Goal: Task Accomplishment & Management: Manage account settings

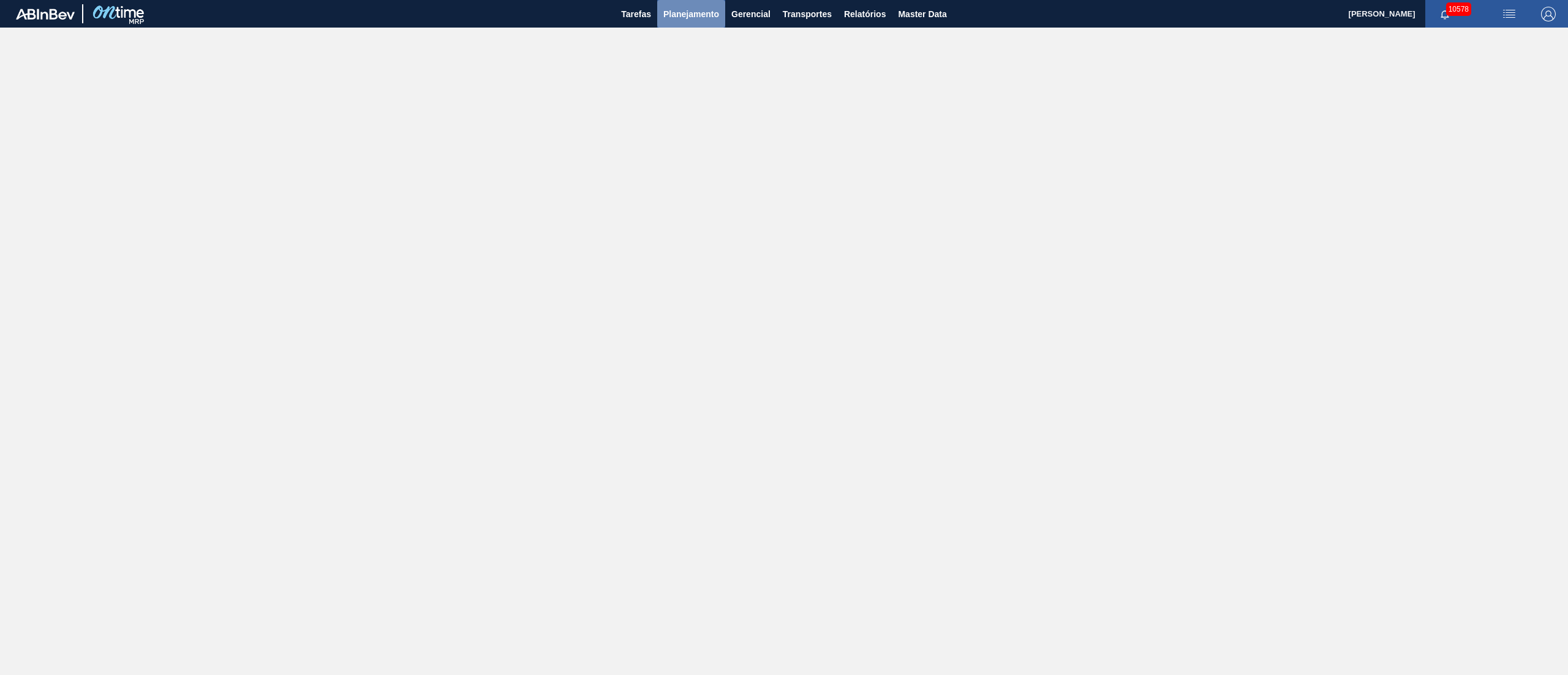
click at [691, 21] on button "Planejamento" at bounding box center [691, 13] width 68 height 28
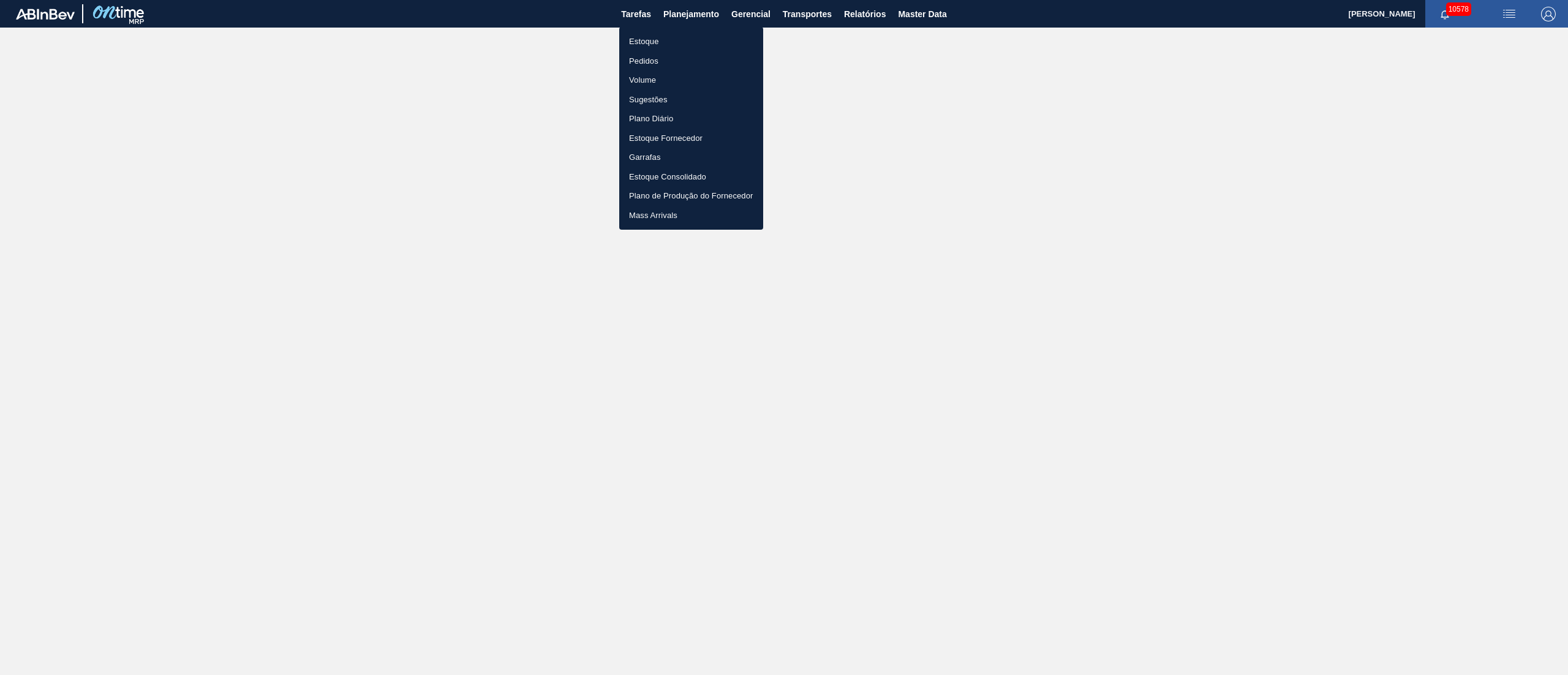
click at [657, 60] on li "Pedidos" at bounding box center [691, 61] width 144 height 19
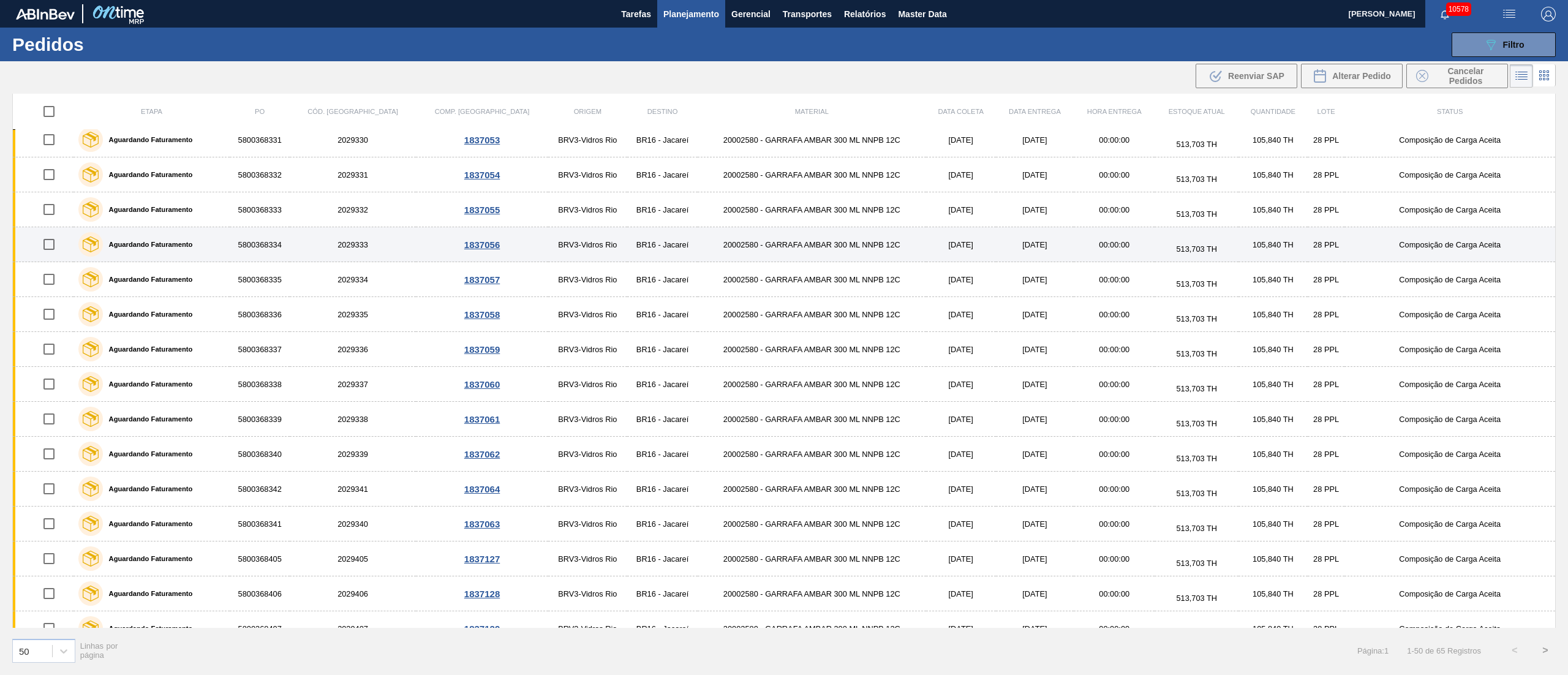
scroll to position [613, 0]
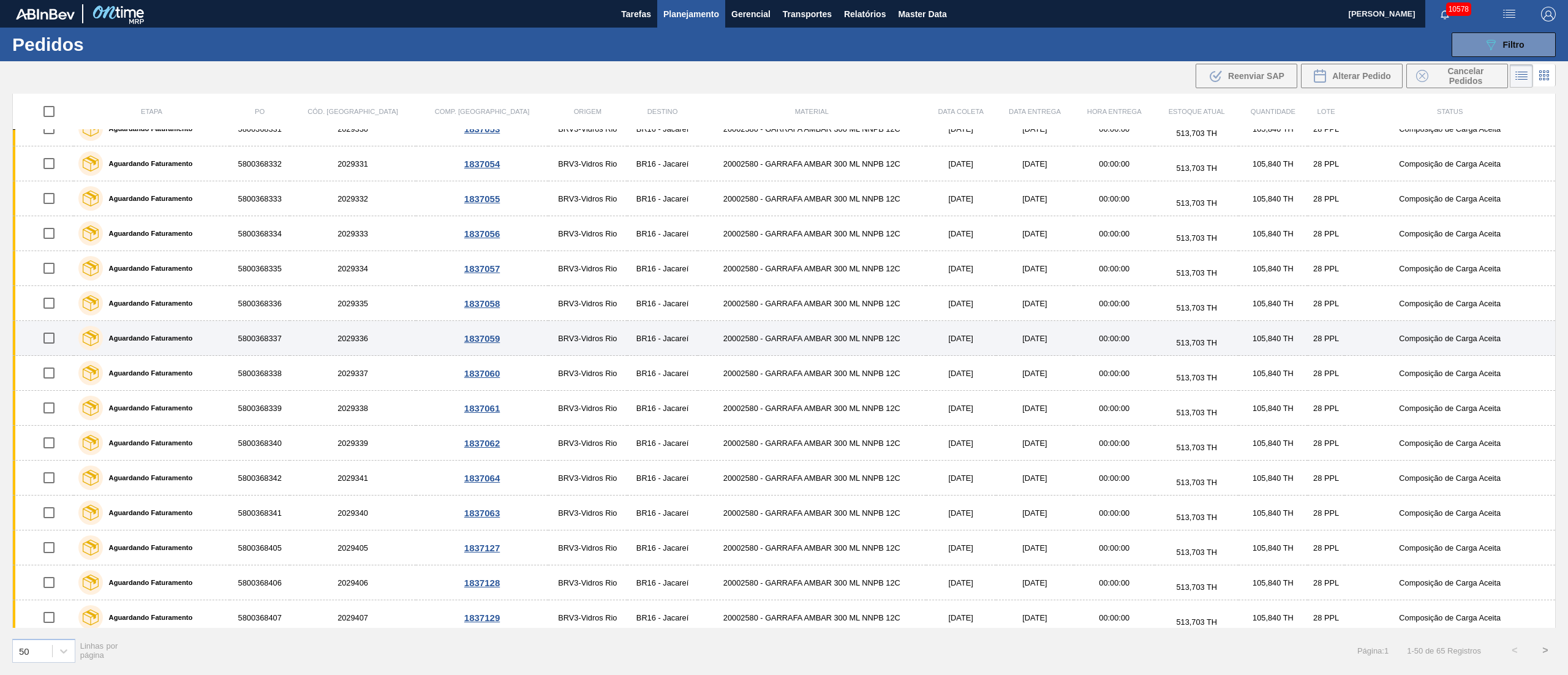
click at [55, 345] on input "checkbox" at bounding box center [49, 338] width 26 height 26
checkbox input "true"
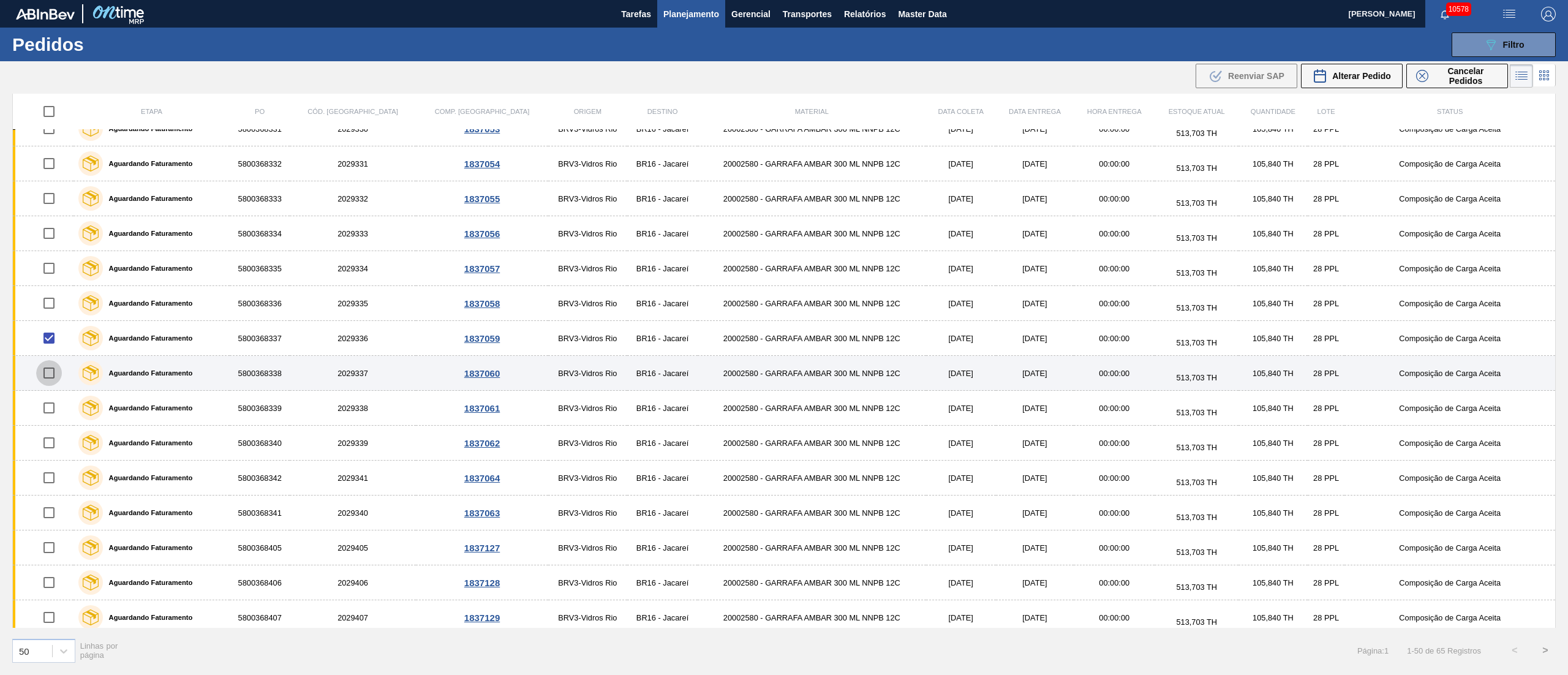
click at [49, 378] on input "checkbox" at bounding box center [49, 372] width 26 height 26
checkbox input "true"
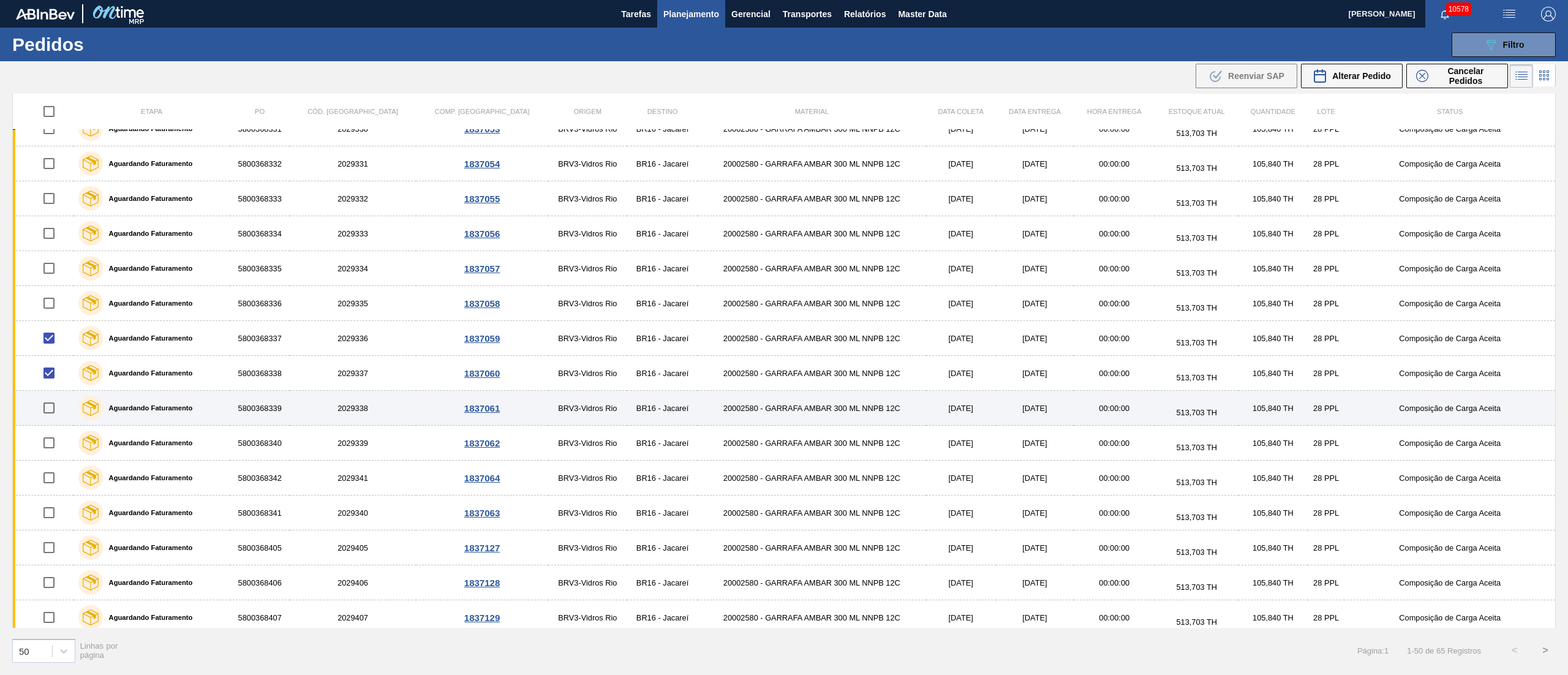
click at [44, 413] on input "checkbox" at bounding box center [49, 408] width 26 height 26
checkbox input "true"
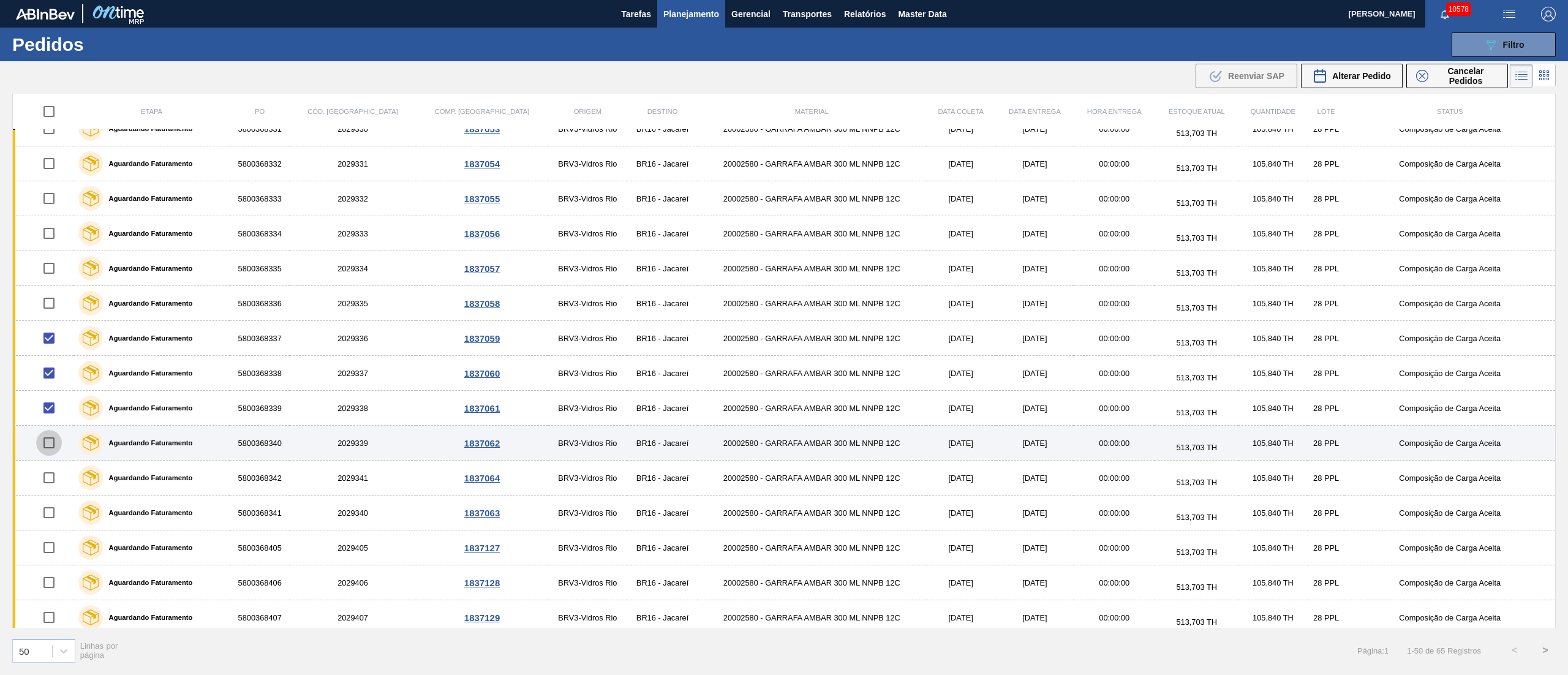
click at [49, 446] on input "checkbox" at bounding box center [49, 442] width 26 height 26
checkbox input "true"
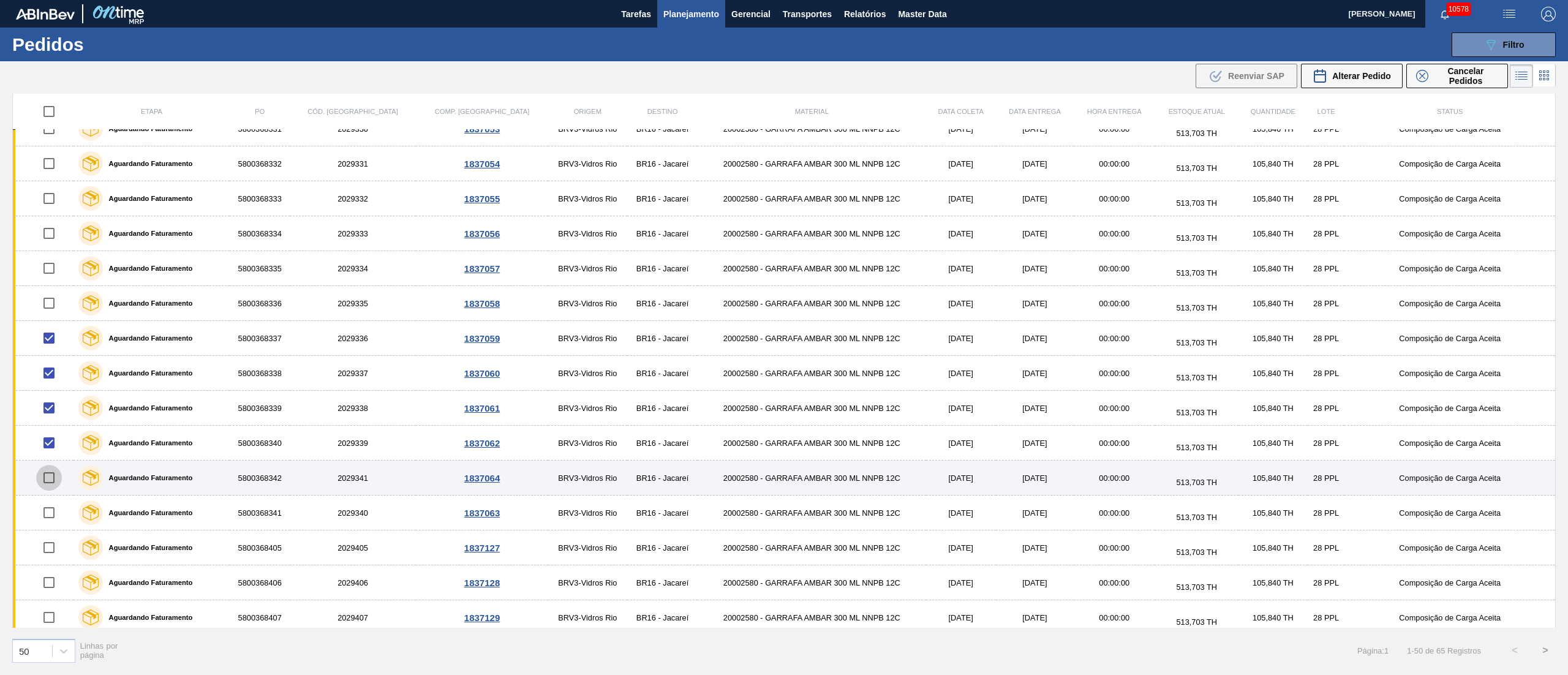
click at [51, 483] on input "checkbox" at bounding box center [49, 477] width 26 height 26
checkbox input "true"
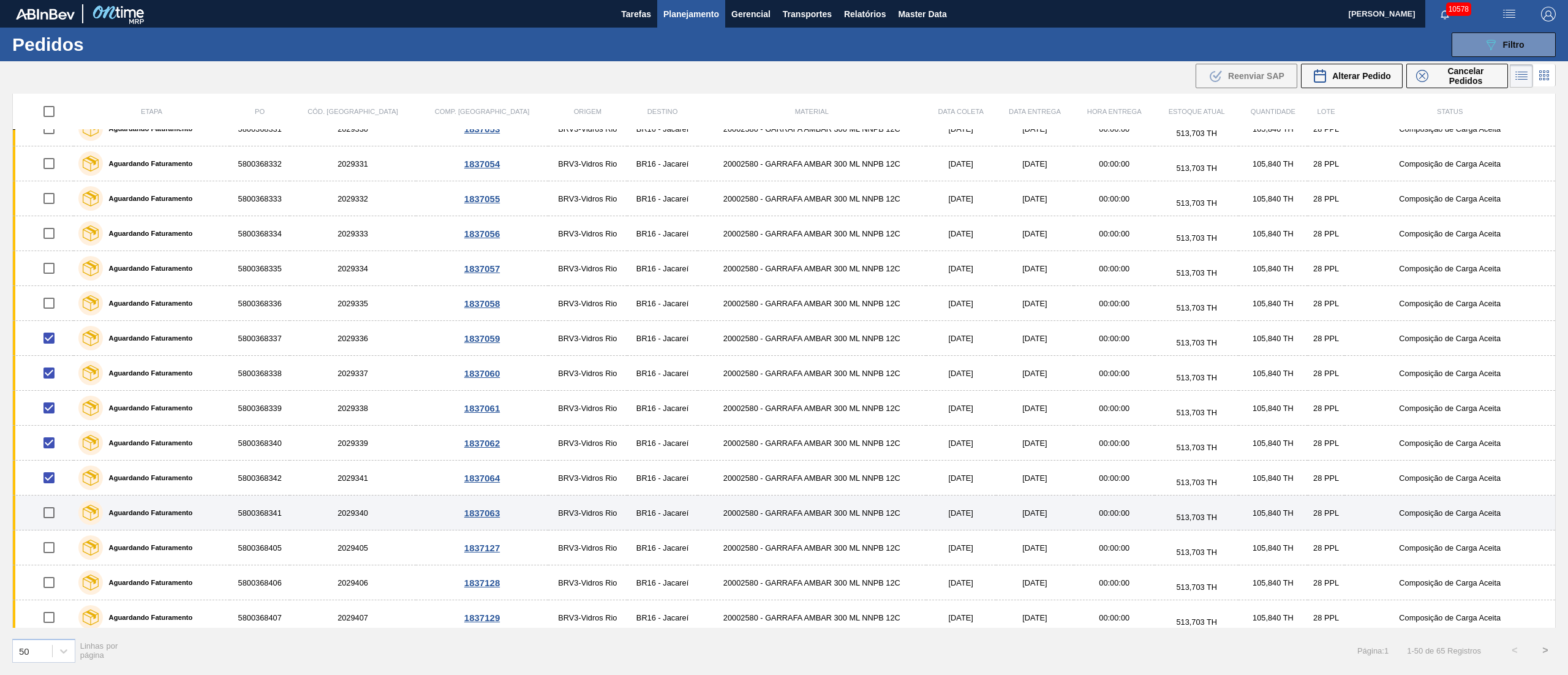
click at [50, 525] on input "checkbox" at bounding box center [49, 512] width 26 height 26
checkbox input "true"
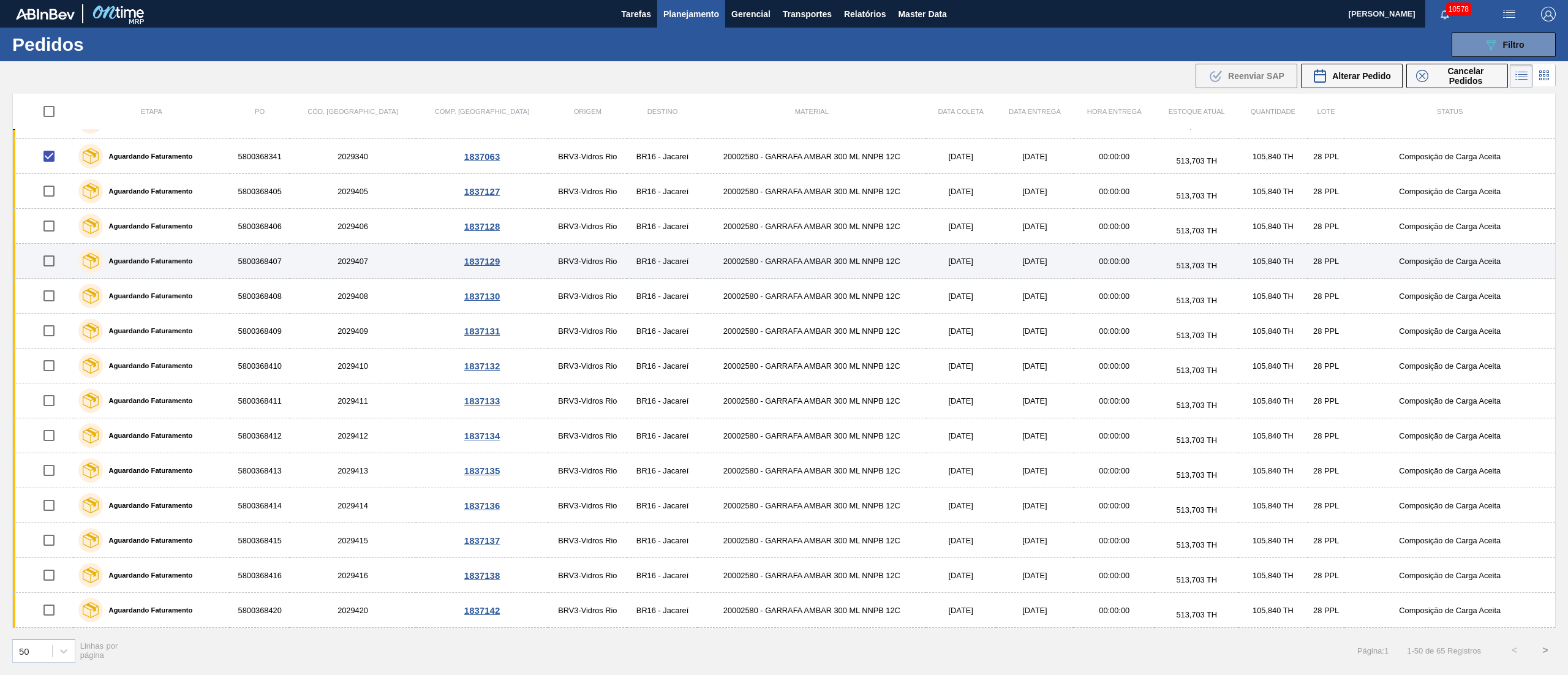
scroll to position [735, 0]
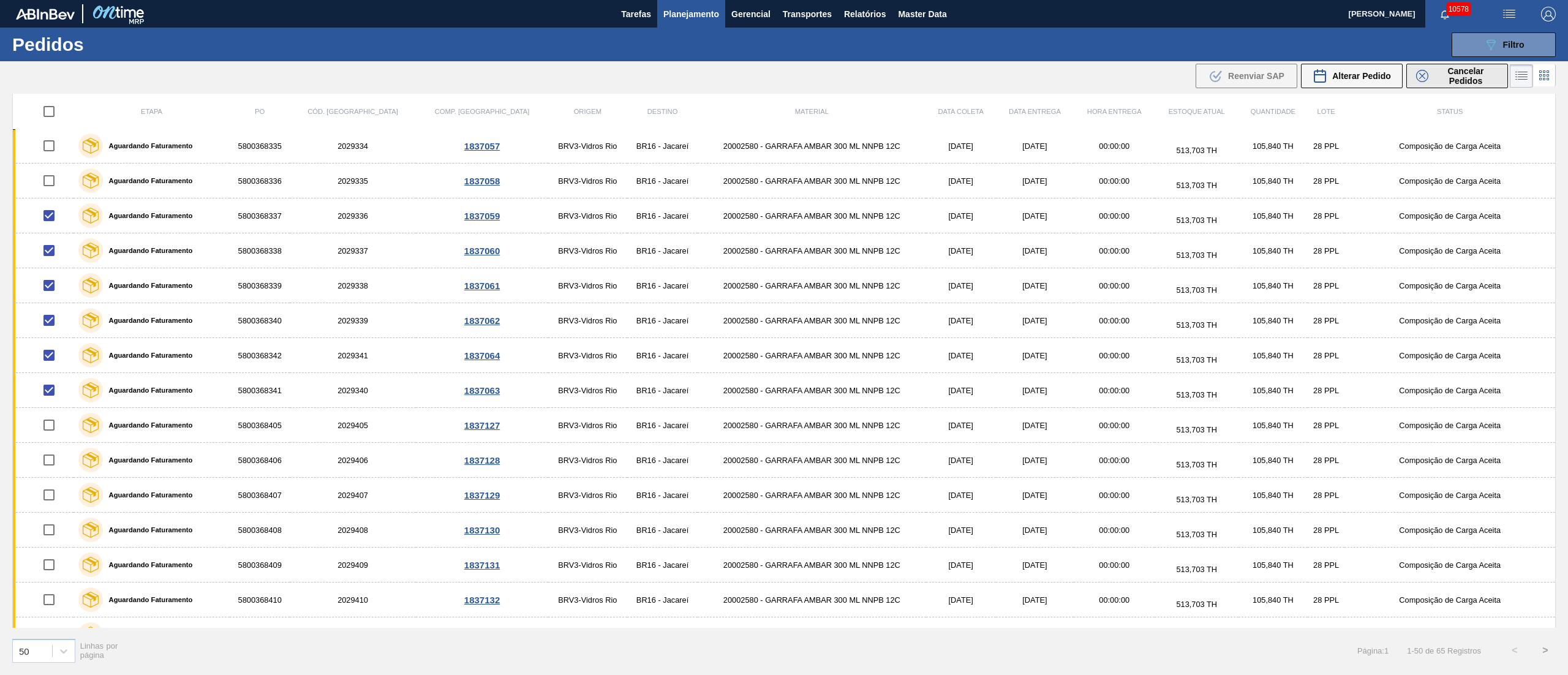
click at [1477, 75] on span "Cancelar Pedidos" at bounding box center [1465, 75] width 65 height 19
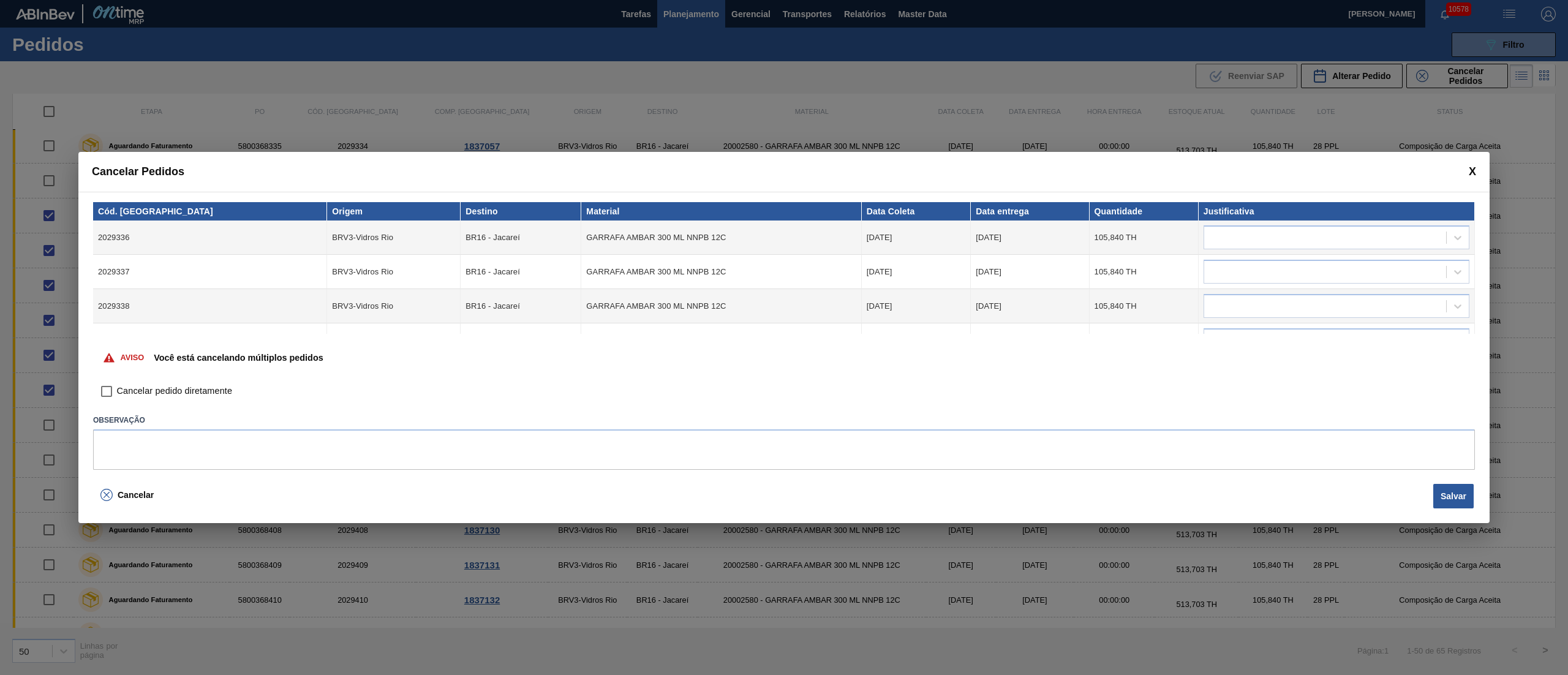
click at [102, 398] on input "Cancelar pedido diretamente" at bounding box center [106, 391] width 21 height 21
checkbox input "true"
click at [1228, 238] on div at bounding box center [1324, 238] width 242 height 18
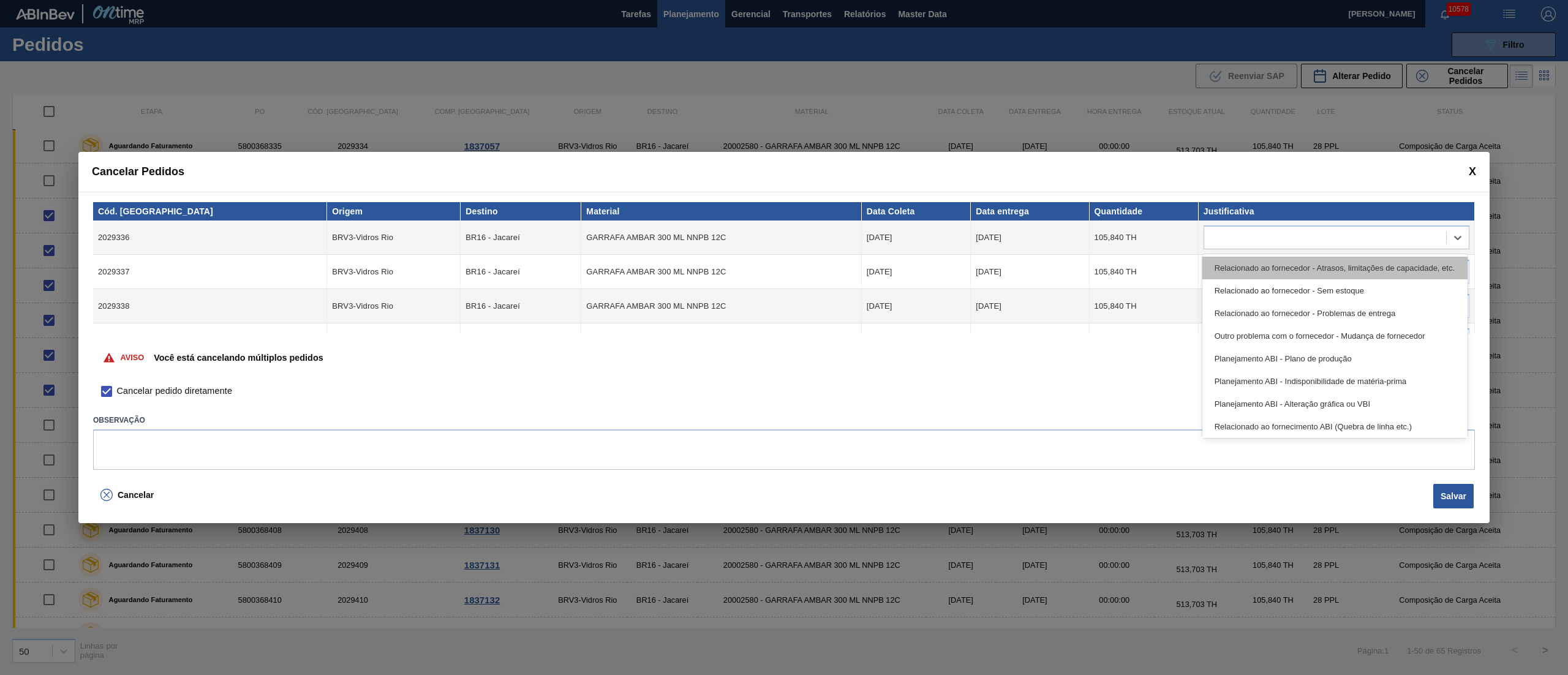
click at [1238, 271] on div "Relacionado ao fornecedor - Atrasos, limitações de capacidade, etc." at bounding box center [1334, 267] width 266 height 23
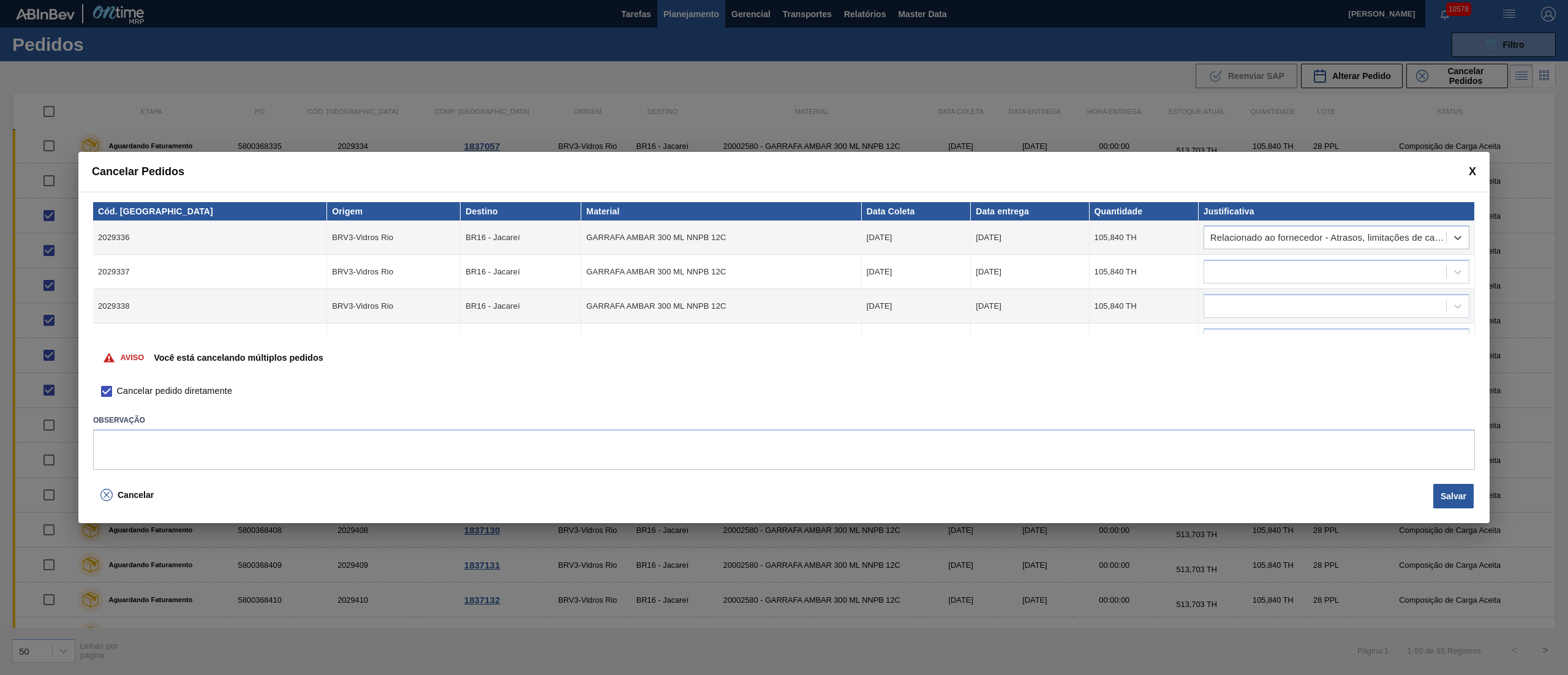
click at [1238, 271] on div at bounding box center [1324, 271] width 242 height 18
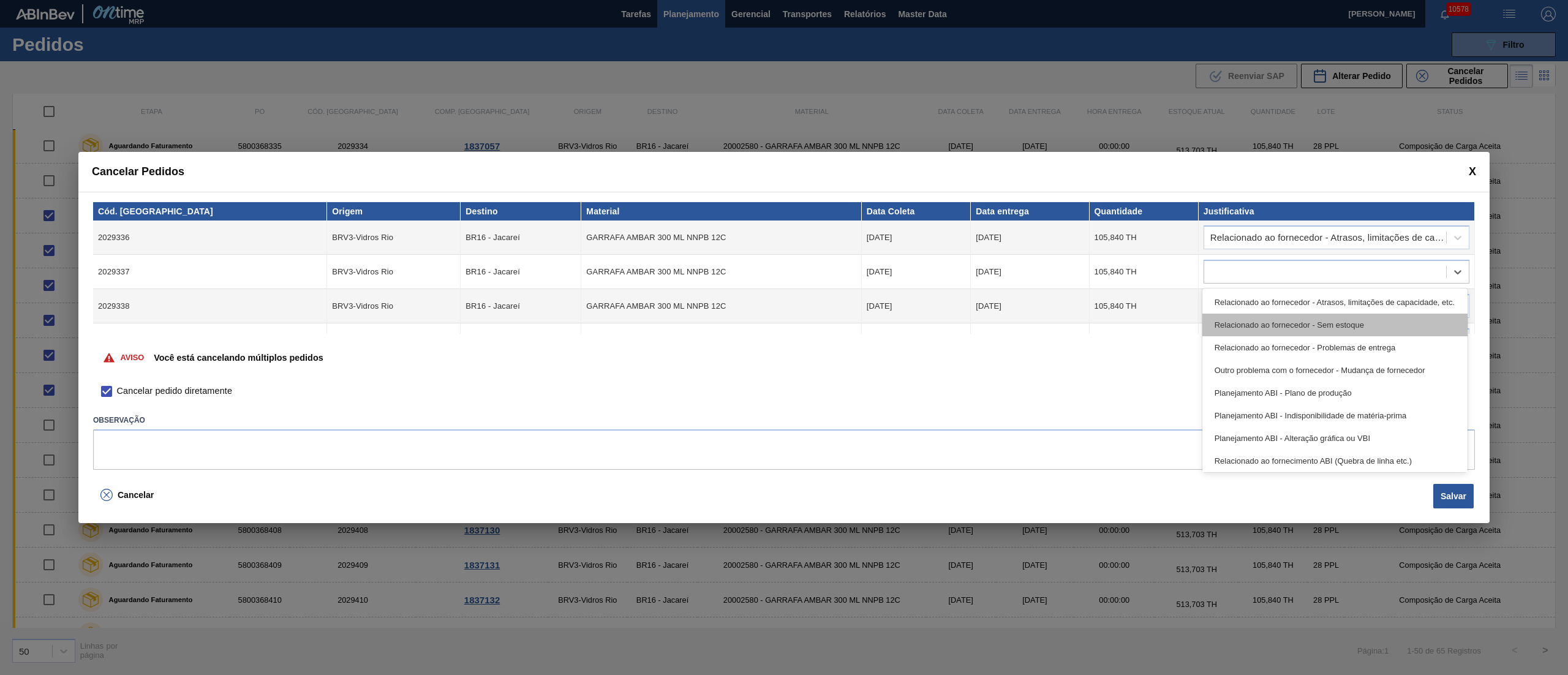
click at [1244, 314] on div "Relacionado ao fornecedor - Sem estoque" at bounding box center [1334, 324] width 266 height 23
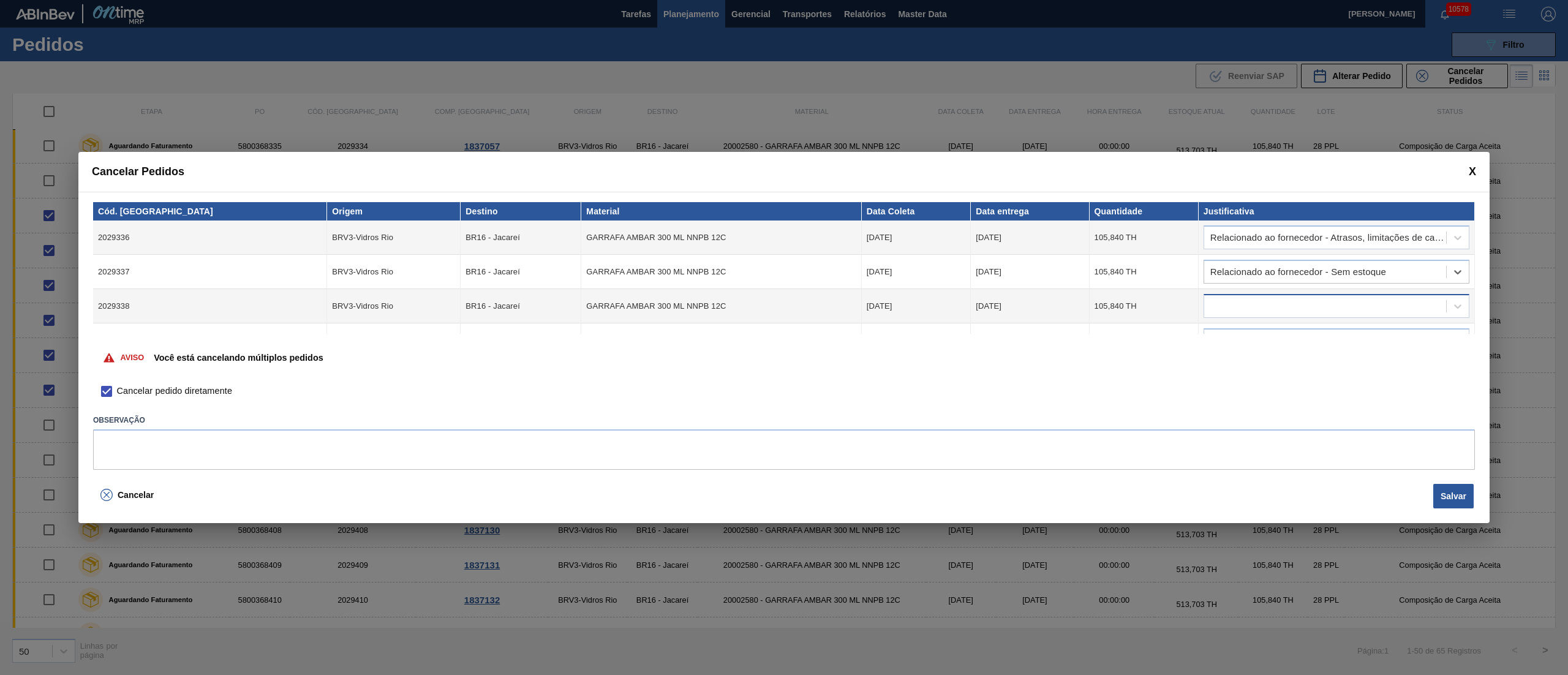
click at [1249, 301] on div at bounding box center [1324, 306] width 242 height 18
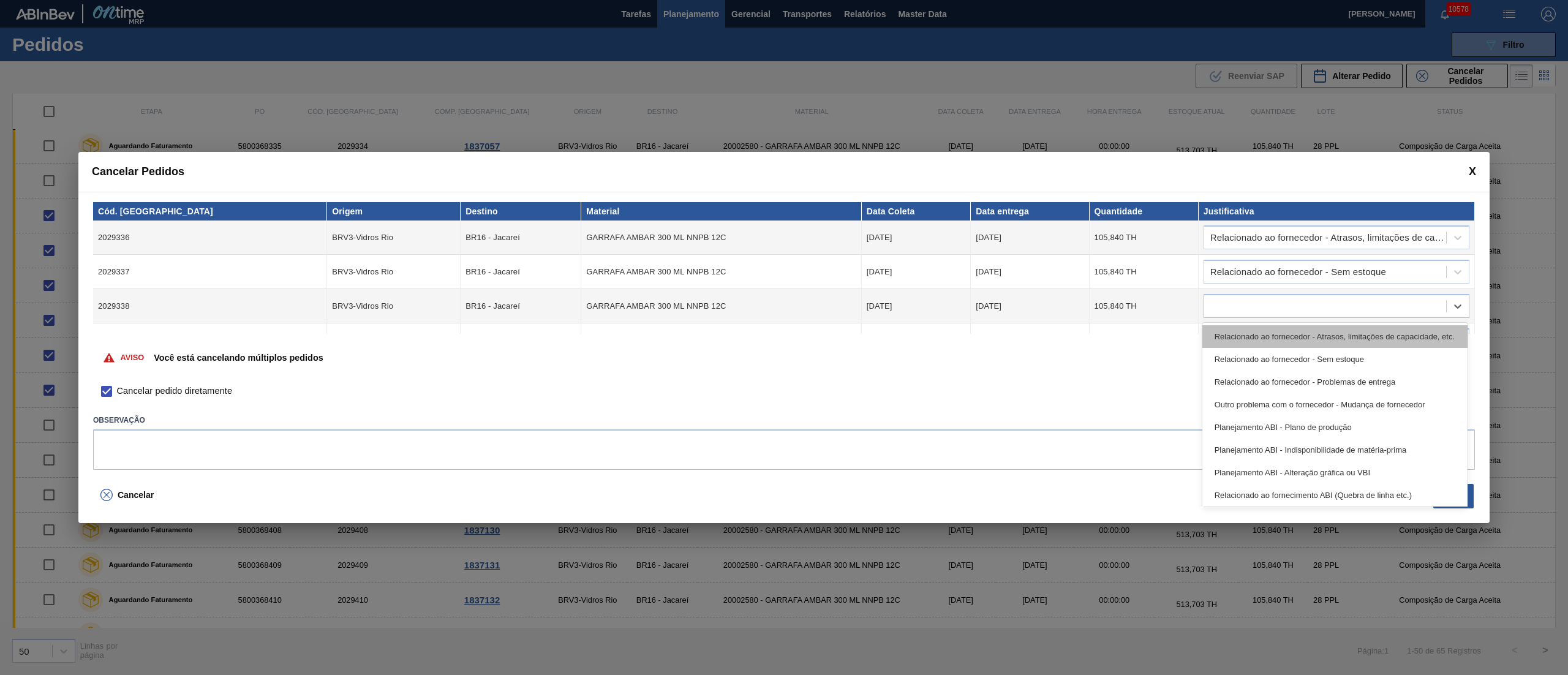
click at [1246, 337] on div "Relacionado ao fornecedor - Atrasos, limitações de capacidade, etc." at bounding box center [1334, 336] width 266 height 23
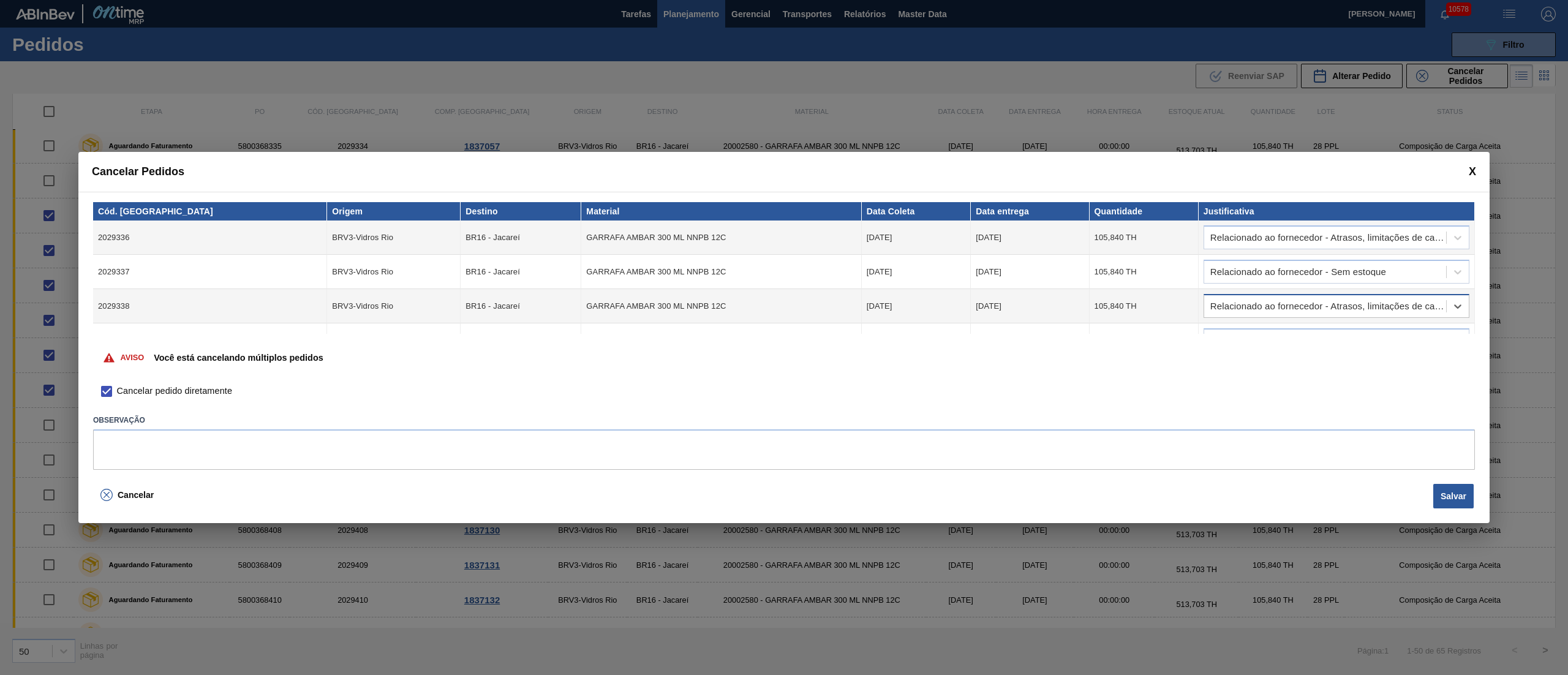
scroll to position [92, 0]
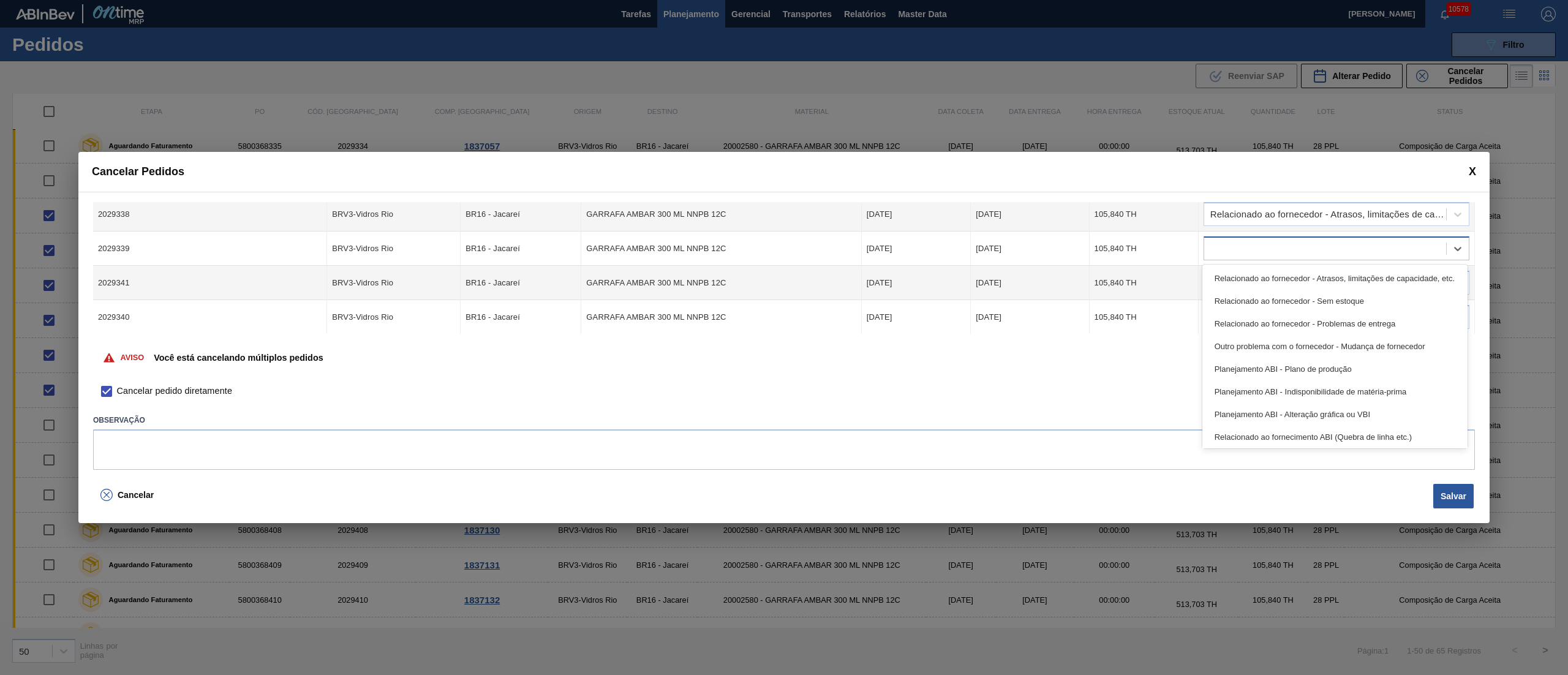
click at [1227, 240] on div at bounding box center [1324, 249] width 242 height 18
click at [1227, 281] on div "Relacionado ao fornecedor - Atrasos, limitações de capacidade, etc." at bounding box center [1334, 278] width 266 height 23
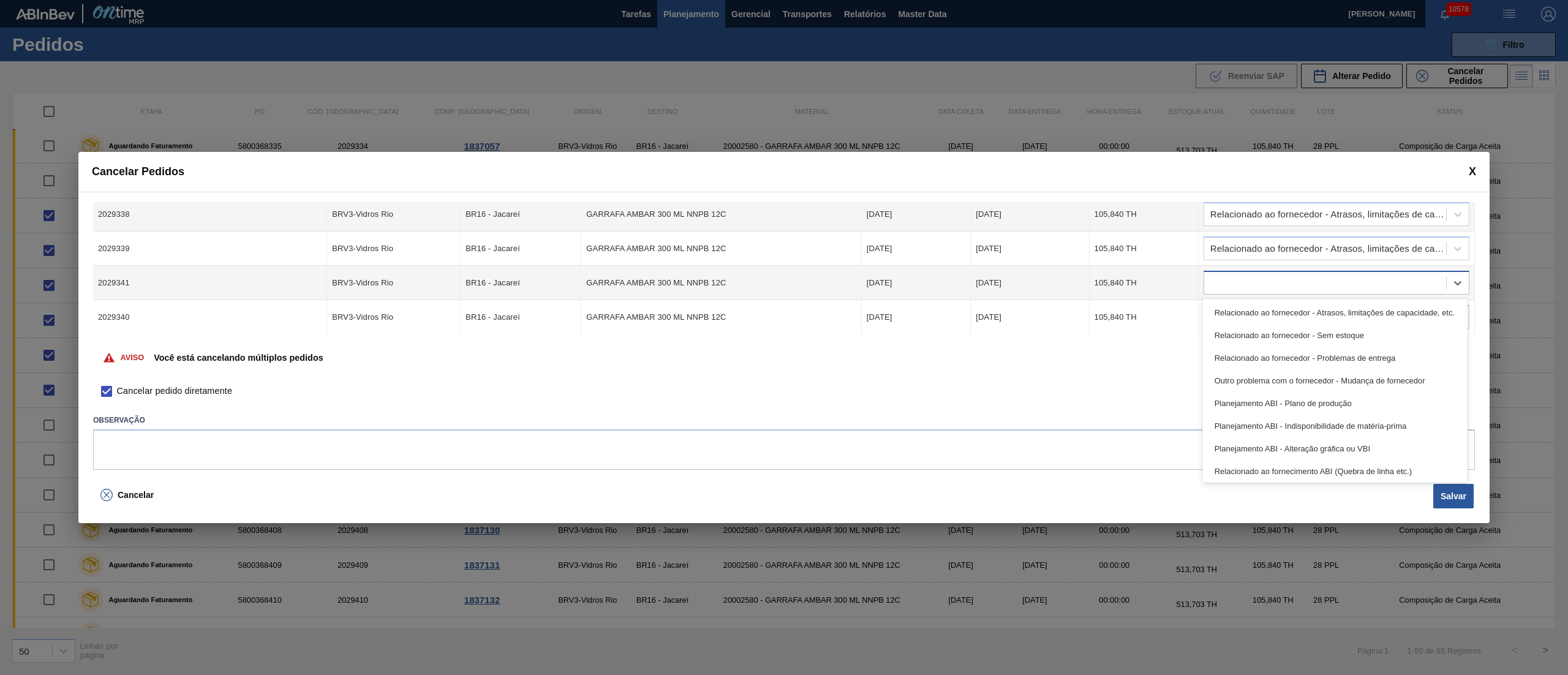
click at [1227, 279] on div at bounding box center [1324, 282] width 242 height 18
click at [1231, 314] on div "Relacionado ao fornecedor - Atrasos, limitações de capacidade, etc." at bounding box center [1334, 312] width 266 height 23
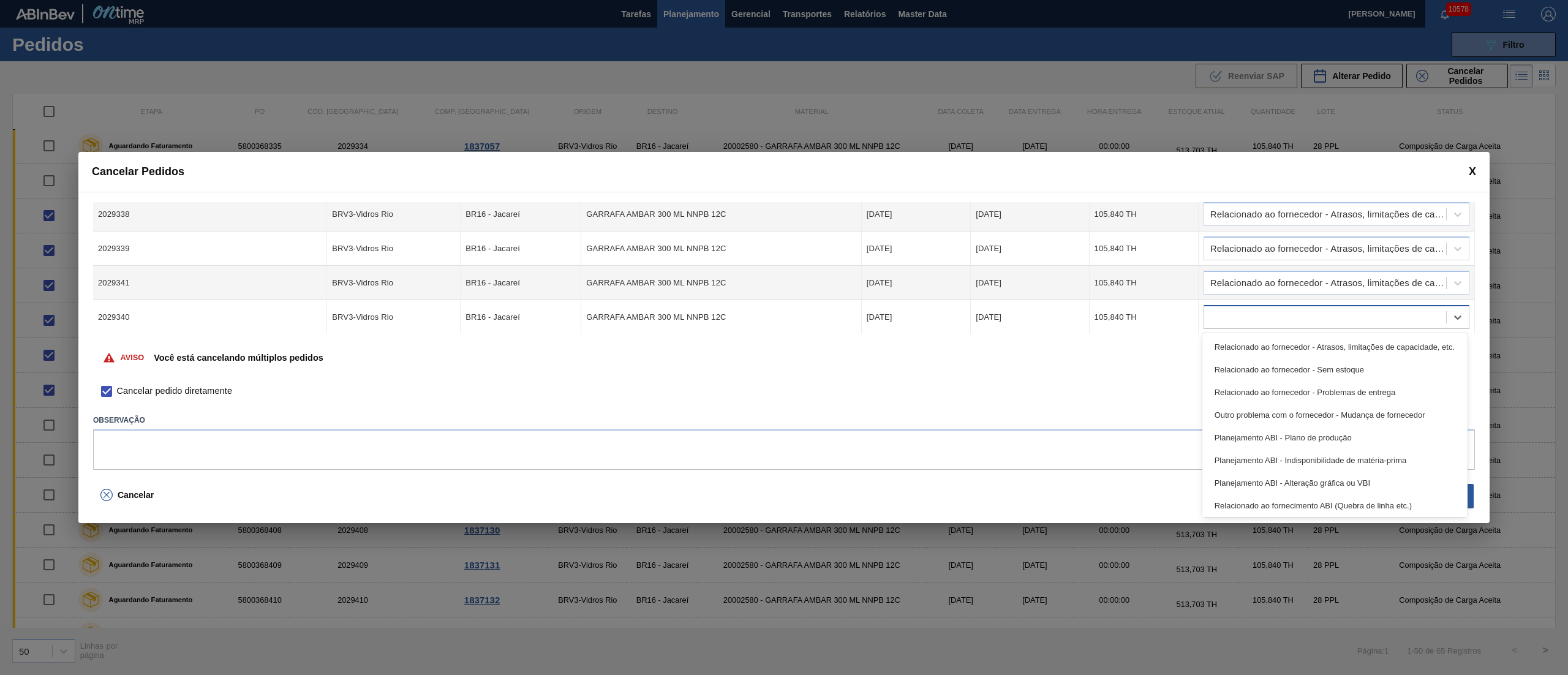
click at [1231, 313] on div at bounding box center [1324, 317] width 242 height 18
click at [1223, 340] on div "Relacionado ao fornecedor - Atrasos, limitações de capacidade, etc." at bounding box center [1334, 346] width 266 height 23
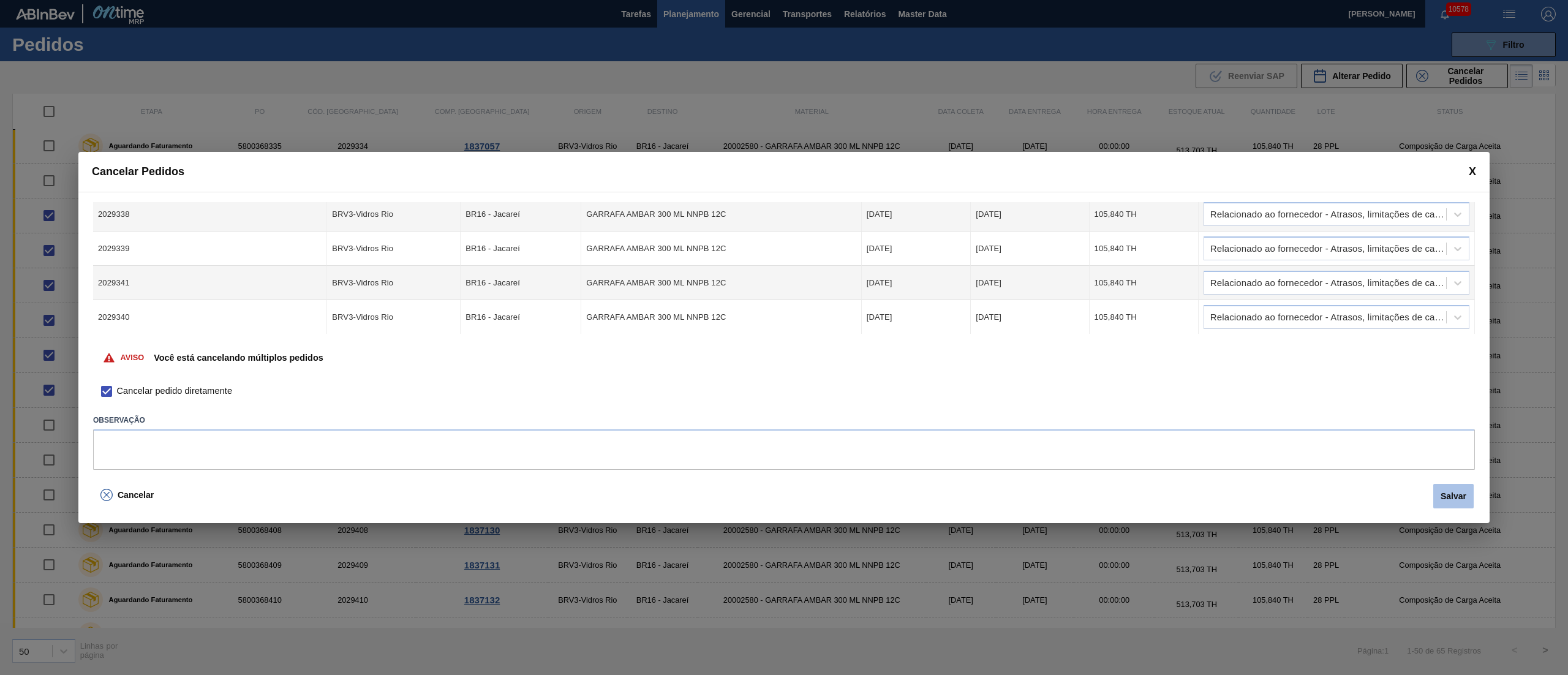
click at [1449, 489] on button "Salvar" at bounding box center [1453, 496] width 40 height 24
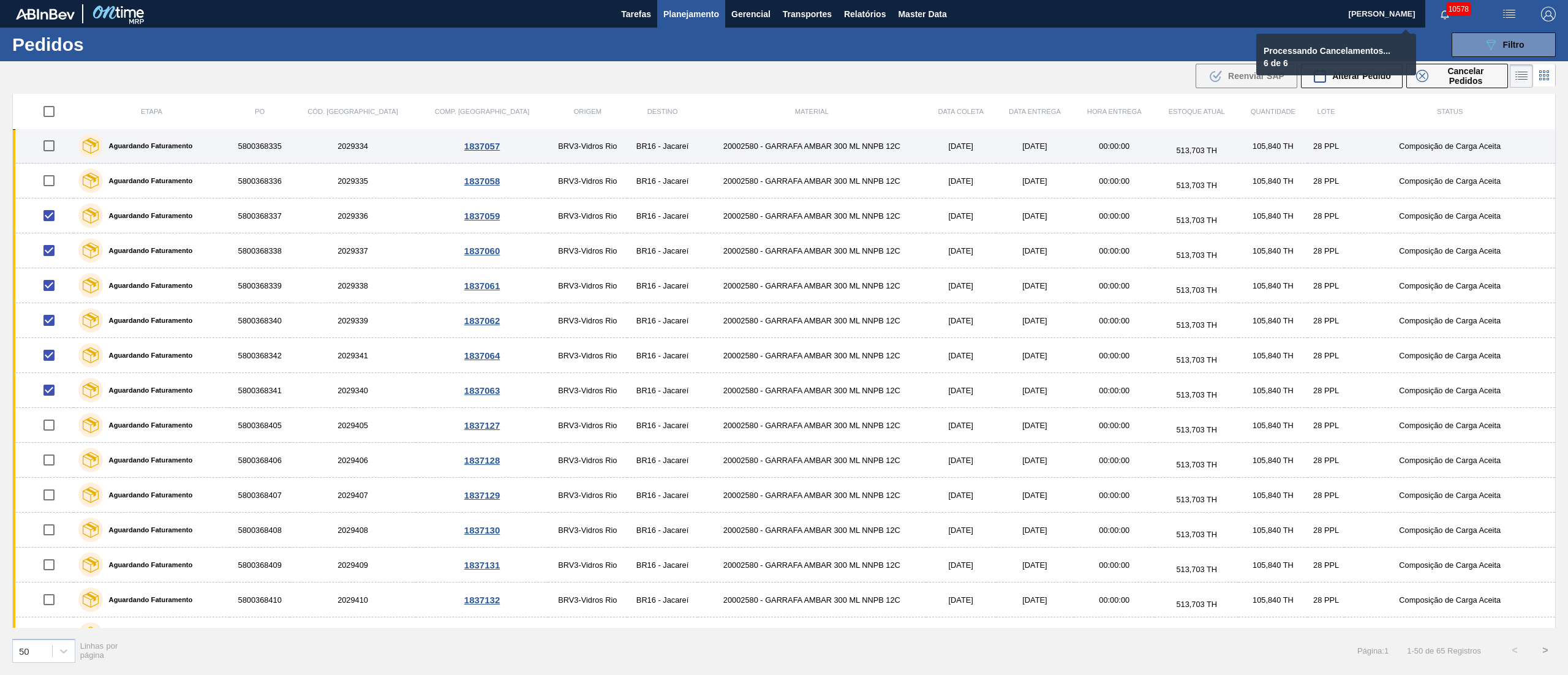
checkbox input "false"
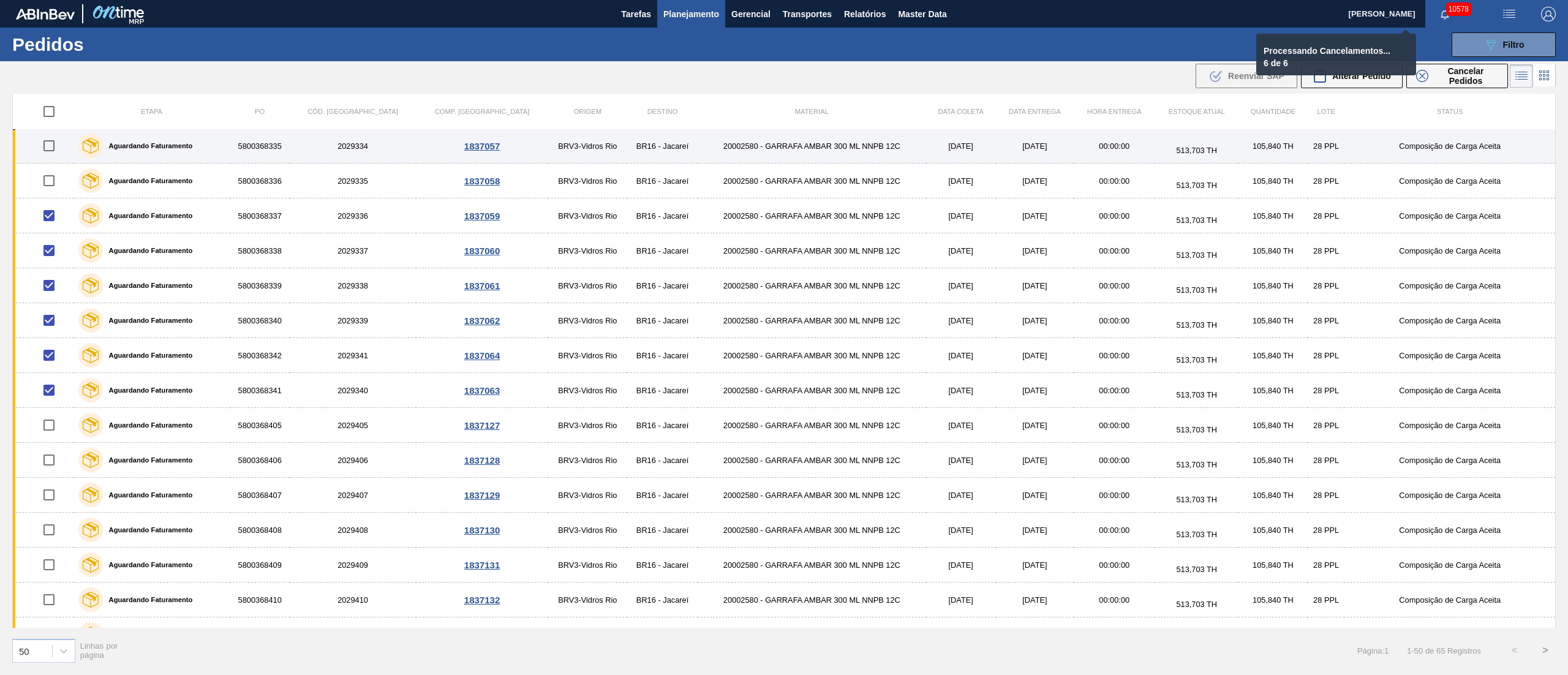
checkbox input "false"
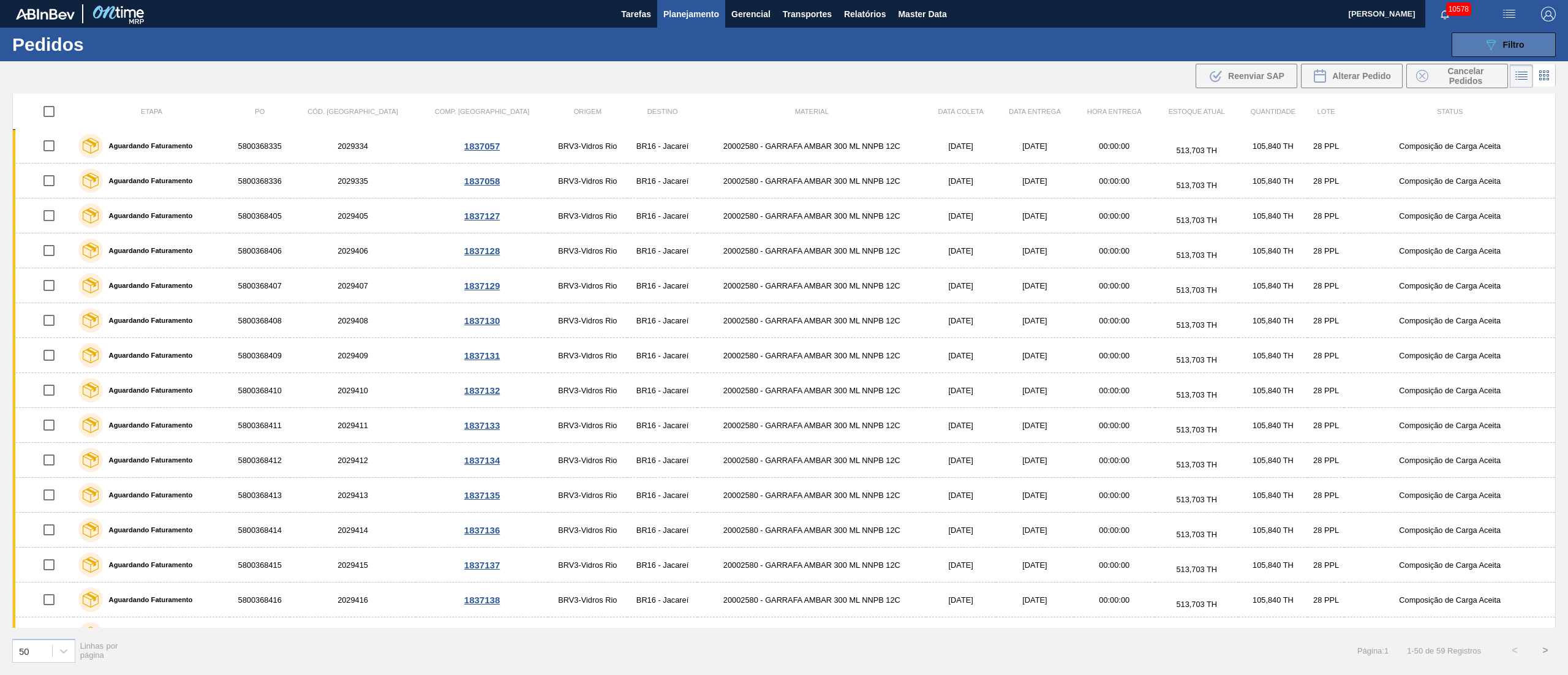
click at [1490, 51] on icon "089F7B8B-B2A5-4AFE-B5C0-19BA573D28AC" at bounding box center [1490, 44] width 14 height 14
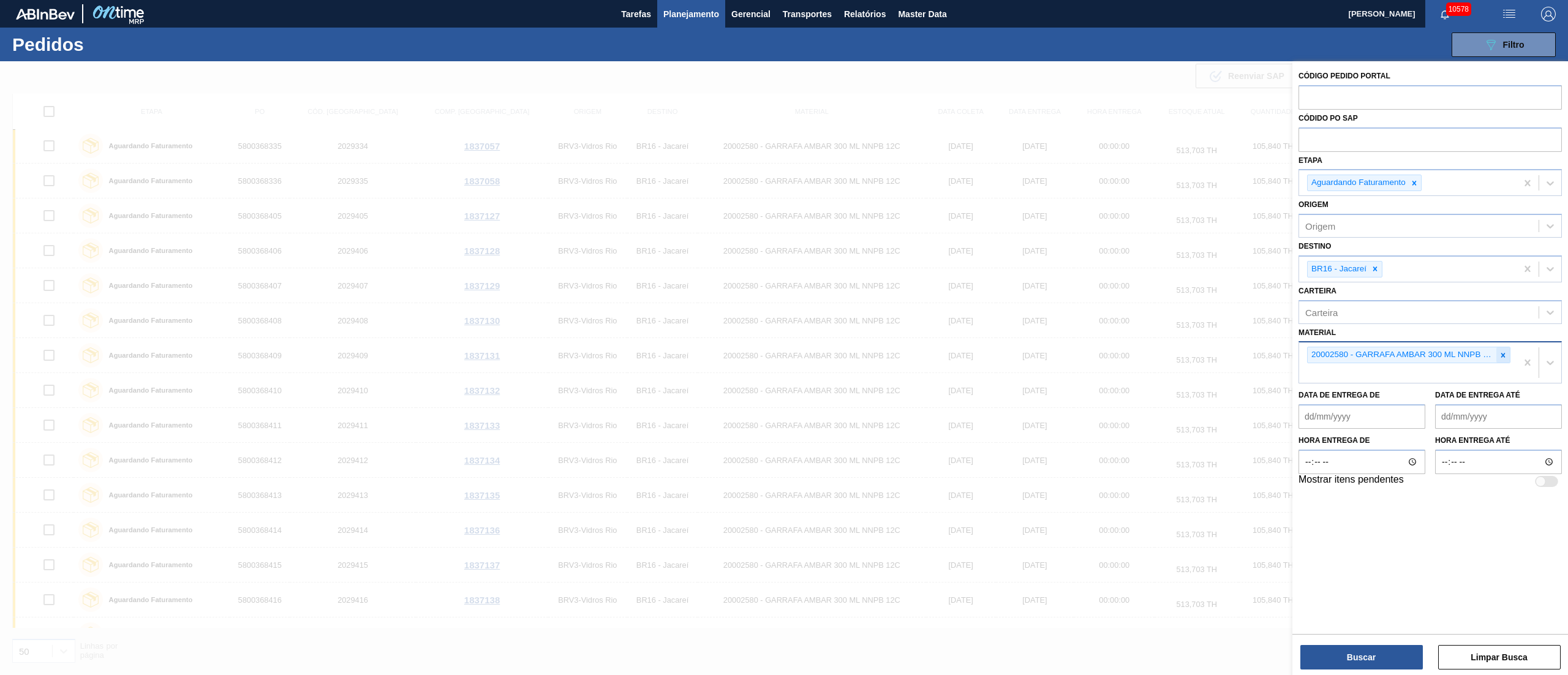
click at [1506, 359] on icon at bounding box center [1503, 355] width 8 height 8
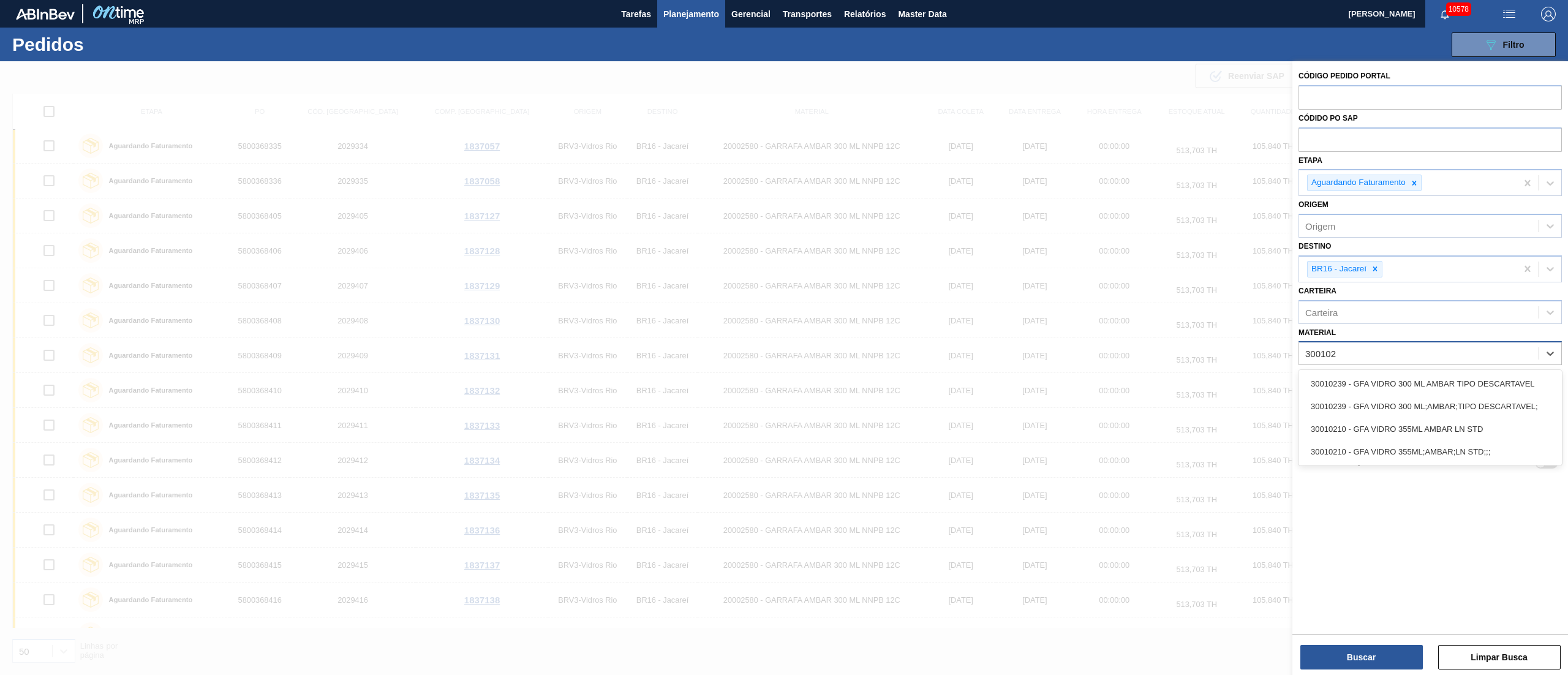
type input "3001023"
click at [1475, 372] on div "30010239 - GFA VIDRO 300 ML AMBAR TIPO DESCARTAVEL" at bounding box center [1430, 383] width 263 height 23
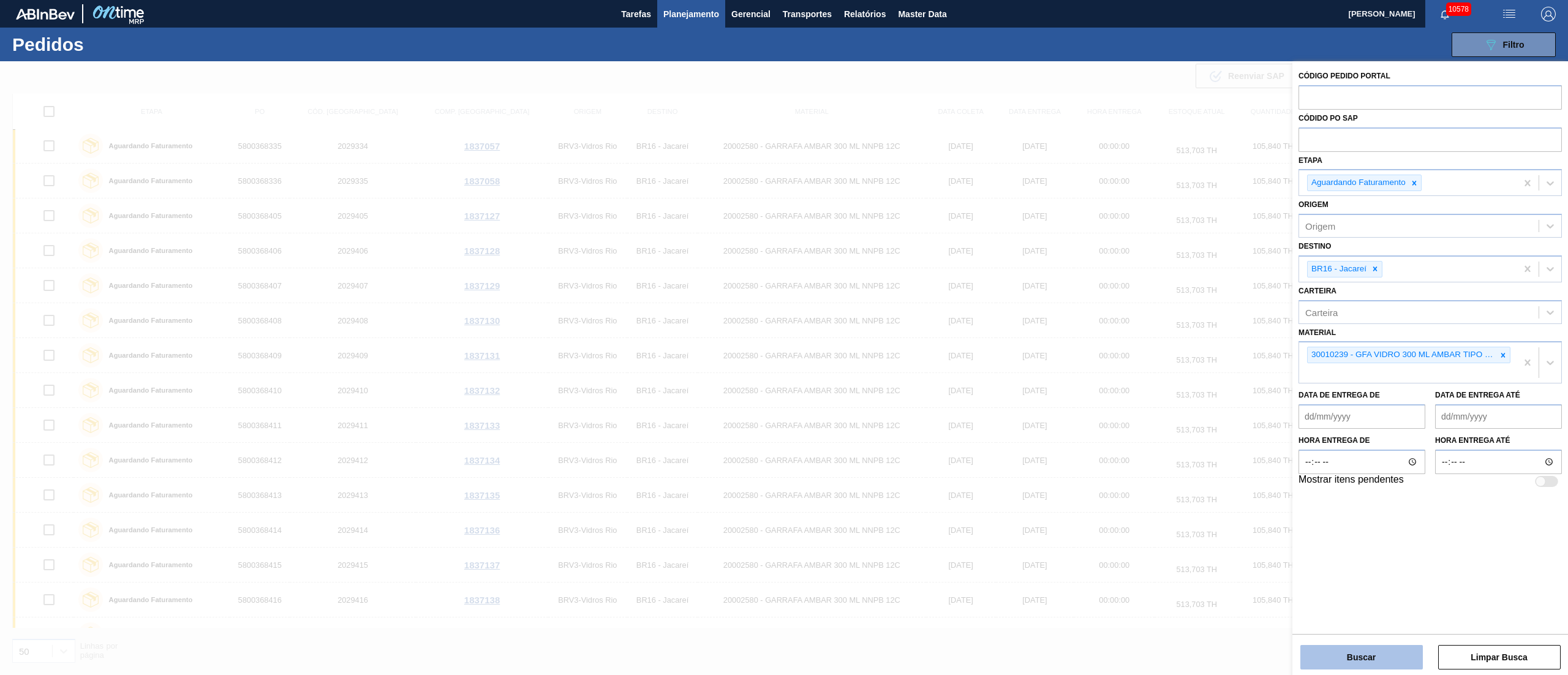
click at [1343, 662] on button "Buscar" at bounding box center [1361, 656] width 122 height 24
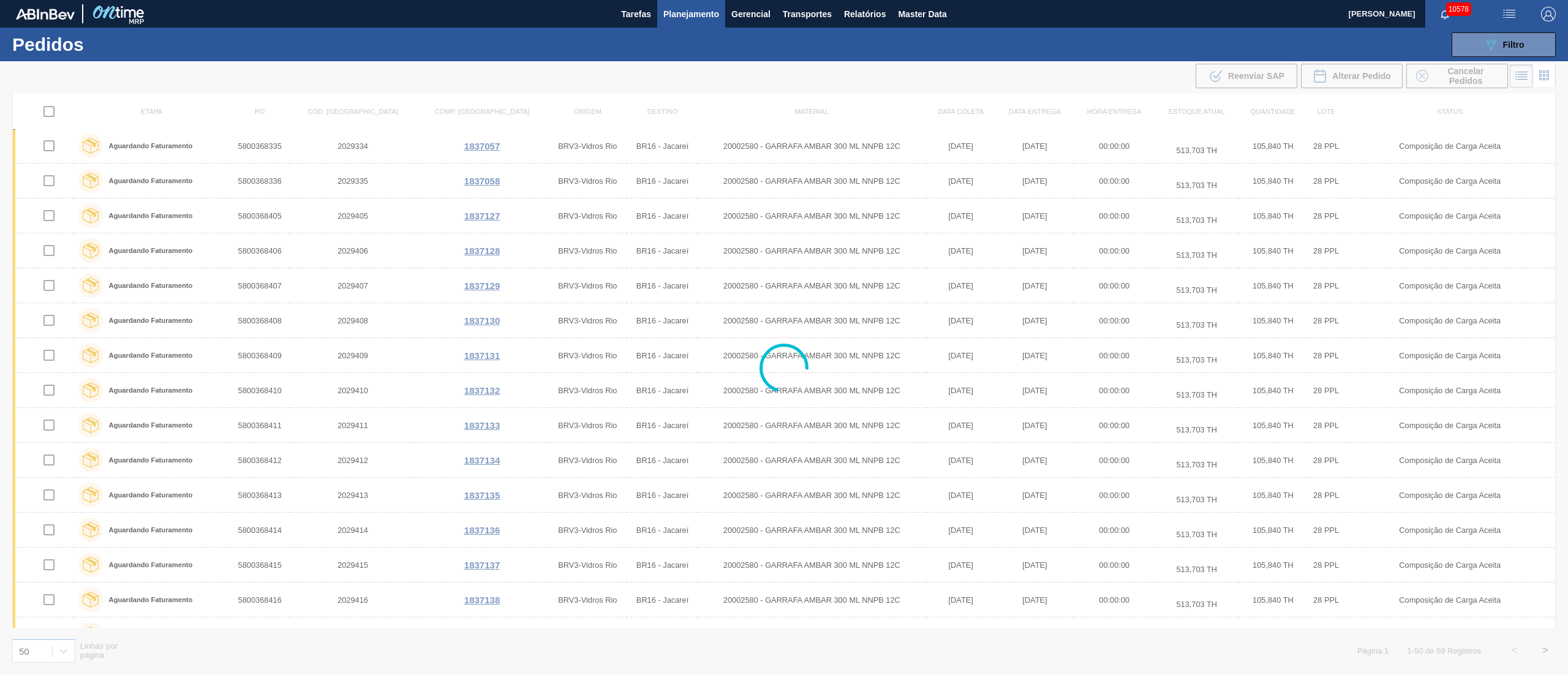
scroll to position [0, 0]
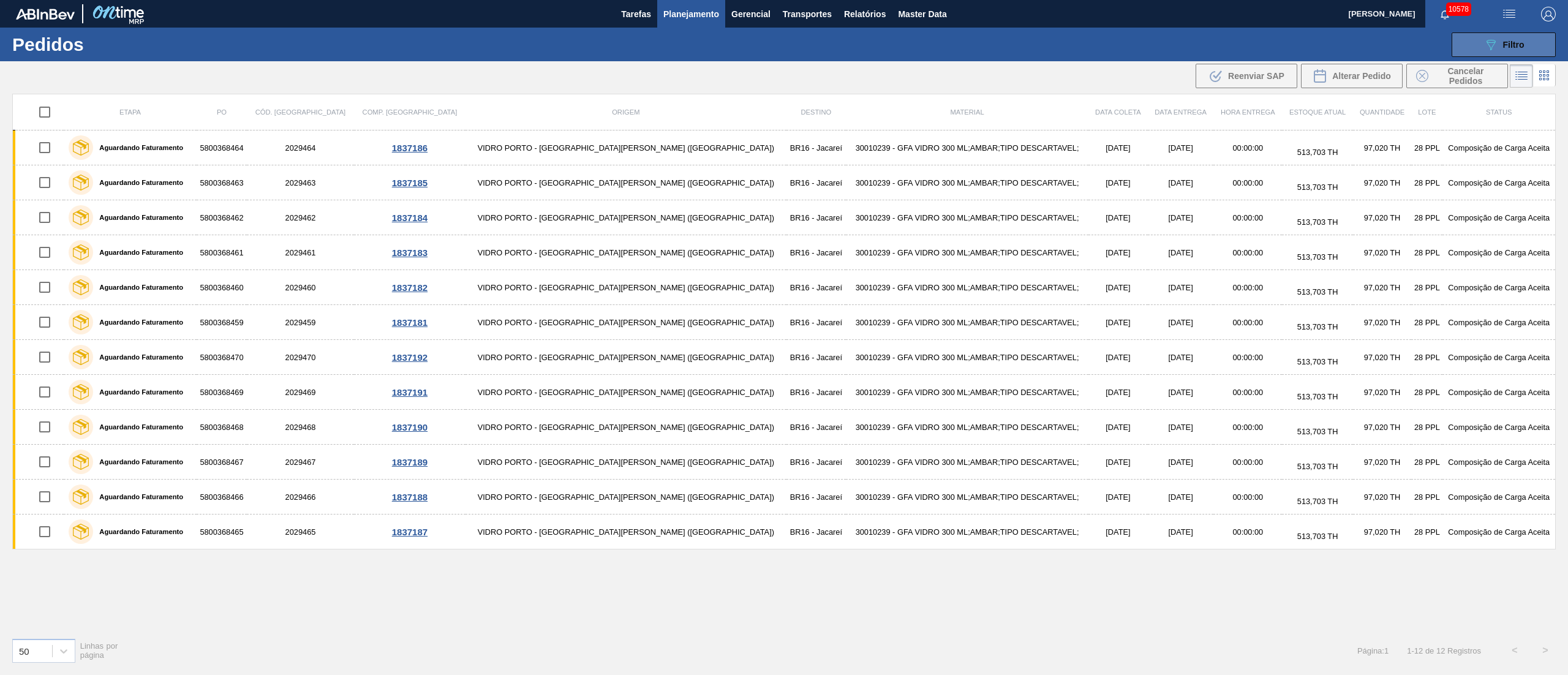
click at [1512, 41] on span "Filtro" at bounding box center [1513, 45] width 21 height 10
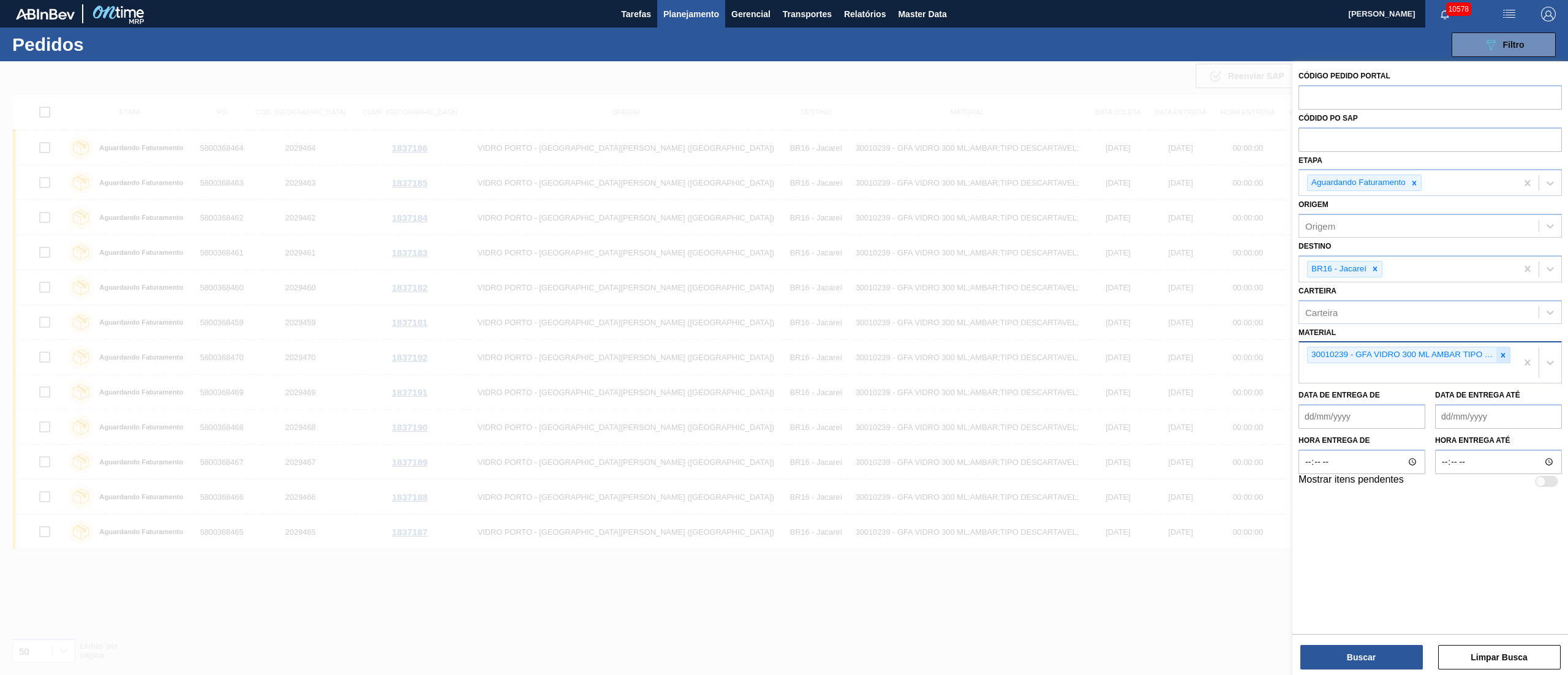
click at [1505, 357] on icon at bounding box center [1503, 355] width 8 height 8
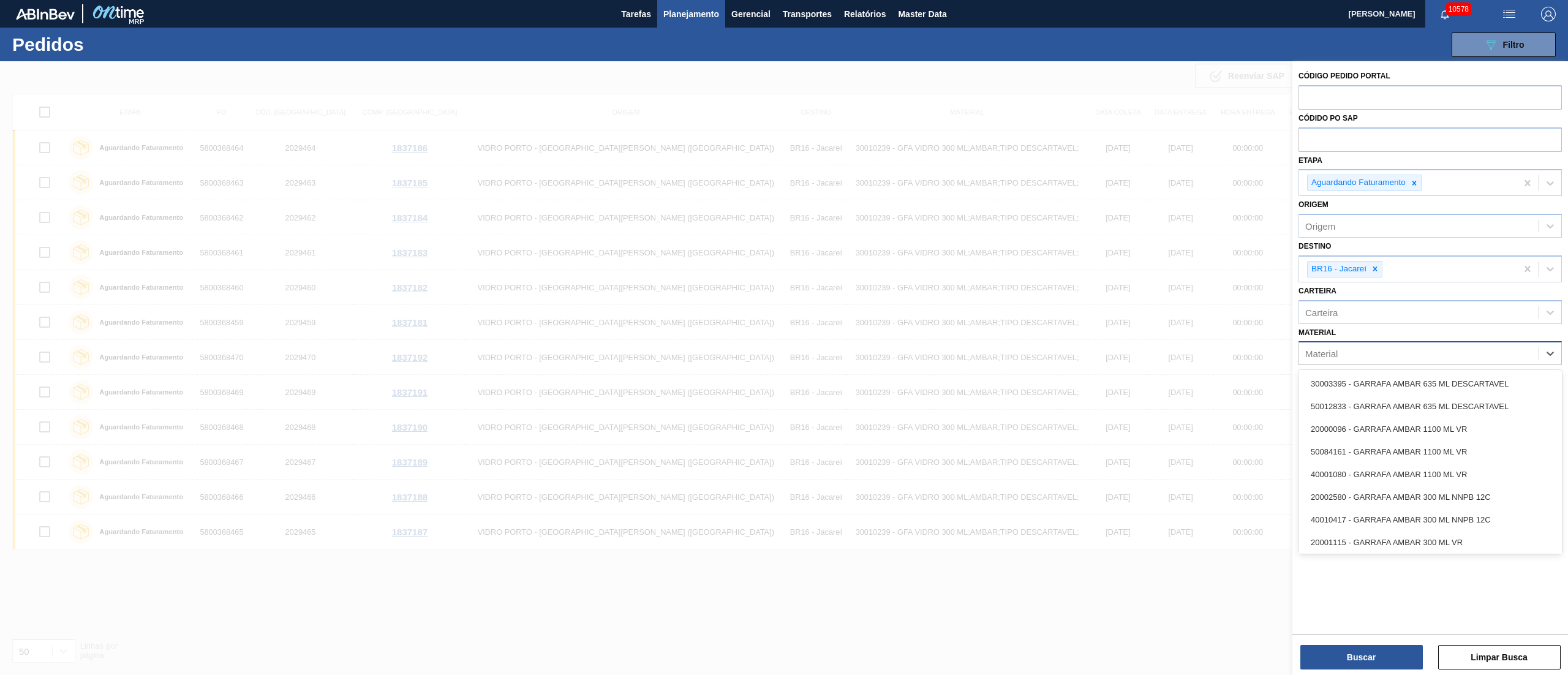
click at [1329, 352] on div "Material" at bounding box center [1321, 353] width 33 height 10
type input "3"
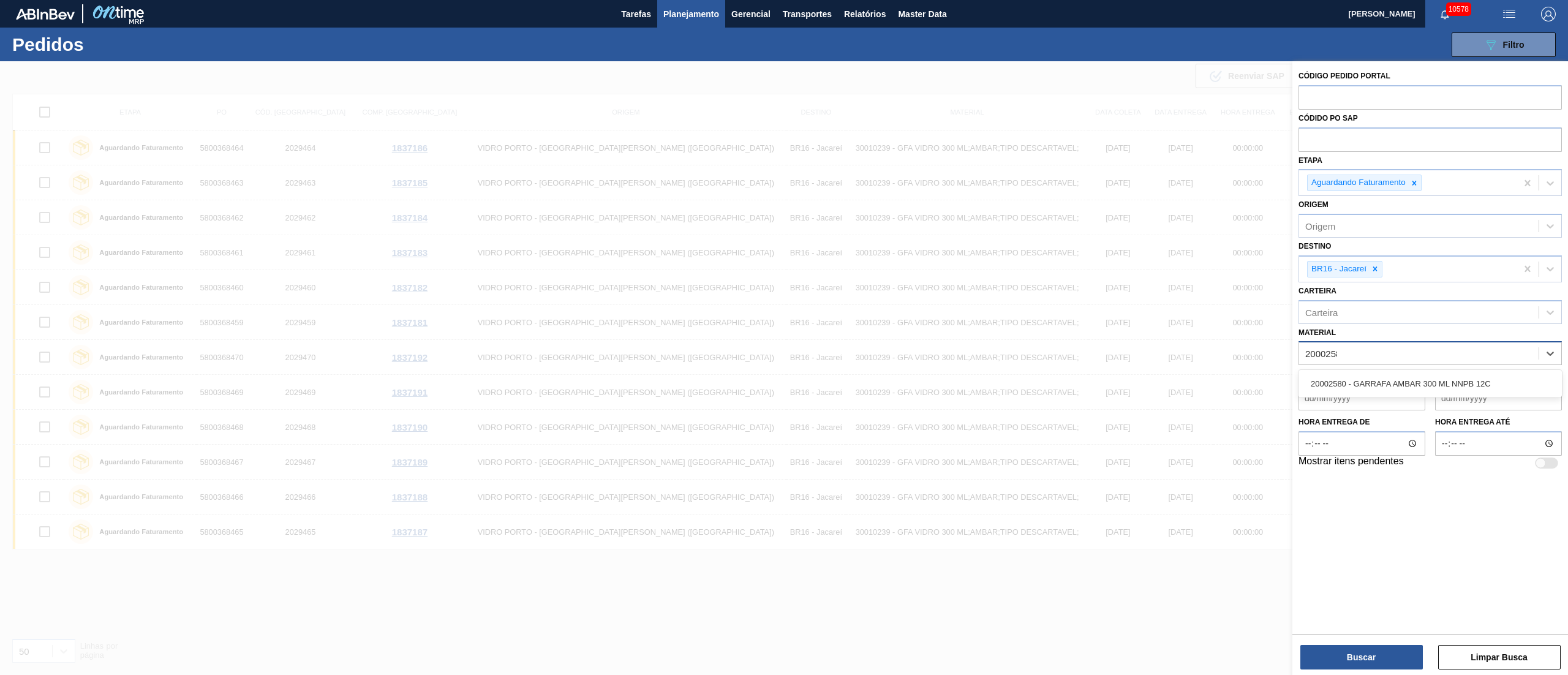
type input "20002580"
click at [1388, 389] on div "20002580 - GARRAFA AMBAR 300 ML NNPB 12C" at bounding box center [1430, 383] width 263 height 23
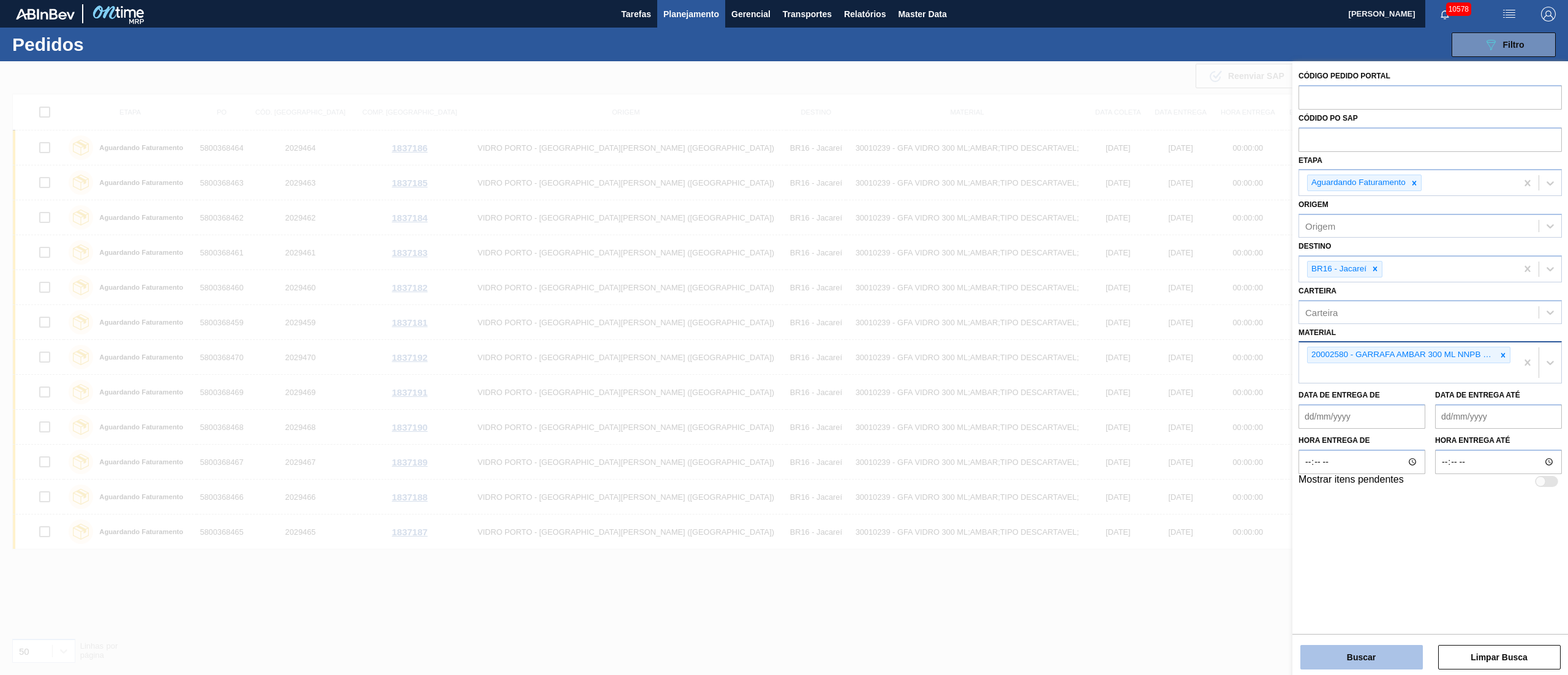
click at [1354, 653] on button "Buscar" at bounding box center [1361, 656] width 122 height 24
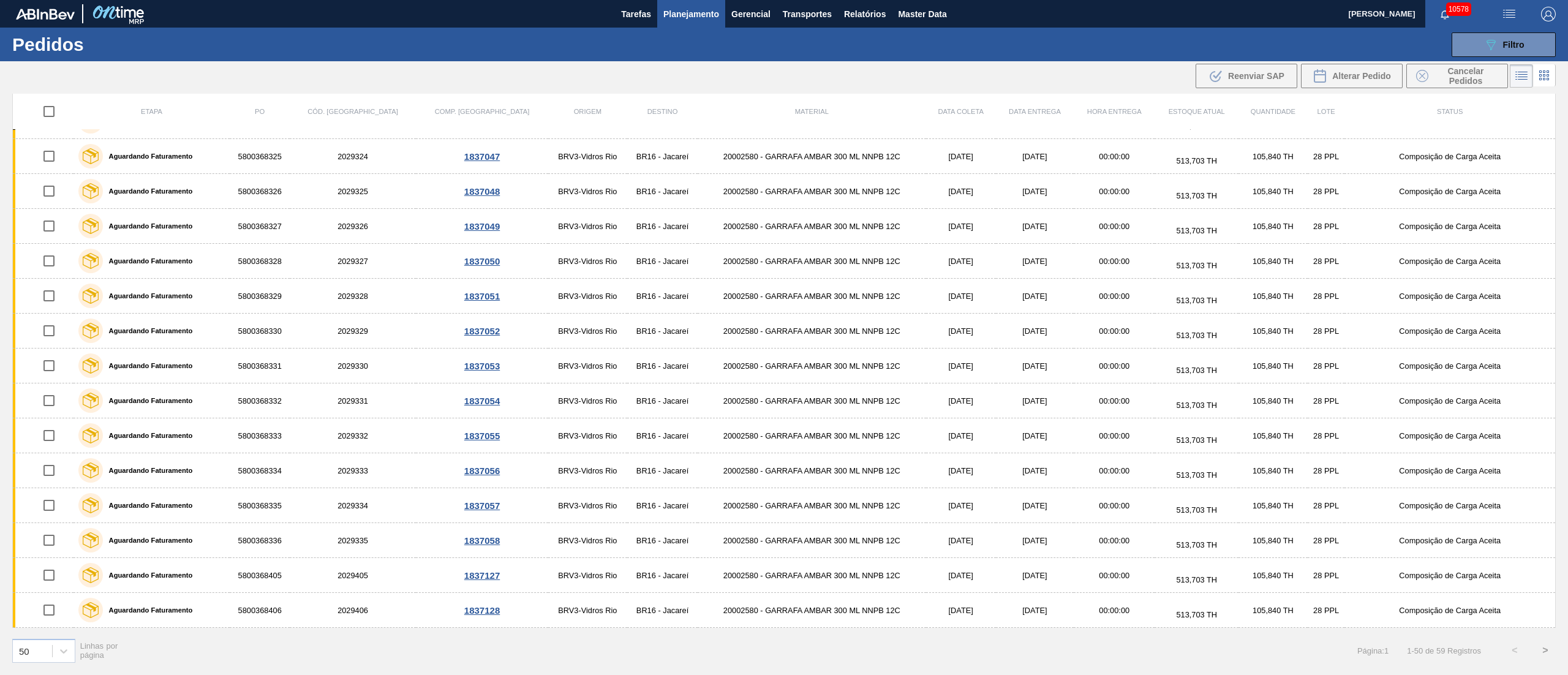
scroll to position [490, 0]
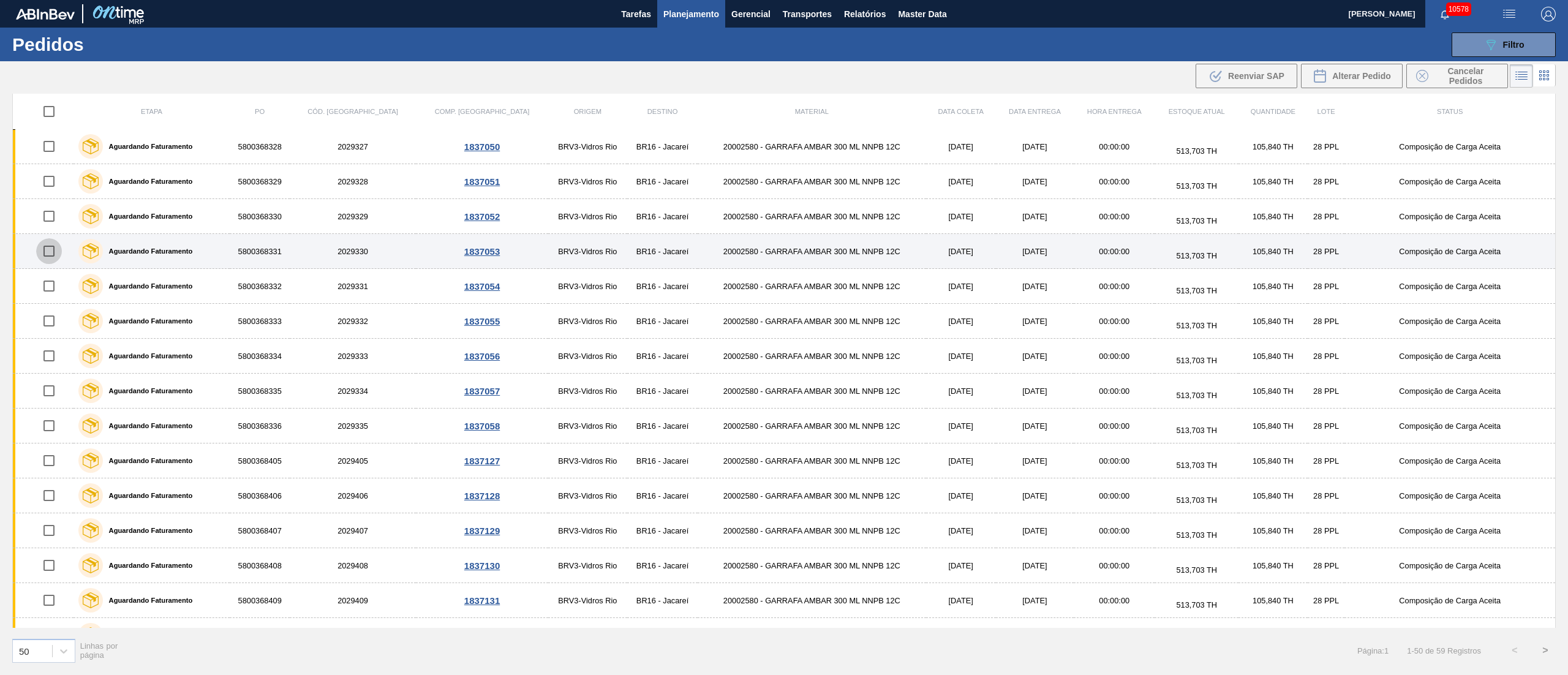
click at [51, 256] on input "checkbox" at bounding box center [49, 251] width 26 height 26
checkbox input "true"
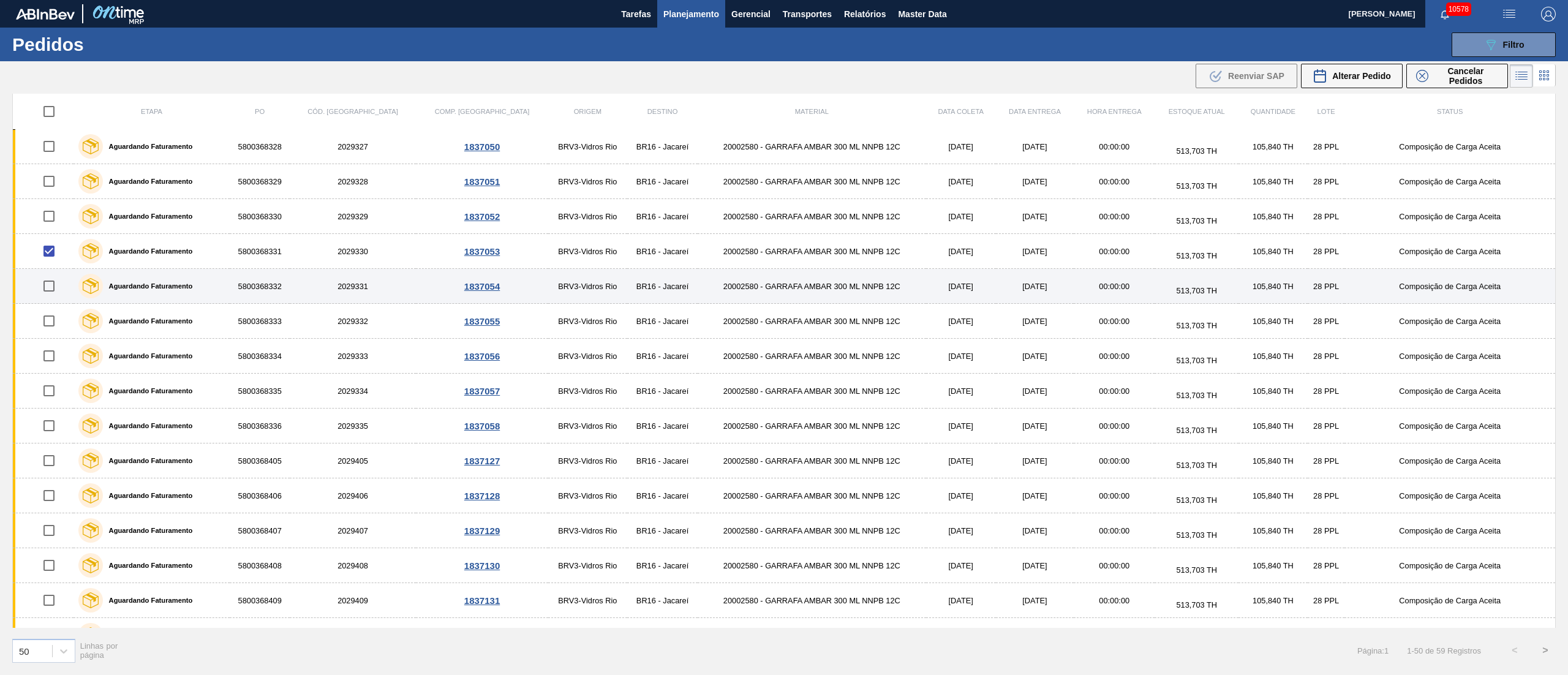
click at [54, 287] on input "checkbox" at bounding box center [49, 286] width 26 height 26
checkbox input "true"
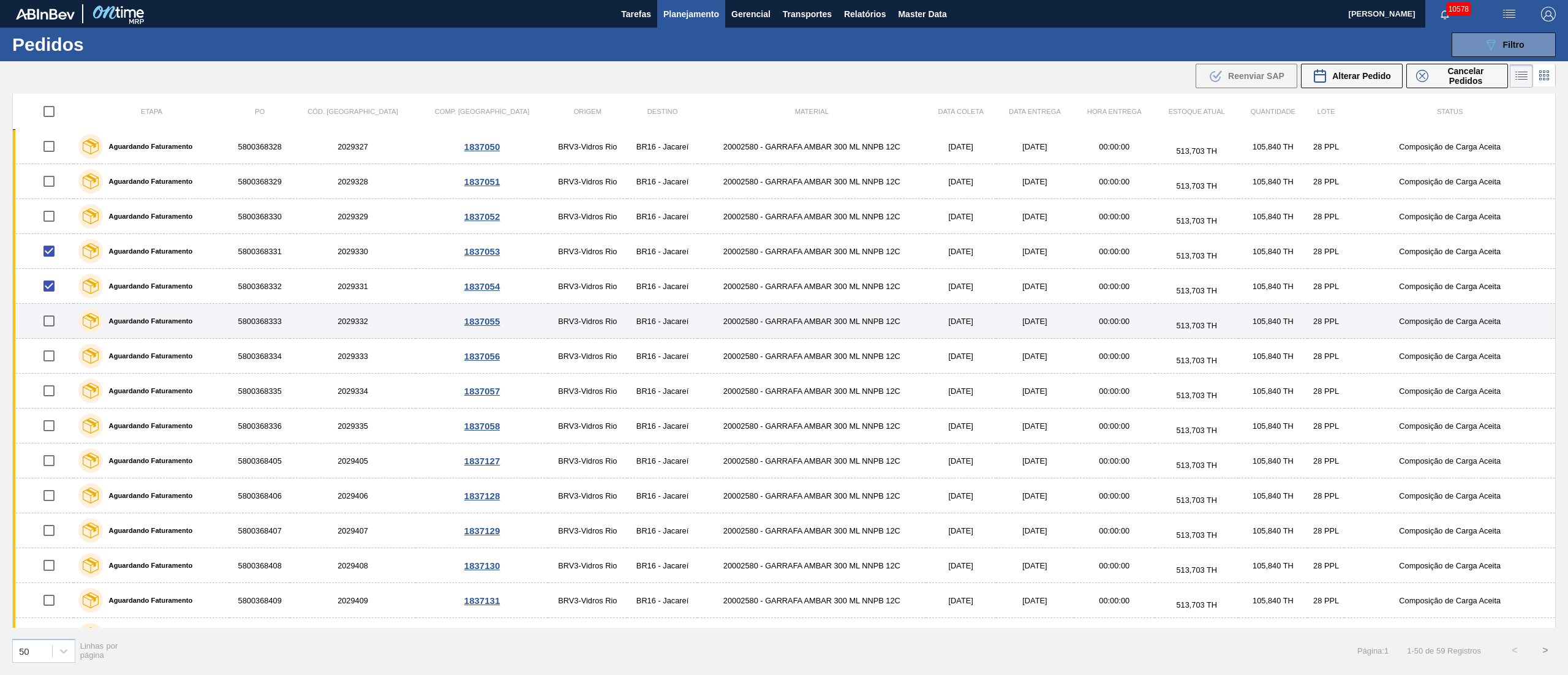
click at [54, 324] on input "checkbox" at bounding box center [49, 320] width 26 height 26
checkbox input "true"
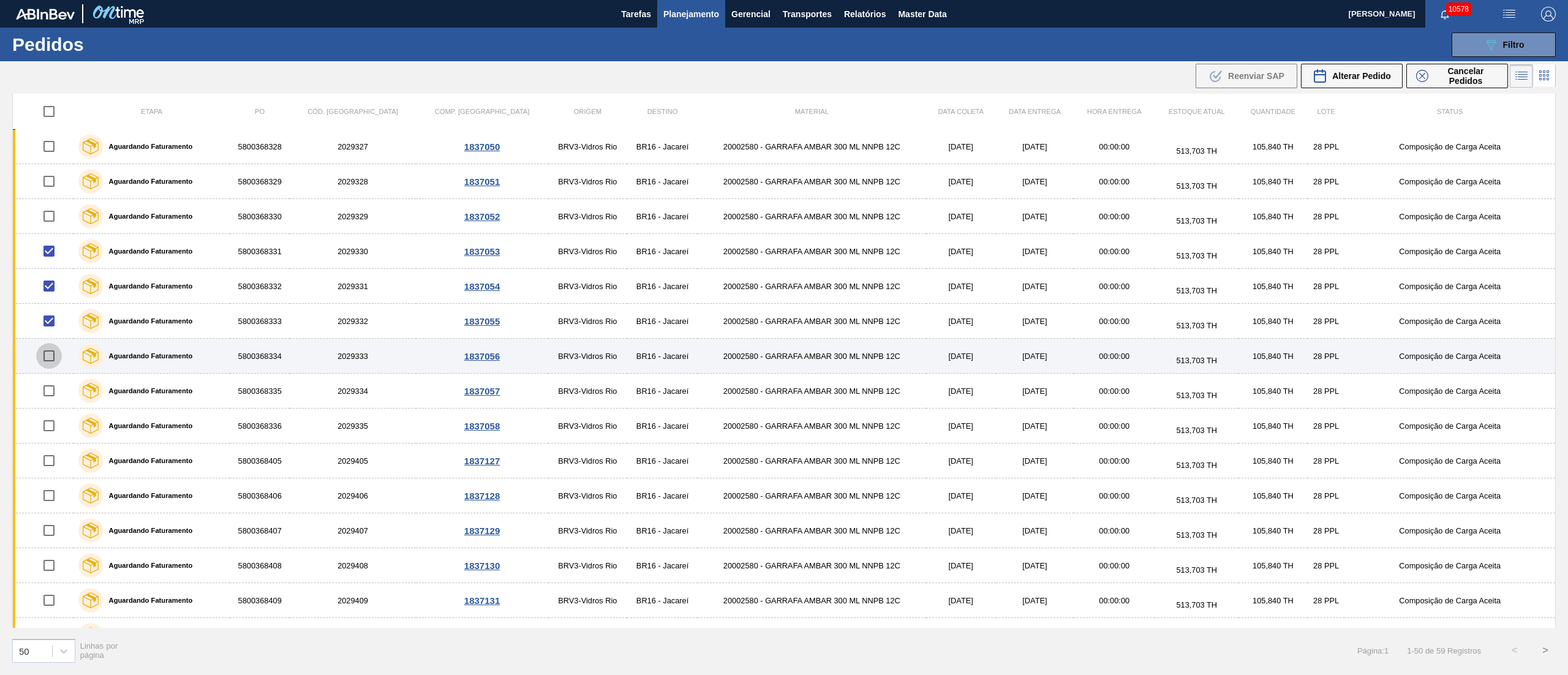
click at [55, 362] on input "checkbox" at bounding box center [49, 356] width 26 height 26
checkbox input "true"
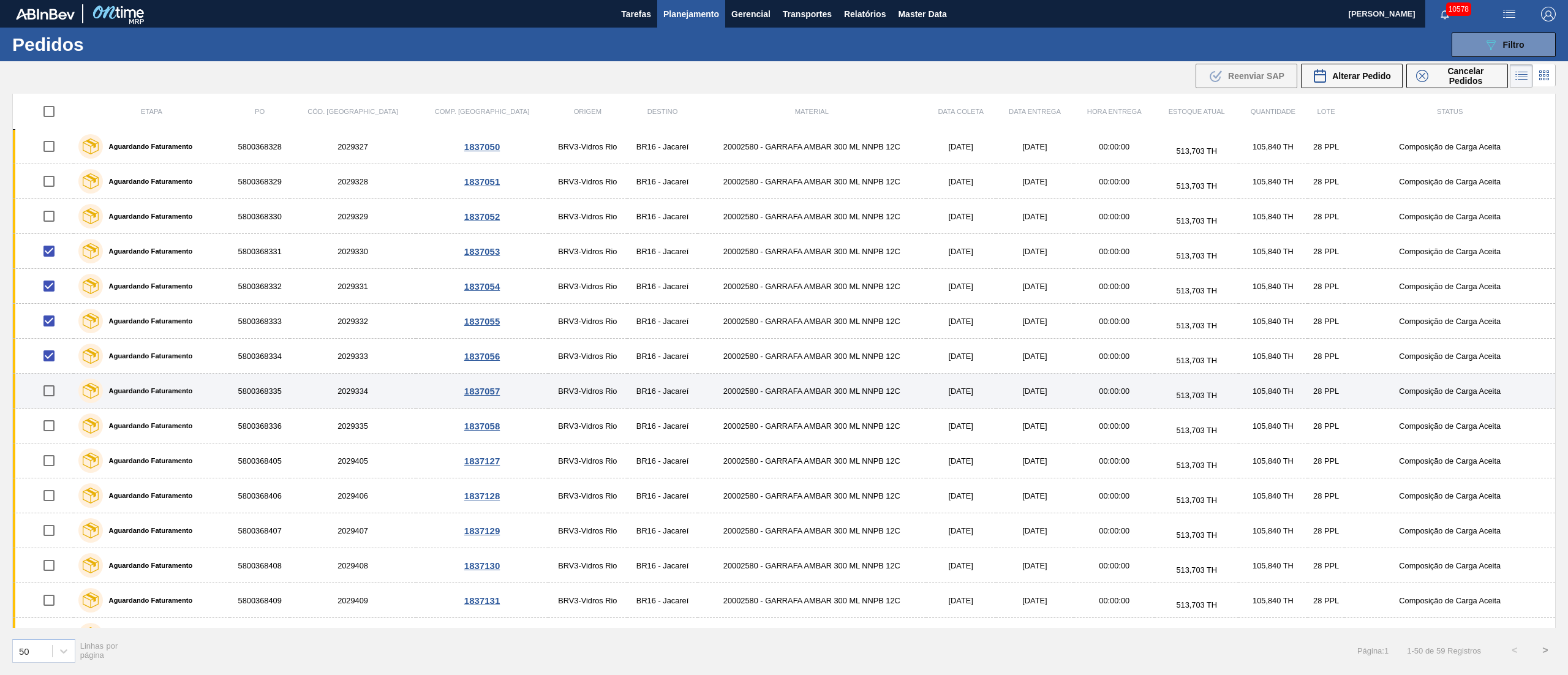
click at [55, 397] on input "checkbox" at bounding box center [49, 390] width 26 height 26
checkbox input "true"
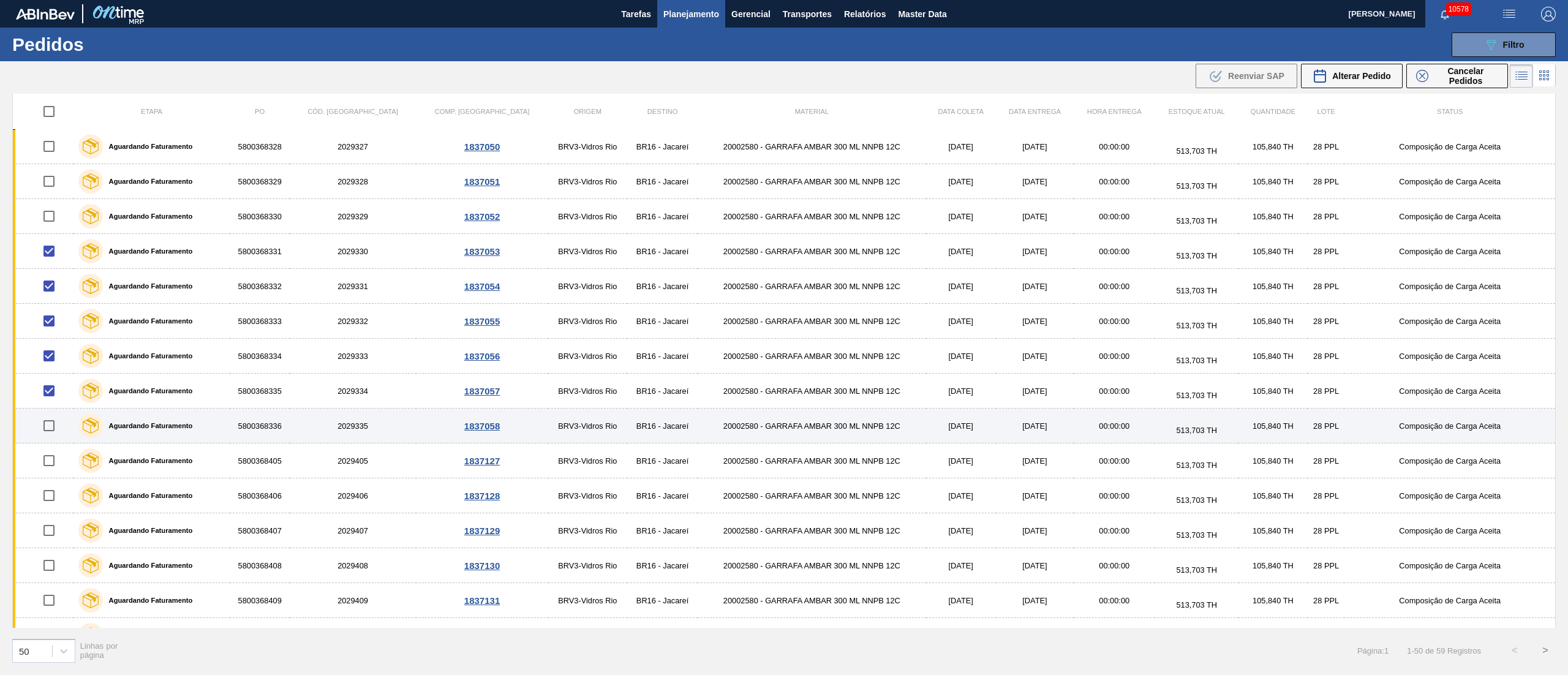
click at [54, 428] on input "checkbox" at bounding box center [49, 426] width 26 height 26
checkbox input "true"
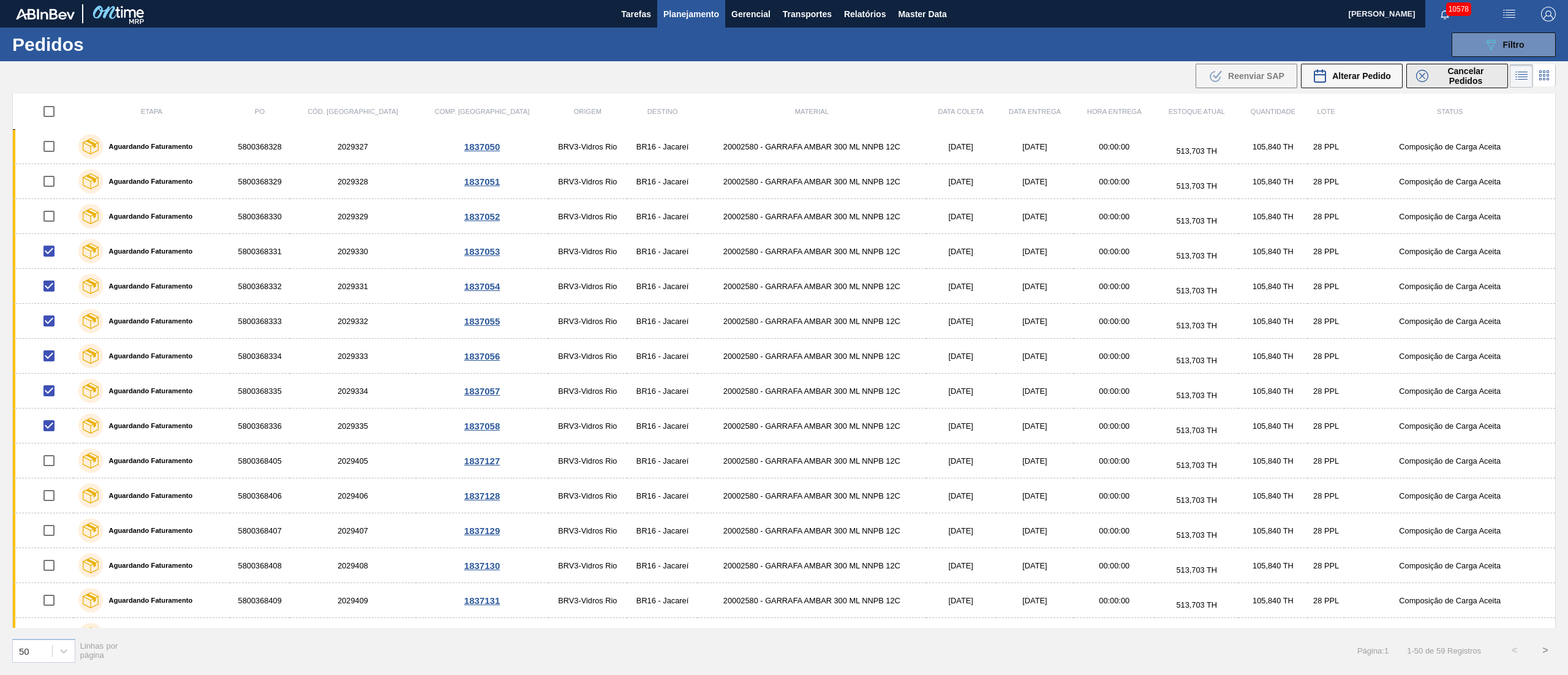
click at [1450, 78] on span "Cancelar Pedidos" at bounding box center [1465, 75] width 65 height 19
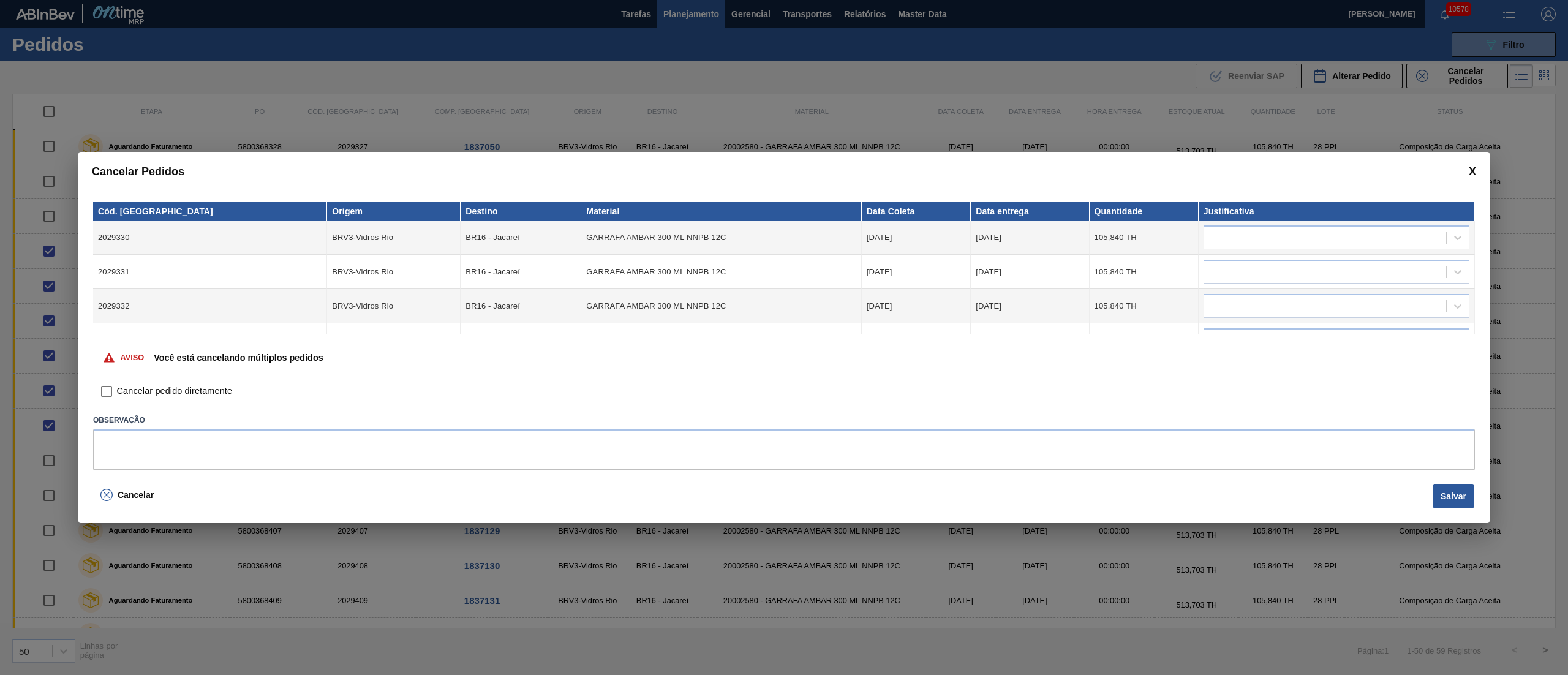
click at [109, 400] on input "Cancelar pedido diretamente" at bounding box center [106, 391] width 21 height 21
checkbox input "true"
click at [1248, 227] on div at bounding box center [1336, 237] width 266 height 24
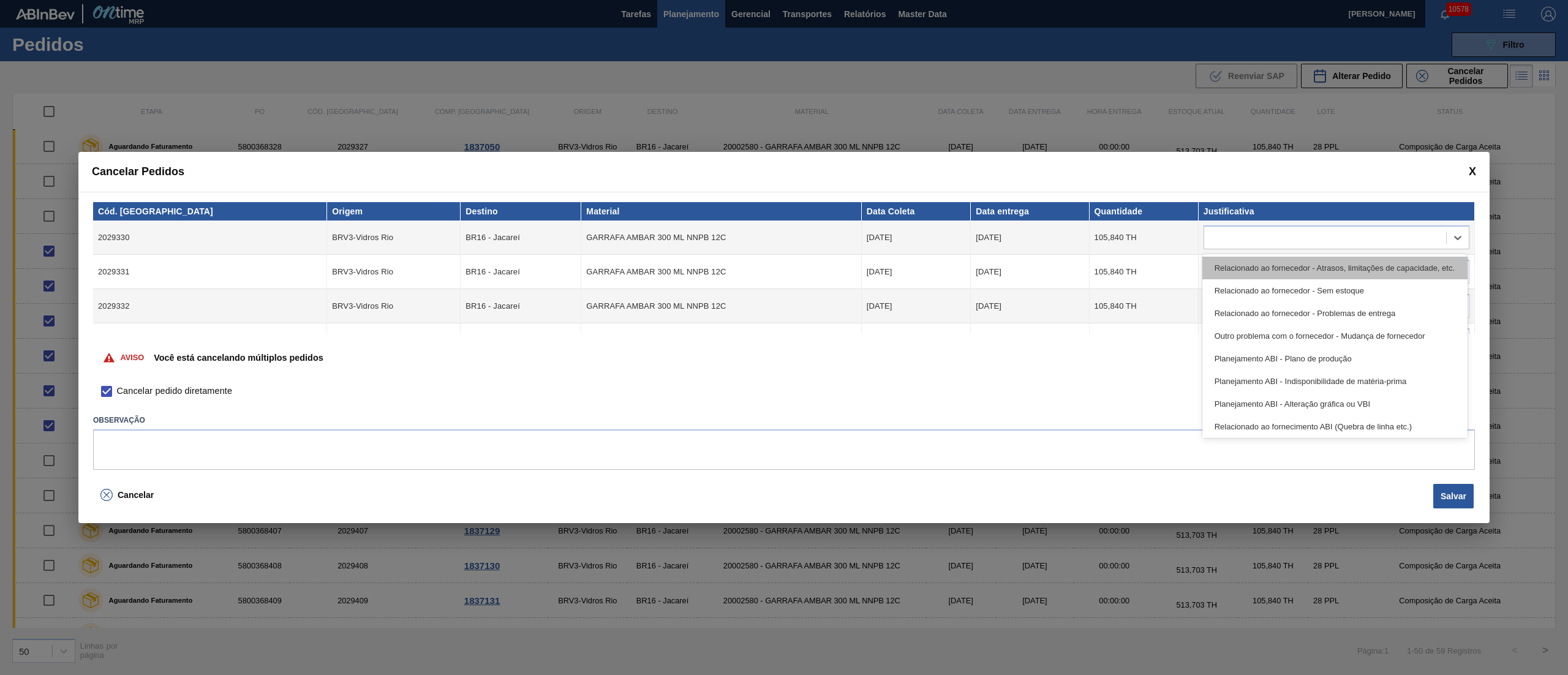
click at [1246, 264] on div "Relacionado ao fornecedor - Atrasos, limitações de capacidade, etc." at bounding box center [1334, 267] width 266 height 23
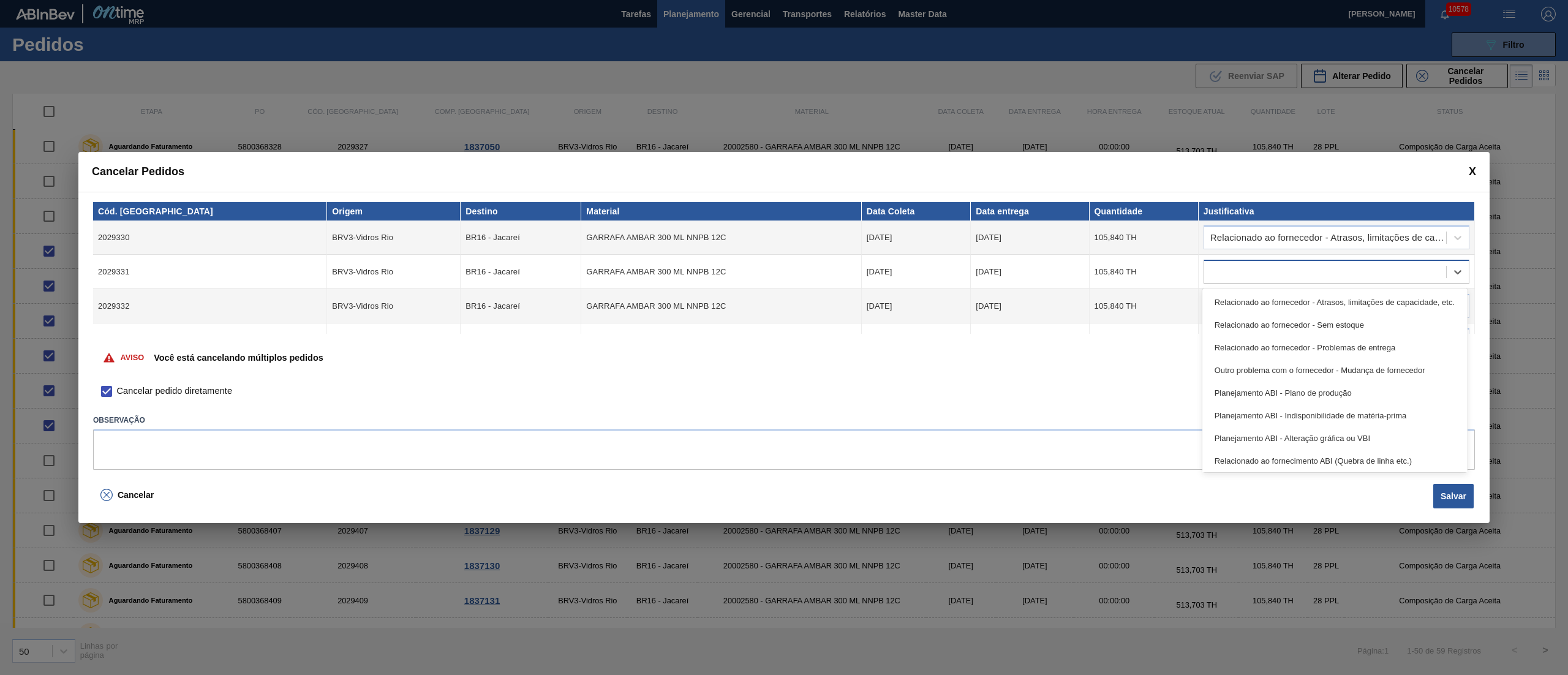
click at [1246, 271] on div at bounding box center [1324, 271] width 242 height 18
click at [1247, 298] on div "Relacionado ao fornecedor - Atrasos, limitações de capacidade, etc." at bounding box center [1334, 302] width 266 height 23
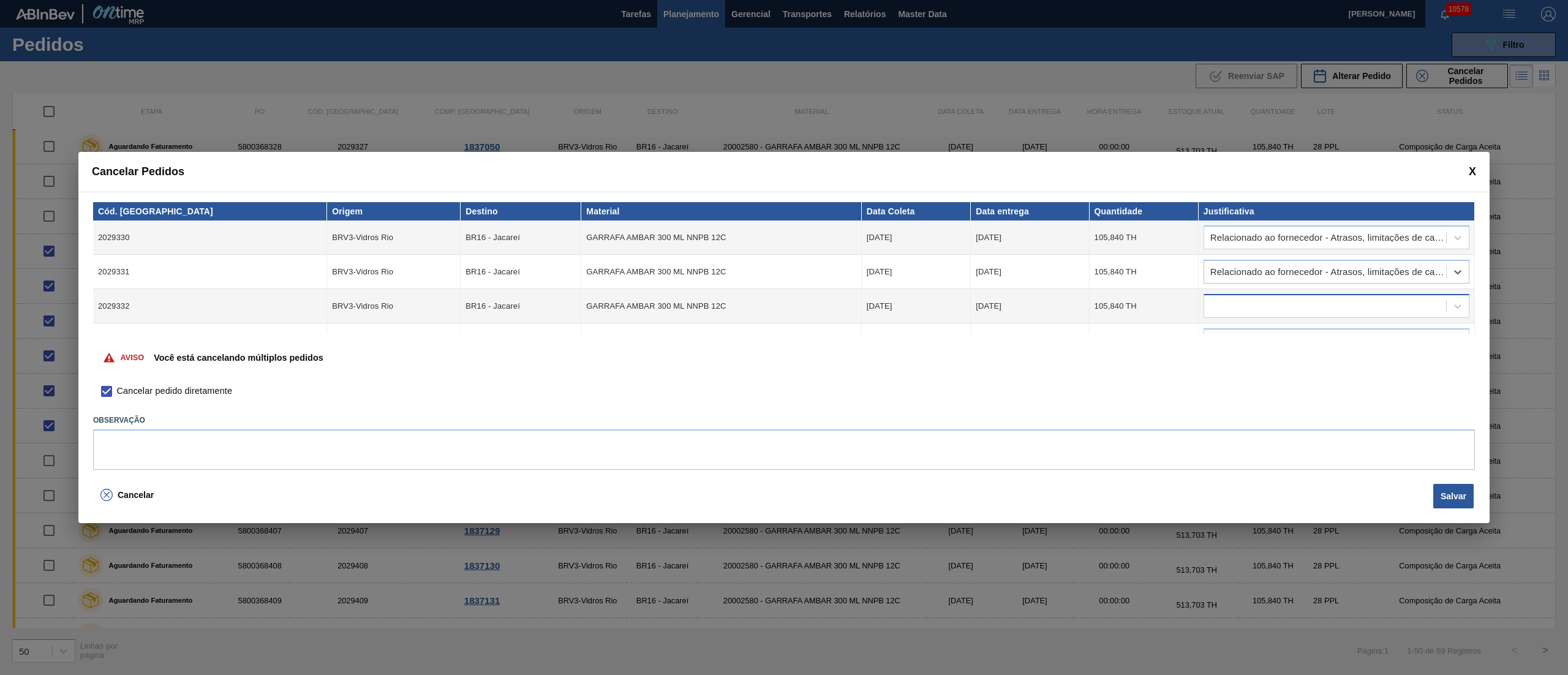
click at [1247, 310] on div at bounding box center [1324, 306] width 242 height 18
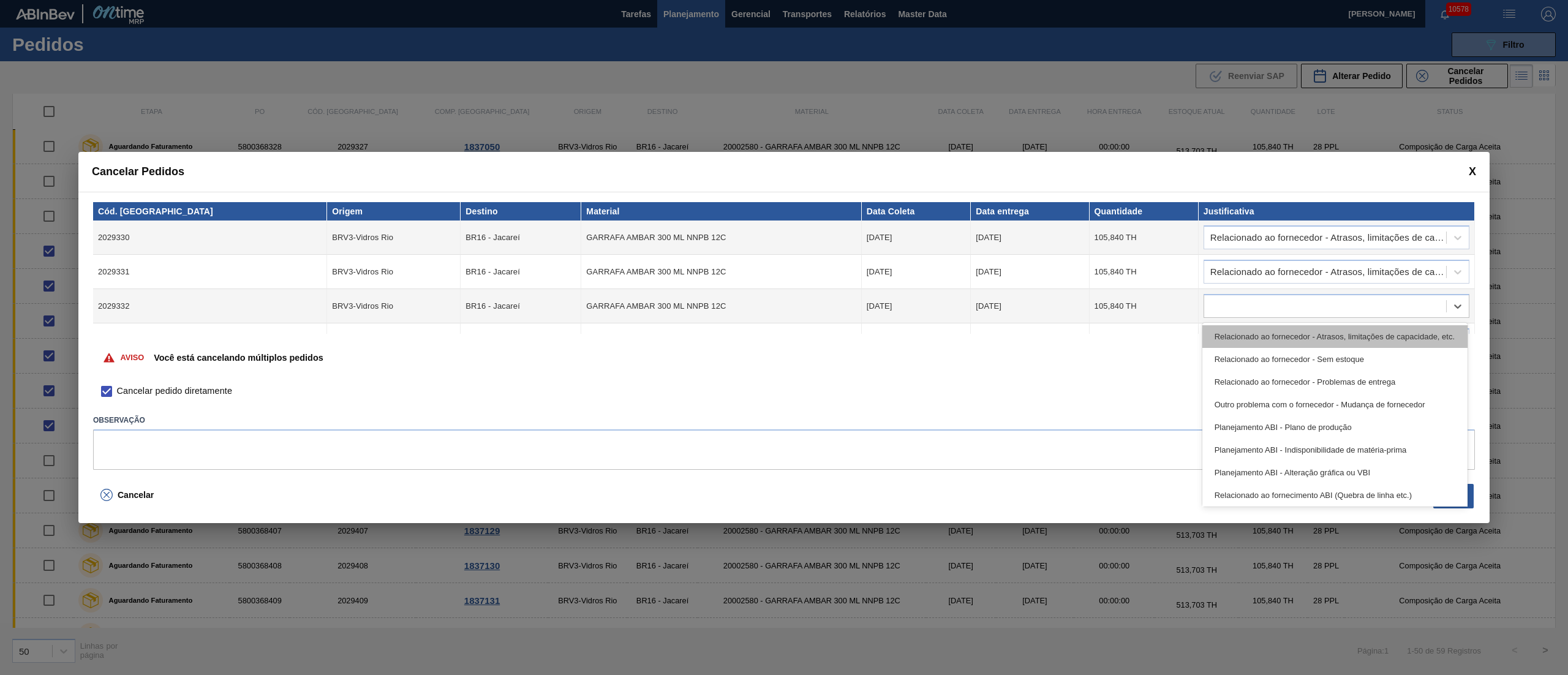
click at [1247, 335] on div "Relacionado ao fornecedor - Atrasos, limitações de capacidade, etc." at bounding box center [1334, 336] width 266 height 23
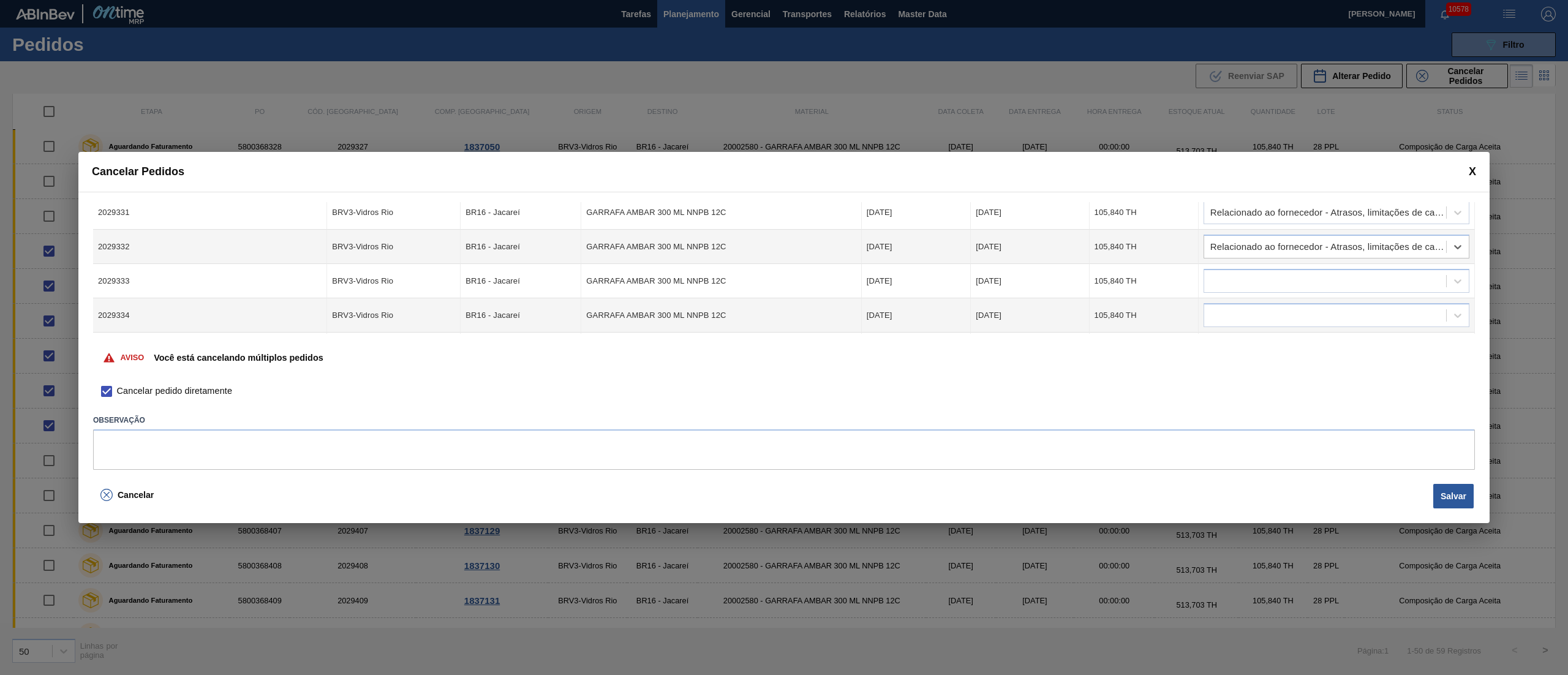
scroll to position [92, 0]
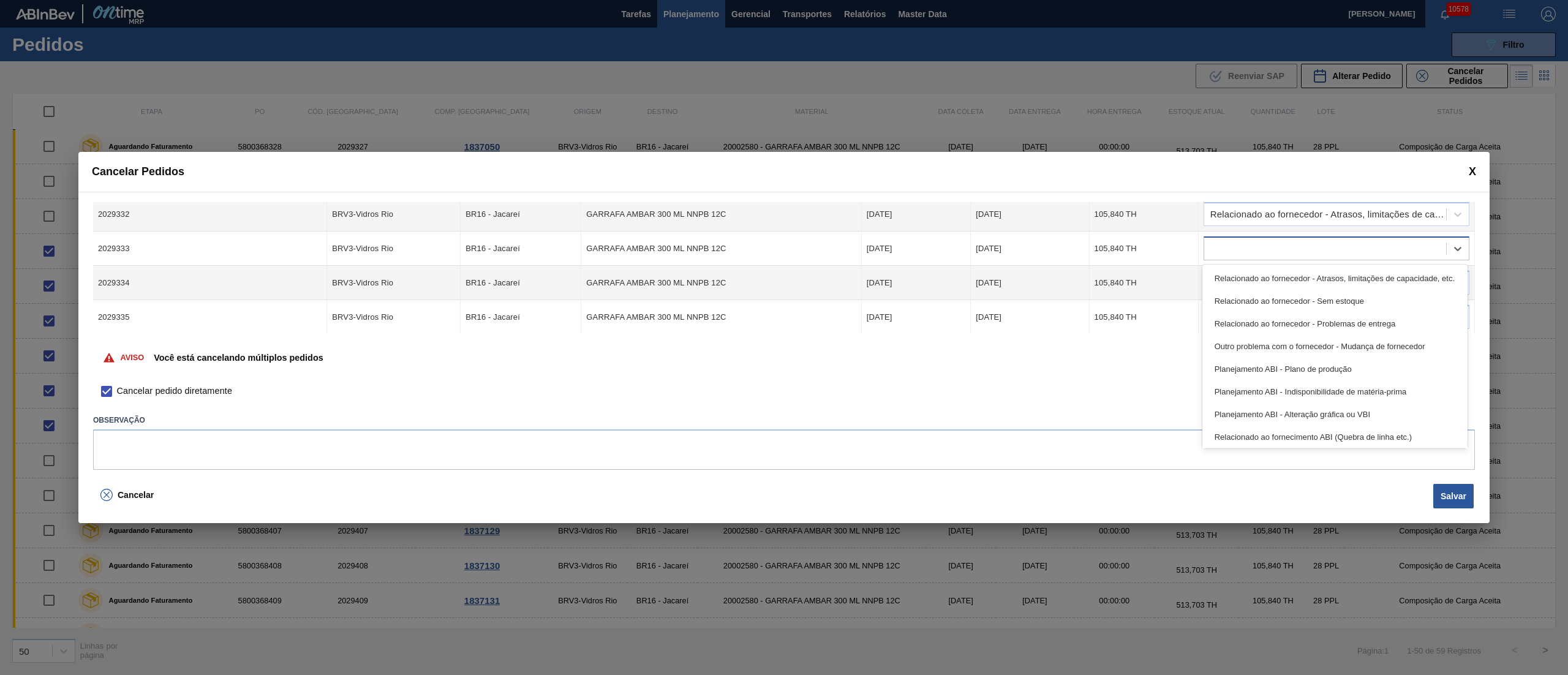
click at [1238, 247] on div at bounding box center [1324, 249] width 242 height 18
click at [1235, 278] on div "Relacionado ao fornecedor - Atrasos, limitações de capacidade, etc." at bounding box center [1334, 278] width 266 height 23
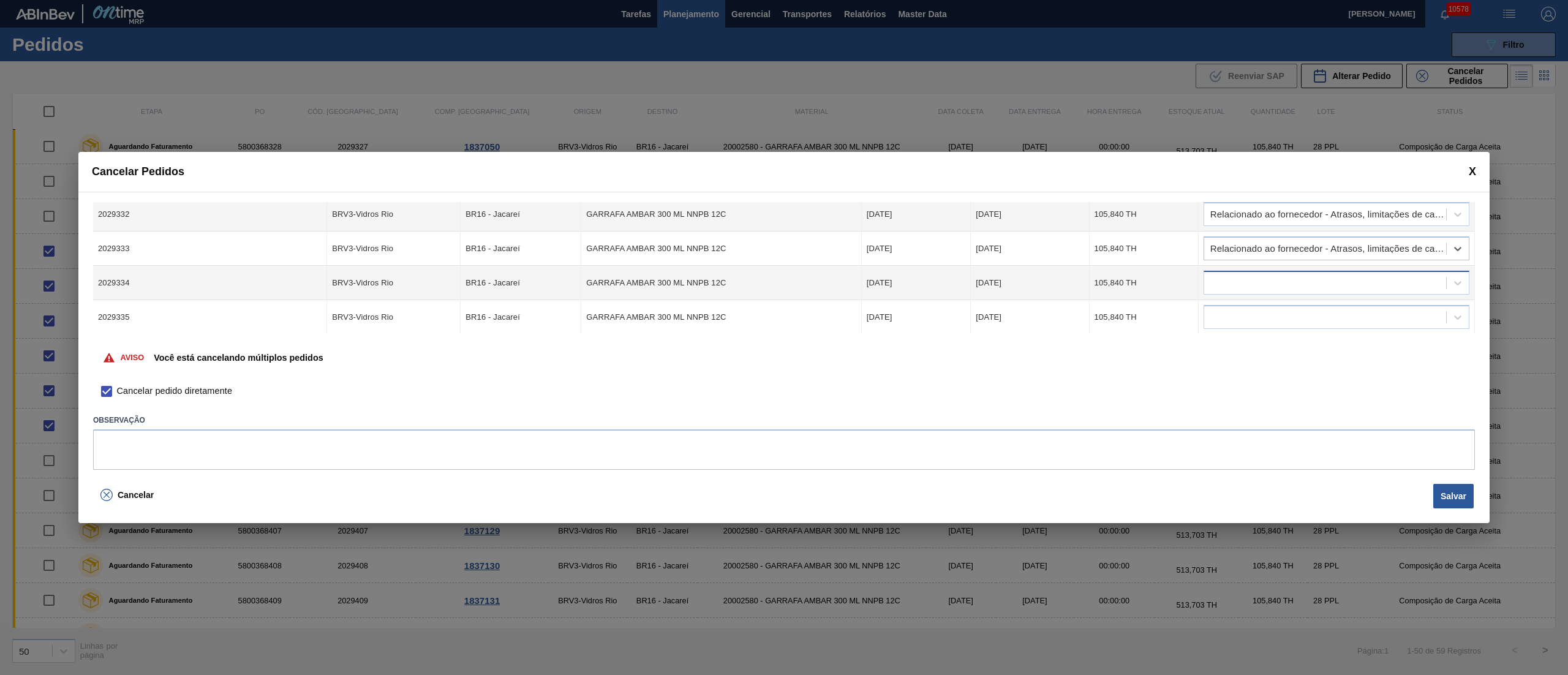
click at [1235, 281] on div at bounding box center [1324, 282] width 242 height 18
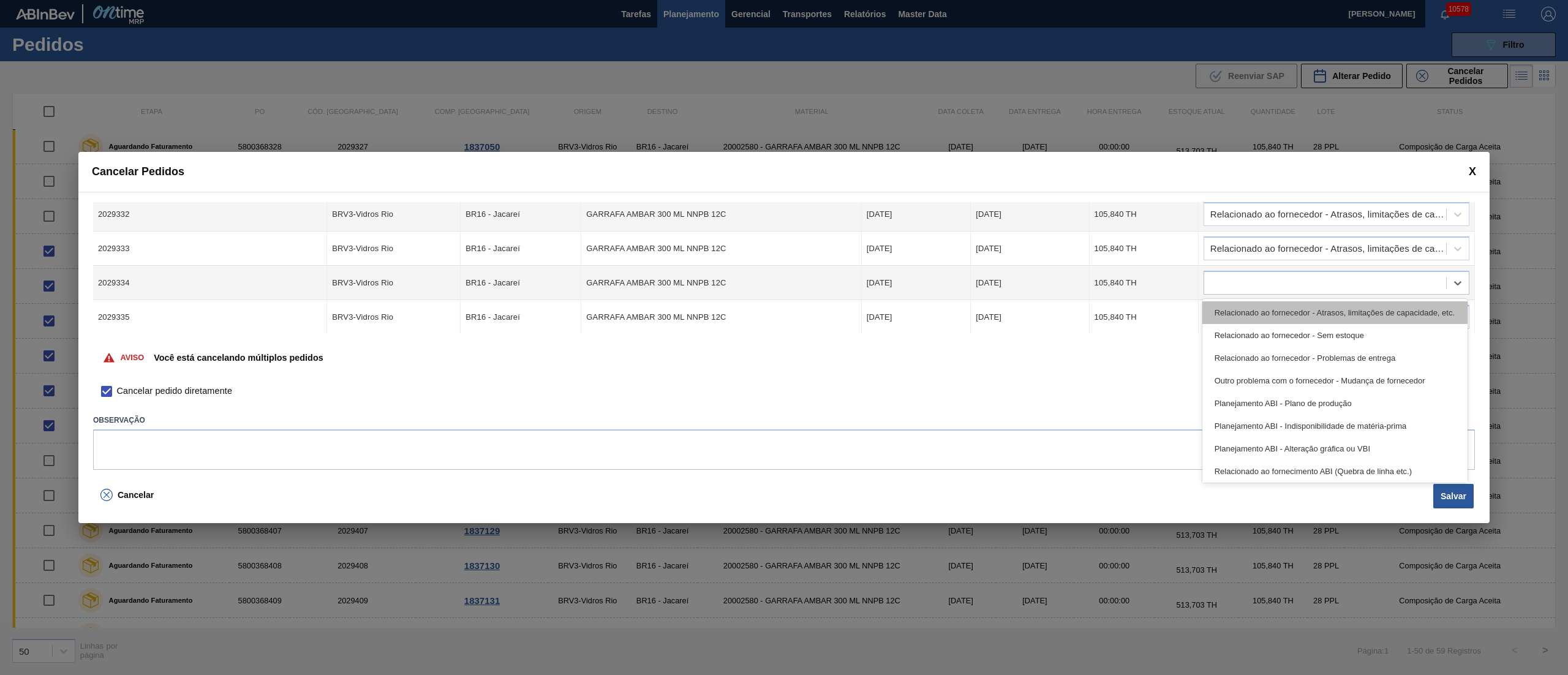
click at [1235, 303] on div "Relacionado ao fornecedor - Atrasos, limitações de capacidade, etc." at bounding box center [1334, 312] width 266 height 23
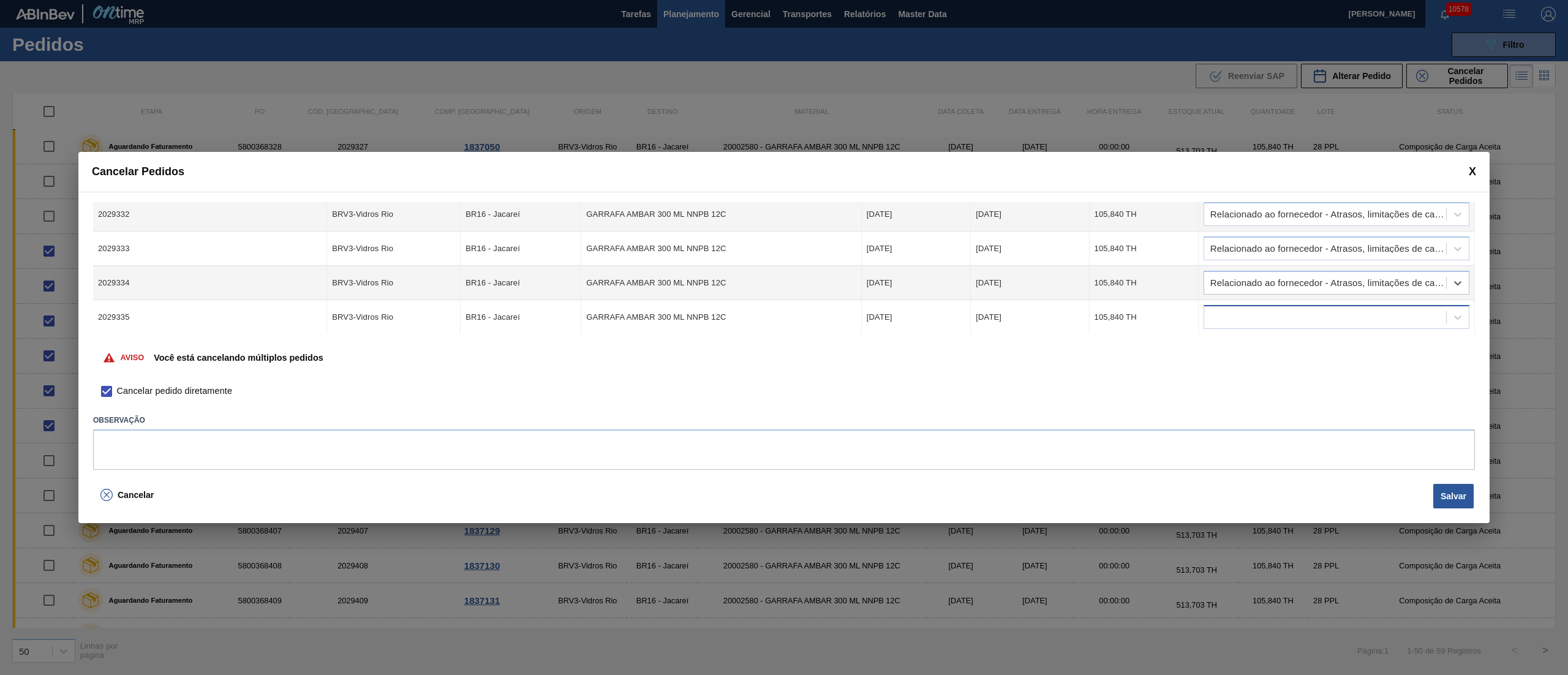
click at [1235, 308] on div at bounding box center [1324, 317] width 242 height 18
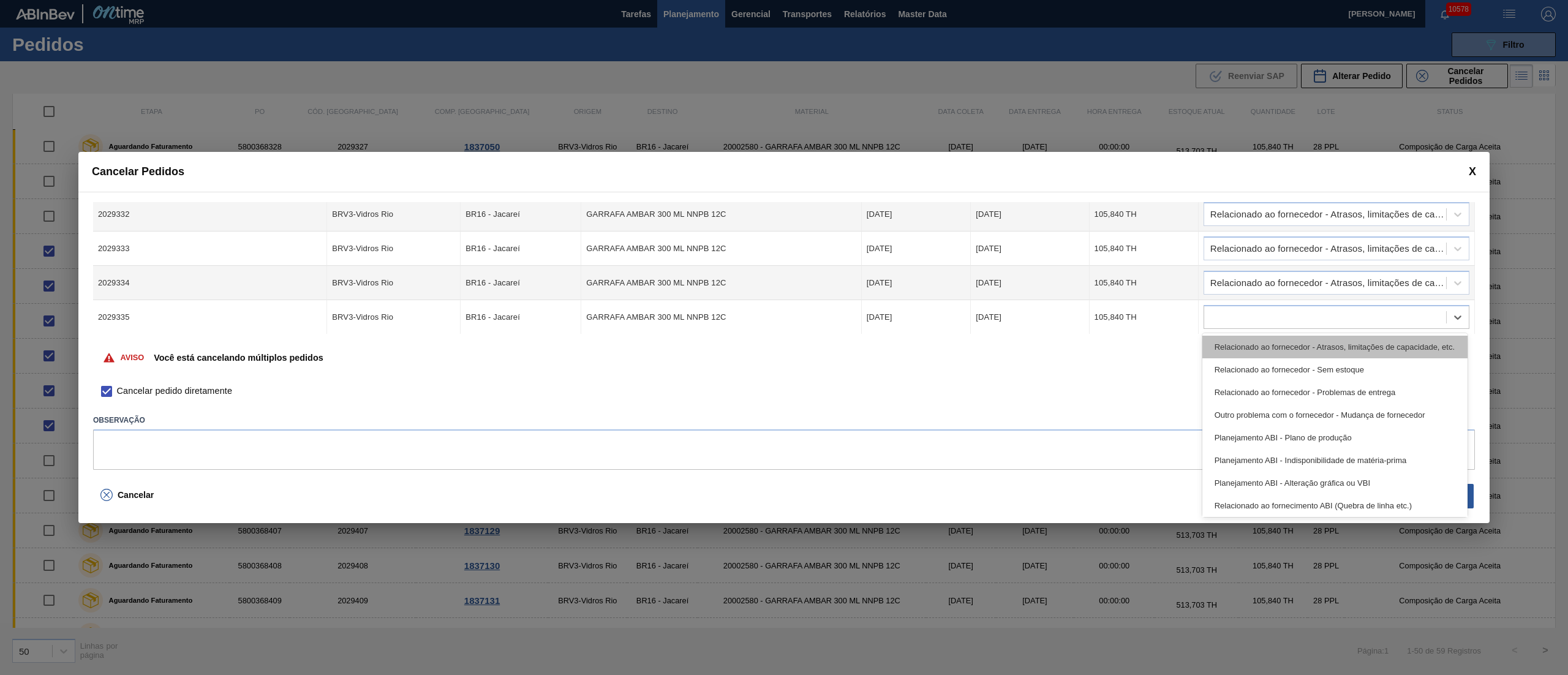
click at [1238, 351] on div "Relacionado ao fornecedor - Atrasos, limitações de capacidade, etc." at bounding box center [1334, 346] width 266 height 23
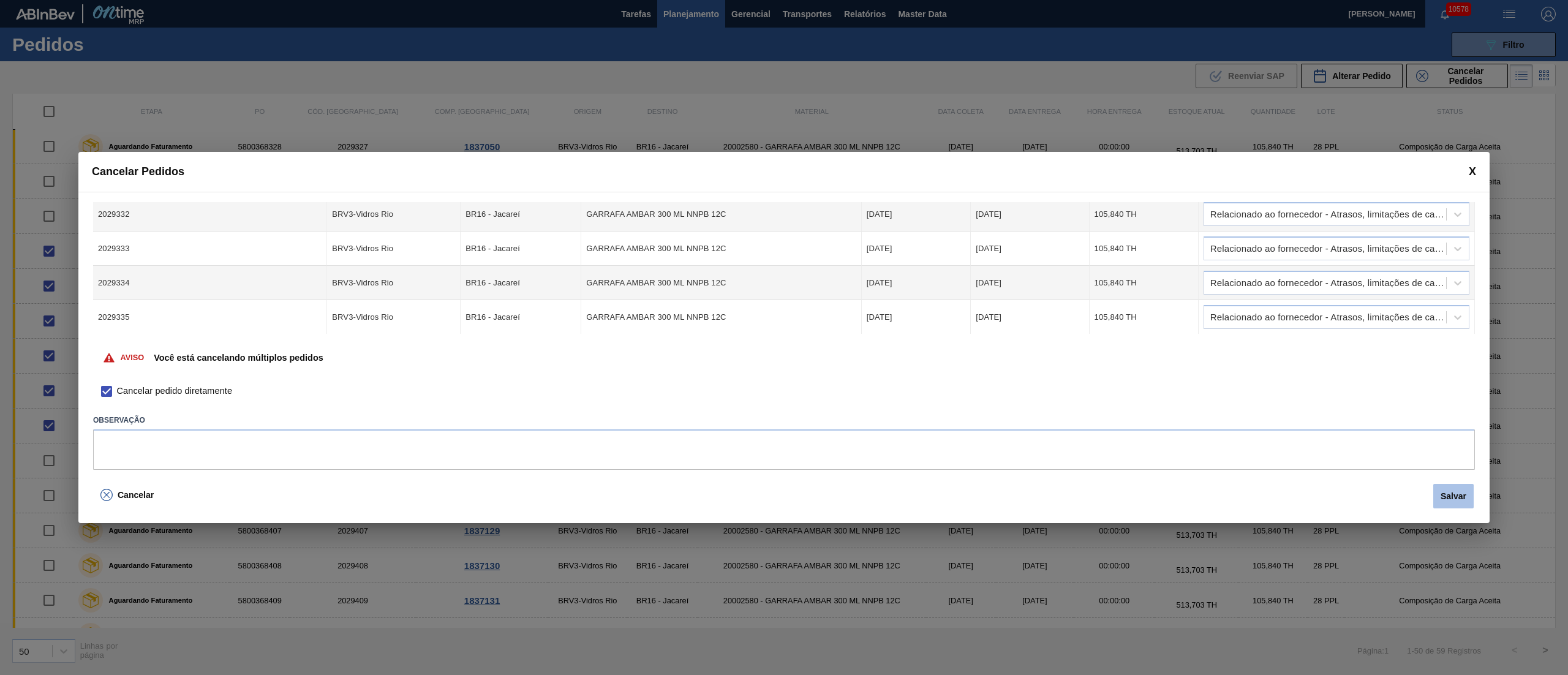
click at [1449, 497] on button "Salvar" at bounding box center [1453, 496] width 40 height 24
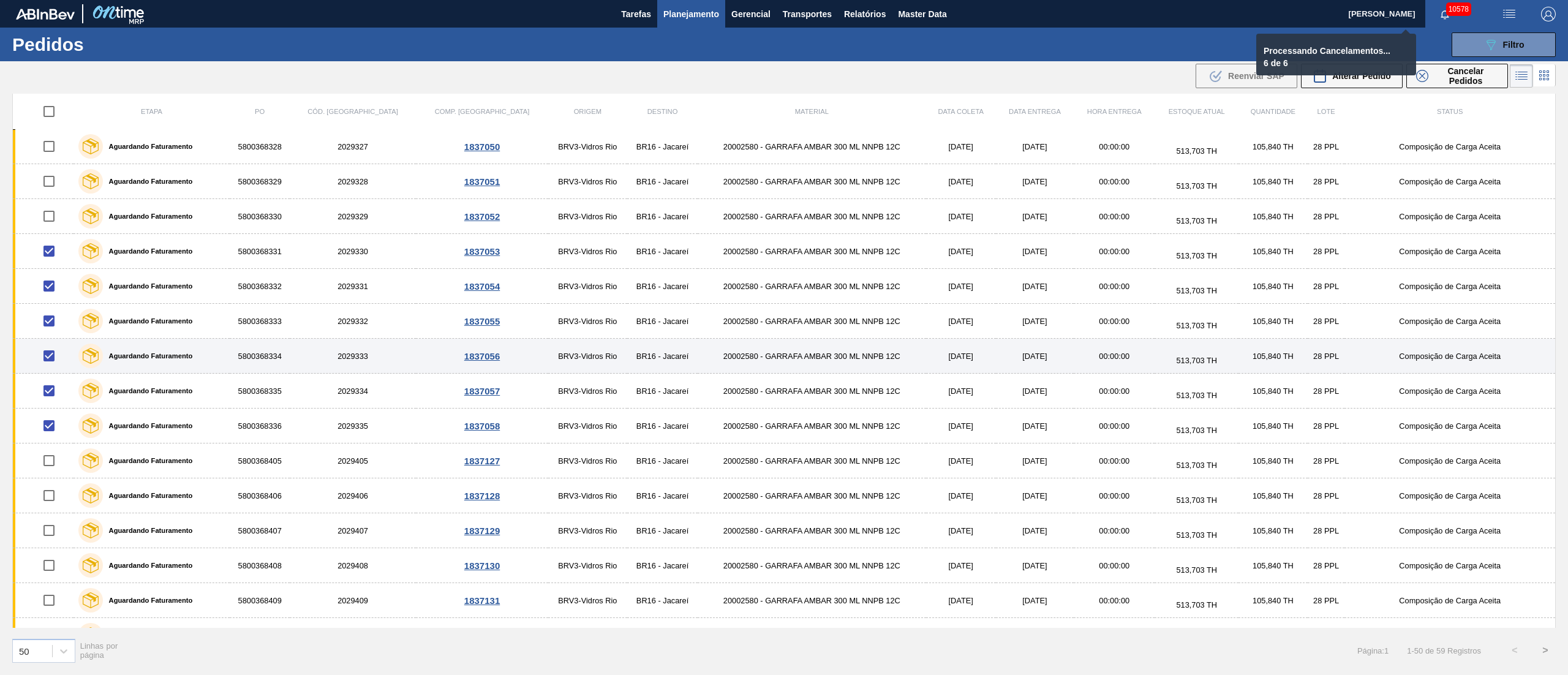
checkbox input "false"
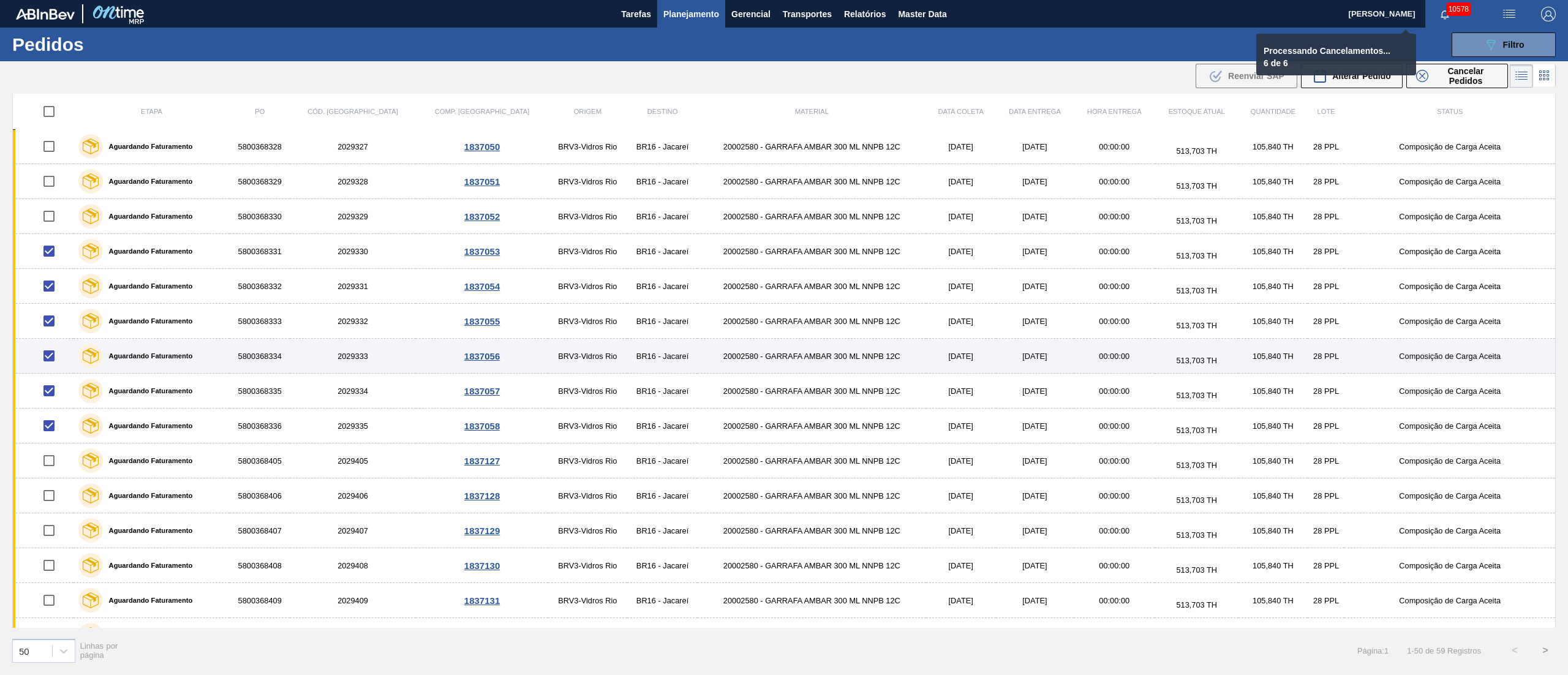
checkbox input "false"
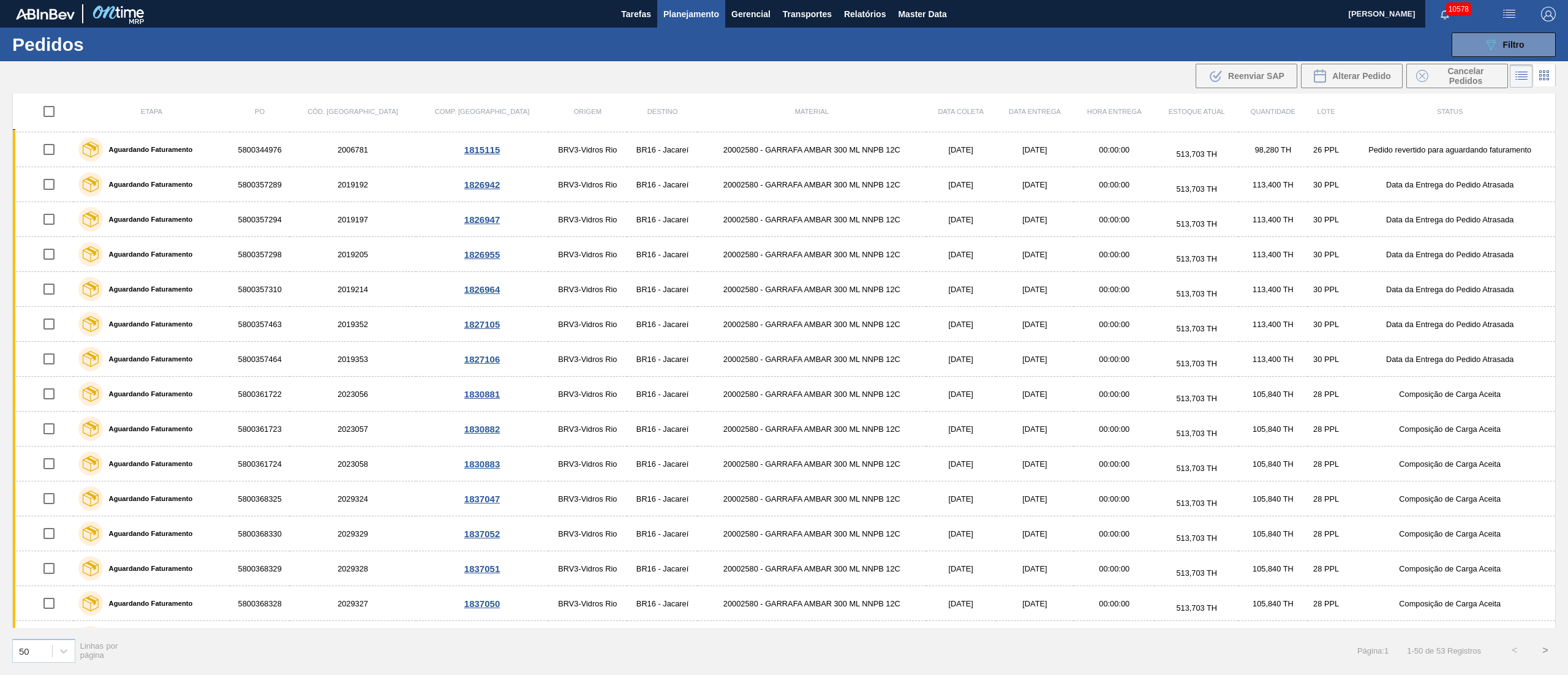
scroll to position [0, 0]
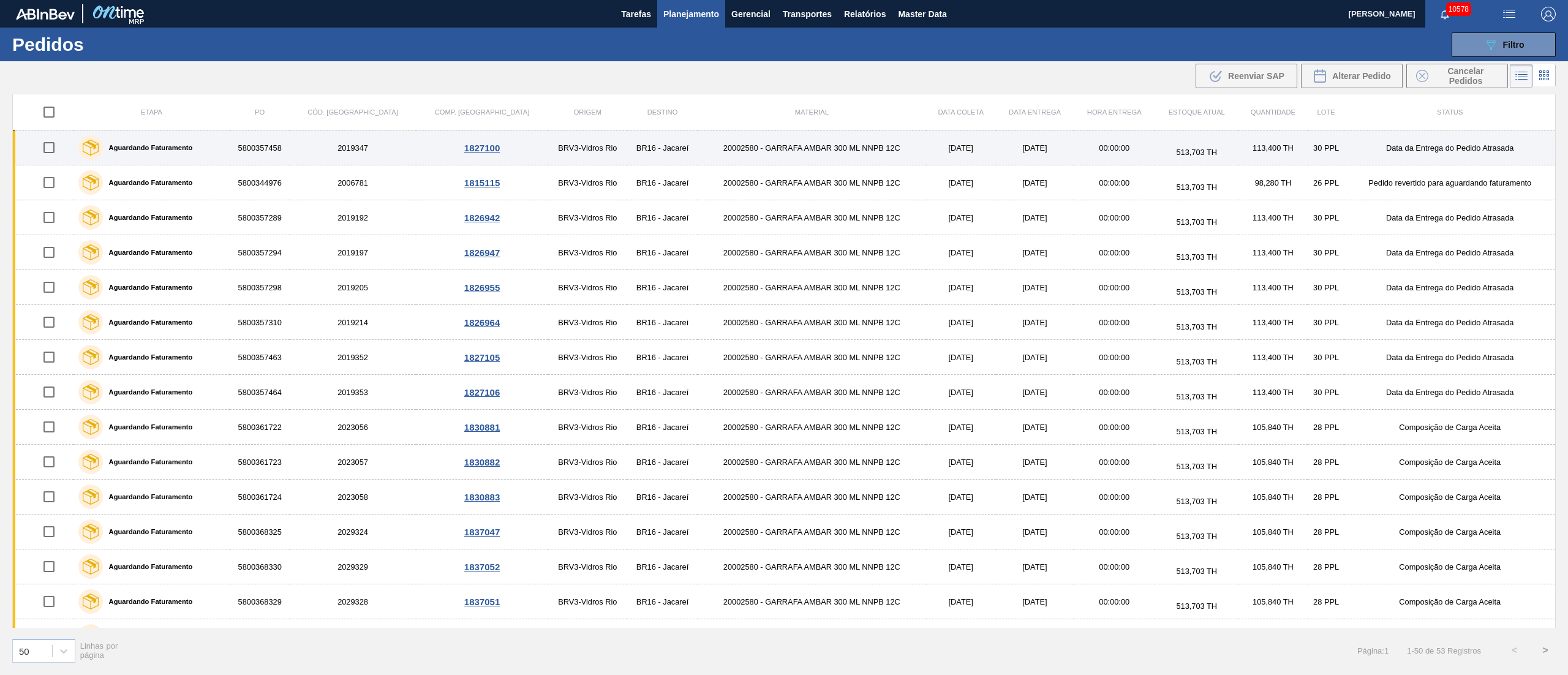
click at [52, 149] on input "checkbox" at bounding box center [49, 147] width 26 height 26
click at [51, 152] on input "checkbox" at bounding box center [49, 147] width 26 height 26
checkbox input "false"
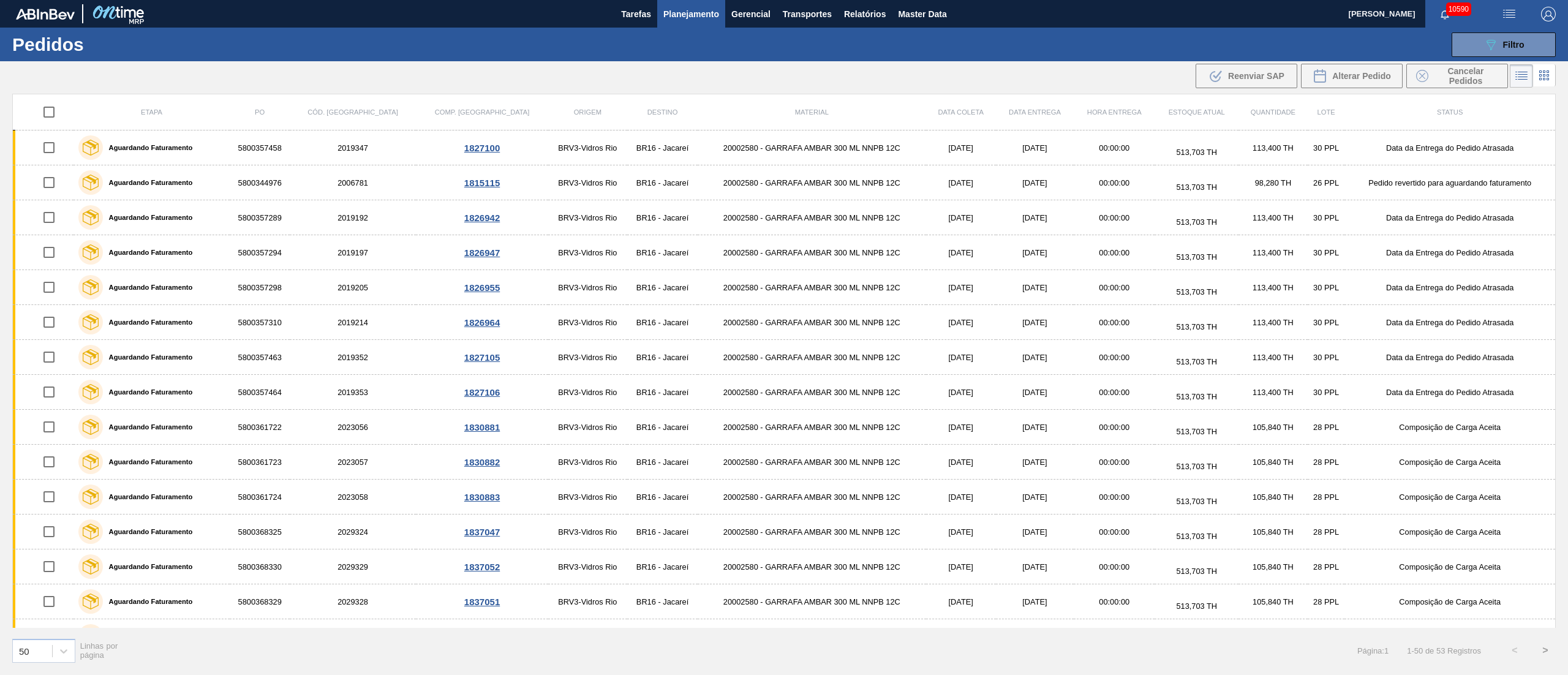
drag, startPoint x: 1481, startPoint y: 33, endPoint x: 1476, endPoint y: 78, distance: 45.3
click at [1481, 33] on button "089F7B8B-B2A5-4AFE-B5C0-19BA573D28AC Filtro" at bounding box center [1504, 45] width 105 height 24
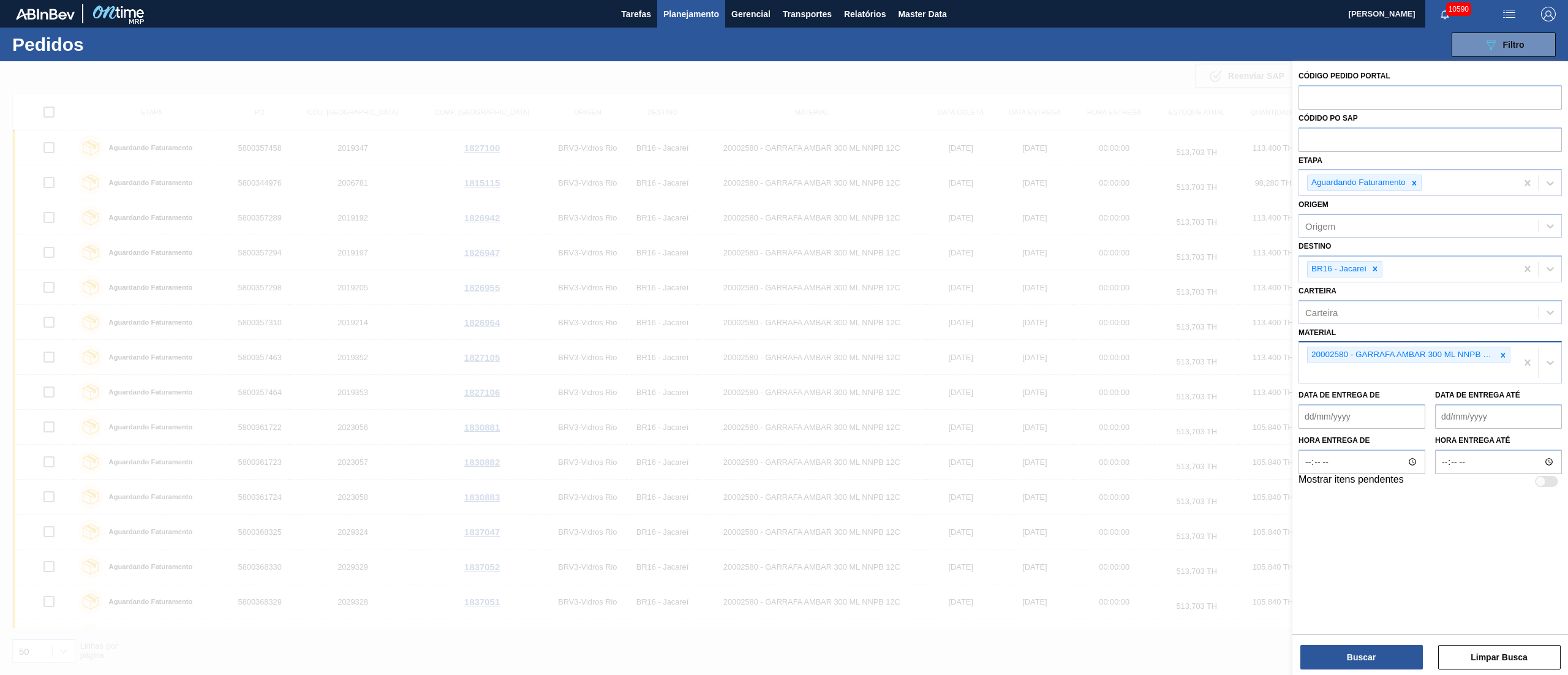
click at [1502, 362] on div at bounding box center [1503, 355] width 13 height 15
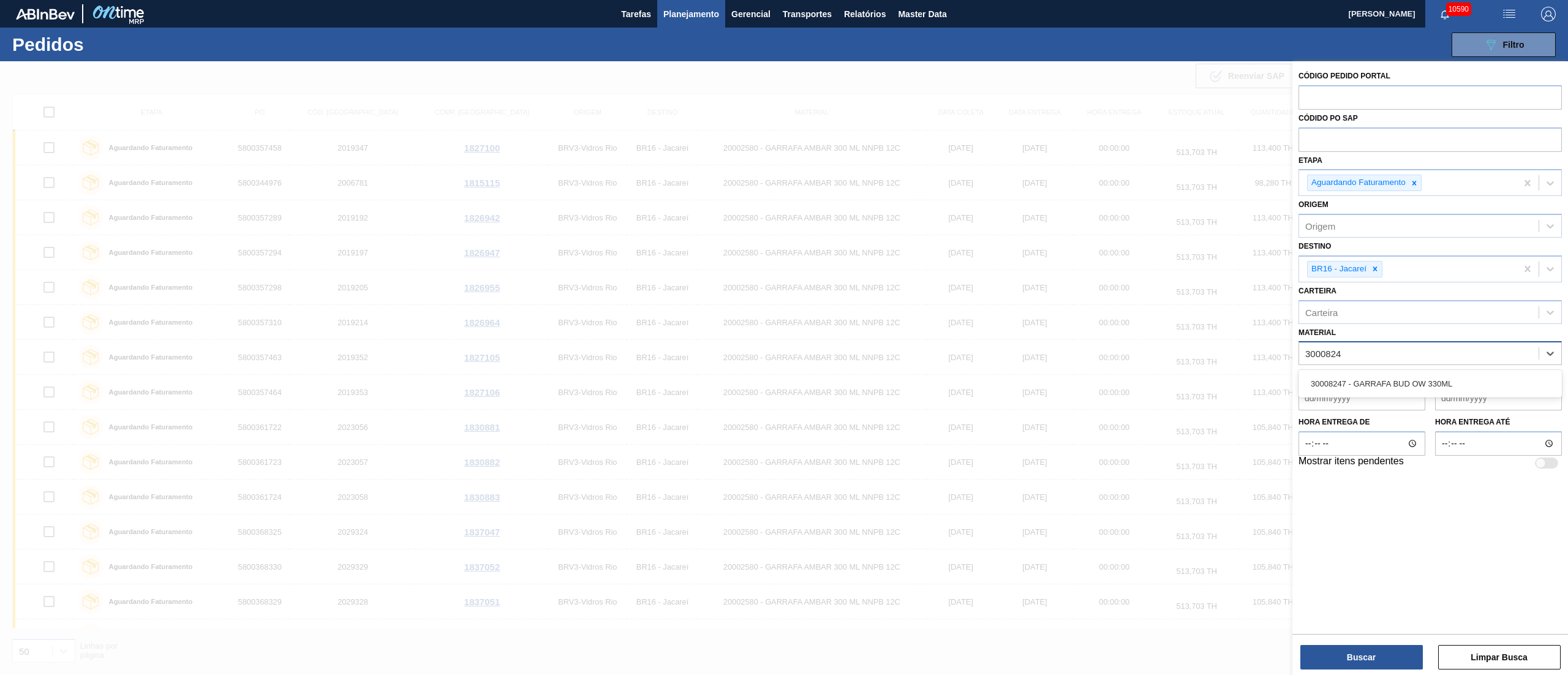
type input "30008247"
click at [1385, 382] on div "30008247 - GARRAFA BUD OW 330ML" at bounding box center [1430, 383] width 263 height 23
click at [1370, 648] on button "Buscar" at bounding box center [1361, 656] width 122 height 24
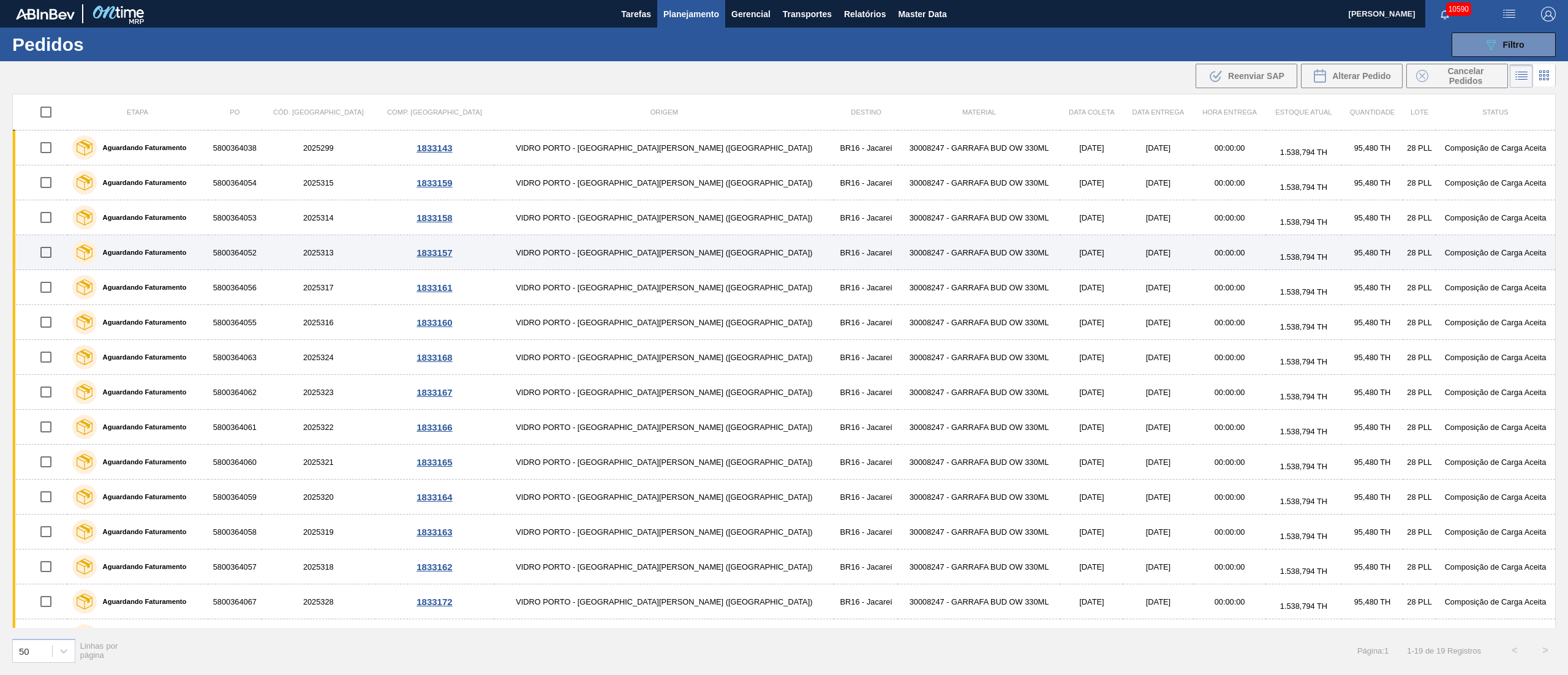
scroll to position [122, 0]
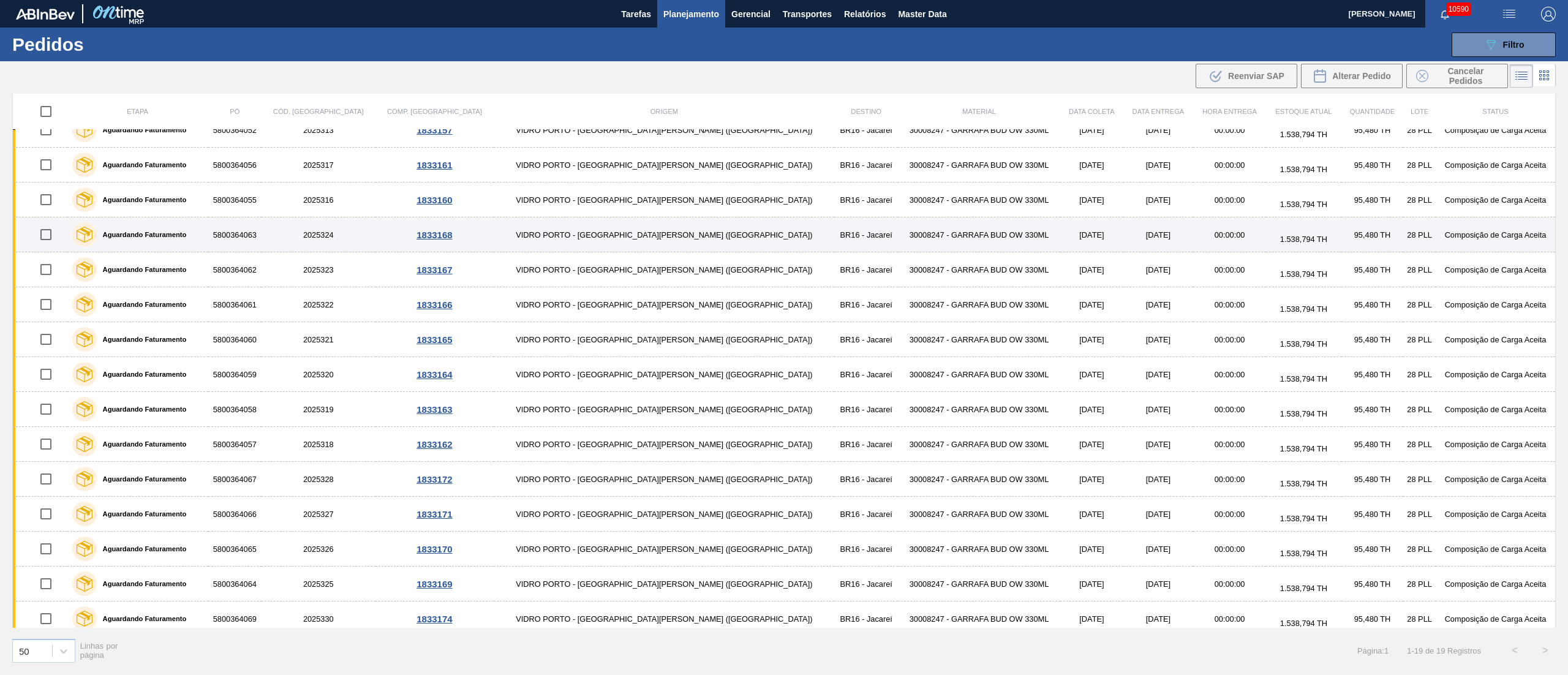
click at [50, 241] on input "checkbox" at bounding box center [46, 234] width 26 height 26
checkbox input "true"
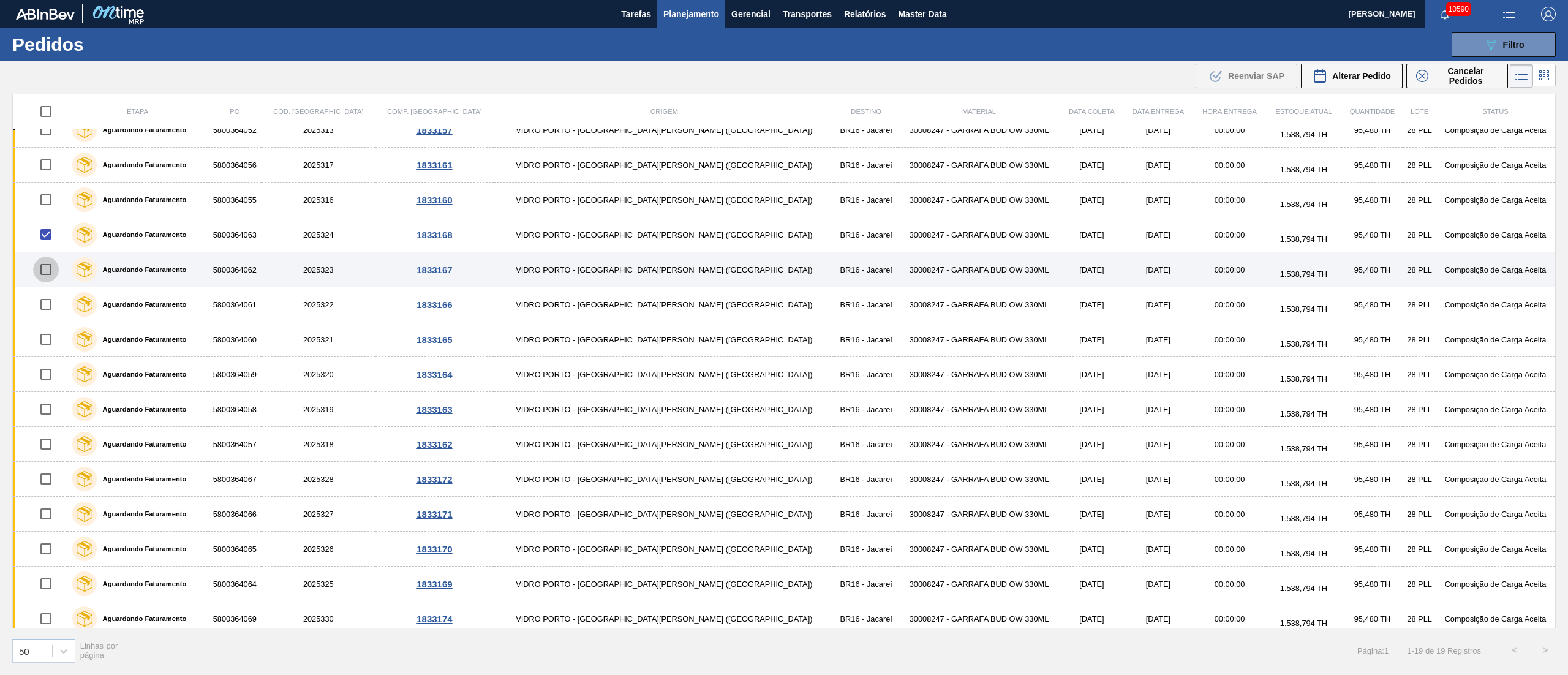
click at [46, 271] on input "checkbox" at bounding box center [46, 269] width 26 height 26
checkbox input "true"
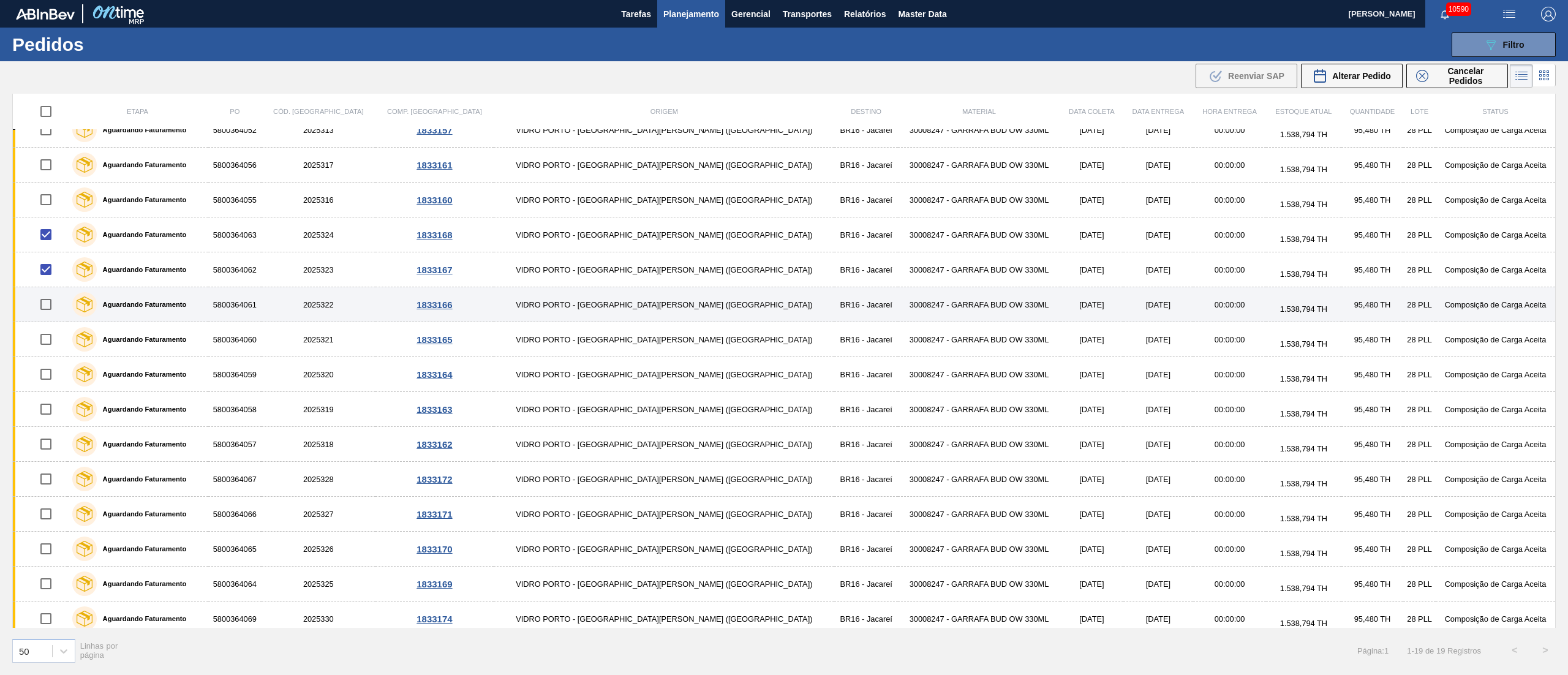
click at [52, 310] on input "checkbox" at bounding box center [46, 304] width 26 height 26
checkbox input "true"
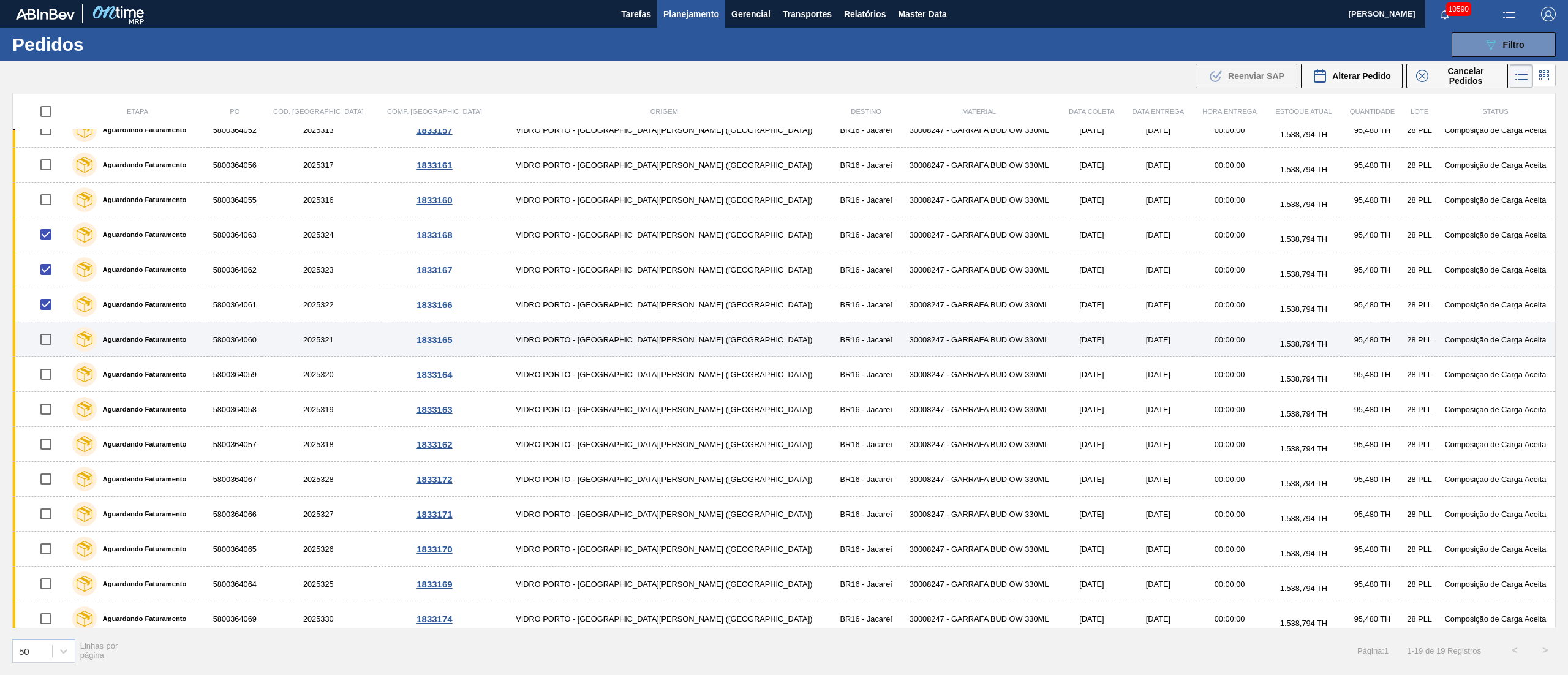
click at [54, 341] on input "checkbox" at bounding box center [46, 339] width 26 height 26
checkbox input "true"
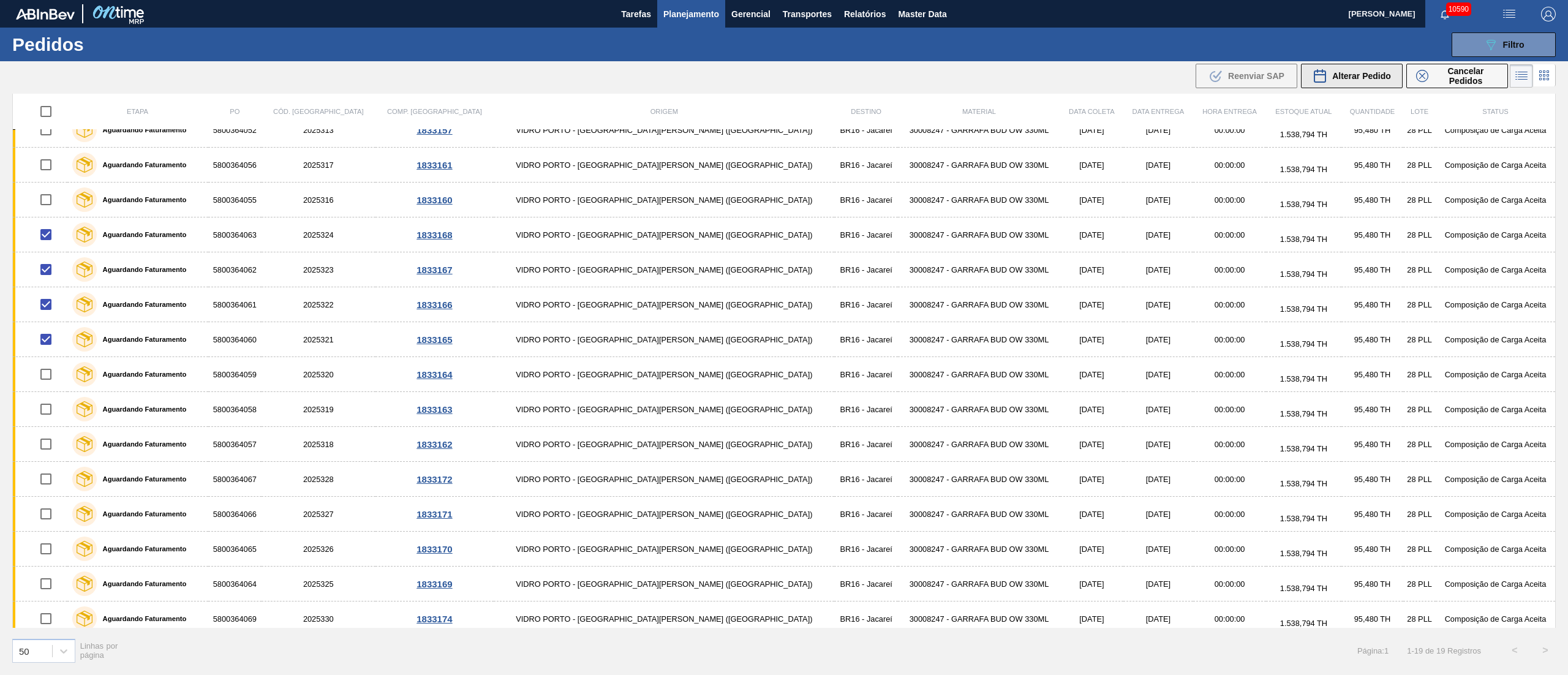
click at [1361, 71] on span "Alterar Pedido" at bounding box center [1361, 76] width 59 height 10
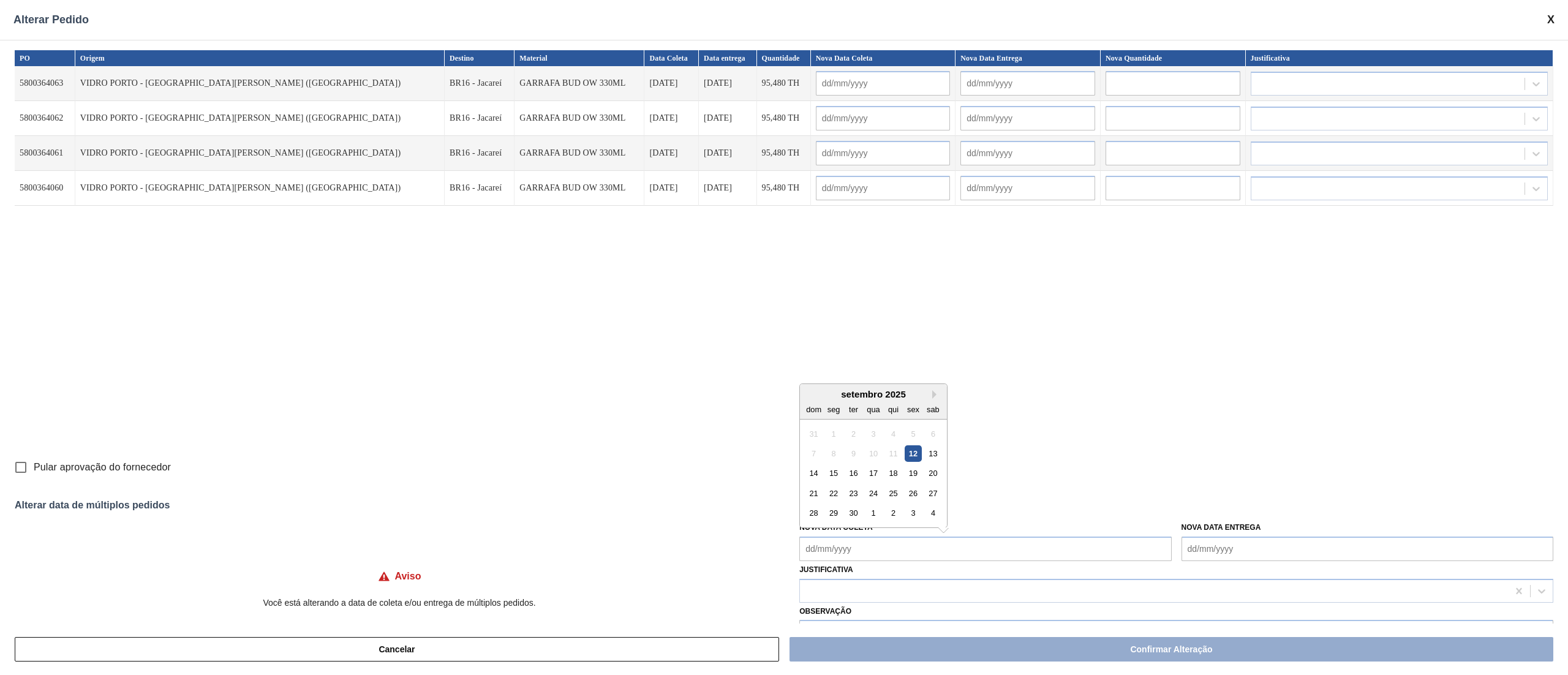
drag, startPoint x: 832, startPoint y: 544, endPoint x: 832, endPoint y: 536, distance: 8.0
click at [832, 544] on Coleta "Nova Data Coleta" at bounding box center [985, 548] width 372 height 24
click at [852, 496] on div "23" at bounding box center [854, 493] width 17 height 17
type Coleta "[DATE]"
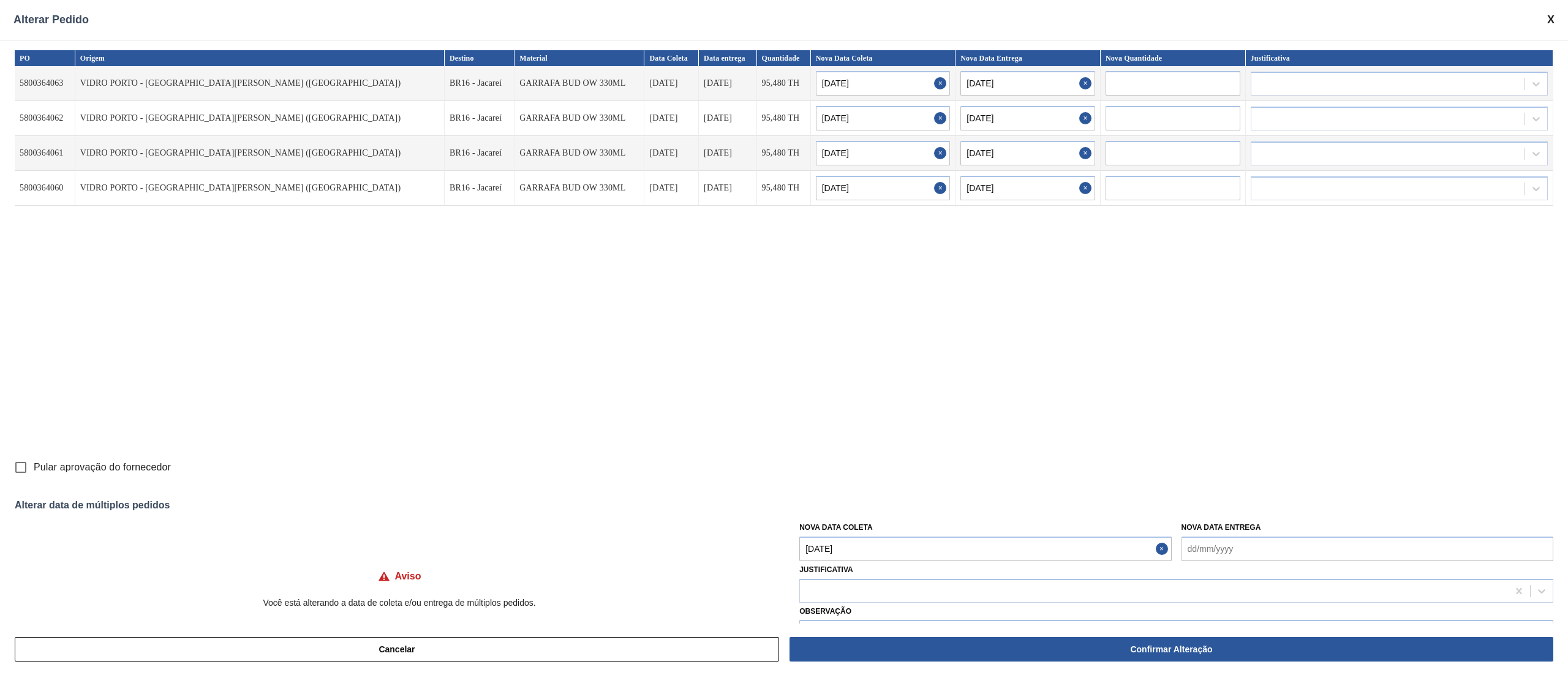
type input "[DATE]"
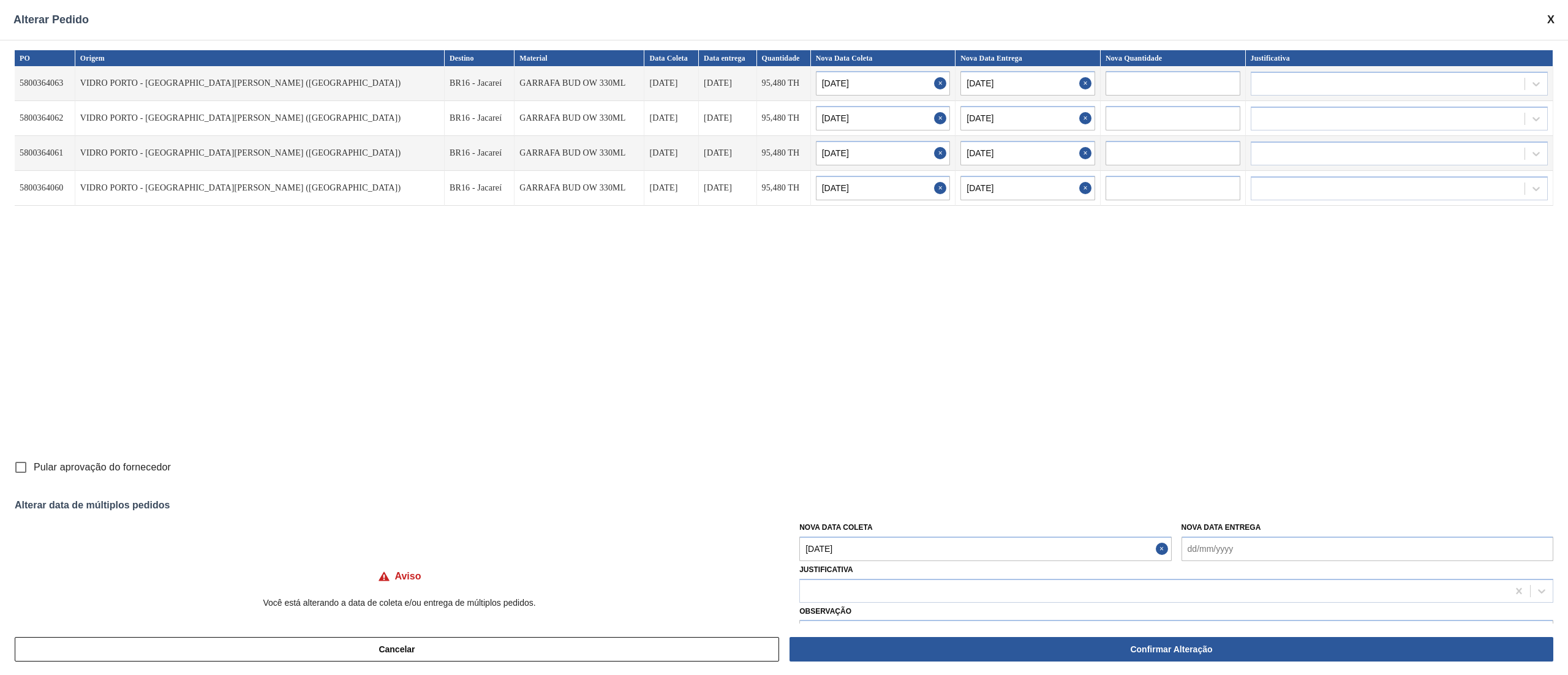
type input "[DATE]"
click at [830, 583] on div at bounding box center [1154, 590] width 708 height 18
type input "ou"
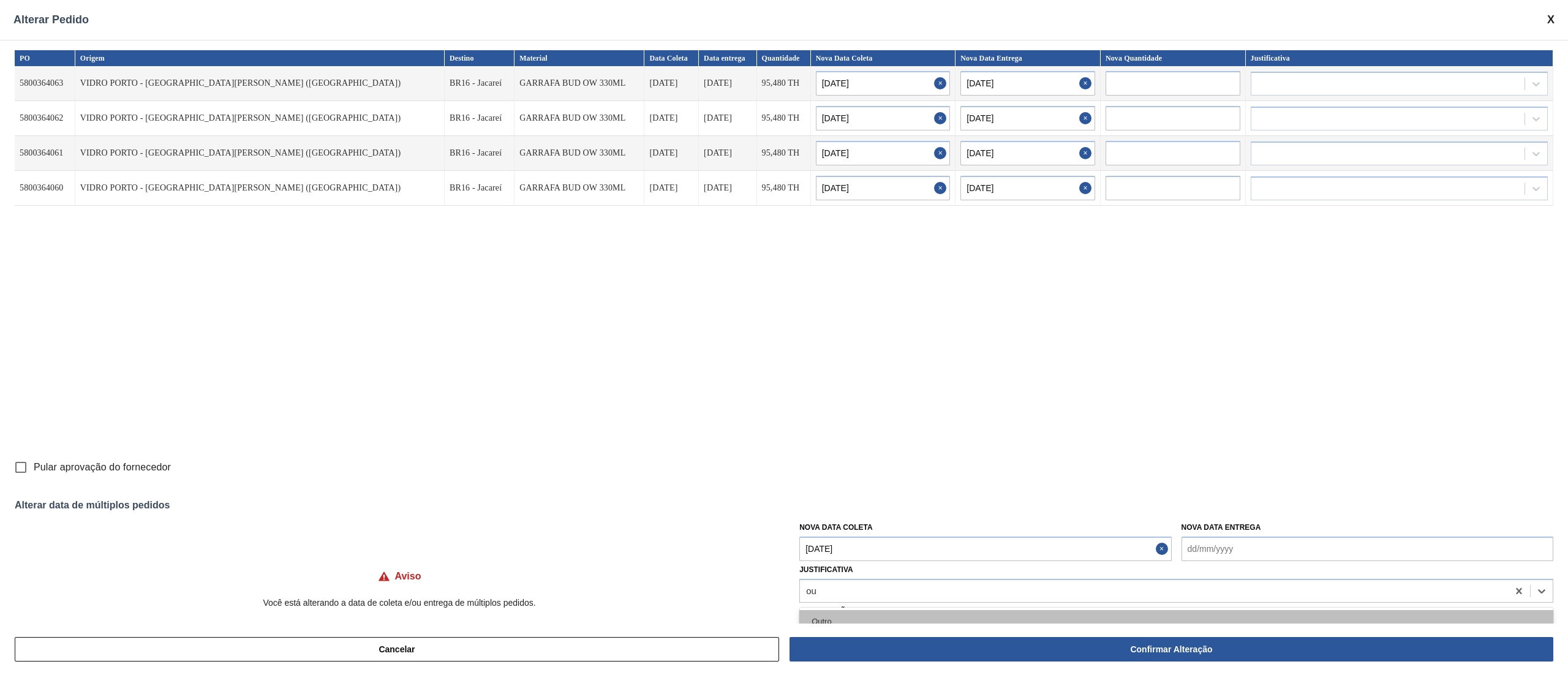
click at [839, 619] on div "Outro" at bounding box center [1176, 621] width 754 height 23
click at [16, 467] on input "Pular aprovação do fornecedor" at bounding box center [20, 467] width 26 height 26
checkbox input "true"
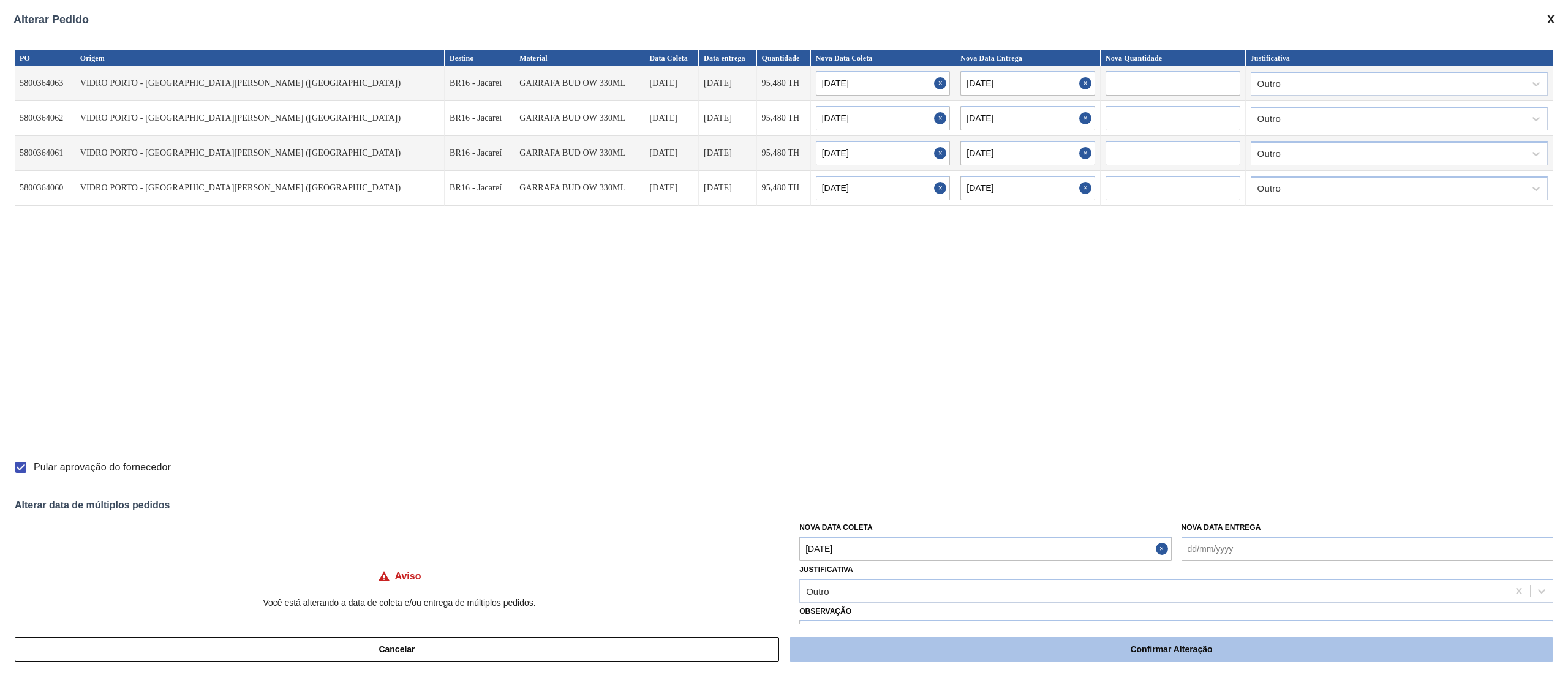
click at [888, 651] on button "Confirmar Alteração" at bounding box center [1172, 649] width 764 height 24
checkbox input "false"
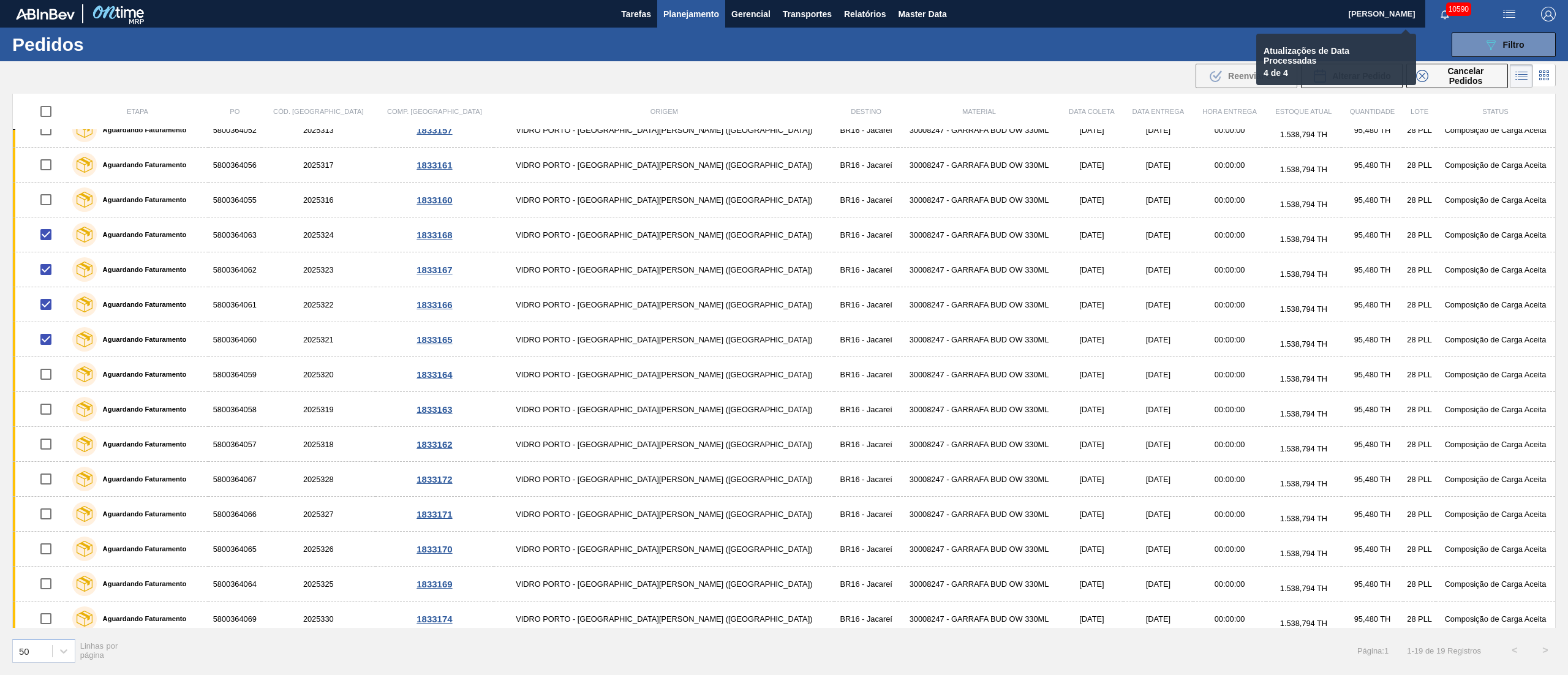
checkbox input "false"
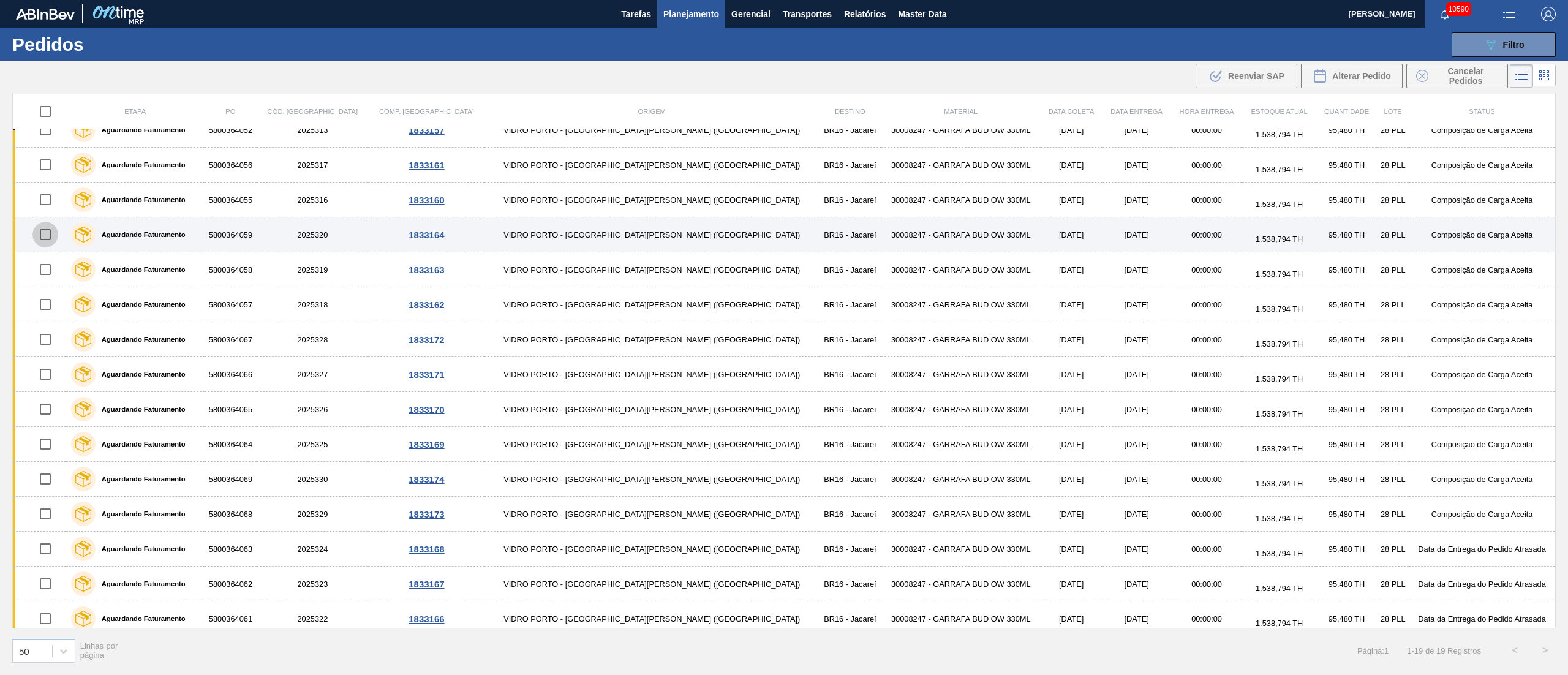
click at [50, 242] on input "checkbox" at bounding box center [46, 234] width 26 height 26
checkbox input "true"
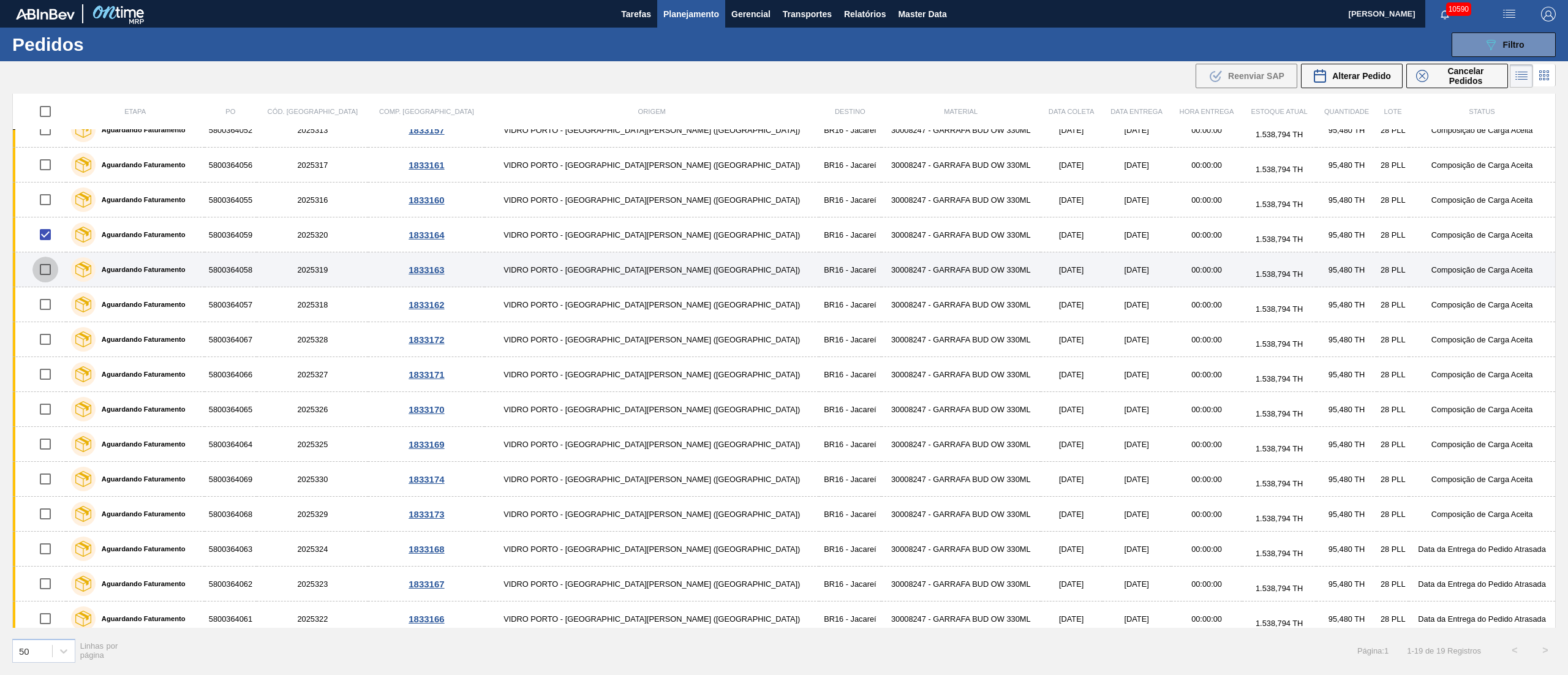
click at [47, 273] on input "checkbox" at bounding box center [46, 269] width 26 height 26
checkbox input "true"
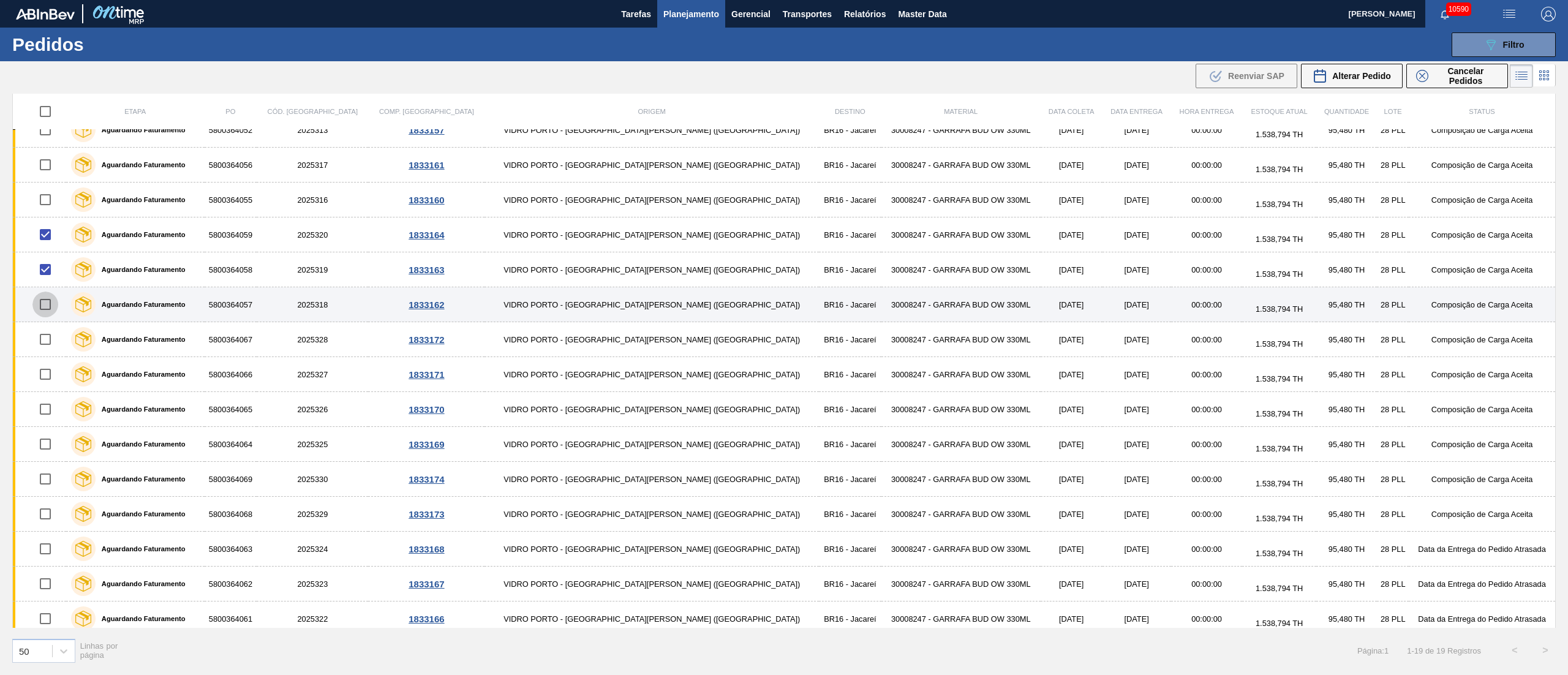
click at [52, 310] on input "checkbox" at bounding box center [46, 304] width 26 height 26
checkbox input "true"
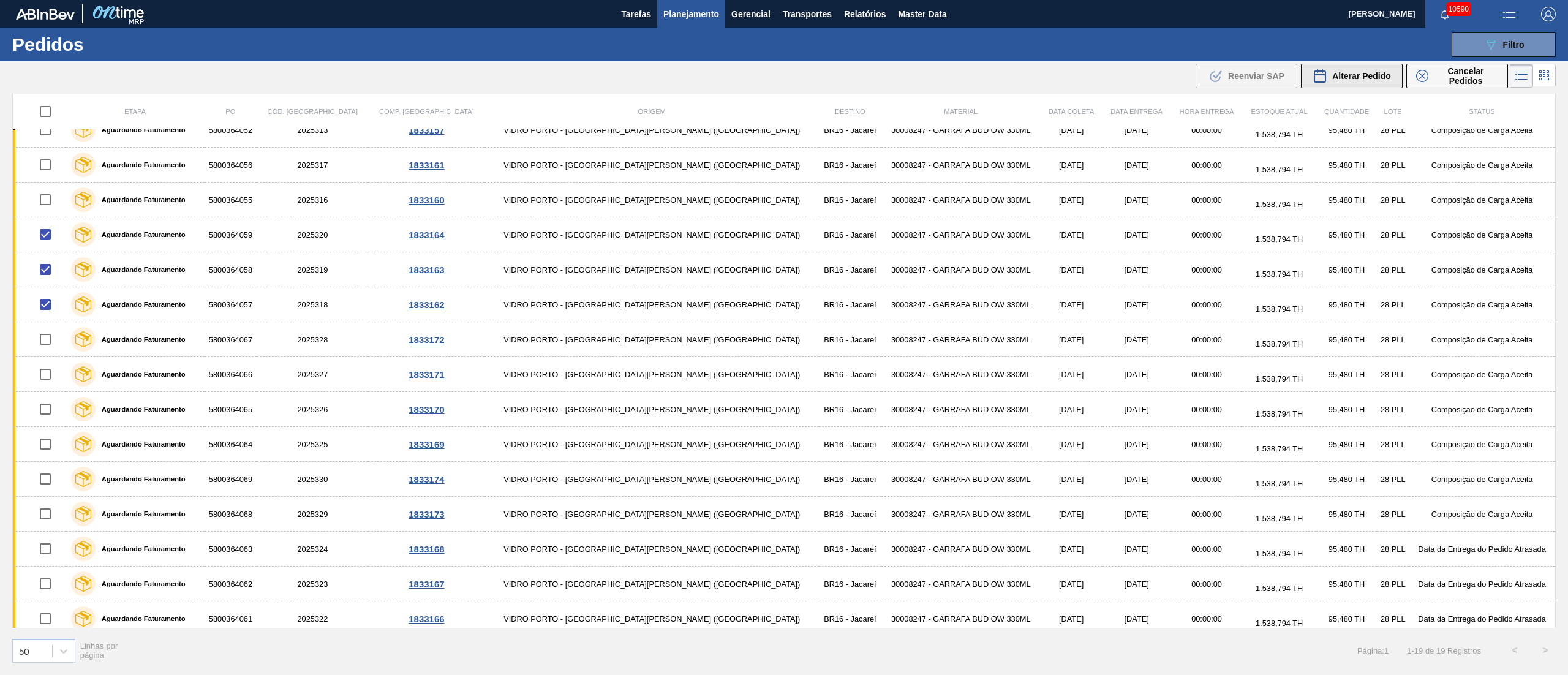
click at [1340, 84] on button "Alterar Pedido" at bounding box center [1351, 76] width 102 height 24
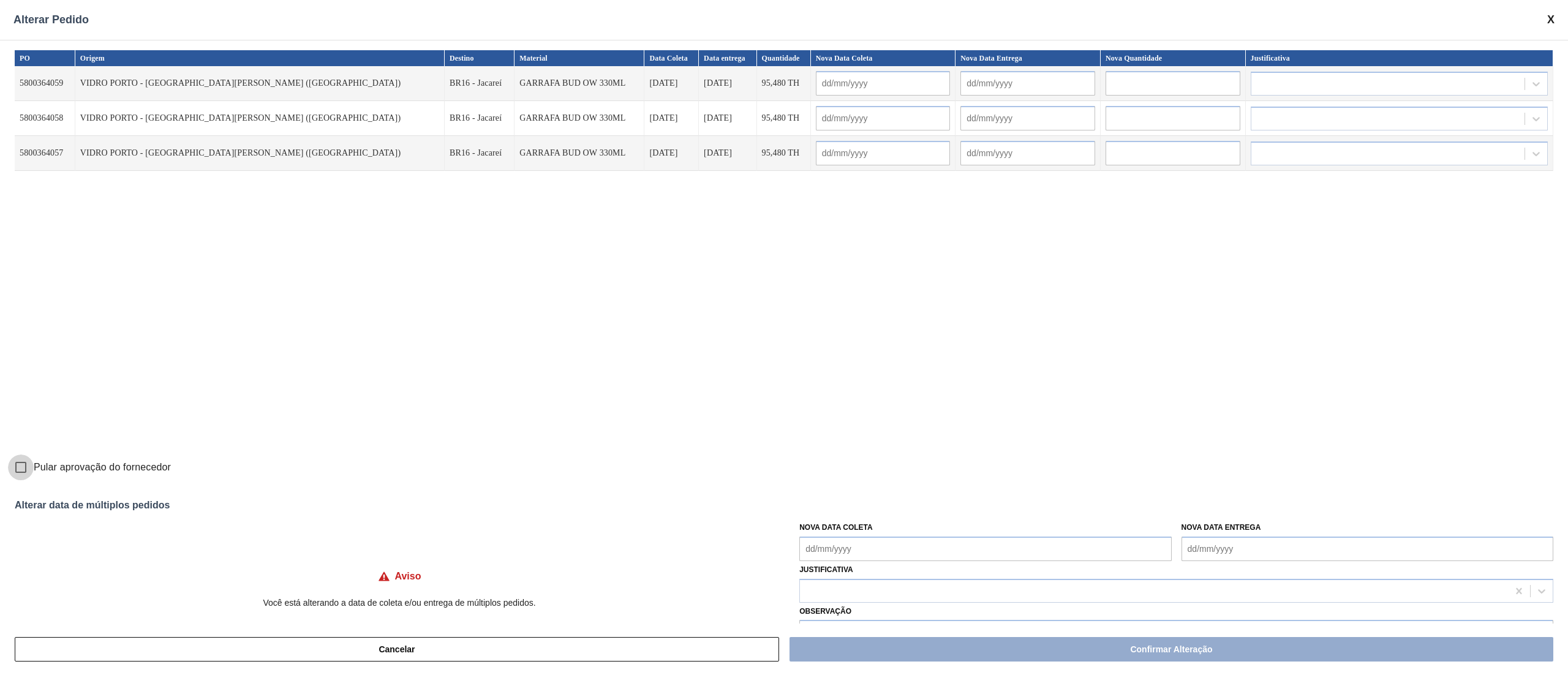
click at [30, 469] on input "Pular aprovação do fornecedor" at bounding box center [20, 467] width 26 height 26
checkbox input "true"
click at [852, 549] on Coleta "Nova Data Coleta" at bounding box center [985, 548] width 372 height 24
click at [875, 491] on div "24" at bounding box center [874, 493] width 17 height 17
type Coleta "[DATE]"
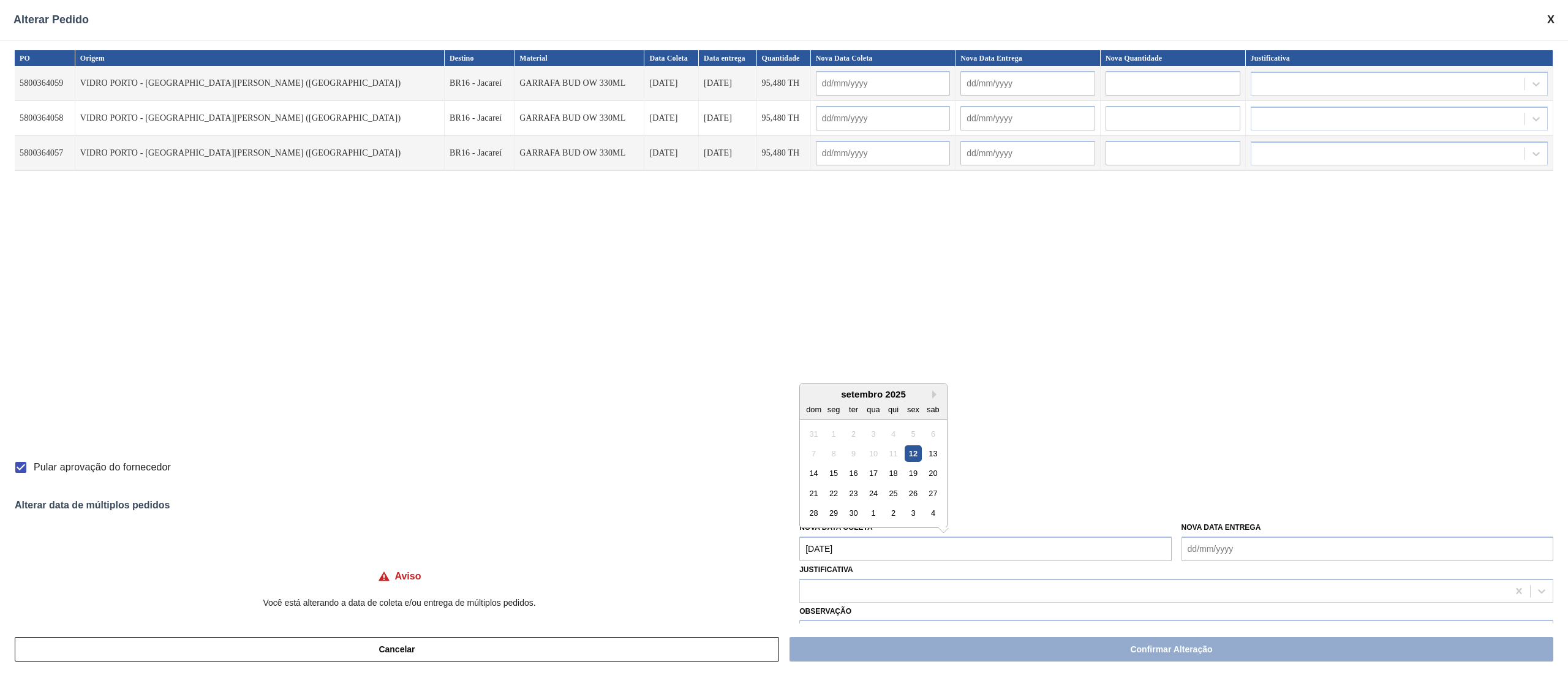
type input "[DATE]"
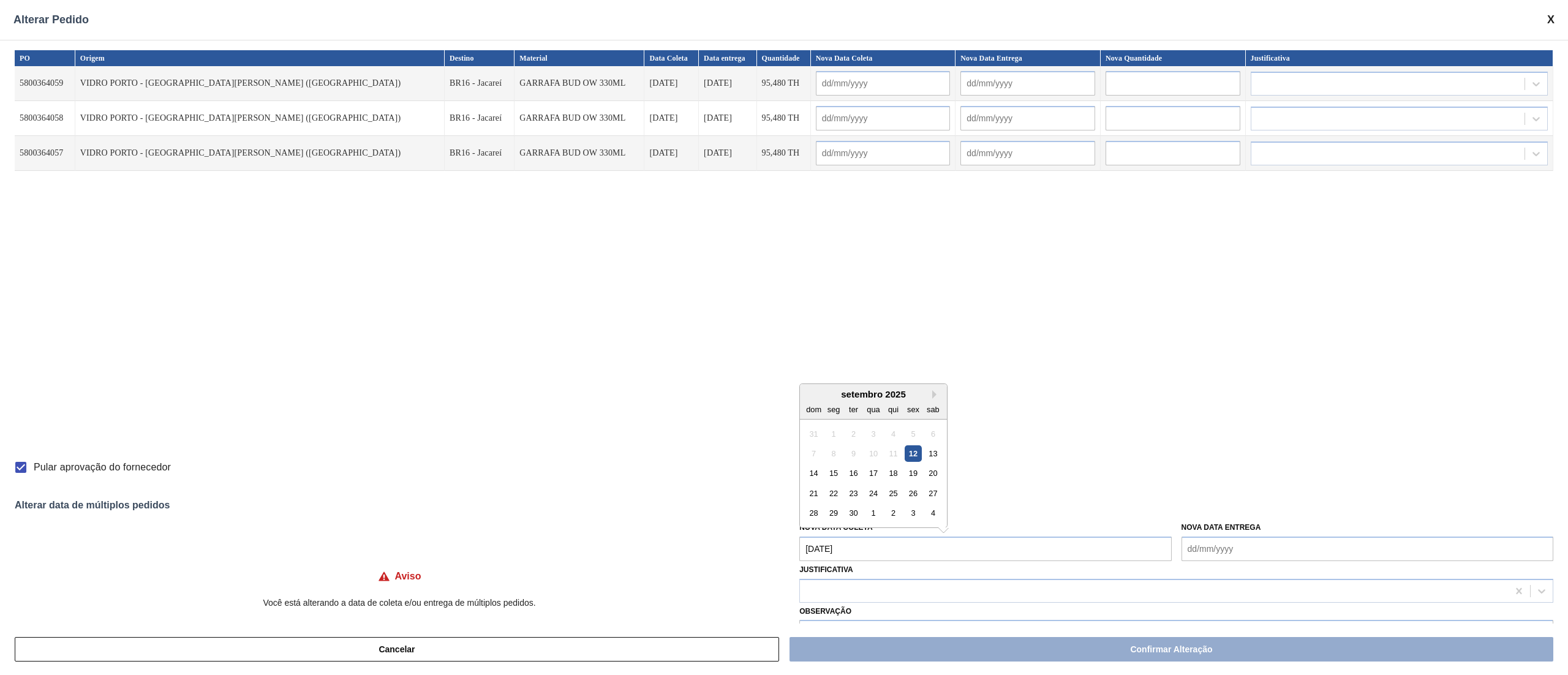
type input "[DATE]"
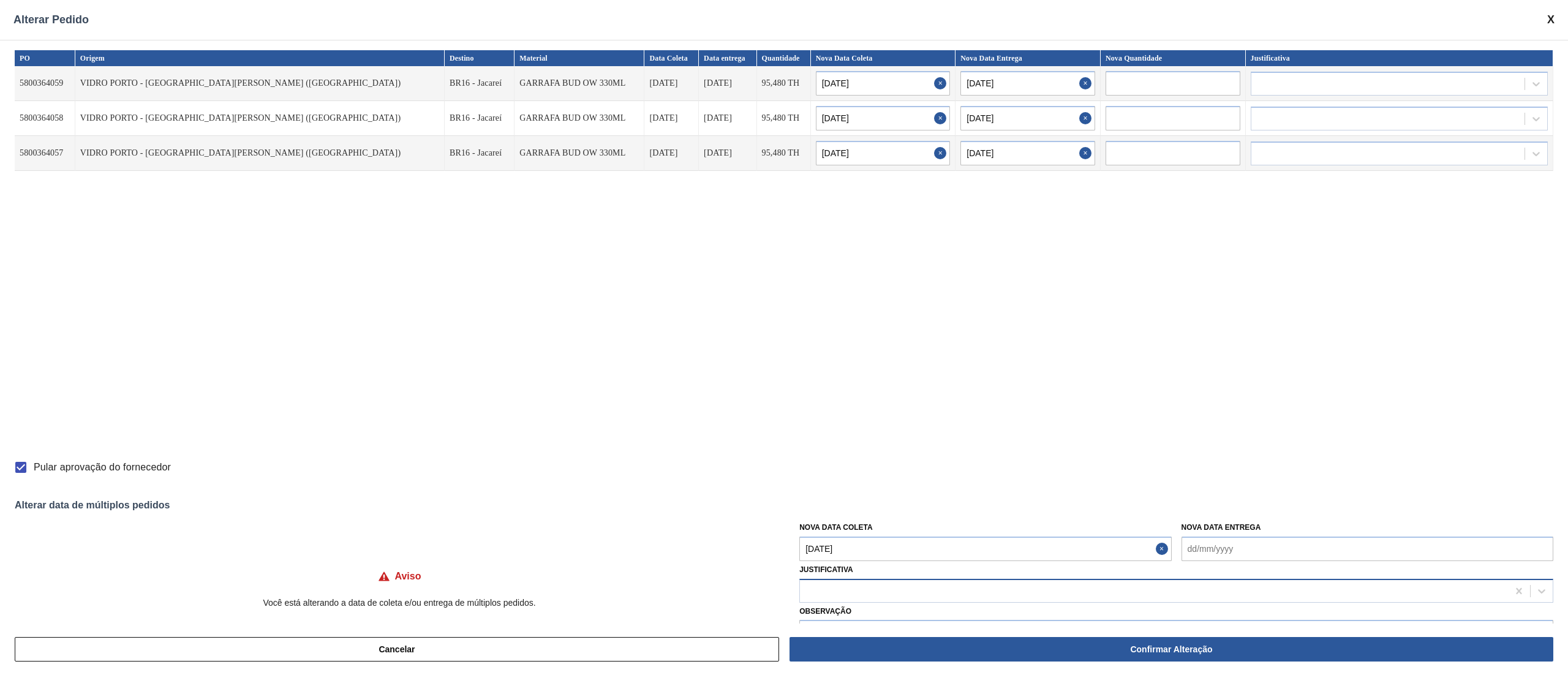
click at [846, 587] on div at bounding box center [1154, 590] width 708 height 18
type input "ou"
click at [843, 613] on div "Outro" at bounding box center [1176, 621] width 754 height 23
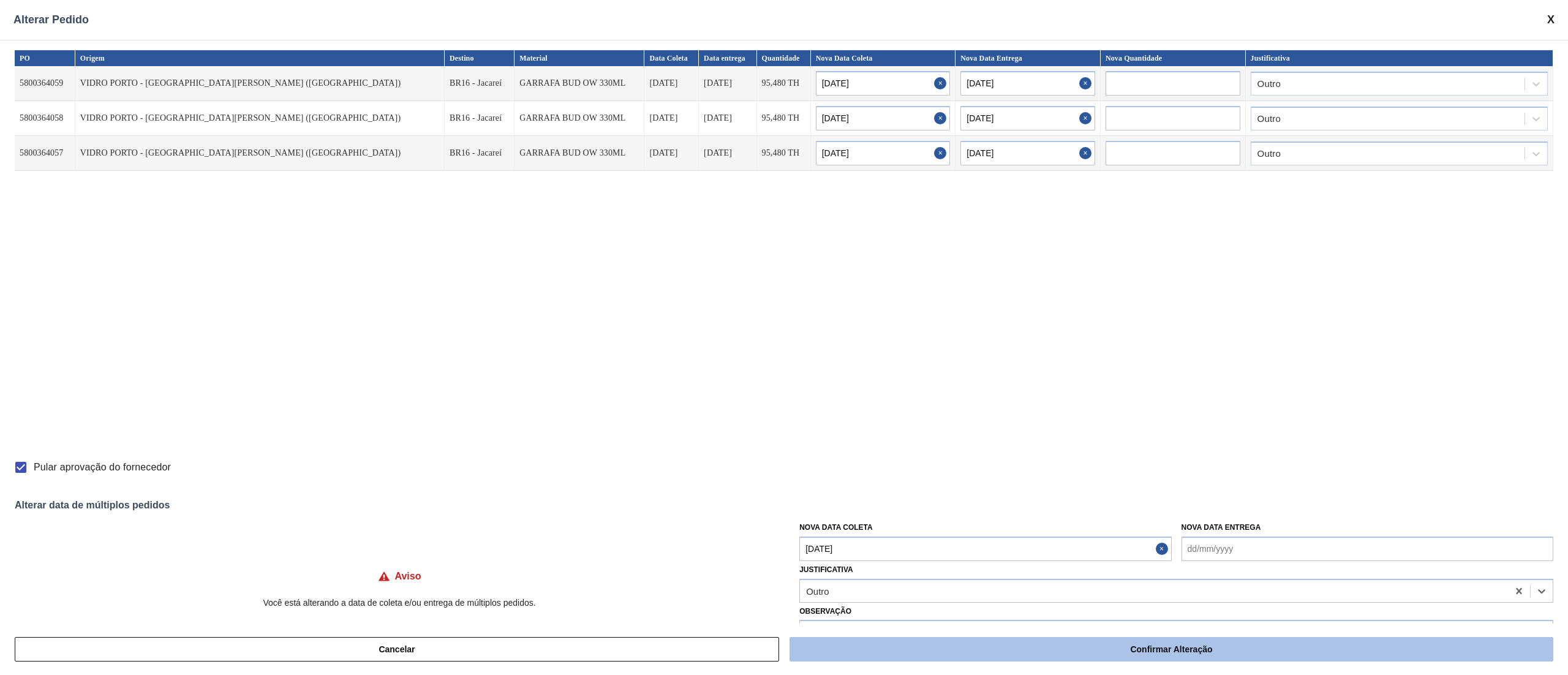
click at [1157, 651] on button "Confirmar Alteração" at bounding box center [1172, 649] width 764 height 24
checkbox input "false"
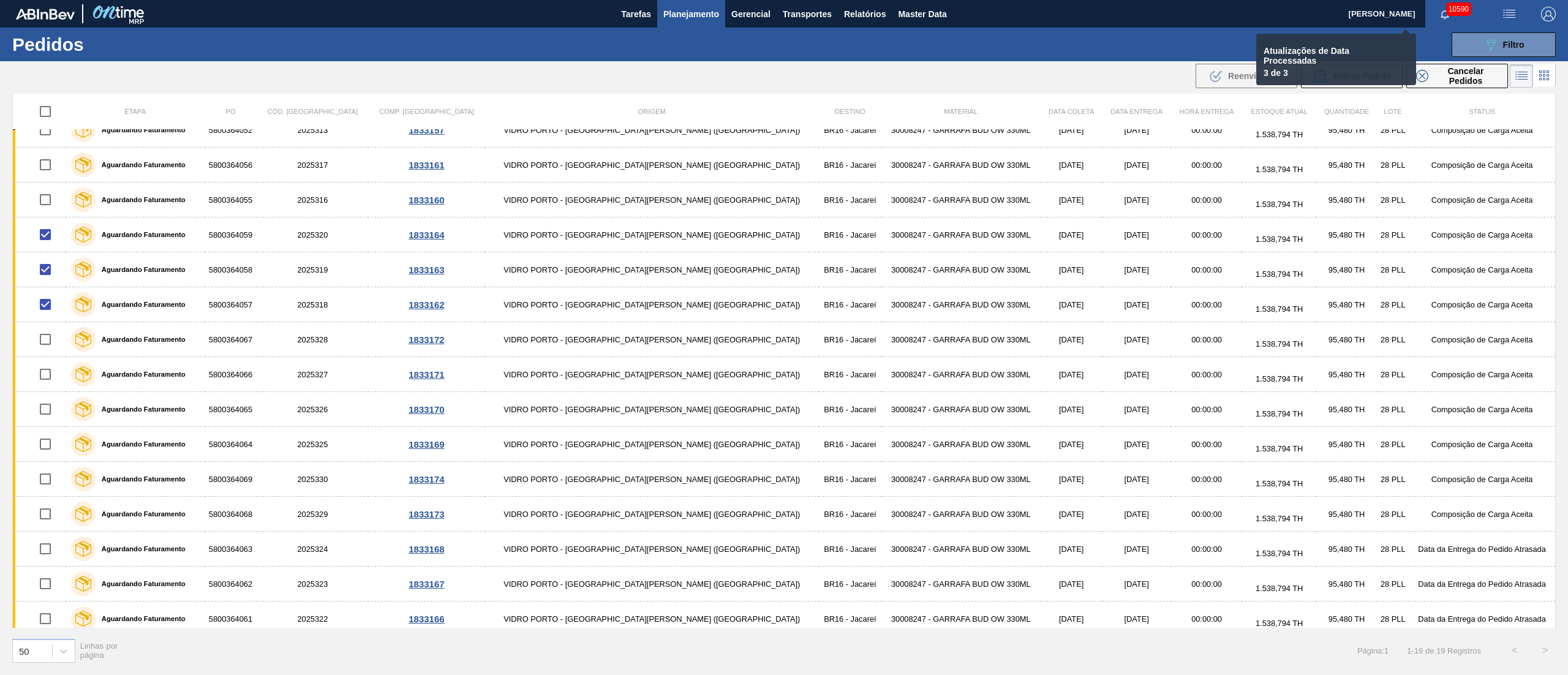
checkbox input "false"
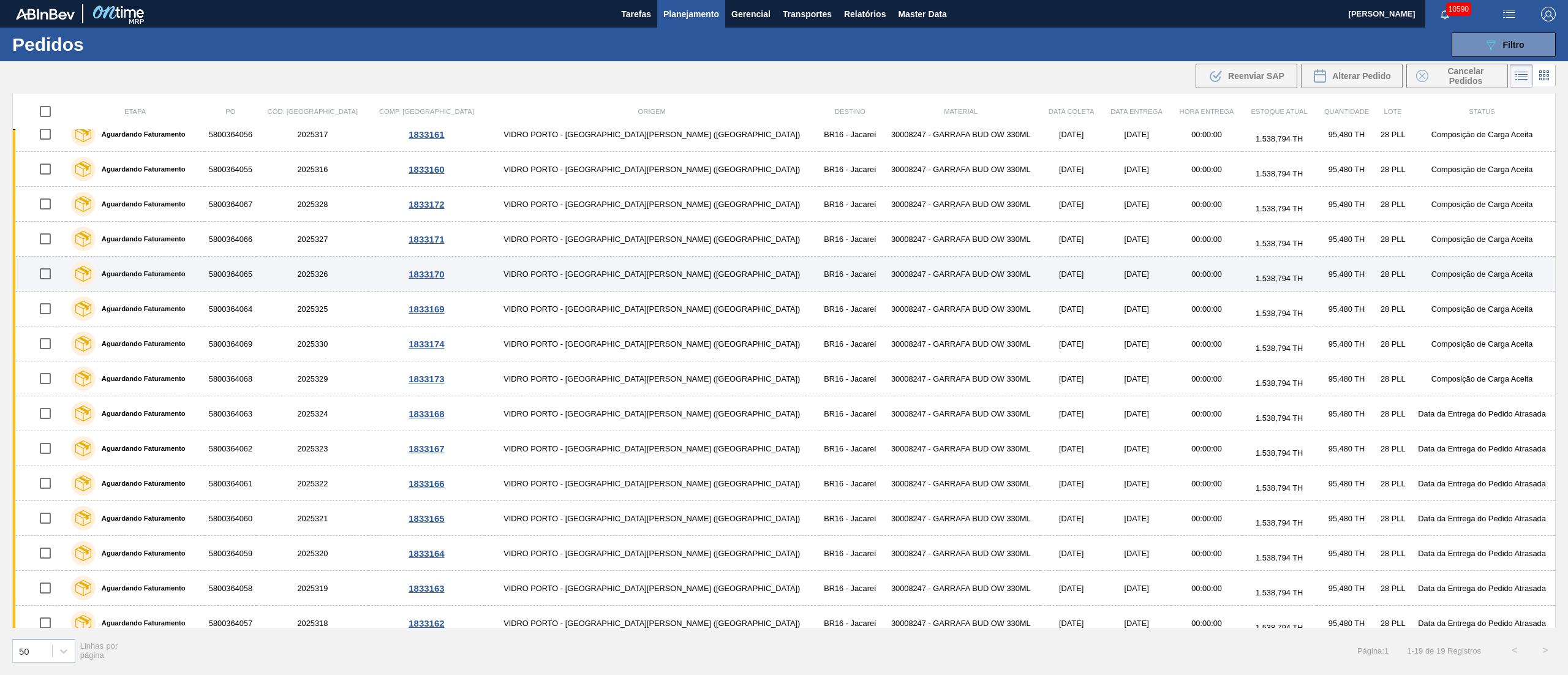
scroll to position [169, 0]
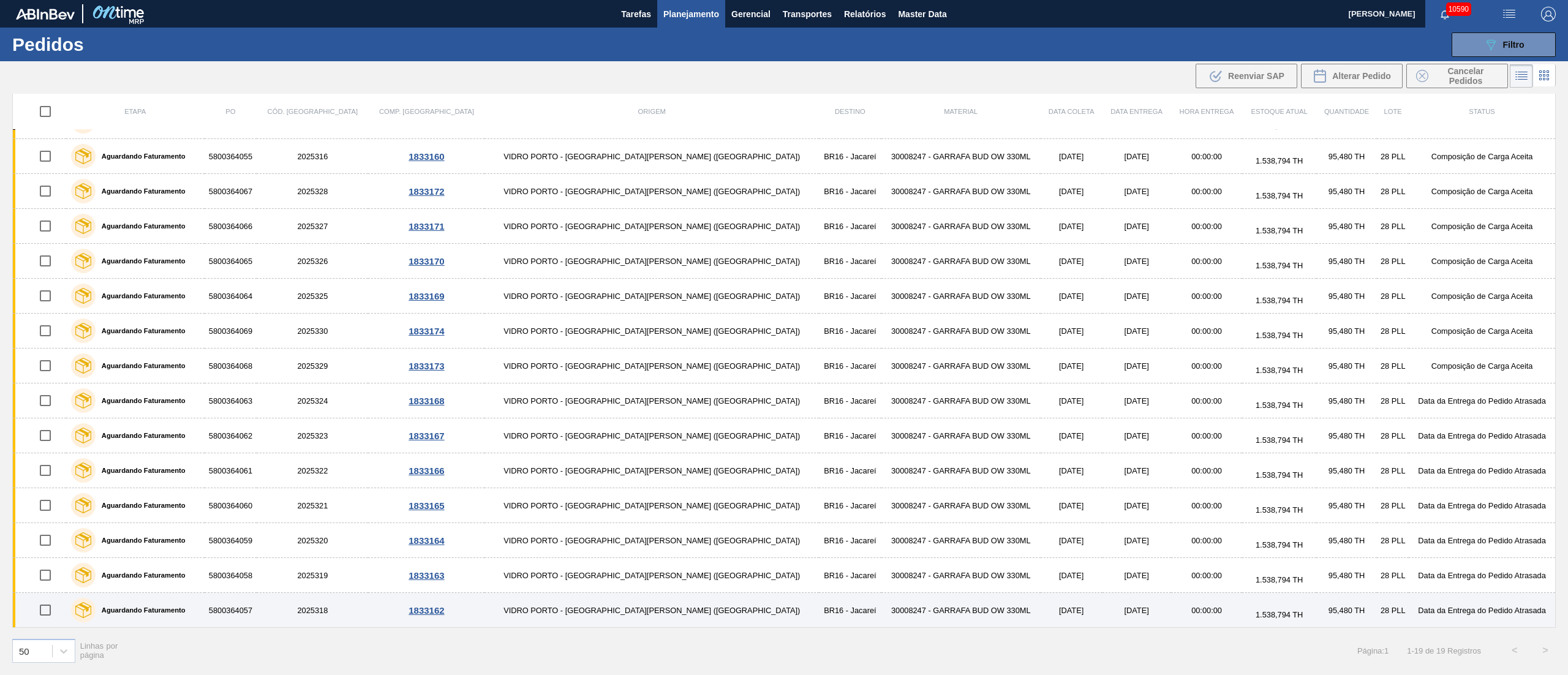
drag, startPoint x: 44, startPoint y: 611, endPoint x: 46, endPoint y: 599, distance: 12.2
click at [44, 610] on input "checkbox" at bounding box center [46, 609] width 26 height 26
checkbox input "true"
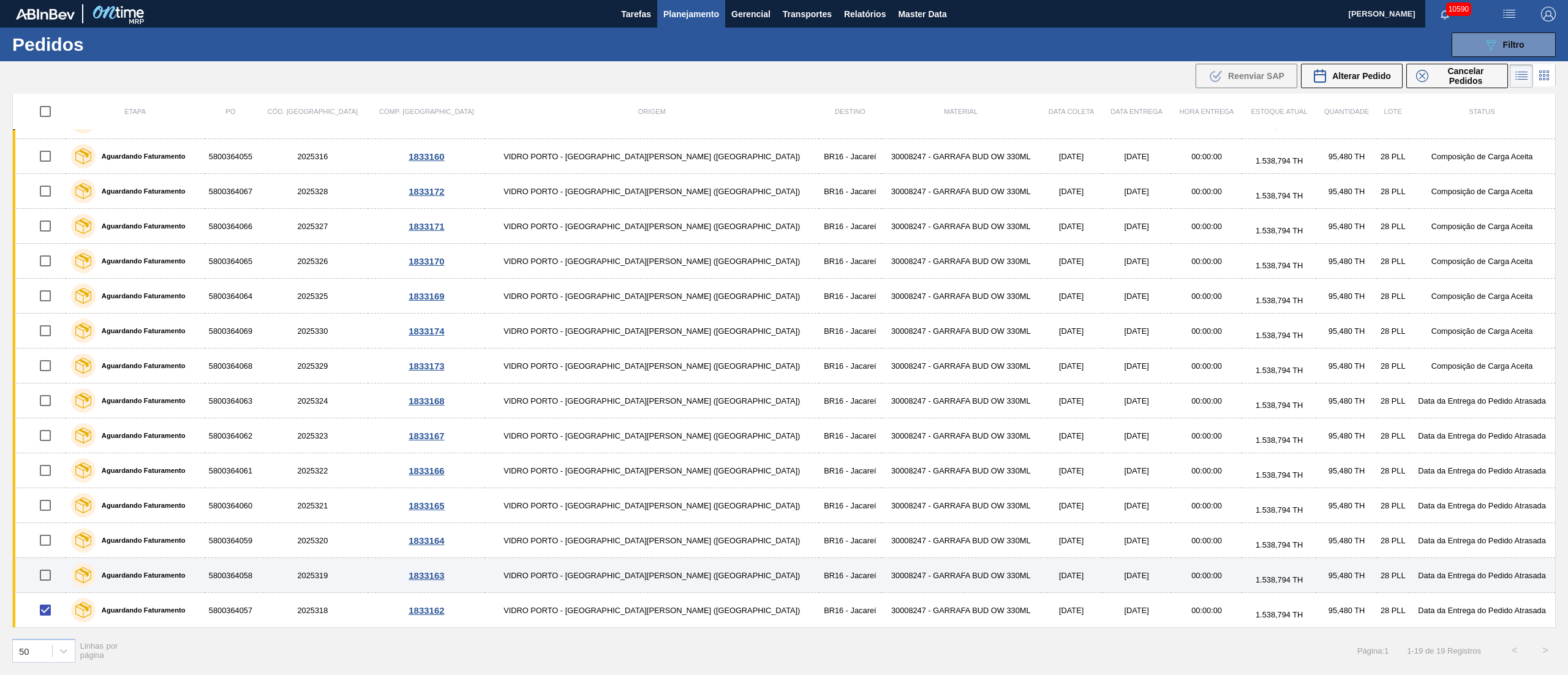
click at [52, 572] on input "checkbox" at bounding box center [46, 575] width 26 height 26
checkbox input "true"
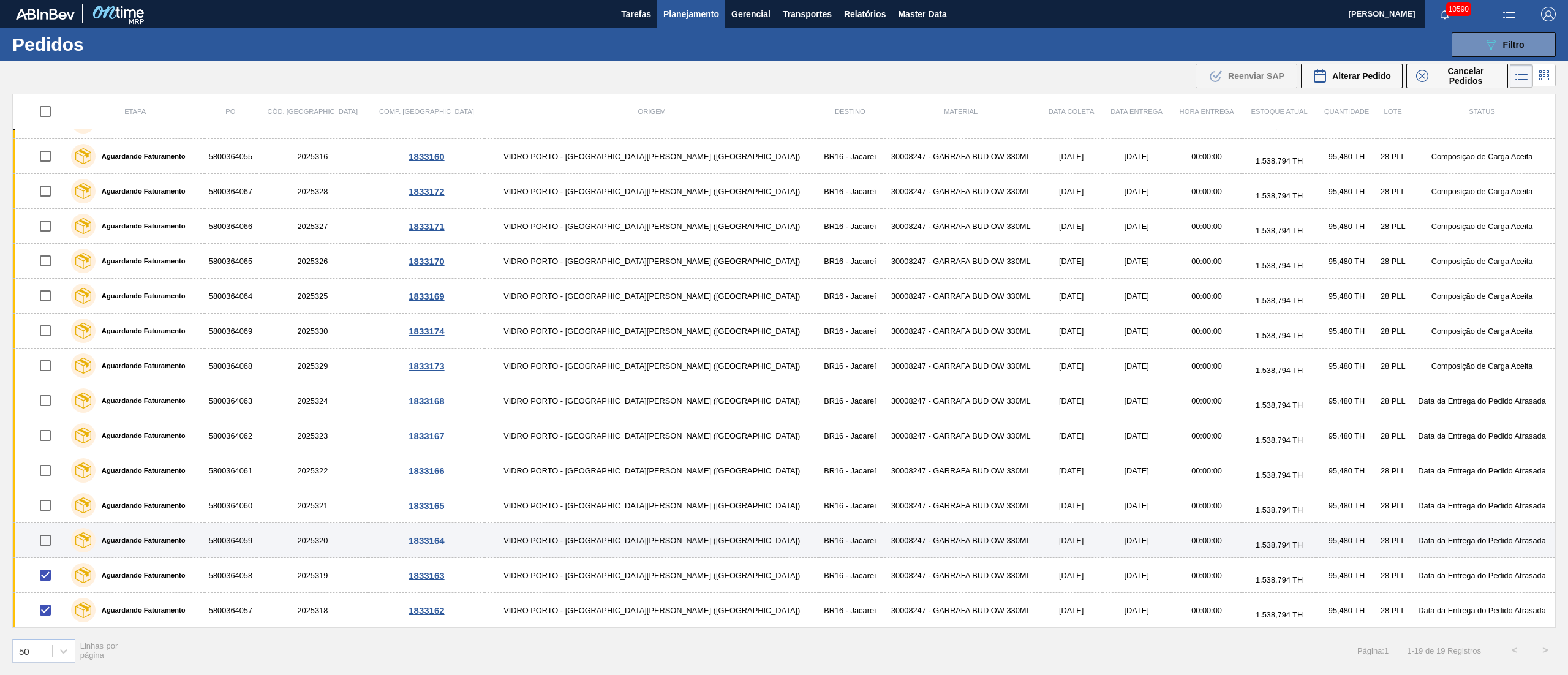
click at [49, 541] on input "checkbox" at bounding box center [46, 540] width 26 height 26
checkbox input "true"
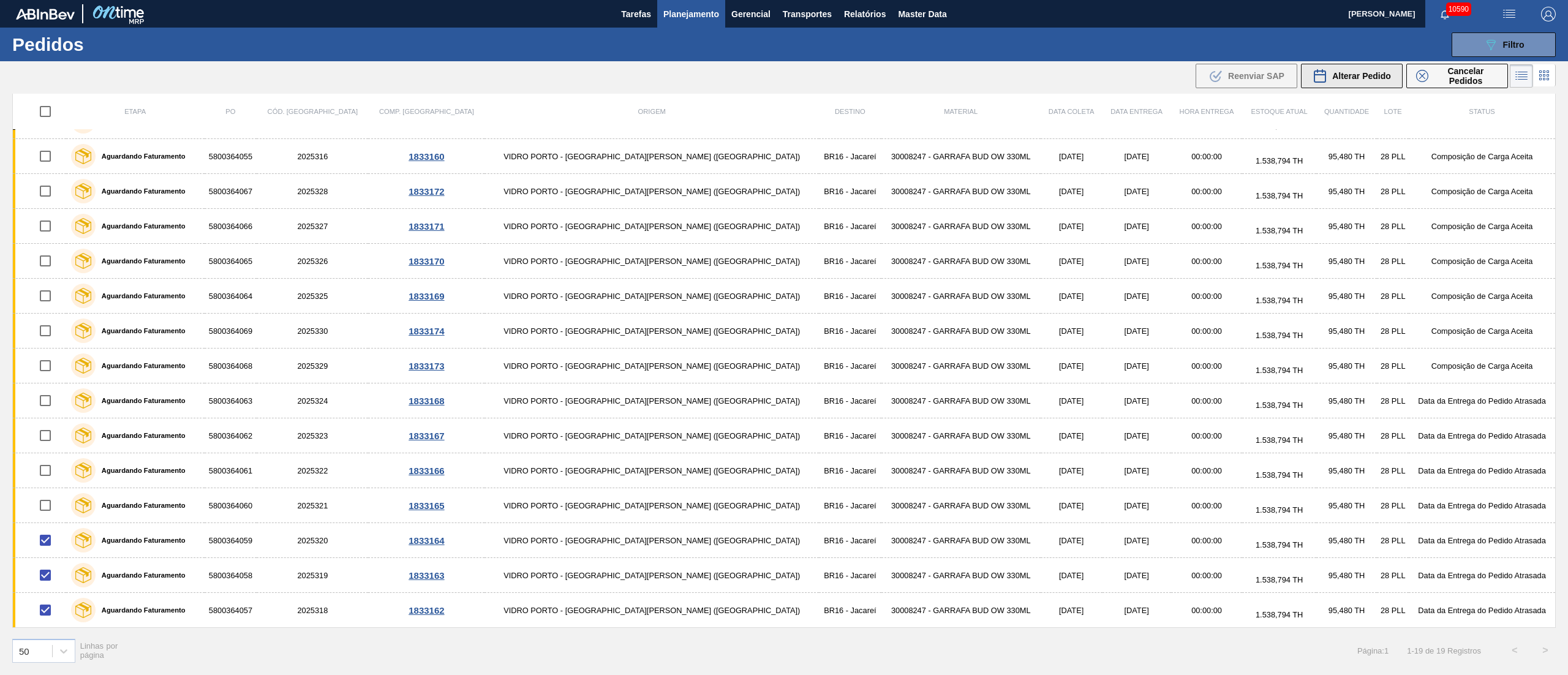
click at [1344, 78] on span "Alterar Pedido" at bounding box center [1361, 76] width 59 height 10
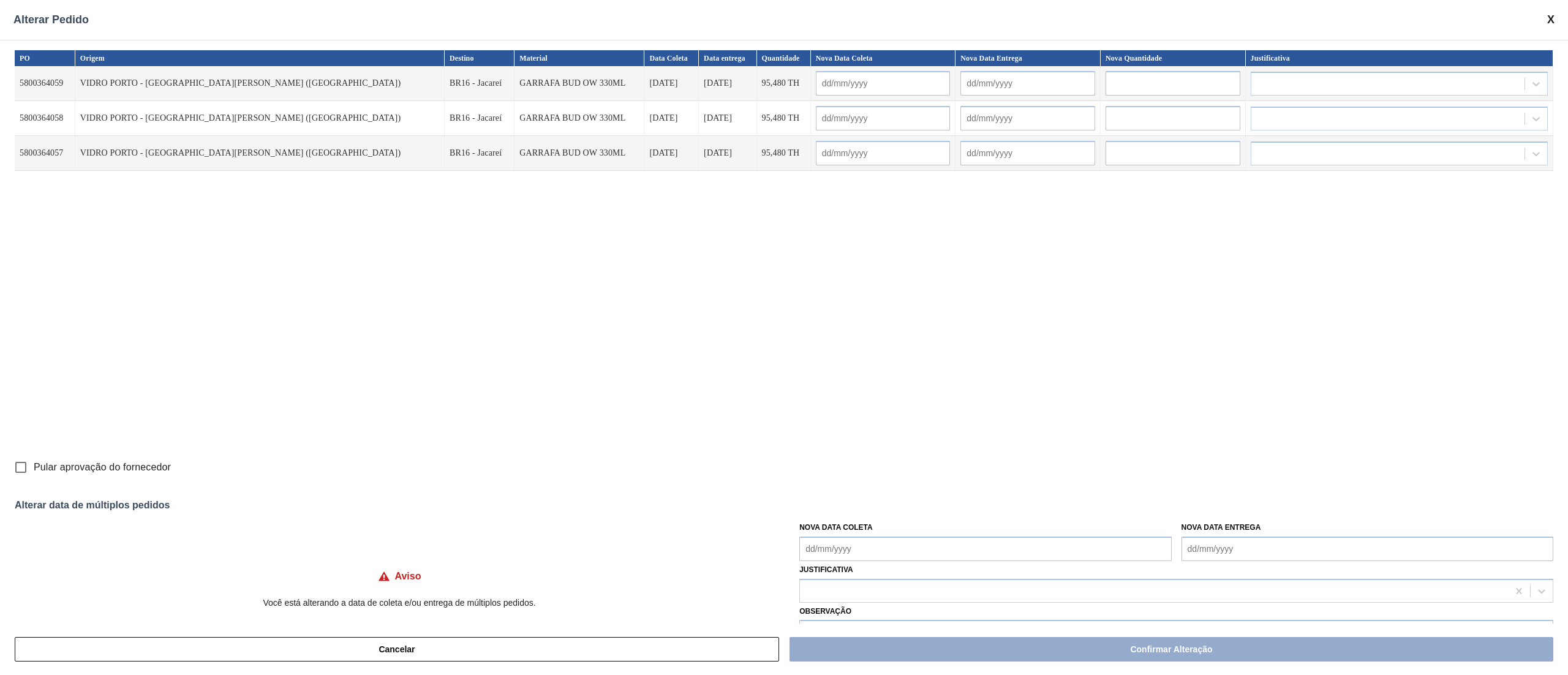
click at [824, 550] on Coleta "Nova Data Coleta" at bounding box center [985, 548] width 372 height 24
click at [895, 496] on div "25" at bounding box center [894, 493] width 17 height 17
type Coleta "[DATE]"
type input "[DATE]"
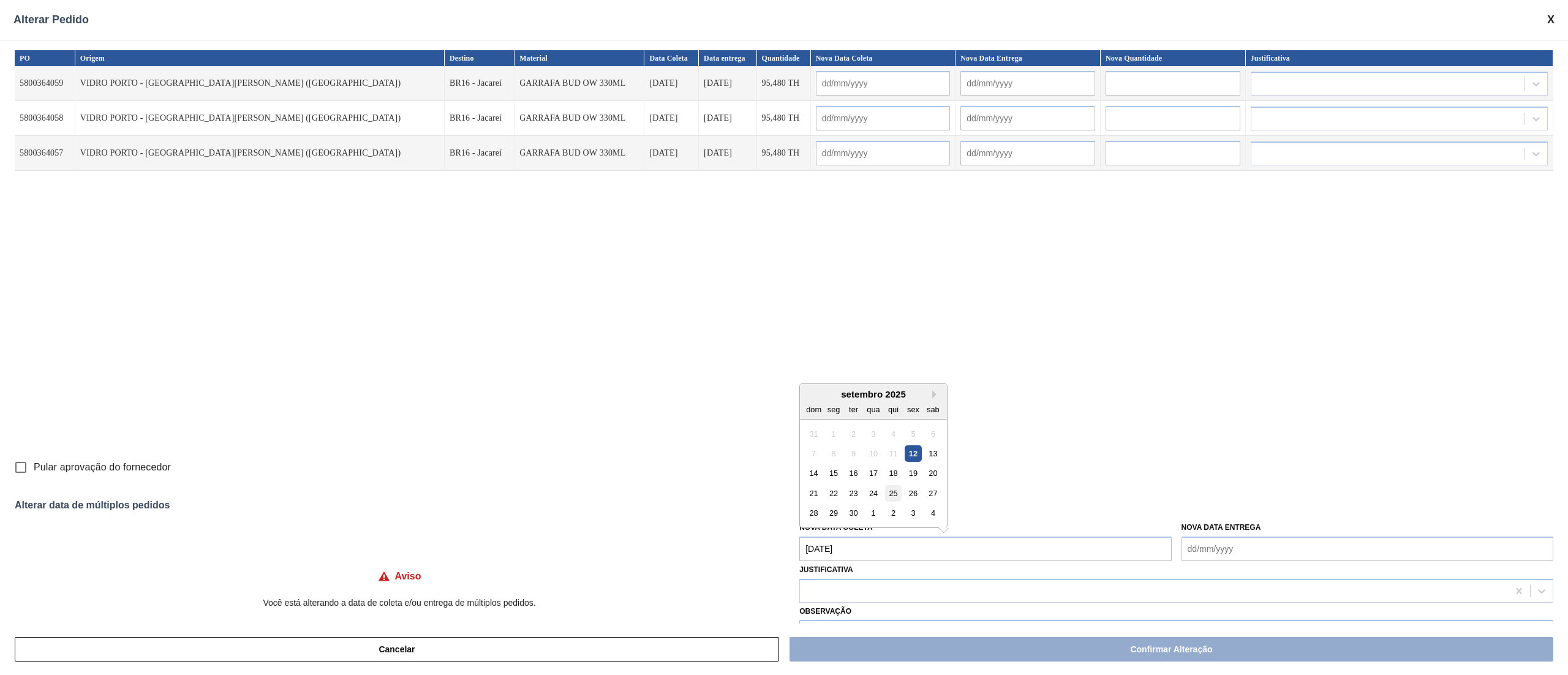
type input "[DATE]"
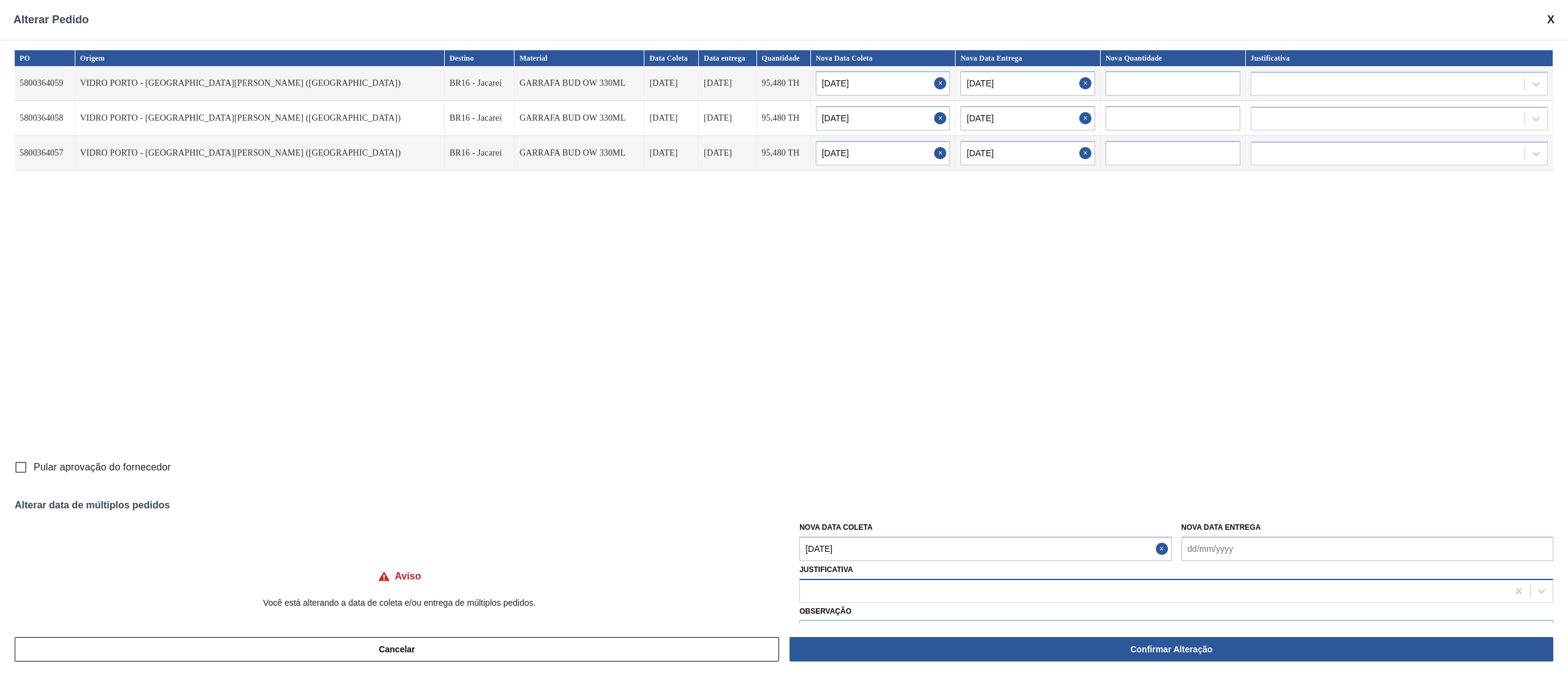
click at [865, 587] on div at bounding box center [1154, 590] width 708 height 18
type input "ou"
click at [853, 616] on div "Outro" at bounding box center [1176, 621] width 754 height 23
click at [20, 464] on input "Pular aprovação do fornecedor" at bounding box center [20, 467] width 26 height 26
checkbox input "true"
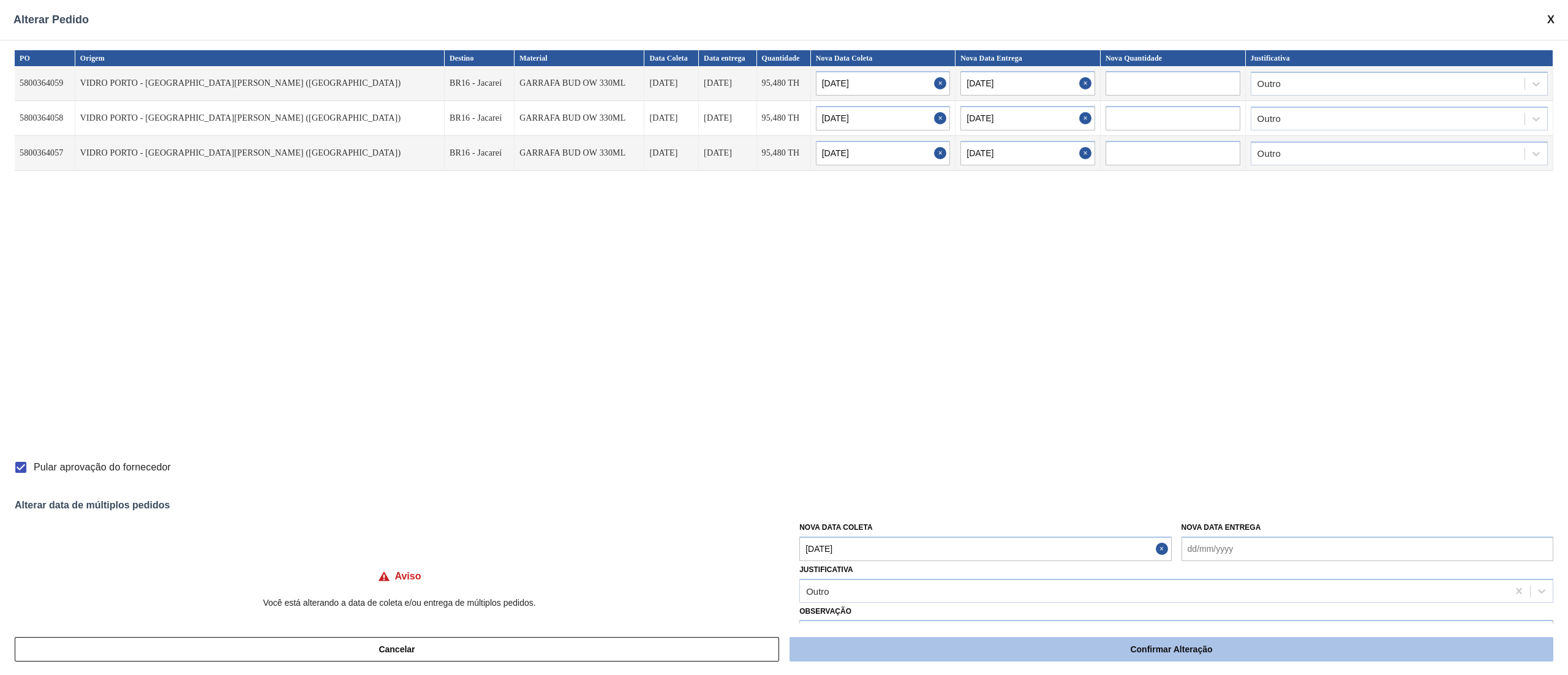
click at [1093, 651] on button "Confirmar Alteração" at bounding box center [1172, 649] width 764 height 24
checkbox input "false"
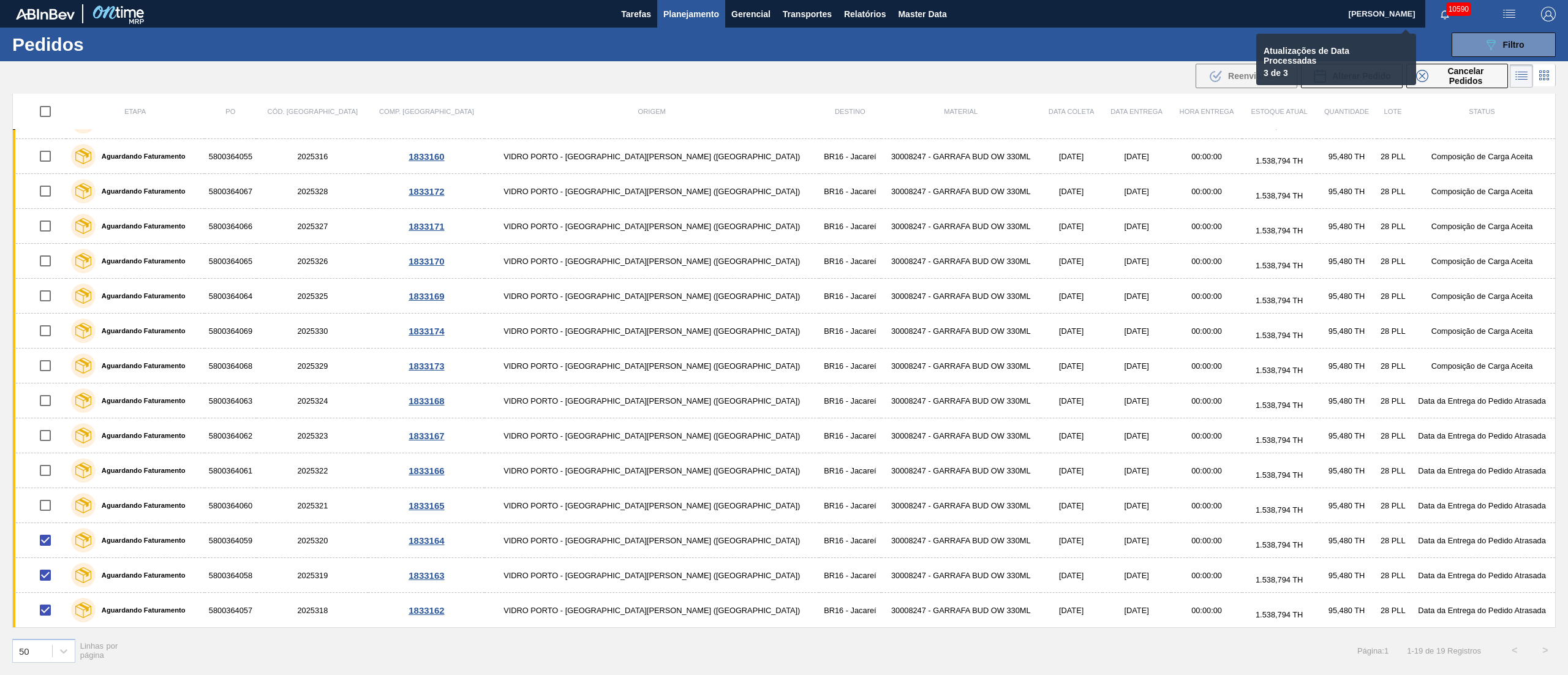
checkbox input "false"
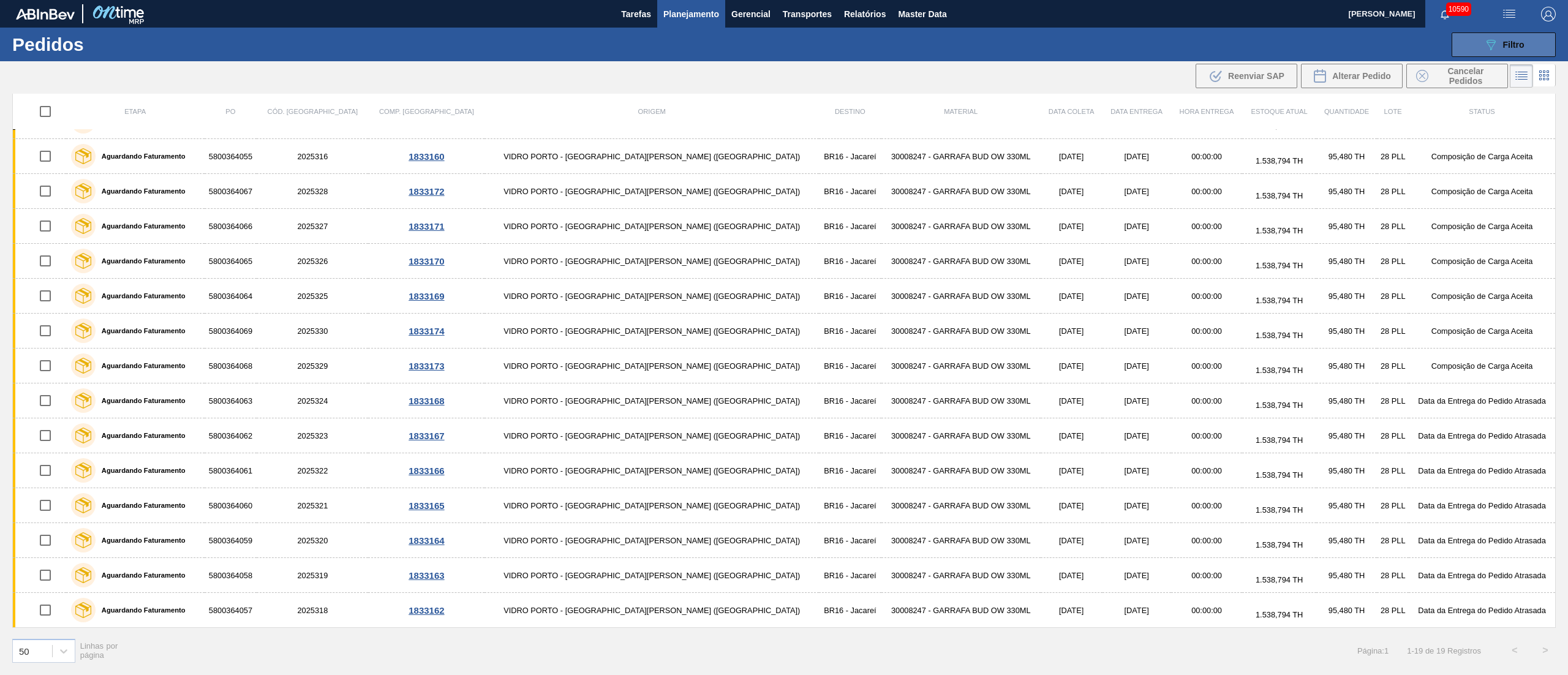
click at [1475, 51] on button "089F7B8B-B2A5-4AFE-B5C0-19BA573D28AC Filtro" at bounding box center [1504, 45] width 105 height 24
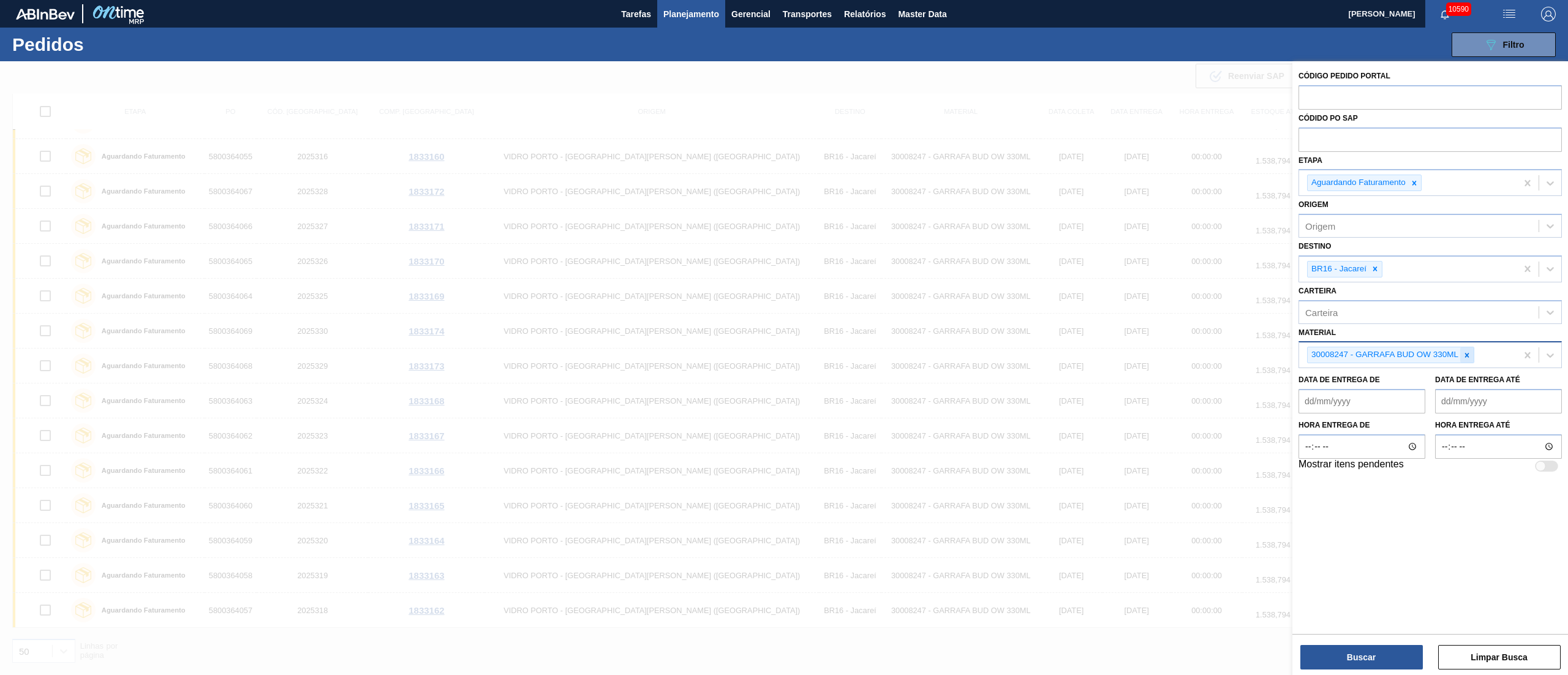
click at [1463, 354] on icon at bounding box center [1467, 355] width 8 height 8
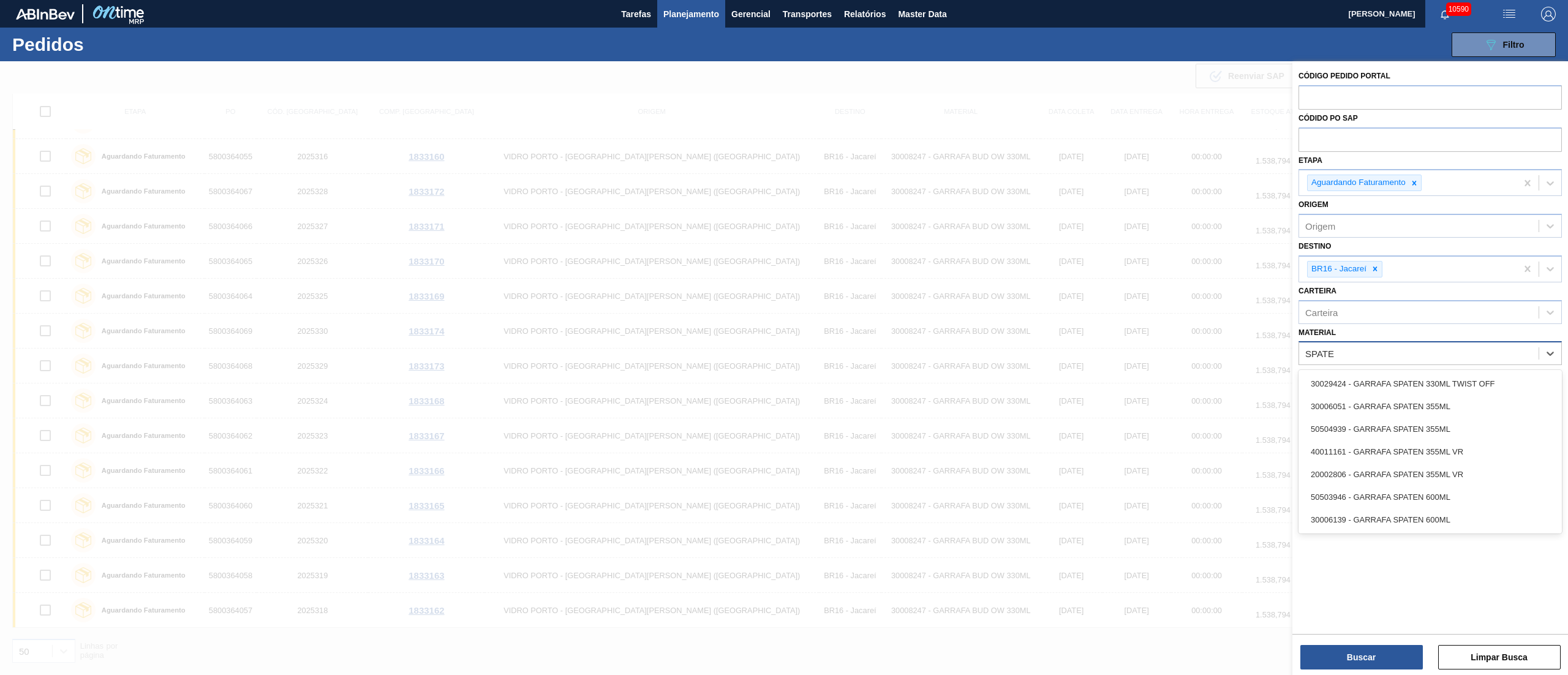
type input "SPATEN"
click at [1419, 381] on div "30029424 - GARRAFA SPATEN 330ML TWIST OFF" at bounding box center [1430, 383] width 263 height 23
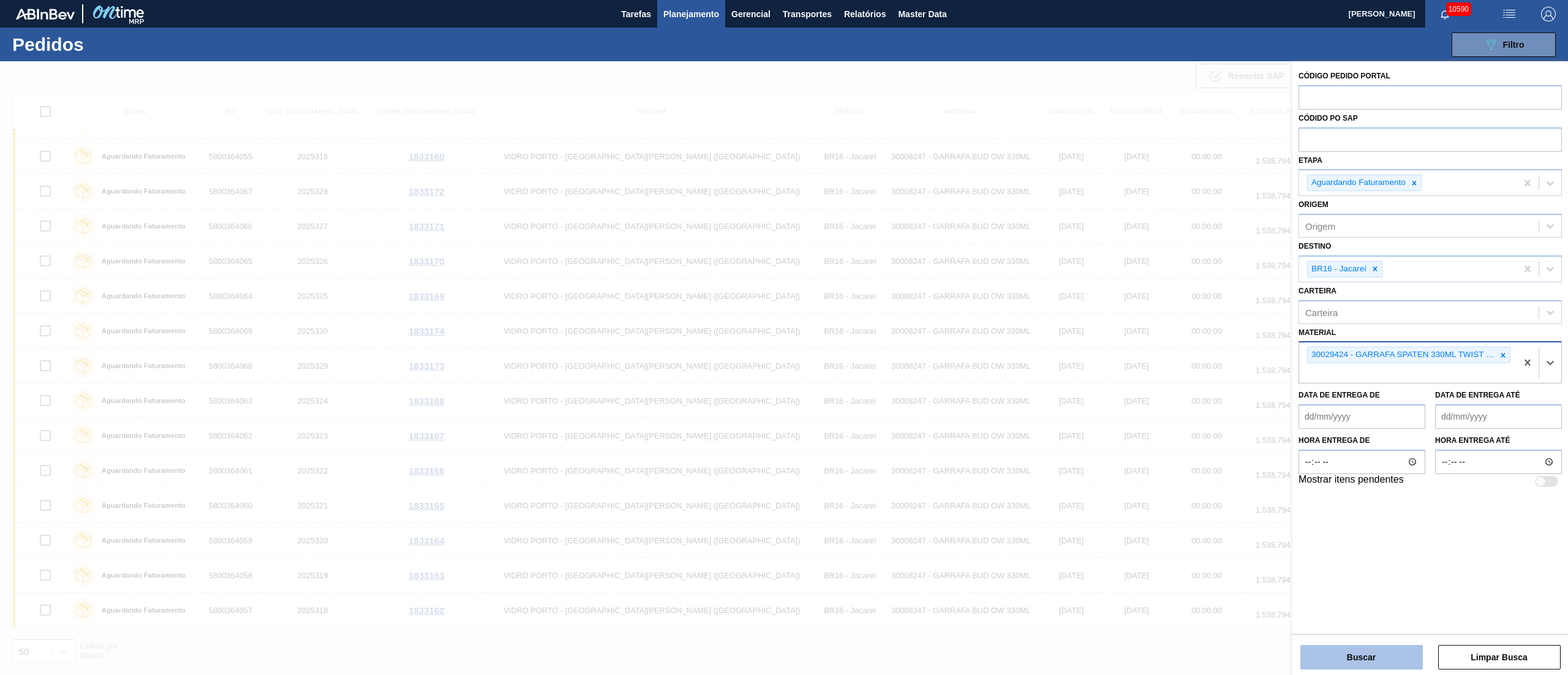
click at [1388, 654] on button "Buscar" at bounding box center [1361, 656] width 122 height 24
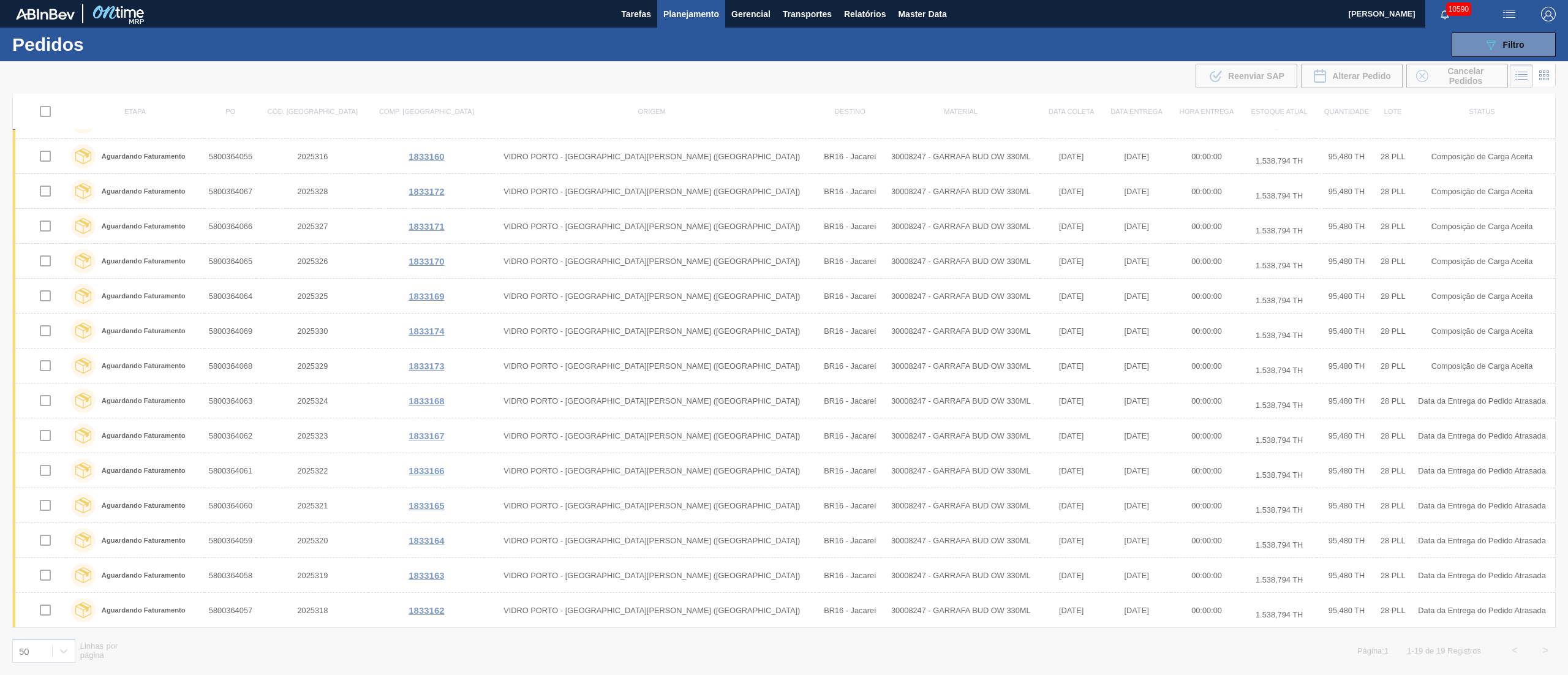
scroll to position [0, 0]
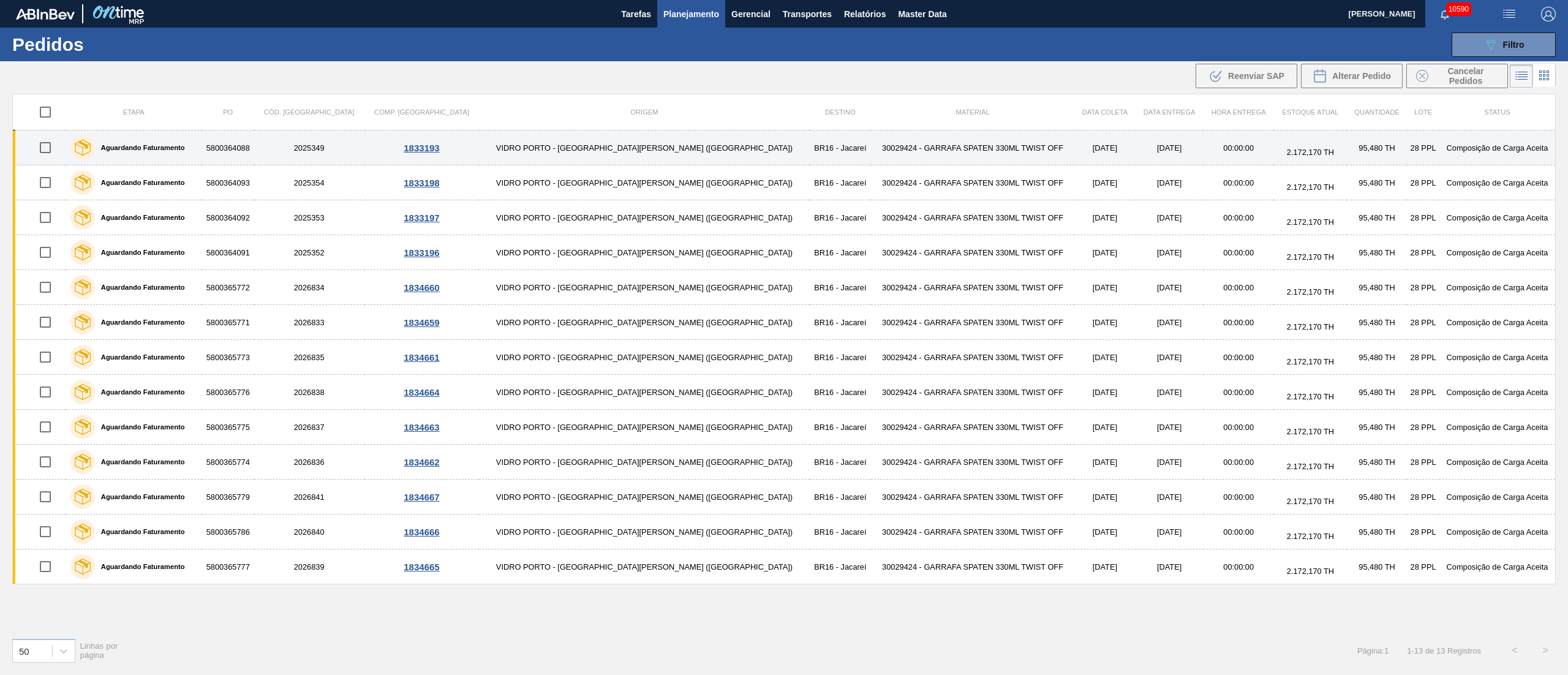
click at [52, 147] on input "checkbox" at bounding box center [46, 147] width 26 height 26
click at [49, 156] on input "checkbox" at bounding box center [46, 147] width 26 height 26
checkbox input "false"
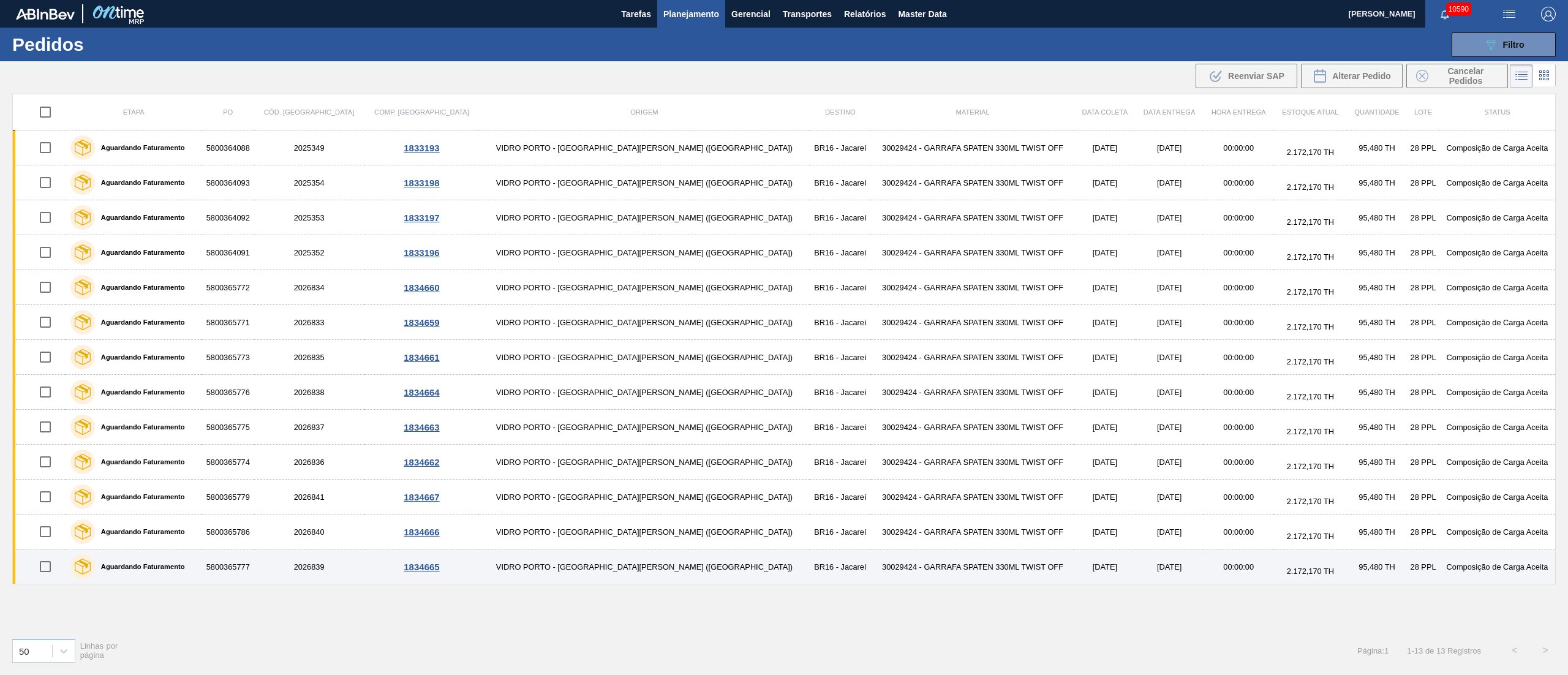
click at [52, 562] on input "checkbox" at bounding box center [46, 566] width 26 height 26
checkbox input "true"
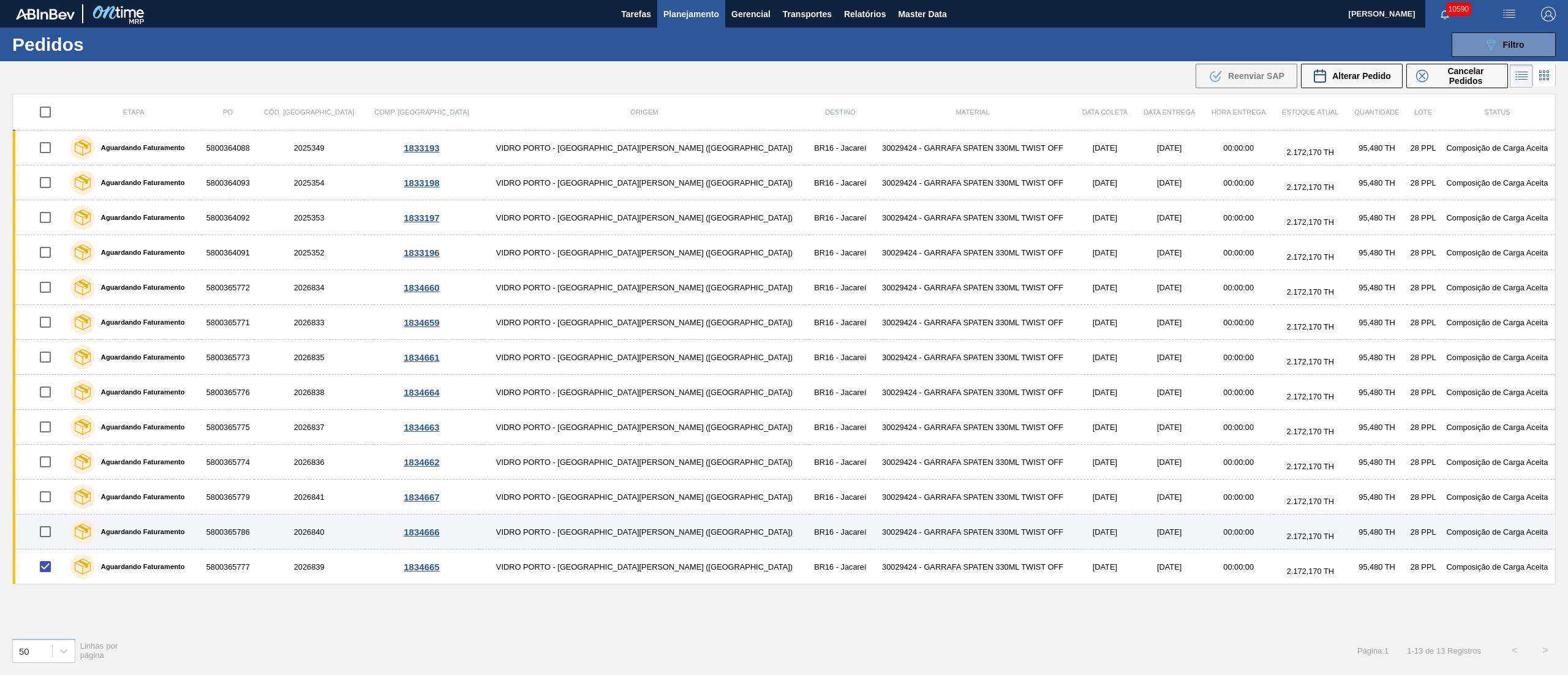
click at [50, 534] on input "checkbox" at bounding box center [46, 531] width 26 height 26
checkbox input "true"
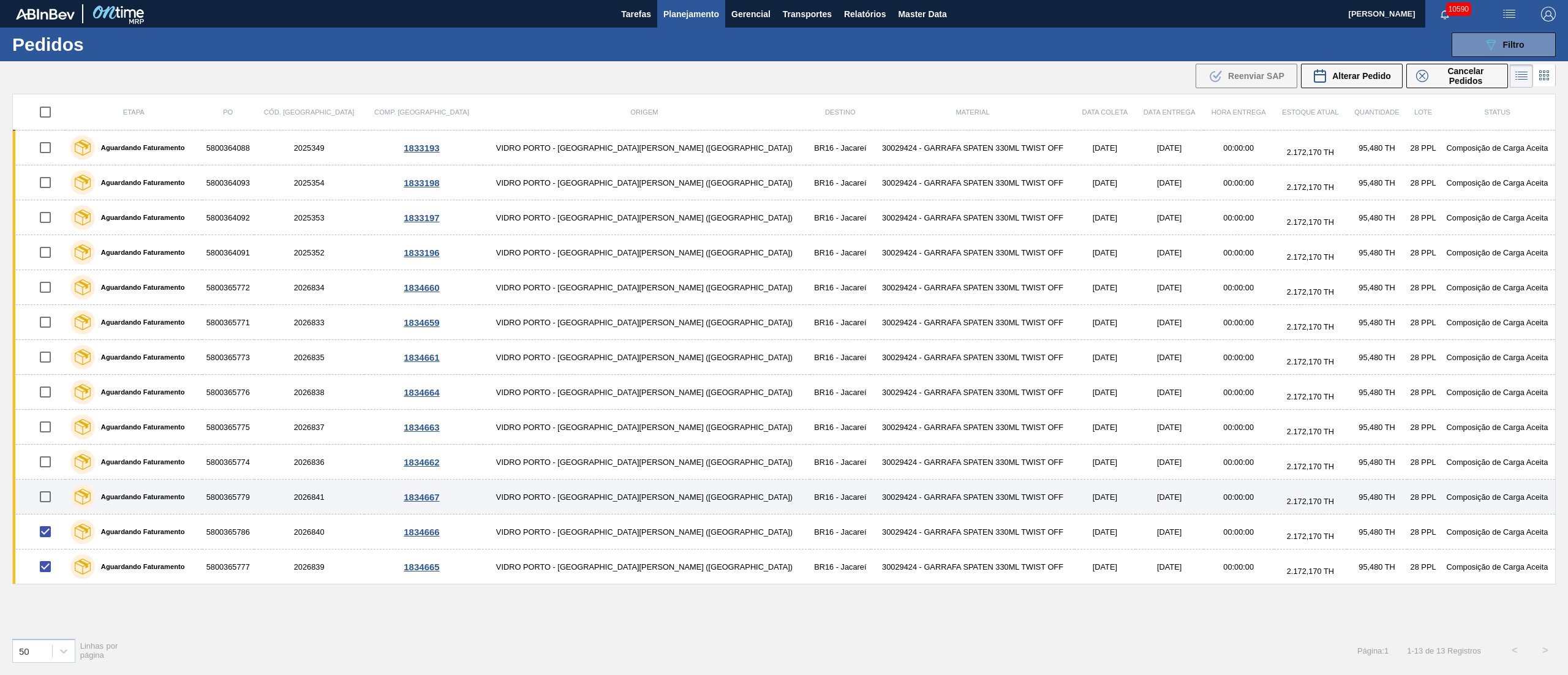
click at [47, 501] on input "checkbox" at bounding box center [46, 496] width 26 height 26
checkbox input "true"
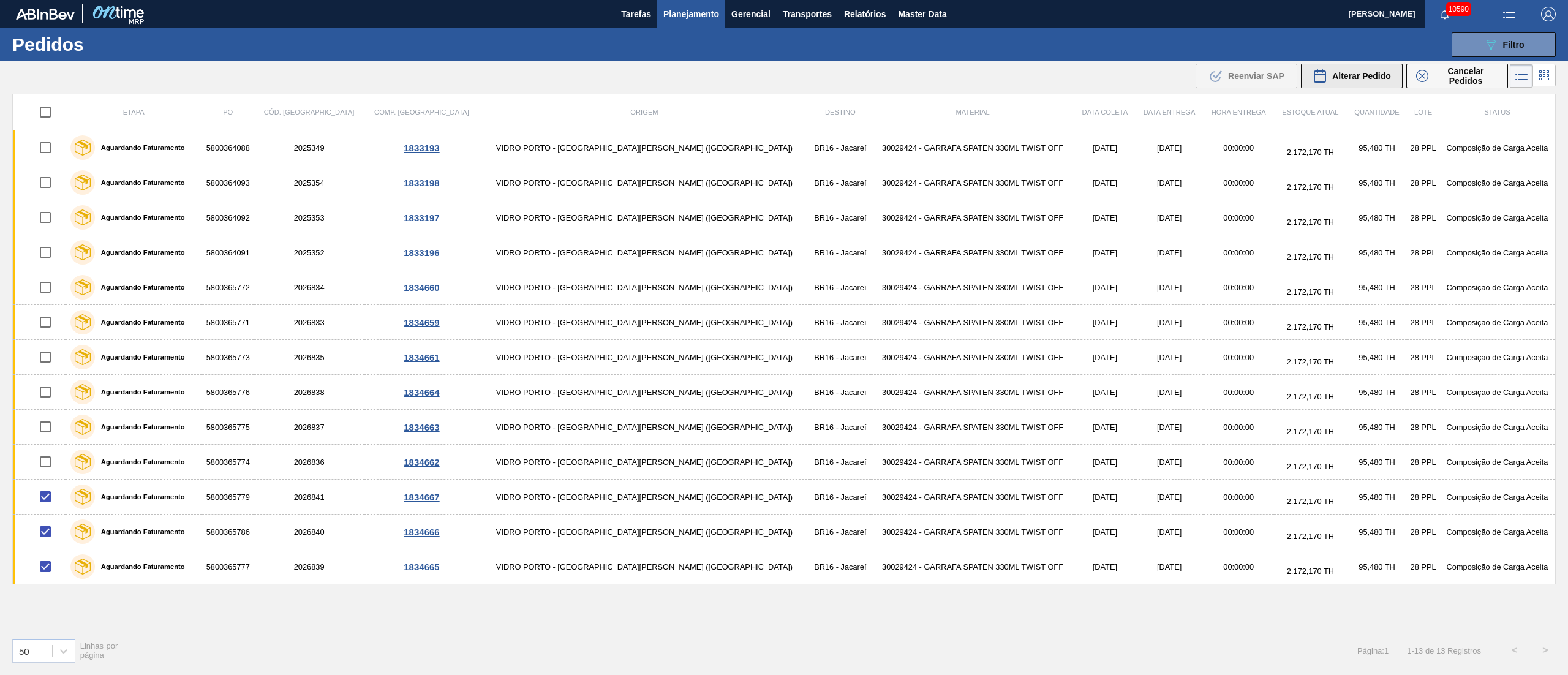
click at [1346, 73] on span "Alterar Pedido" at bounding box center [1361, 76] width 59 height 10
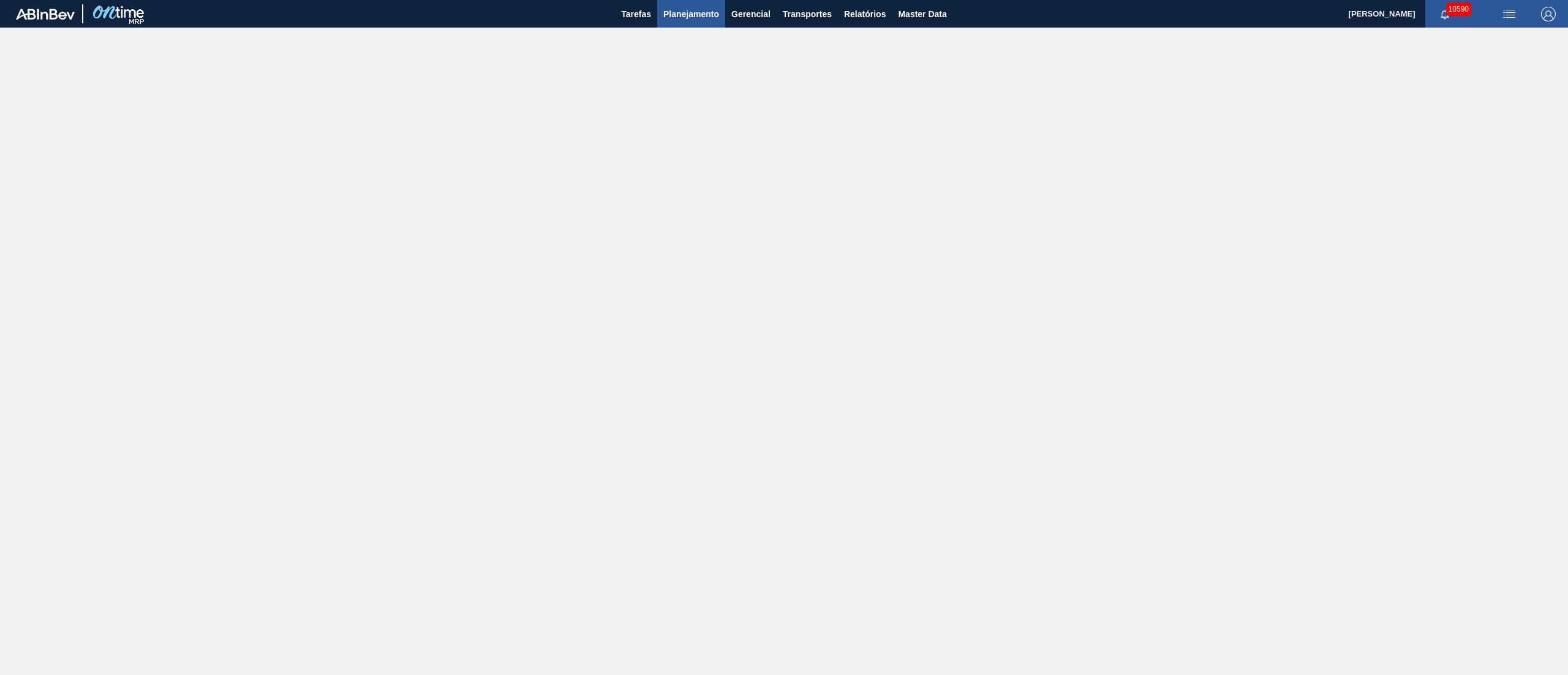
click at [699, 22] on button "Planejamento" at bounding box center [691, 13] width 68 height 28
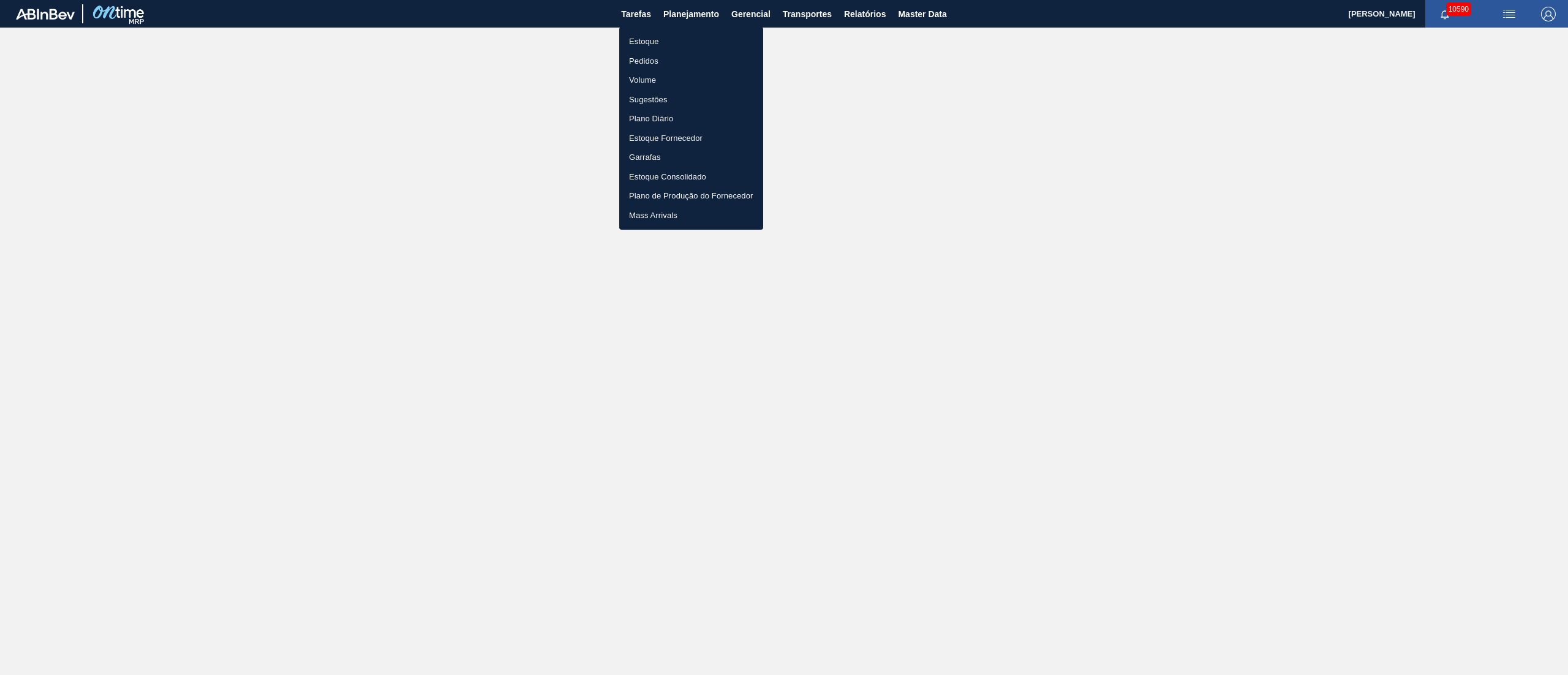
click at [653, 62] on li "Pedidos" at bounding box center [691, 61] width 144 height 19
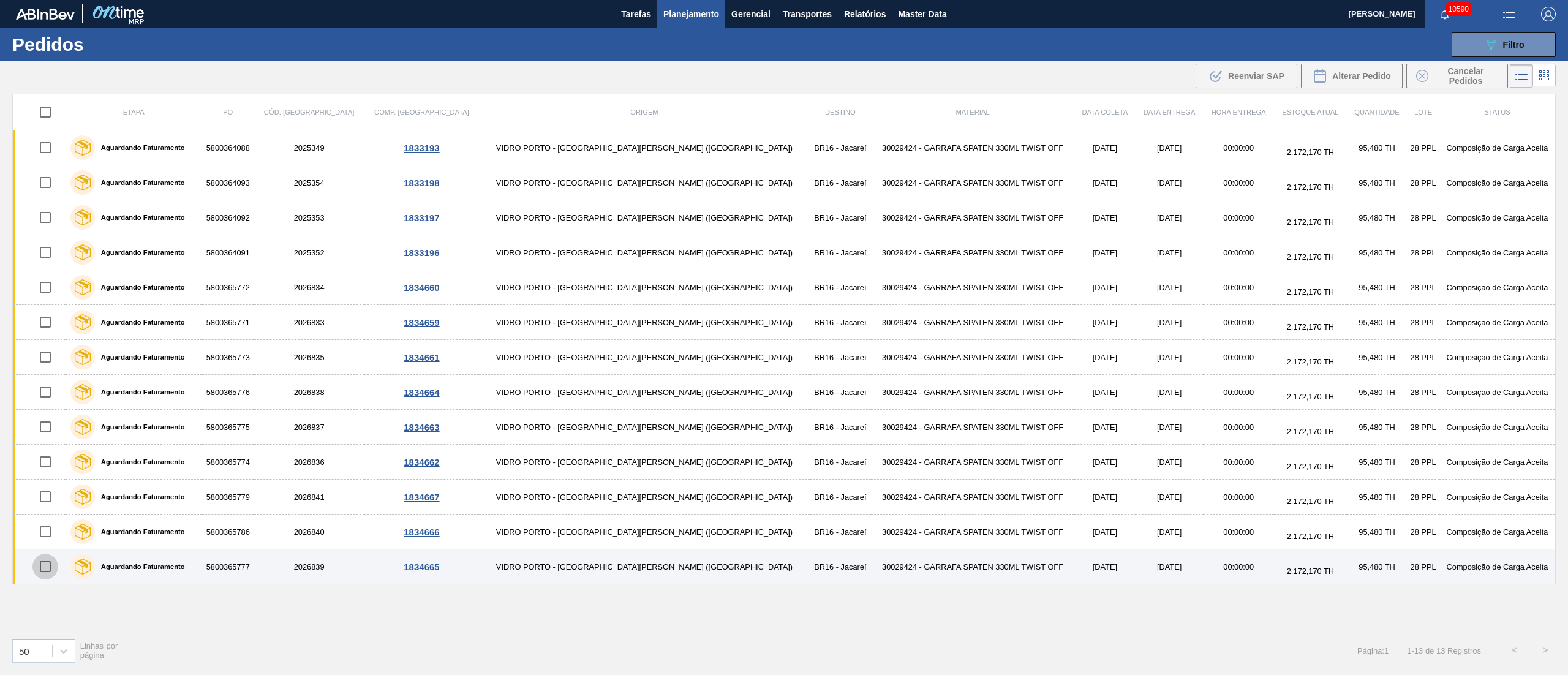
click at [50, 567] on input "checkbox" at bounding box center [46, 566] width 26 height 26
checkbox input "true"
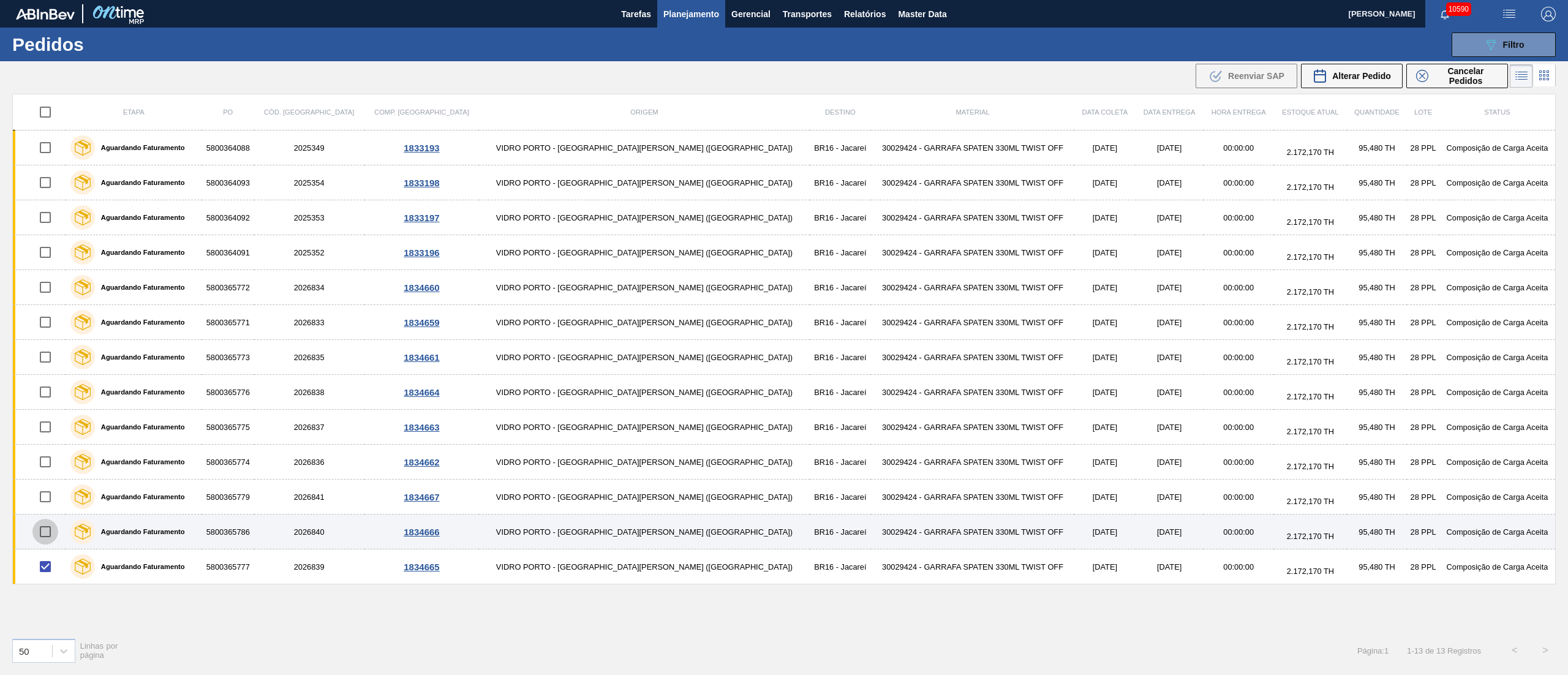
click at [52, 538] on input "checkbox" at bounding box center [46, 531] width 26 height 26
checkbox input "true"
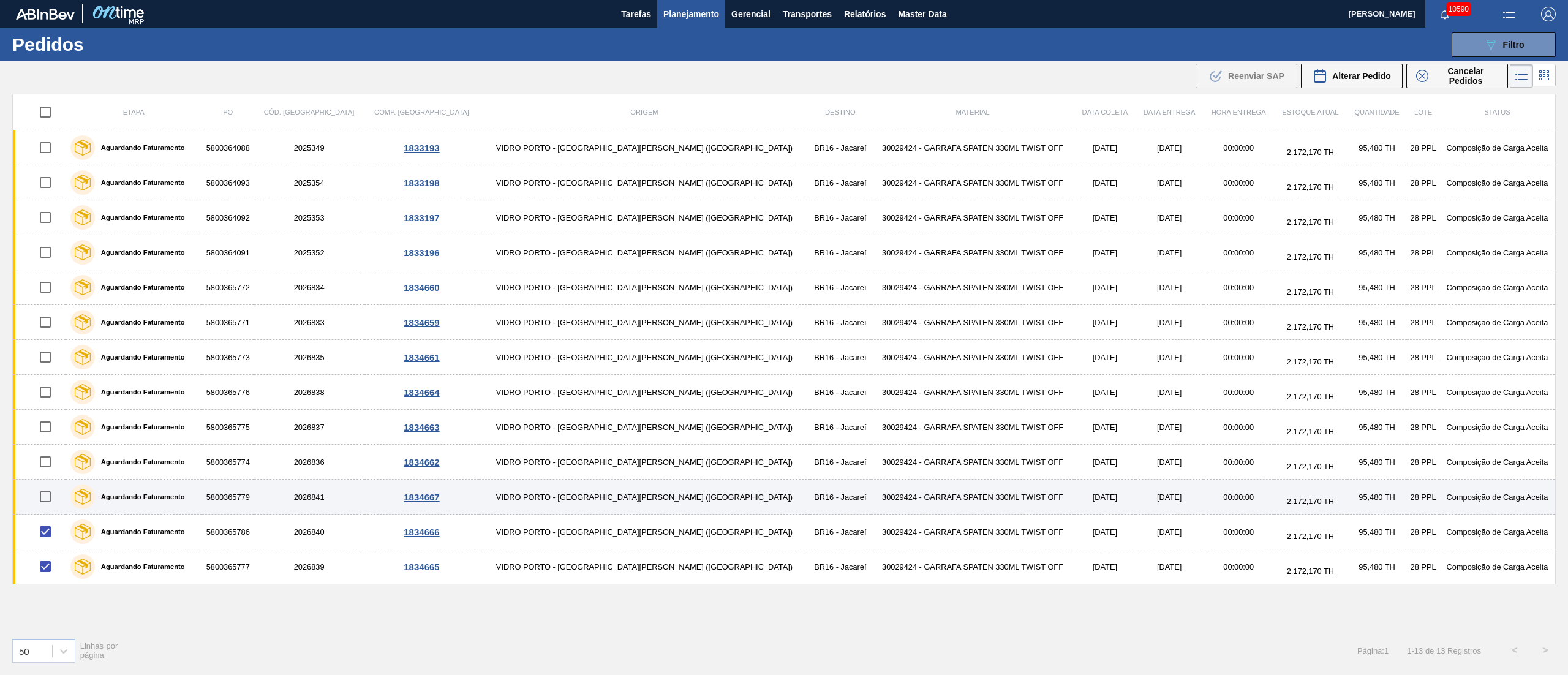
click at [48, 501] on input "checkbox" at bounding box center [46, 496] width 26 height 26
checkbox input "true"
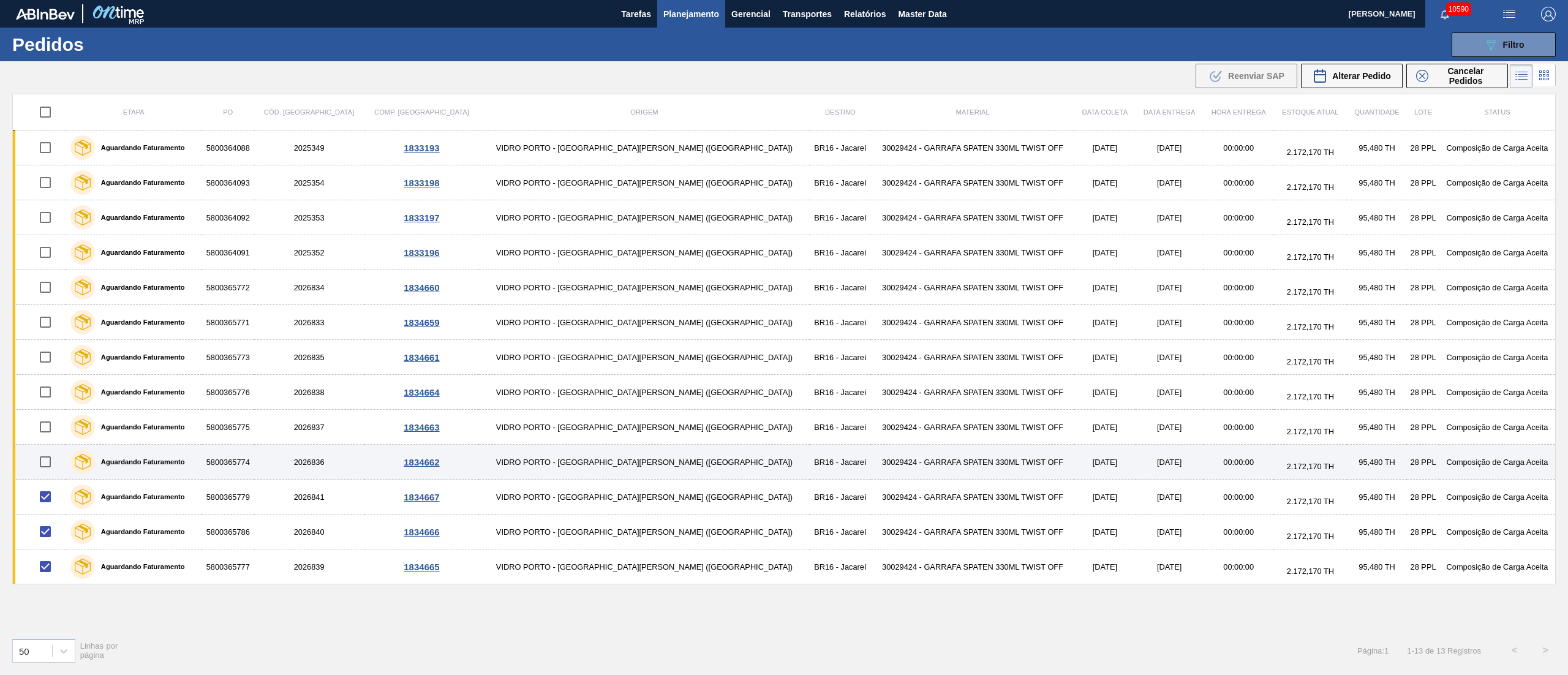
click at [50, 459] on input "checkbox" at bounding box center [46, 462] width 26 height 26
checkbox input "true"
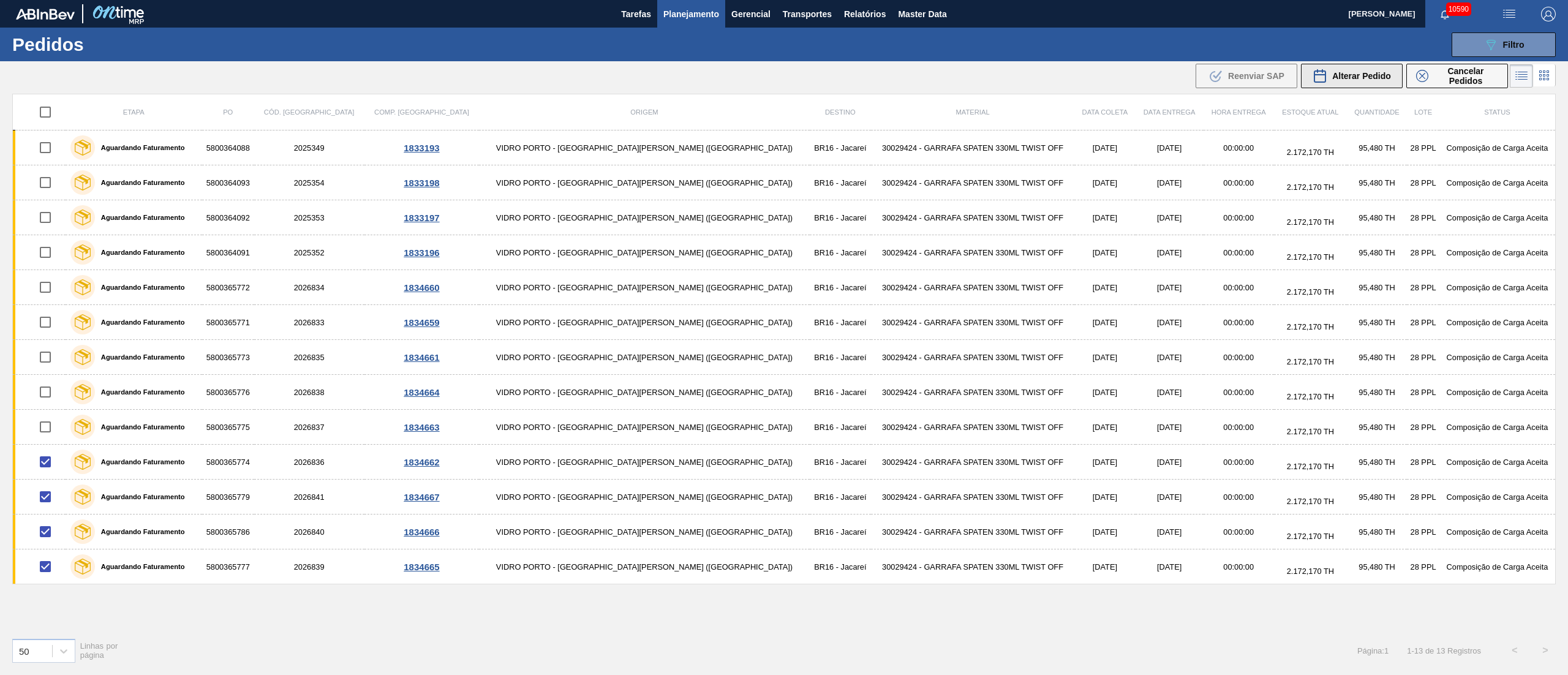
click at [1381, 71] on span "Alterar Pedido" at bounding box center [1361, 76] width 59 height 10
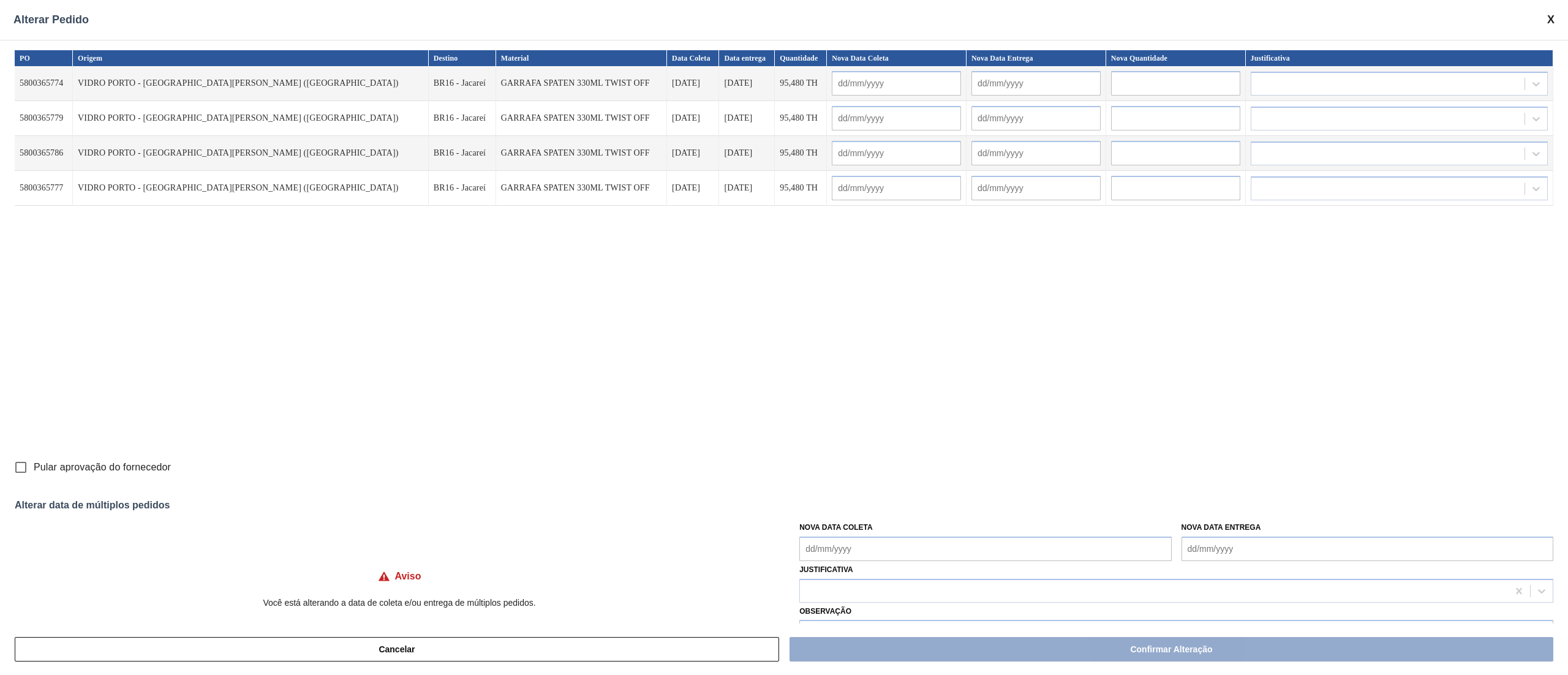
click at [819, 544] on Coleta "Nova Data Coleta" at bounding box center [985, 548] width 372 height 24
click at [909, 450] on div "12" at bounding box center [914, 453] width 17 height 17
type Coleta "[DATE]"
type input "[DATE]"
type input "13/09/2025"
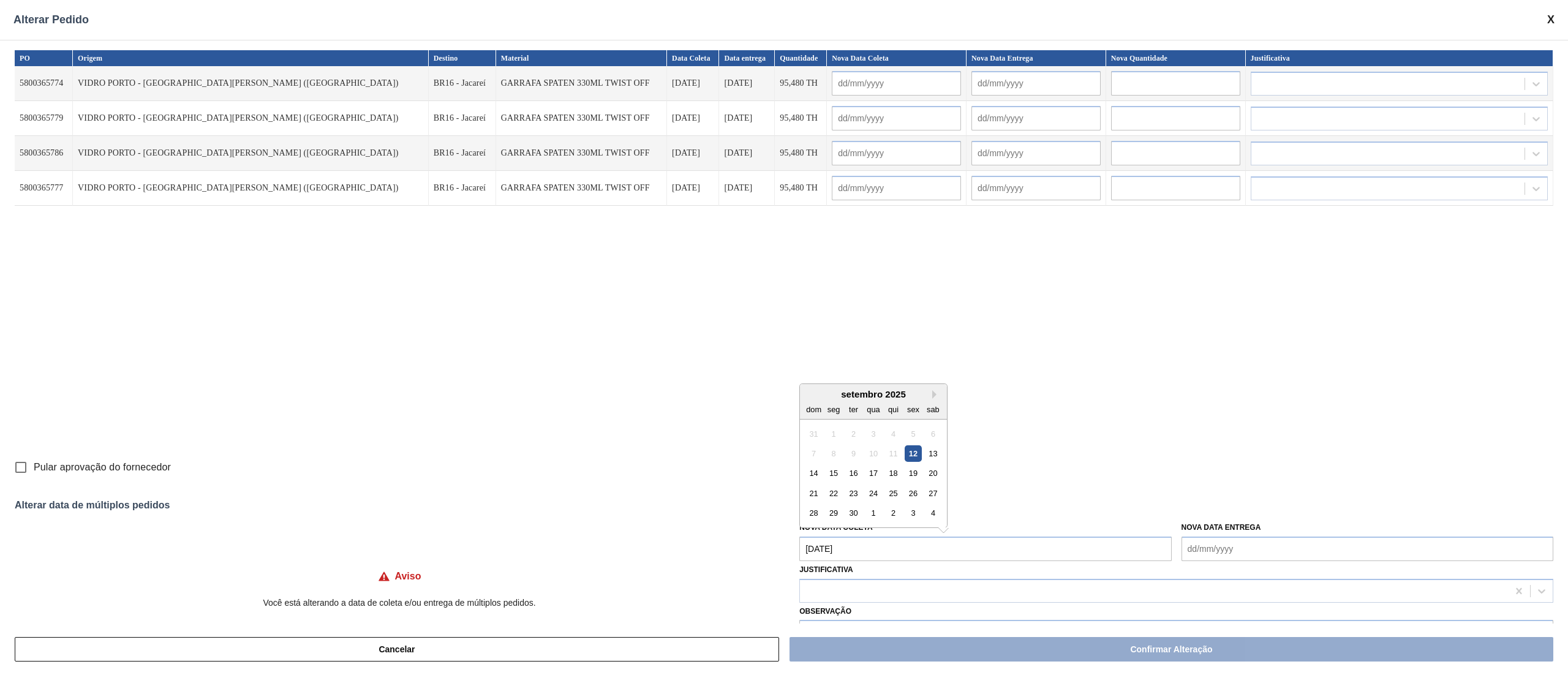
type input "[DATE]"
type input "13/09/2025"
type input "[DATE]"
type input "13/09/2025"
type input "[DATE]"
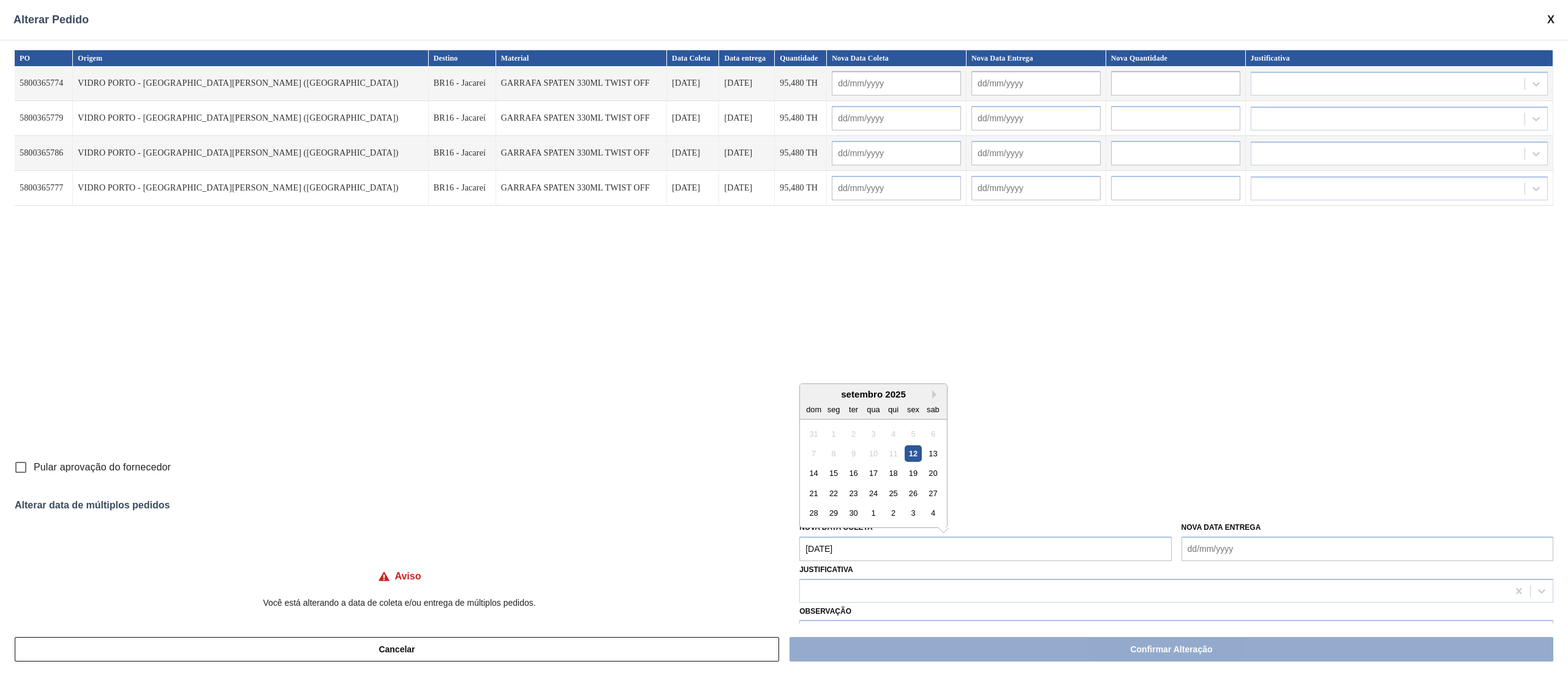
type input "13/09/2025"
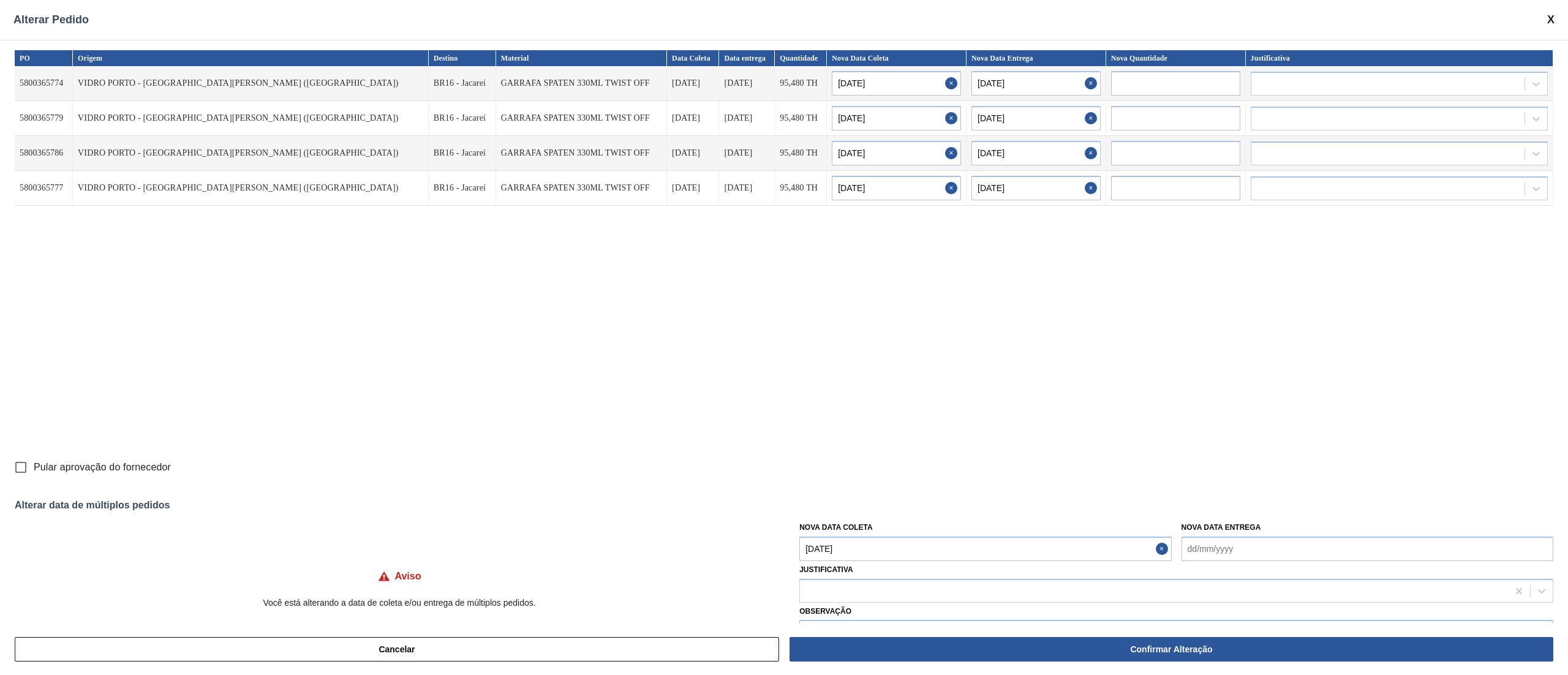
click at [899, 552] on Coleta "[DATE]" at bounding box center [985, 548] width 372 height 24
click at [937, 457] on div "13" at bounding box center [933, 453] width 17 height 17
type Coleta "13/09/2025"
type input "13/09/2025"
type input "[DATE]"
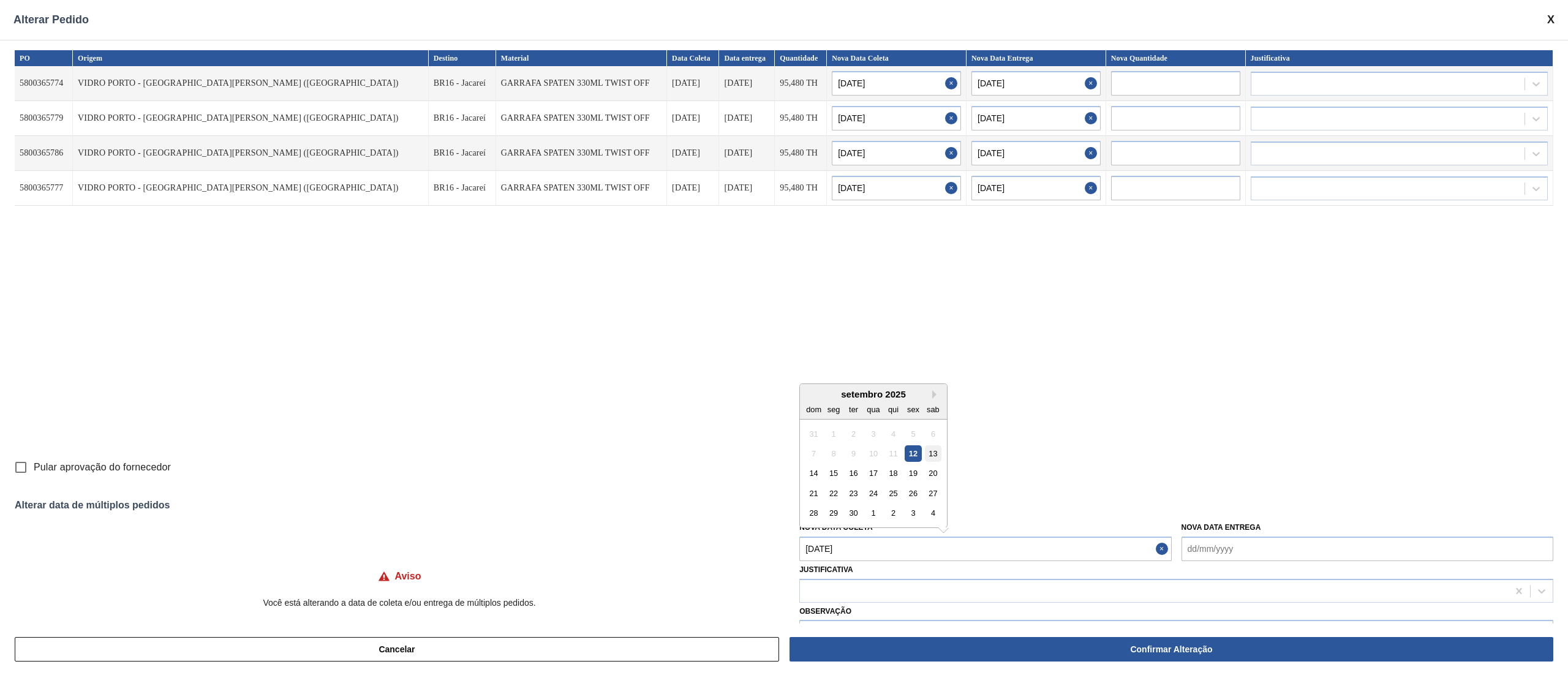
type input "13/09/2025"
type input "[DATE]"
type input "13/09/2025"
type input "[DATE]"
type input "13/09/2025"
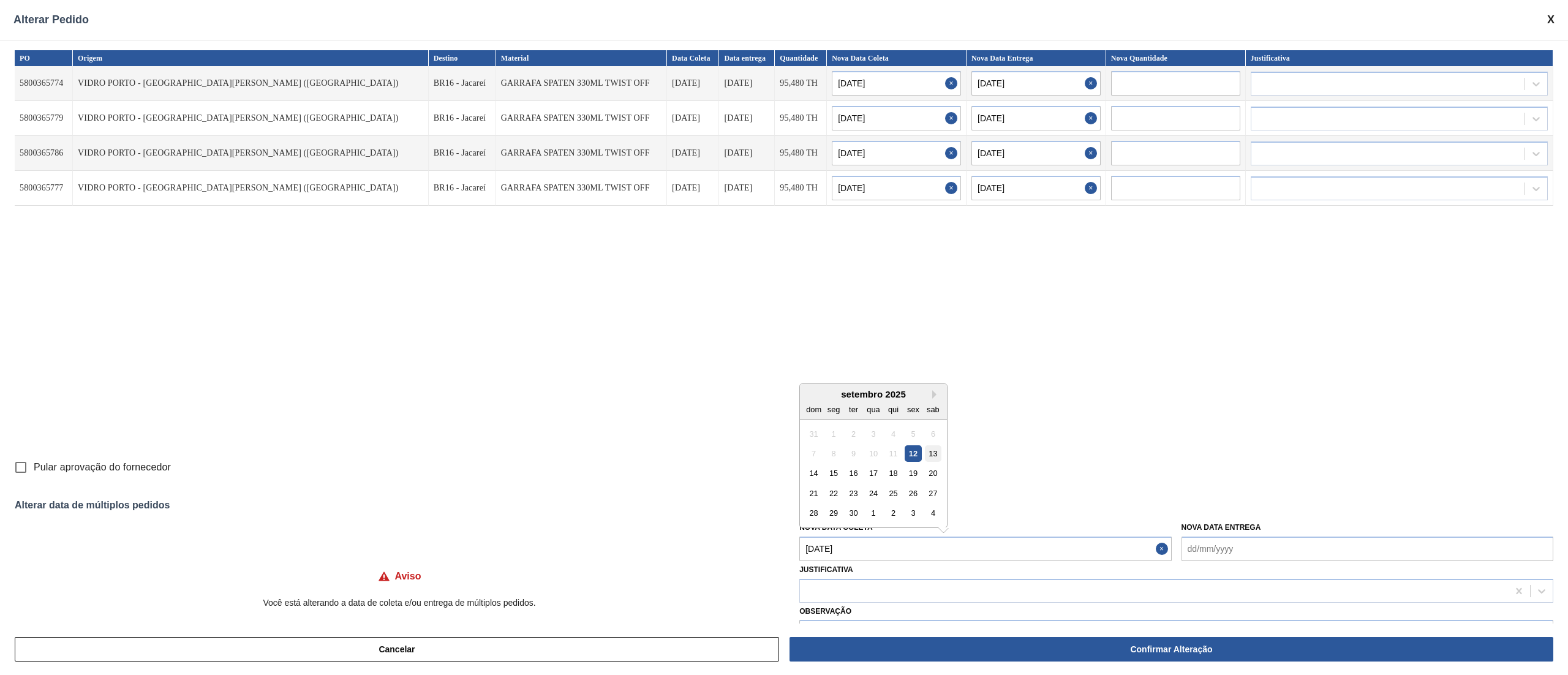
type input "[DATE]"
click at [22, 458] on input "Pular aprovação do fornecedor" at bounding box center [20, 467] width 26 height 26
checkbox input "true"
click at [955, 592] on div at bounding box center [1154, 590] width 708 height 18
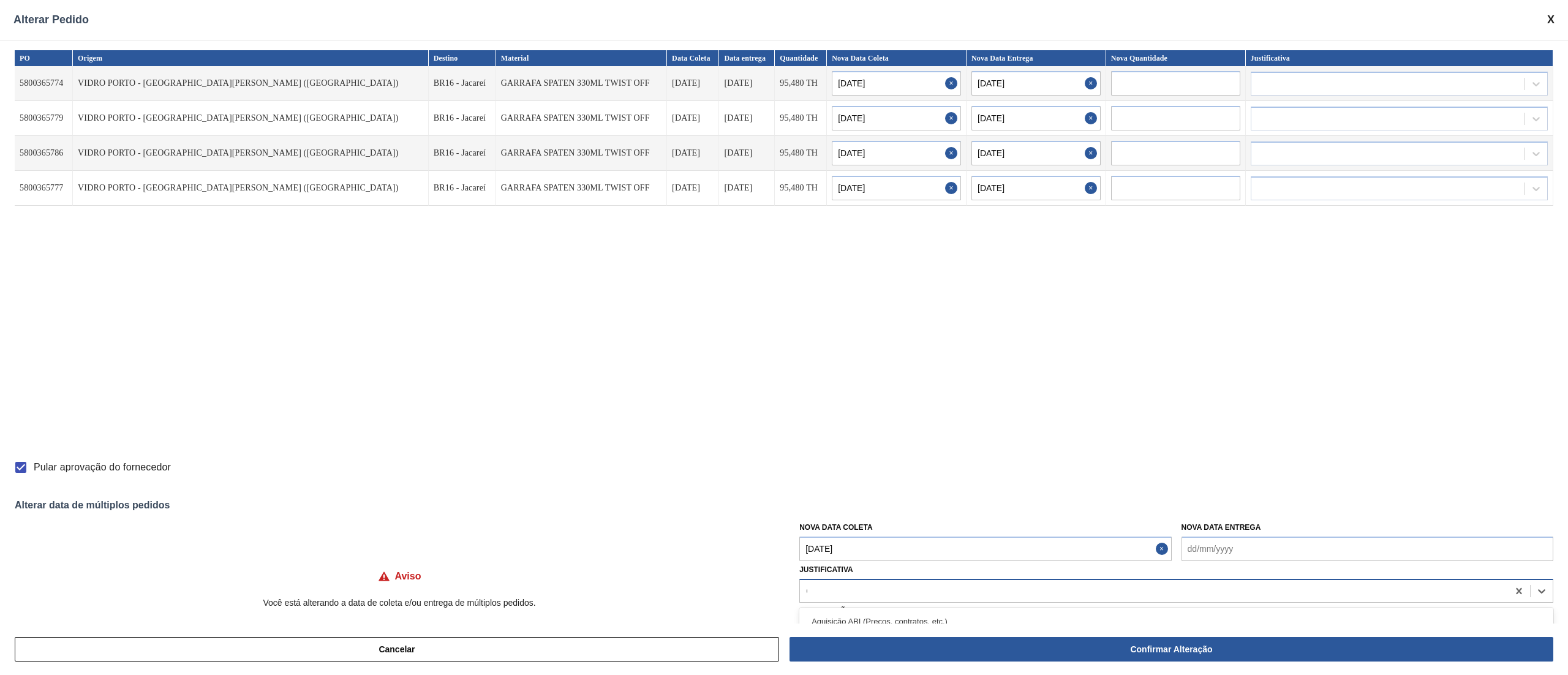
type input "OU"
click at [899, 613] on div "Outro" at bounding box center [1176, 621] width 754 height 23
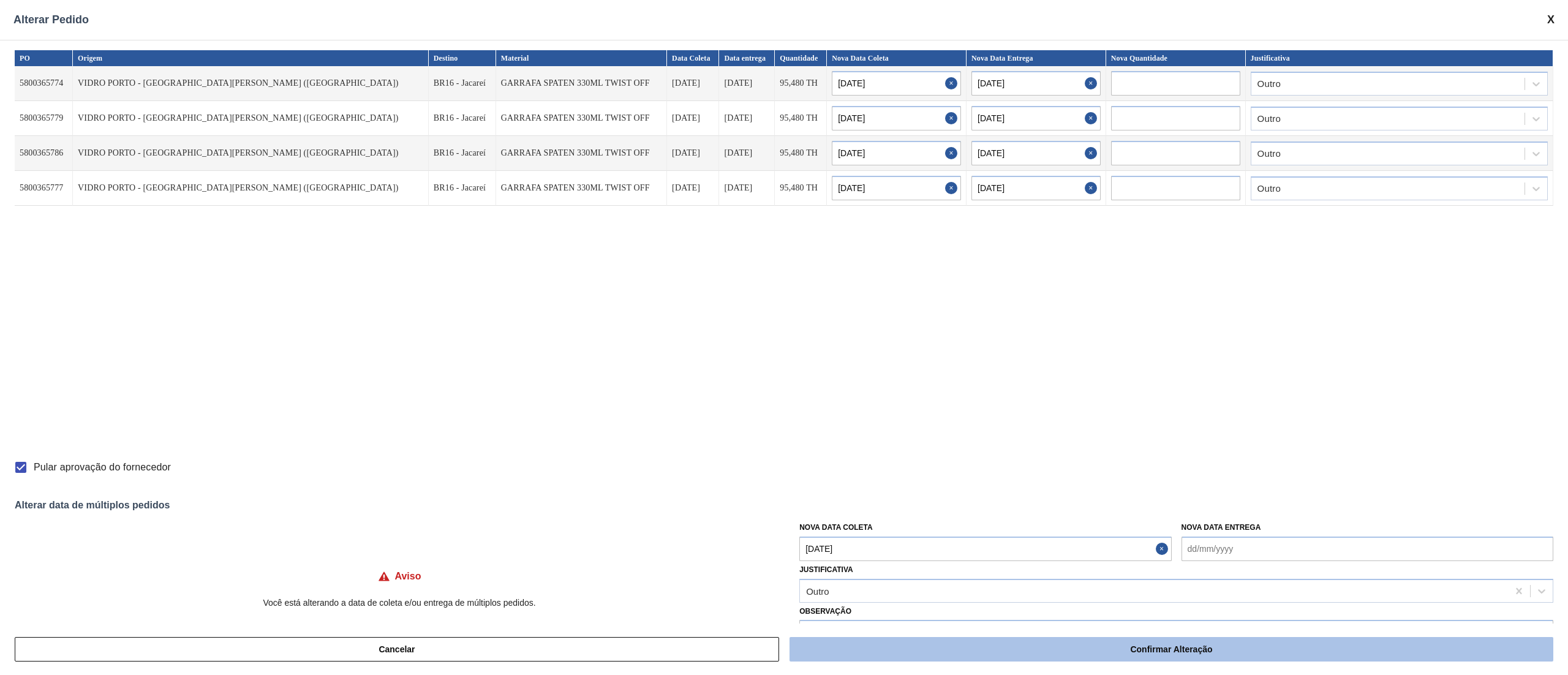
click at [1079, 646] on button "Confirmar Alteração" at bounding box center [1172, 649] width 764 height 24
checkbox input "false"
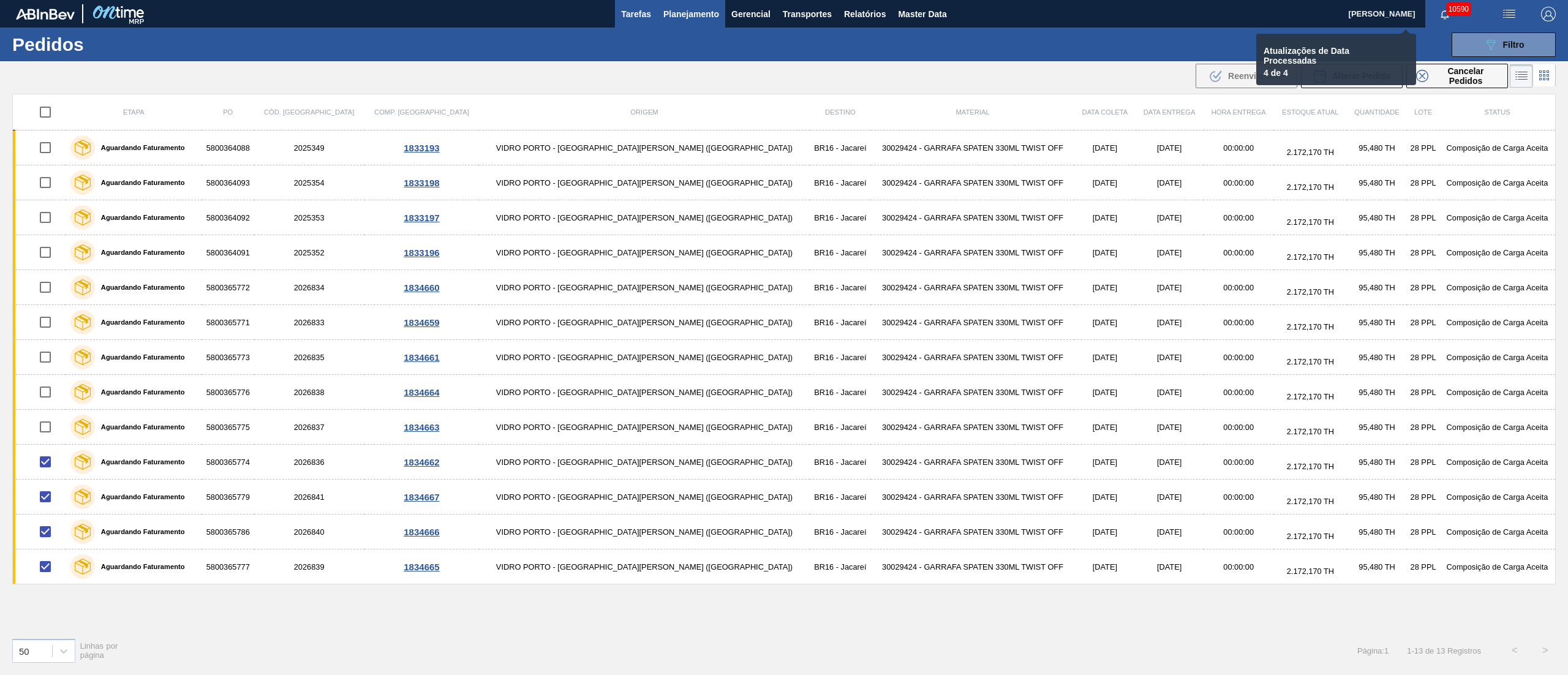
checkbox input "false"
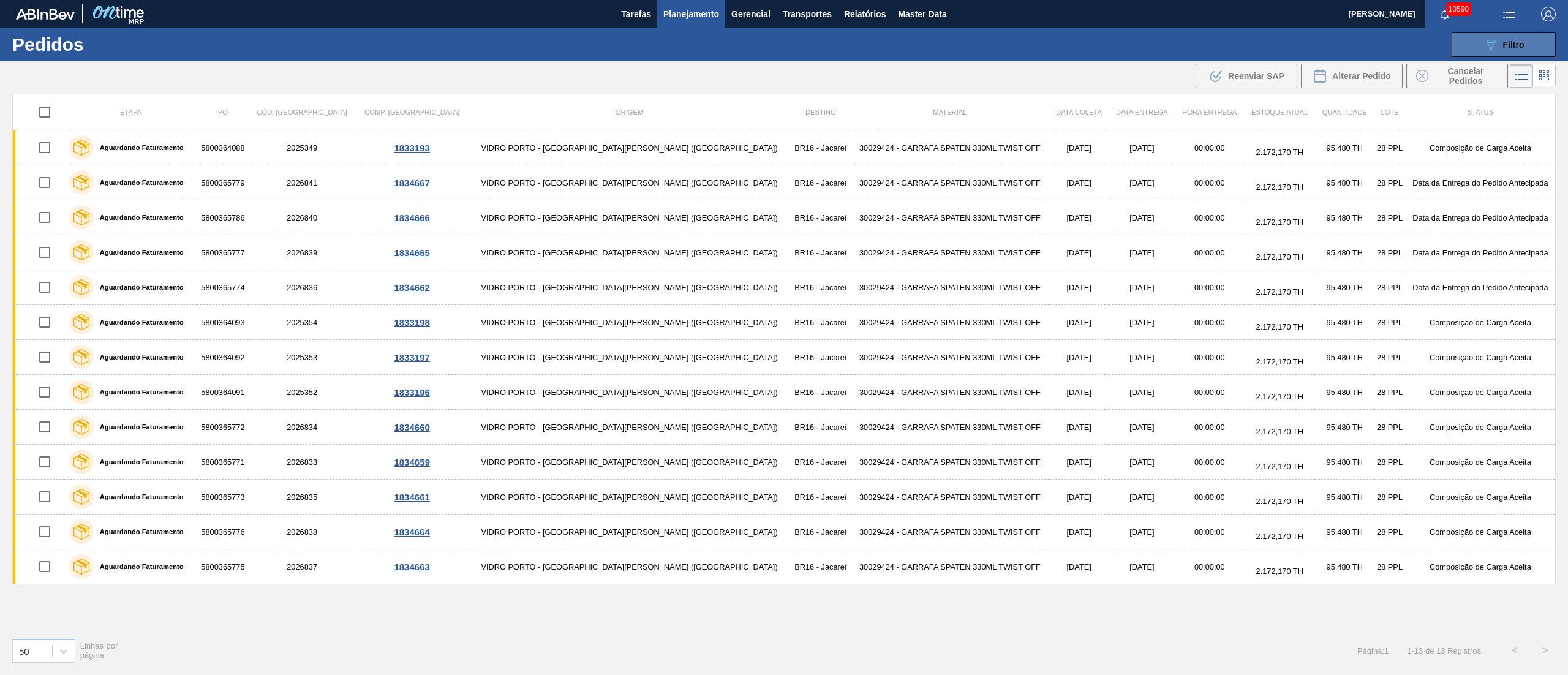
click at [1500, 44] on div "089F7B8B-B2A5-4AFE-B5C0-19BA573D28AC Filtro" at bounding box center [1504, 44] width 41 height 14
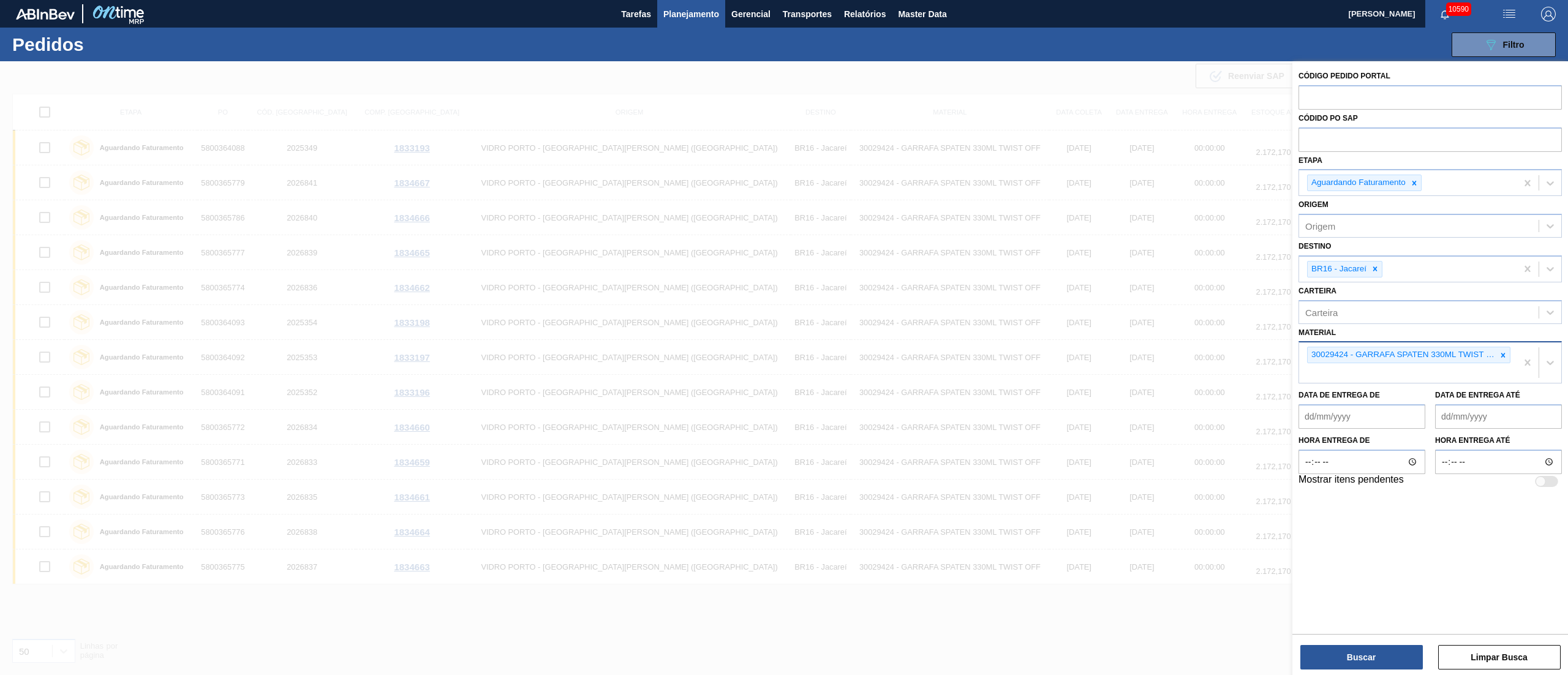
click at [1504, 352] on icon at bounding box center [1503, 355] width 8 height 8
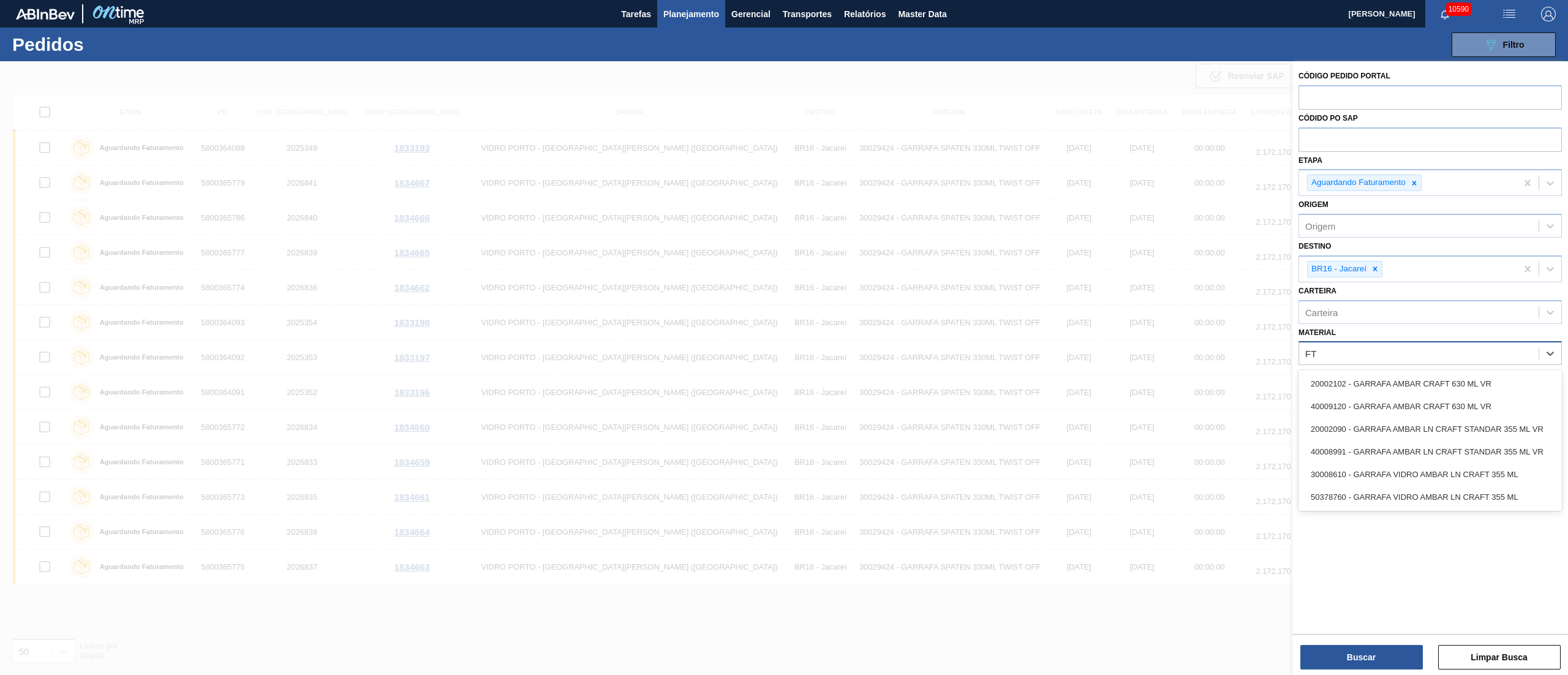
type input "F"
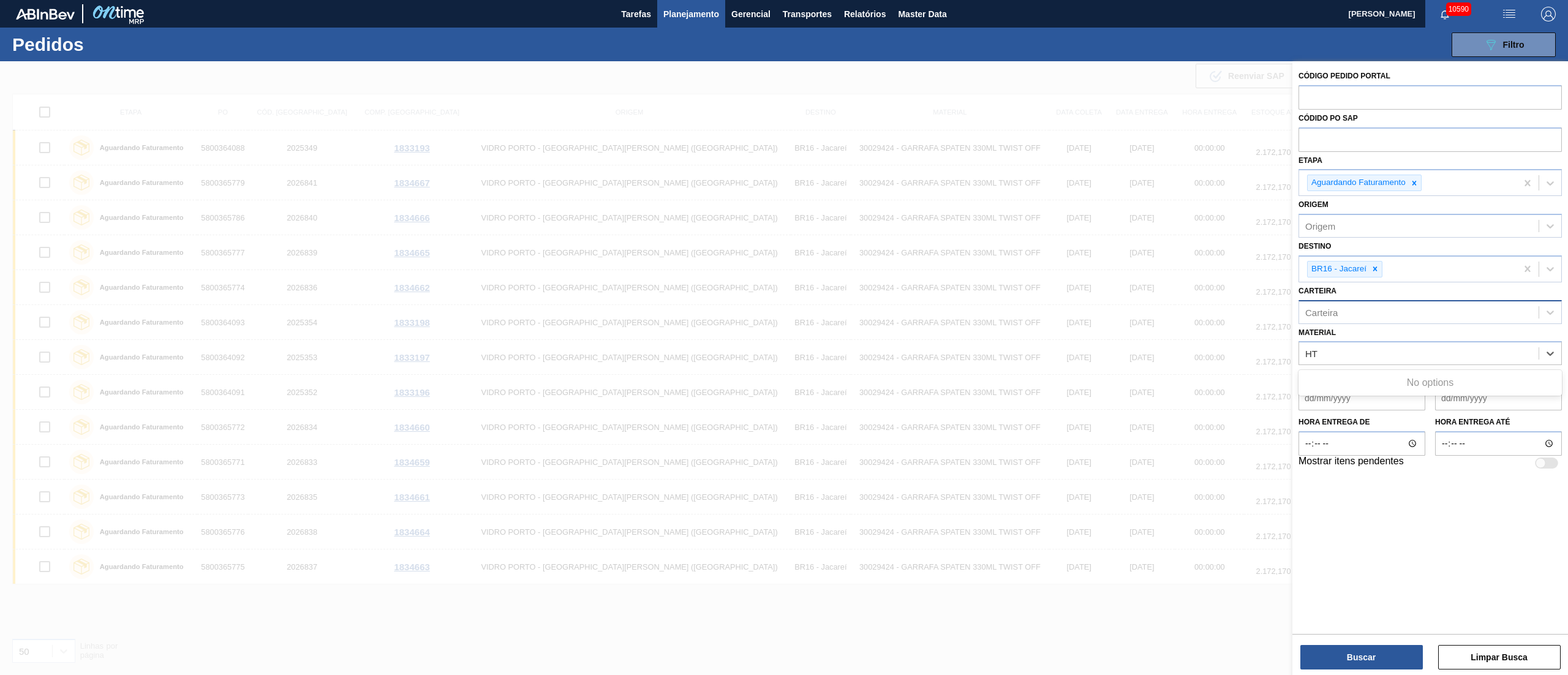
type input "H"
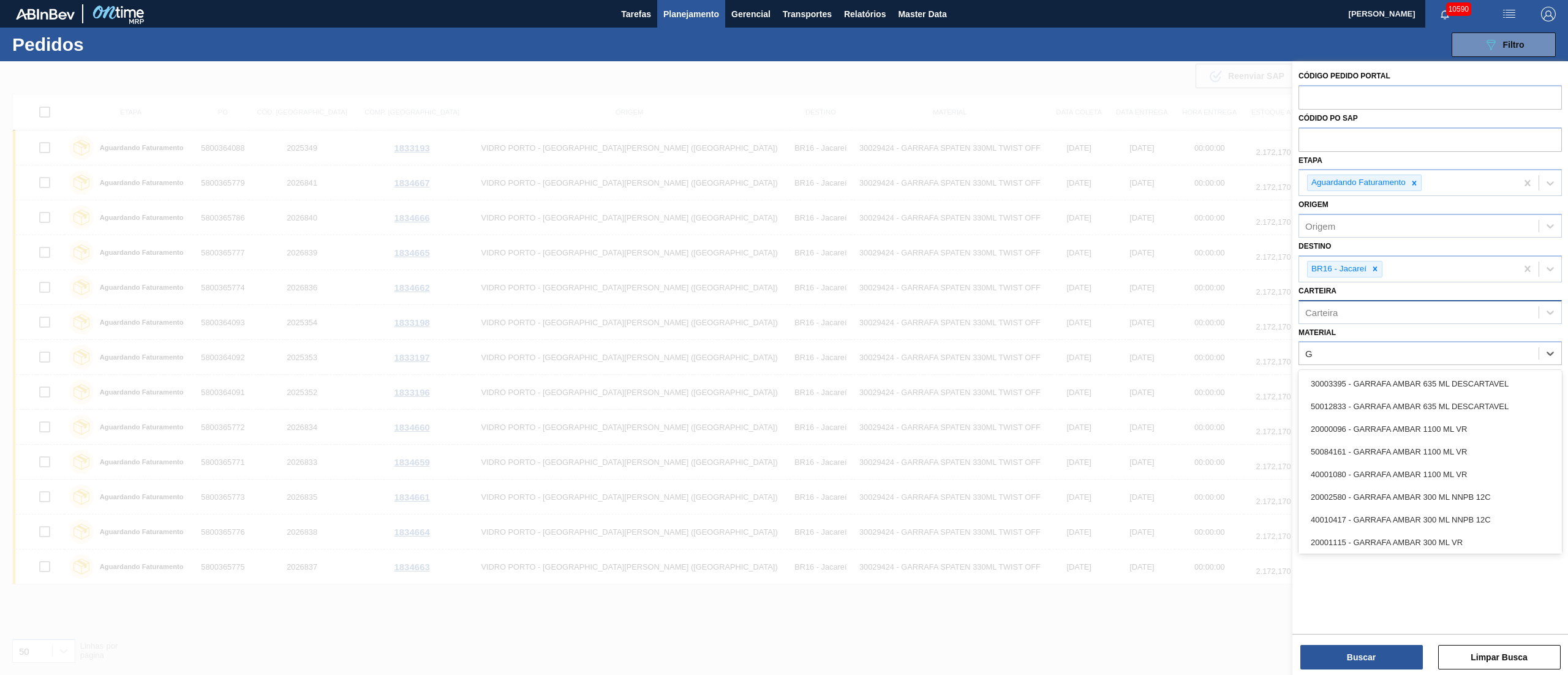
type input "GT"
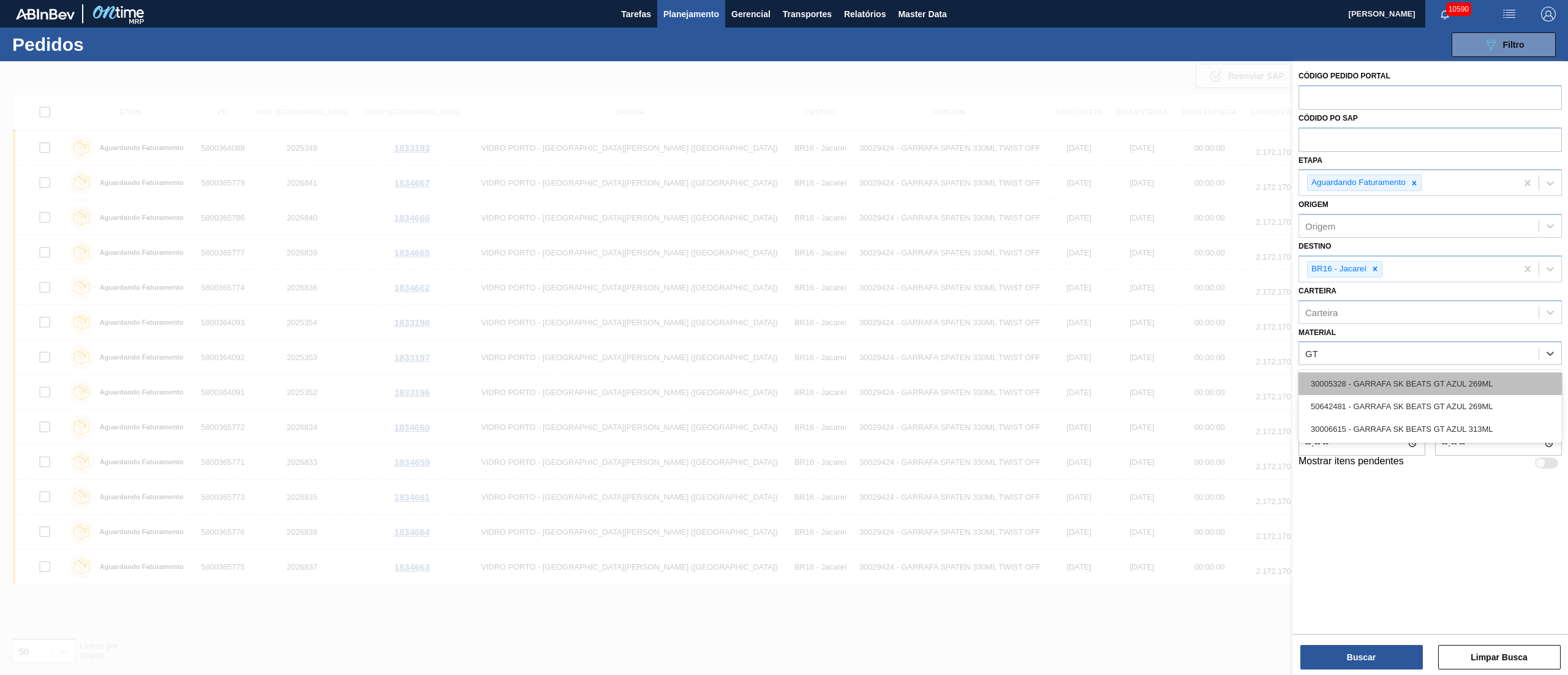
click at [1448, 382] on div "30005328 - GARRAFA SK BEATS GT AZUL 269ML" at bounding box center [1430, 383] width 263 height 23
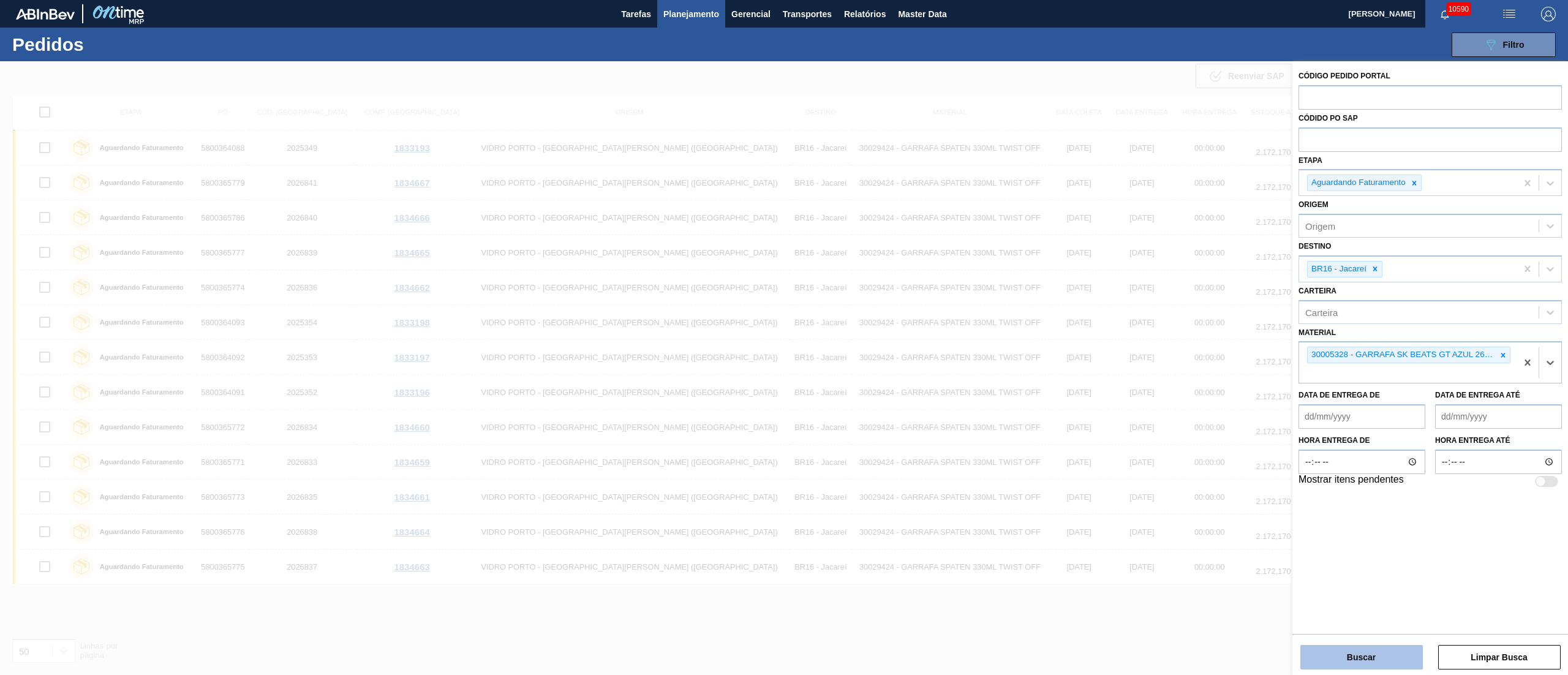
click at [1392, 653] on button "Buscar" at bounding box center [1361, 656] width 122 height 24
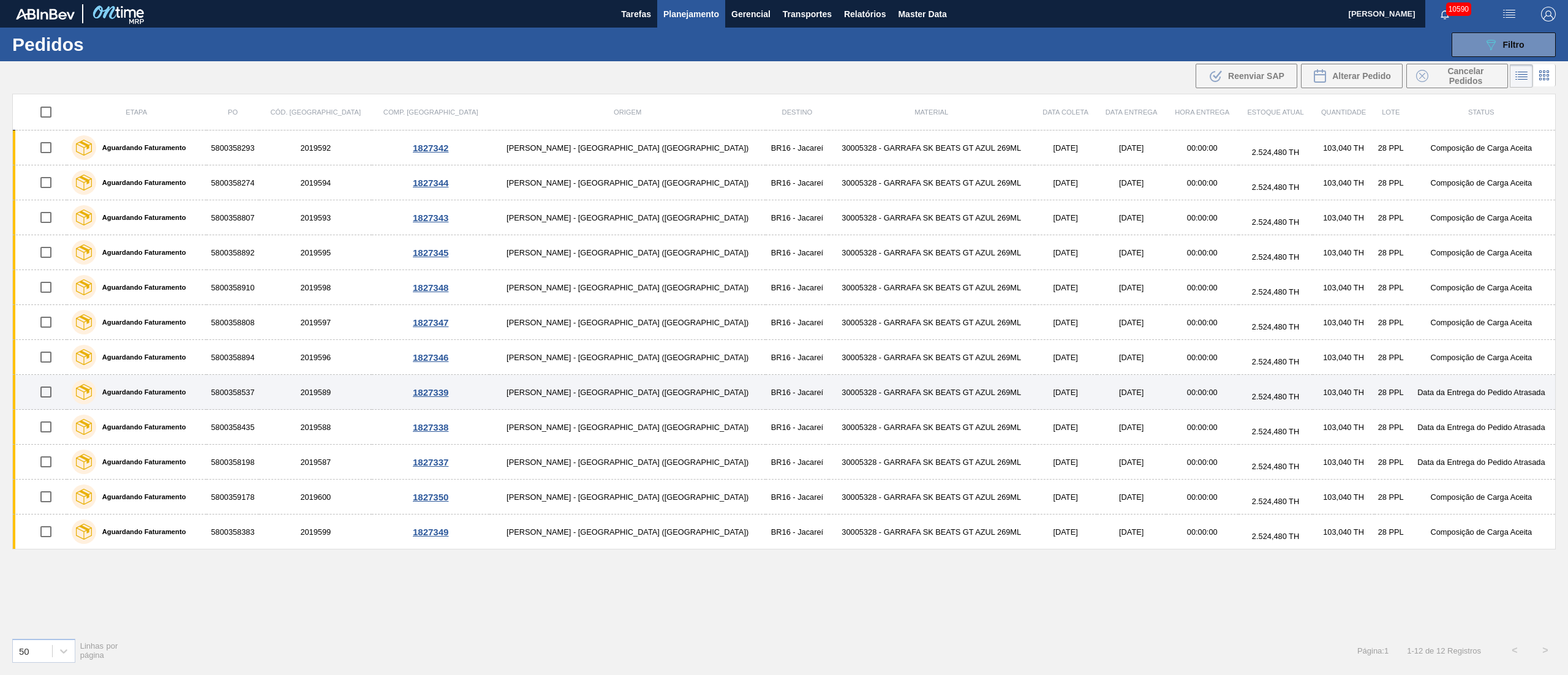
click at [46, 394] on input "checkbox" at bounding box center [46, 392] width 26 height 26
checkbox input "true"
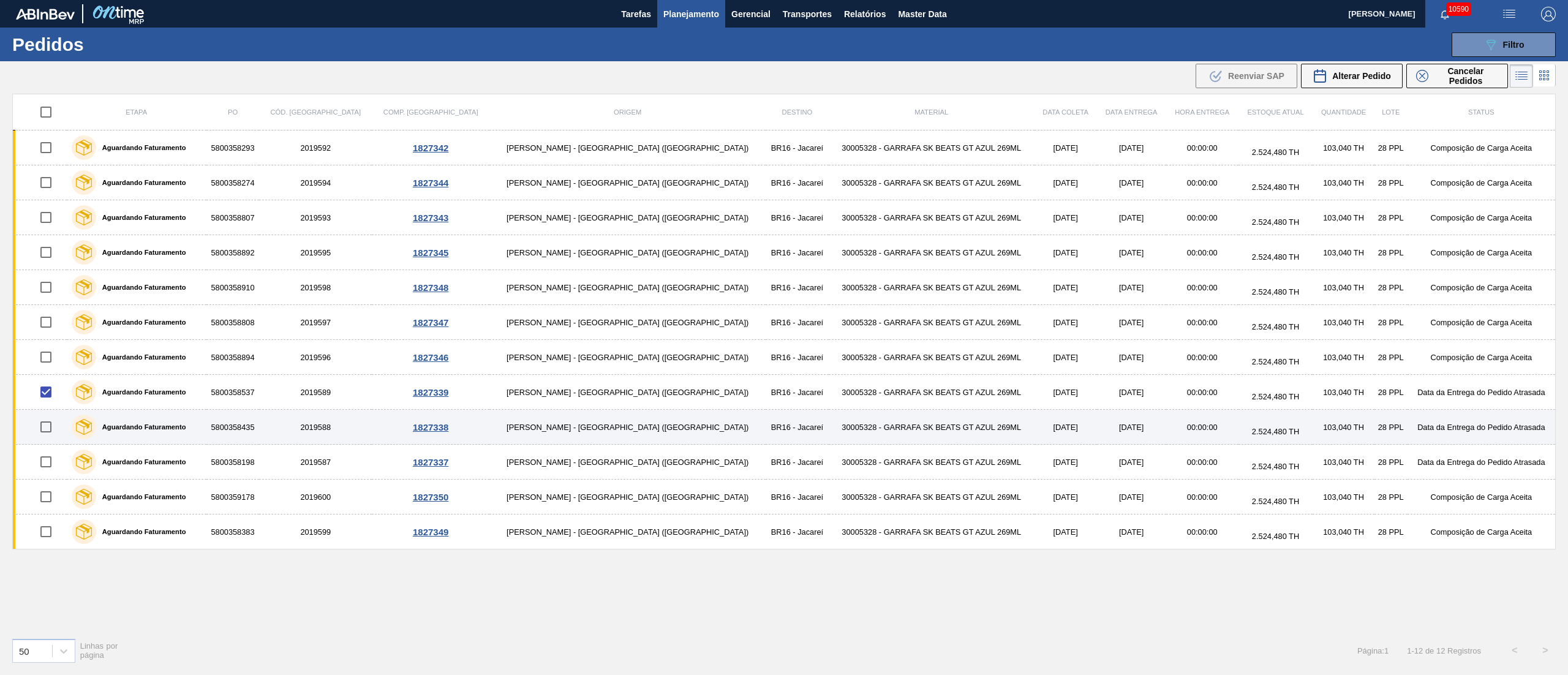
click at [55, 433] on input "checkbox" at bounding box center [46, 426] width 26 height 26
checkbox input "true"
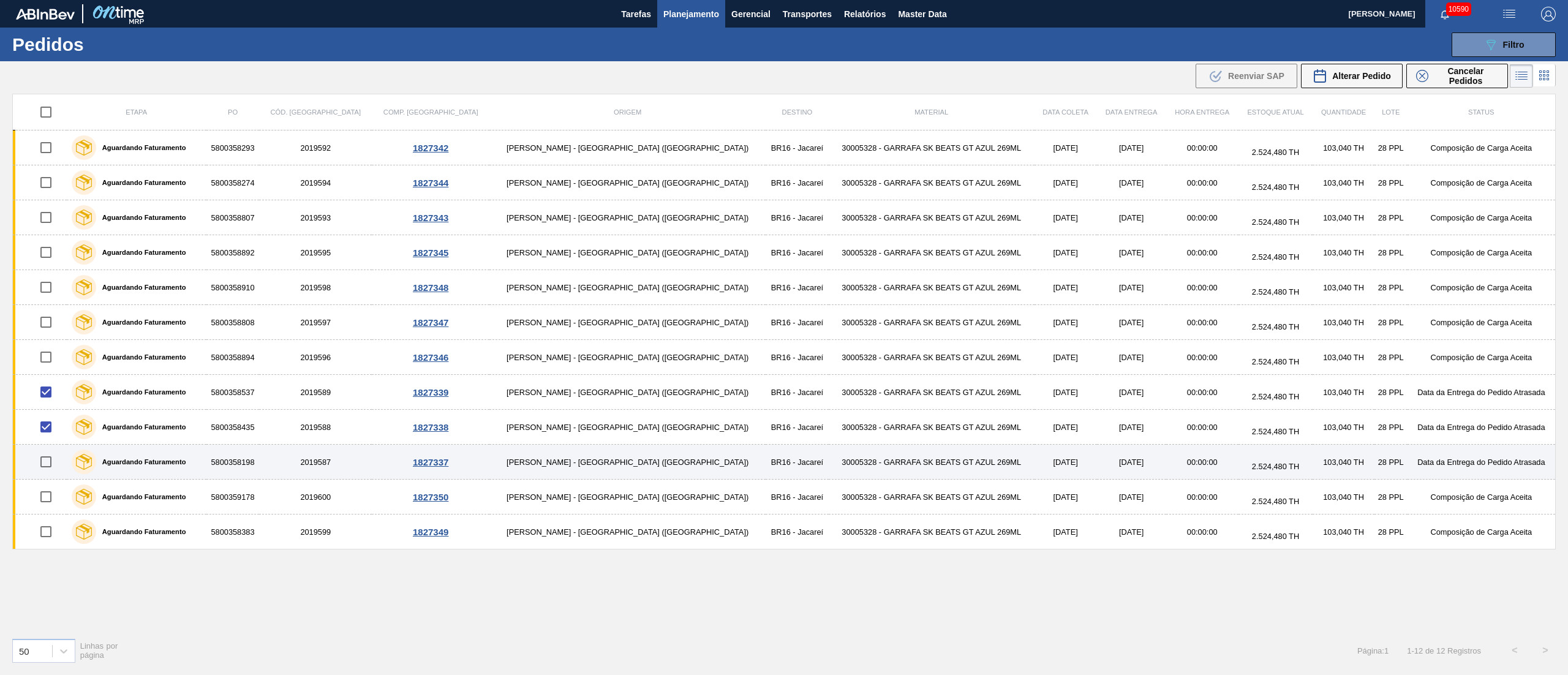
click at [54, 460] on input "checkbox" at bounding box center [46, 462] width 26 height 26
checkbox input "true"
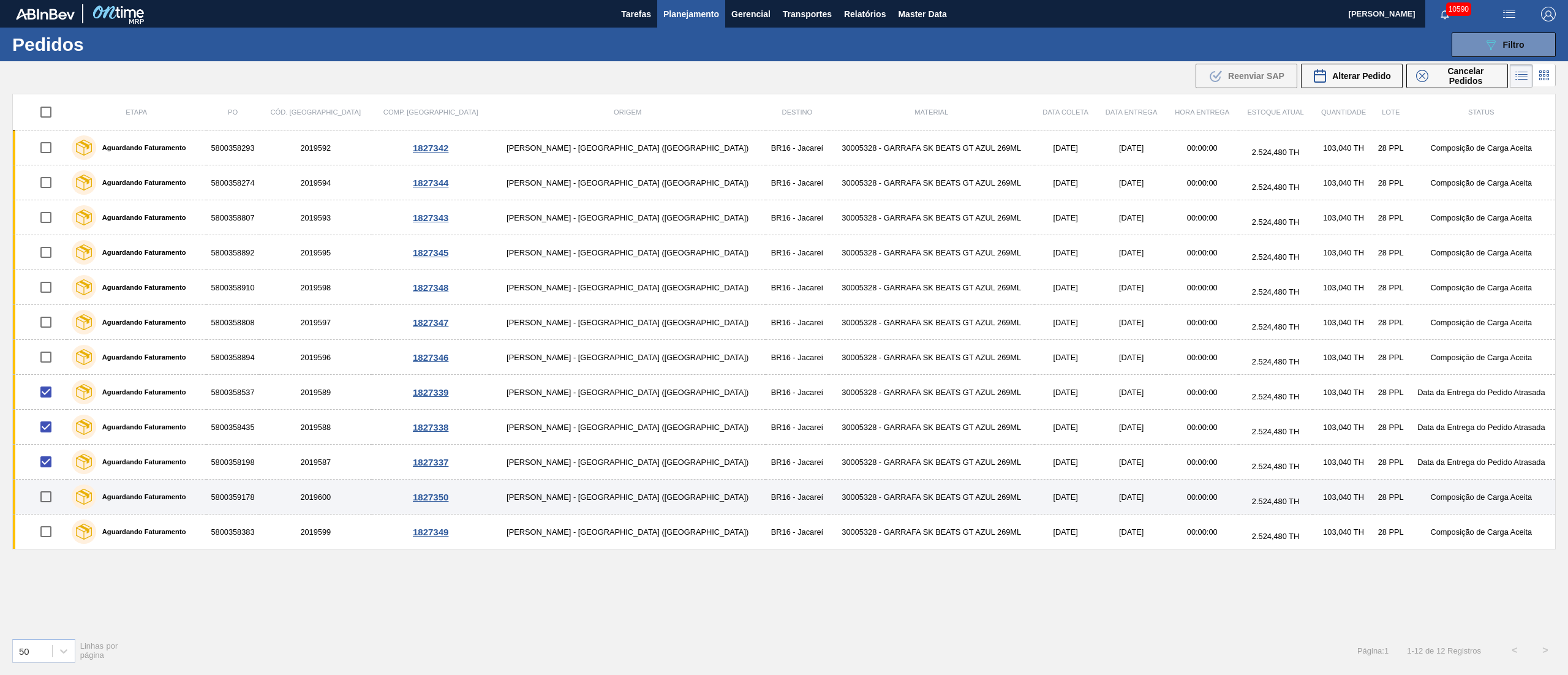
click at [47, 496] on input "checkbox" at bounding box center [46, 496] width 26 height 26
checkbox input "true"
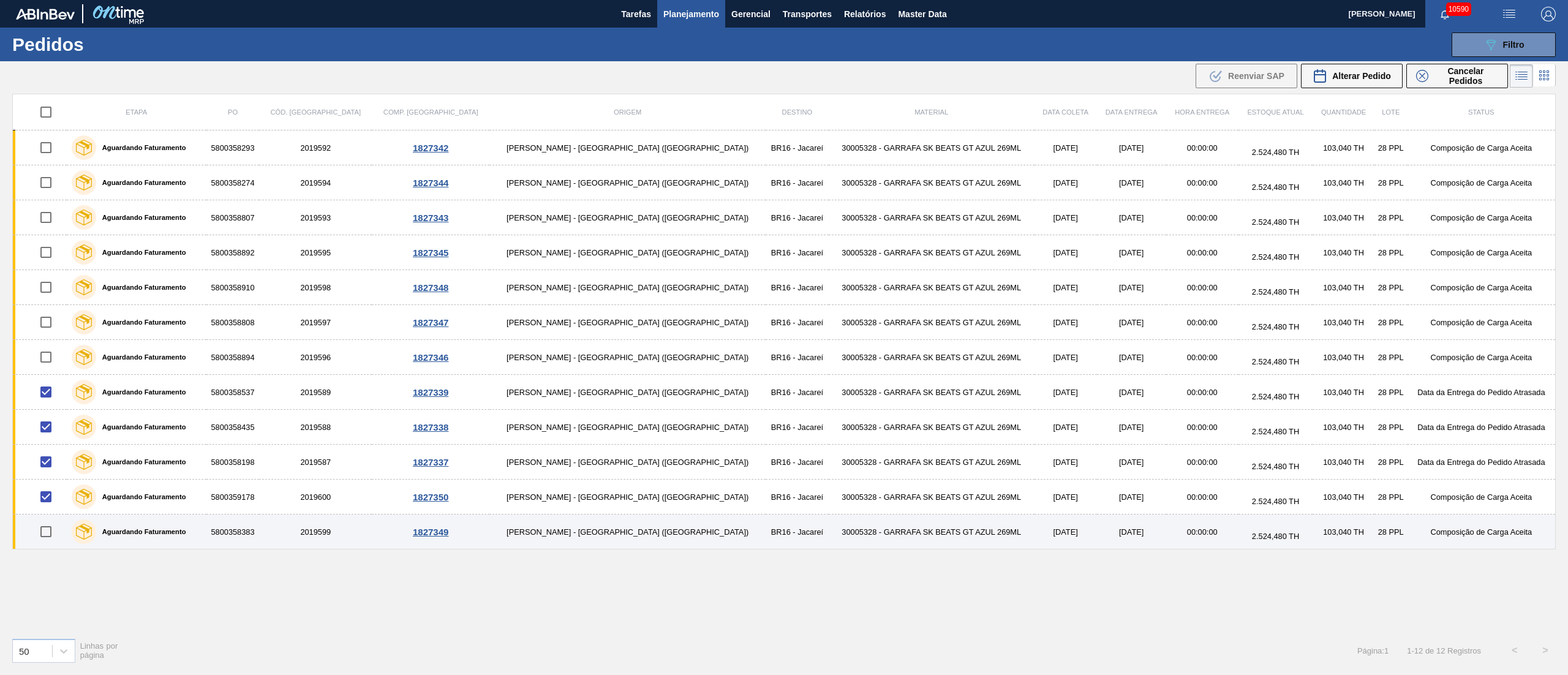
click at [50, 536] on input "checkbox" at bounding box center [46, 531] width 26 height 26
checkbox input "true"
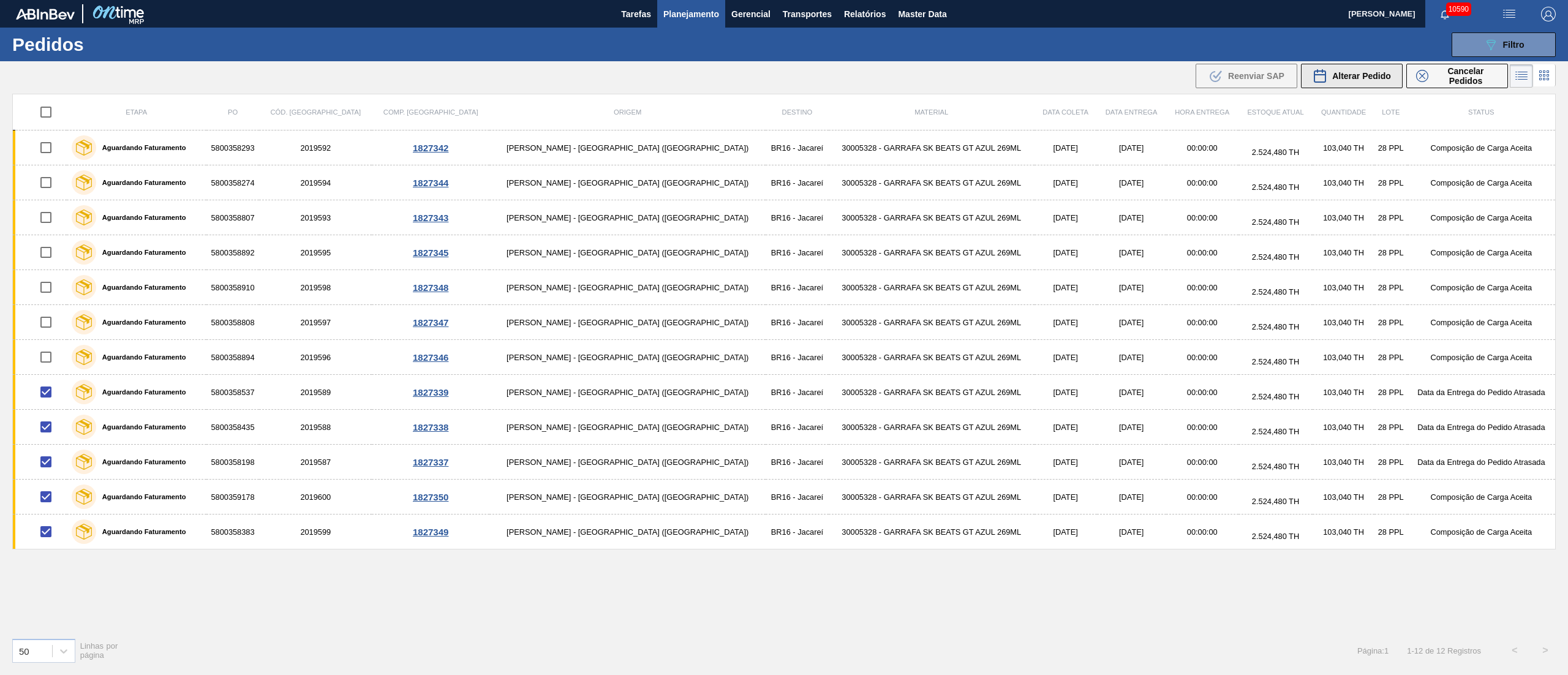
click at [1363, 75] on span "Alterar Pedido" at bounding box center [1361, 76] width 59 height 10
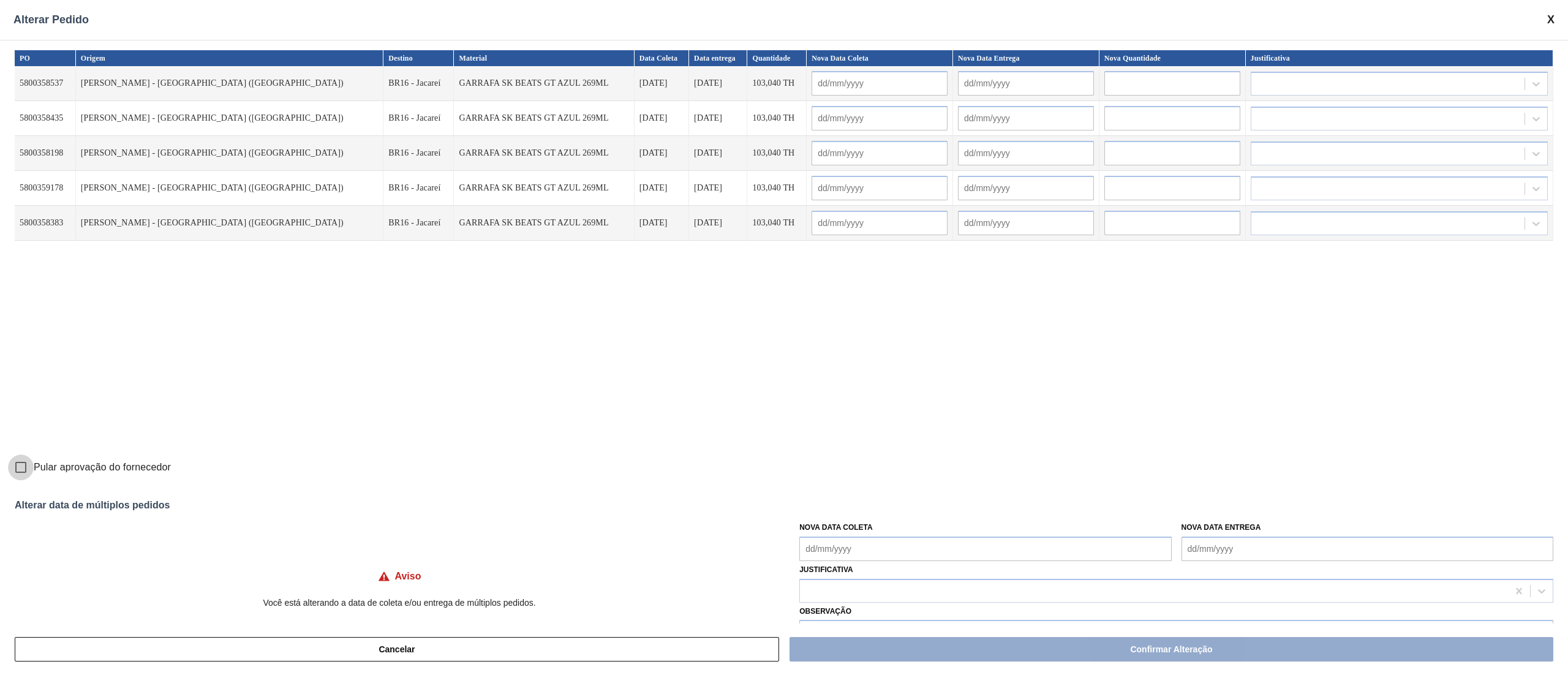
click at [13, 465] on input "Pular aprovação do fornecedor" at bounding box center [20, 467] width 26 height 26
checkbox input "true"
click at [881, 540] on Coleta "Nova Data Coleta" at bounding box center [985, 548] width 372 height 24
click at [909, 496] on div "26" at bounding box center [914, 493] width 17 height 17
type Coleta "[DATE]"
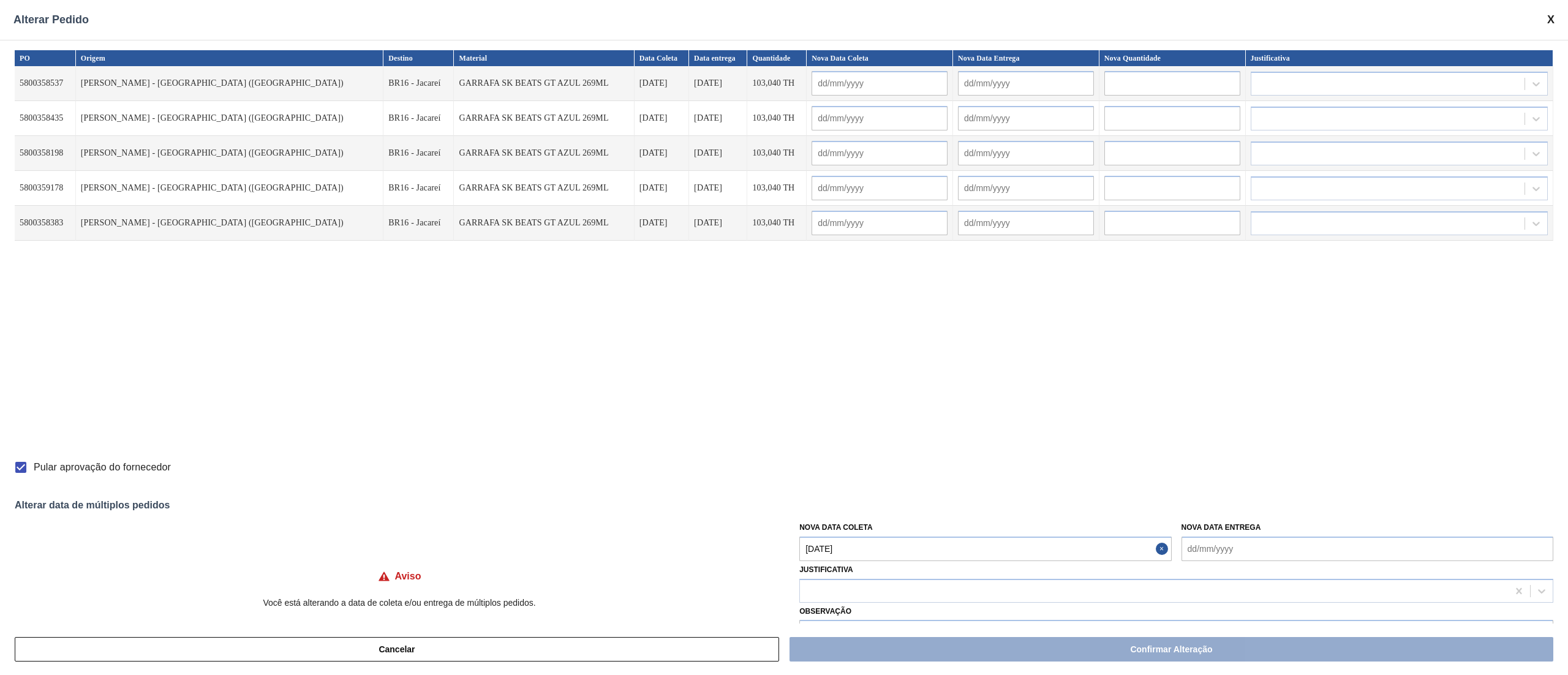
type input "[DATE]"
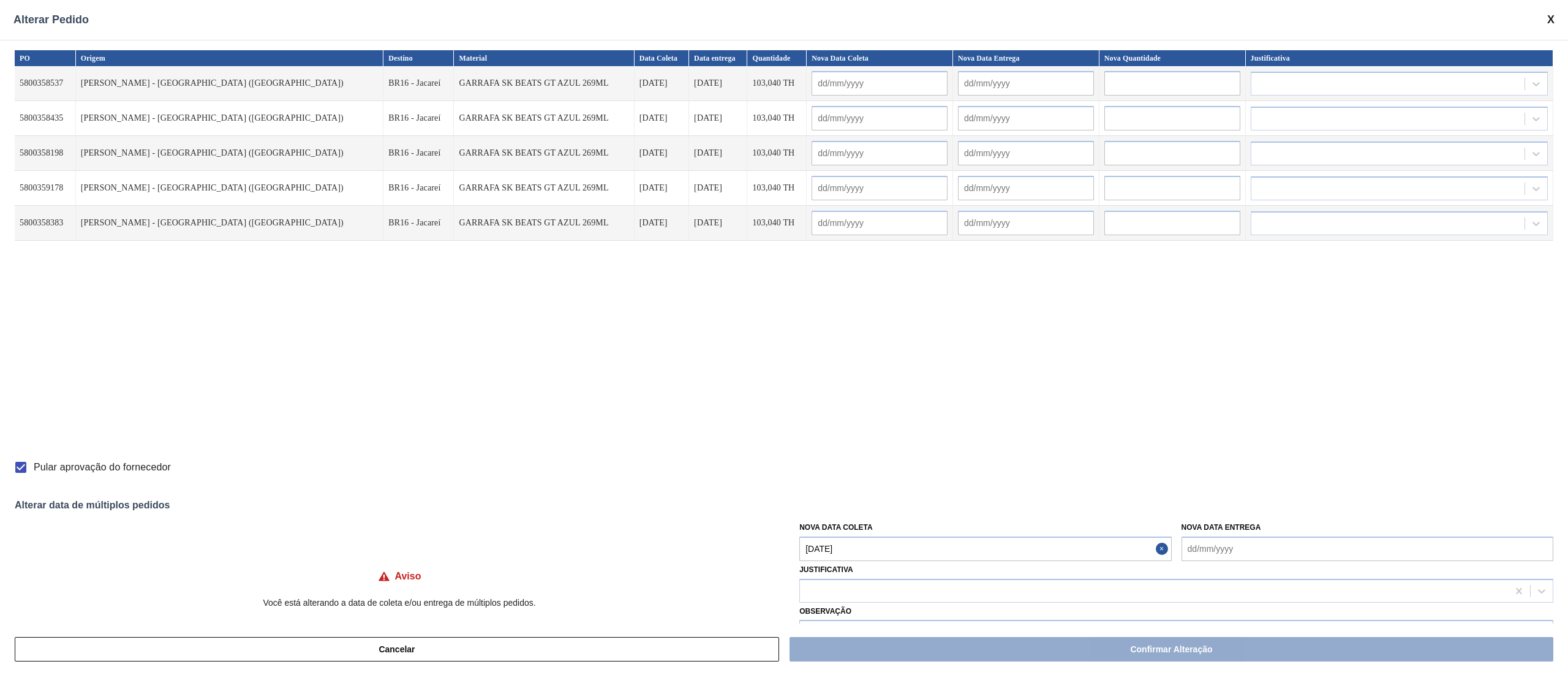
type input "[DATE]"
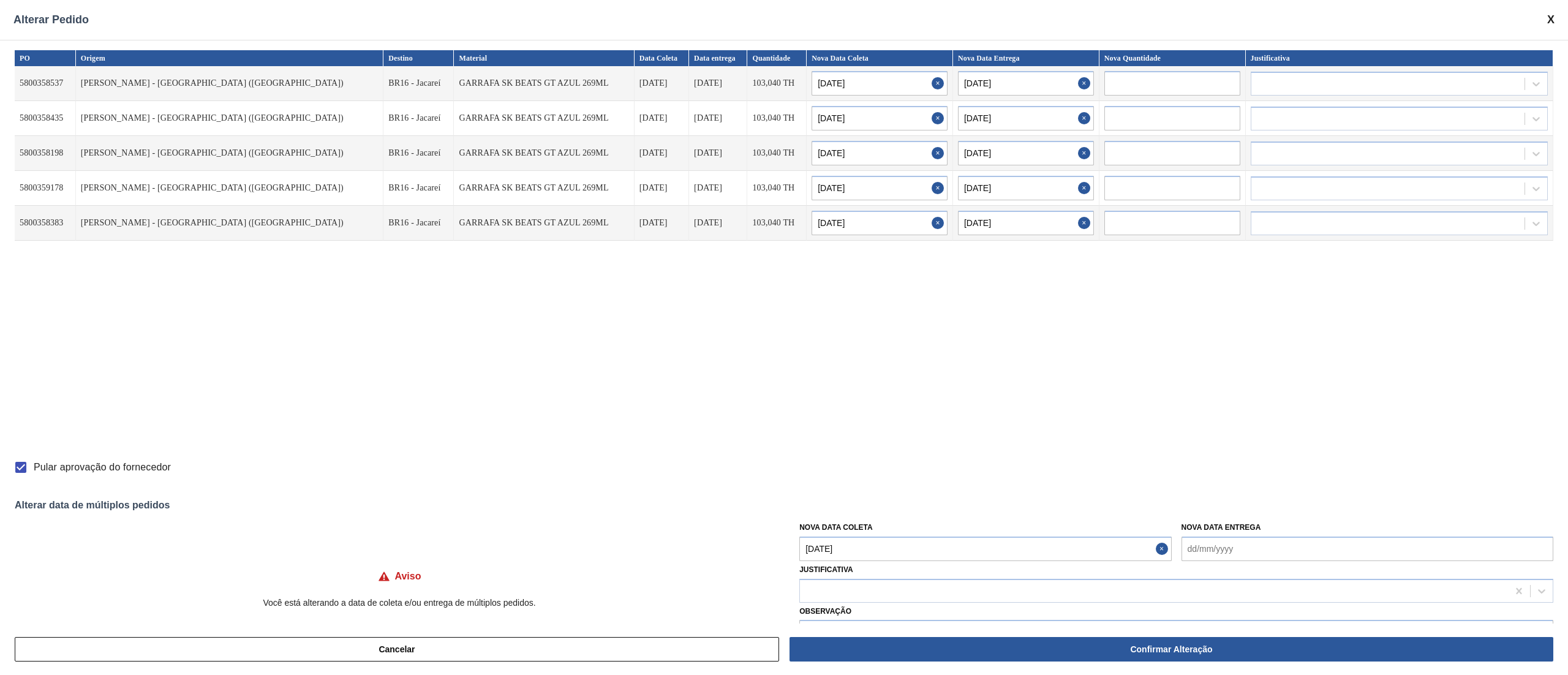
click at [890, 544] on Coleta "[DATE]" at bounding box center [985, 548] width 372 height 24
click at [827, 516] on div "29" at bounding box center [834, 513] width 17 height 17
type Coleta "[DATE]"
type input "[DATE]"
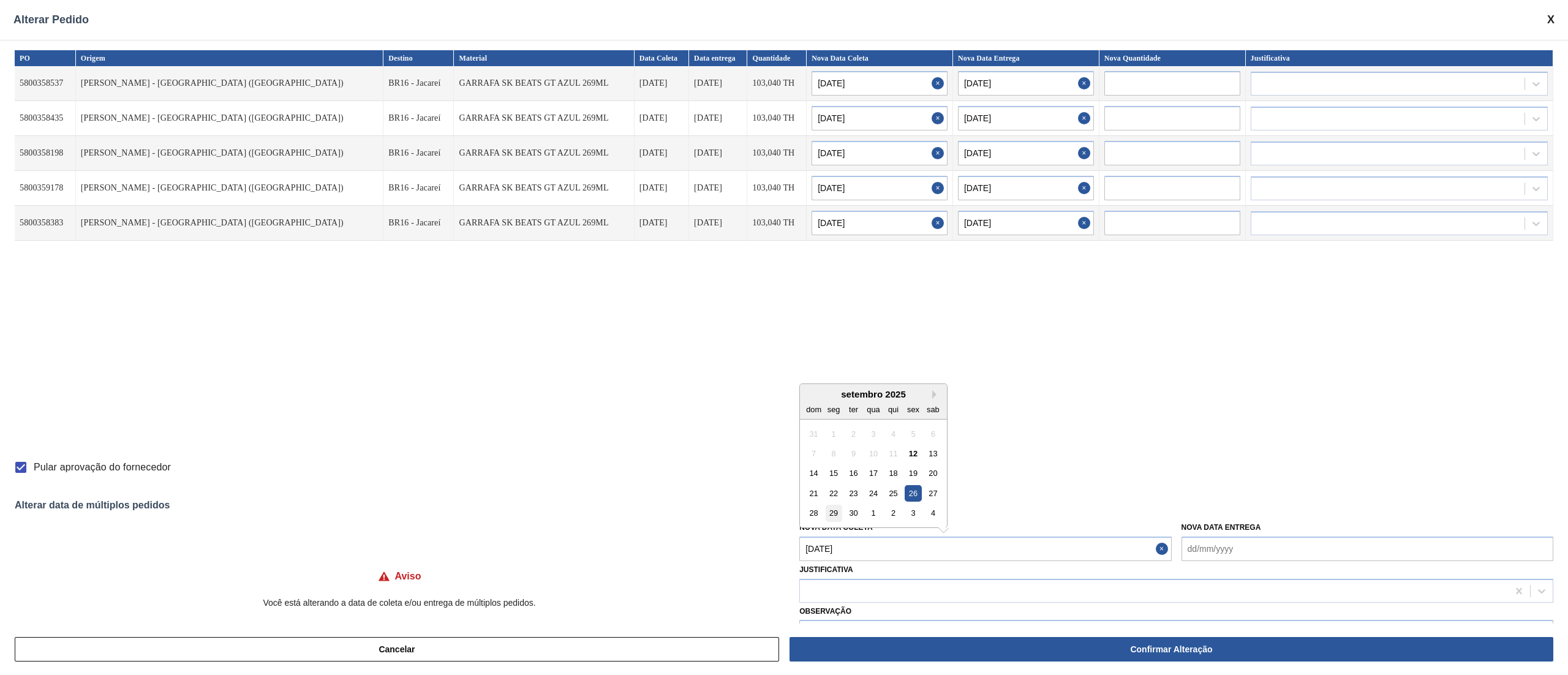
type input "[DATE]"
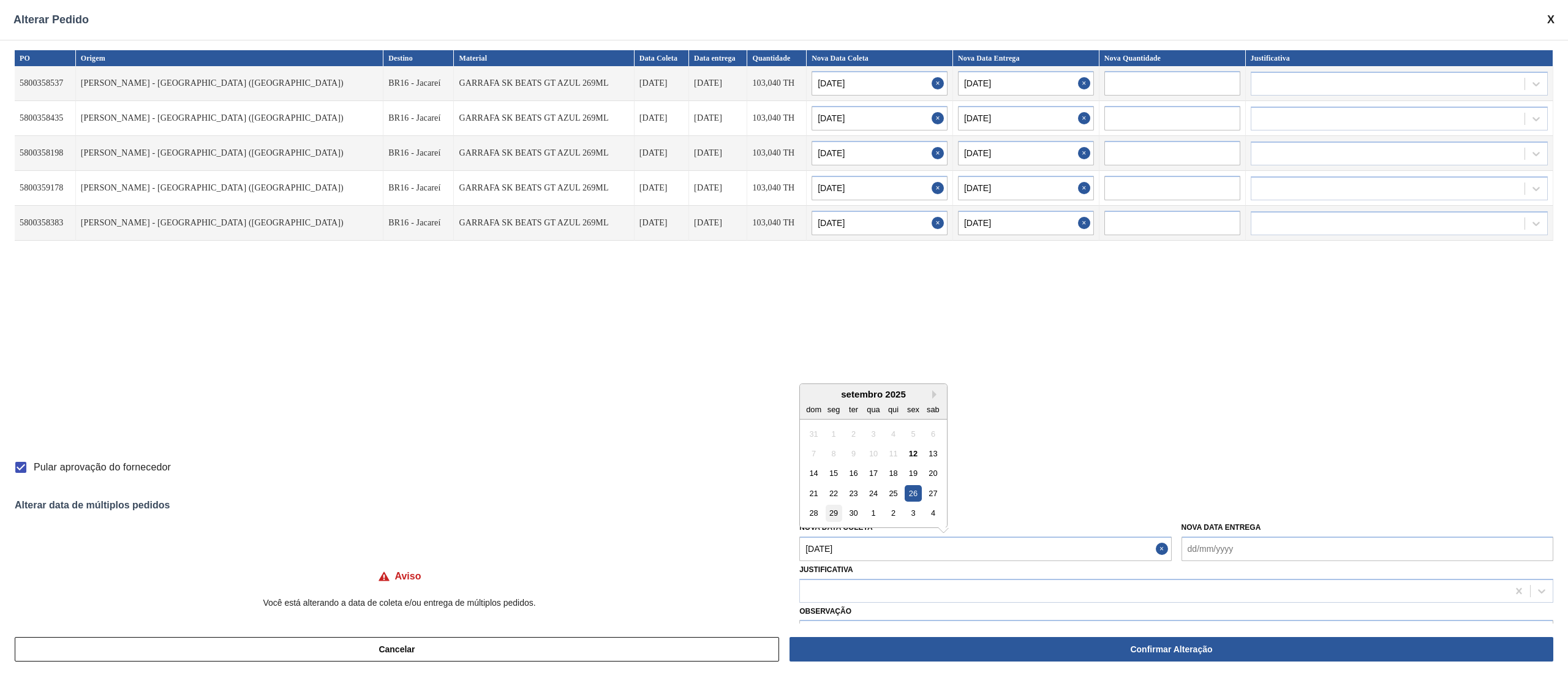
type input "[DATE]"
click at [841, 592] on div at bounding box center [1154, 590] width 708 height 18
type input "F"
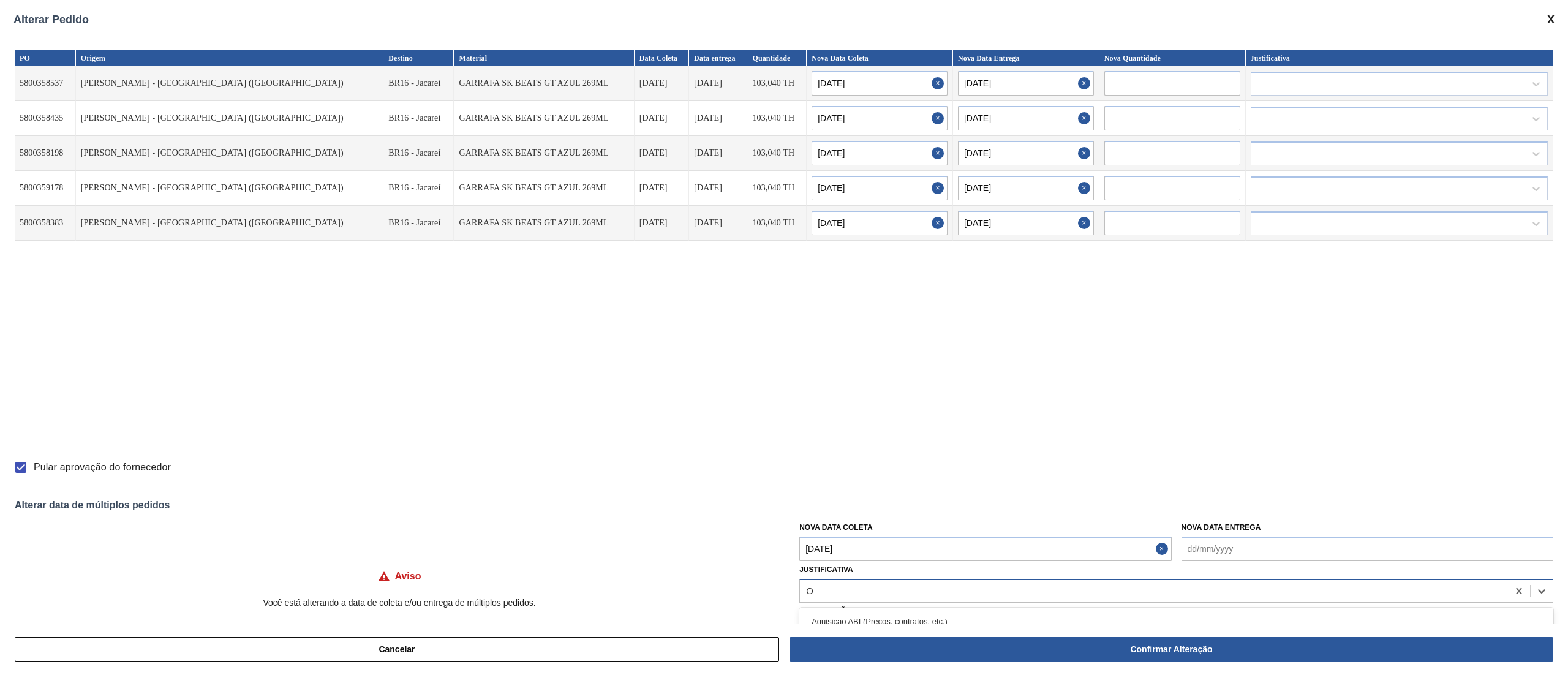
type input "OU"
click at [832, 613] on div "Outro" at bounding box center [1176, 621] width 754 height 23
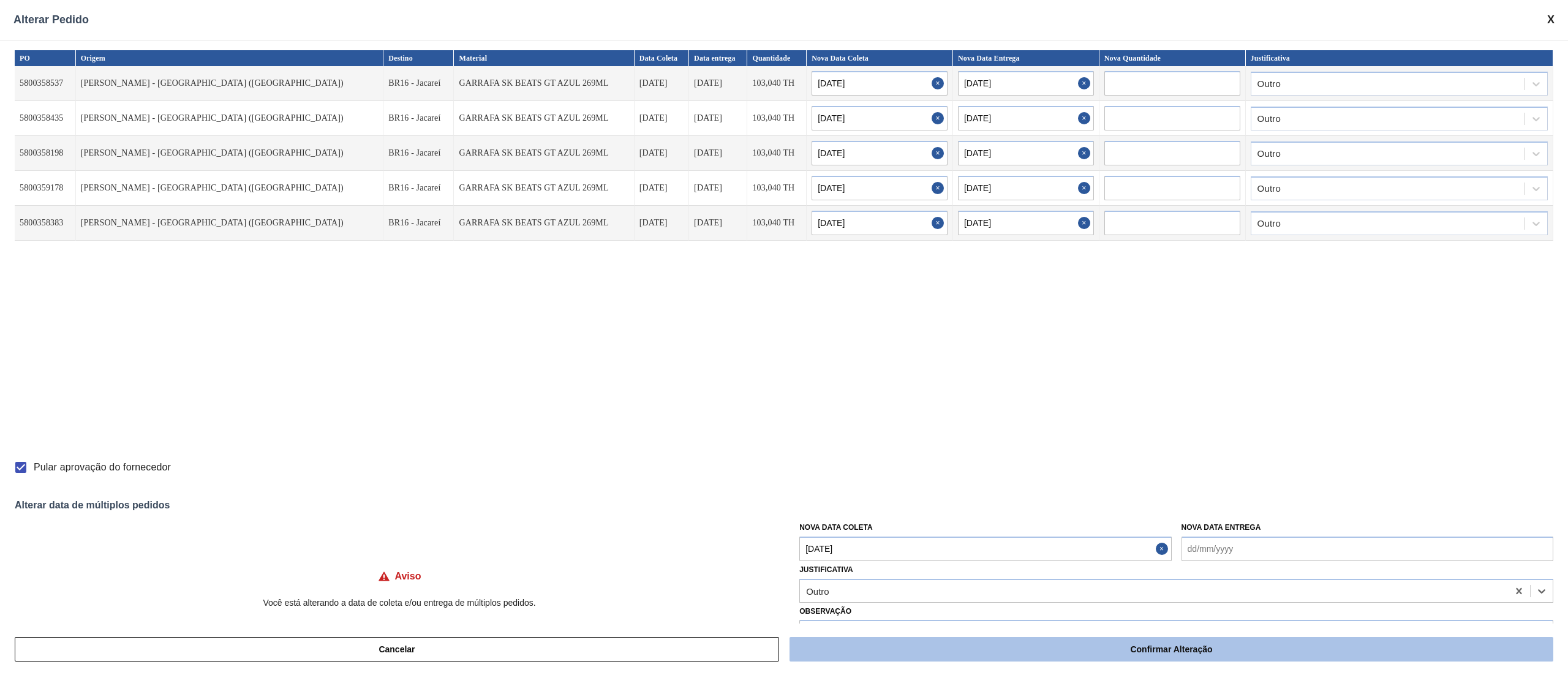
click at [995, 644] on button "Confirmar Alteração" at bounding box center [1172, 649] width 764 height 24
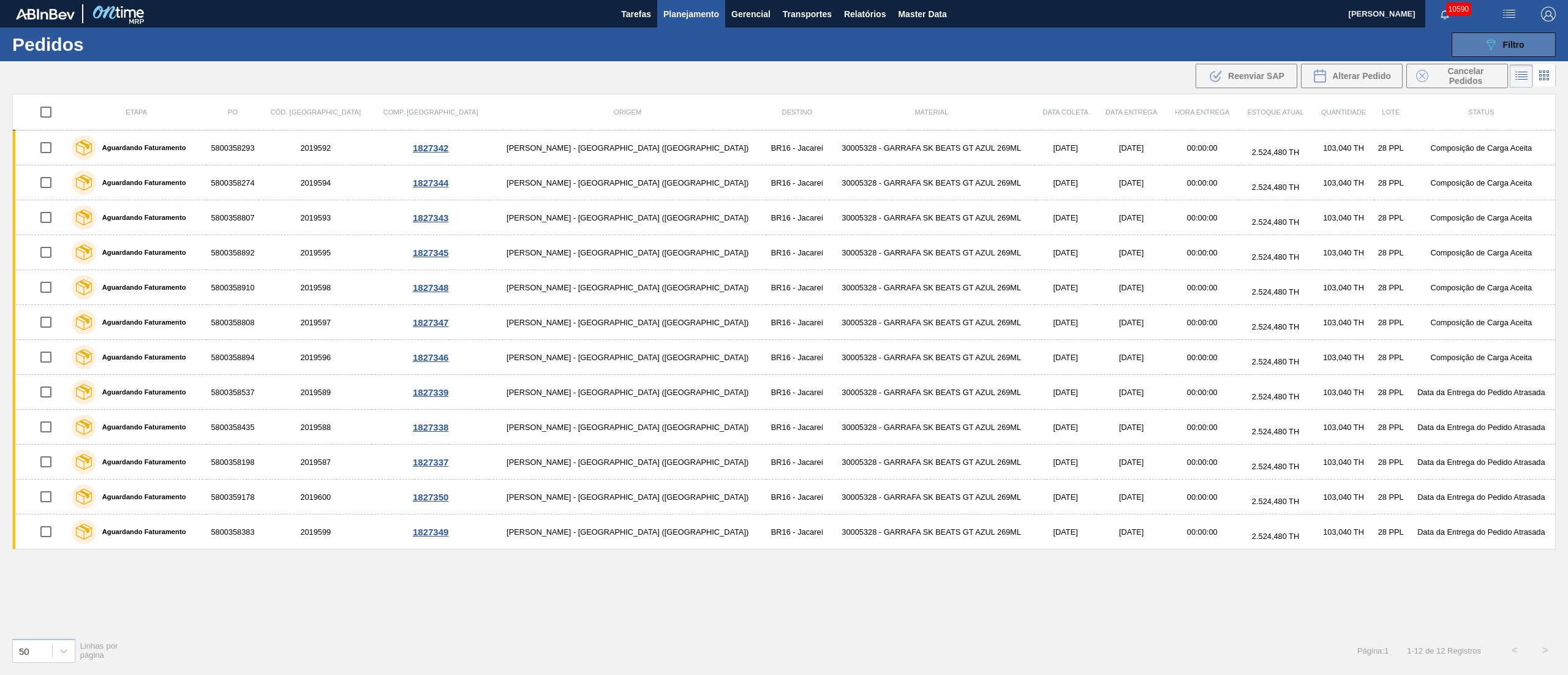
click at [1522, 38] on div "089F7B8B-B2A5-4AFE-B5C0-19BA573D28AC Filtro" at bounding box center [1504, 44] width 41 height 14
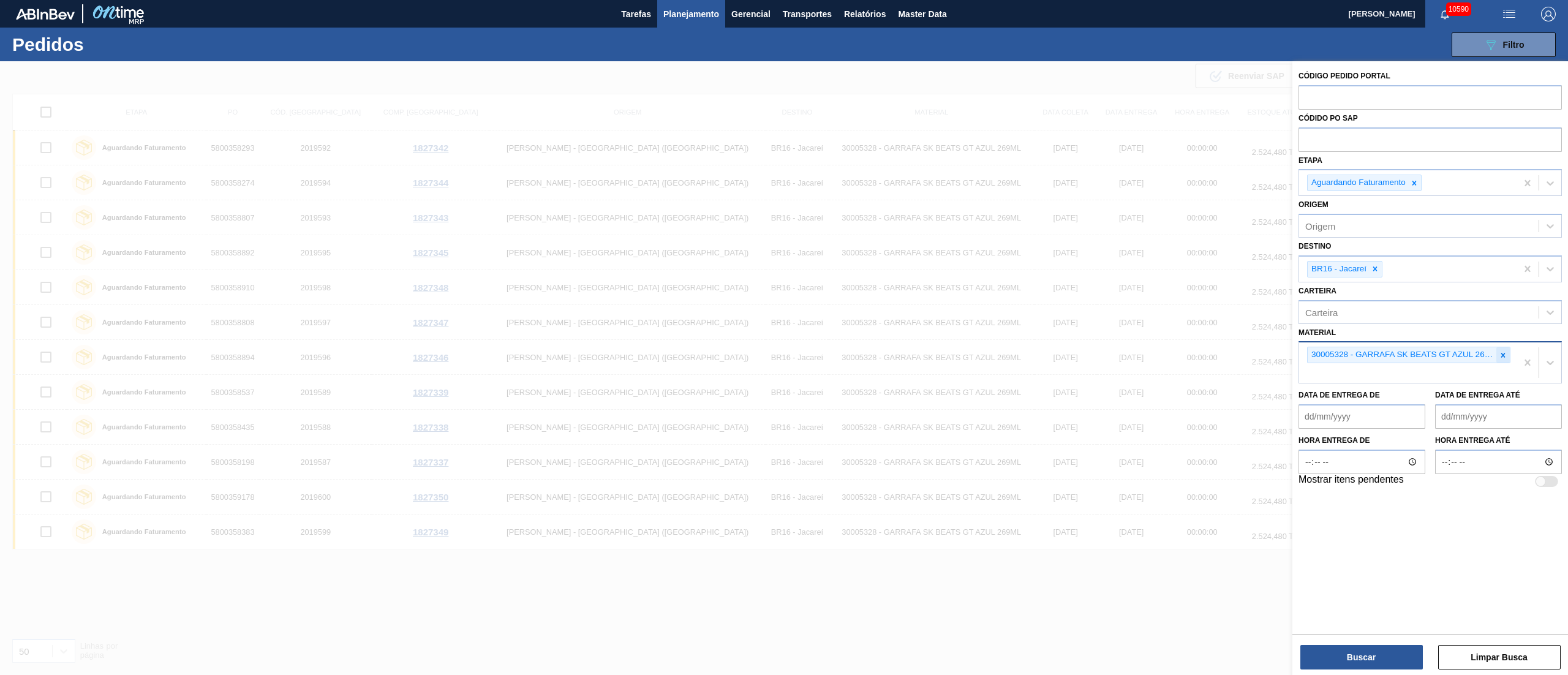
click at [1500, 356] on icon at bounding box center [1503, 355] width 8 height 8
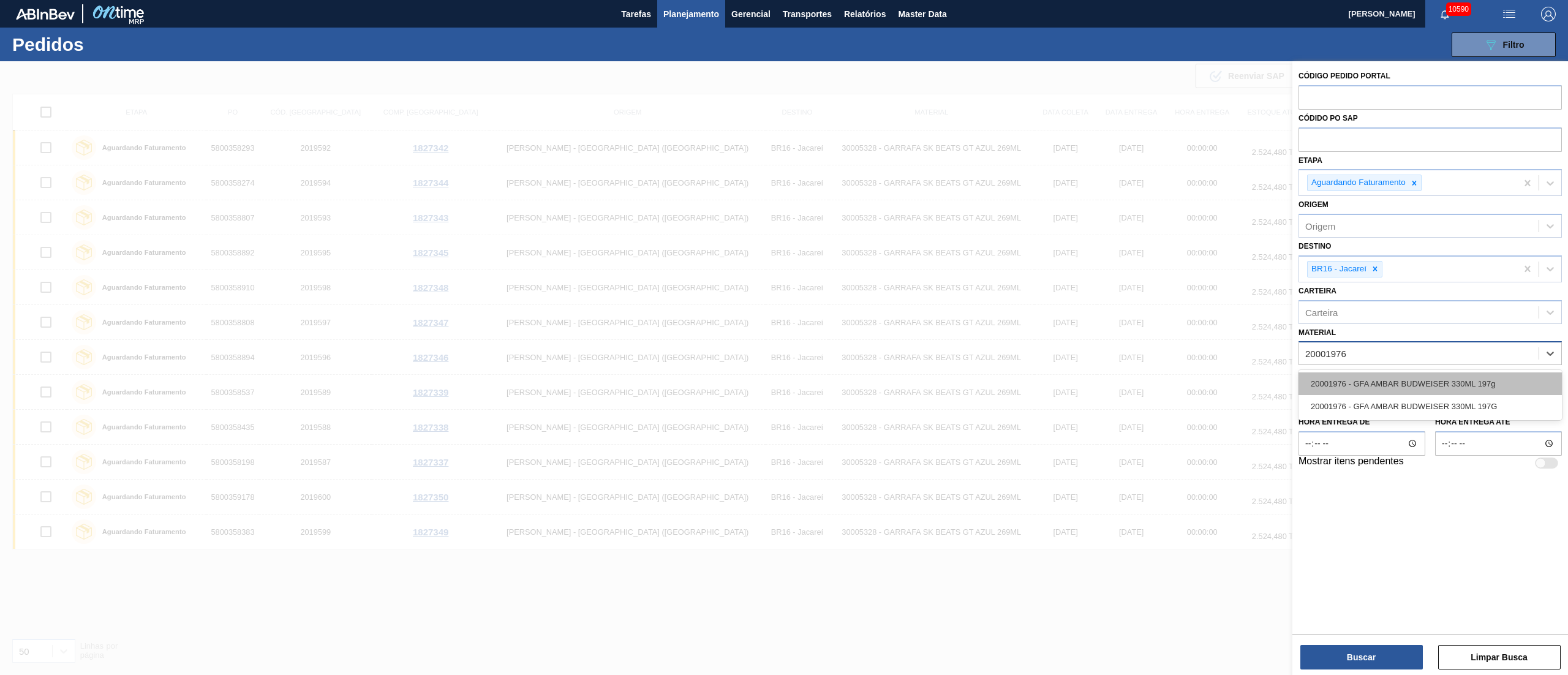
click at [1416, 382] on div "20001976 - GFA AMBAR BUDWEISER 330ML 197g" at bounding box center [1430, 383] width 263 height 23
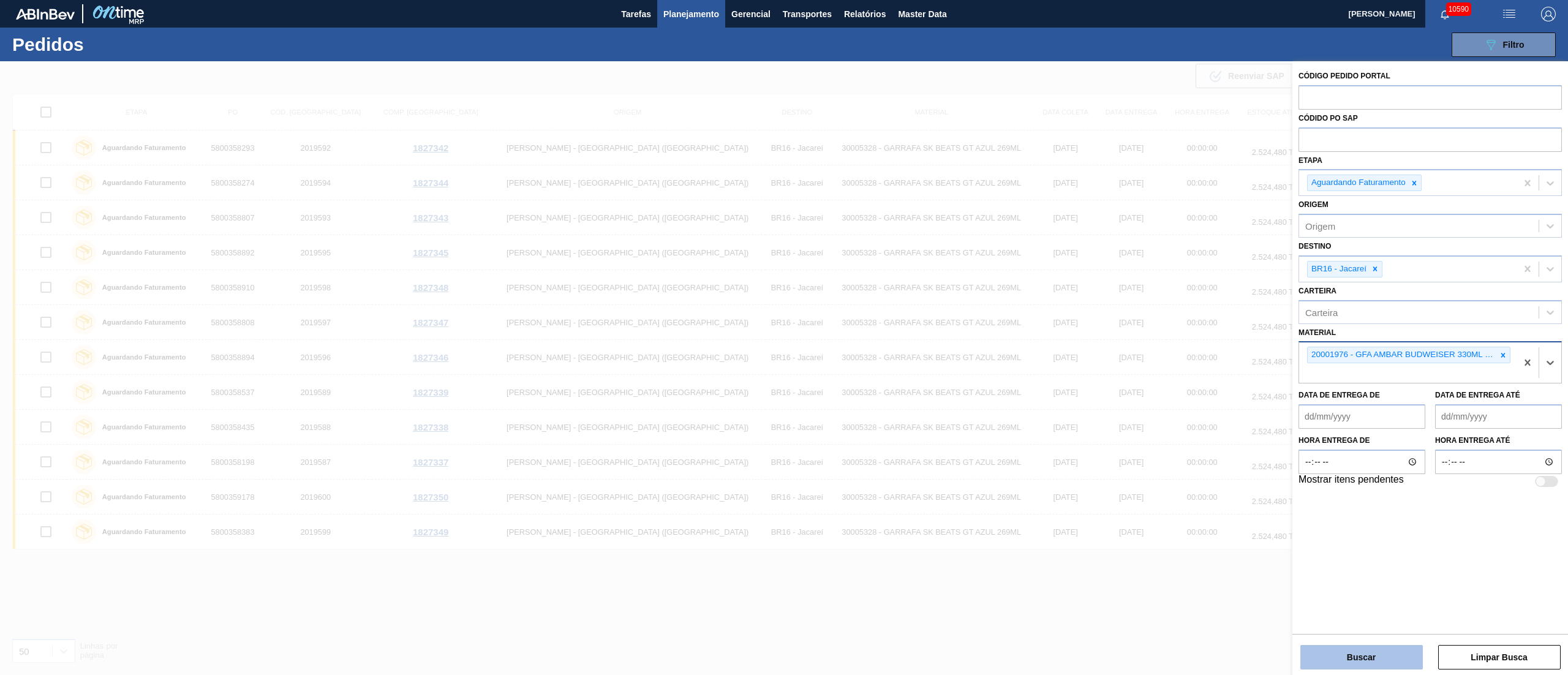
click at [1390, 658] on button "Buscar" at bounding box center [1361, 656] width 122 height 24
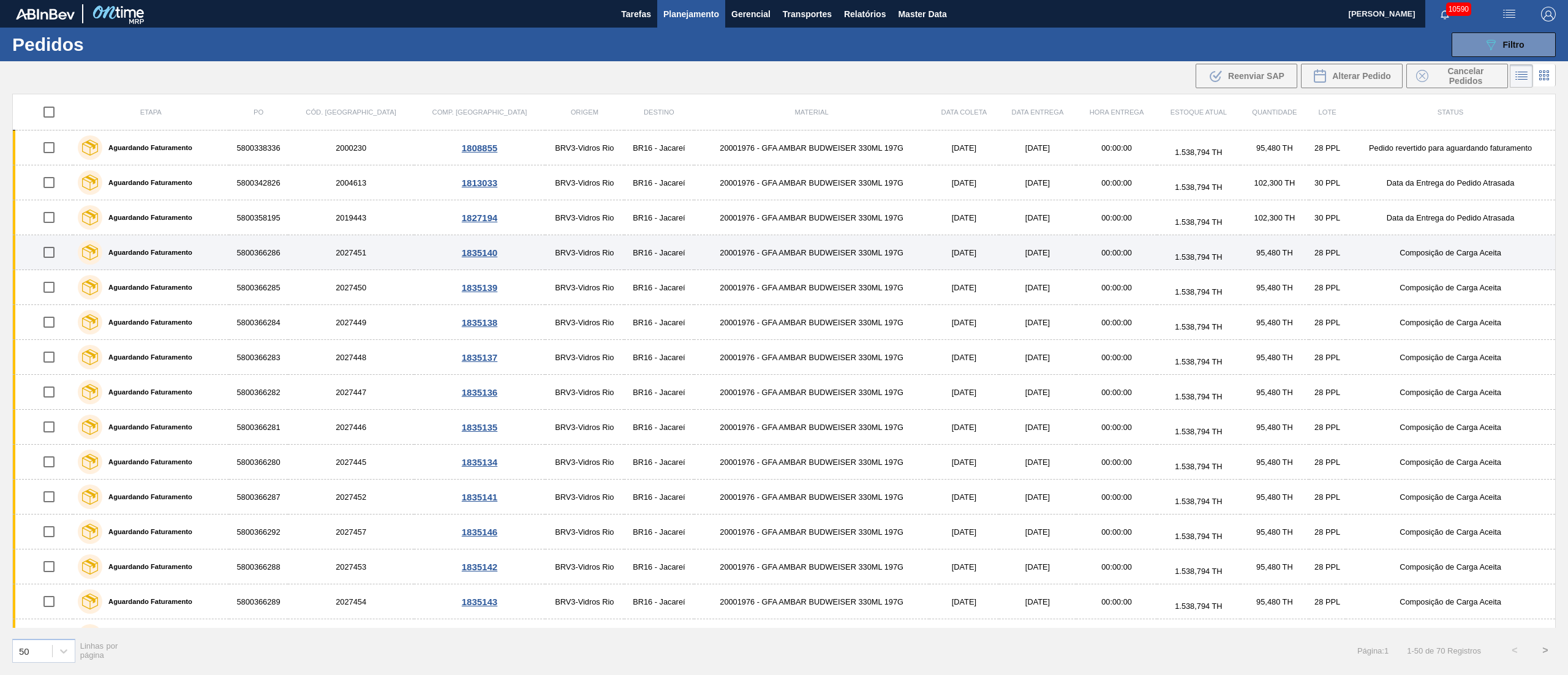
click at [47, 251] on input "checkbox" at bounding box center [49, 252] width 26 height 26
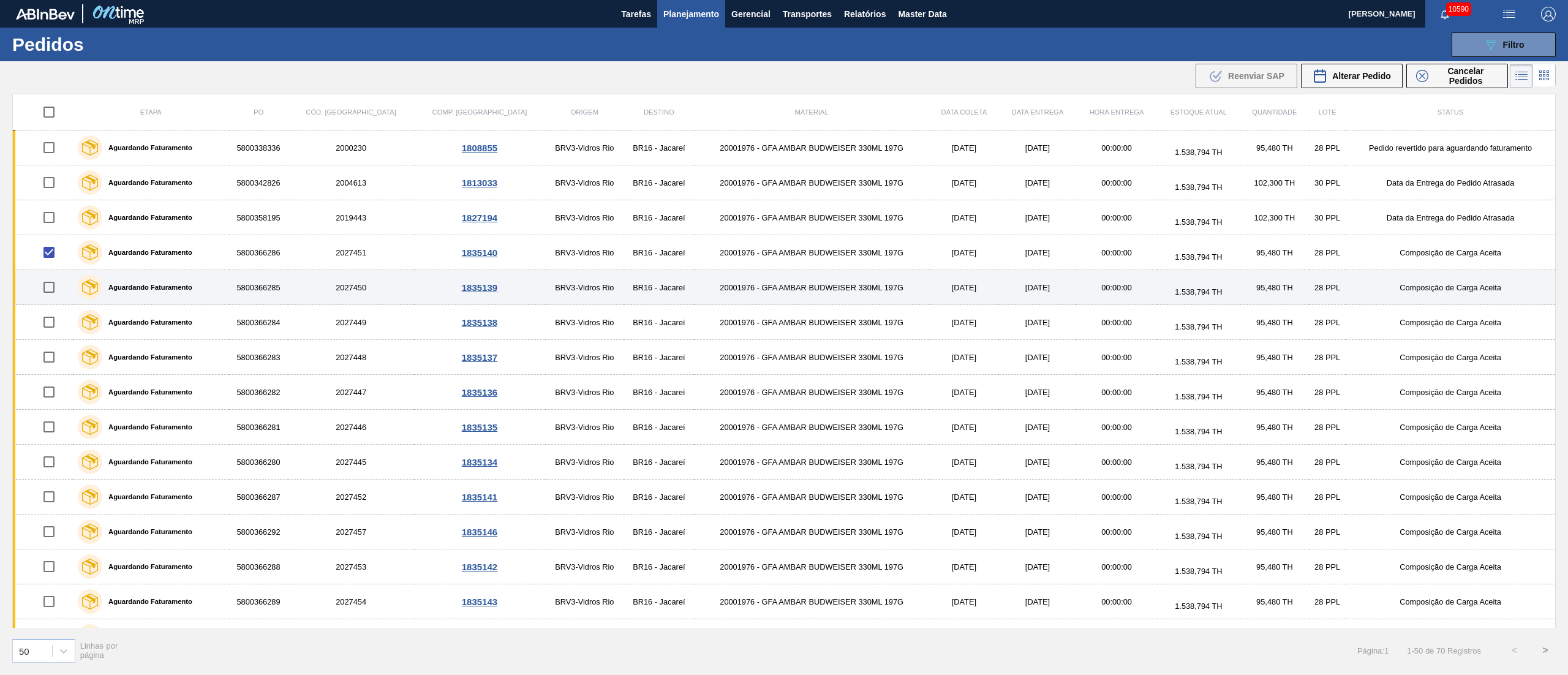
click at [49, 279] on input "checkbox" at bounding box center [49, 287] width 26 height 26
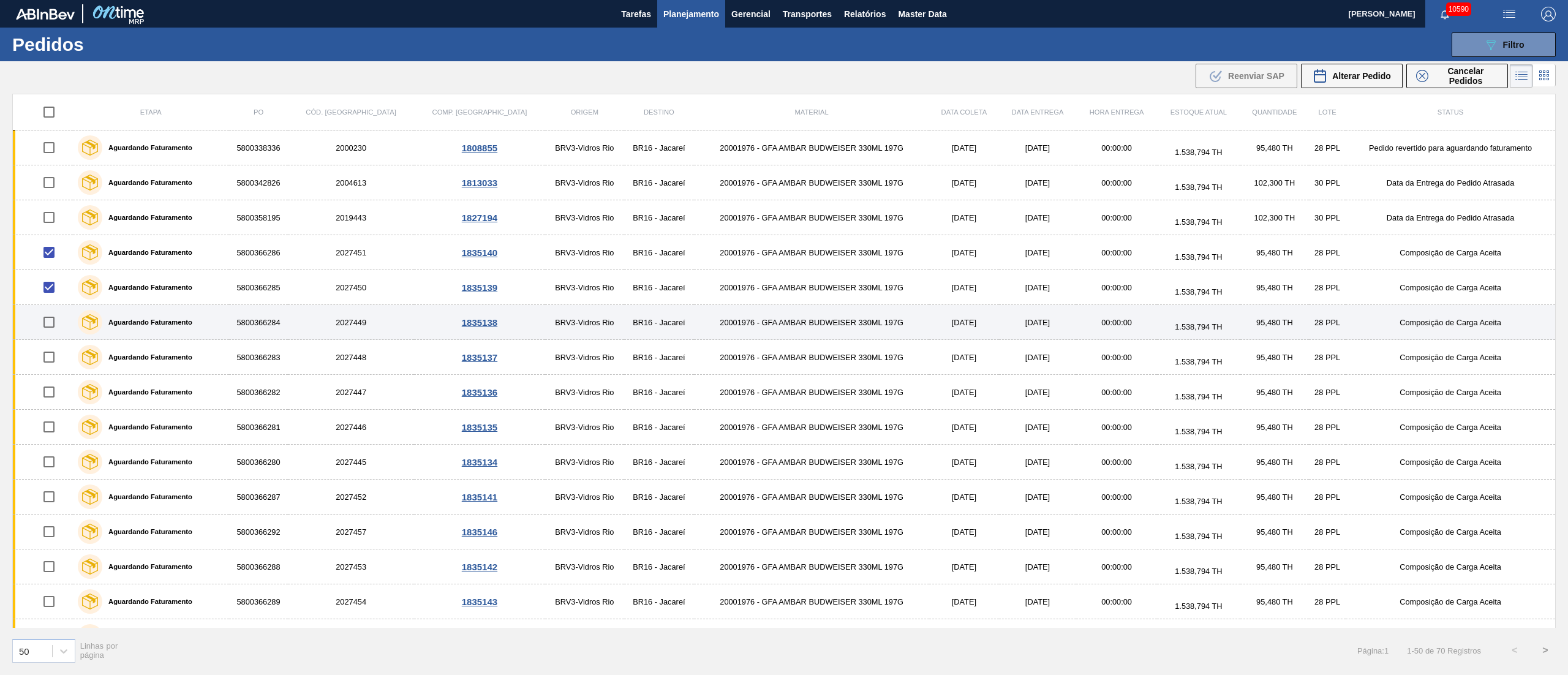
click at [51, 328] on input "checkbox" at bounding box center [49, 322] width 26 height 26
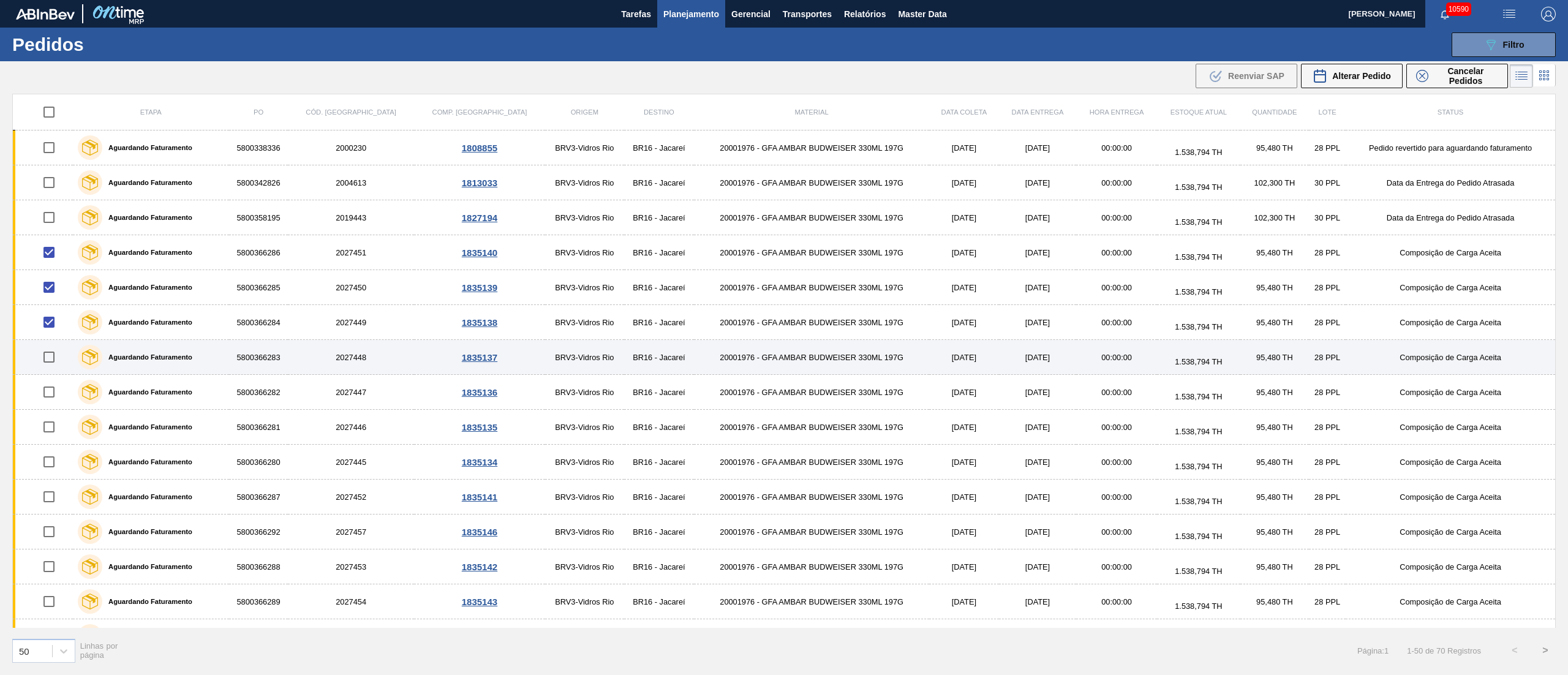
click at [51, 362] on input "checkbox" at bounding box center [49, 356] width 26 height 26
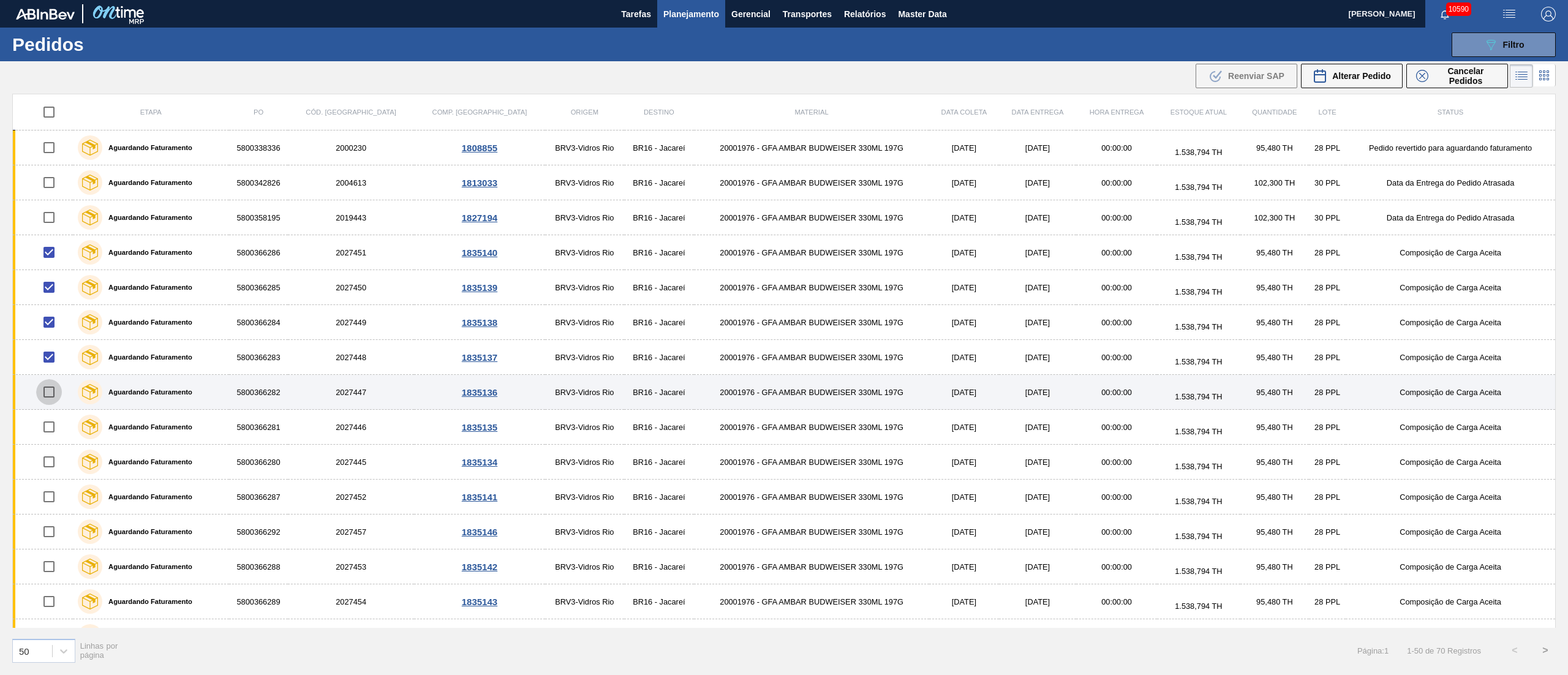
click at [51, 391] on input "checkbox" at bounding box center [49, 392] width 26 height 26
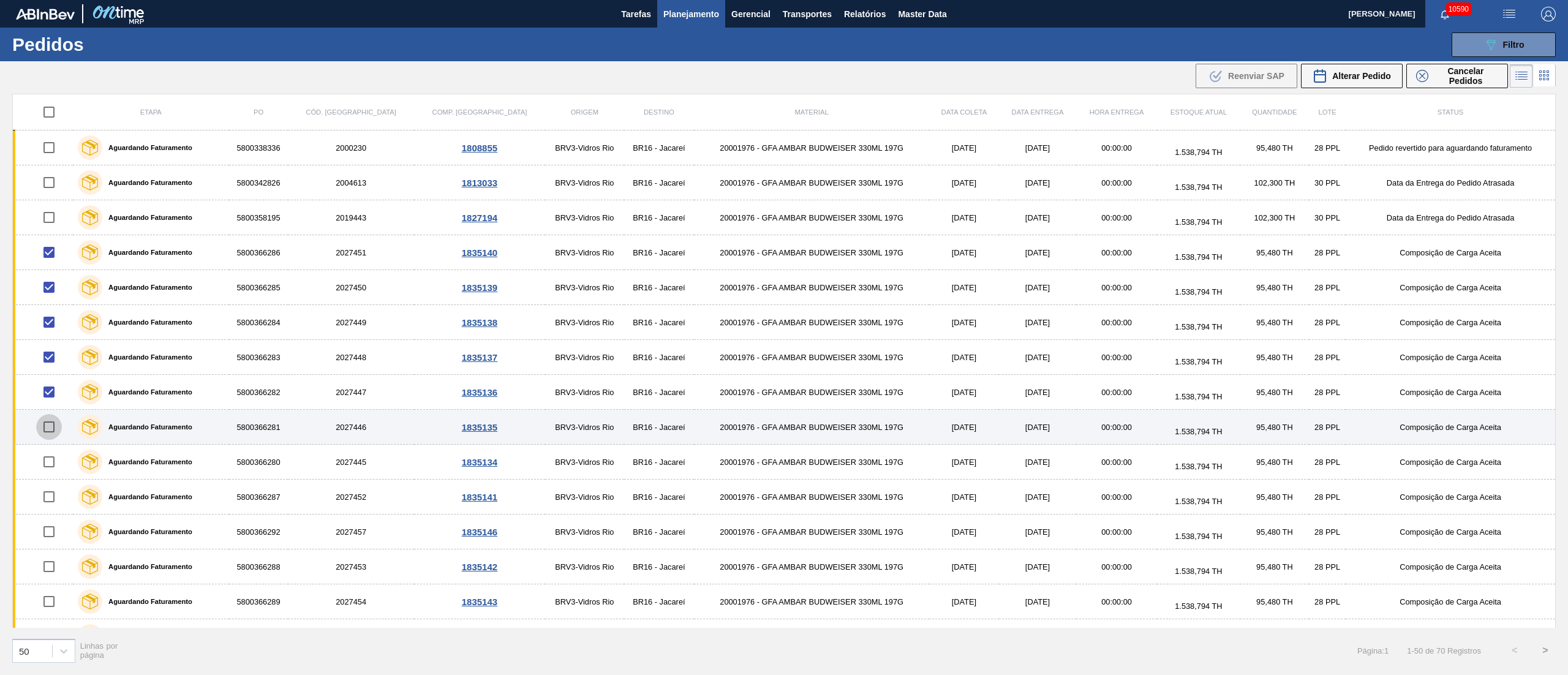
click at [54, 431] on input "checkbox" at bounding box center [49, 426] width 26 height 26
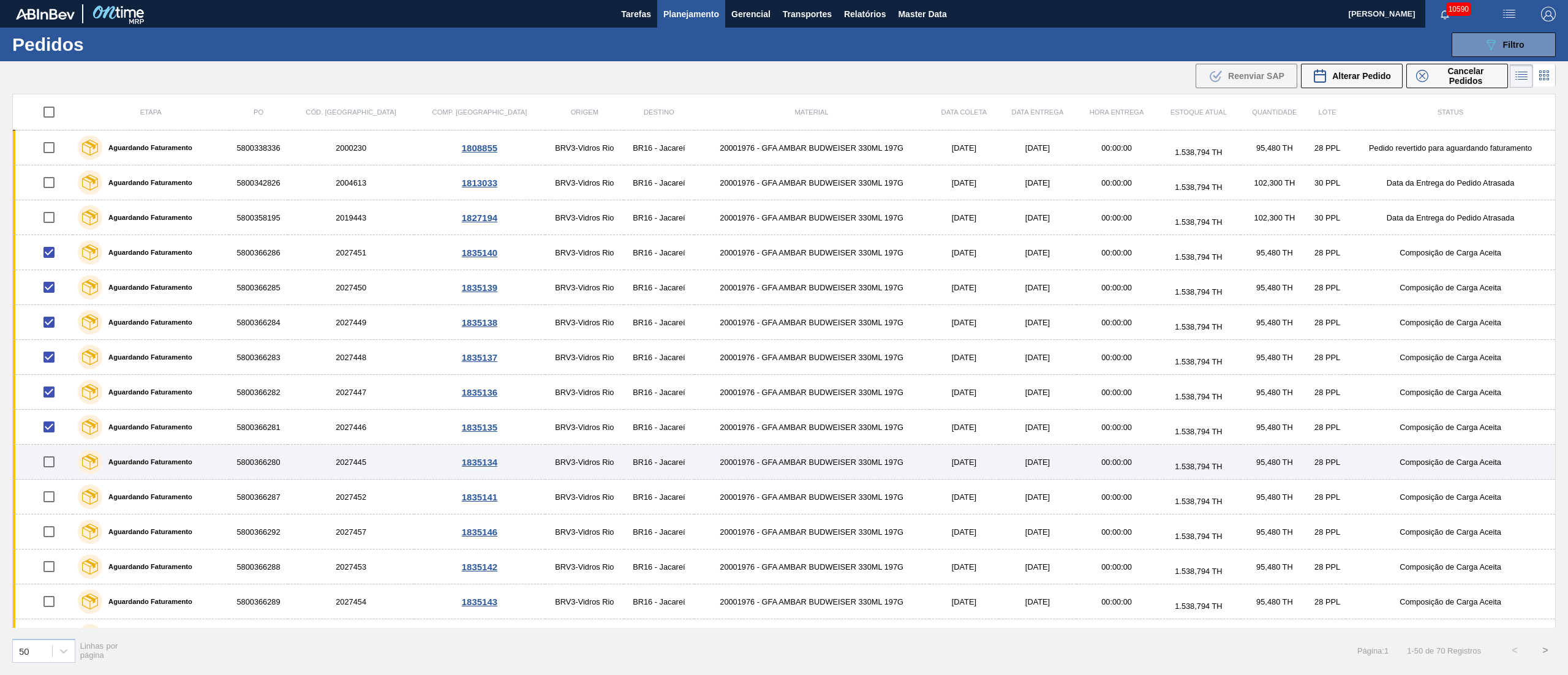
click at [51, 463] on input "checkbox" at bounding box center [49, 462] width 26 height 26
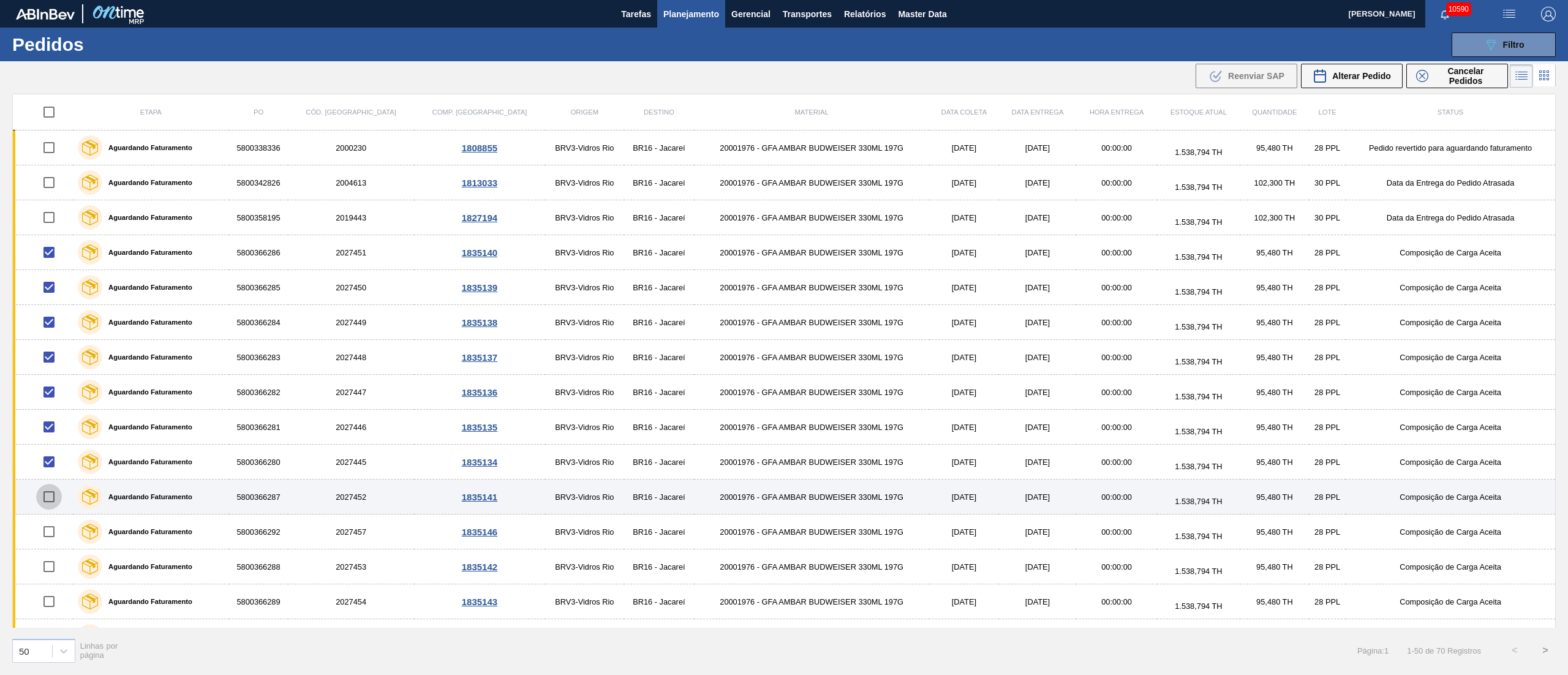
click at [51, 504] on input "checkbox" at bounding box center [49, 496] width 26 height 26
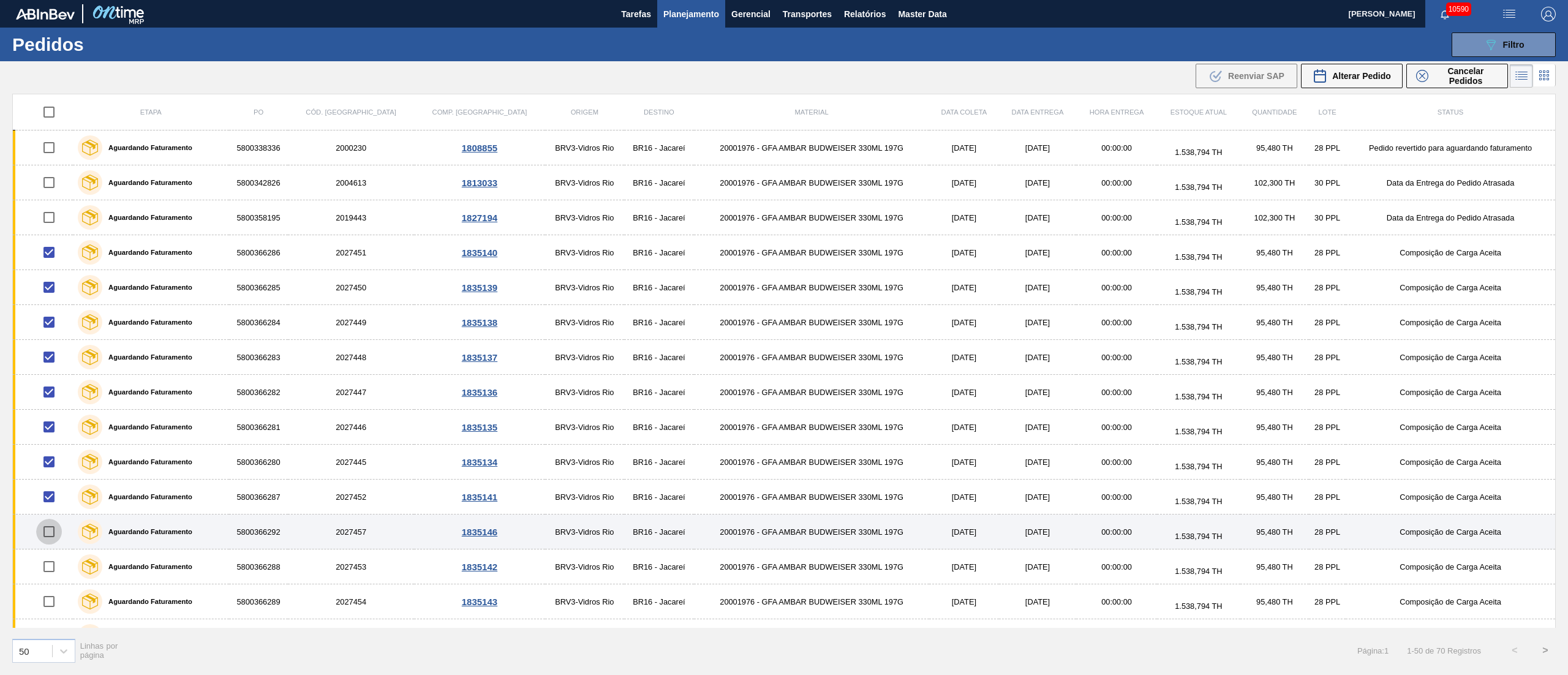
click at [54, 532] on input "checkbox" at bounding box center [49, 531] width 26 height 26
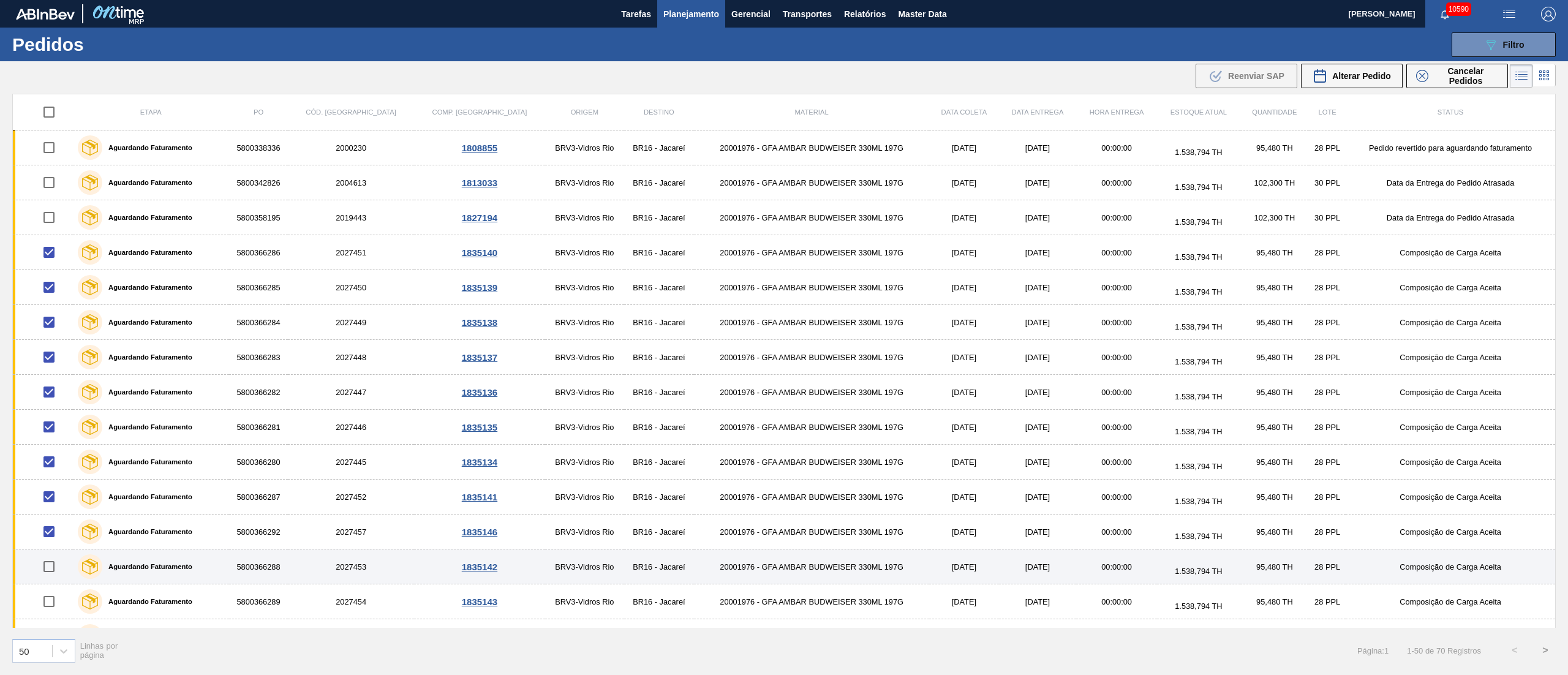
click at [52, 577] on input "checkbox" at bounding box center [49, 566] width 26 height 26
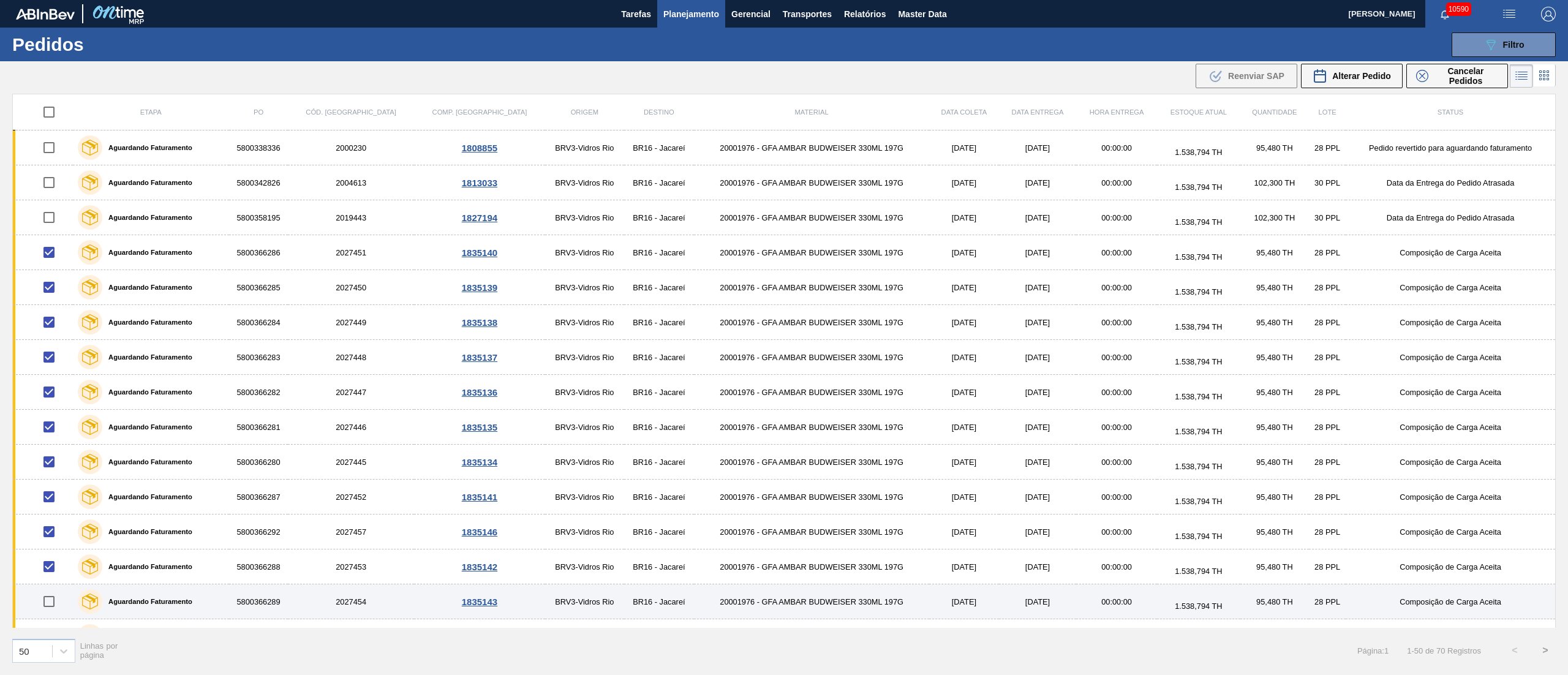
click at [52, 599] on input "checkbox" at bounding box center [49, 601] width 26 height 26
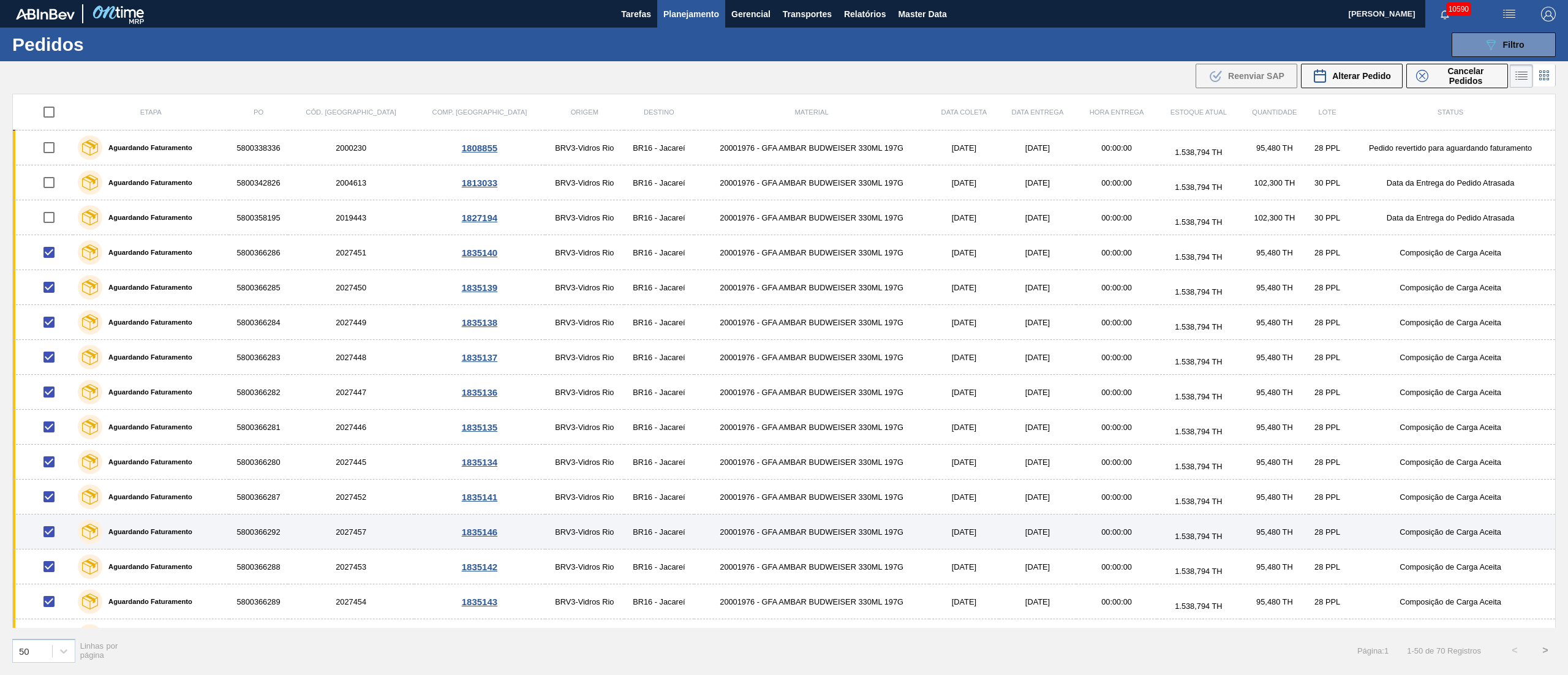
scroll to position [122, 0]
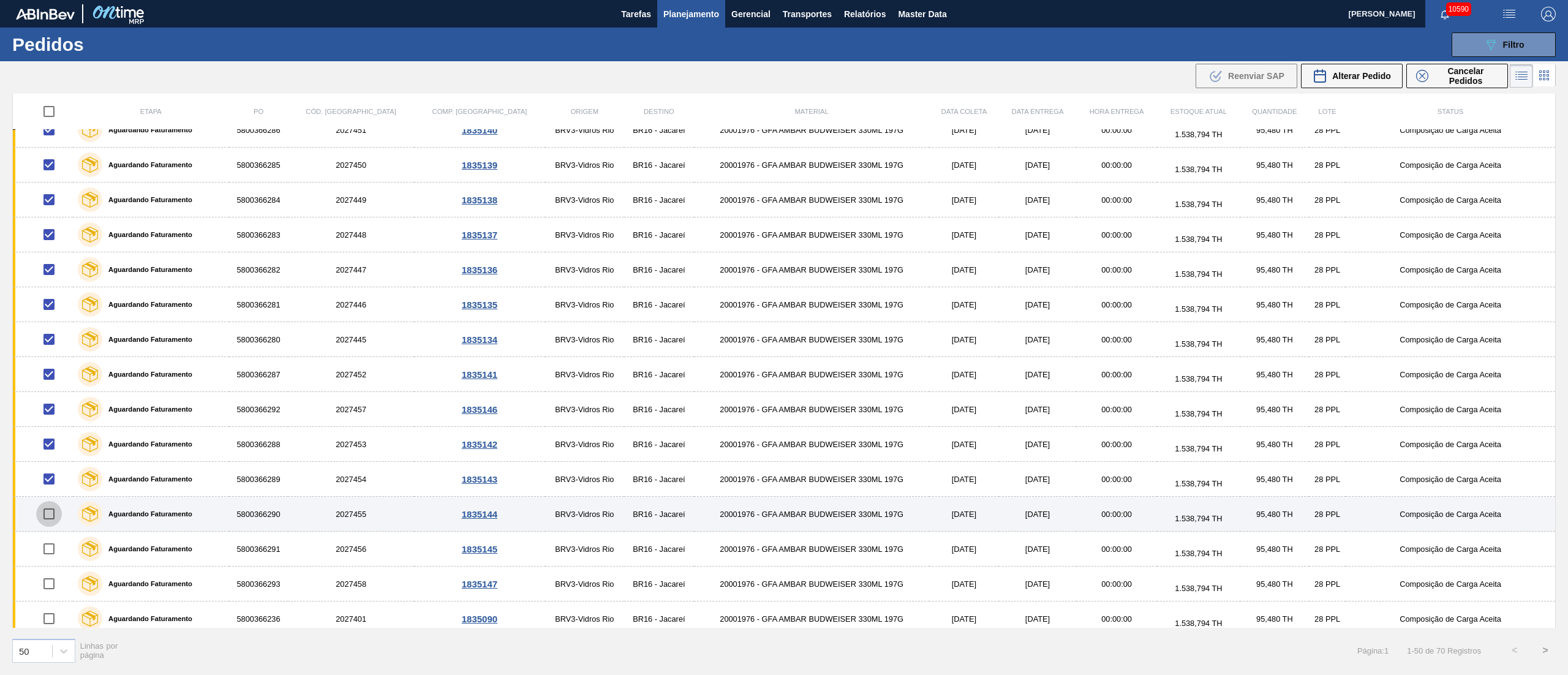
click at [55, 514] on input "checkbox" at bounding box center [49, 513] width 26 height 26
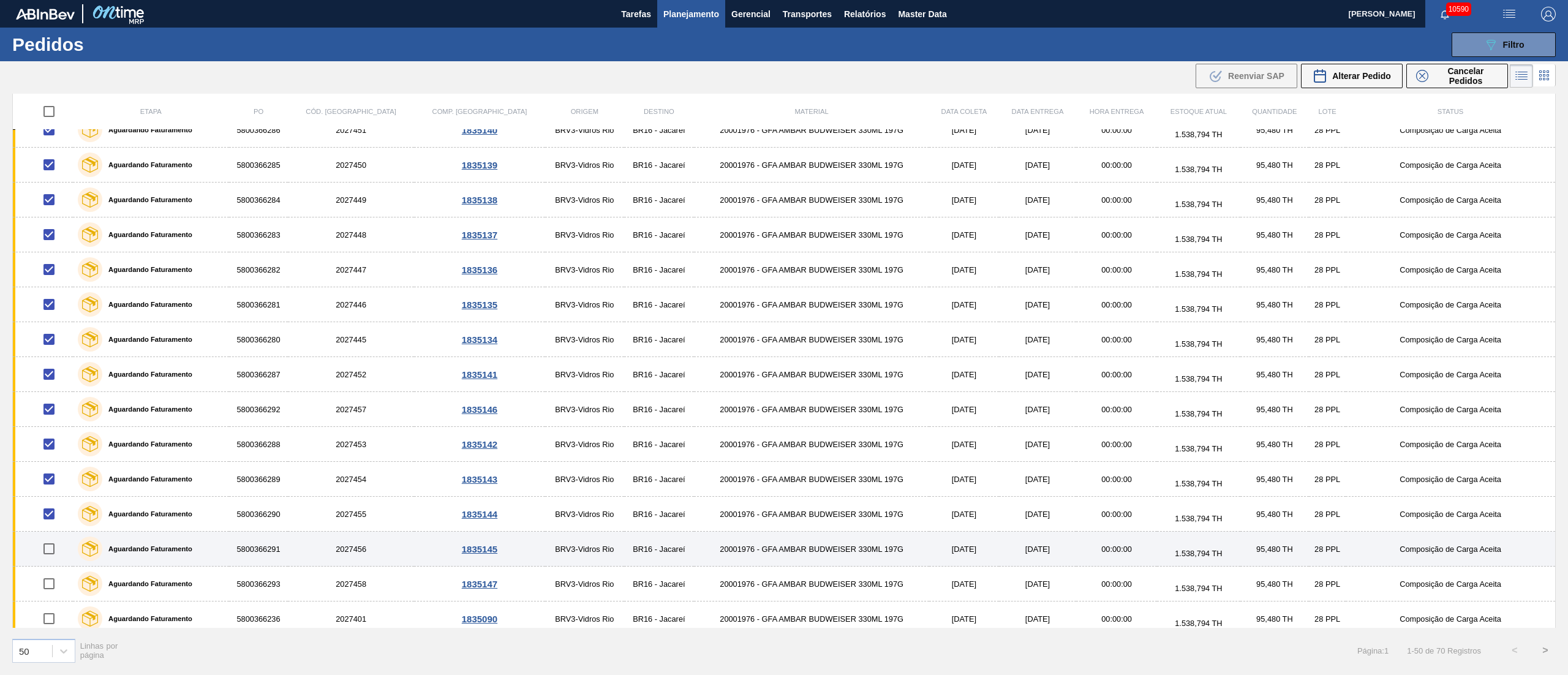
click at [51, 559] on input "checkbox" at bounding box center [49, 549] width 26 height 26
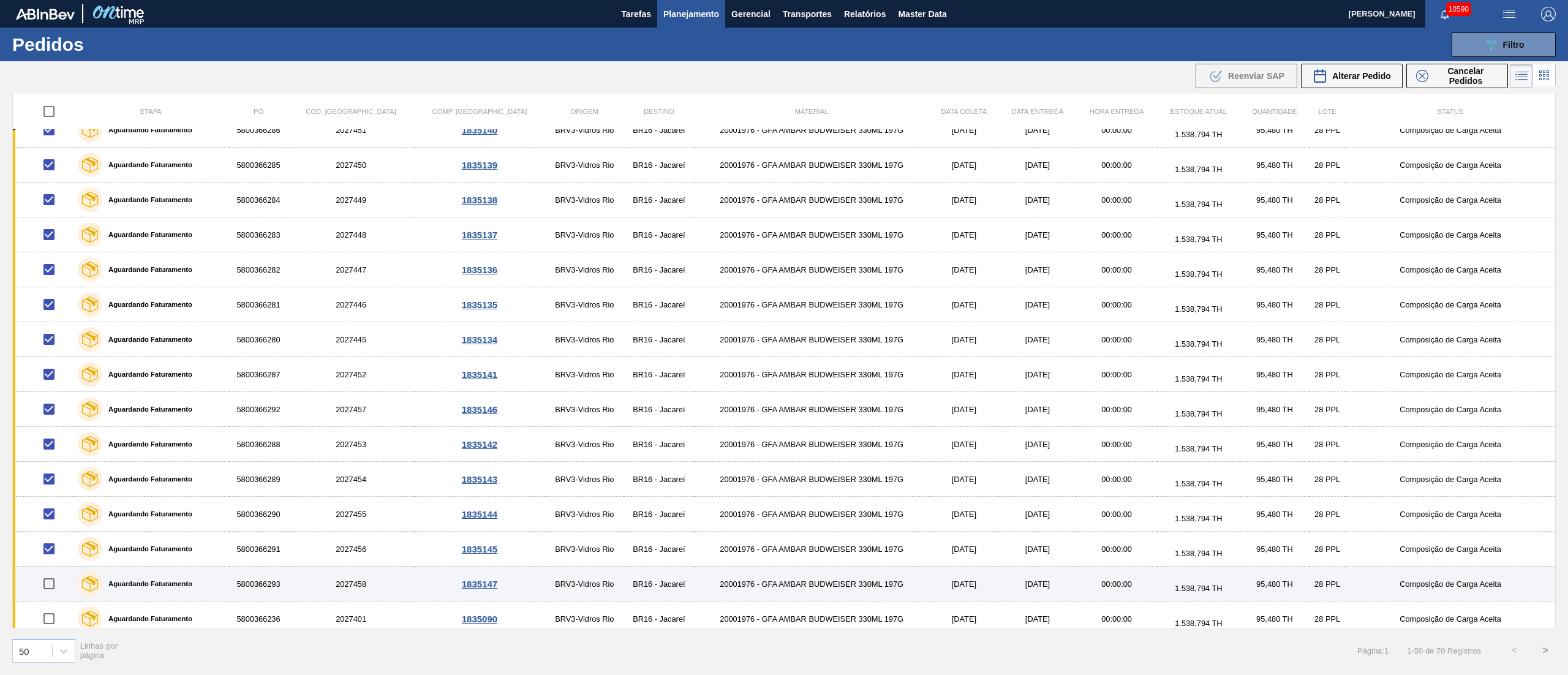
click at [50, 594] on input "checkbox" at bounding box center [49, 583] width 26 height 26
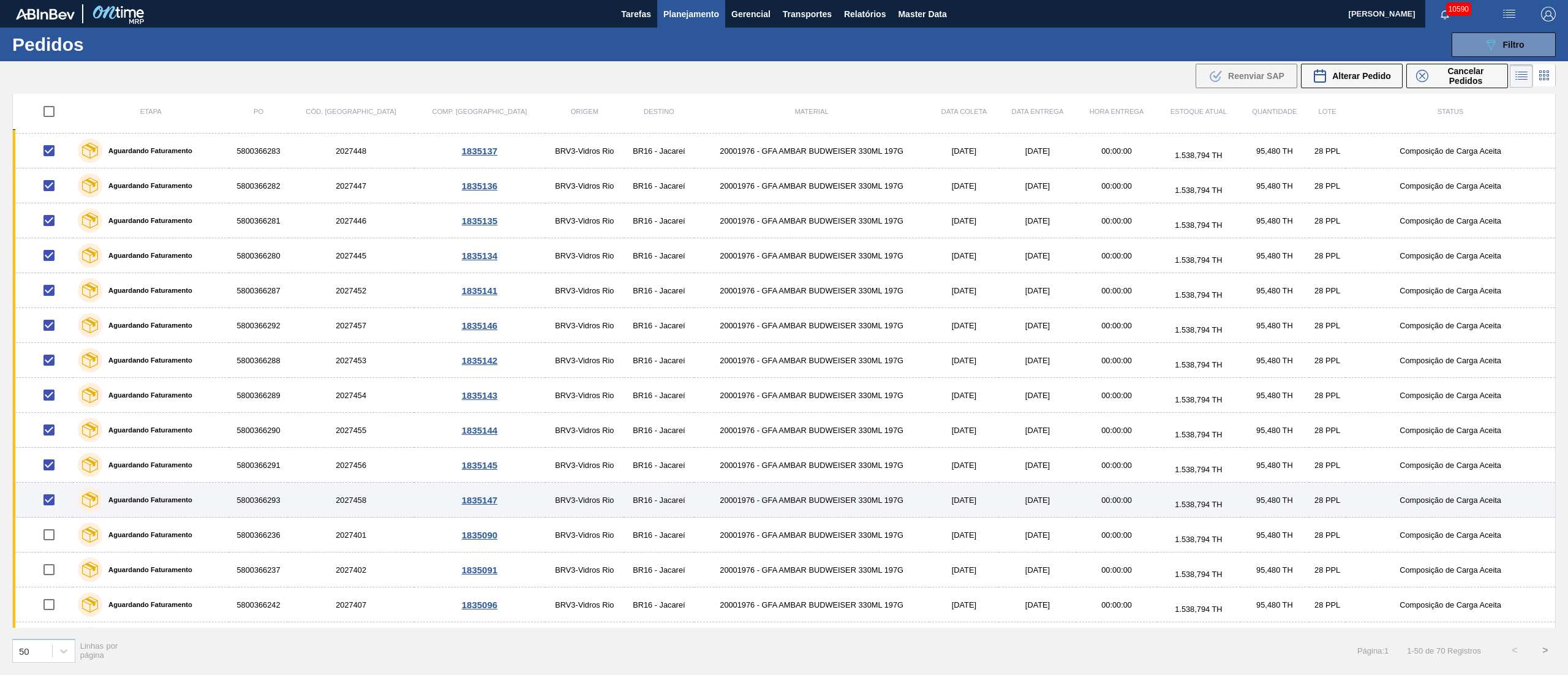
scroll to position [245, 0]
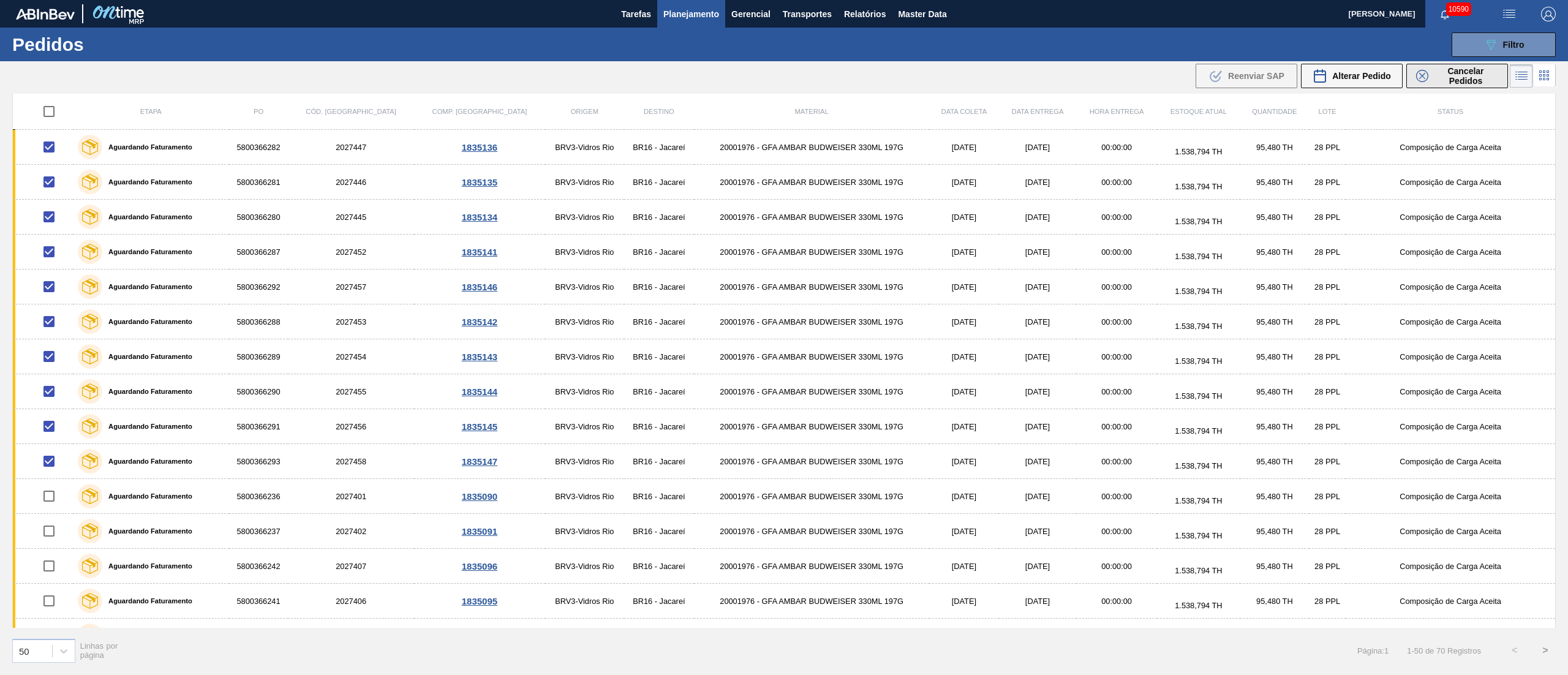
click at [1442, 78] on span "Cancelar Pedidos" at bounding box center [1465, 75] width 65 height 19
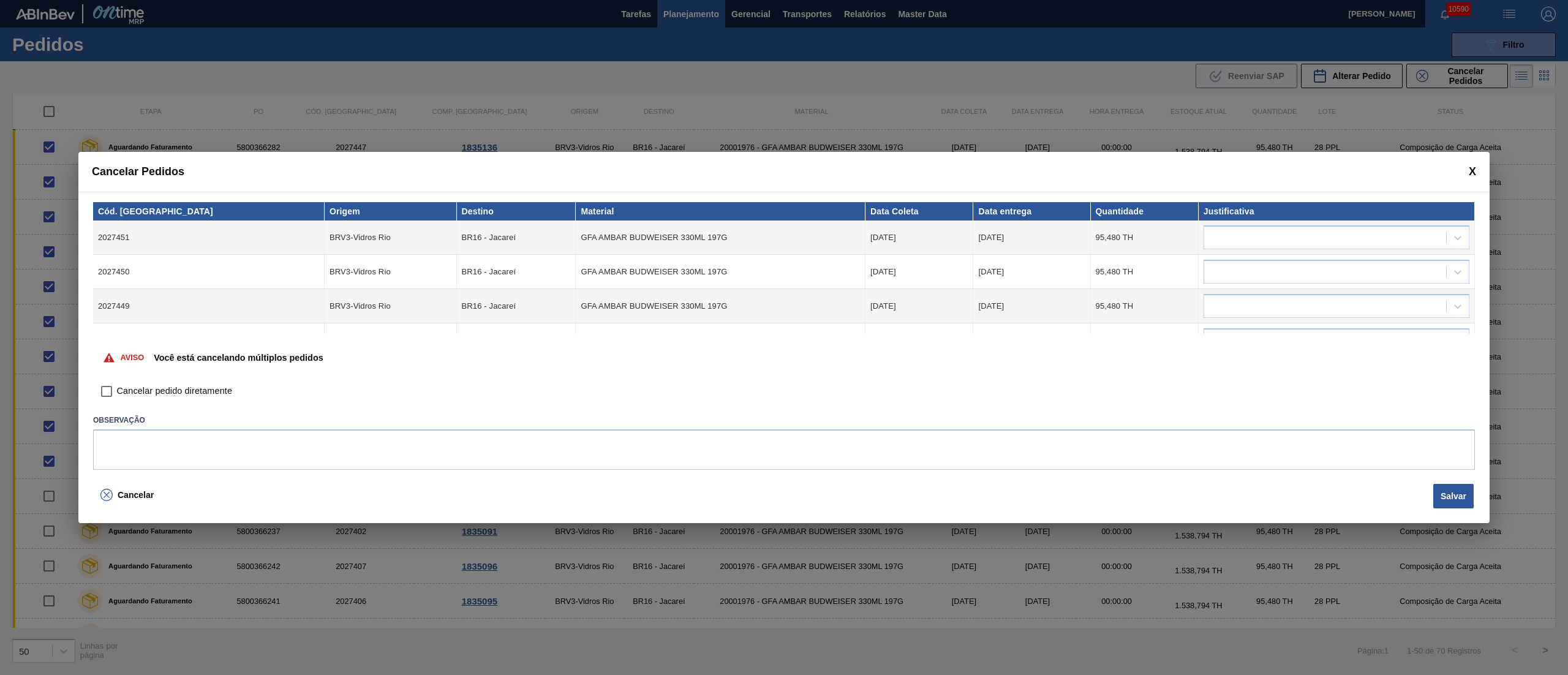
click at [109, 387] on input "Cancelar pedido diretamente" at bounding box center [106, 391] width 21 height 21
click at [1260, 225] on div at bounding box center [1336, 237] width 266 height 24
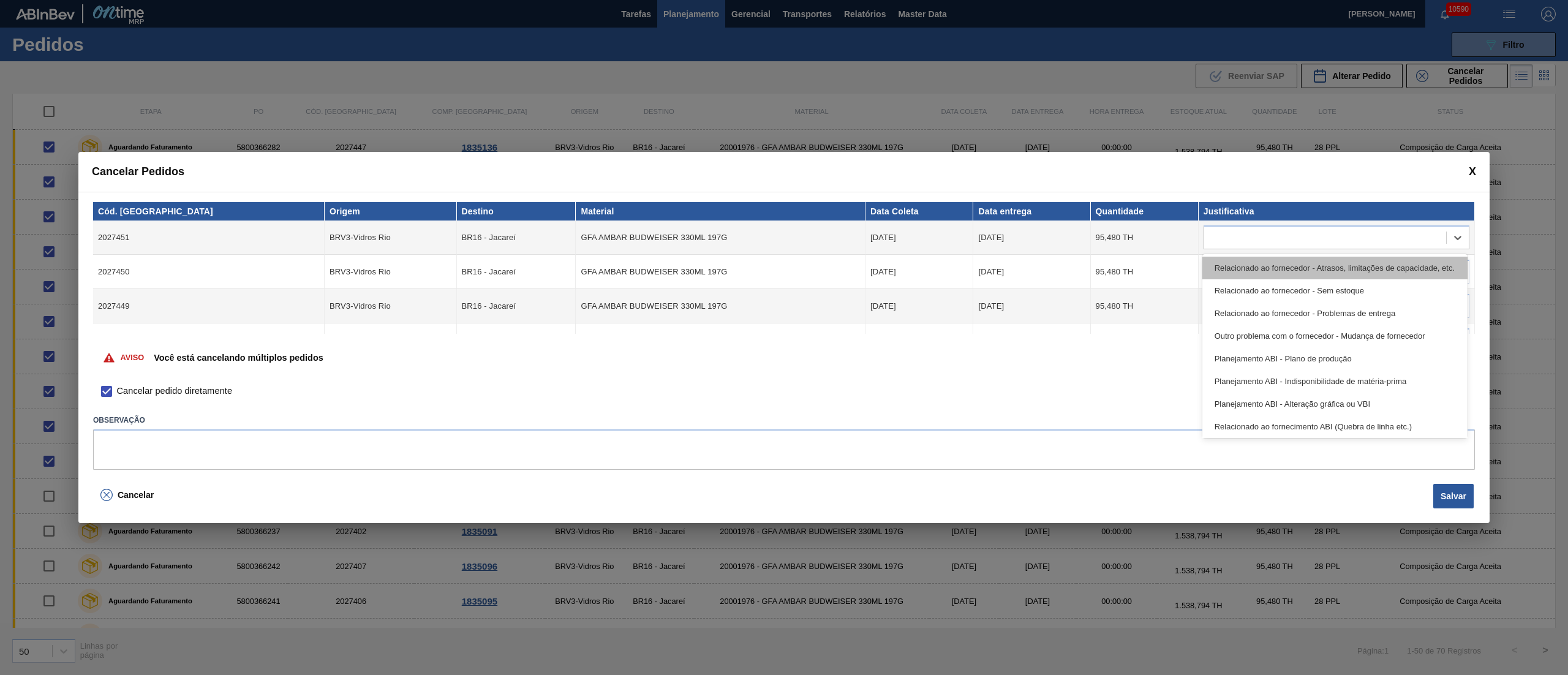
click at [1254, 257] on div "Relacionado ao fornecedor - Atrasos, limitações de capacidade, etc." at bounding box center [1334, 267] width 266 height 23
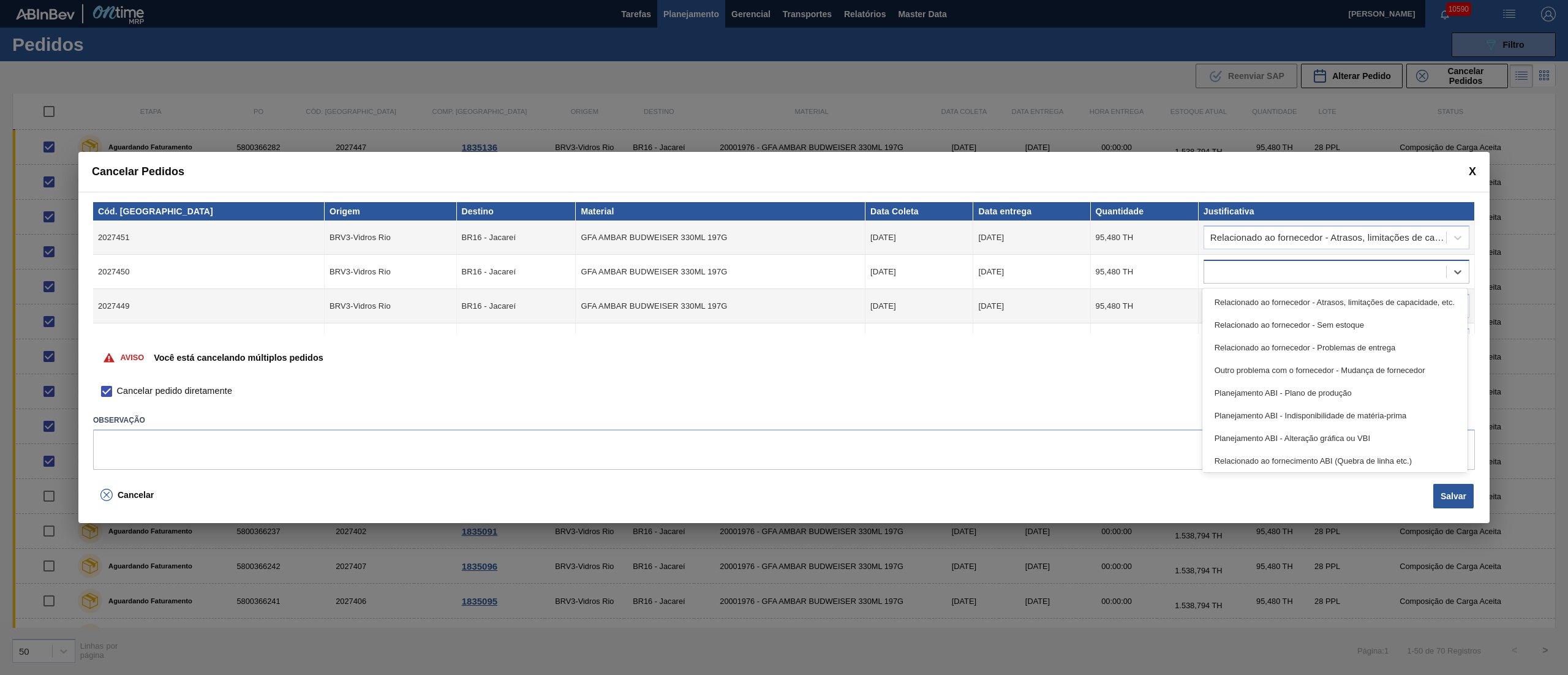
click at [1254, 268] on div at bounding box center [1324, 271] width 242 height 18
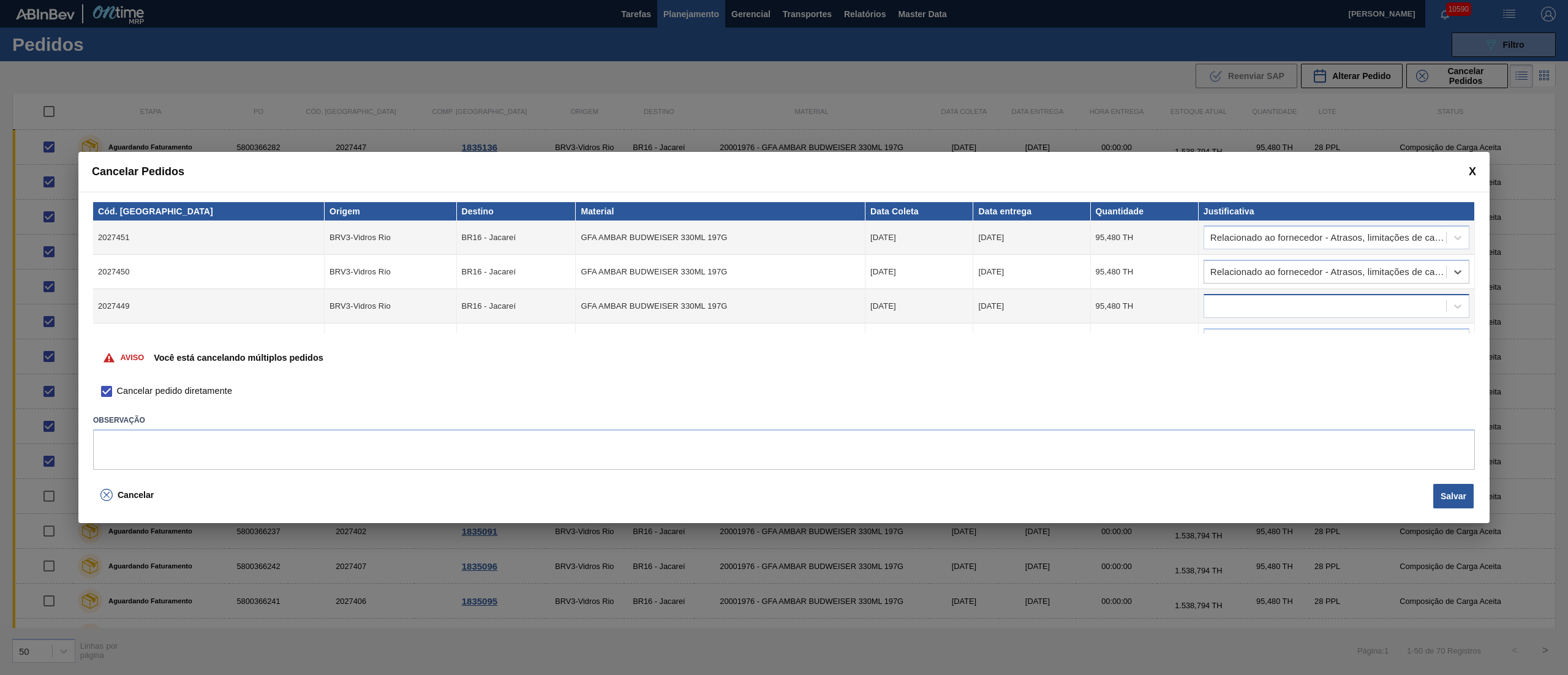
click at [1255, 301] on div at bounding box center [1324, 306] width 242 height 18
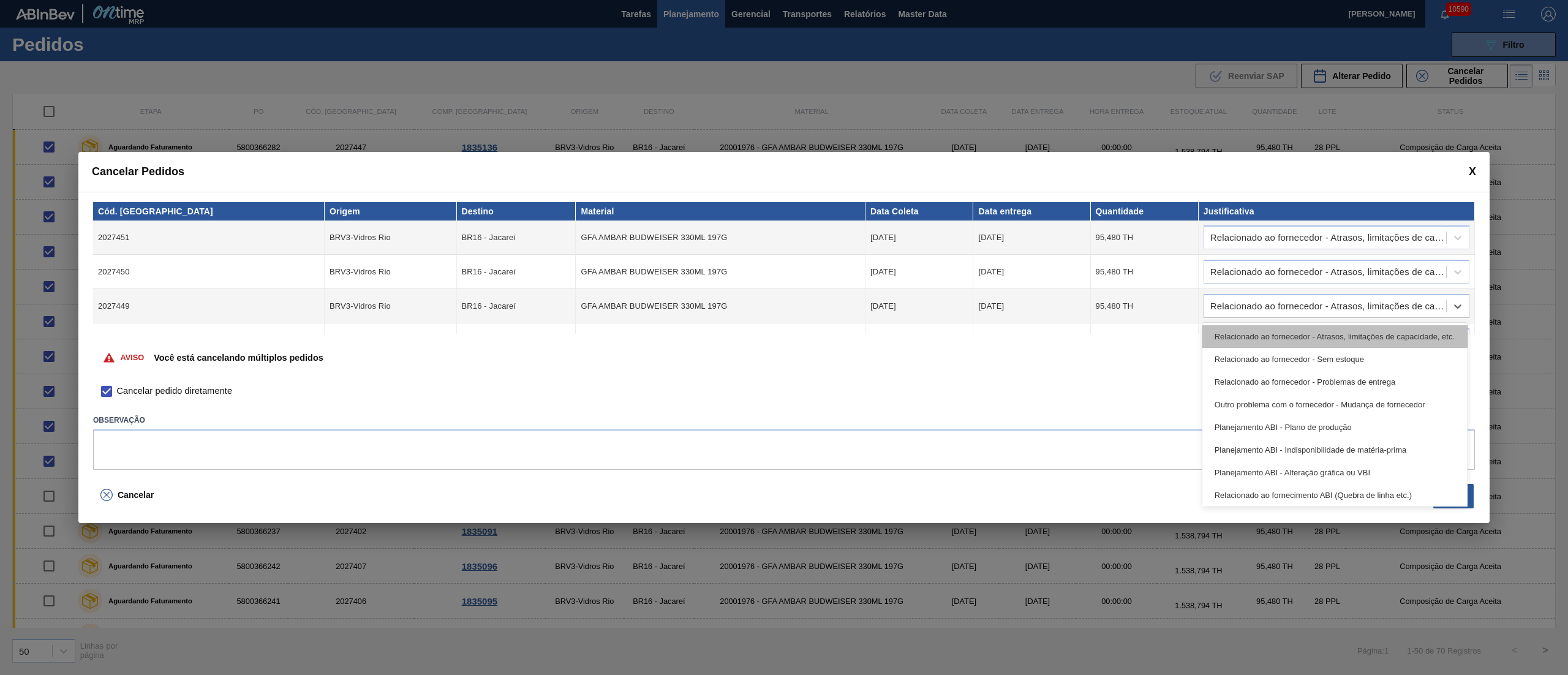
click at [1248, 333] on div "Relacionado ao fornecedor - Atrasos, limitações de capacidade, etc." at bounding box center [1334, 336] width 266 height 23
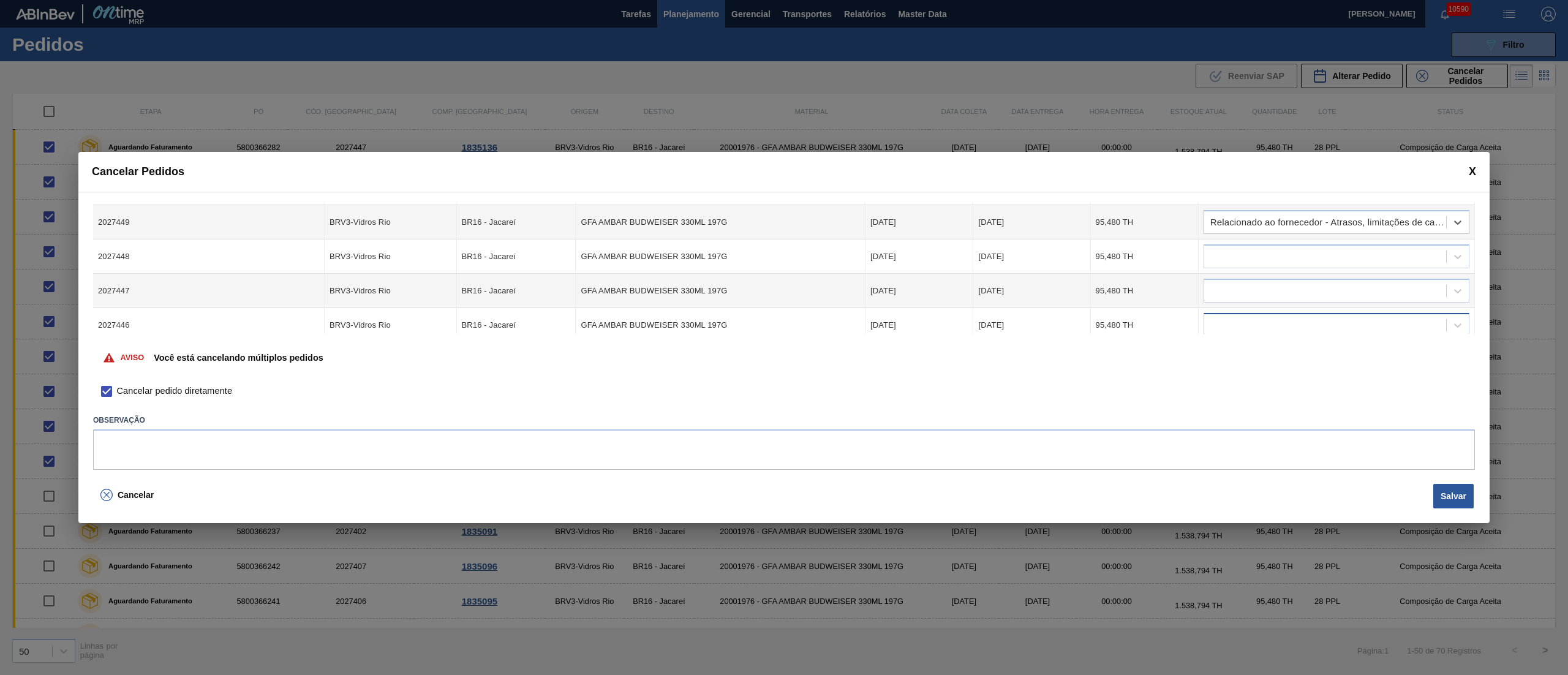
scroll to position [122, 0]
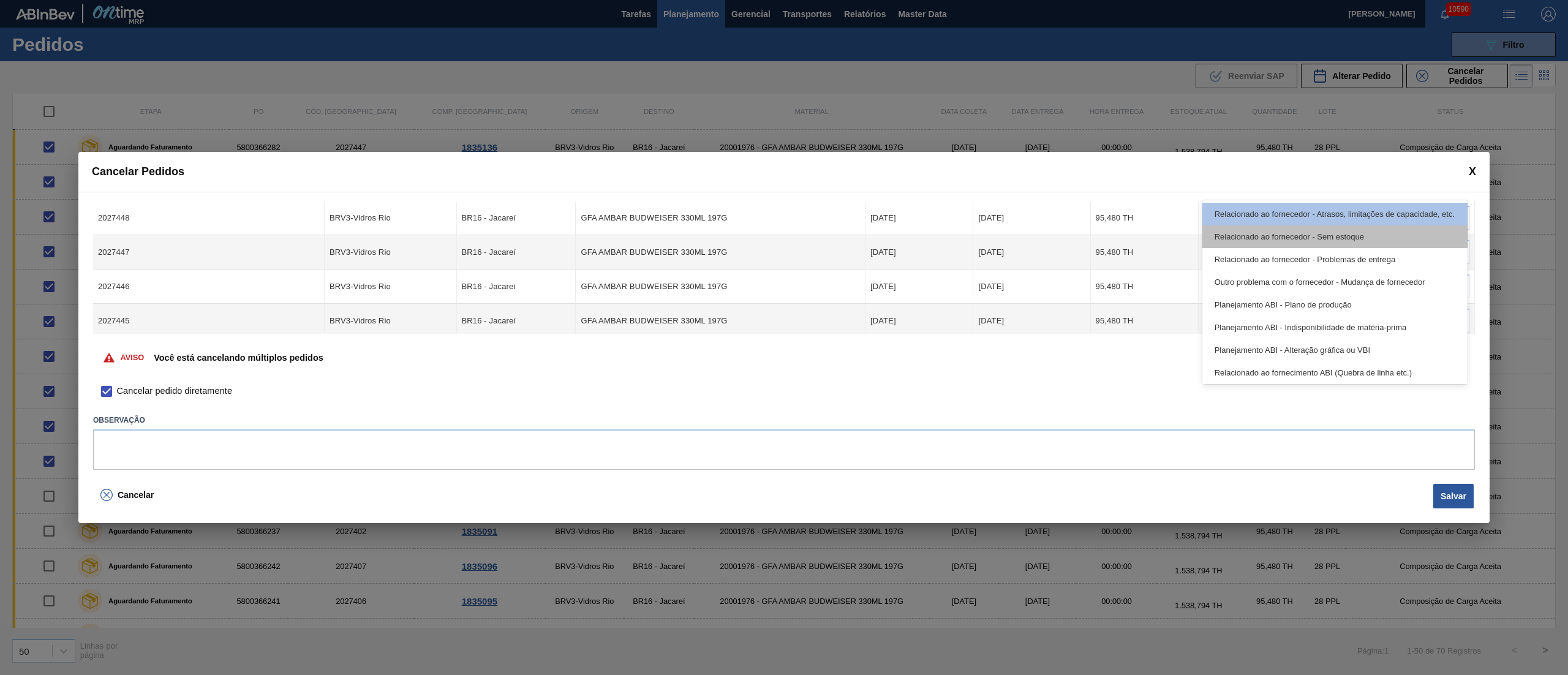
click at [1231, 238] on div "Relacionado ao fornecedor - Sem estoque" at bounding box center [1334, 236] width 266 height 23
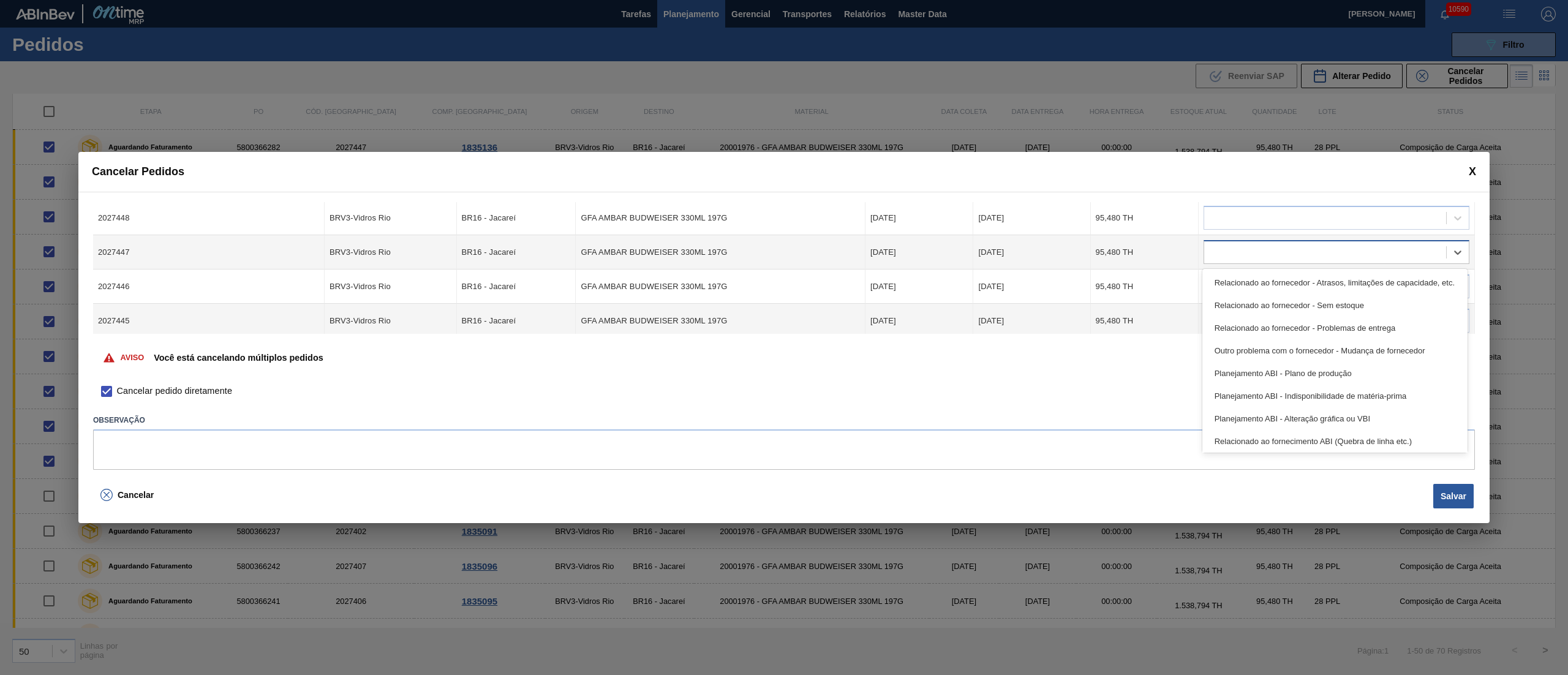
click at [1231, 244] on div at bounding box center [1324, 252] width 242 height 18
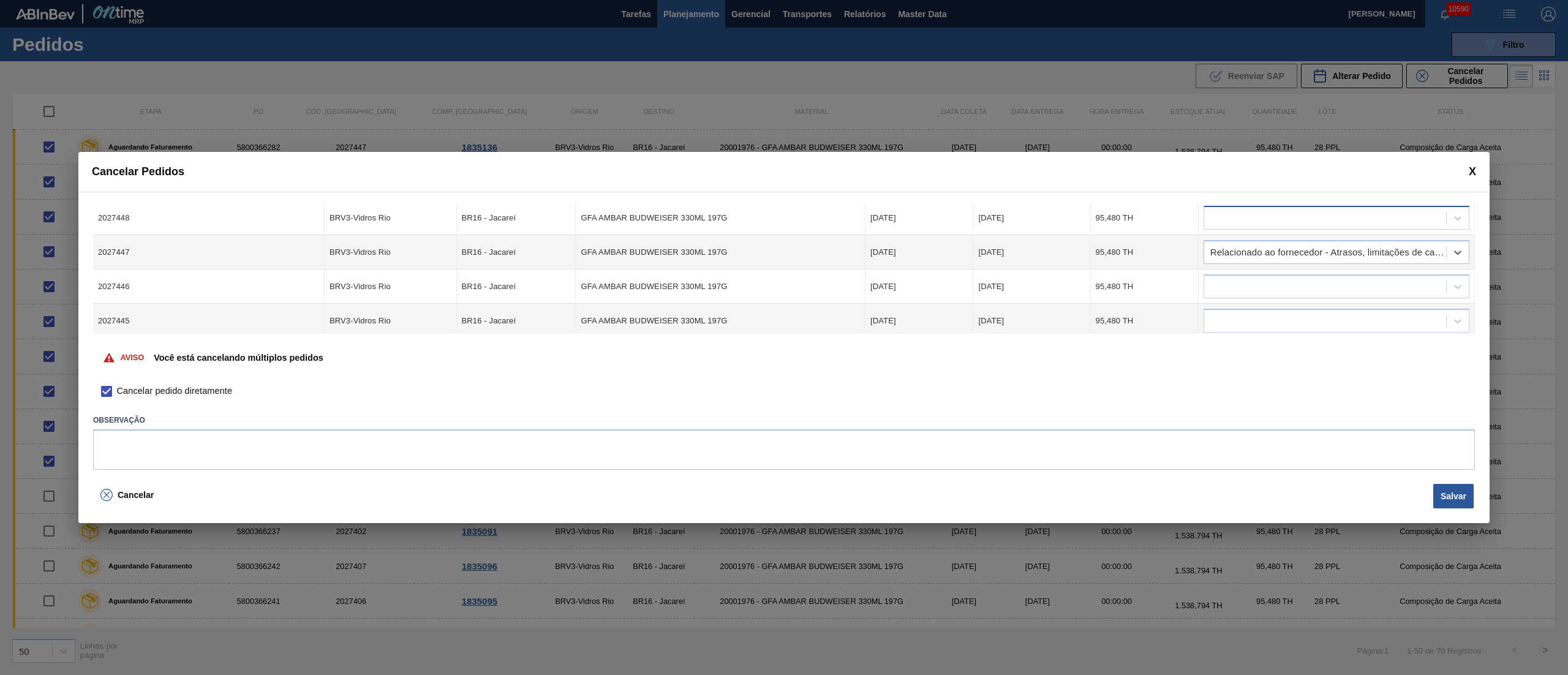
click at [1227, 221] on div at bounding box center [1324, 217] width 242 height 18
click at [1233, 274] on td at bounding box center [1337, 287] width 277 height 35
click at [1236, 292] on div at bounding box center [1324, 287] width 242 height 18
click at [1236, 313] on div at bounding box center [1324, 321] width 242 height 18
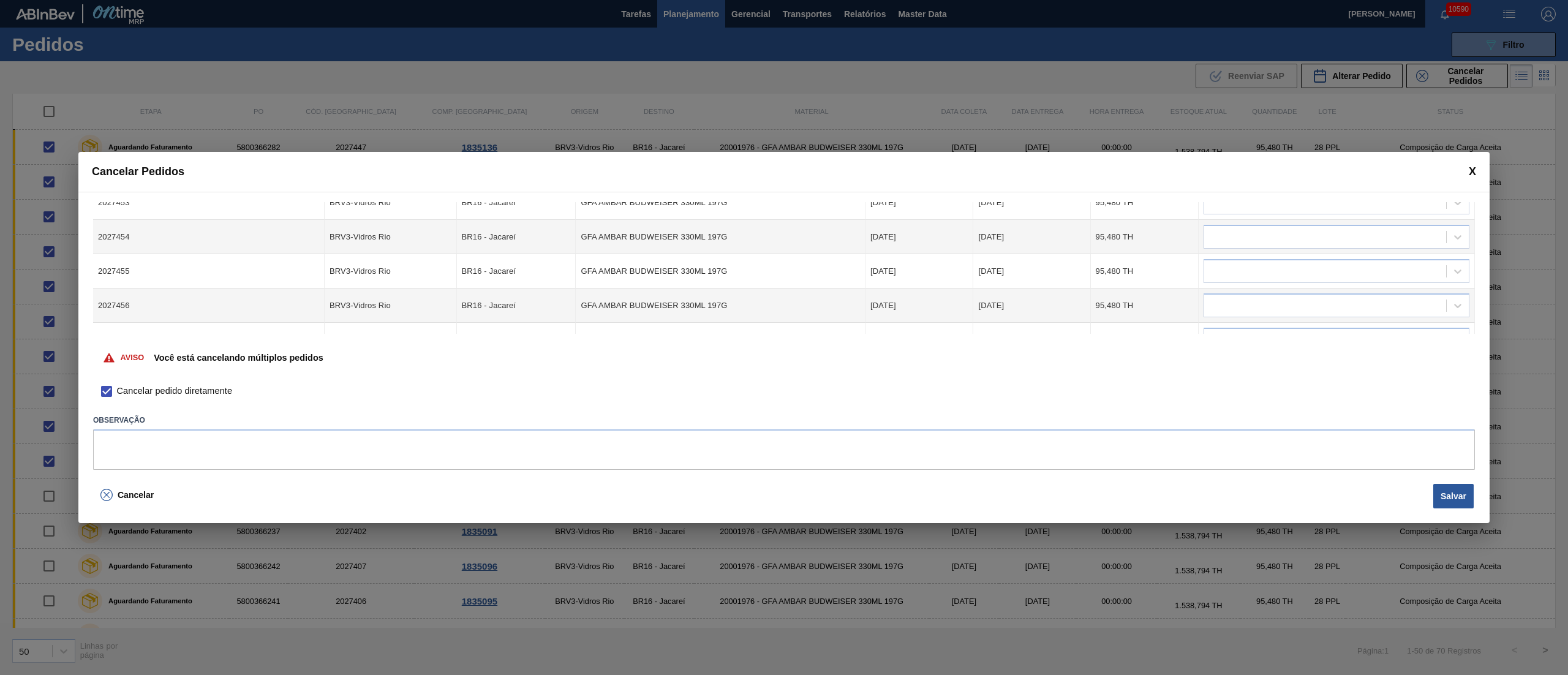
scroll to position [366, 0]
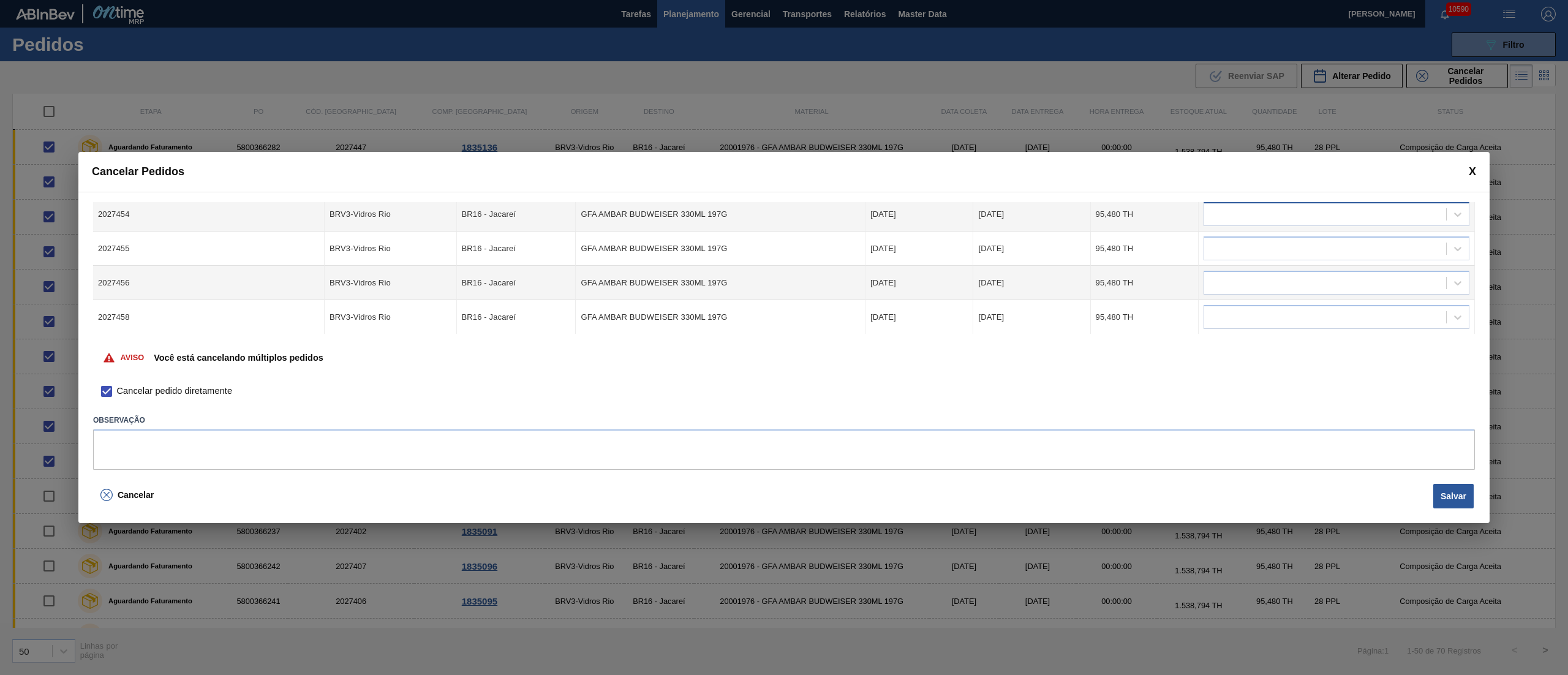
click at [1218, 215] on div at bounding box center [1324, 214] width 242 height 18
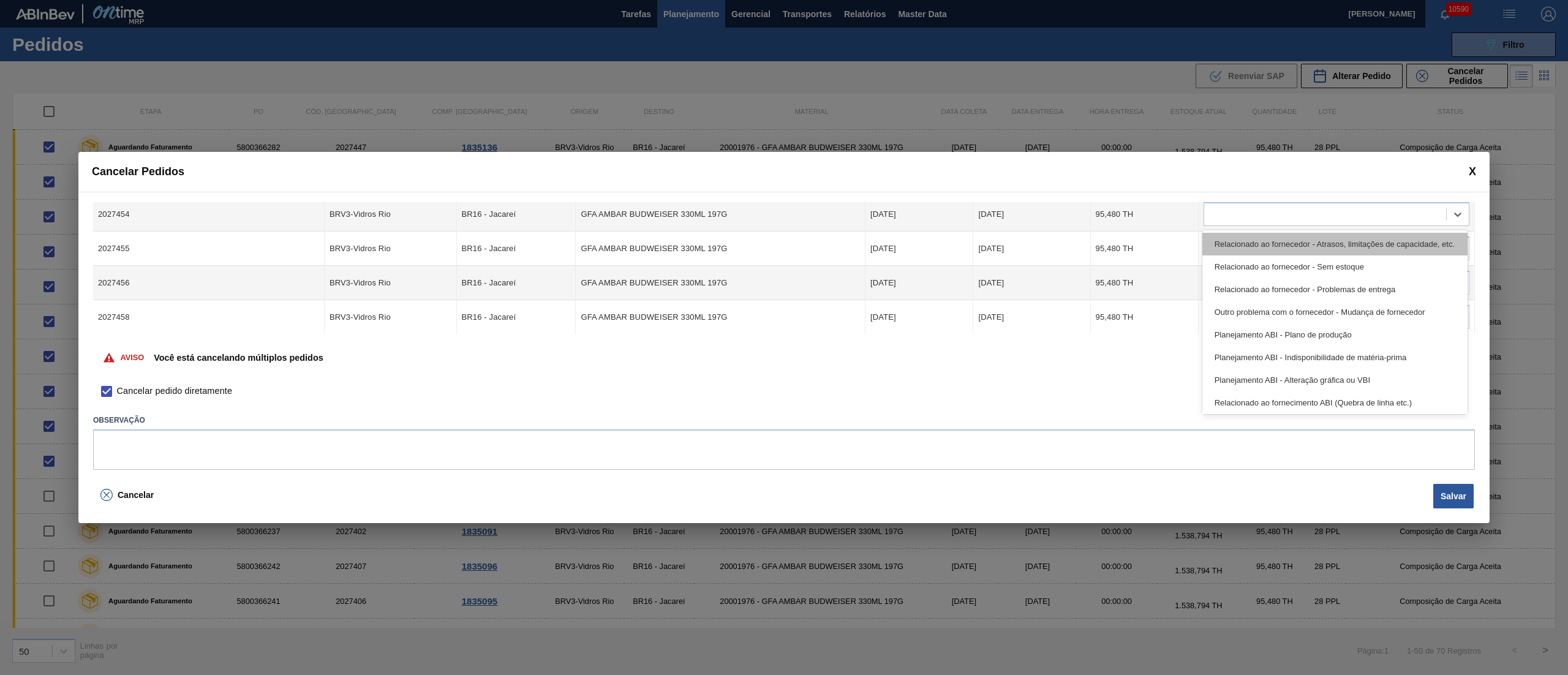
click at [1225, 244] on div "Relacionado ao fornecedor - Atrasos, limitações de capacidade, etc." at bounding box center [1334, 244] width 266 height 23
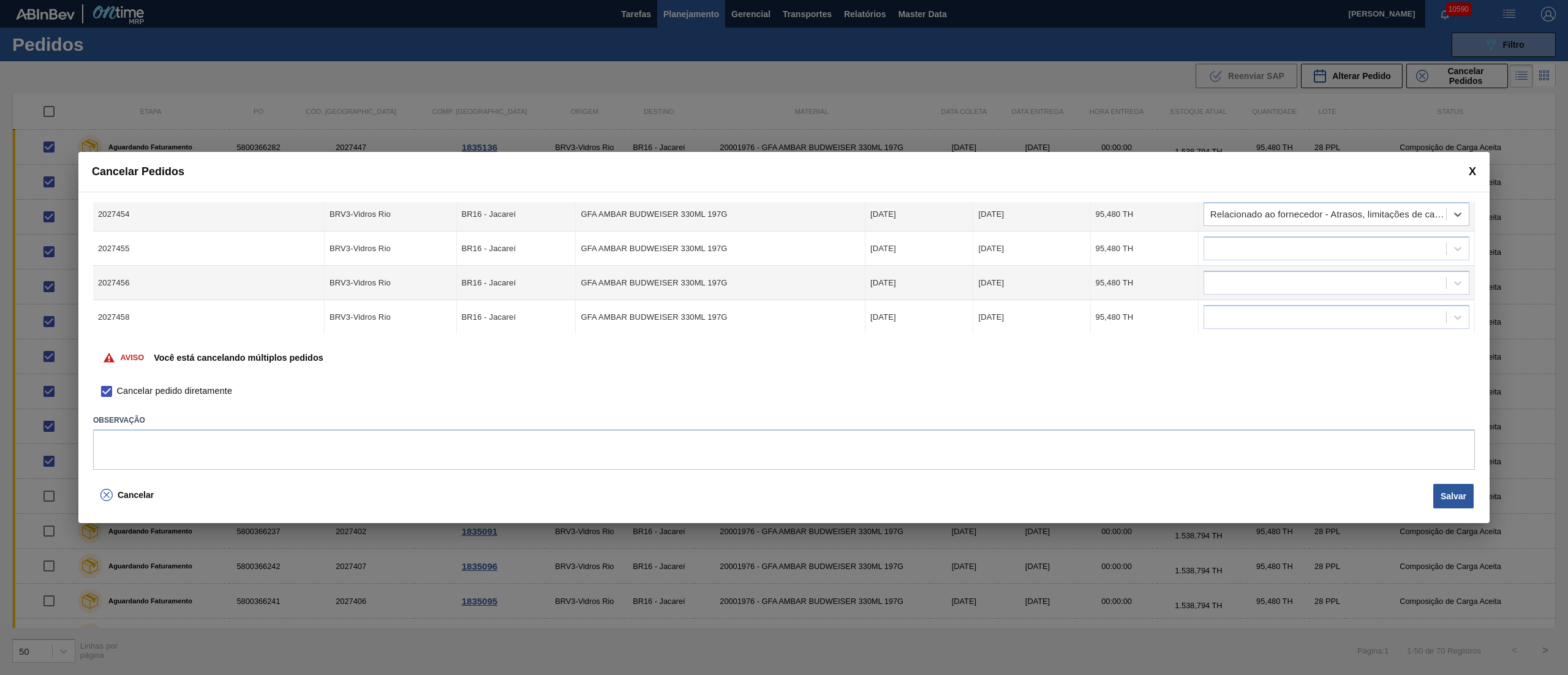
click at [1225, 244] on div at bounding box center [1324, 249] width 242 height 18
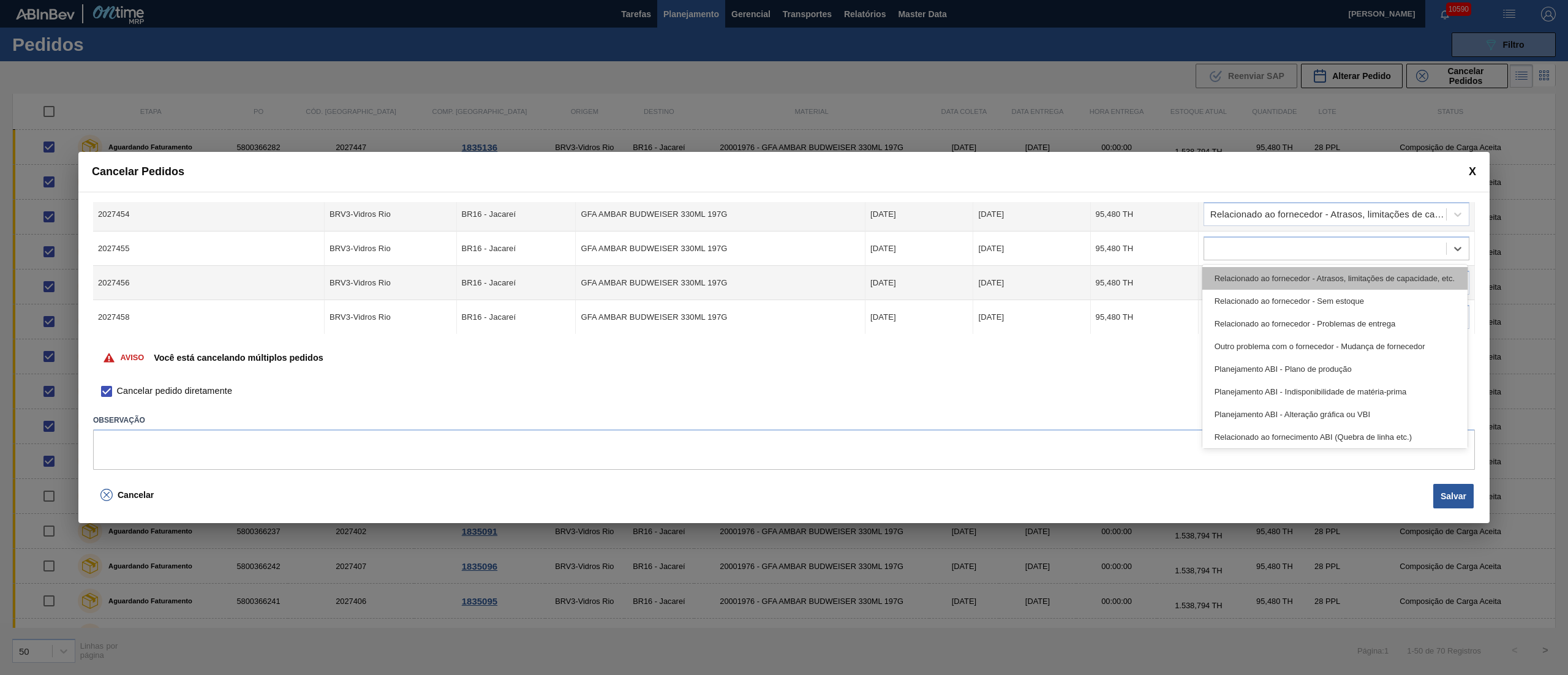
click at [1231, 276] on div "Relacionado ao fornecedor - Atrasos, limitações de capacidade, etc." at bounding box center [1334, 278] width 266 height 23
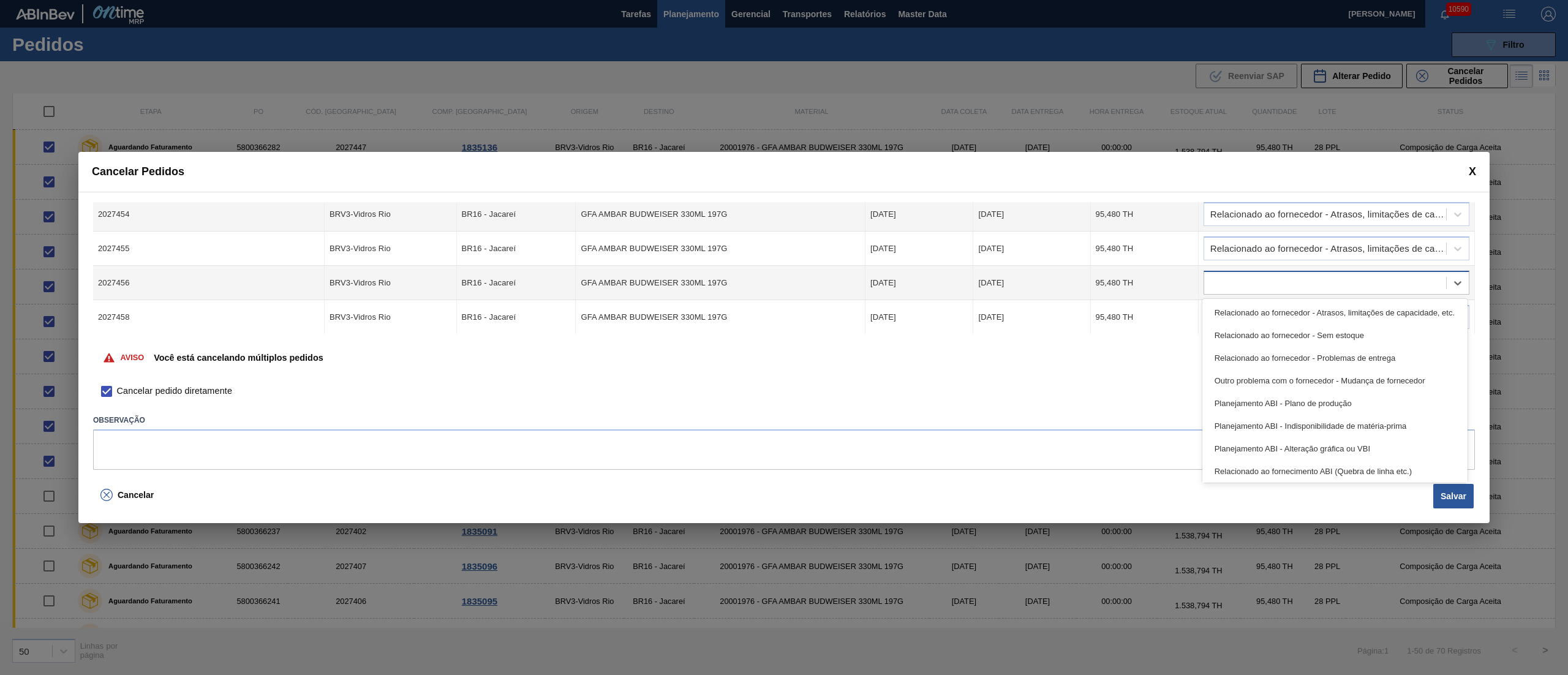
click at [1231, 276] on div at bounding box center [1324, 282] width 242 height 18
click at [1231, 319] on div "Relacionado ao fornecedor - Atrasos, limitações de capacidade, etc." at bounding box center [1334, 312] width 266 height 23
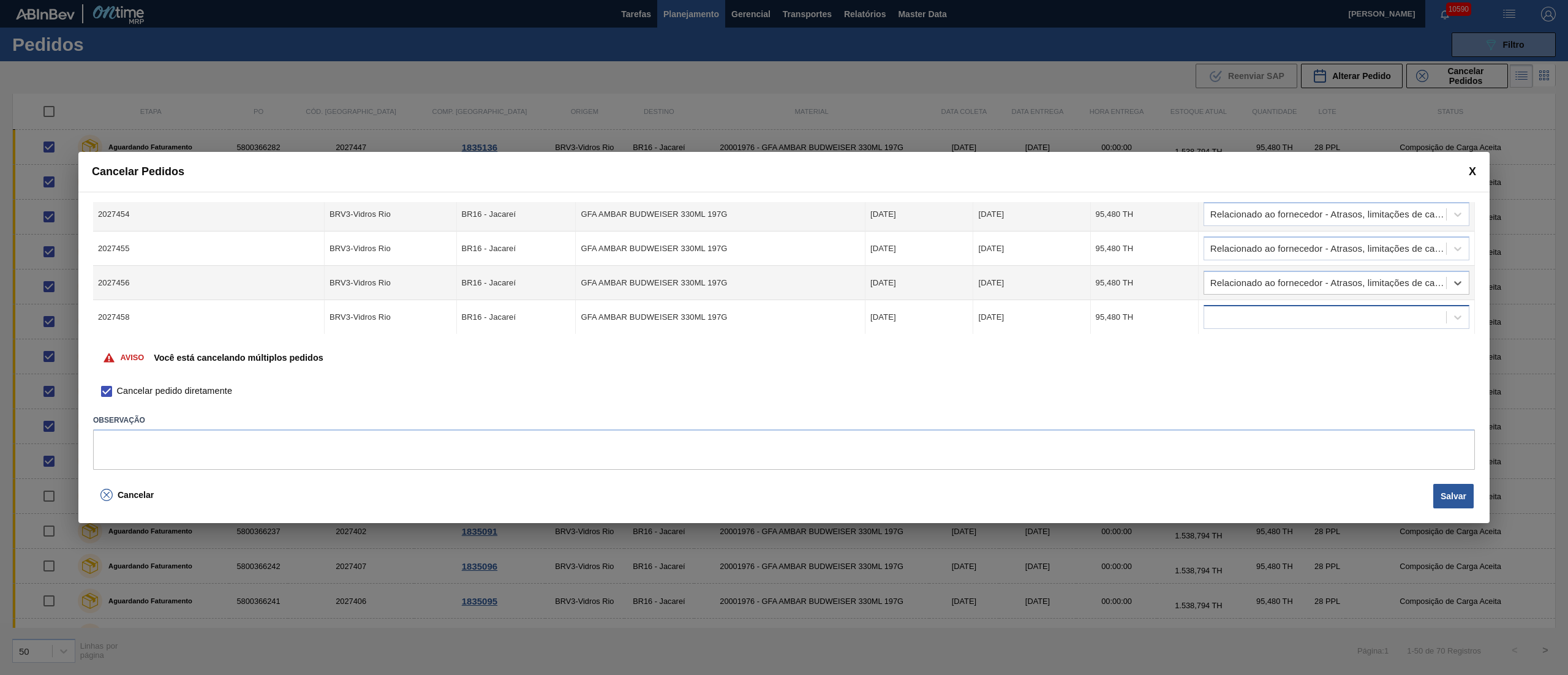
click at [1233, 325] on div at bounding box center [1336, 317] width 266 height 24
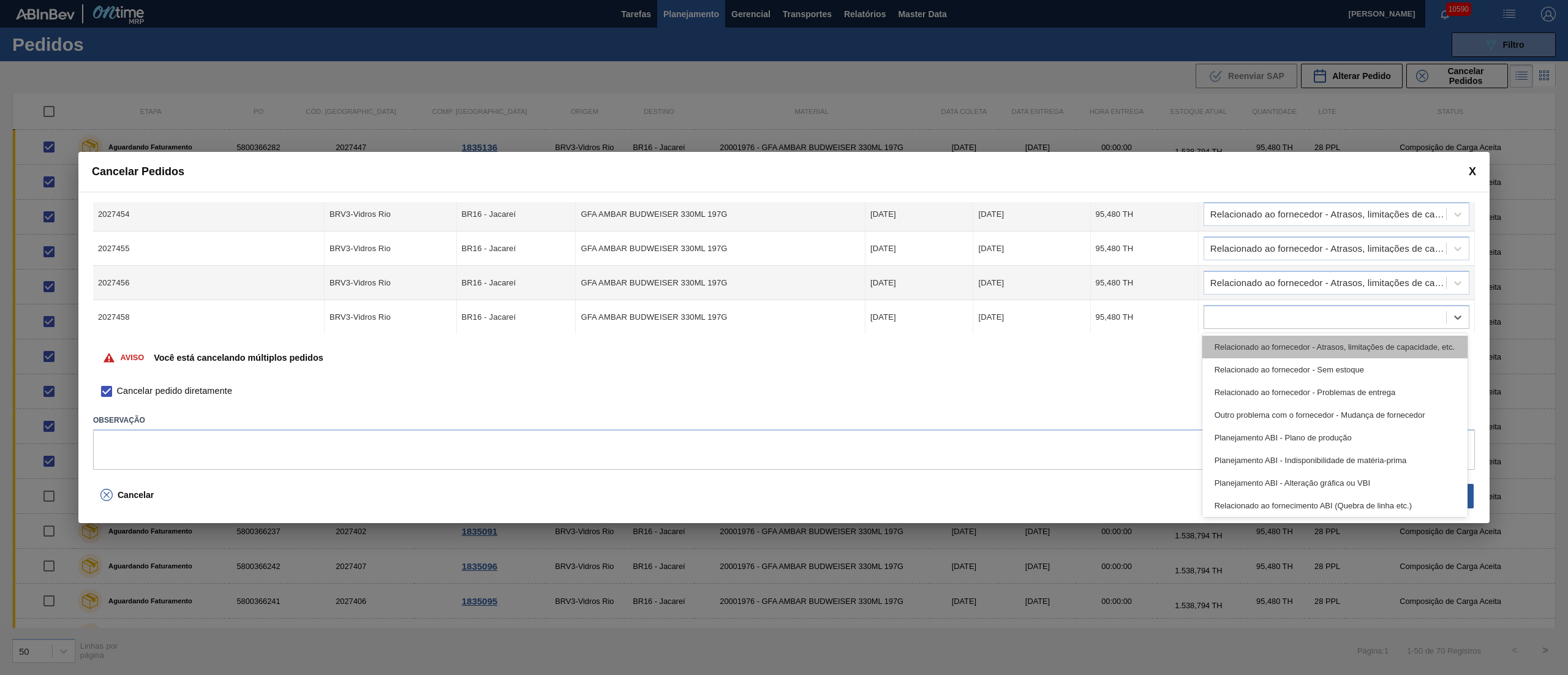
click at [1233, 355] on div "Relacionado ao fornecedor - Atrasos, limitações de capacidade, etc." at bounding box center [1334, 346] width 266 height 23
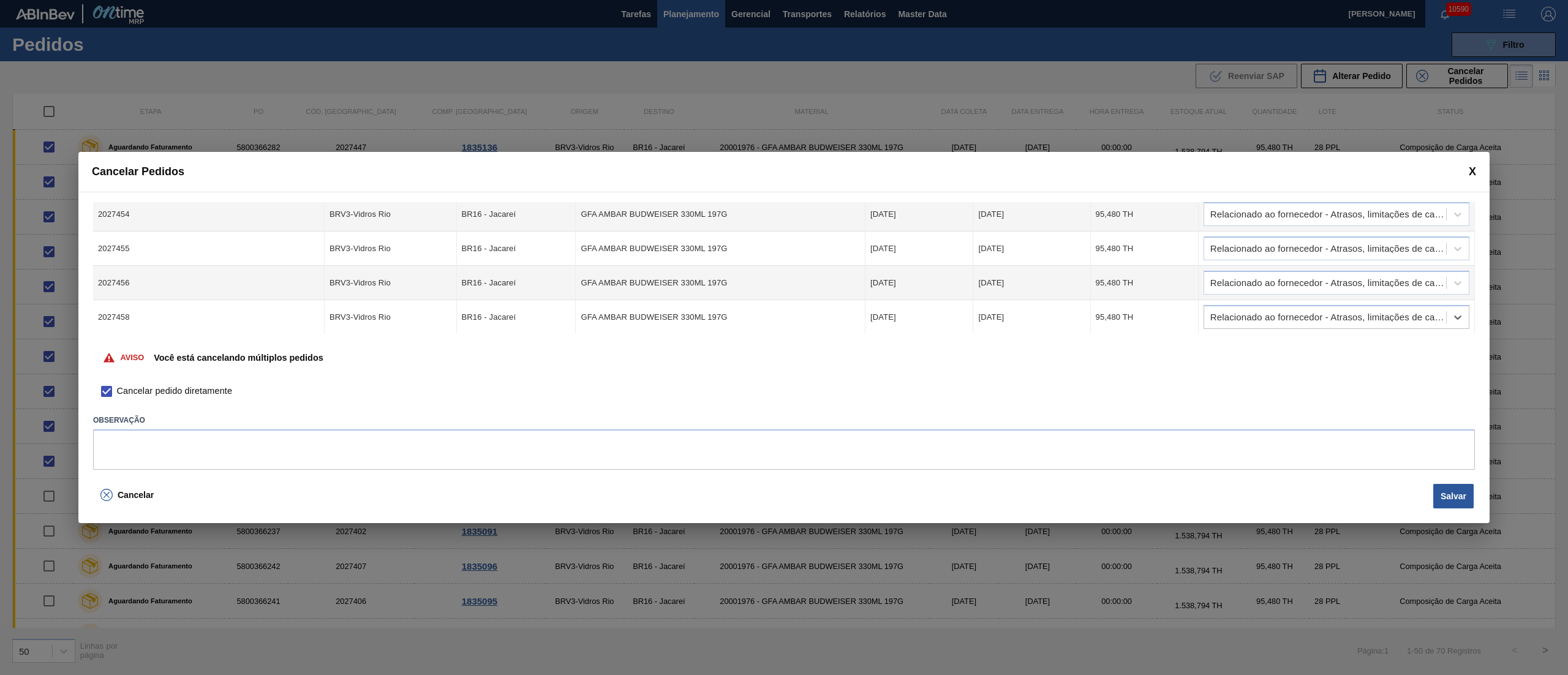
scroll to position [244, 0]
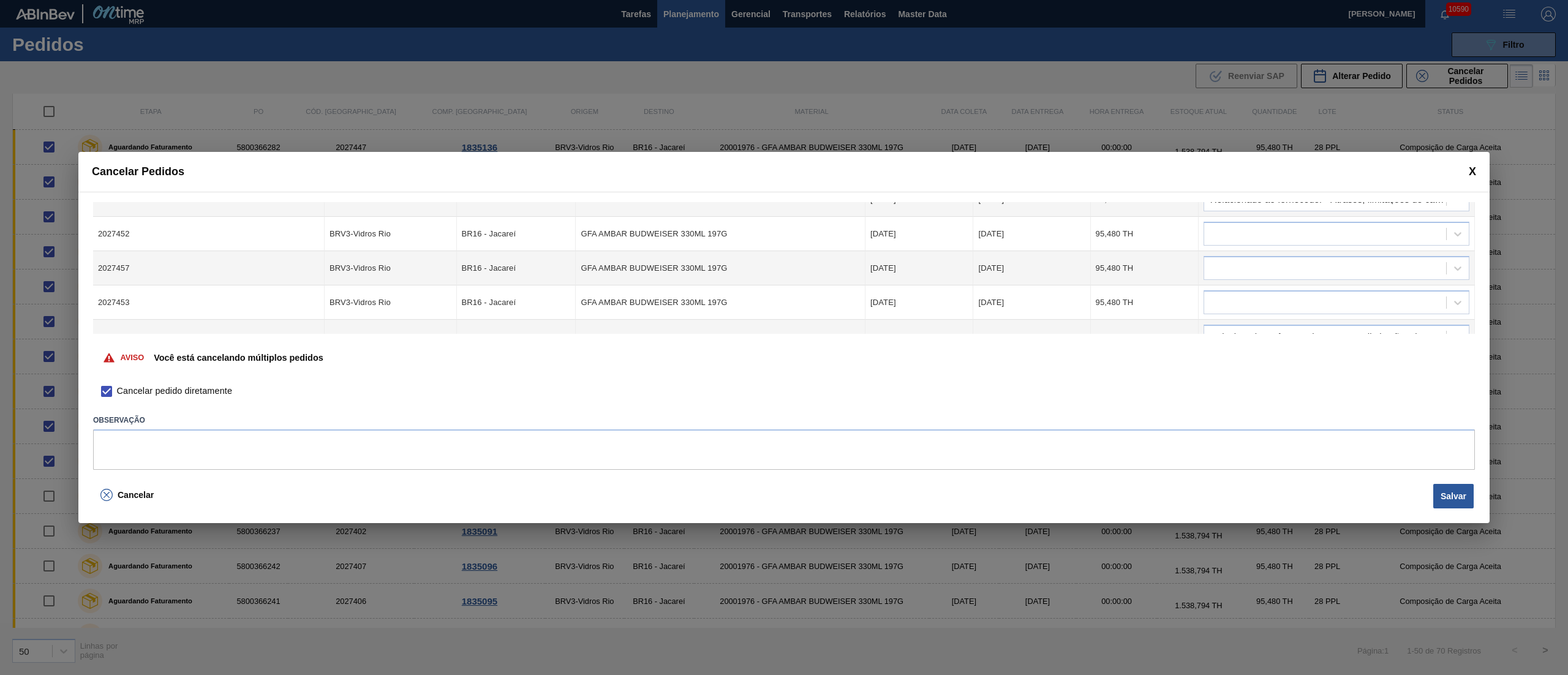
click at [1220, 245] on td at bounding box center [1337, 233] width 277 height 35
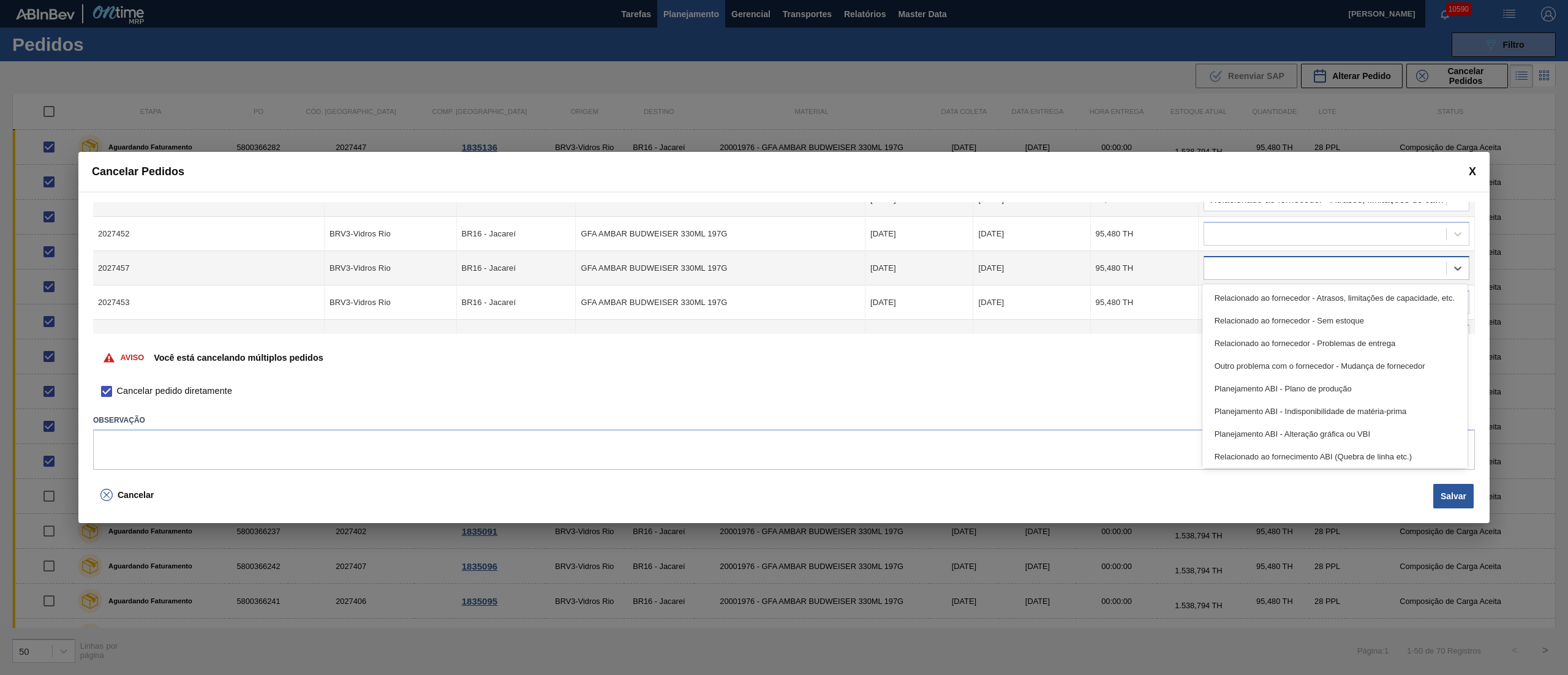
click at [1227, 276] on div at bounding box center [1324, 268] width 242 height 18
click at [1235, 305] on div "Relacionado ao fornecedor - Atrasos, limitações de capacidade, etc." at bounding box center [1334, 297] width 266 height 23
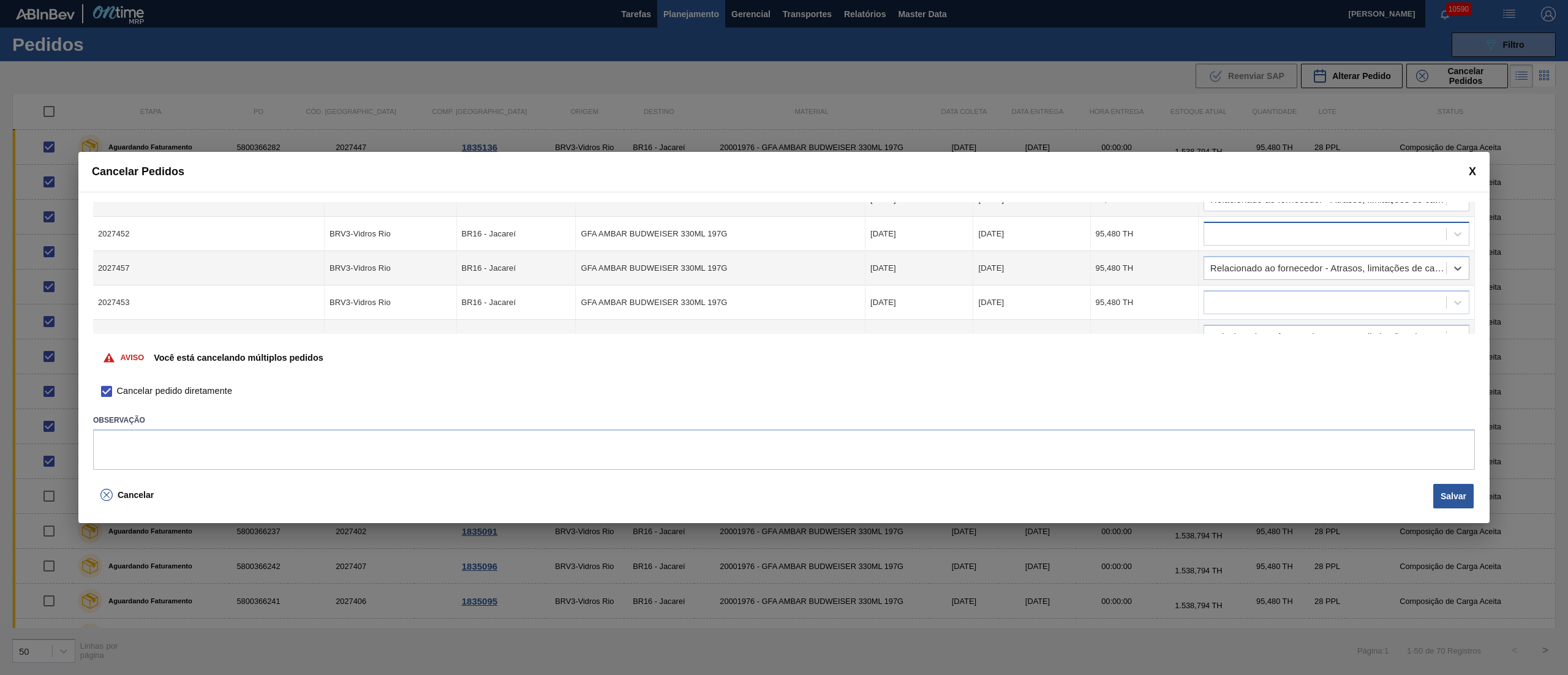
click at [1240, 233] on div at bounding box center [1324, 233] width 242 height 18
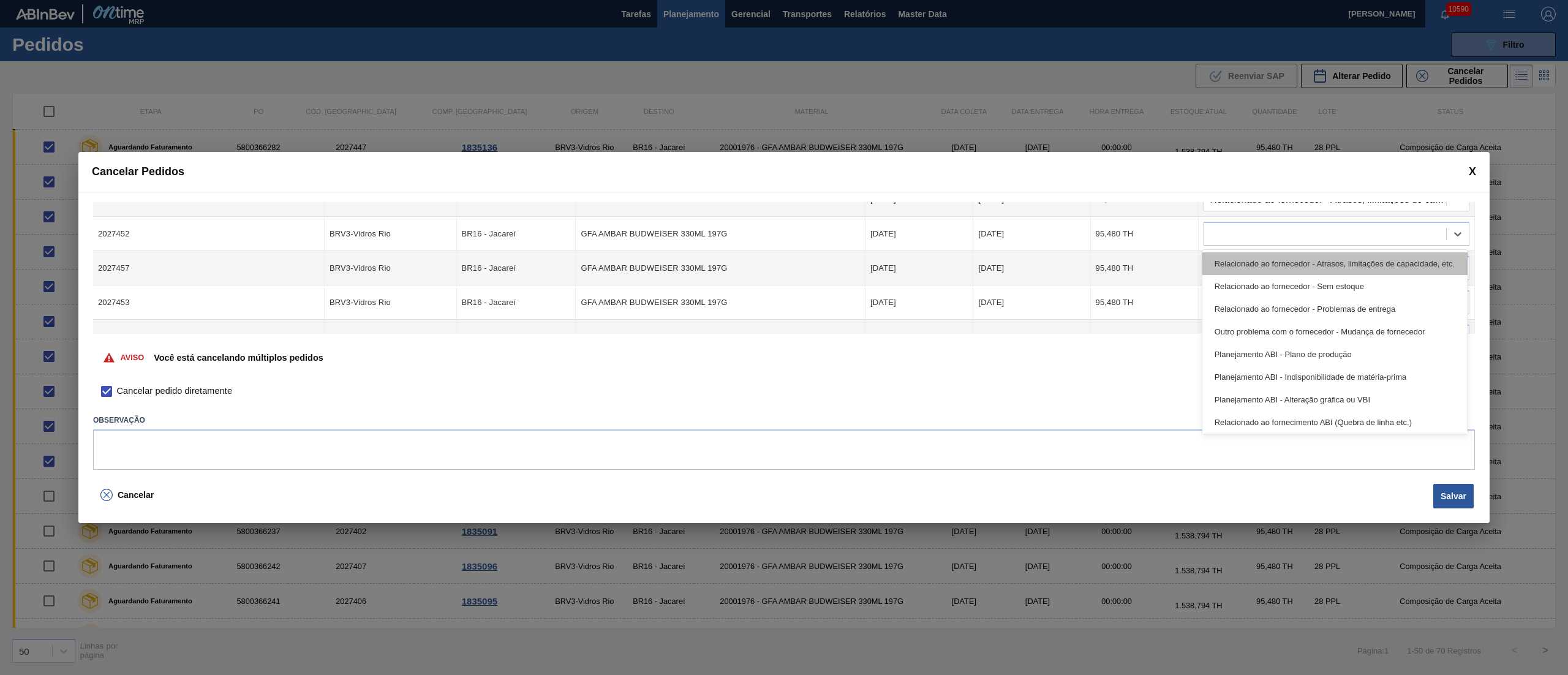
click at [1243, 263] on div "Relacionado ao fornecedor - Atrasos, limitações de capacidade, etc." at bounding box center [1334, 263] width 266 height 23
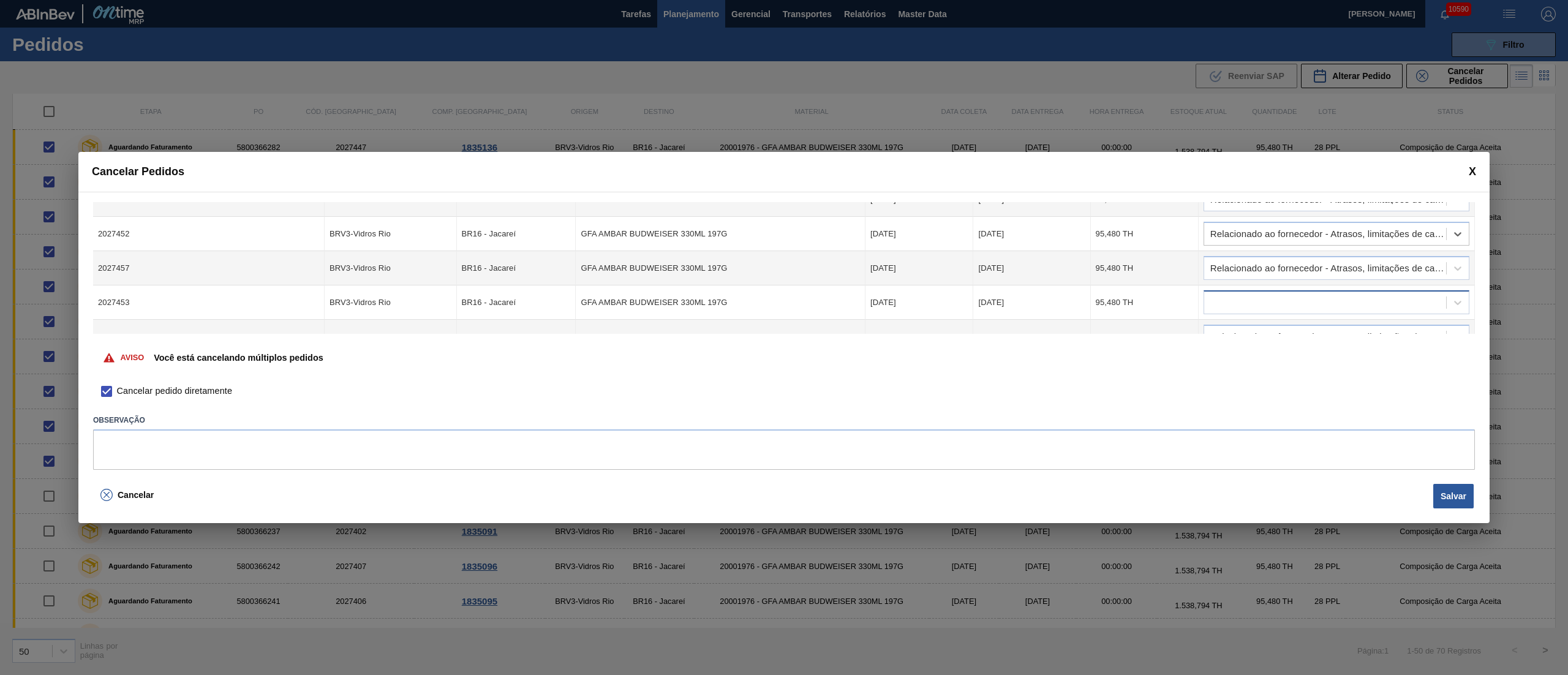
click at [1218, 308] on div at bounding box center [1324, 303] width 242 height 18
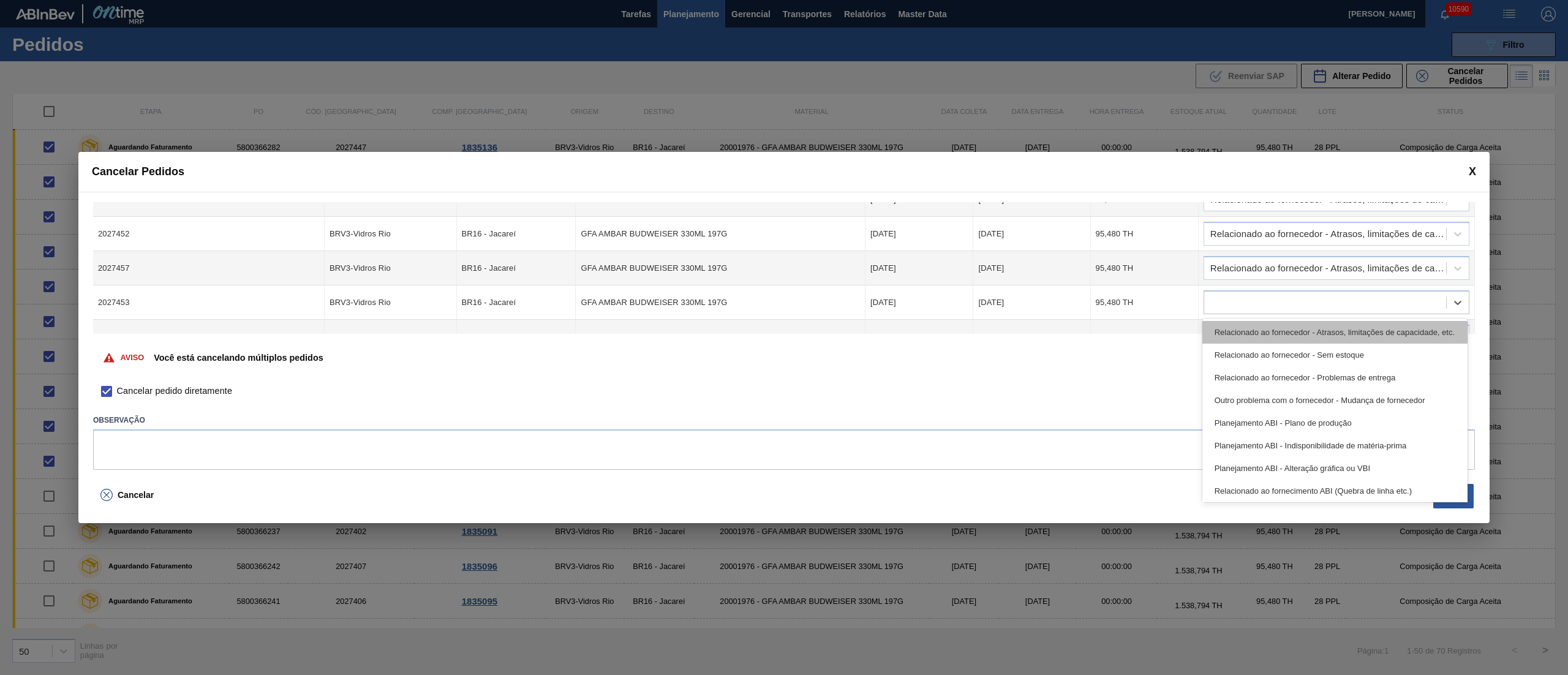
click at [1238, 335] on div "Relacionado ao fornecedor - Atrasos, limitações de capacidade, etc." at bounding box center [1334, 332] width 266 height 23
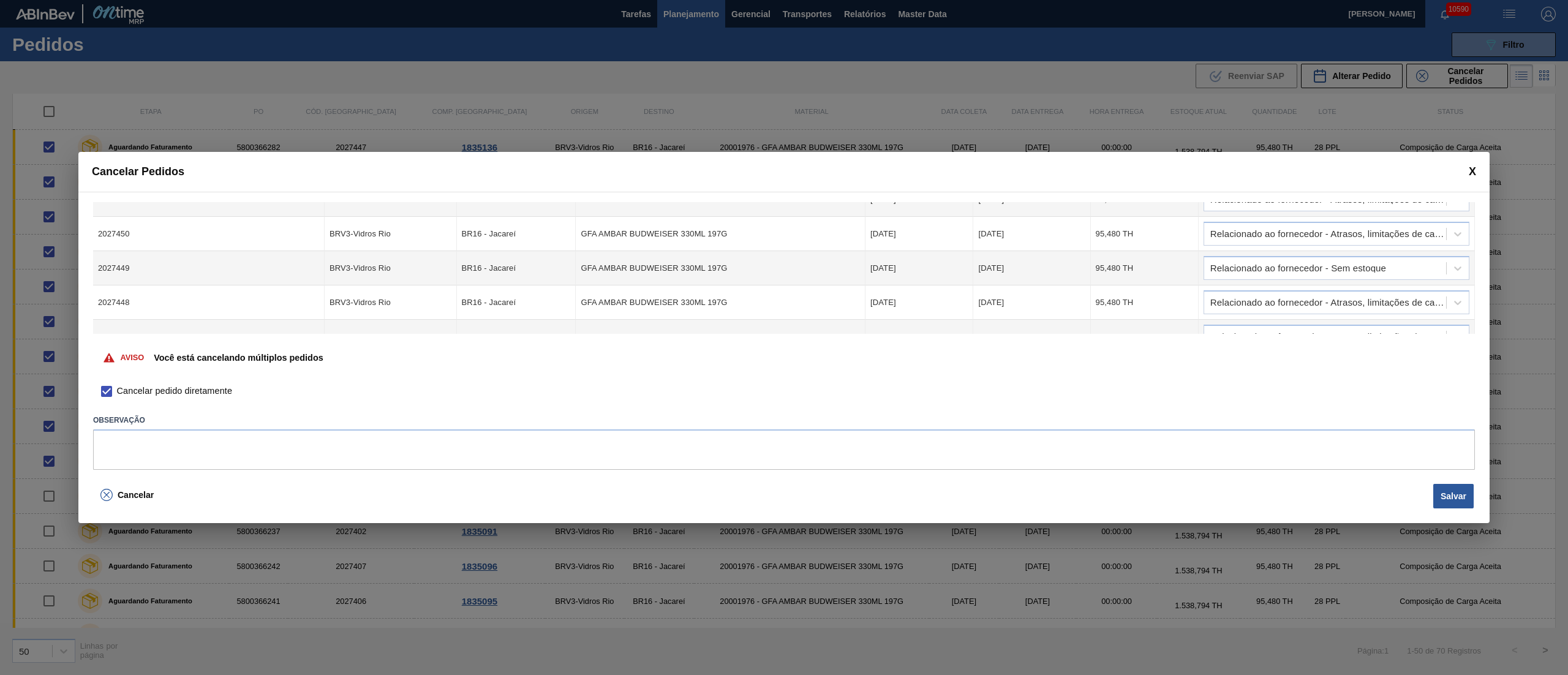
scroll to position [0, 0]
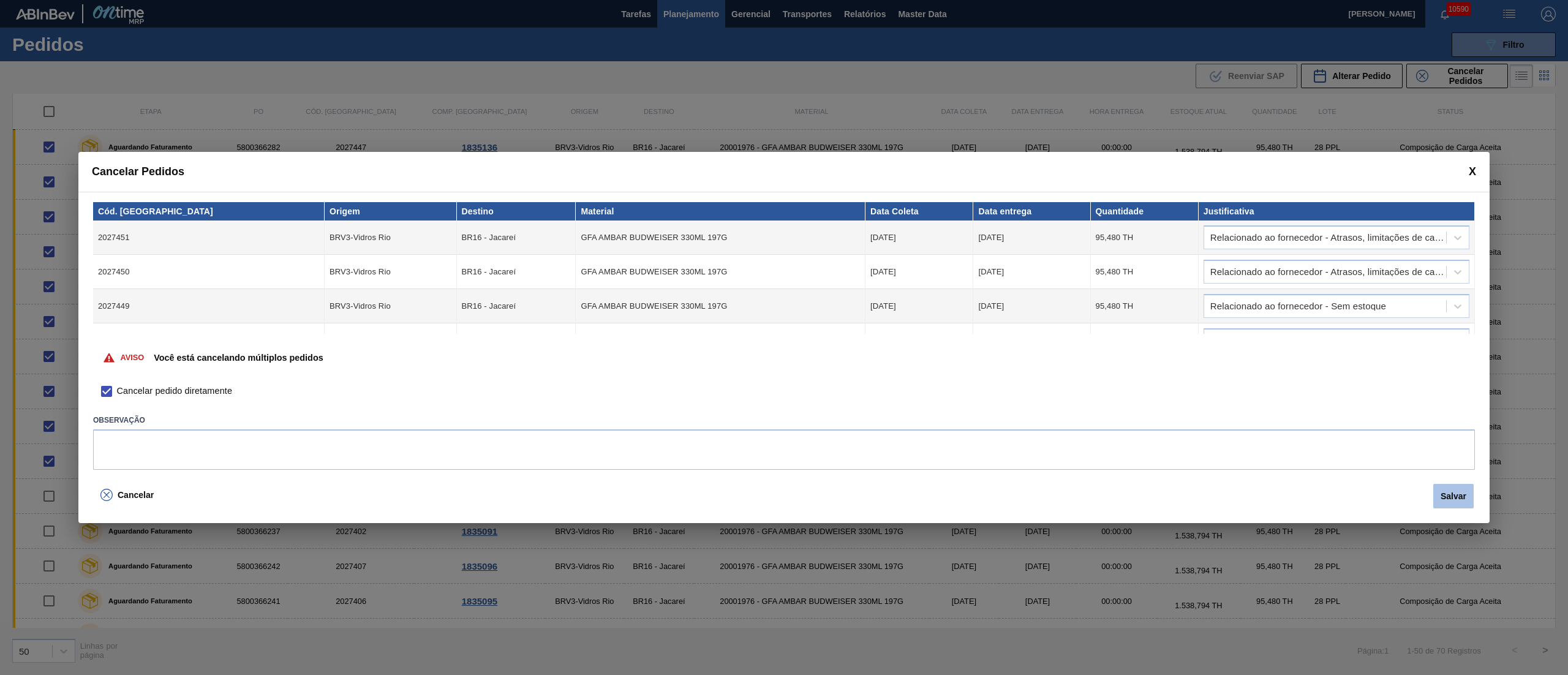
click at [1442, 487] on button "Salvar" at bounding box center [1453, 496] width 40 height 24
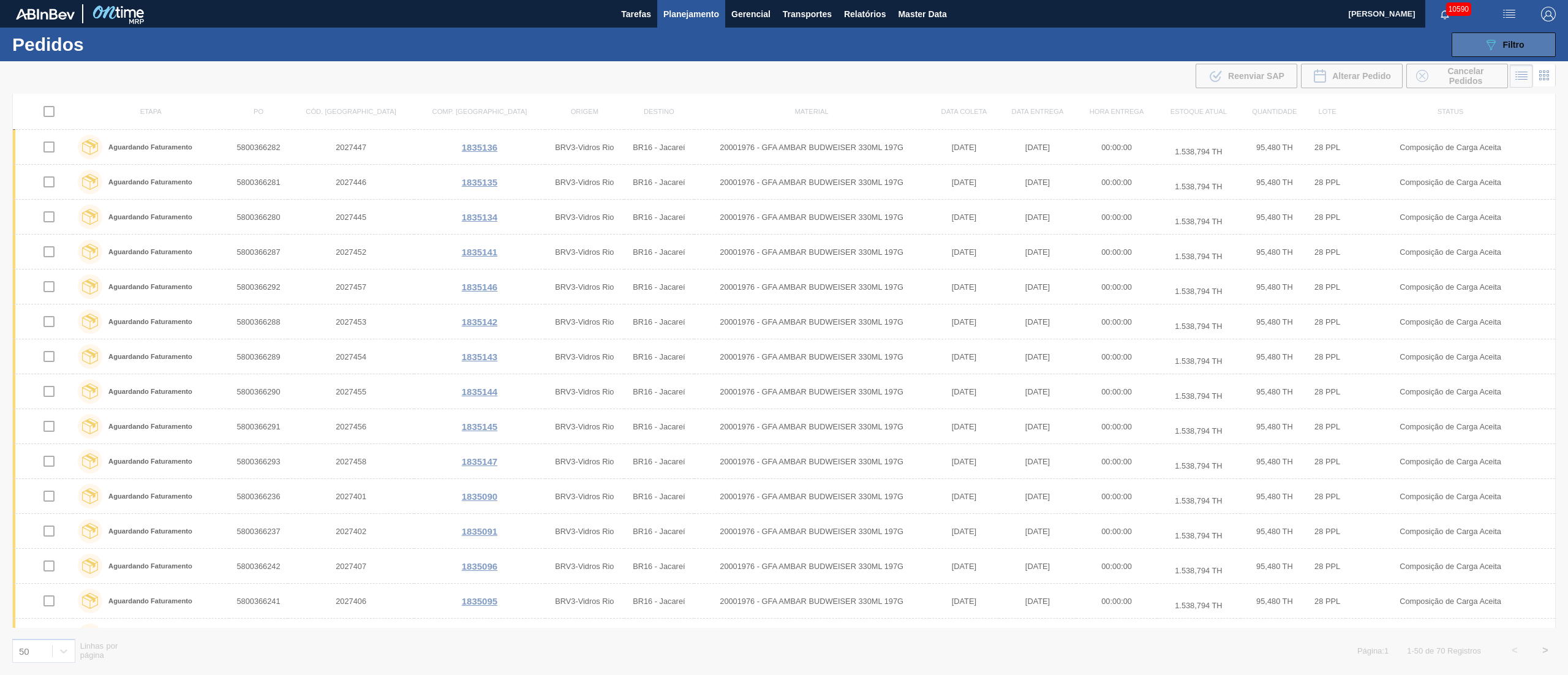
click at [1490, 46] on icon "089F7B8B-B2A5-4AFE-B5C0-19BA573D28AC" at bounding box center [1490, 44] width 14 height 14
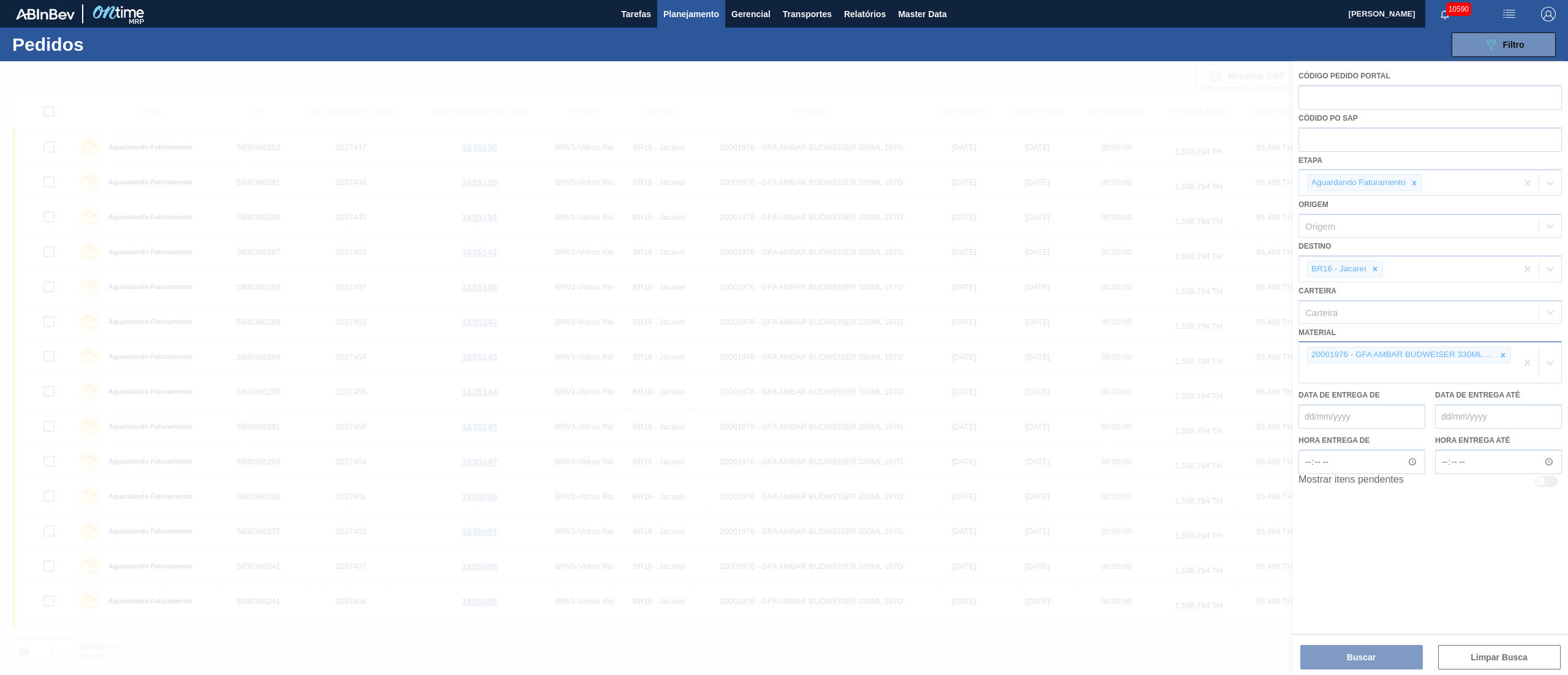
click at [1501, 352] on div at bounding box center [784, 368] width 1568 height 613
click at [1502, 355] on icon at bounding box center [1503, 354] width 4 height 4
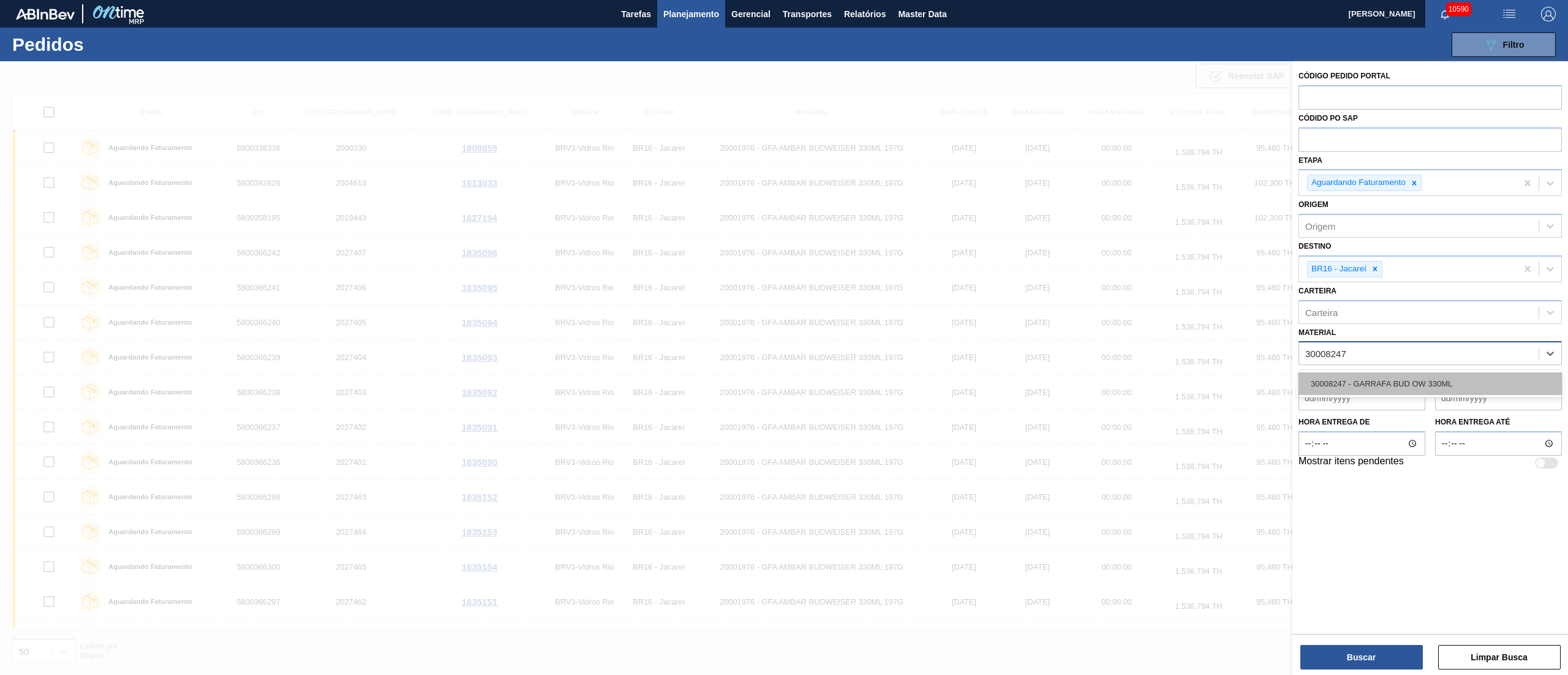
click at [1441, 379] on div "30008247 - GARRAFA BUD OW 330ML" at bounding box center [1430, 383] width 263 height 23
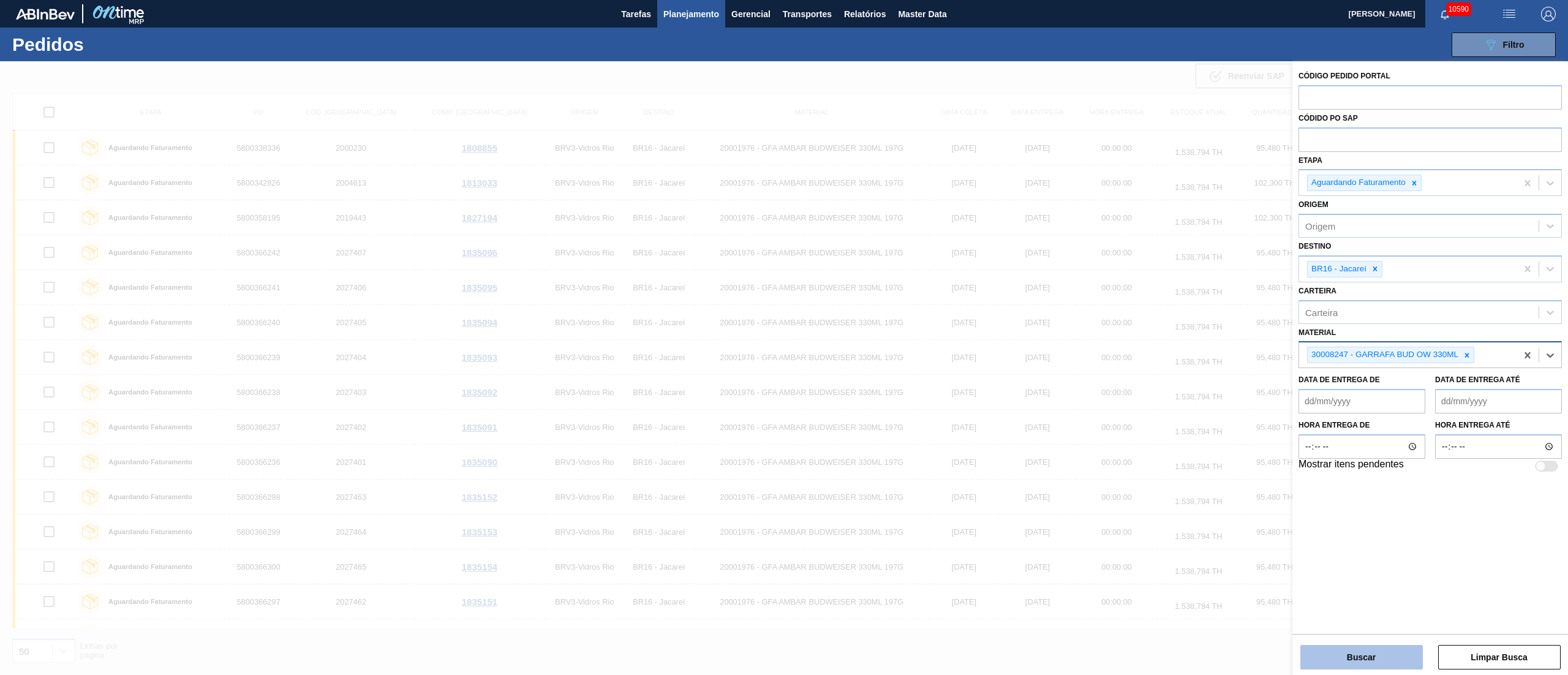
click at [1345, 659] on button "Buscar" at bounding box center [1361, 656] width 122 height 24
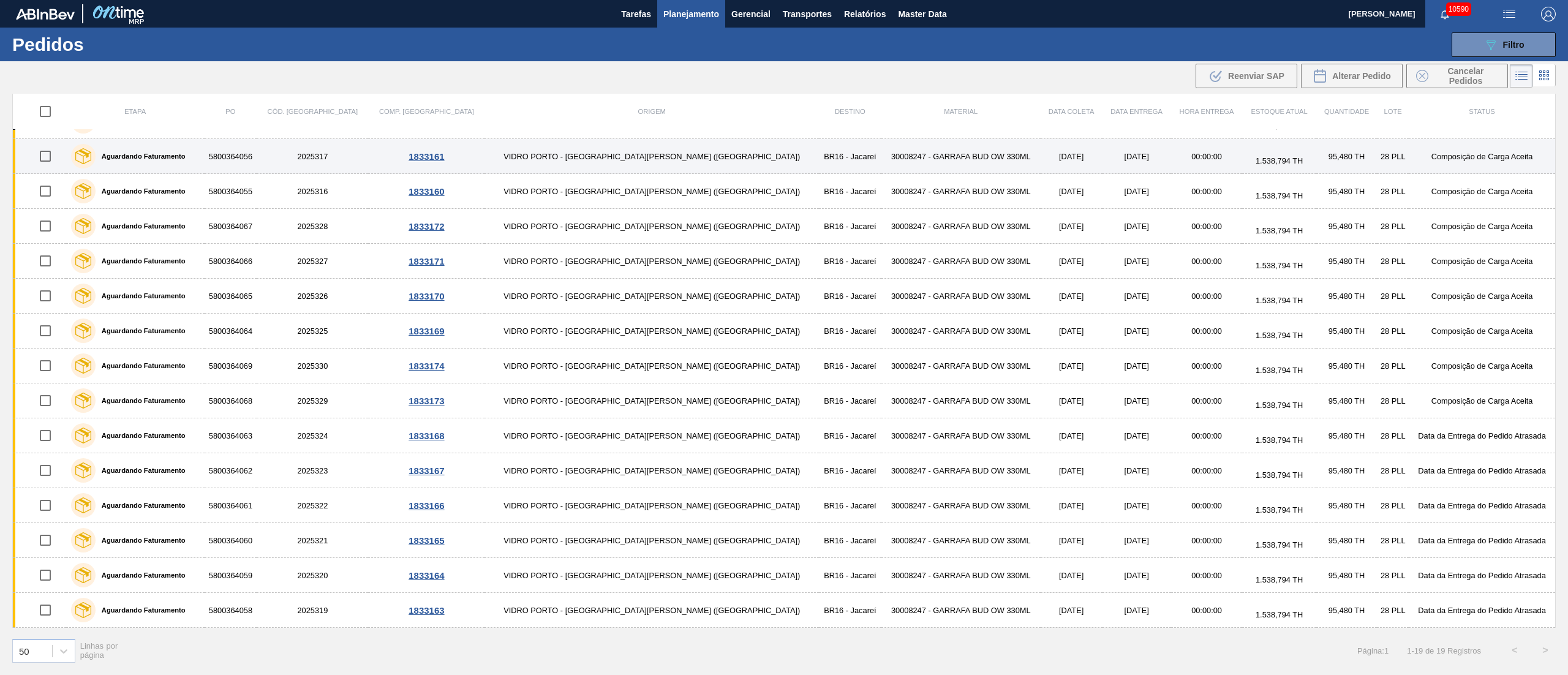
scroll to position [169, 0]
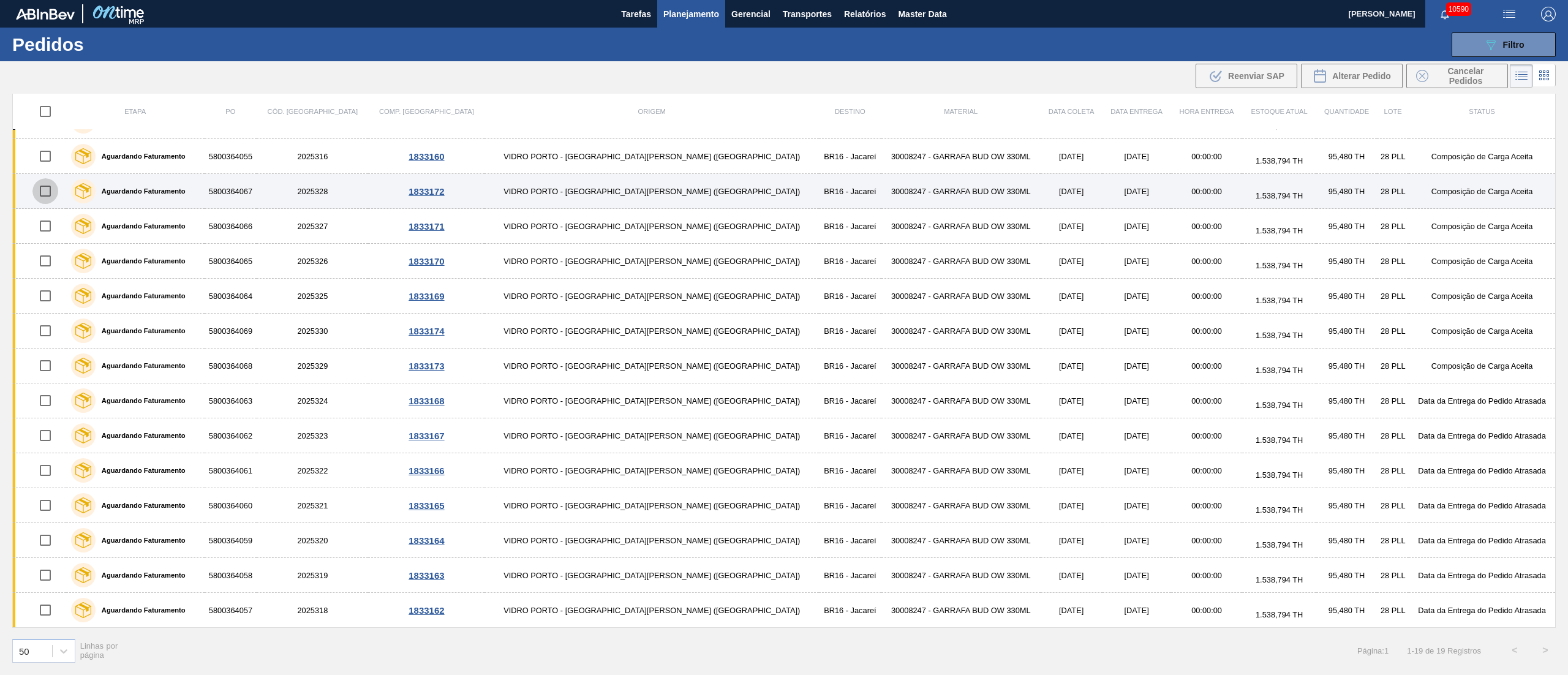
click at [52, 191] on input "checkbox" at bounding box center [46, 190] width 26 height 26
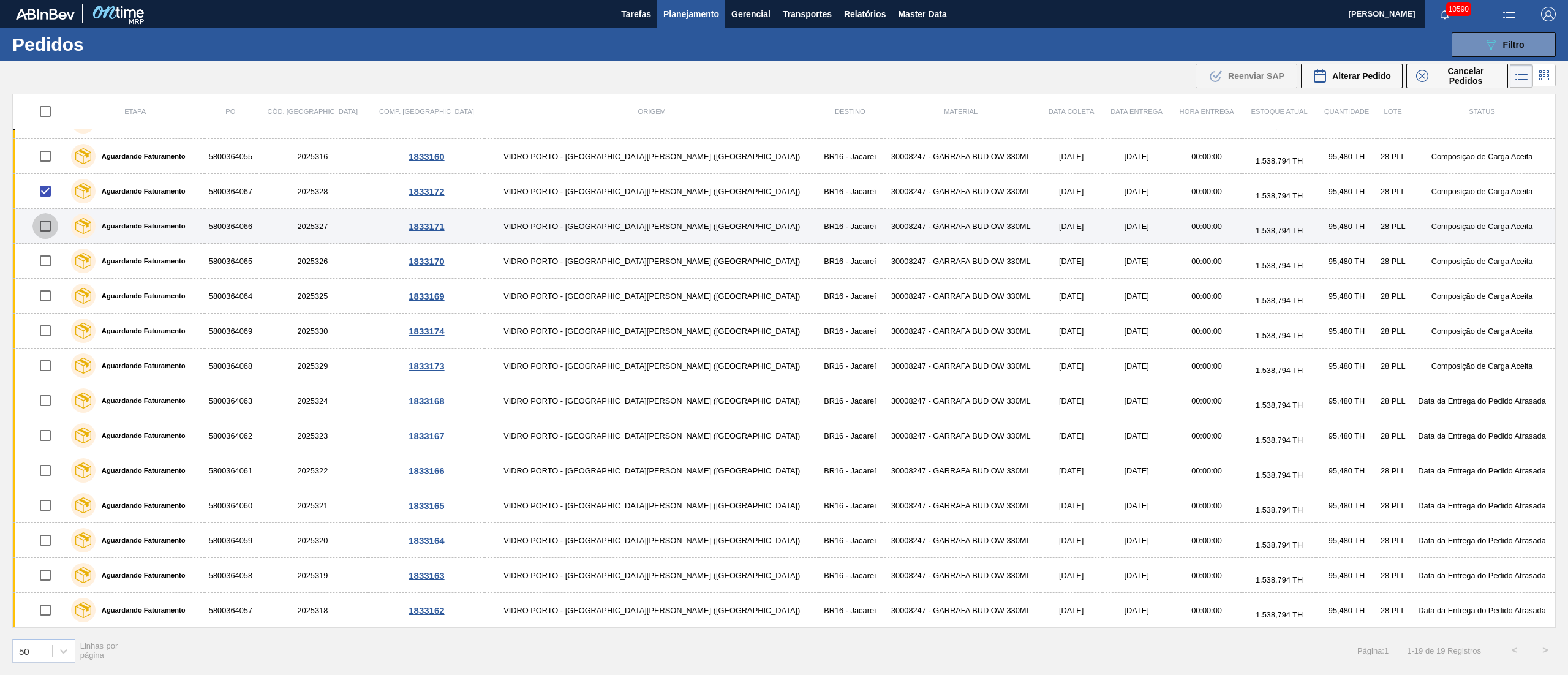
click at [49, 225] on input "checkbox" at bounding box center [46, 226] width 26 height 26
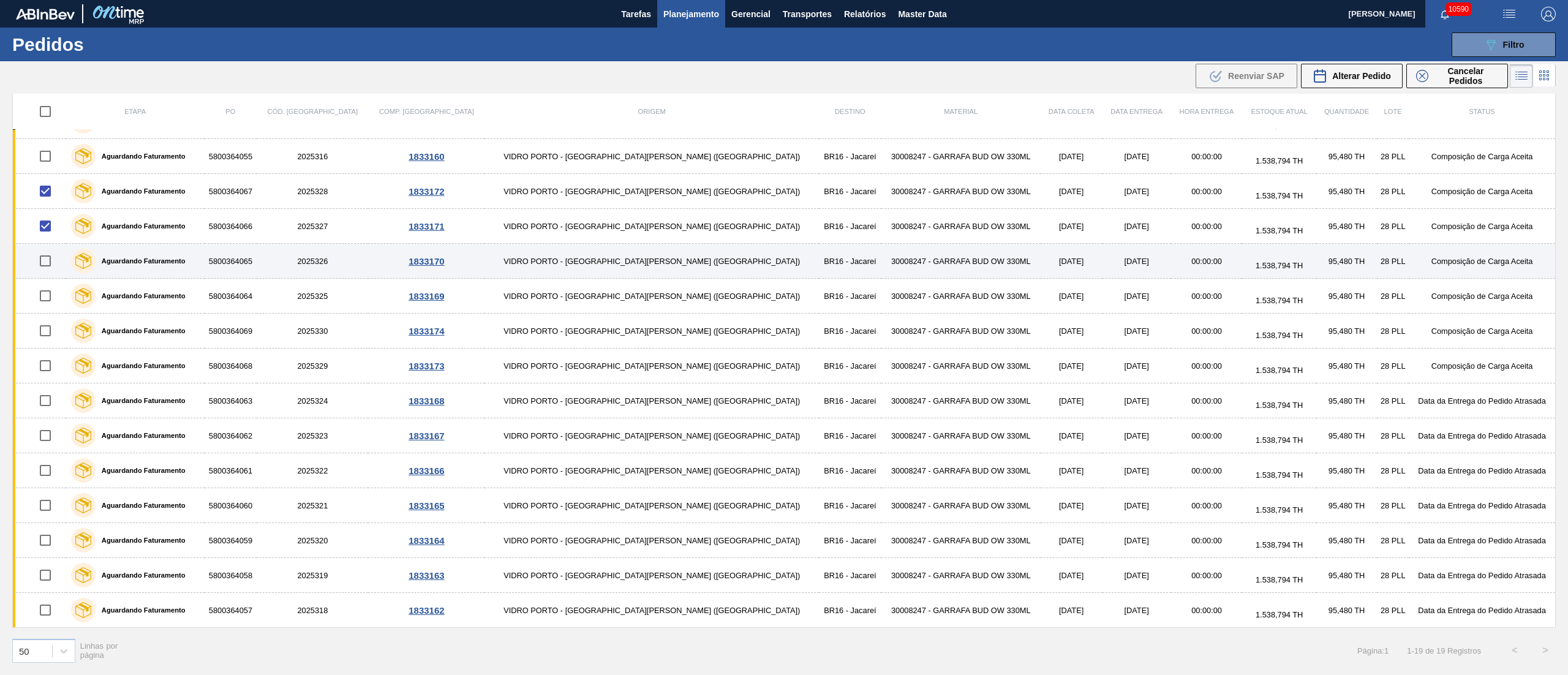
click at [52, 256] on input "checkbox" at bounding box center [46, 260] width 26 height 26
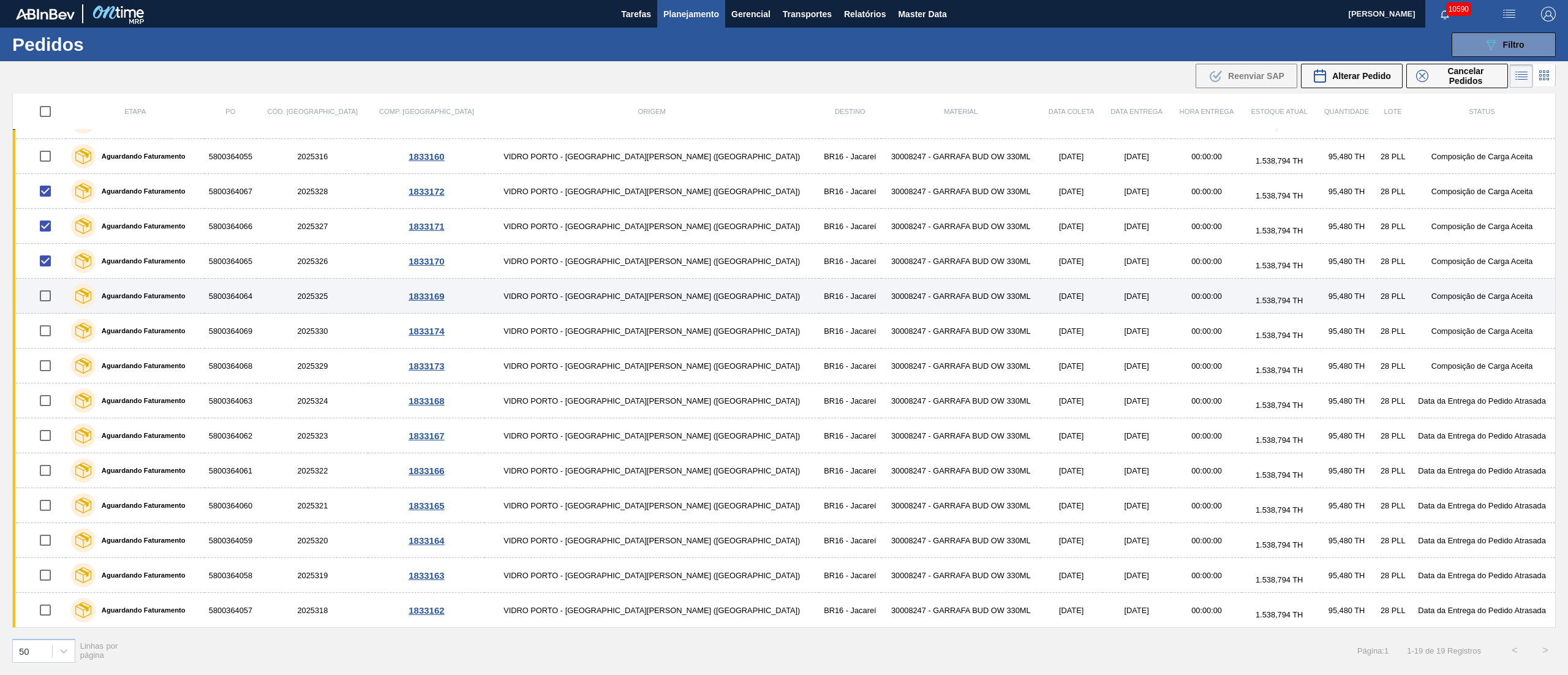
click at [51, 292] on input "checkbox" at bounding box center [46, 296] width 26 height 26
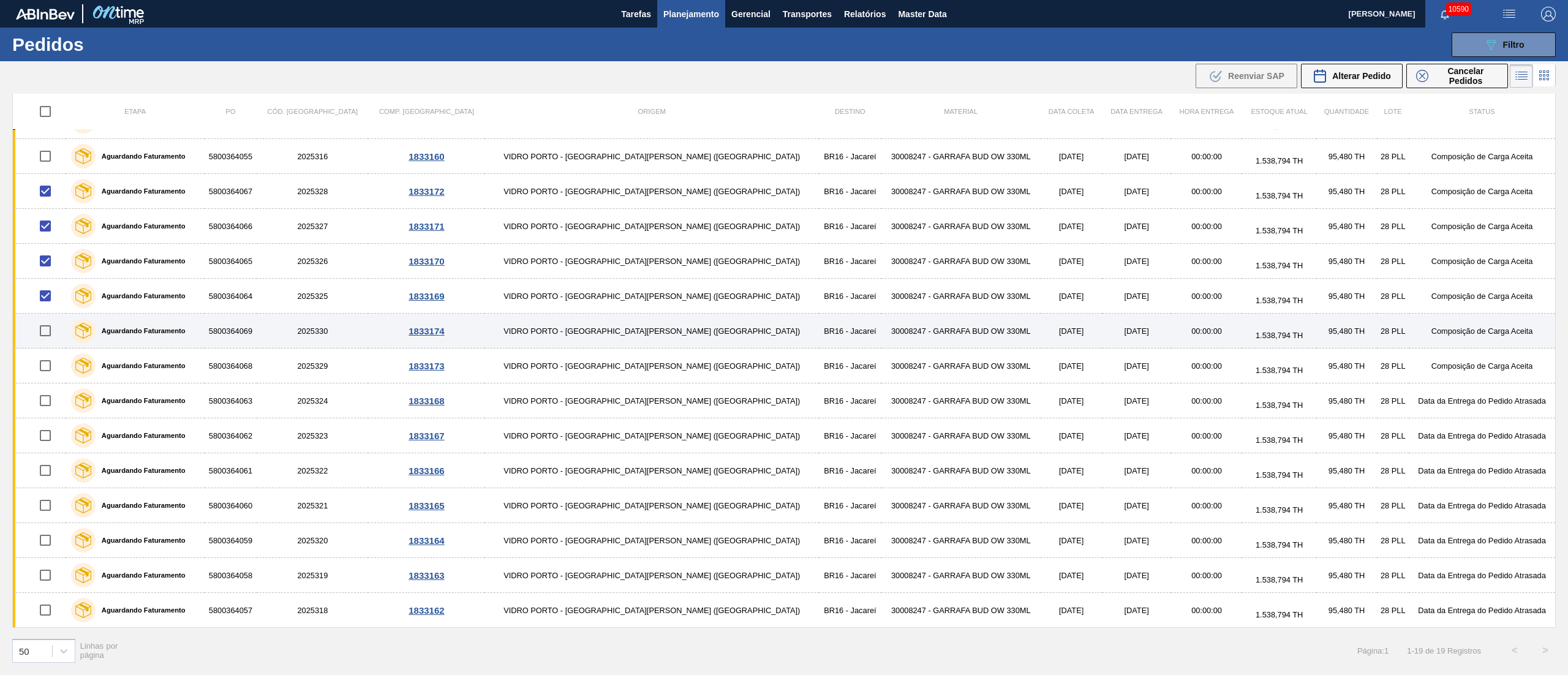
click at [51, 326] on input "checkbox" at bounding box center [46, 330] width 26 height 26
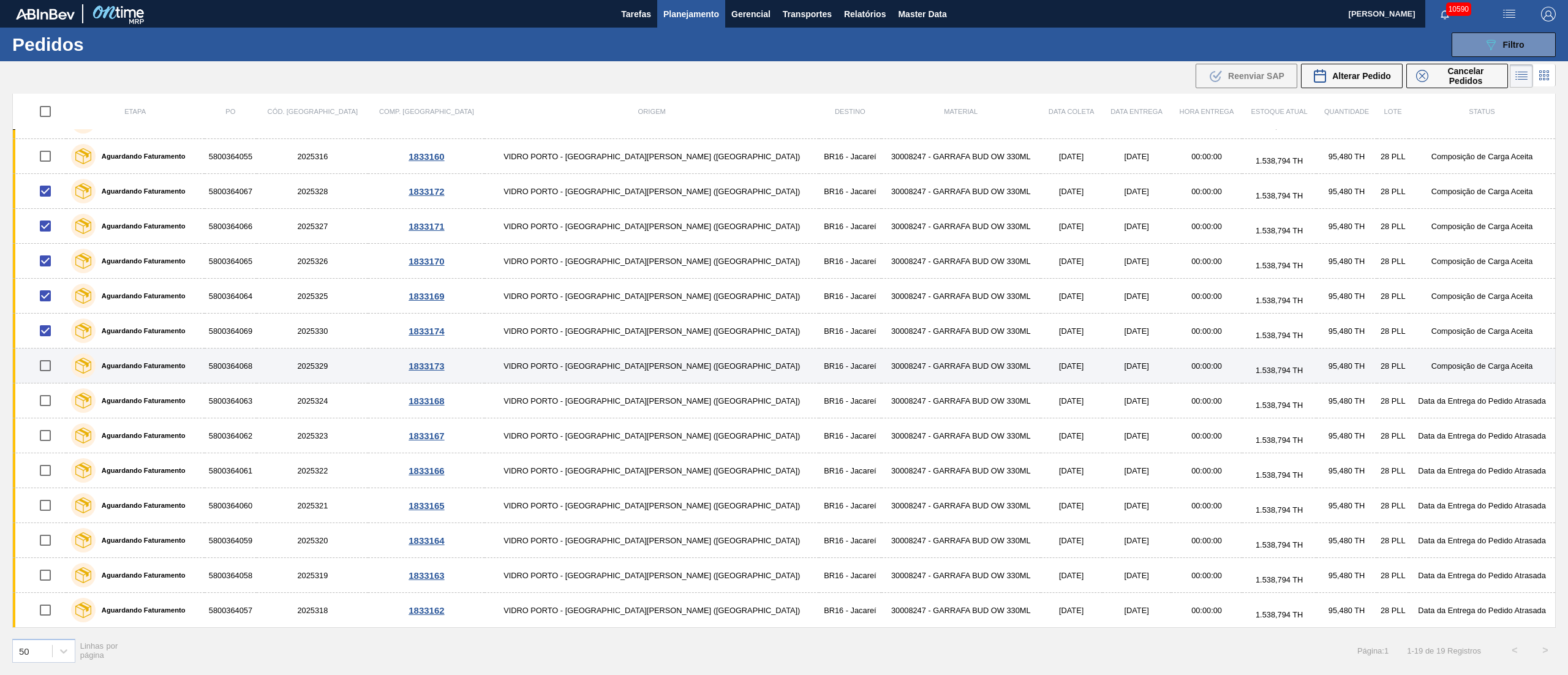
click at [55, 366] on input "checkbox" at bounding box center [46, 365] width 26 height 26
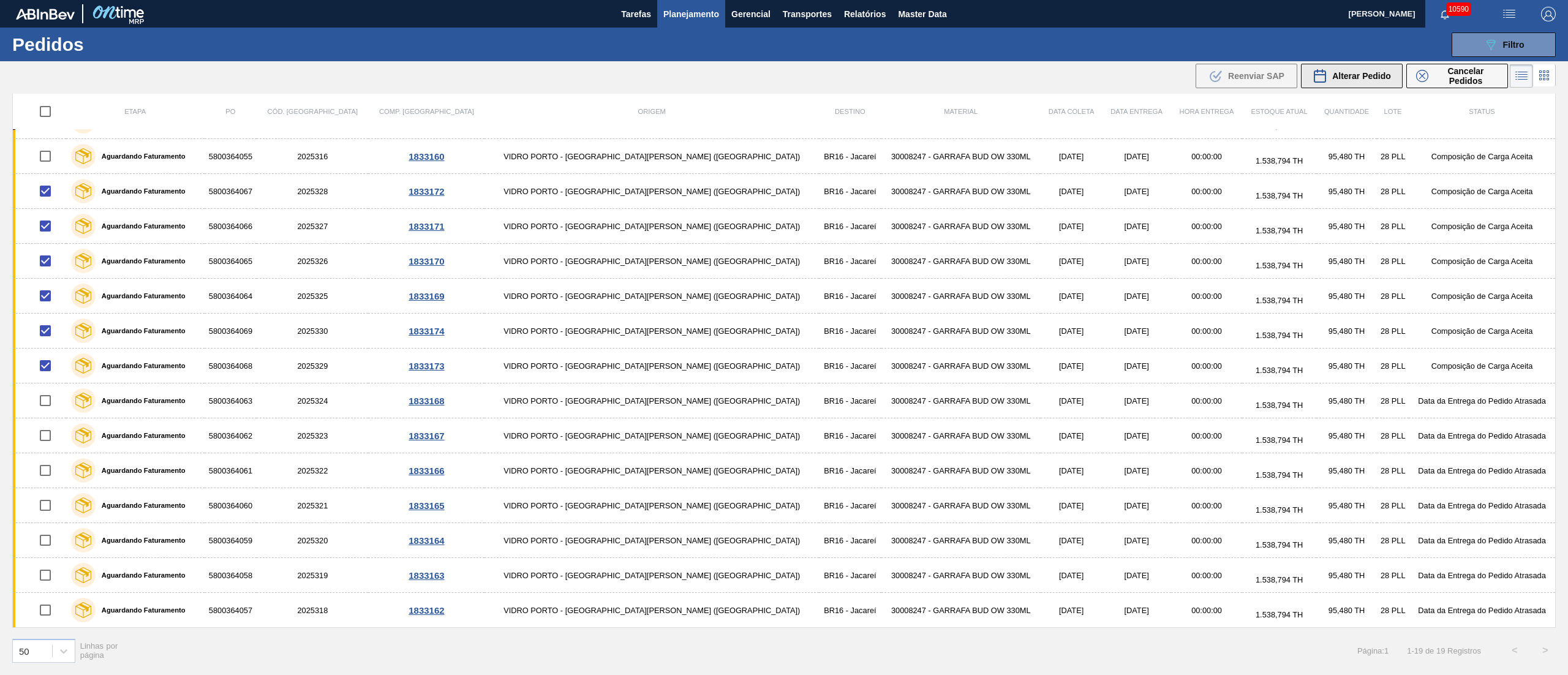
click at [1365, 71] on span "Alterar Pedido" at bounding box center [1361, 76] width 59 height 10
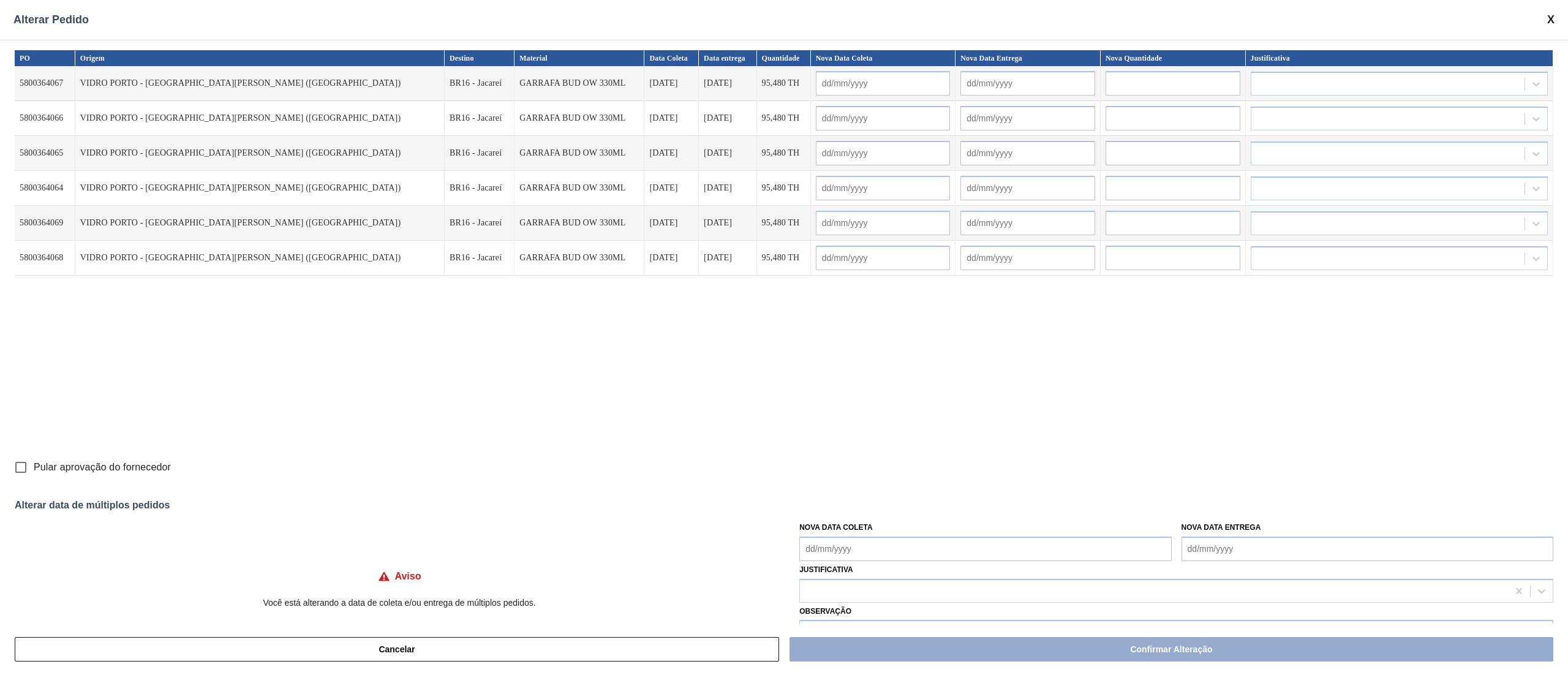
click at [811, 544] on Coleta "Nova Data Coleta" at bounding box center [985, 548] width 372 height 24
click at [893, 475] on div "18" at bounding box center [894, 473] width 17 height 17
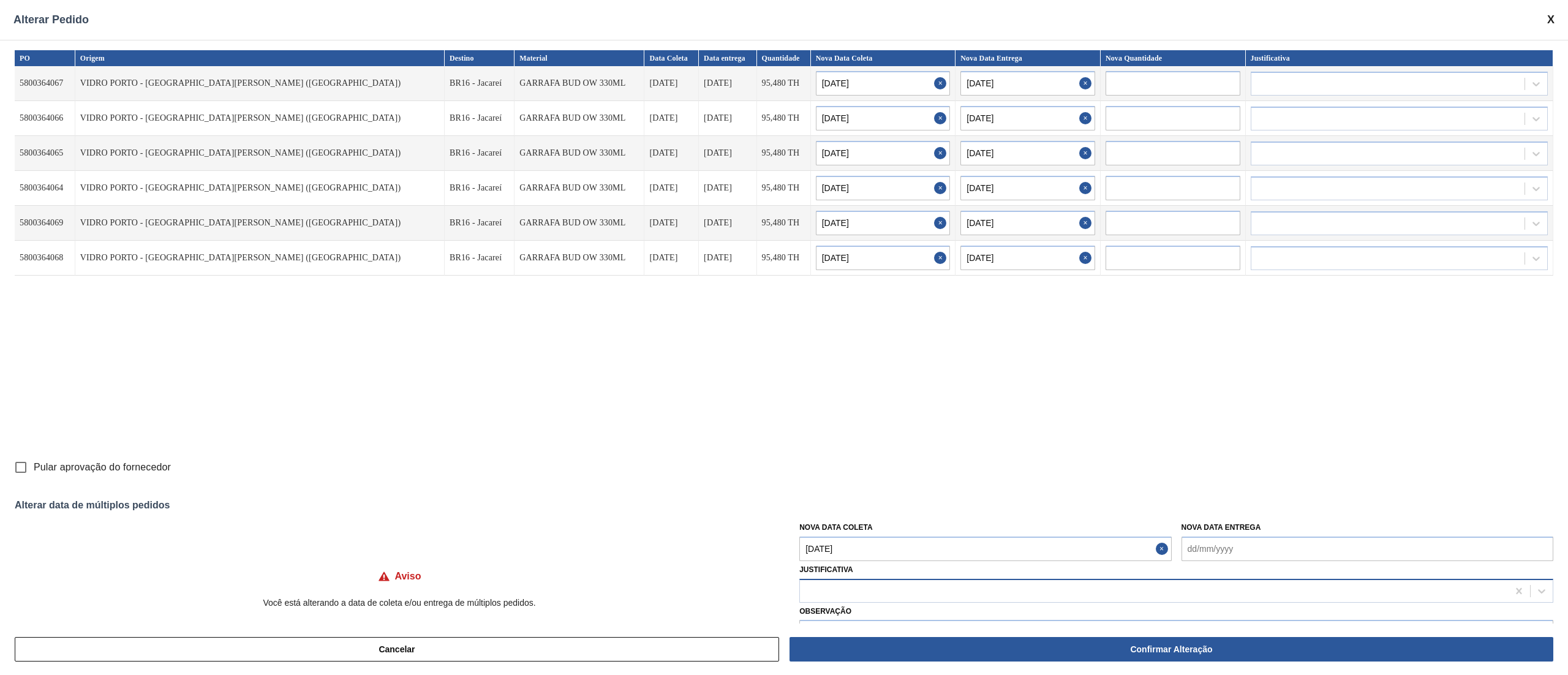
click at [875, 597] on div at bounding box center [1154, 590] width 708 height 18
click at [843, 613] on div "Aquisição ABI (Preços, contratos, etc.)" at bounding box center [1176, 621] width 754 height 23
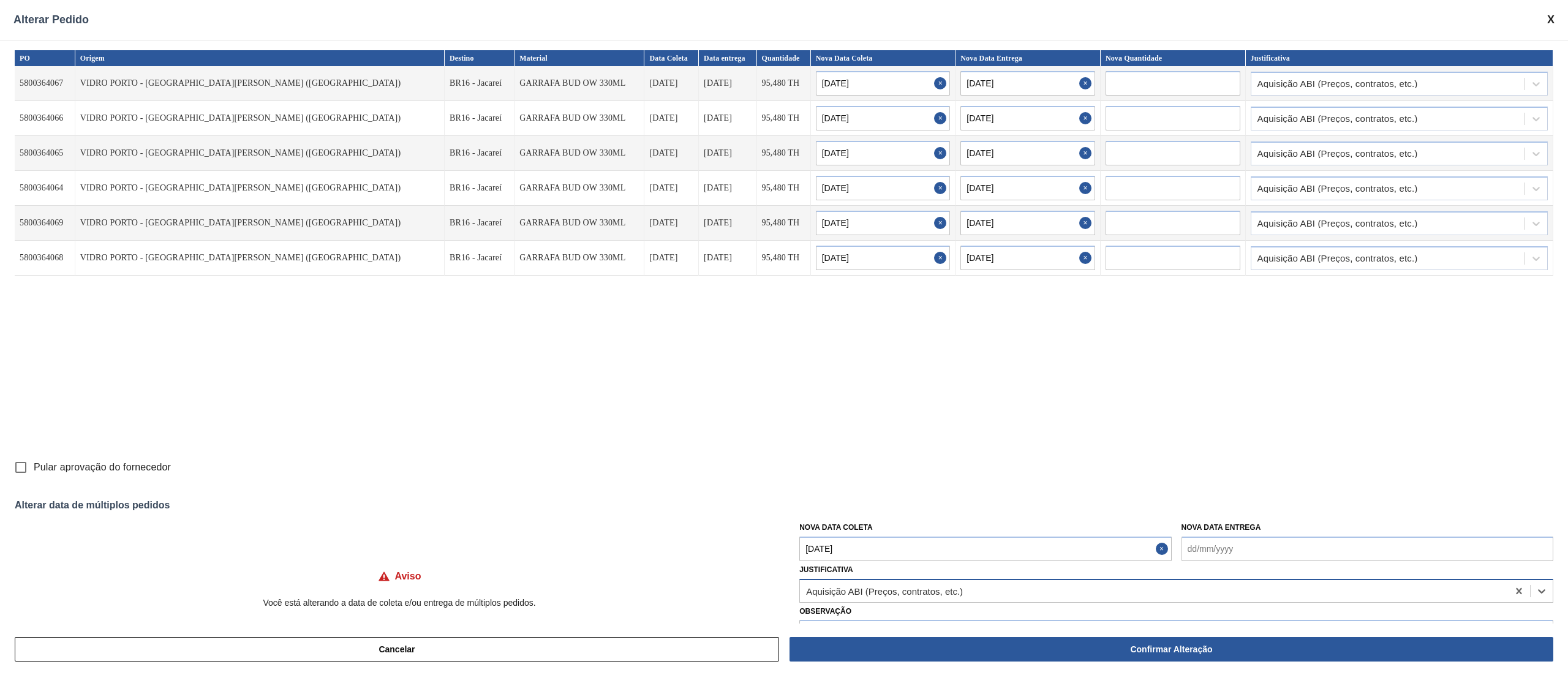
click at [859, 592] on div "Aquisição ABI (Preços, contratos, etc.)" at bounding box center [884, 591] width 157 height 10
click at [871, 621] on div "Outro" at bounding box center [1176, 621] width 754 height 23
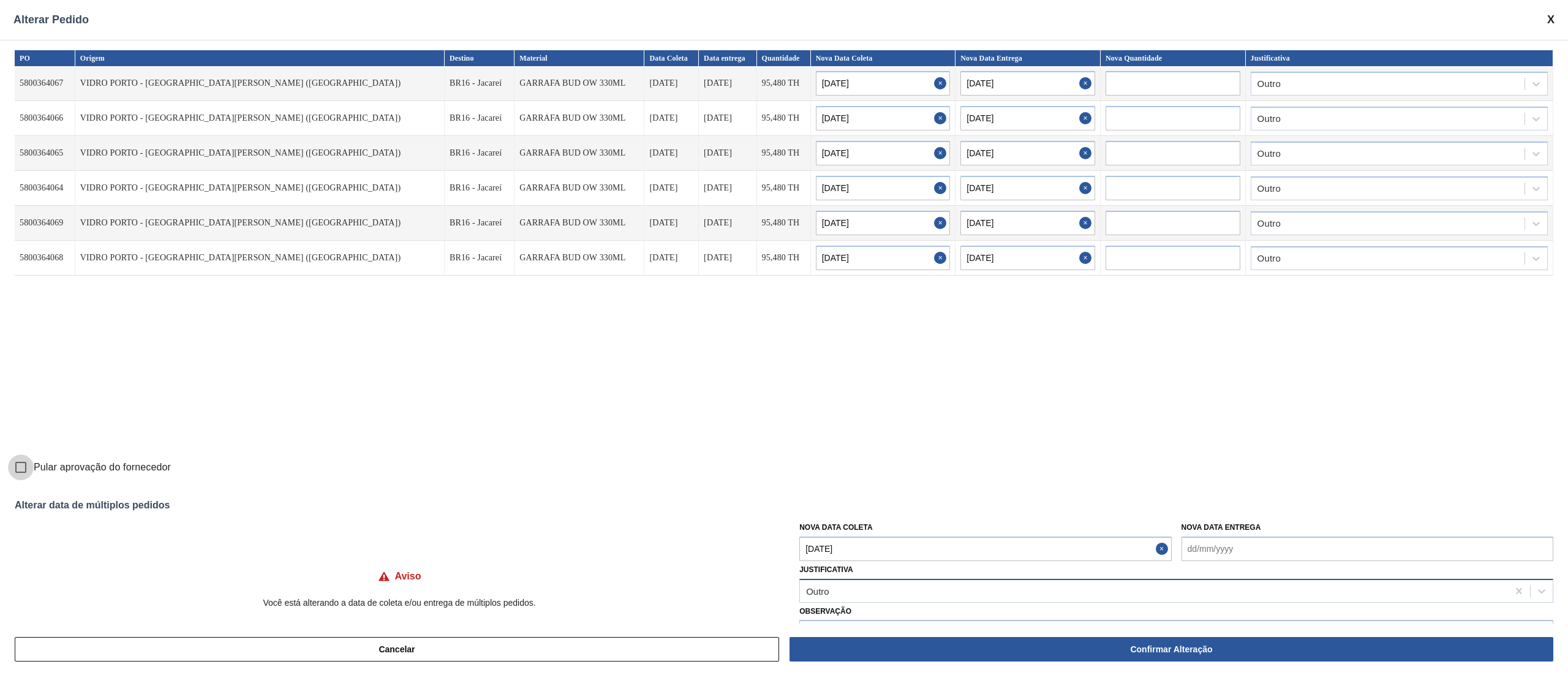
drag, startPoint x: 17, startPoint y: 470, endPoint x: 45, endPoint y: 474, distance: 28.3
click at [19, 470] on input "Pular aprovação do fornecedor" at bounding box center [20, 467] width 26 height 26
click at [978, 663] on div "Cancelar Confirmar Alteração" at bounding box center [784, 649] width 1568 height 51
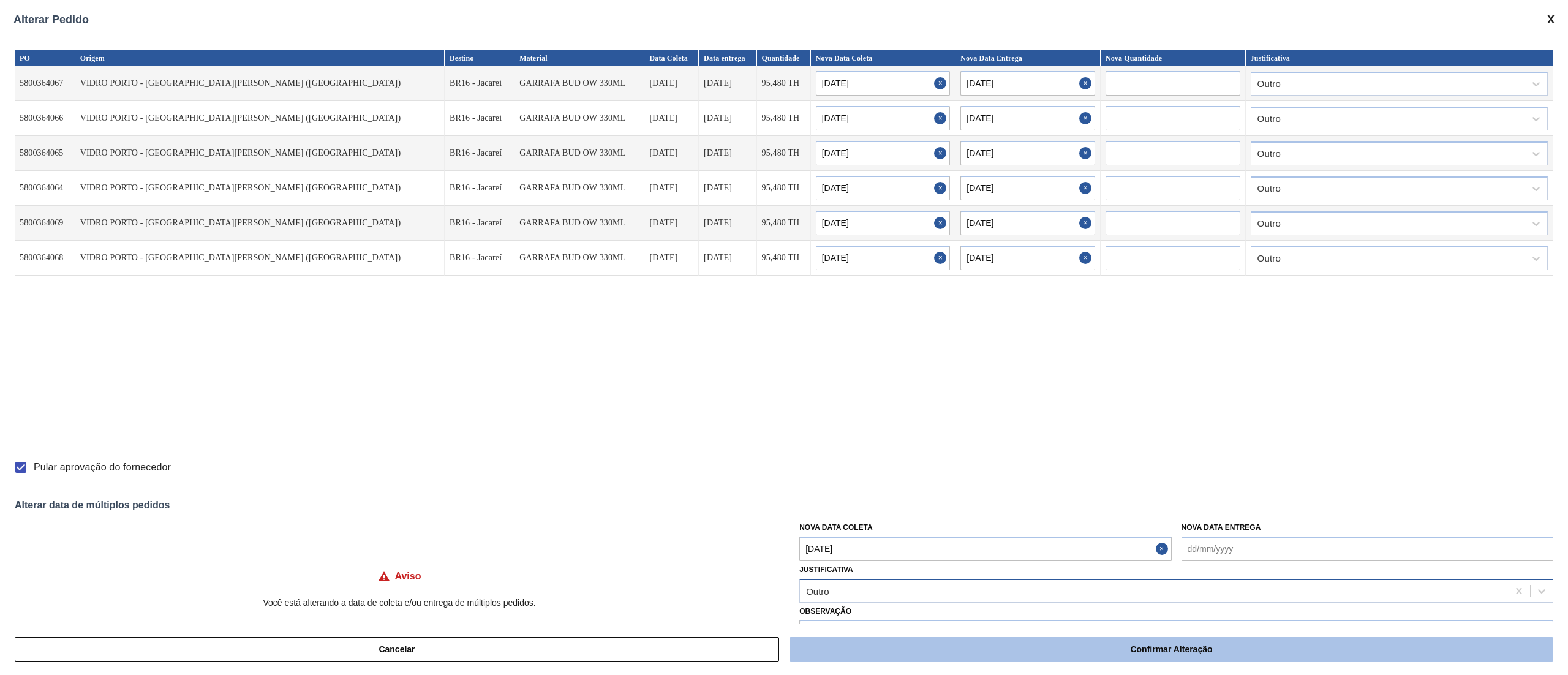
click at [983, 651] on button "Confirmar Alteração" at bounding box center [1172, 649] width 764 height 24
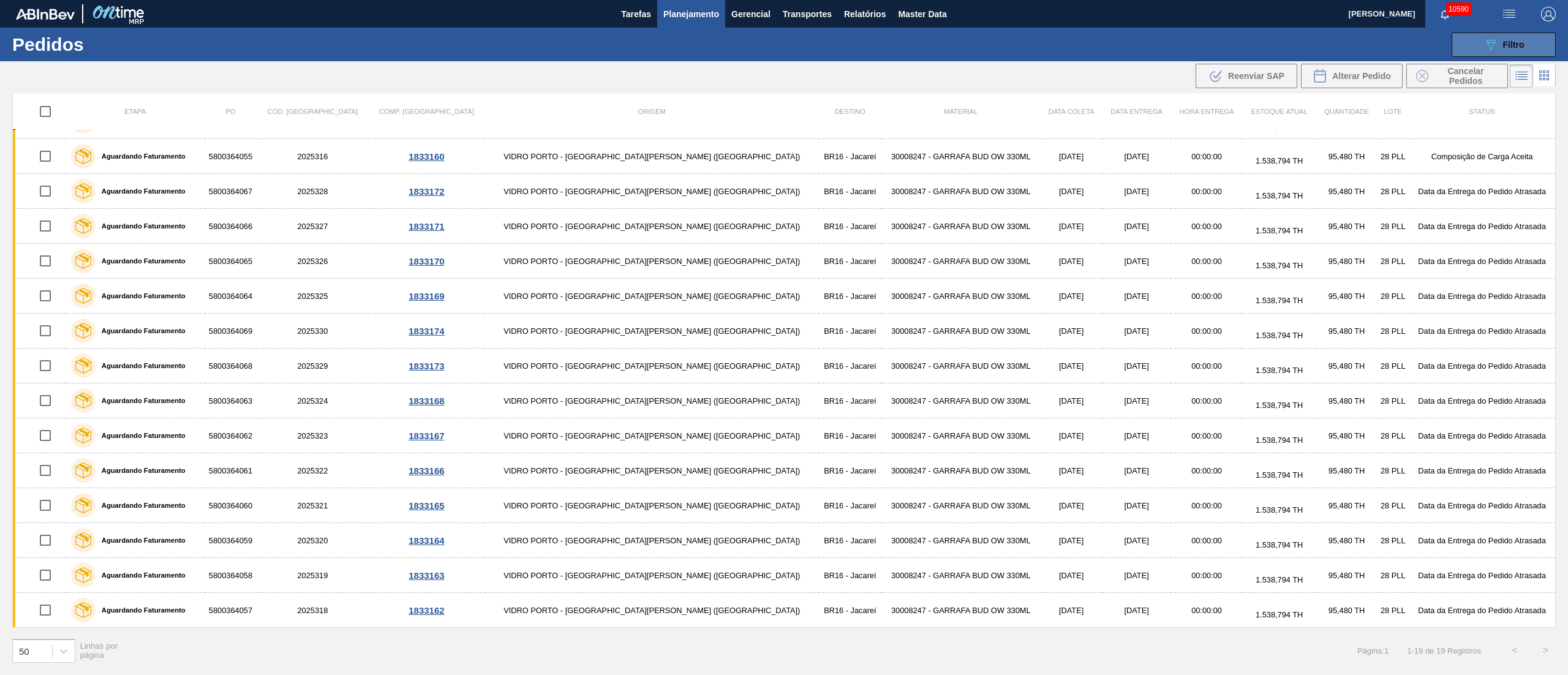
click at [1493, 38] on icon "089F7B8B-B2A5-4AFE-B5C0-19BA573D28AC" at bounding box center [1490, 44] width 14 height 14
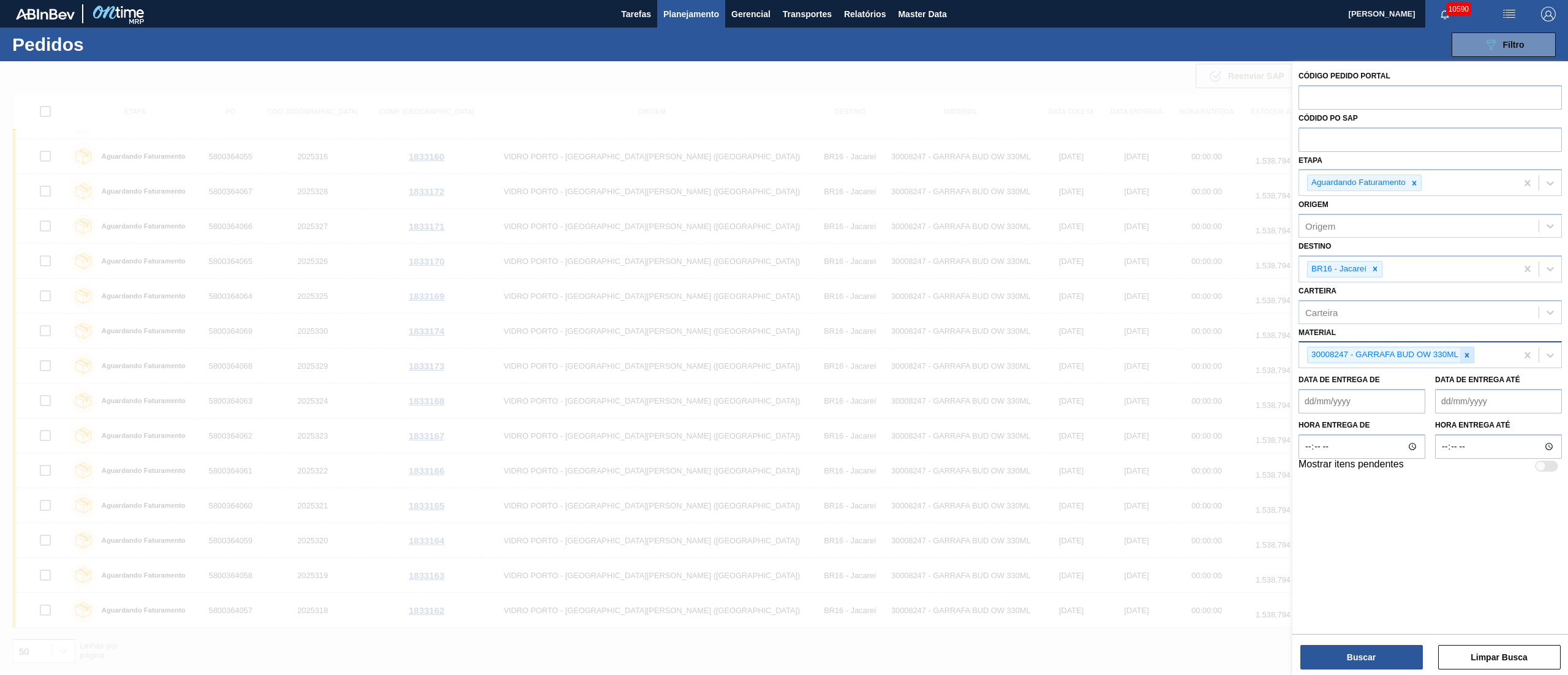
click at [1473, 356] on div at bounding box center [1467, 355] width 13 height 15
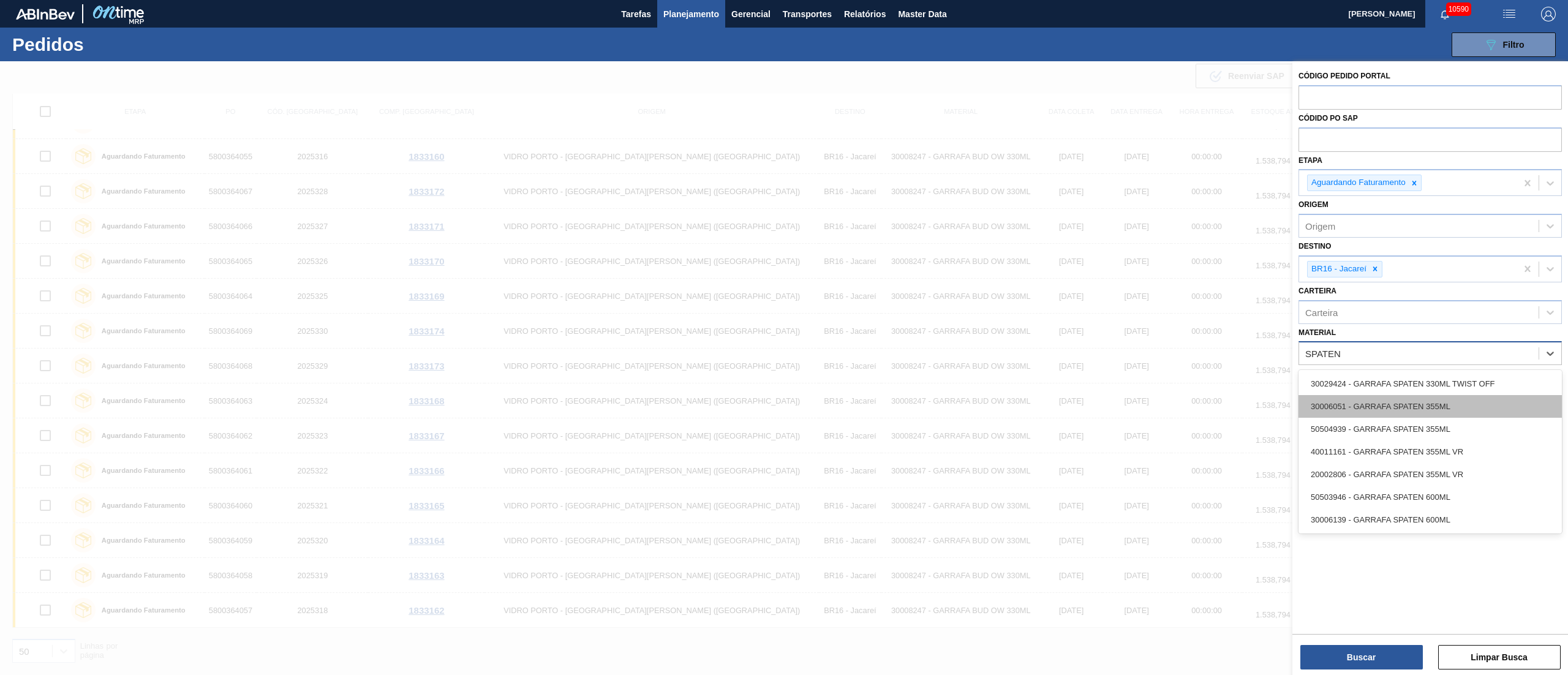
click at [1401, 403] on div "30006051 - GARRAFA SPATEN 355ML" at bounding box center [1430, 406] width 263 height 23
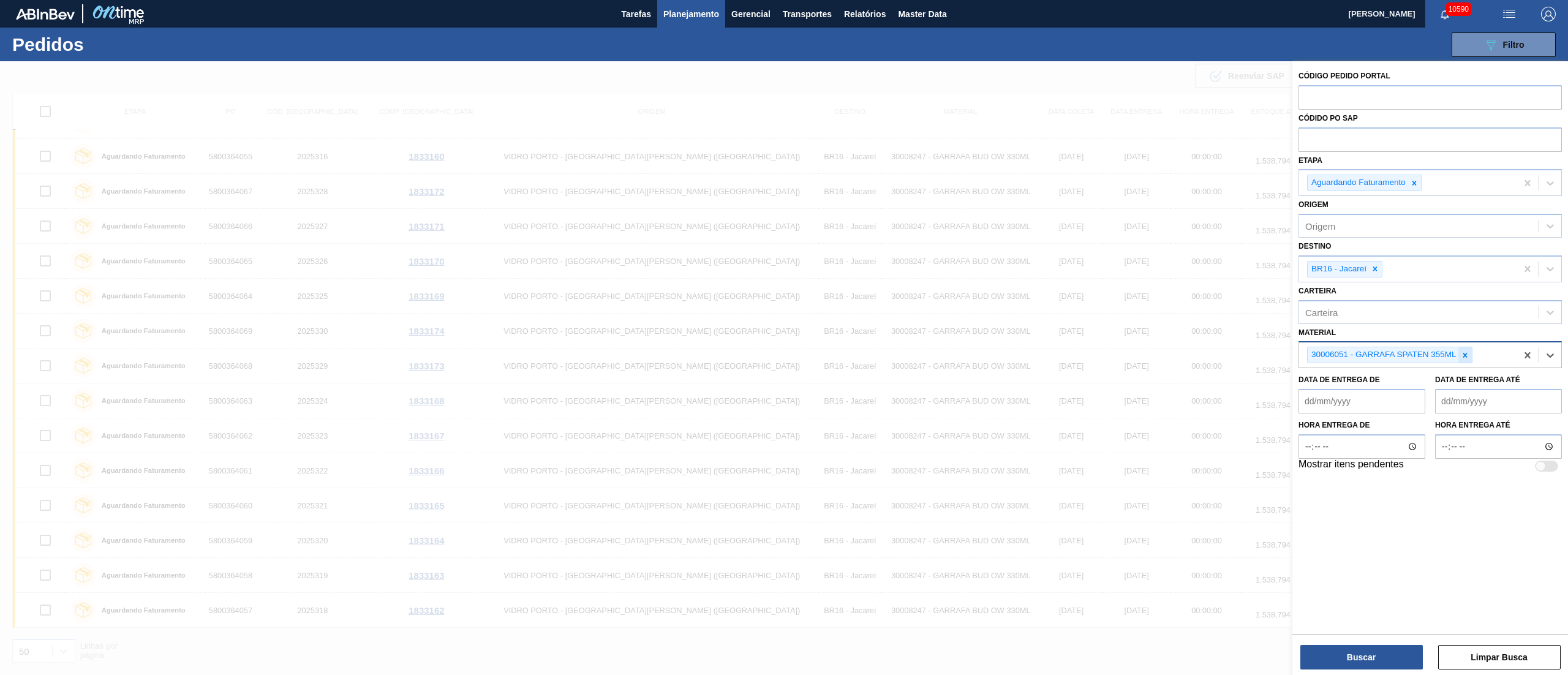
click at [1465, 357] on icon at bounding box center [1465, 355] width 8 height 8
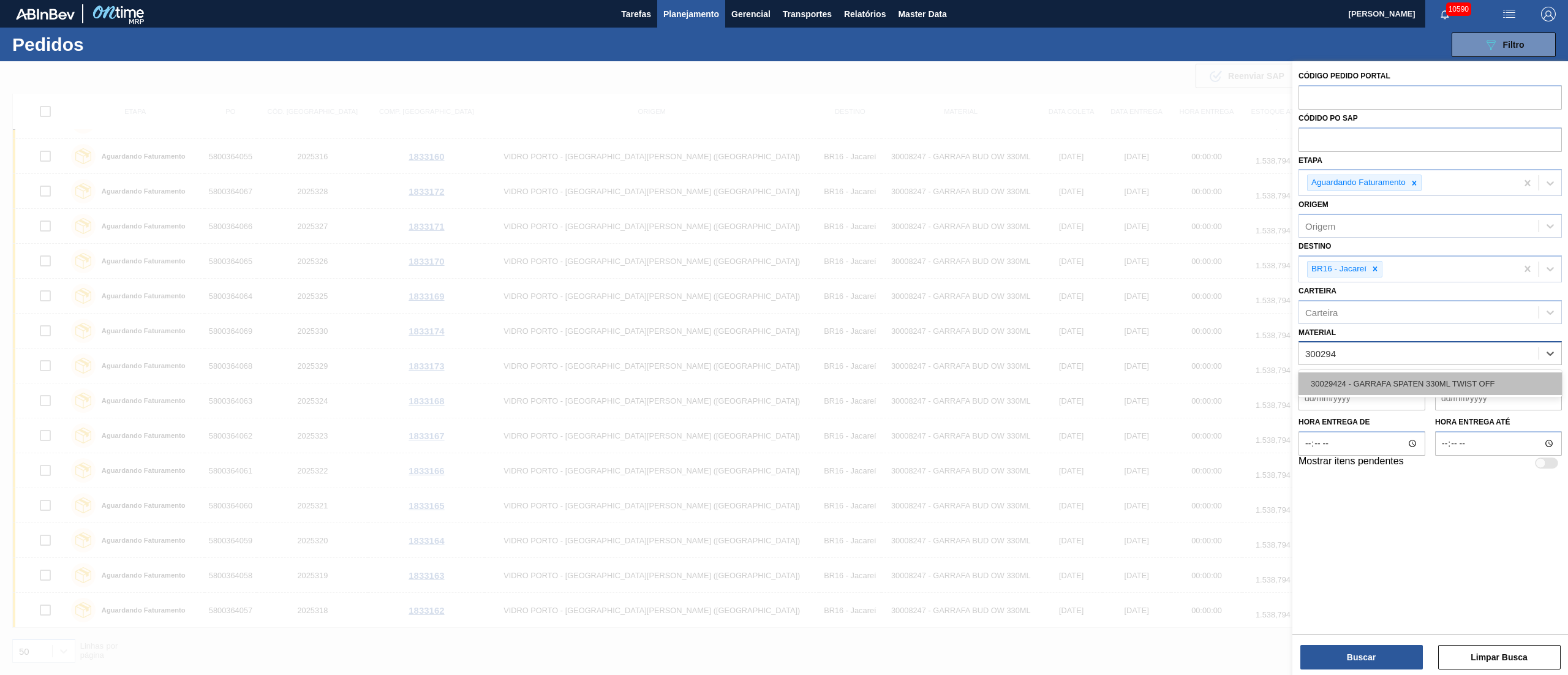
click at [1383, 374] on div "30029424 - GARRAFA SPATEN 330ML TWIST OFF" at bounding box center [1430, 383] width 263 height 23
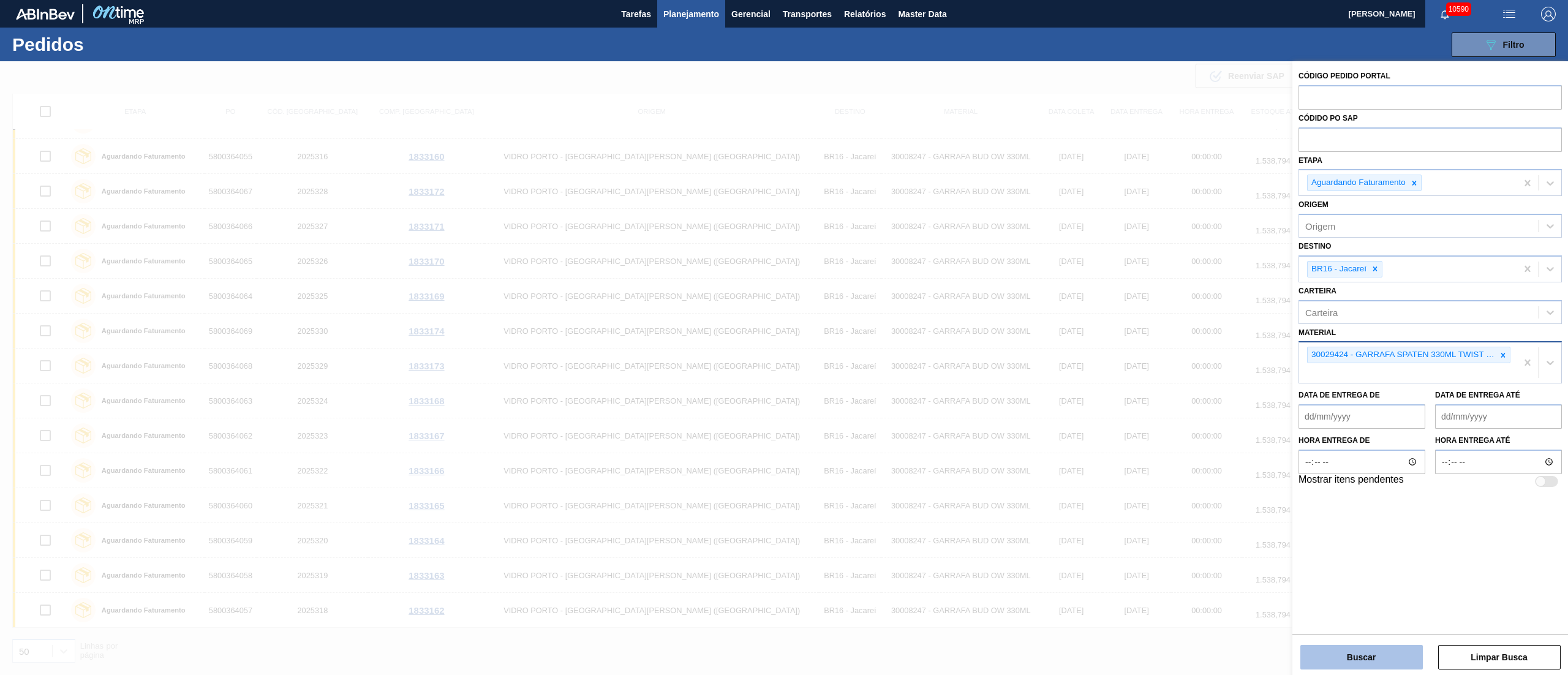
click at [1368, 659] on button "Buscar" at bounding box center [1361, 656] width 122 height 24
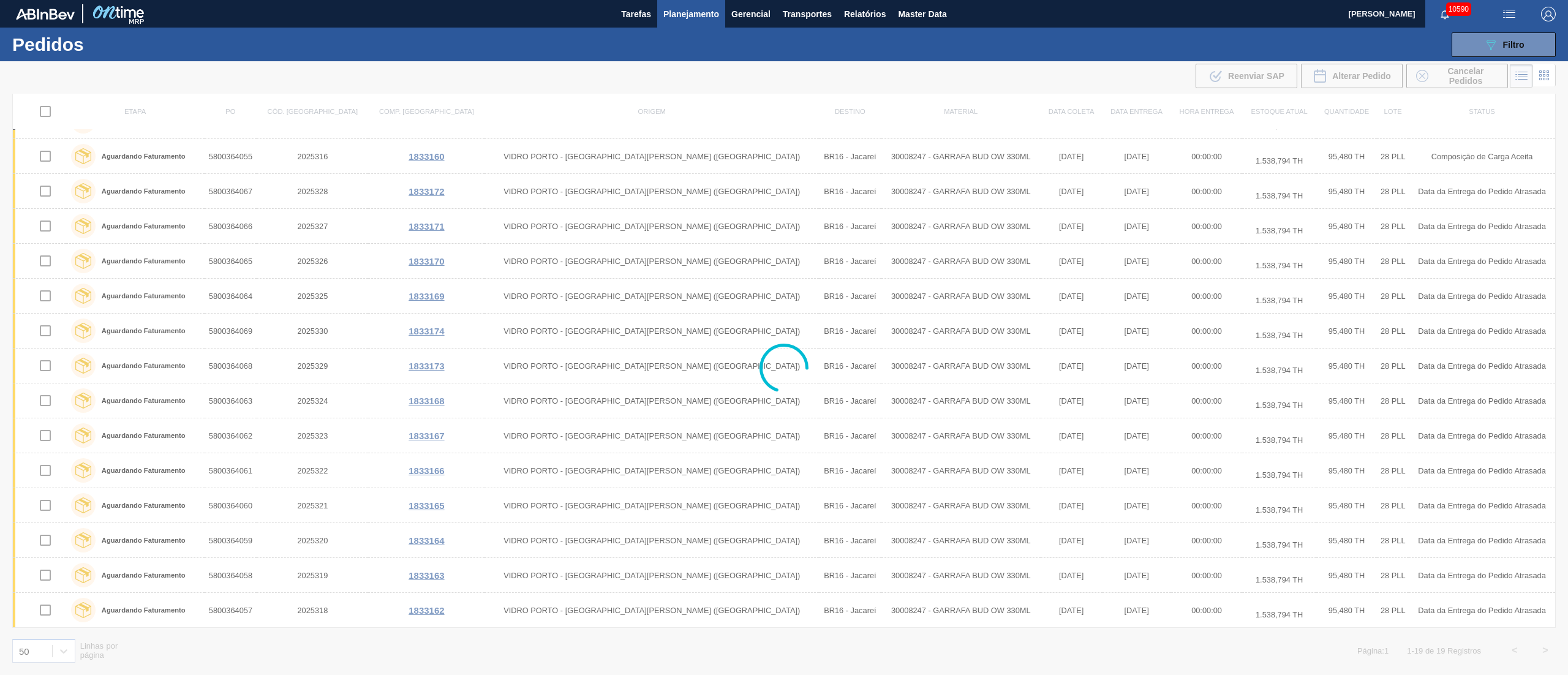
scroll to position [0, 0]
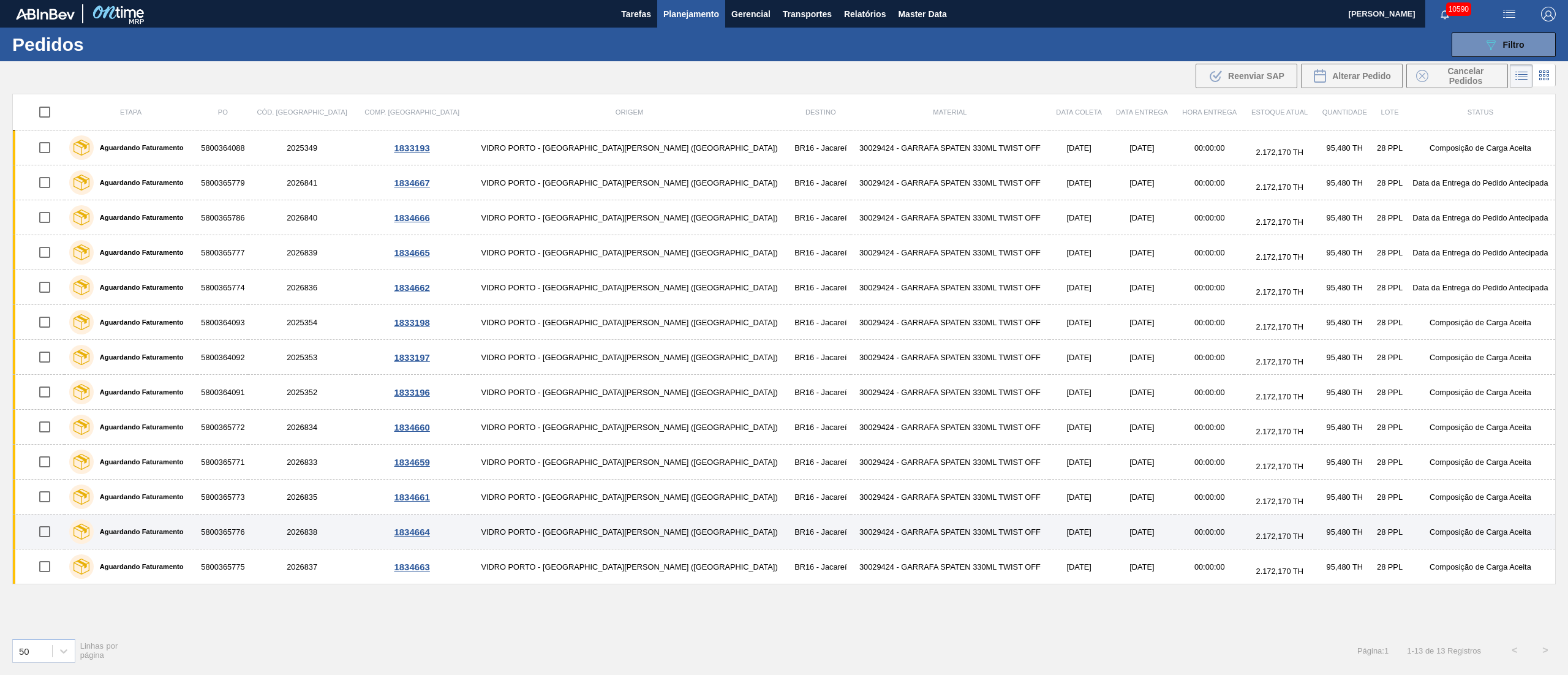
click at [893, 533] on td "30029424 - GARRAFA SPATEN 330ML TWIST OFF" at bounding box center [949, 531] width 198 height 35
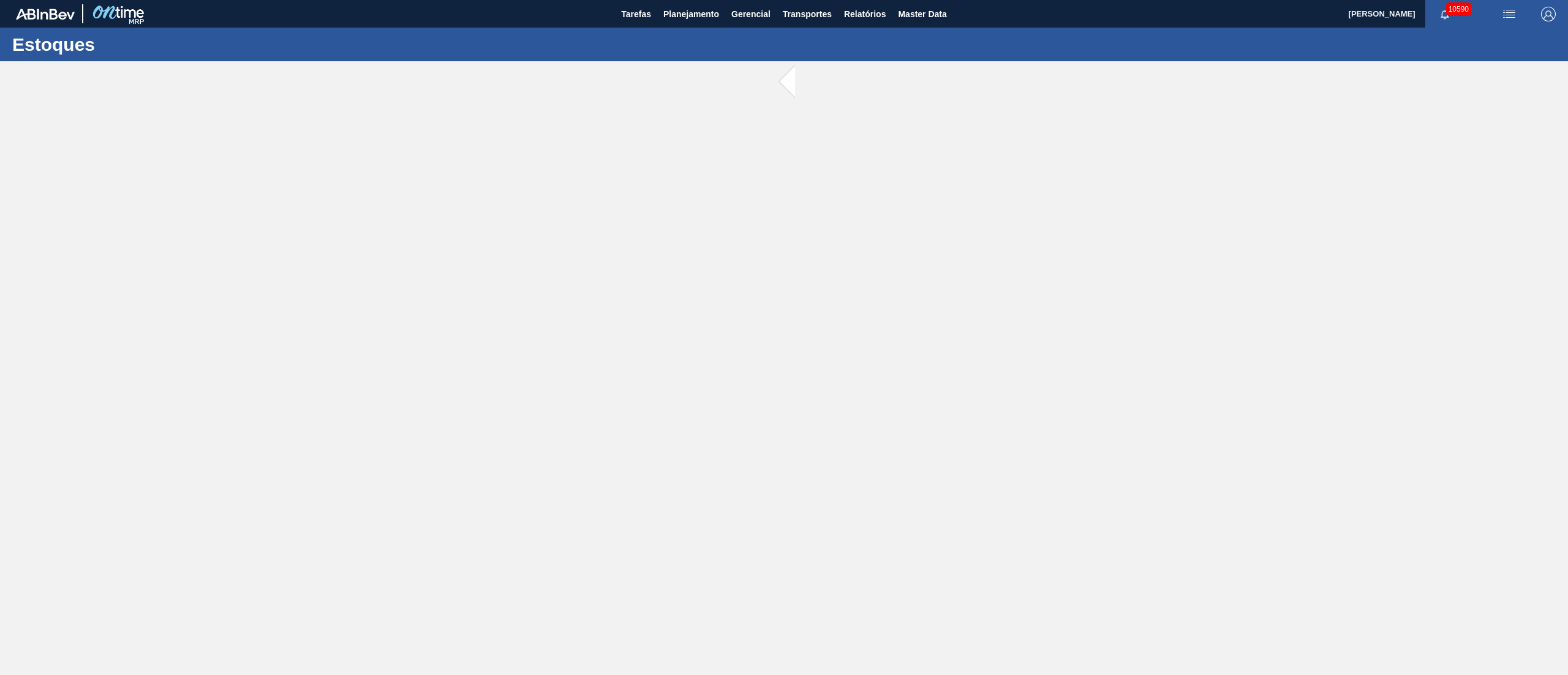
click at [893, 533] on main "Tarefas Planejamento Gerencial Transportes Relatórios Master Data Juliane Romag…" at bounding box center [784, 337] width 1568 height 675
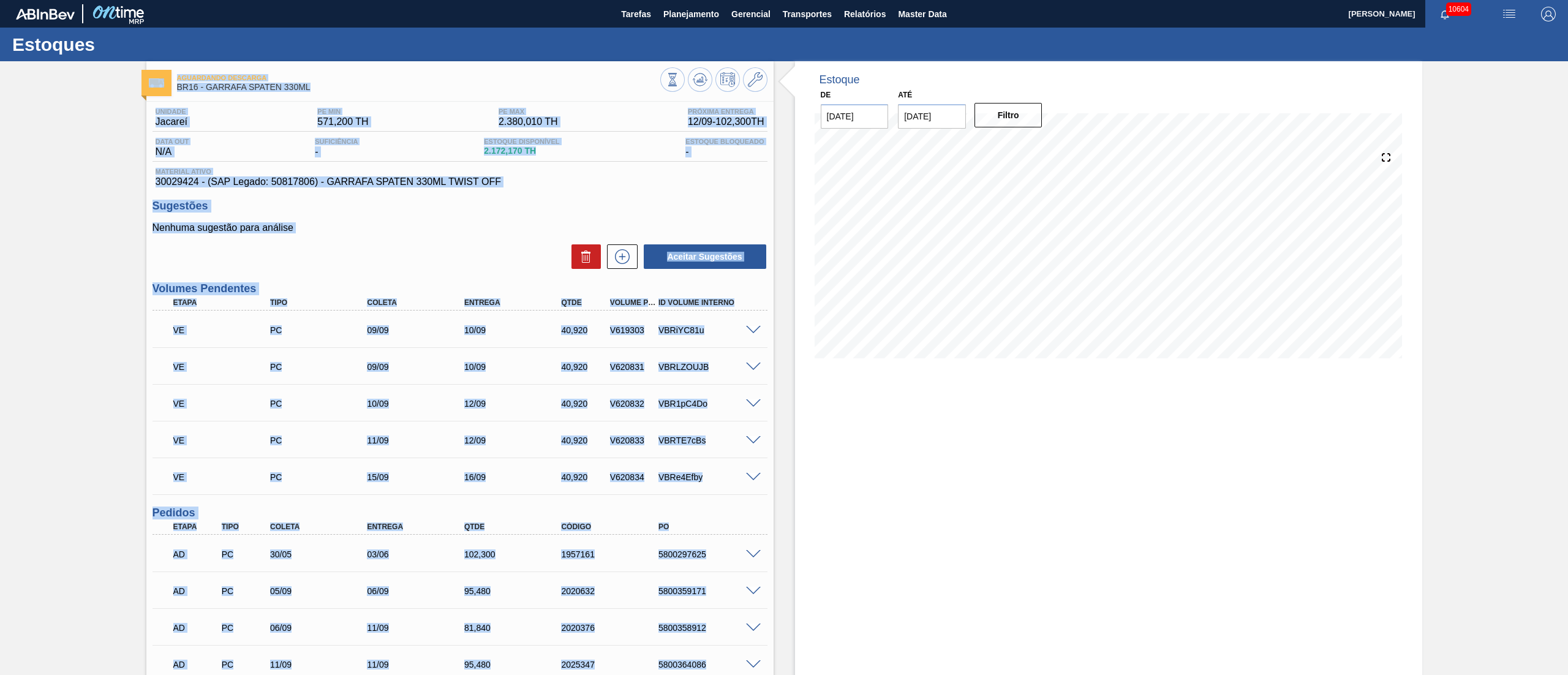
click at [465, 239] on div "Nenhuma sugestão para análise Aceitar Sugestões" at bounding box center [459, 246] width 615 height 48
click at [552, 247] on div "Aceitar Sugestões" at bounding box center [459, 256] width 615 height 27
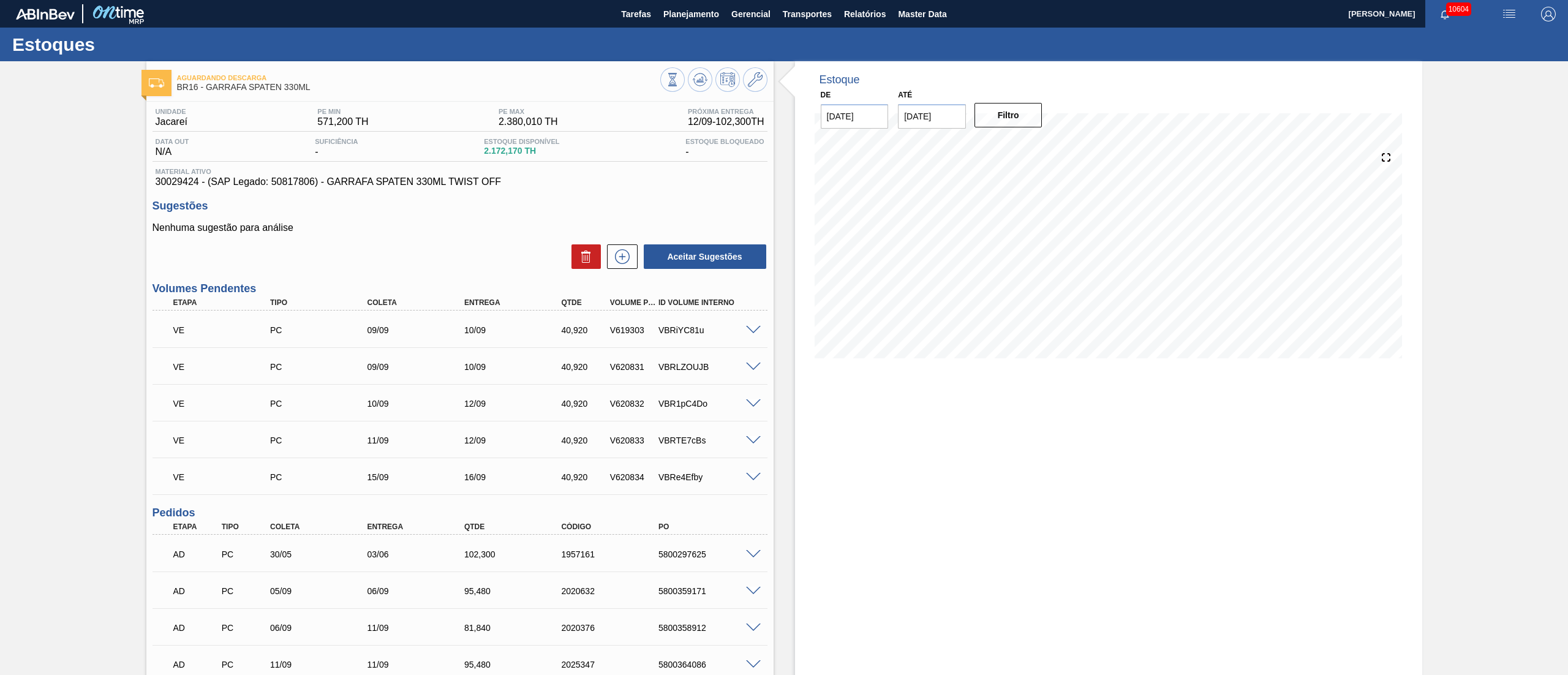
click at [749, 328] on span at bounding box center [753, 330] width 14 height 9
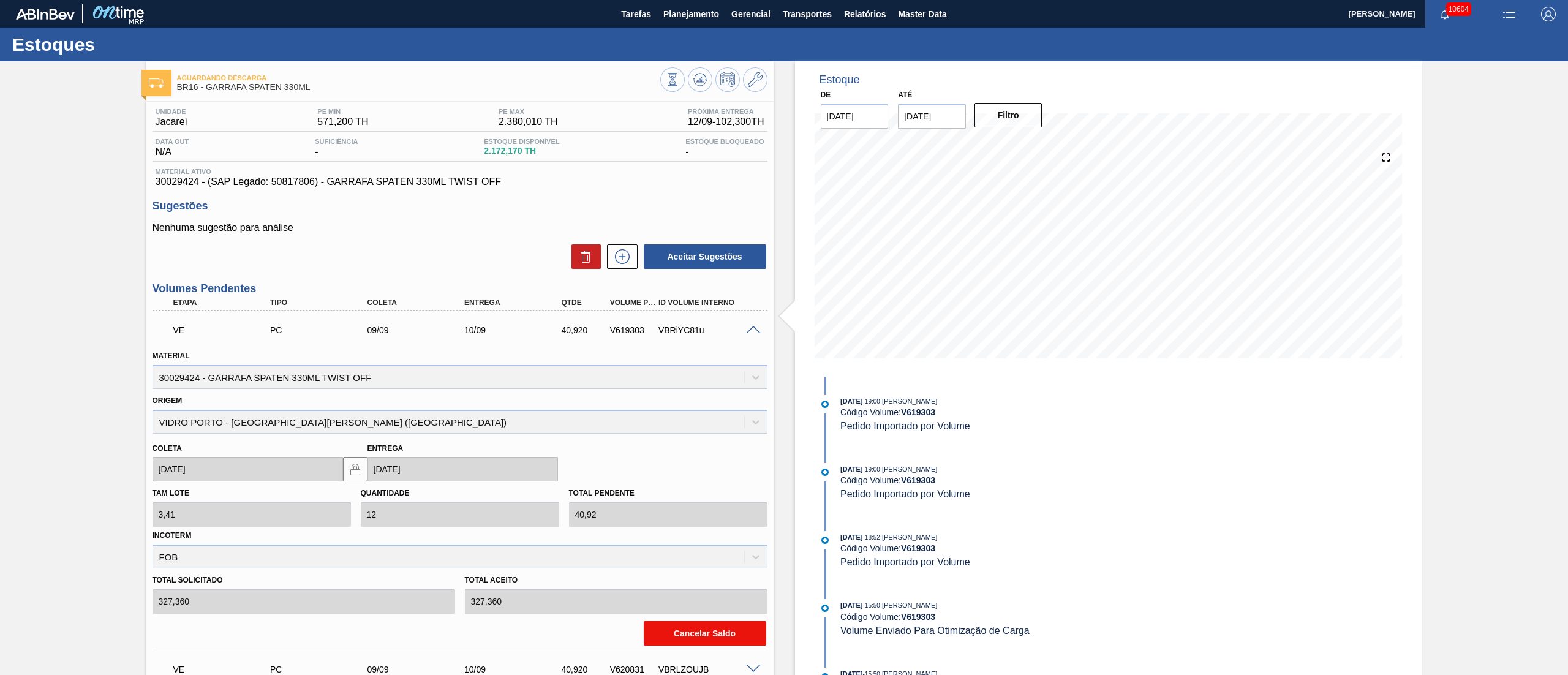
click at [709, 636] on button "Cancelar Saldo" at bounding box center [705, 633] width 122 height 24
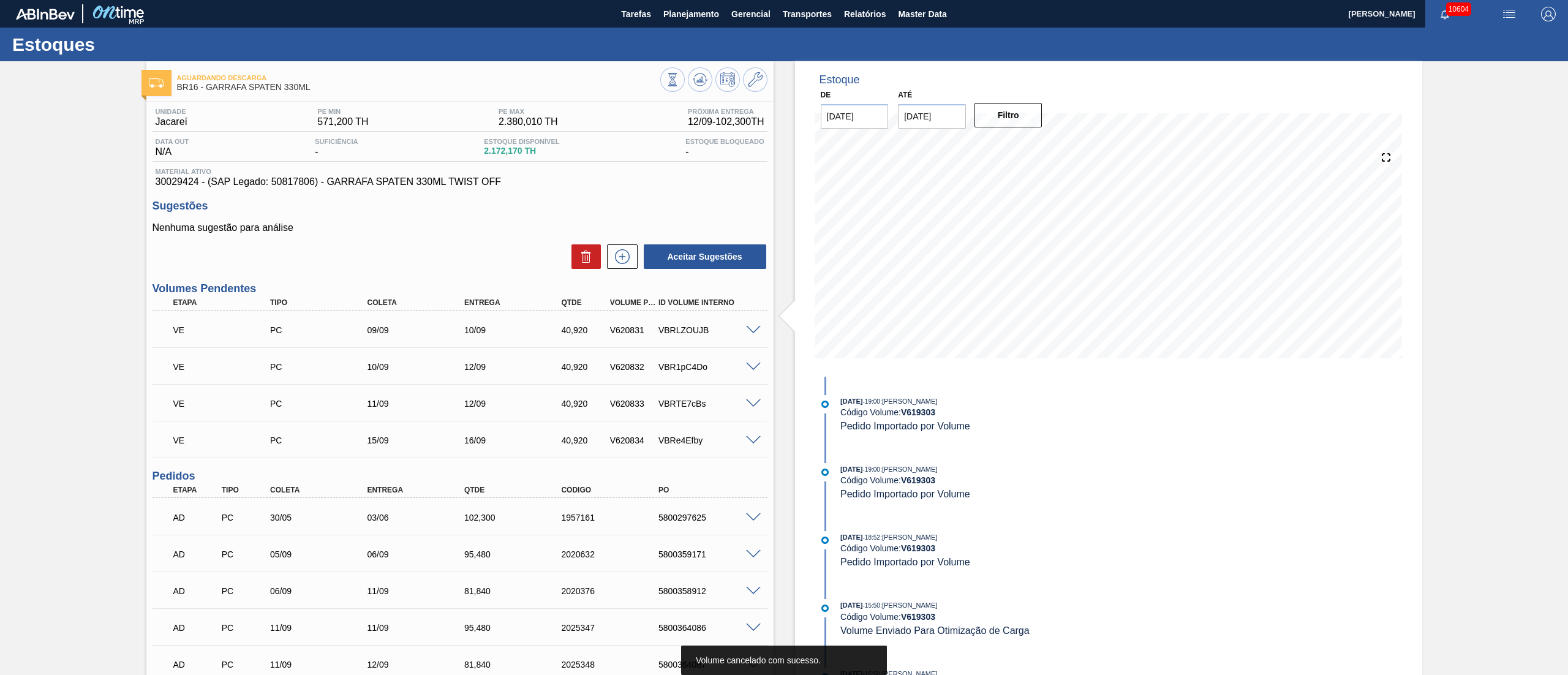
click at [746, 366] on span at bounding box center [753, 367] width 14 height 9
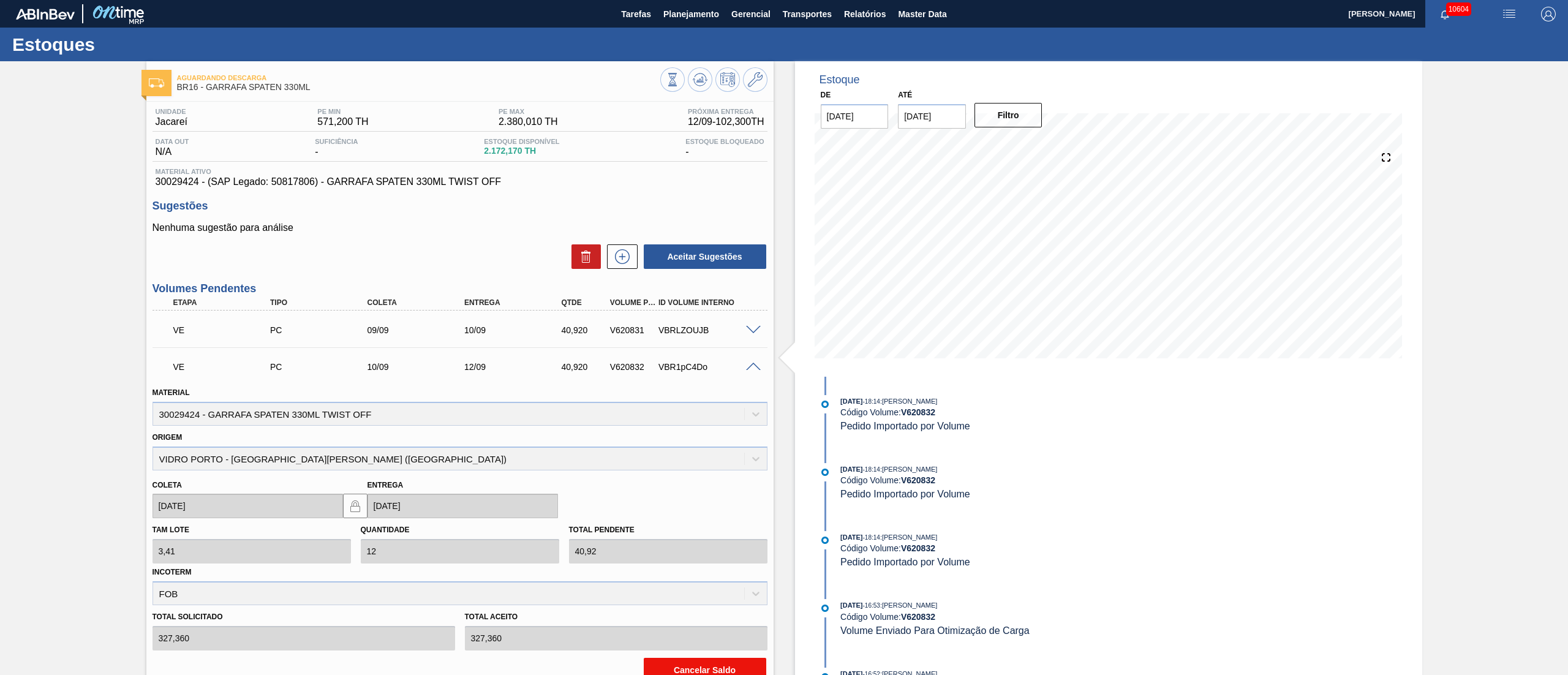
click at [698, 663] on button "Cancelar Saldo" at bounding box center [705, 669] width 122 height 24
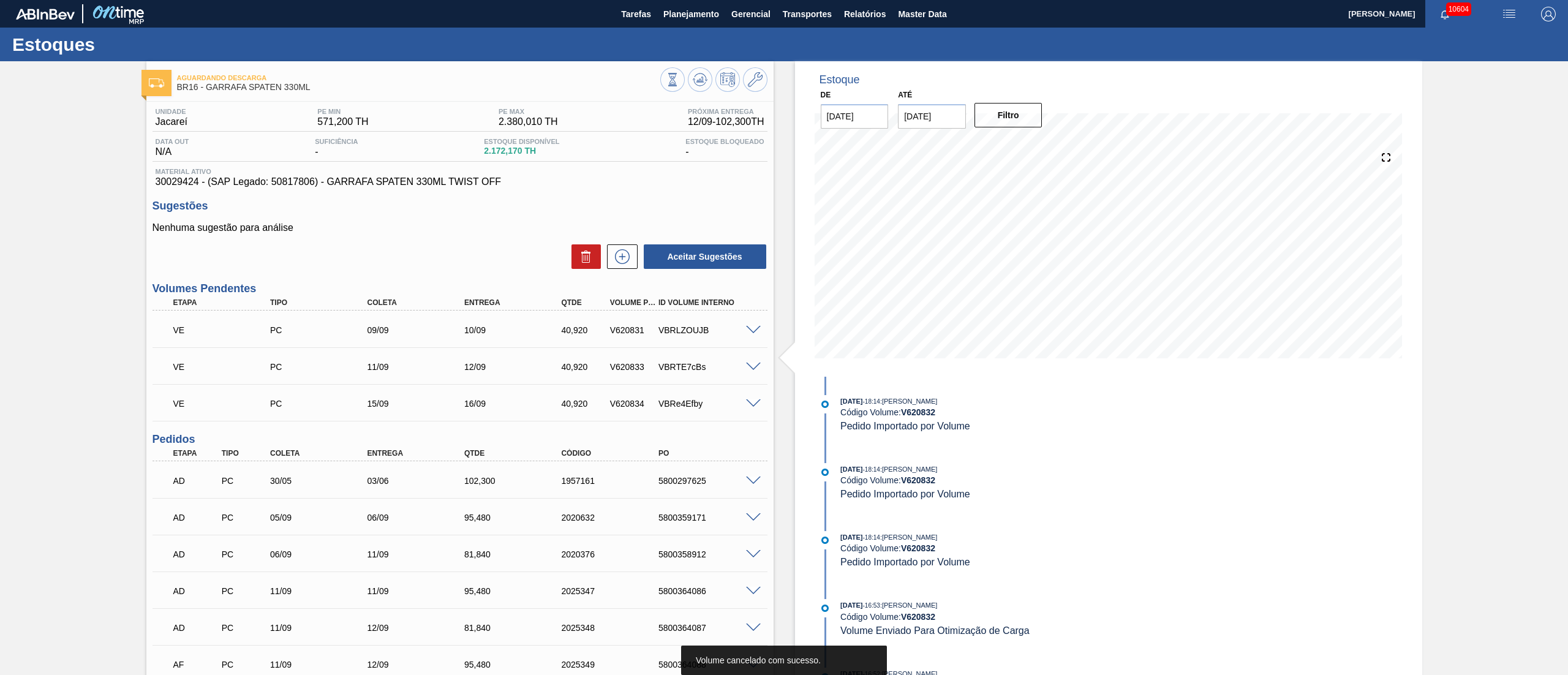
click at [753, 328] on span at bounding box center [753, 330] width 14 height 9
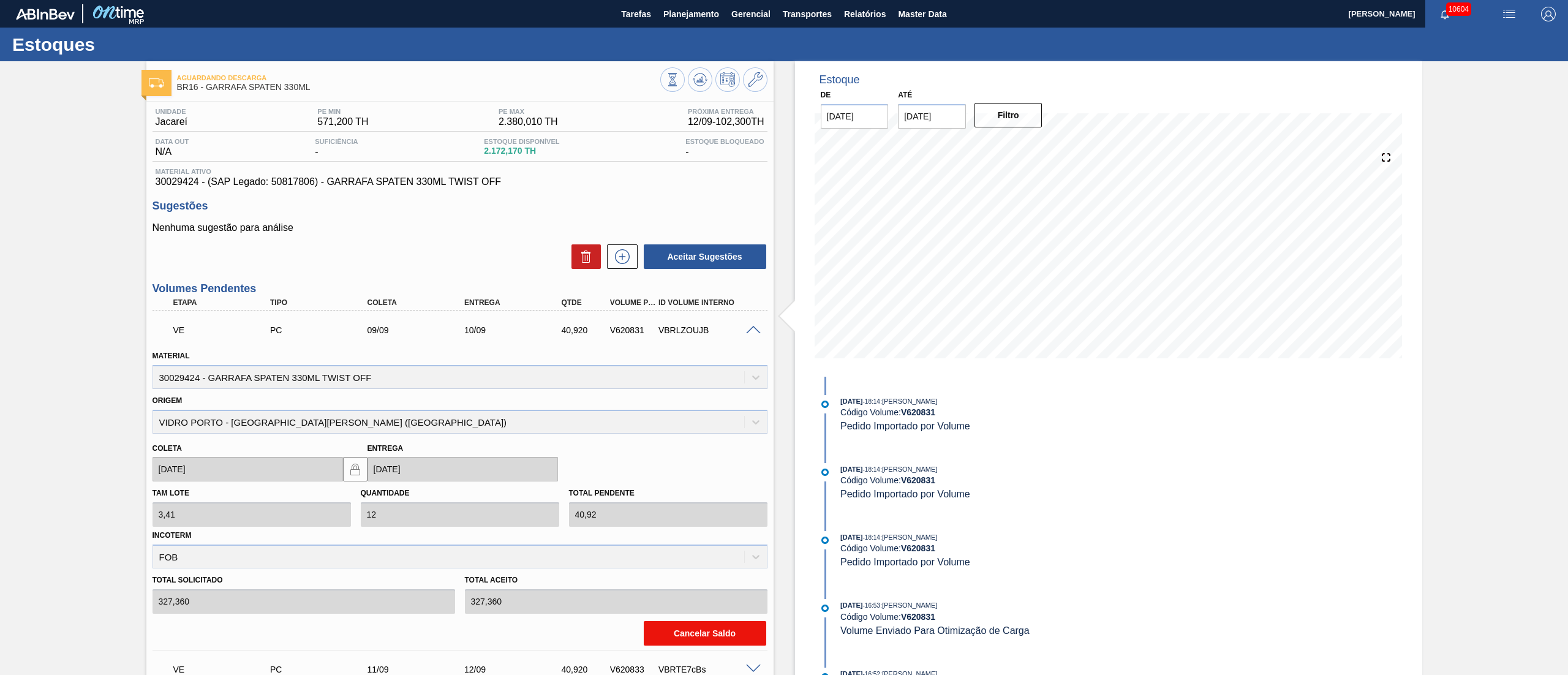
click at [716, 629] on button "Cancelar Saldo" at bounding box center [705, 633] width 122 height 24
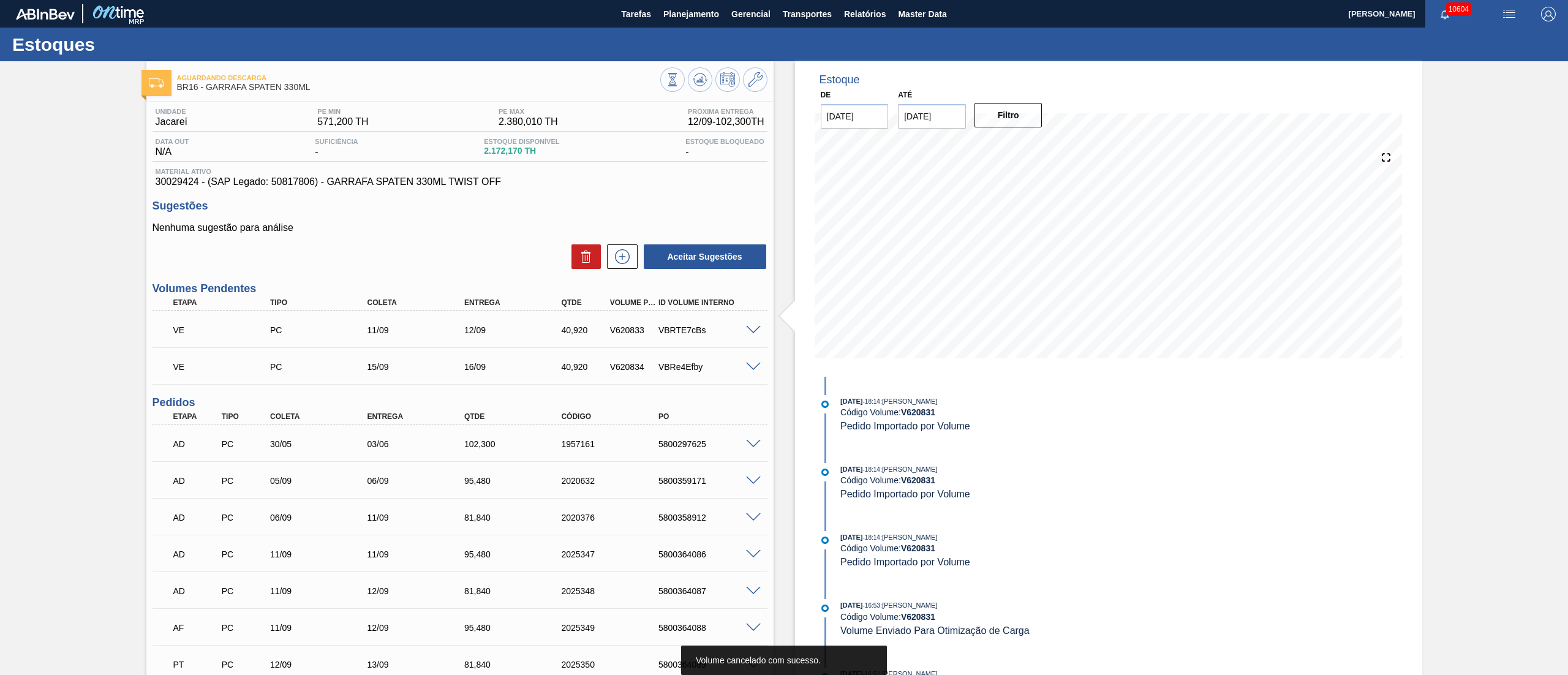
click at [754, 332] on span at bounding box center [753, 330] width 14 height 9
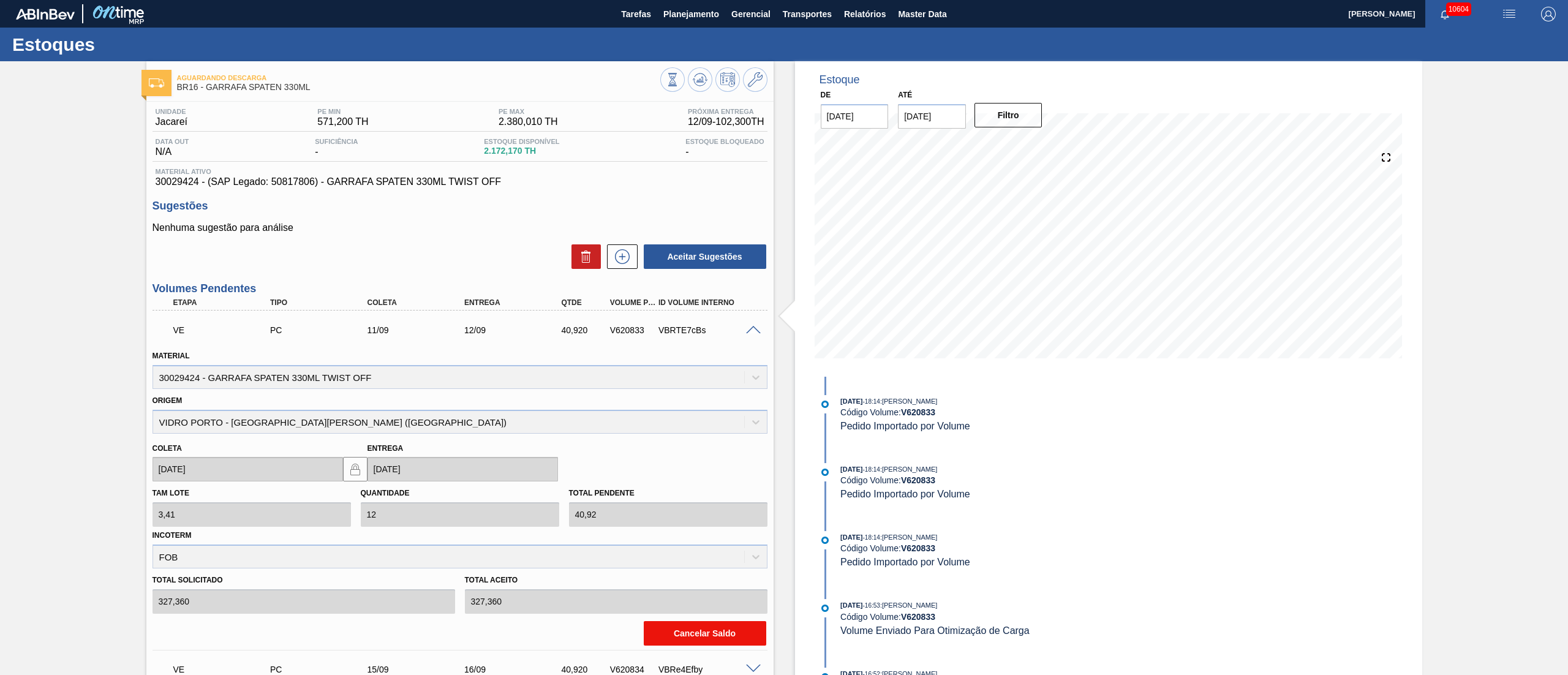
click at [687, 635] on button "Cancelar Saldo" at bounding box center [705, 633] width 122 height 24
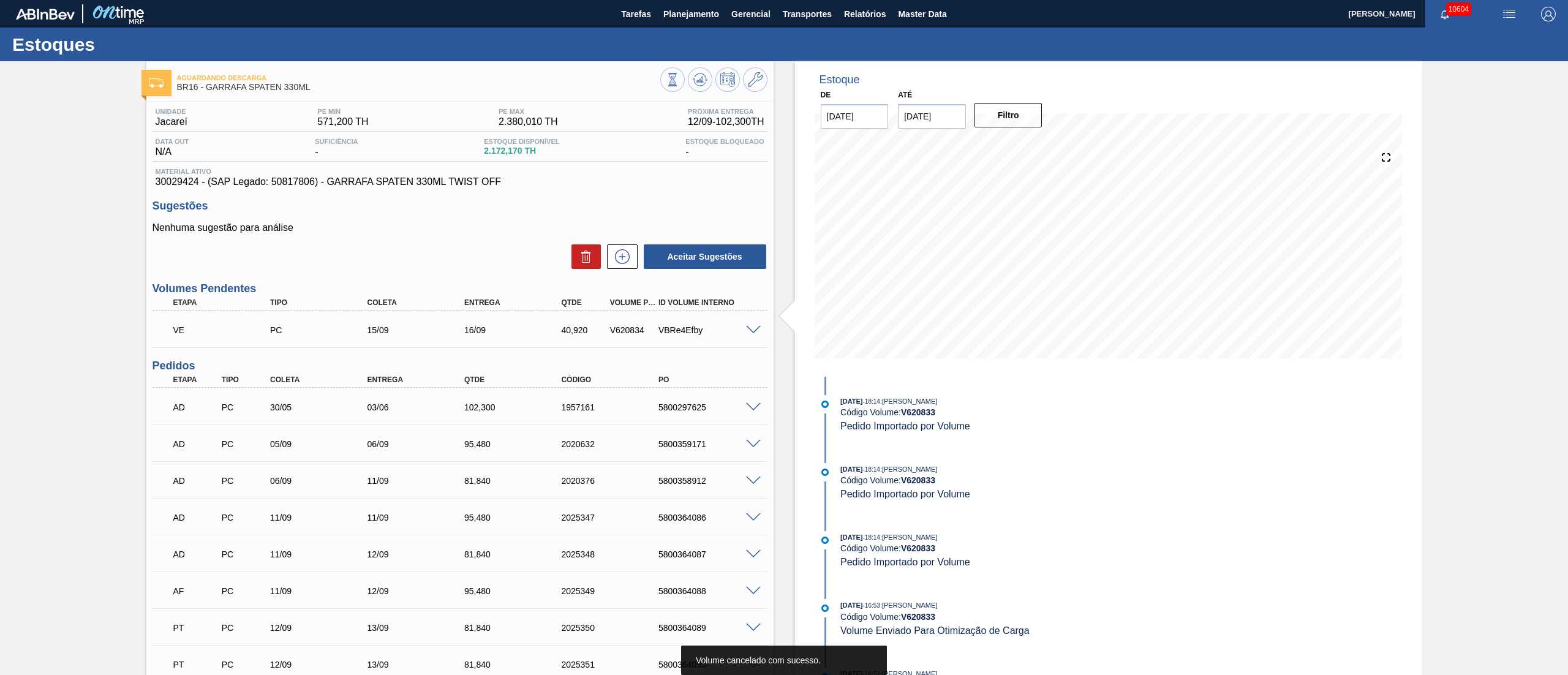
click at [749, 328] on span at bounding box center [753, 330] width 14 height 9
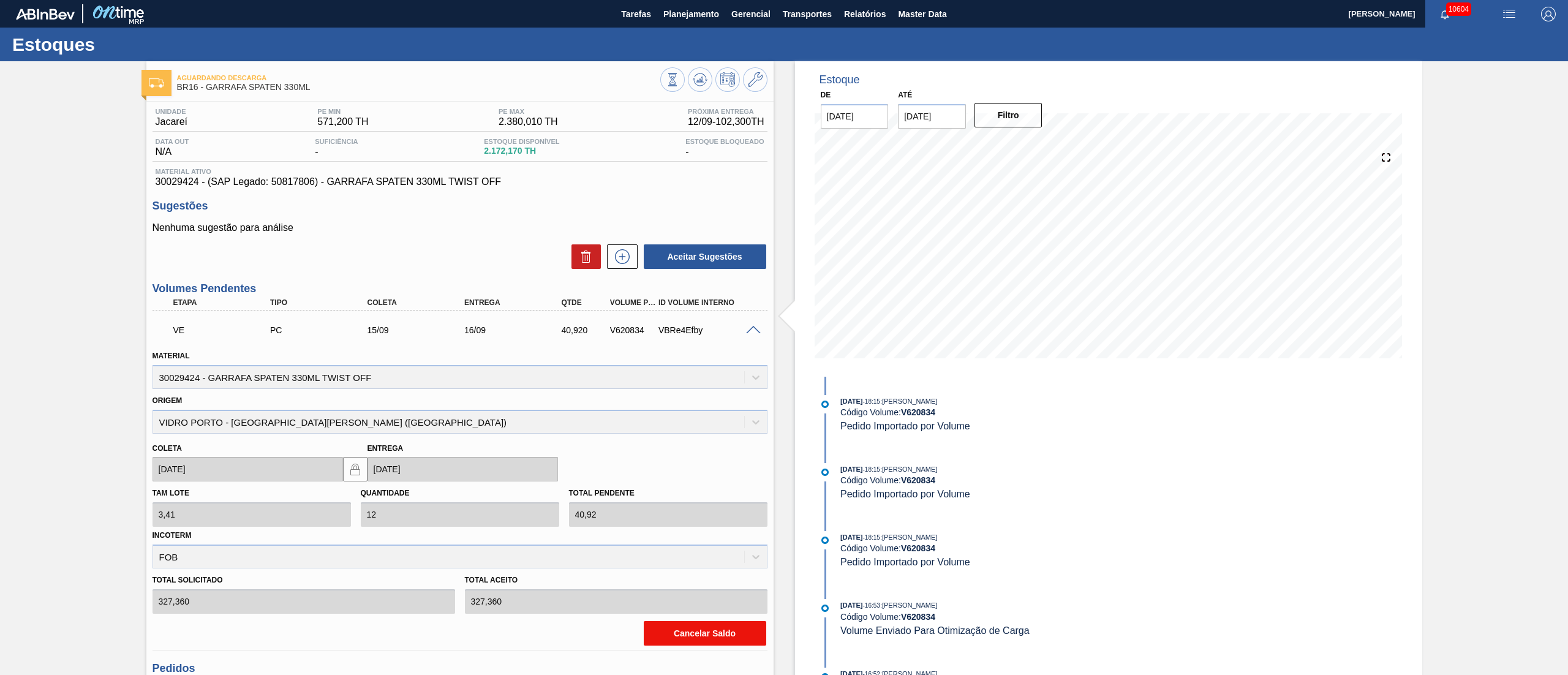
click at [698, 626] on button "Cancelar Saldo" at bounding box center [705, 633] width 122 height 24
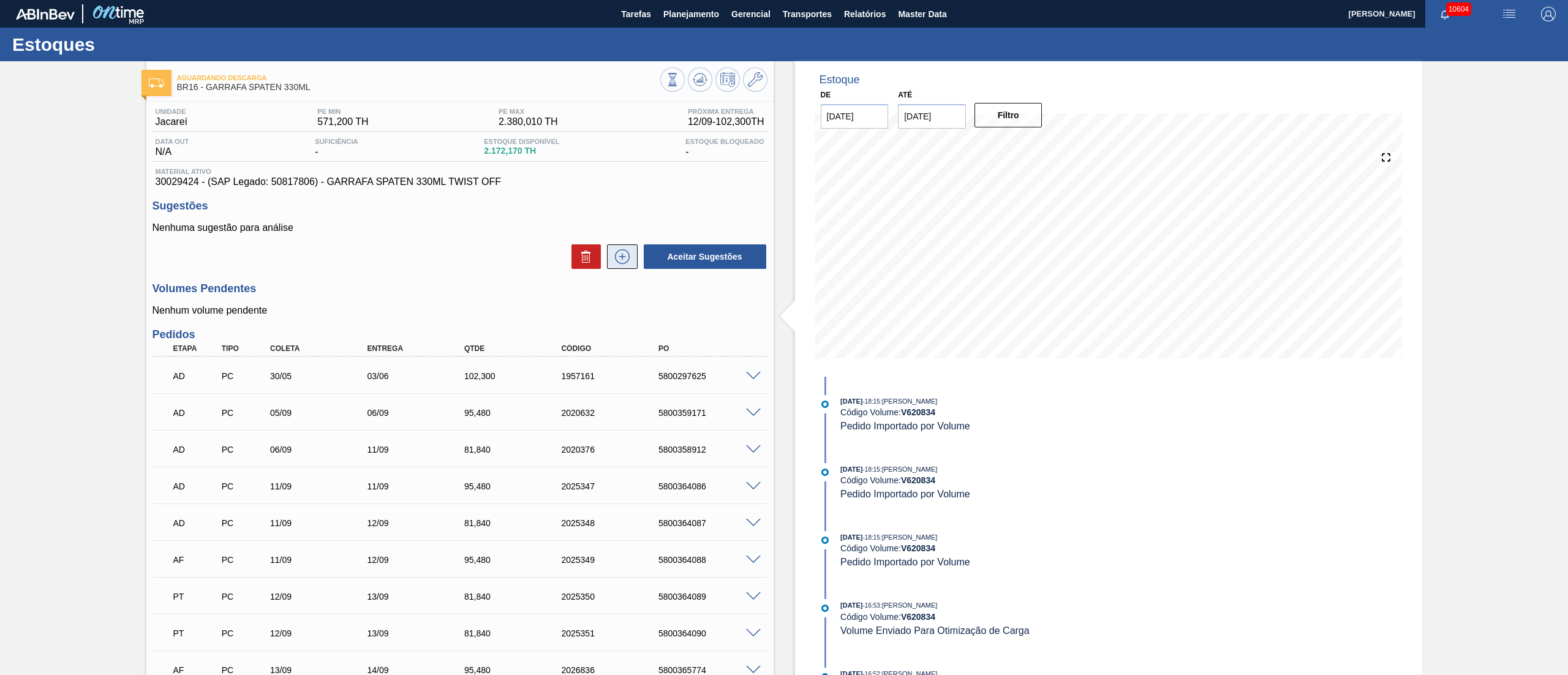
click at [626, 261] on icon at bounding box center [622, 256] width 19 height 14
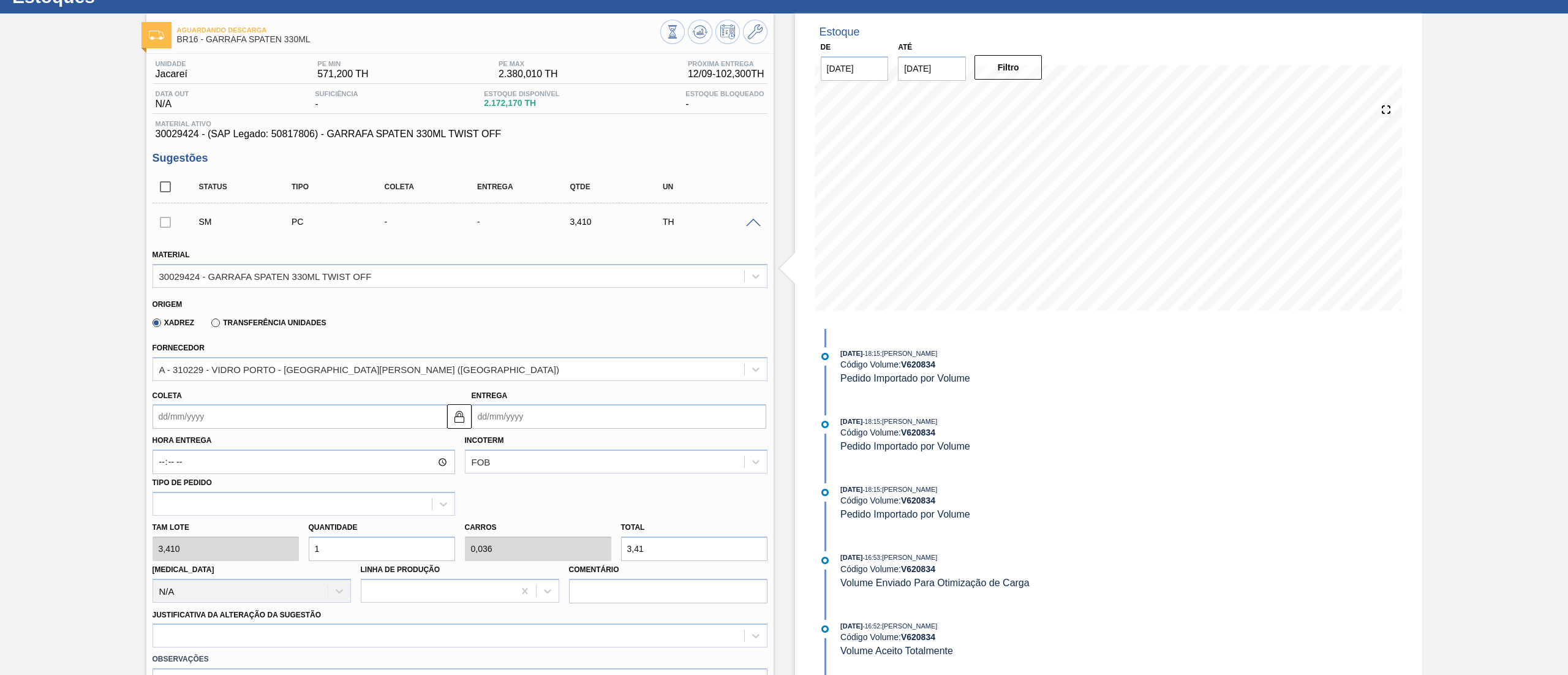
scroll to position [122, 0]
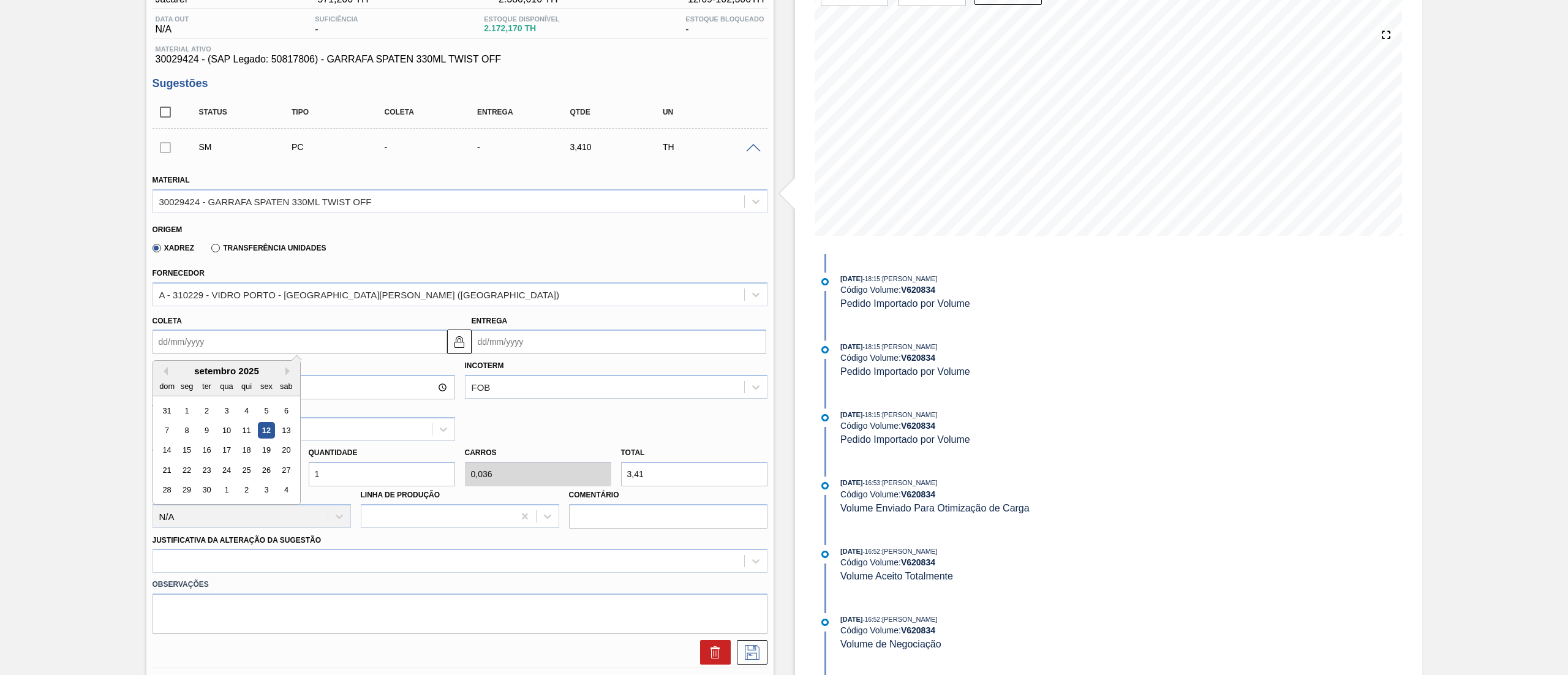
click at [223, 342] on input "Coleta" at bounding box center [299, 341] width 294 height 24
click at [227, 453] on div "17" at bounding box center [227, 451] width 17 height 17
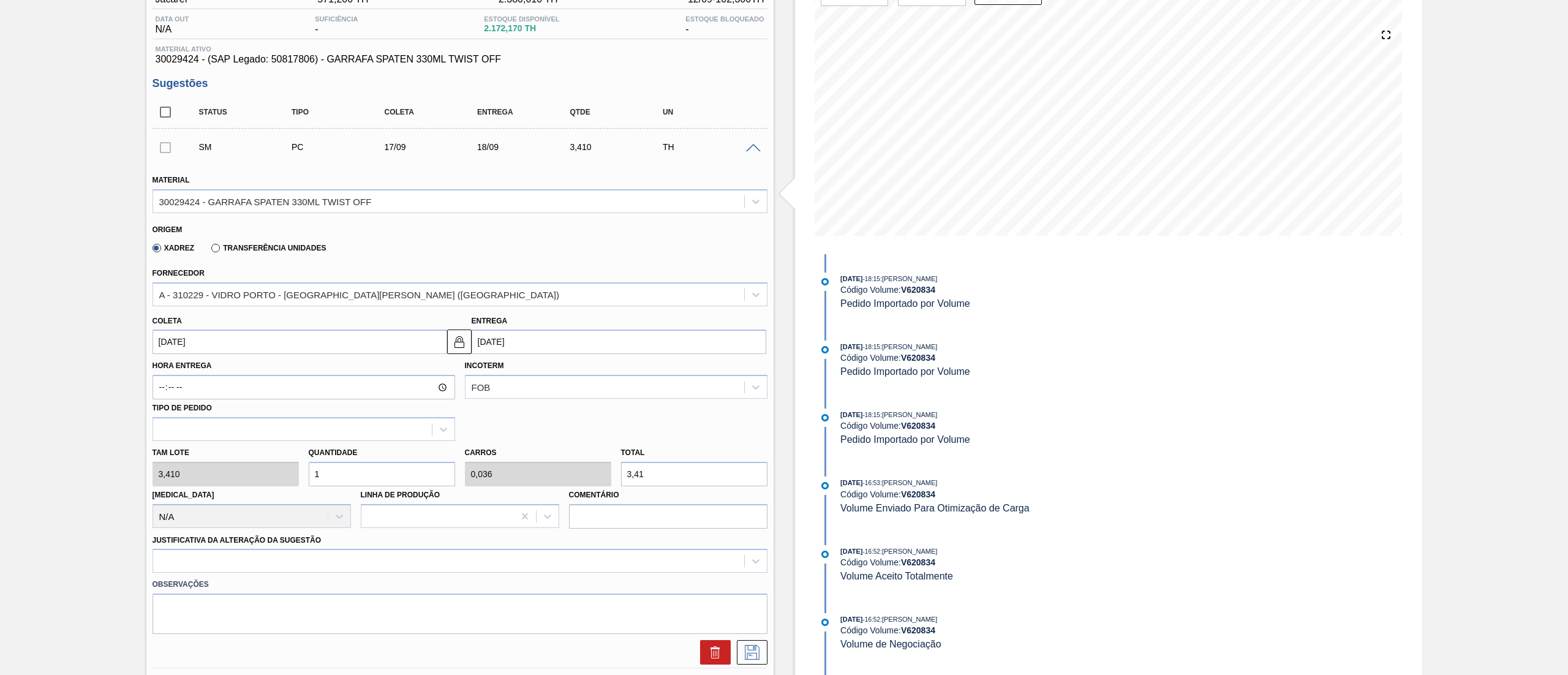
click at [163, 480] on div "[PERSON_NAME] 3,410 Quantidade 1 Carros 0,036 Total 3,41 [MEDICAL_DATA] N/A Lin…" at bounding box center [459, 485] width 625 height 88
click at [272, 549] on div "option Força maior focused, 3 of 18. 18 results available. Use Up and Down to c…" at bounding box center [459, 560] width 615 height 24
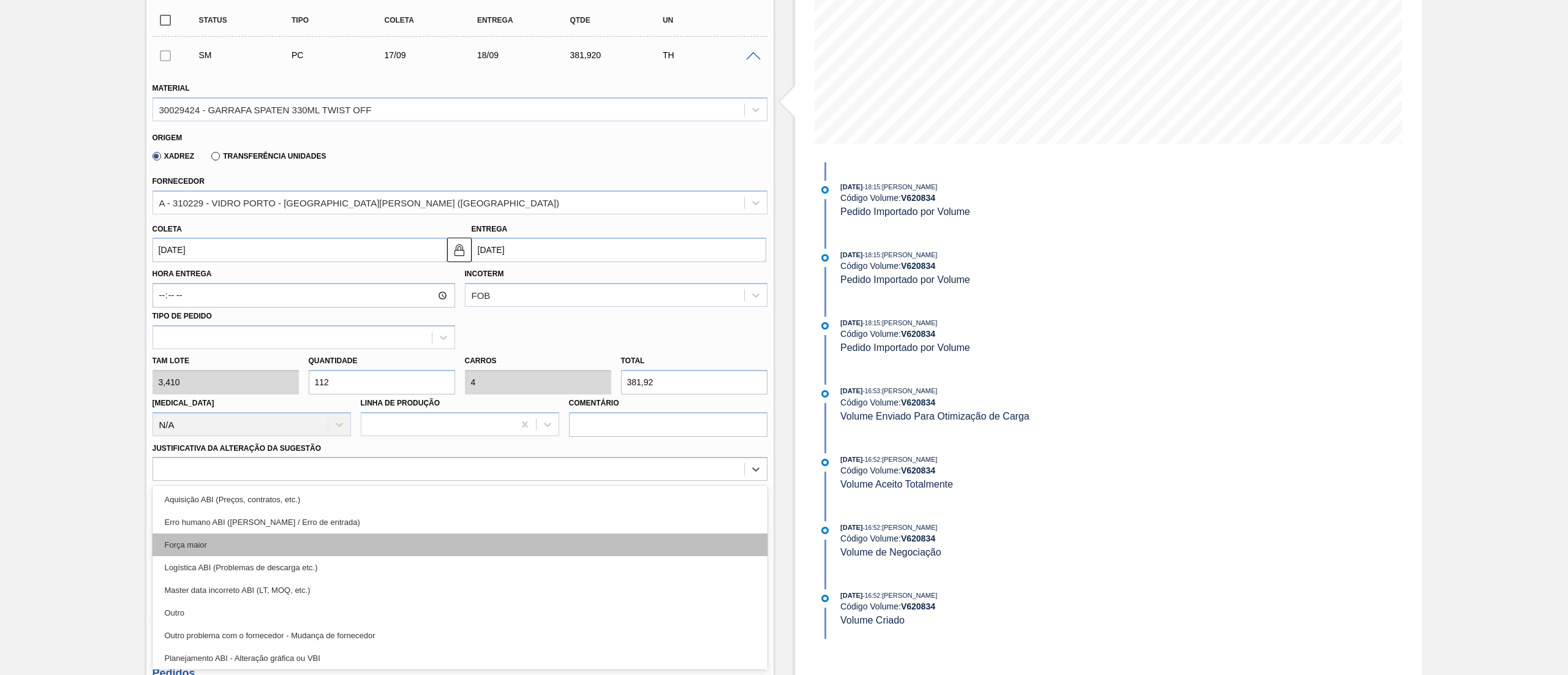
click at [224, 544] on div "Força maior" at bounding box center [459, 544] width 615 height 23
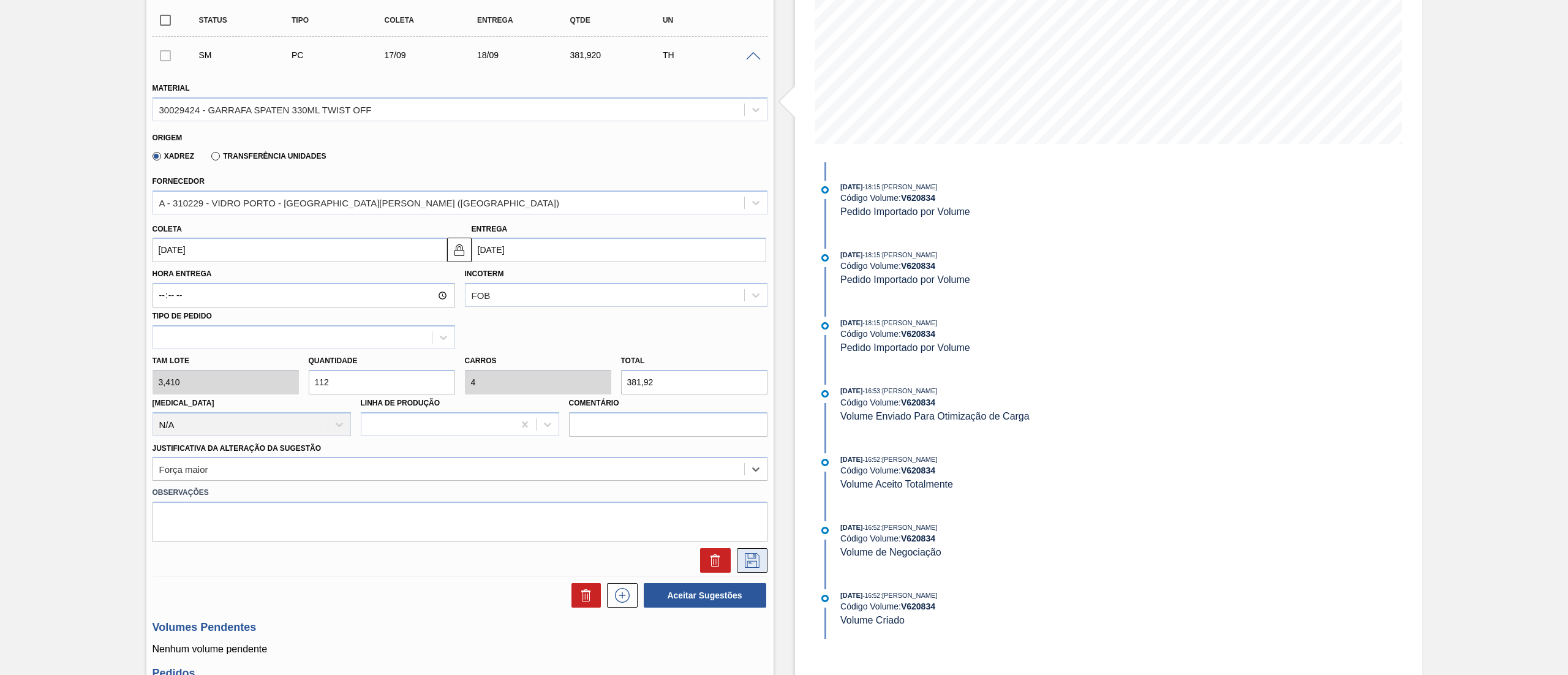
click at [748, 563] on icon at bounding box center [752, 560] width 19 height 14
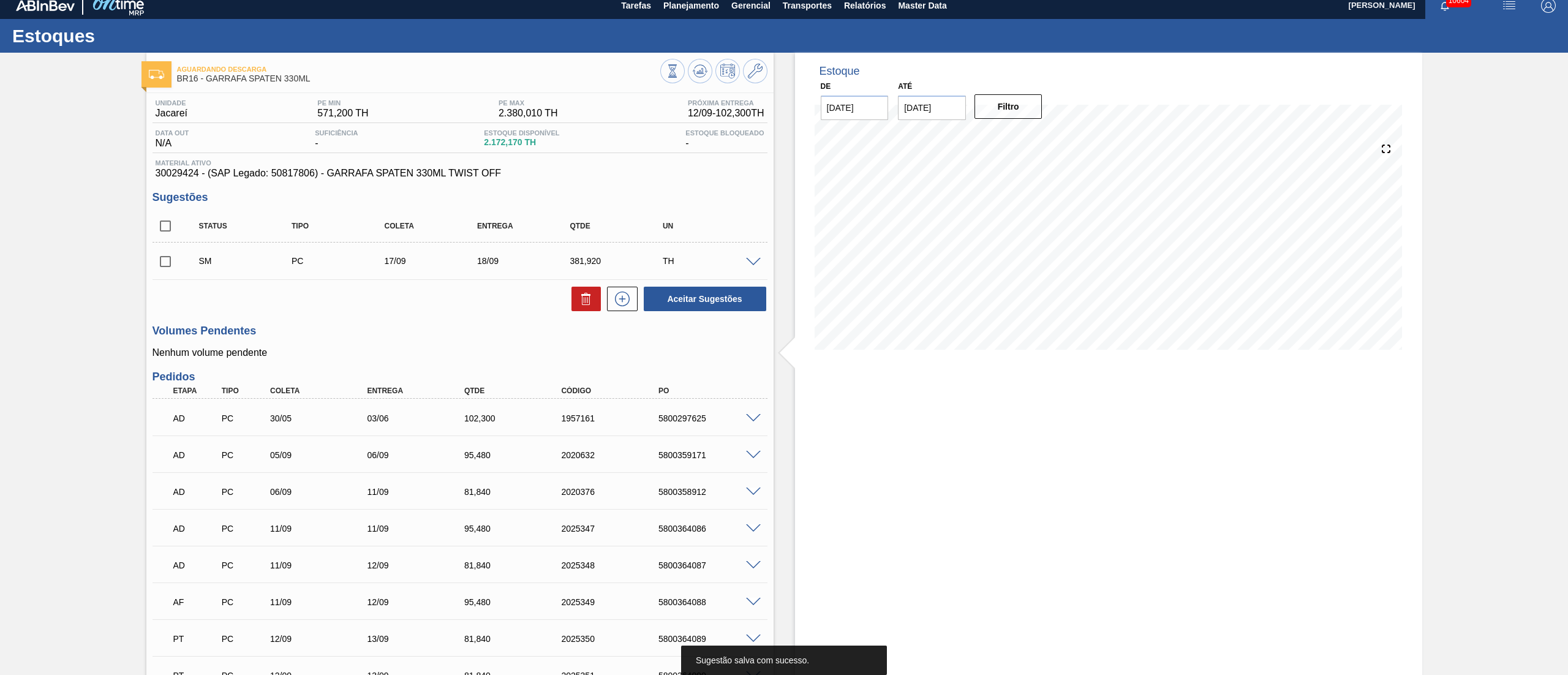
scroll to position [0, 0]
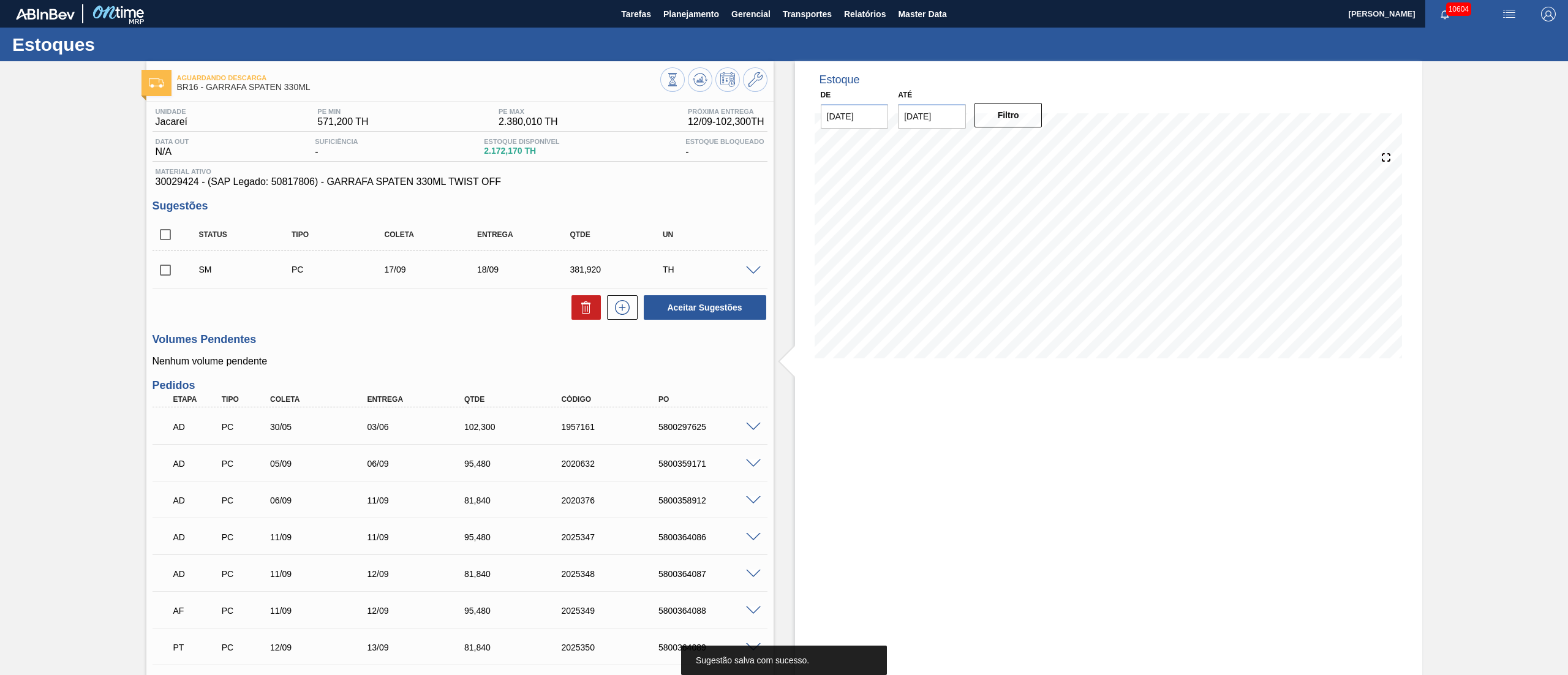
click at [167, 270] on input "checkbox" at bounding box center [165, 270] width 26 height 26
click at [689, 301] on button "Aceitar Sugestões" at bounding box center [705, 307] width 122 height 24
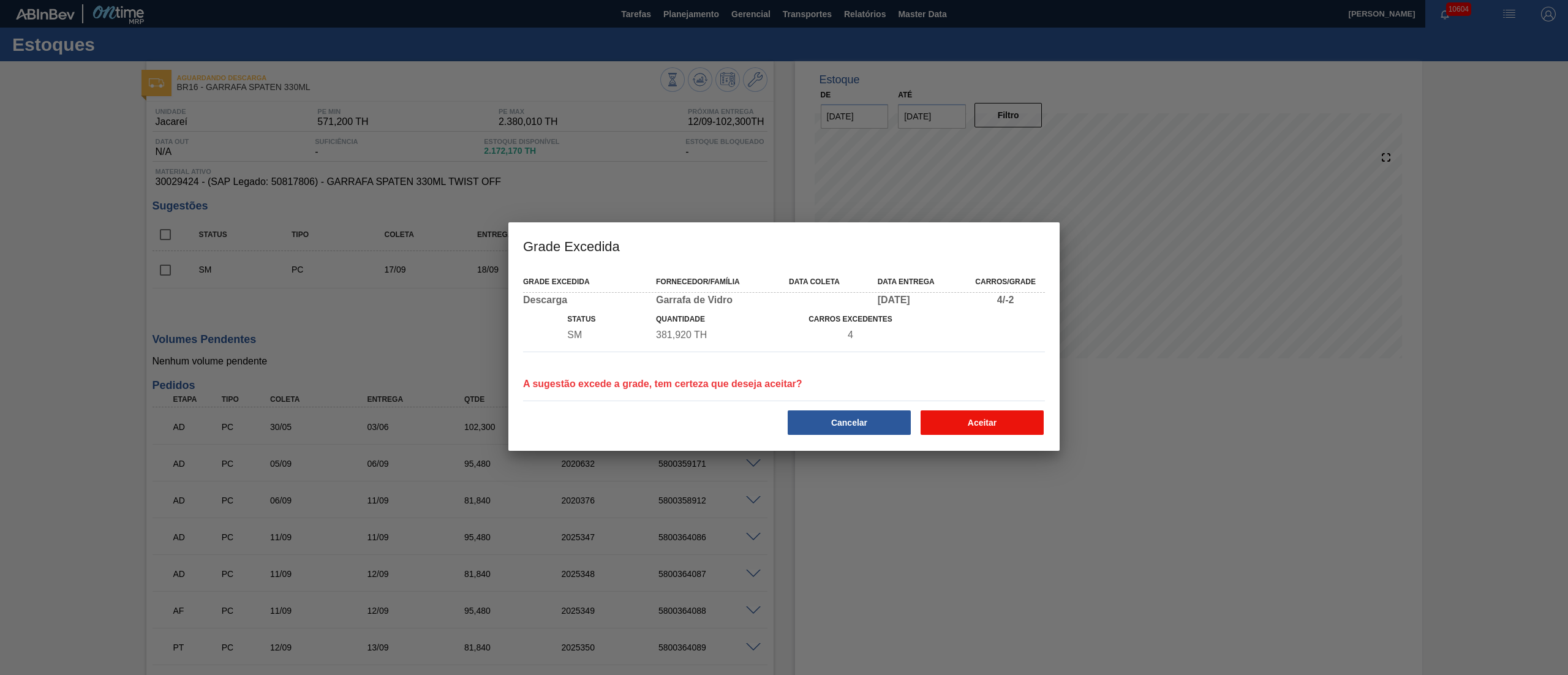
click at [986, 416] on button "Aceitar" at bounding box center [982, 422] width 123 height 24
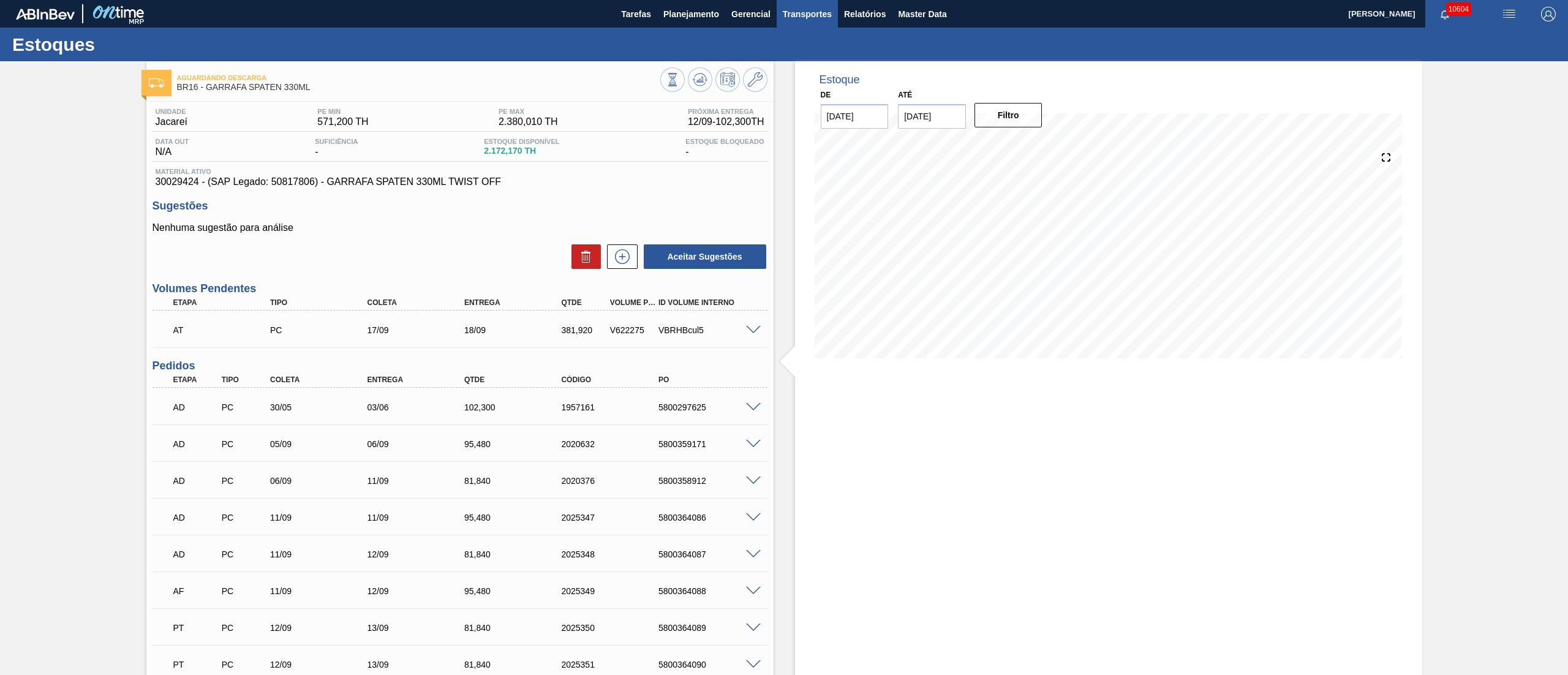
click at [810, 16] on span "Transportes" at bounding box center [808, 13] width 49 height 14
click at [809, 56] on li "Otimização de Carga" at bounding box center [806, 61] width 100 height 19
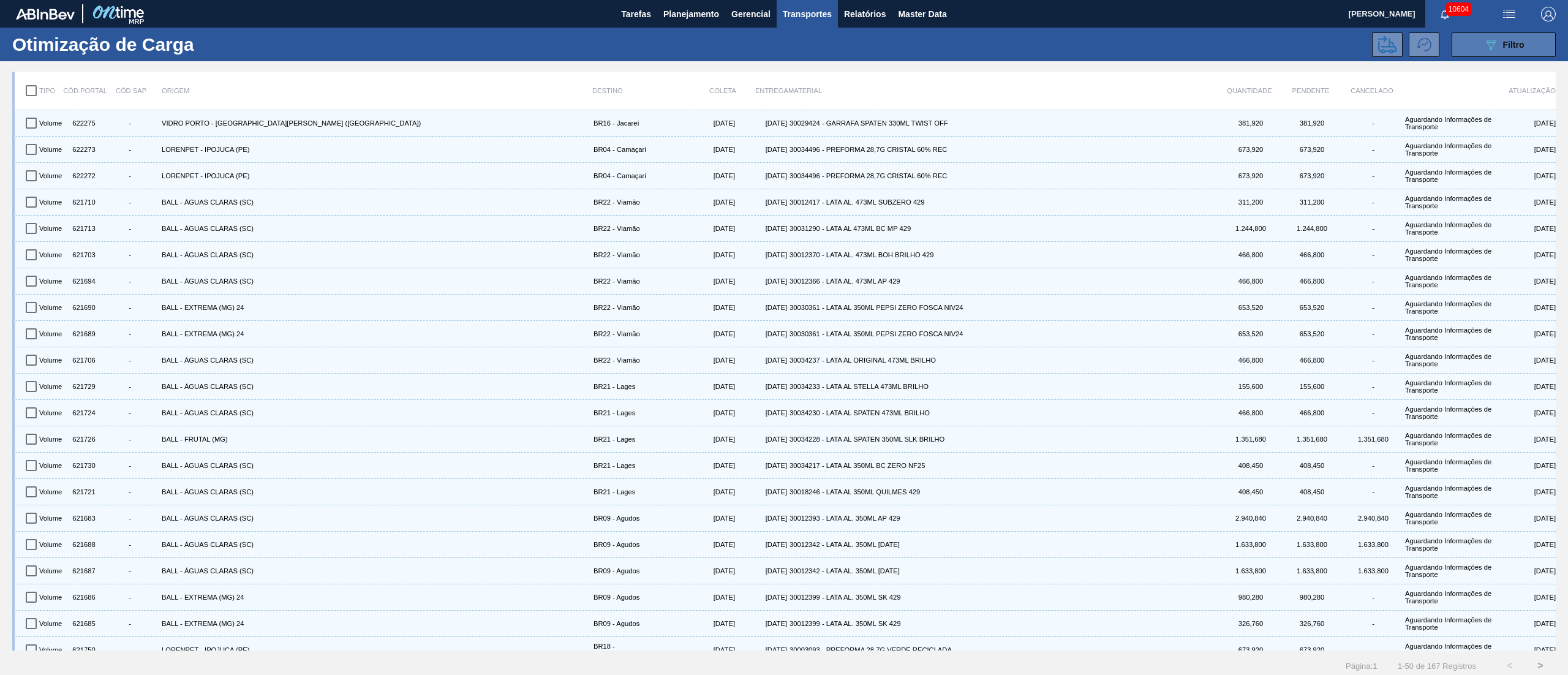
click at [1507, 41] on span "Filtro" at bounding box center [1513, 45] width 21 height 10
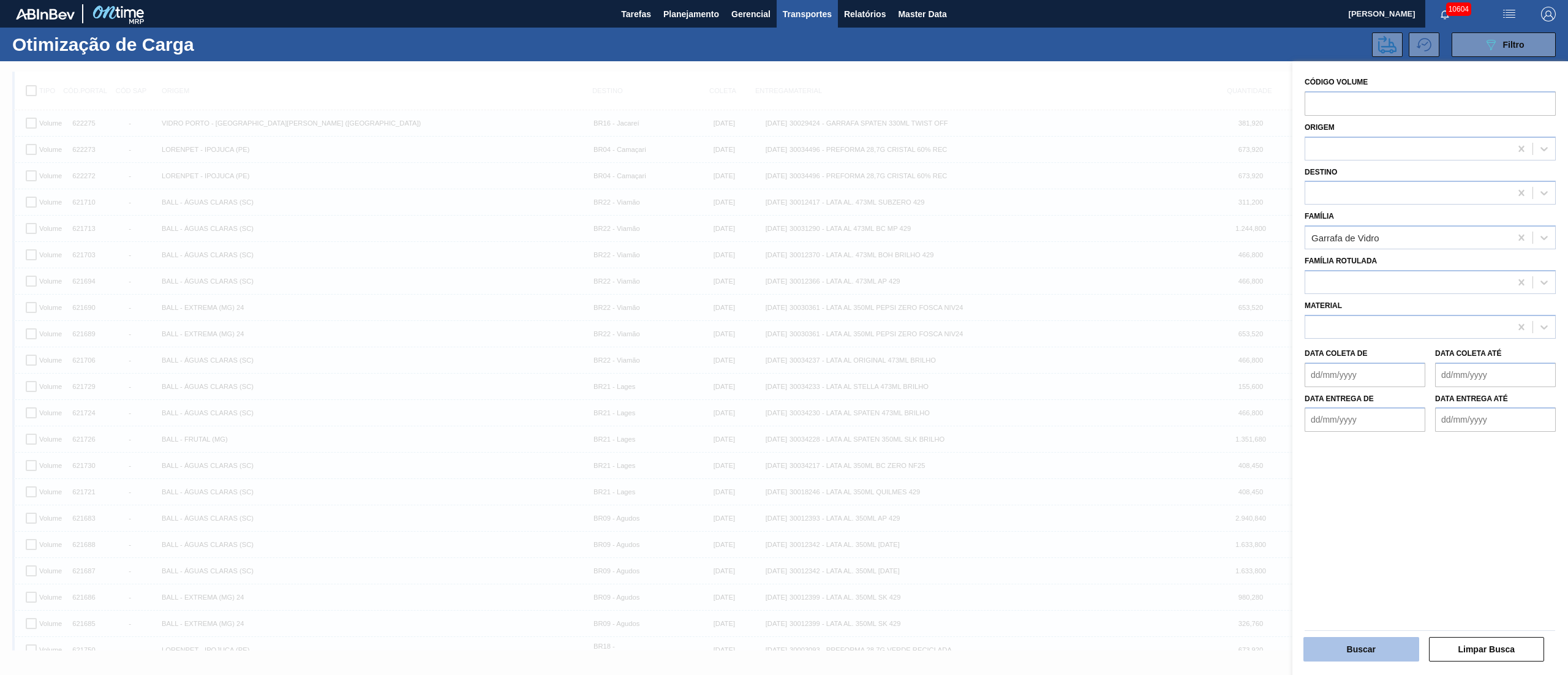
click at [1362, 640] on button "Buscar" at bounding box center [1361, 649] width 115 height 24
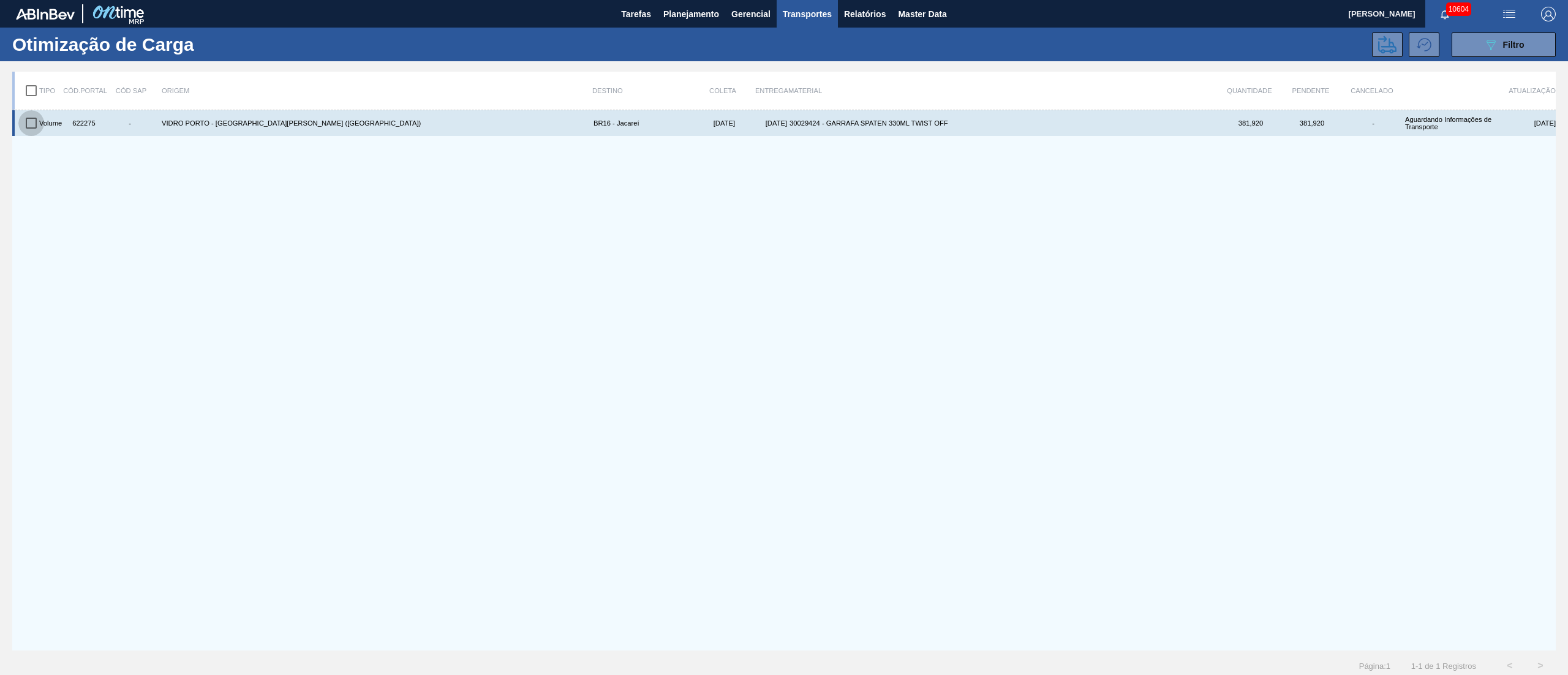
click at [37, 124] on input "checkbox" at bounding box center [31, 123] width 26 height 26
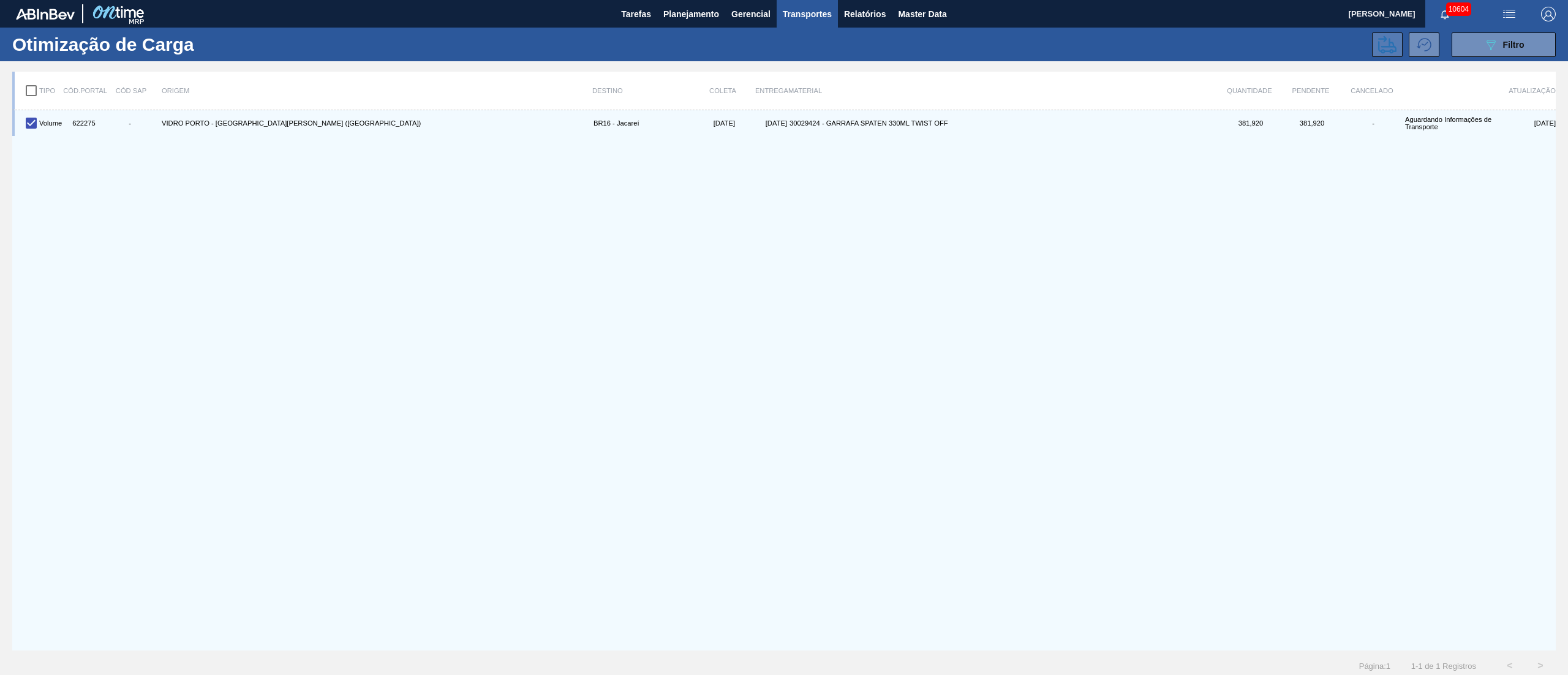
click at [1378, 44] on icon at bounding box center [1388, 45] width 19 height 19
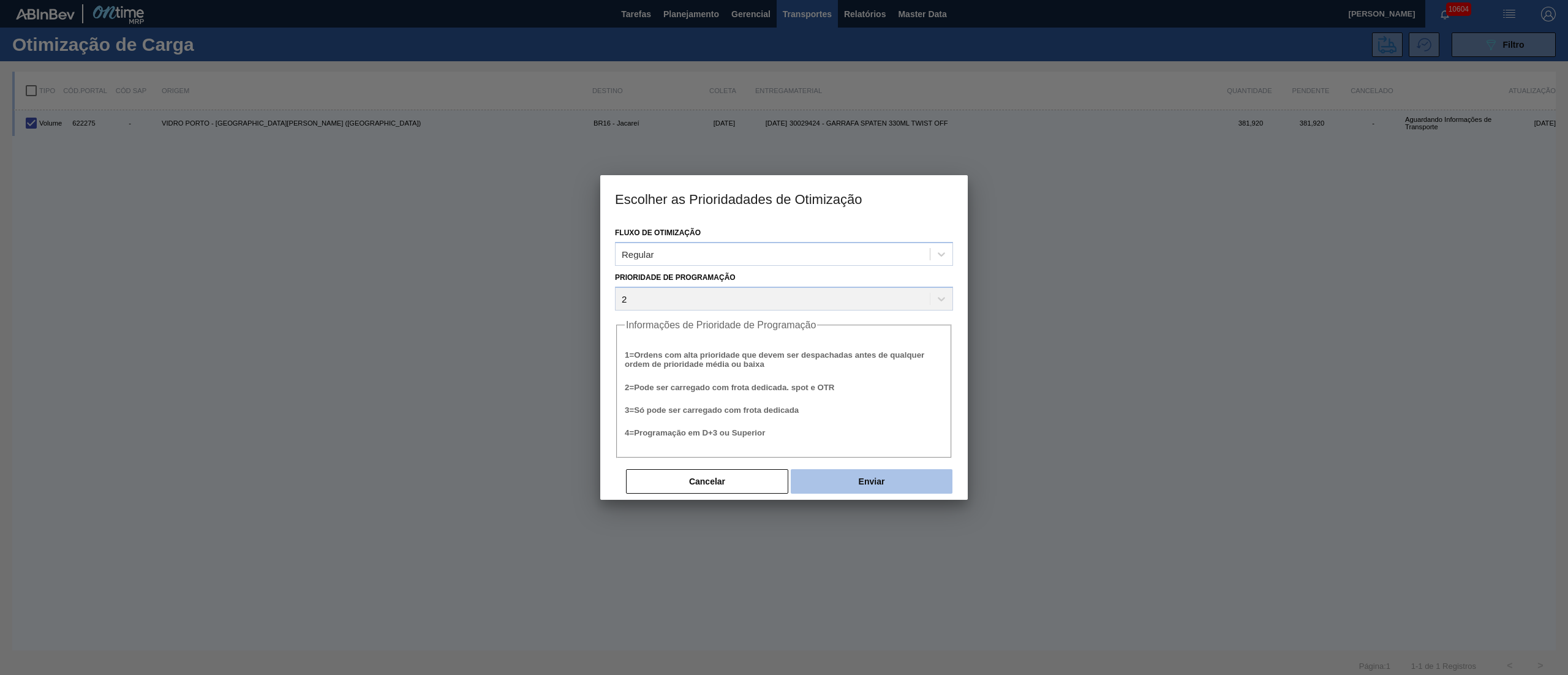
click at [863, 469] on button "Enviar" at bounding box center [872, 481] width 162 height 24
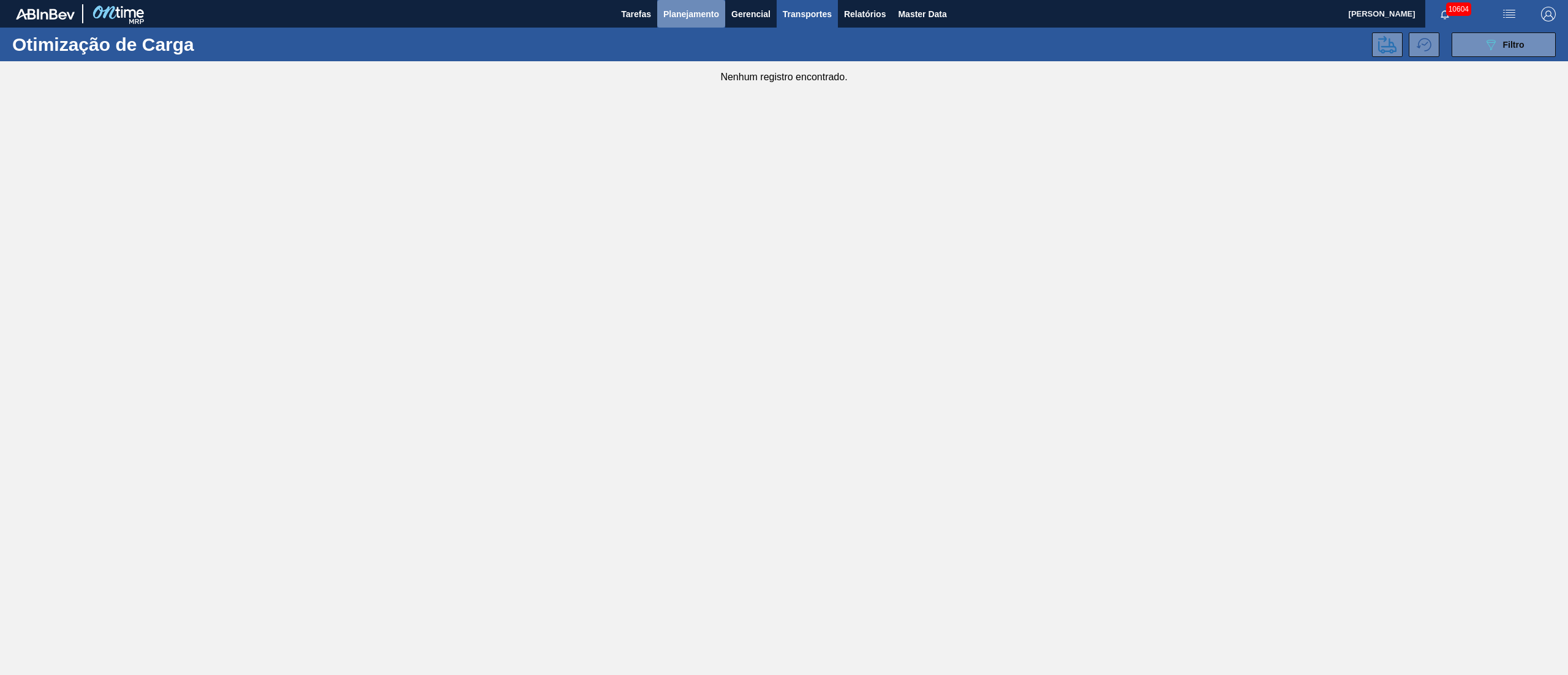
click at [723, 14] on button "Planejamento" at bounding box center [691, 13] width 68 height 28
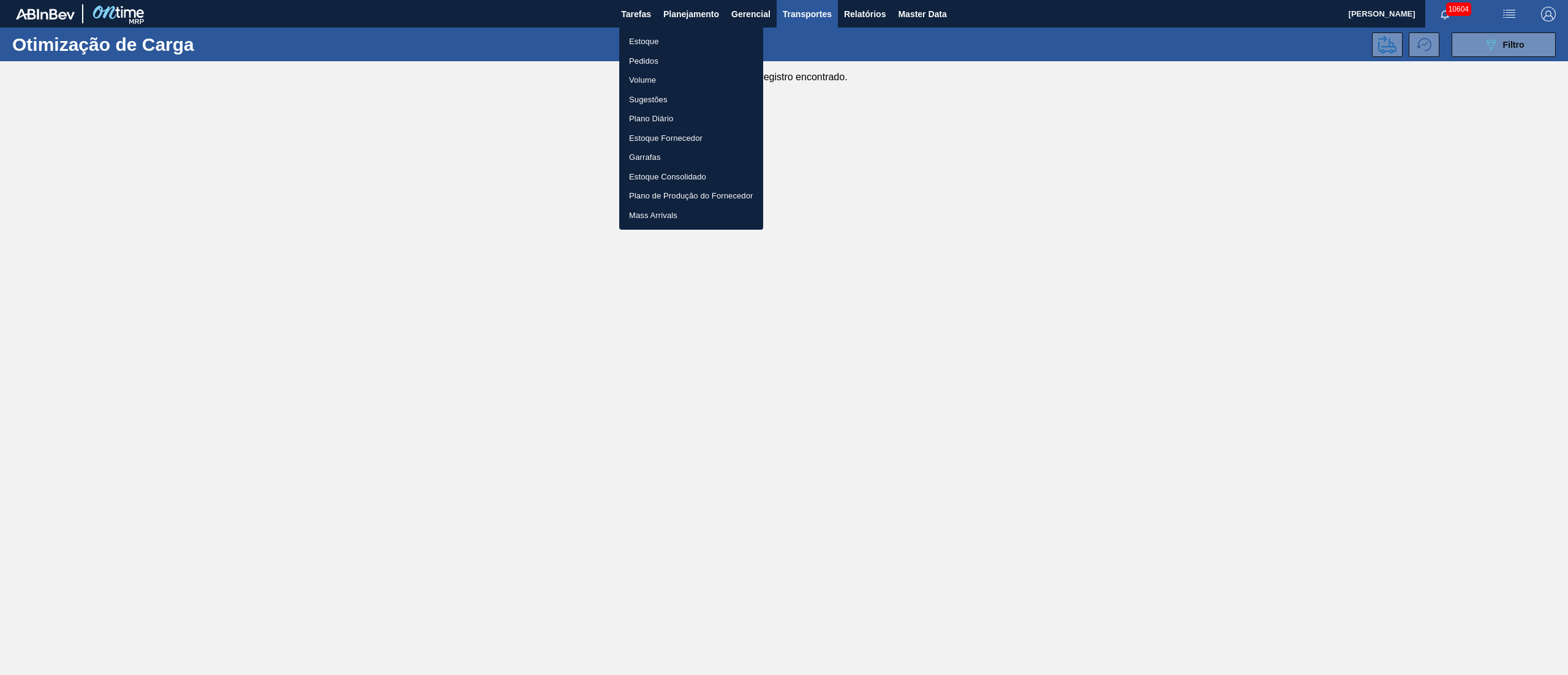
click at [657, 63] on li "Pedidos" at bounding box center [691, 61] width 144 height 19
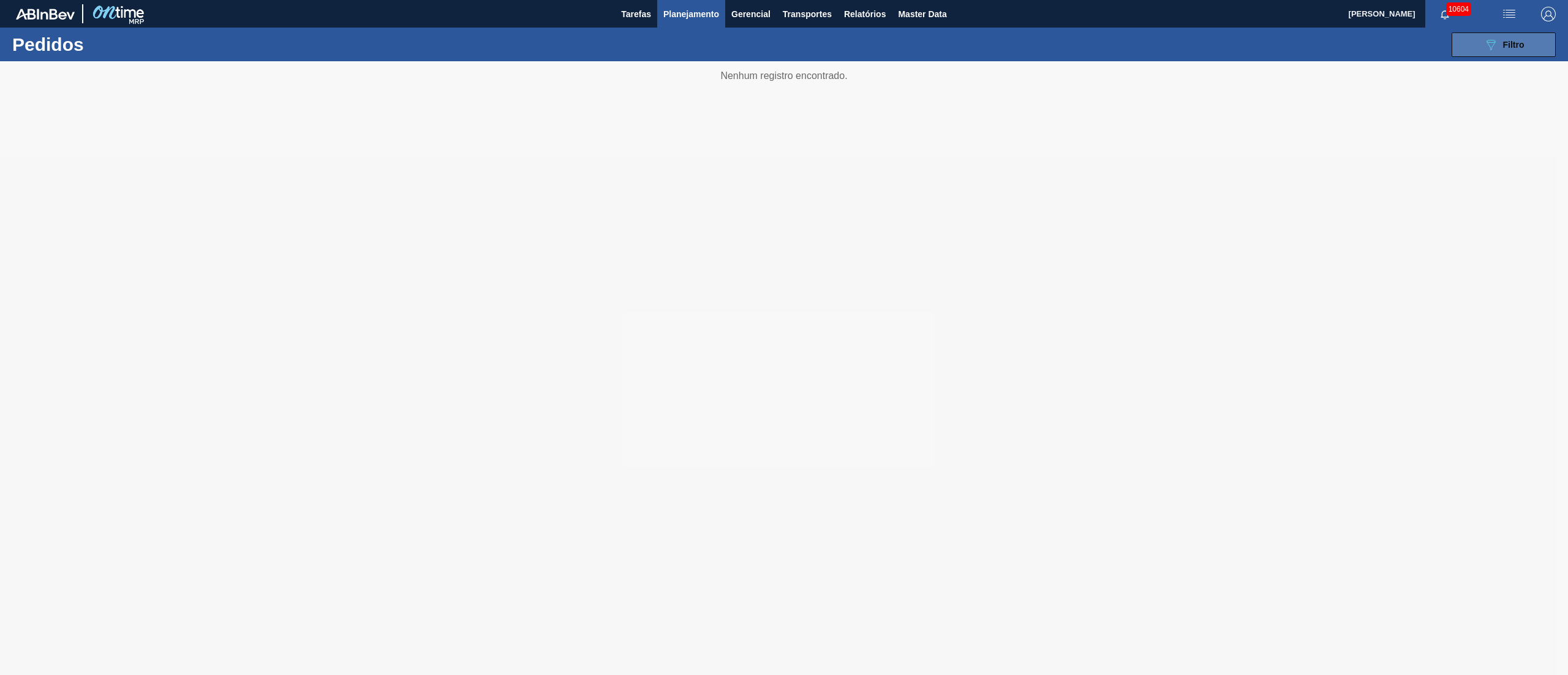
click at [1503, 44] on span "Filtro" at bounding box center [1513, 45] width 21 height 10
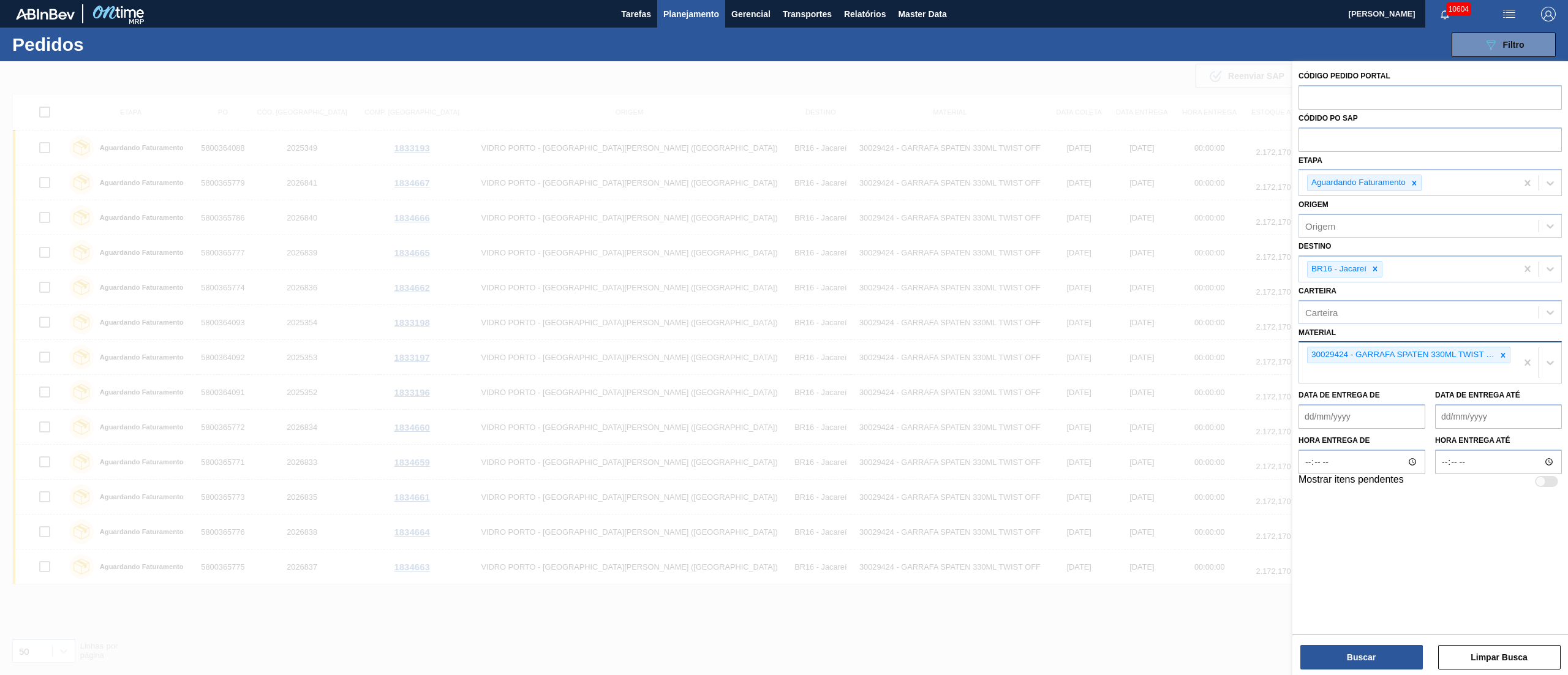
click at [1503, 354] on icon at bounding box center [1503, 354] width 4 height 4
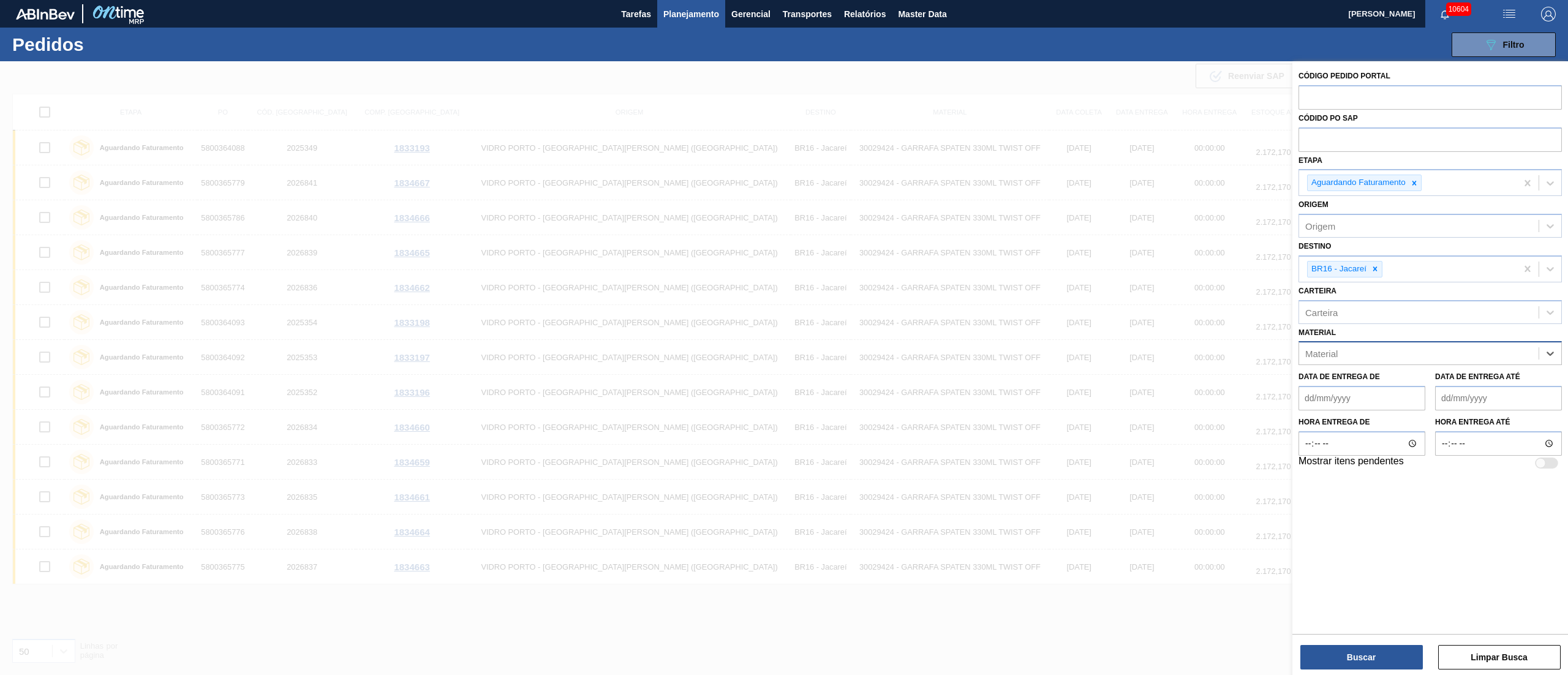
click at [1356, 349] on div "Material" at bounding box center [1419, 353] width 239 height 18
click at [1344, 373] on div "20001976 - GFA AMBAR BUDWEISER 330ML 197g" at bounding box center [1430, 383] width 263 height 23
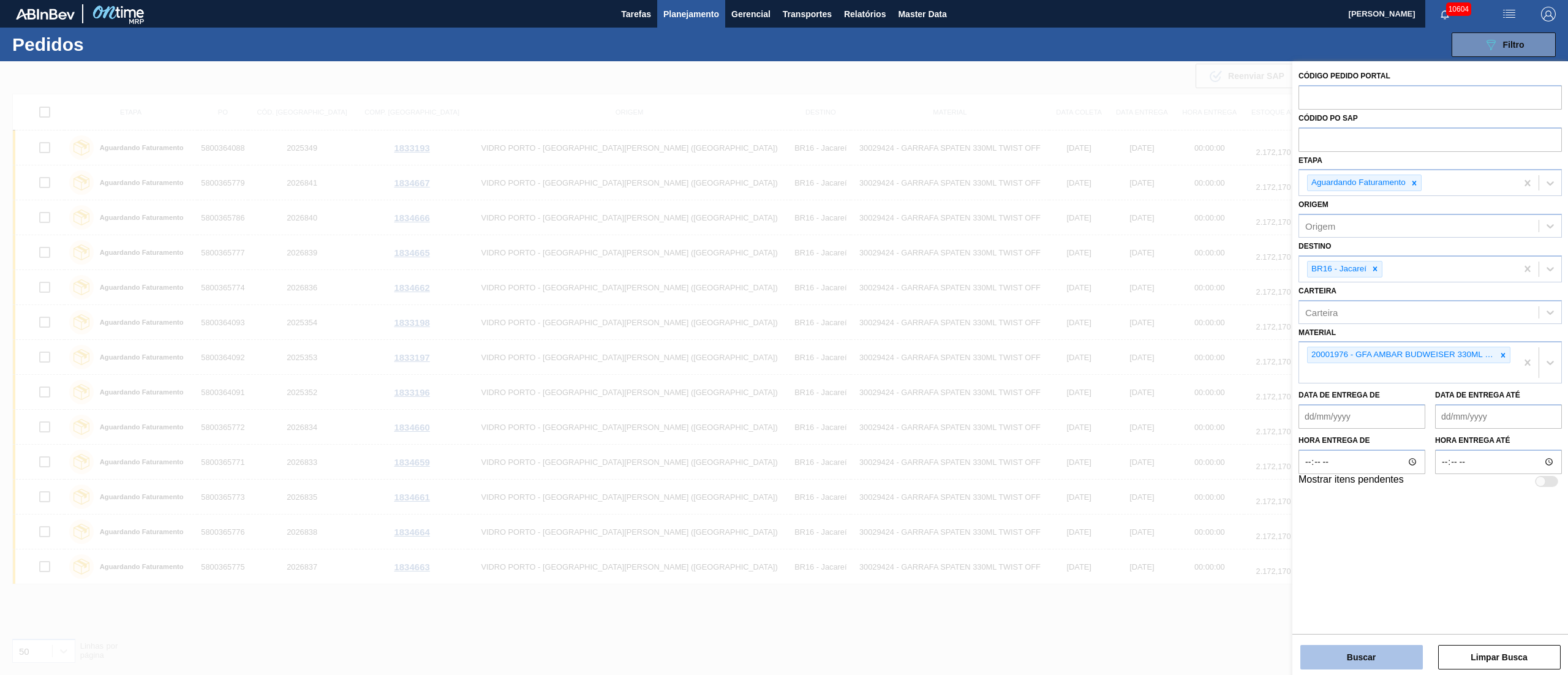
click at [1356, 648] on button "Buscar" at bounding box center [1361, 656] width 122 height 24
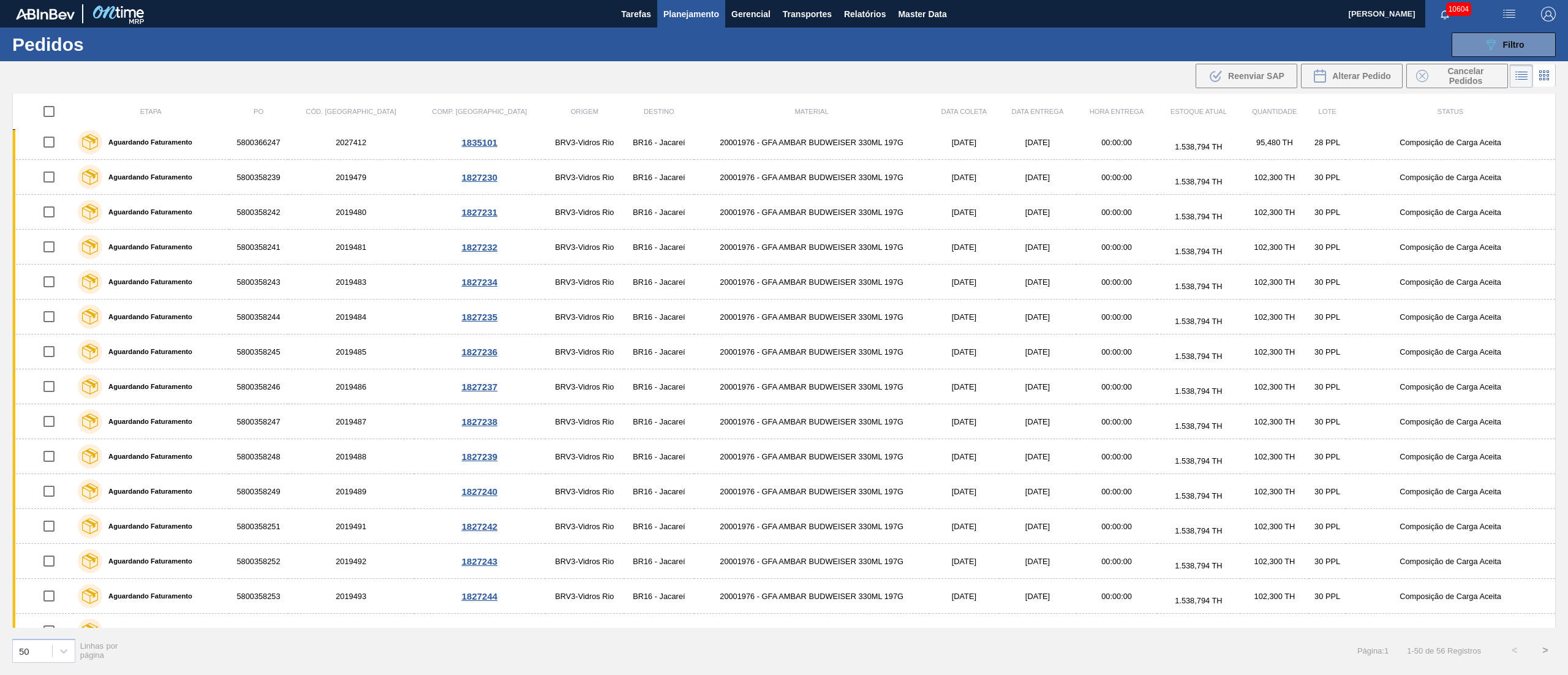
scroll to position [768, 0]
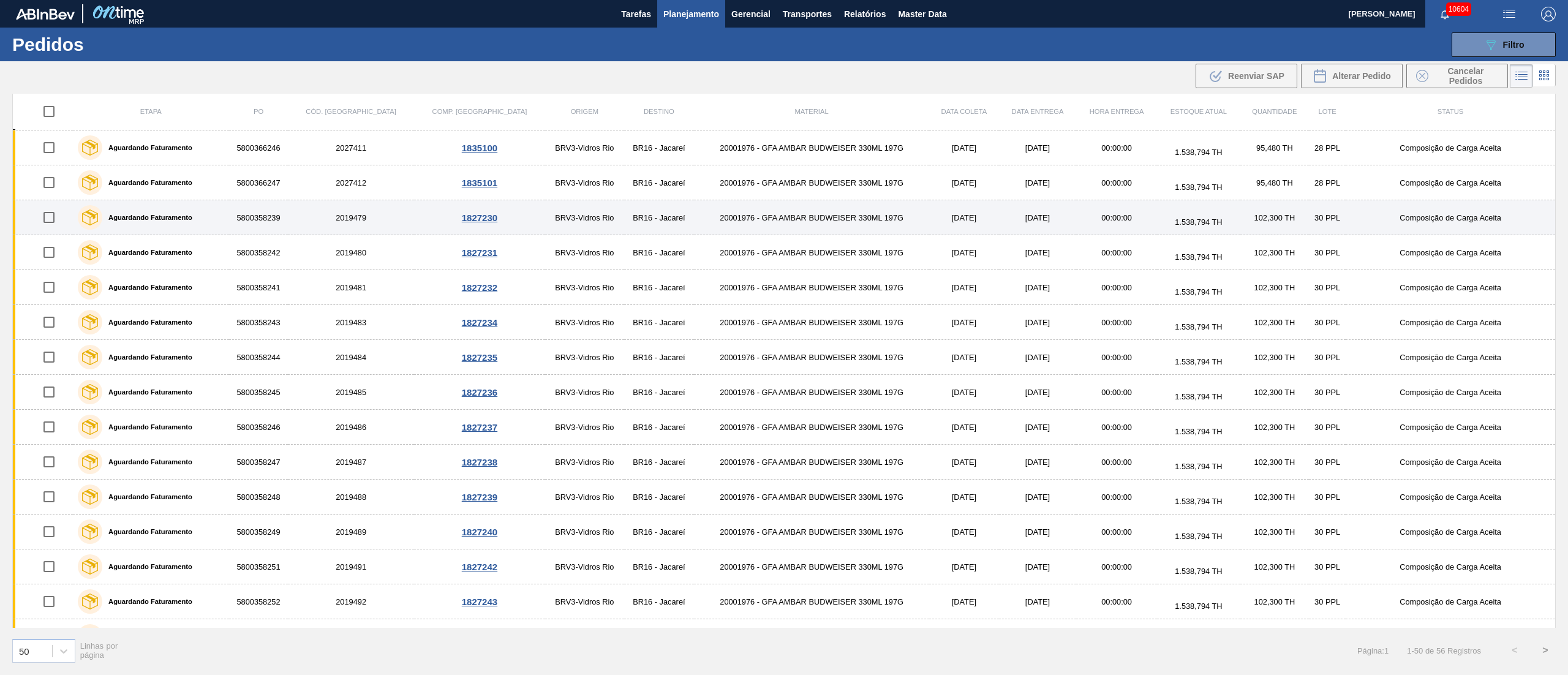
click at [46, 222] on input "checkbox" at bounding box center [49, 217] width 26 height 26
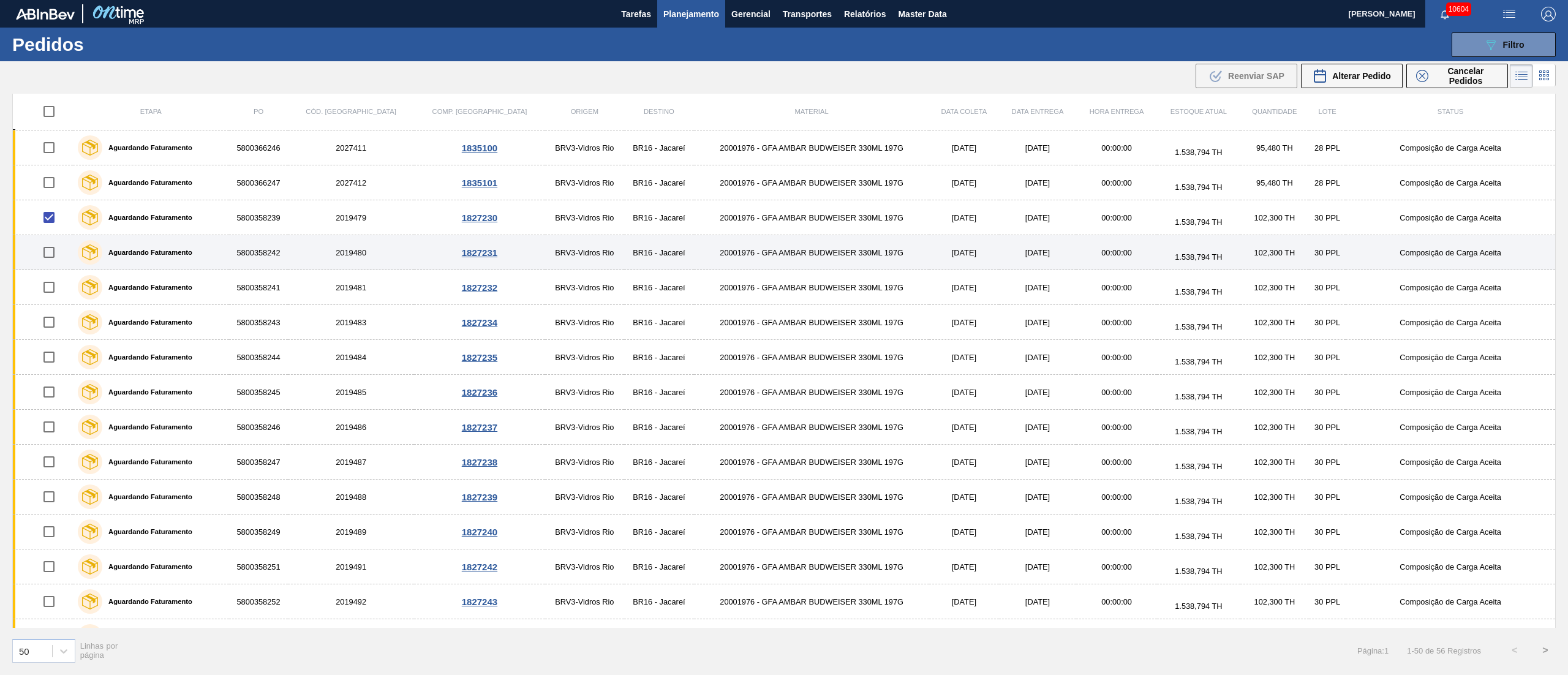
click at [48, 260] on input "checkbox" at bounding box center [49, 252] width 26 height 26
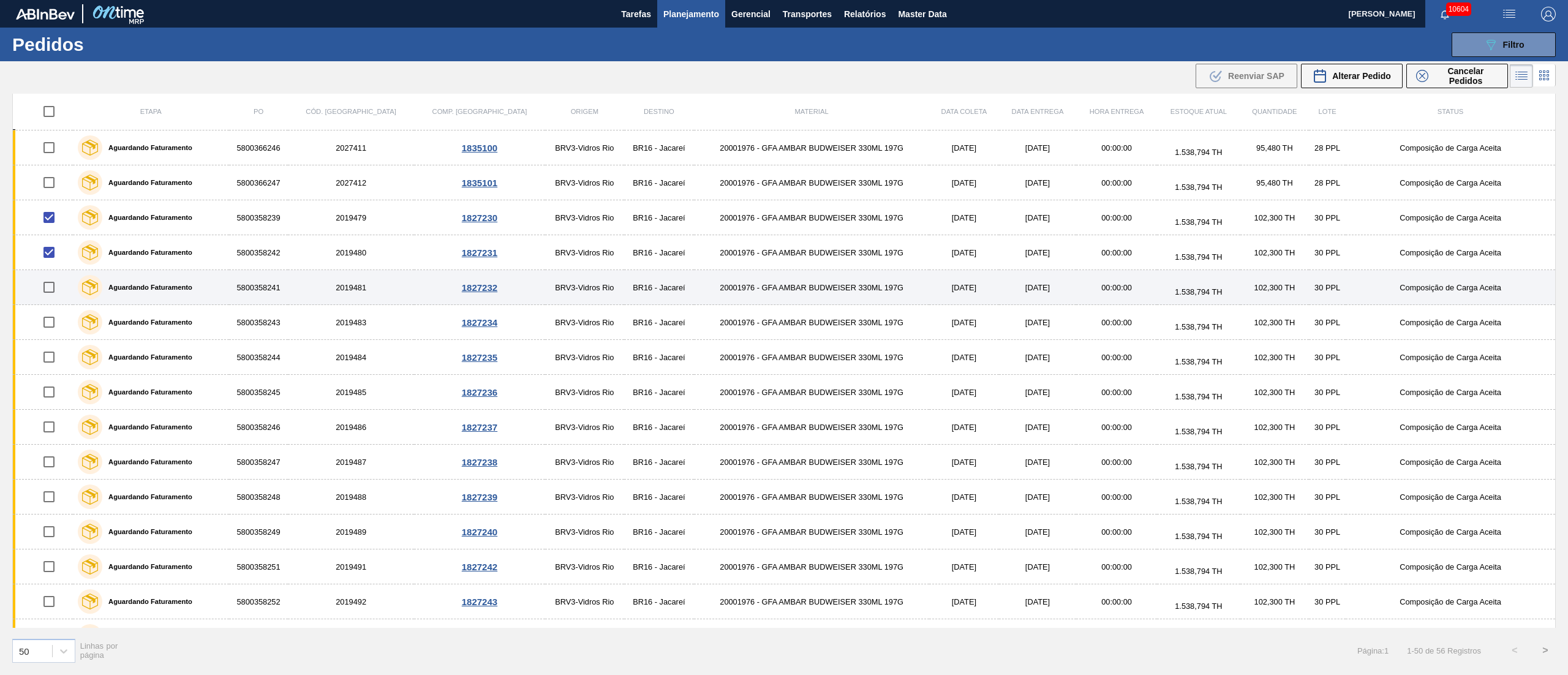
click at [52, 297] on input "checkbox" at bounding box center [49, 287] width 26 height 26
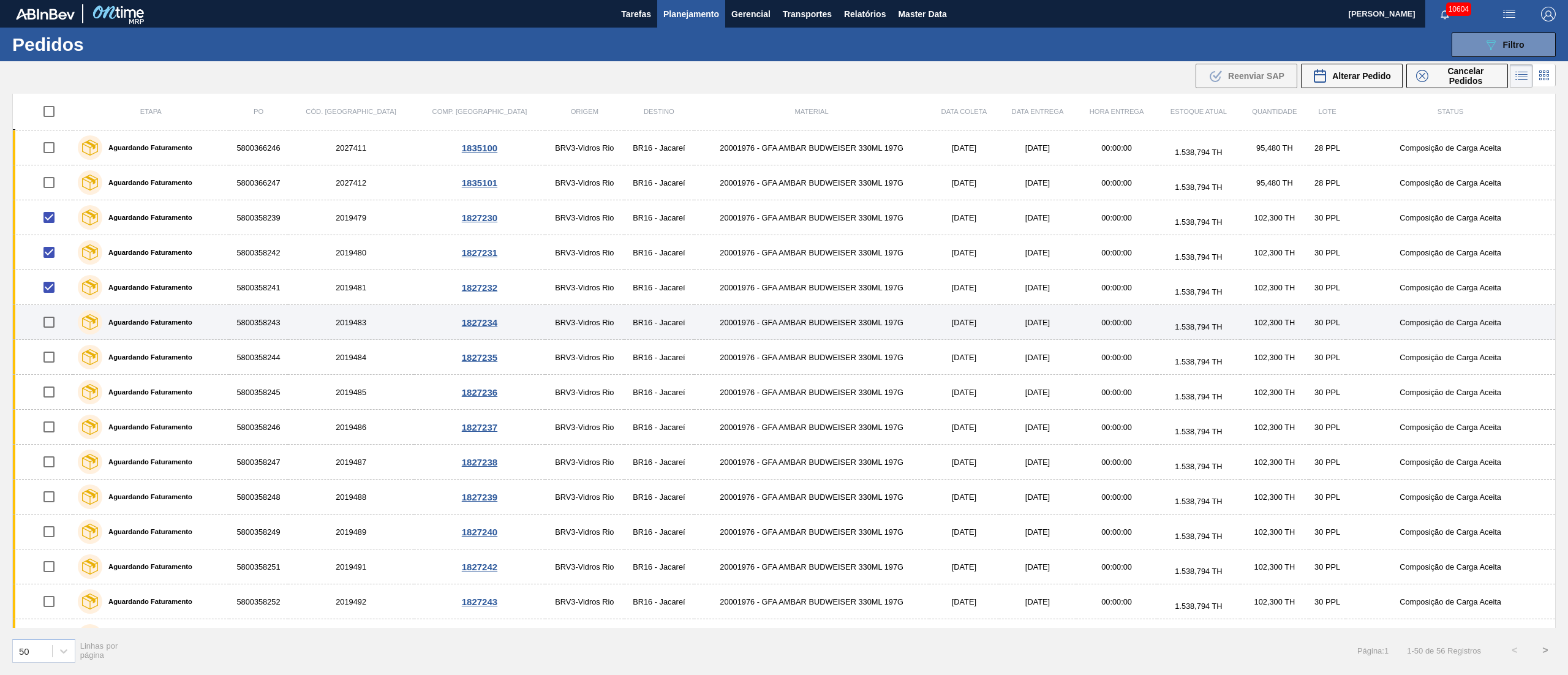
click at [47, 332] on input "checkbox" at bounding box center [49, 322] width 26 height 26
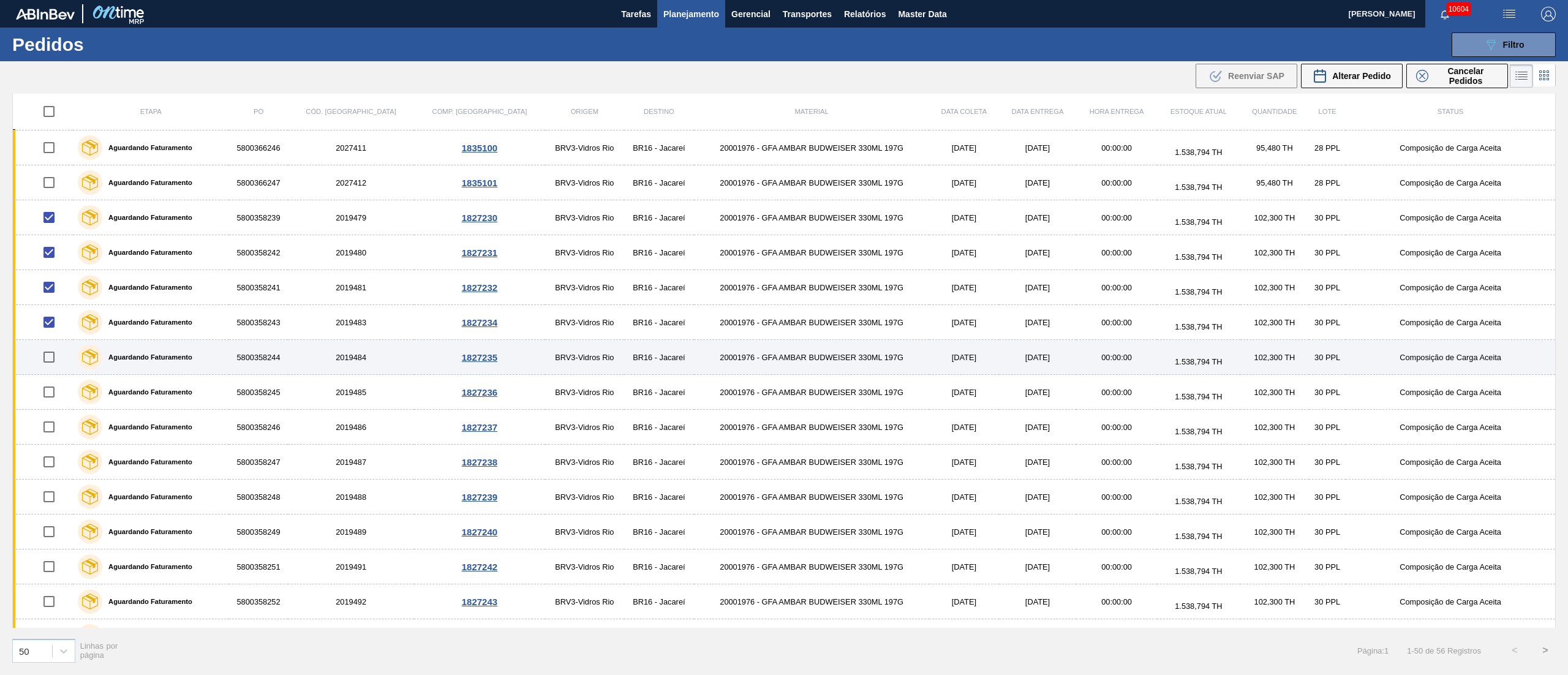
click at [52, 367] on input "checkbox" at bounding box center [49, 356] width 26 height 26
click at [47, 370] on input "checkbox" at bounding box center [49, 356] width 26 height 26
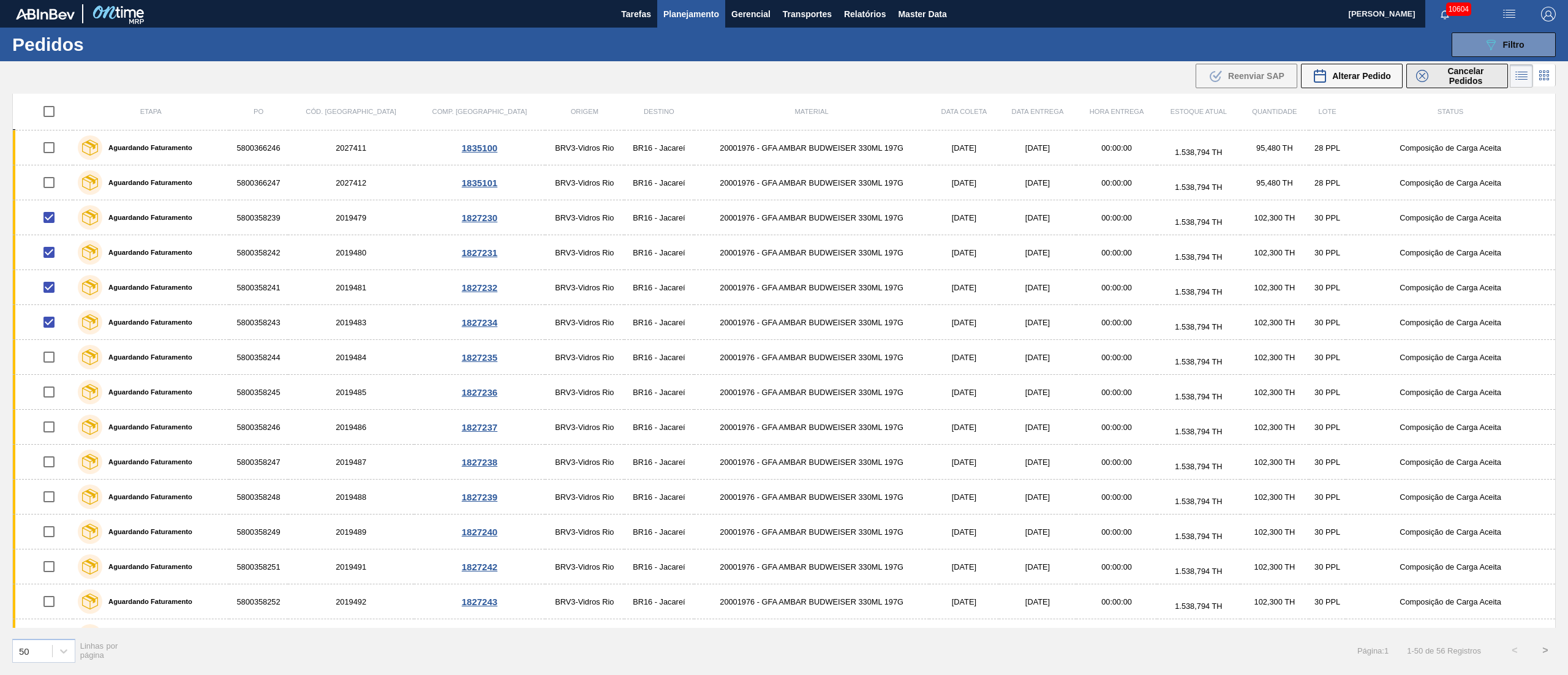
click at [1451, 75] on span "Cancelar Pedidos" at bounding box center [1465, 75] width 65 height 19
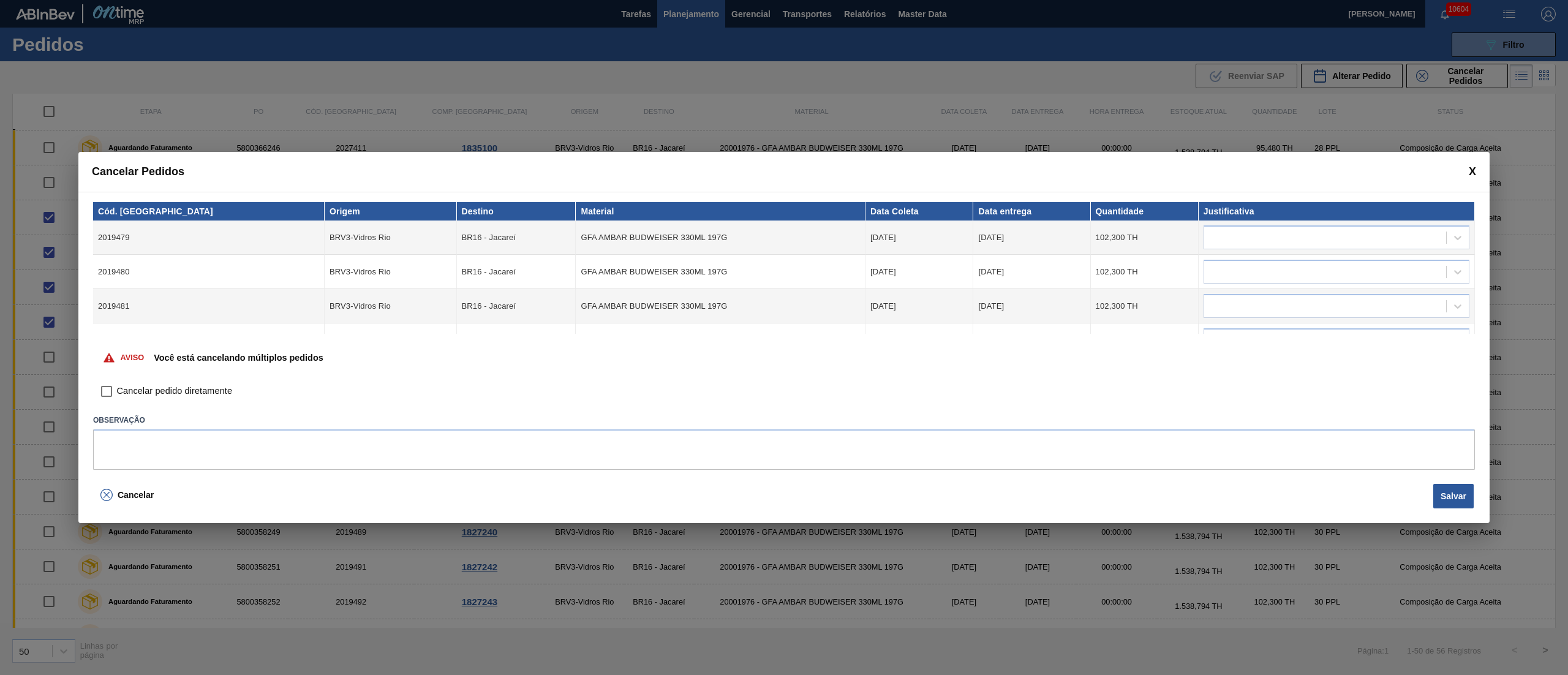
click at [104, 388] on input "Cancelar pedido diretamente" at bounding box center [106, 391] width 21 height 21
click at [1242, 232] on div at bounding box center [1324, 238] width 242 height 18
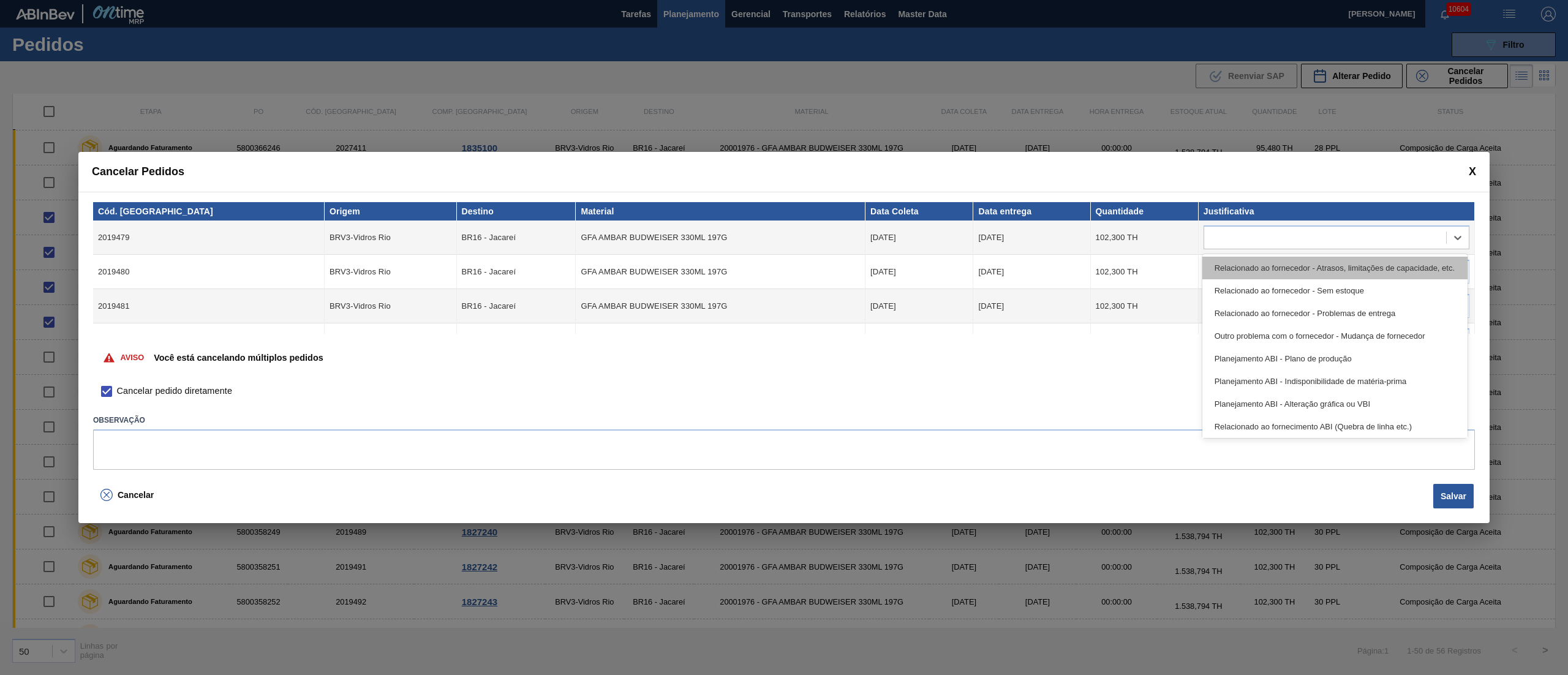
click at [1227, 271] on div "Relacionado ao fornecedor - Atrasos, limitações de capacidade, etc." at bounding box center [1334, 267] width 266 height 23
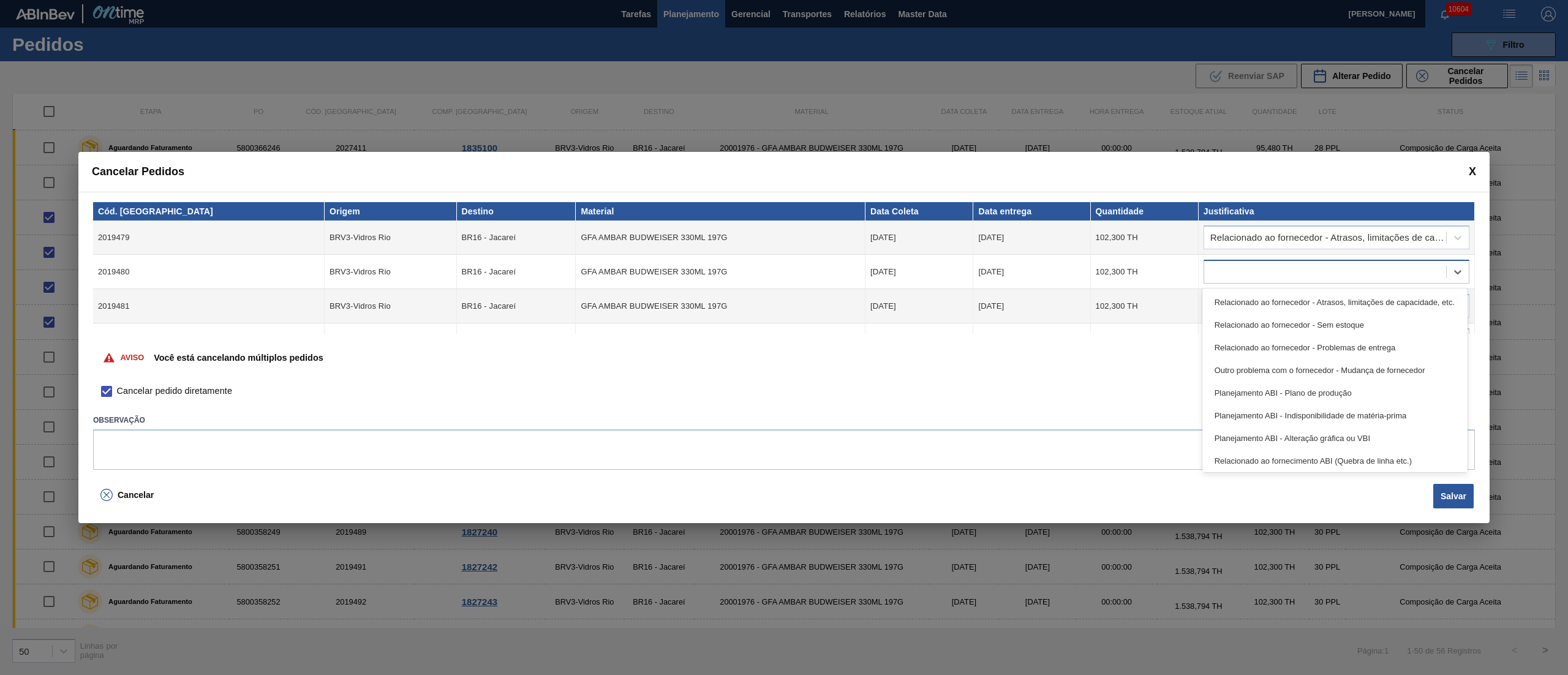
click at [1228, 265] on div at bounding box center [1324, 271] width 242 height 18
click at [1227, 303] on div "Relacionado ao fornecedor - Atrasos, limitações de capacidade, etc." at bounding box center [1334, 302] width 266 height 23
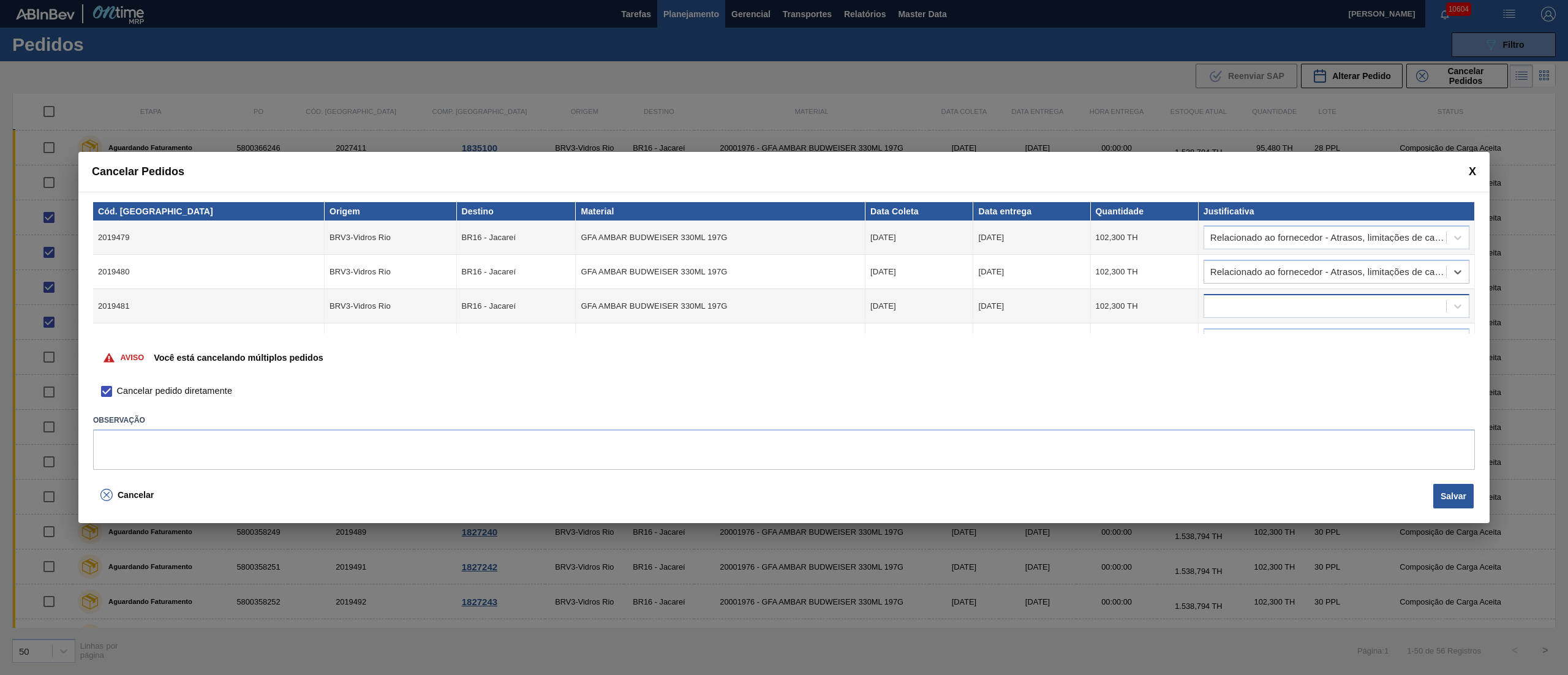
click at [1227, 294] on div at bounding box center [1336, 306] width 266 height 24
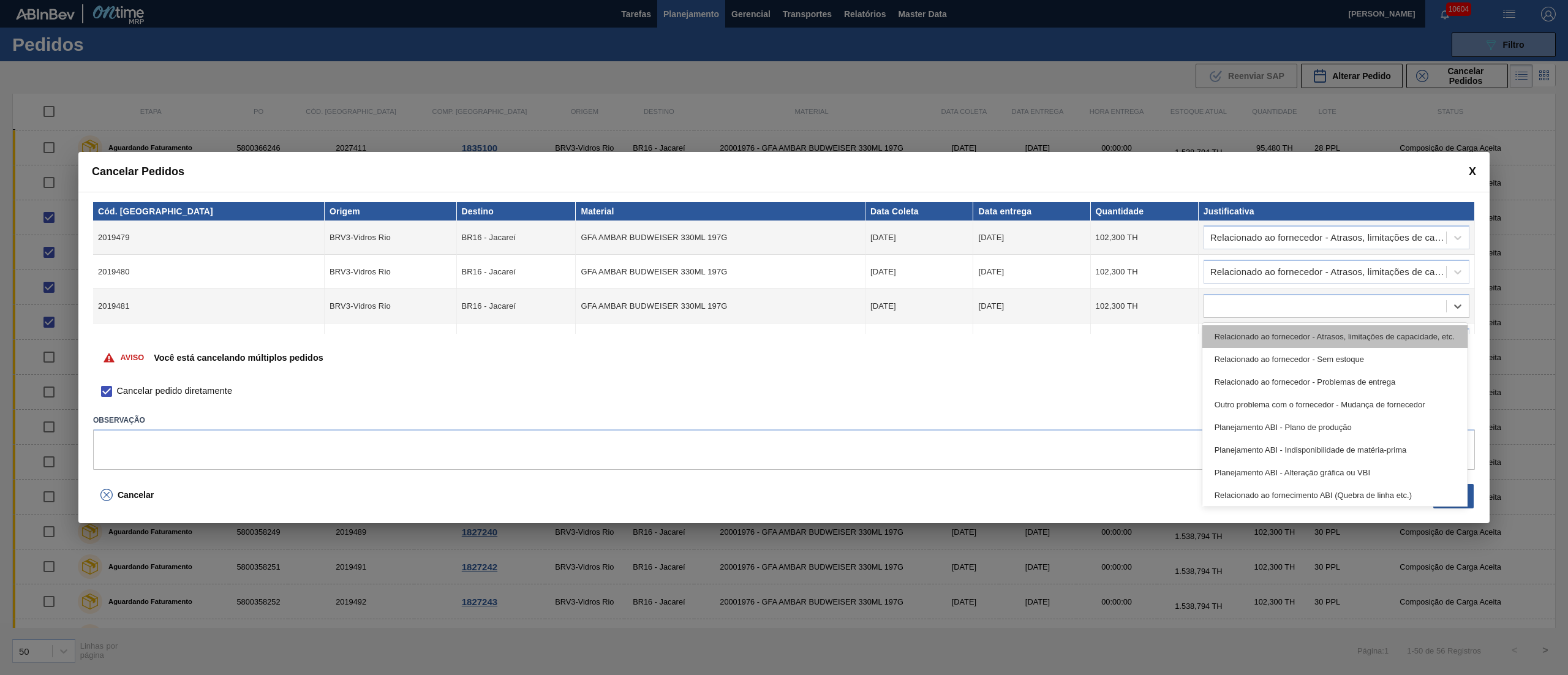
click at [1228, 327] on div "Relacionado ao fornecedor - Atrasos, limitações de capacidade, etc." at bounding box center [1334, 336] width 266 height 23
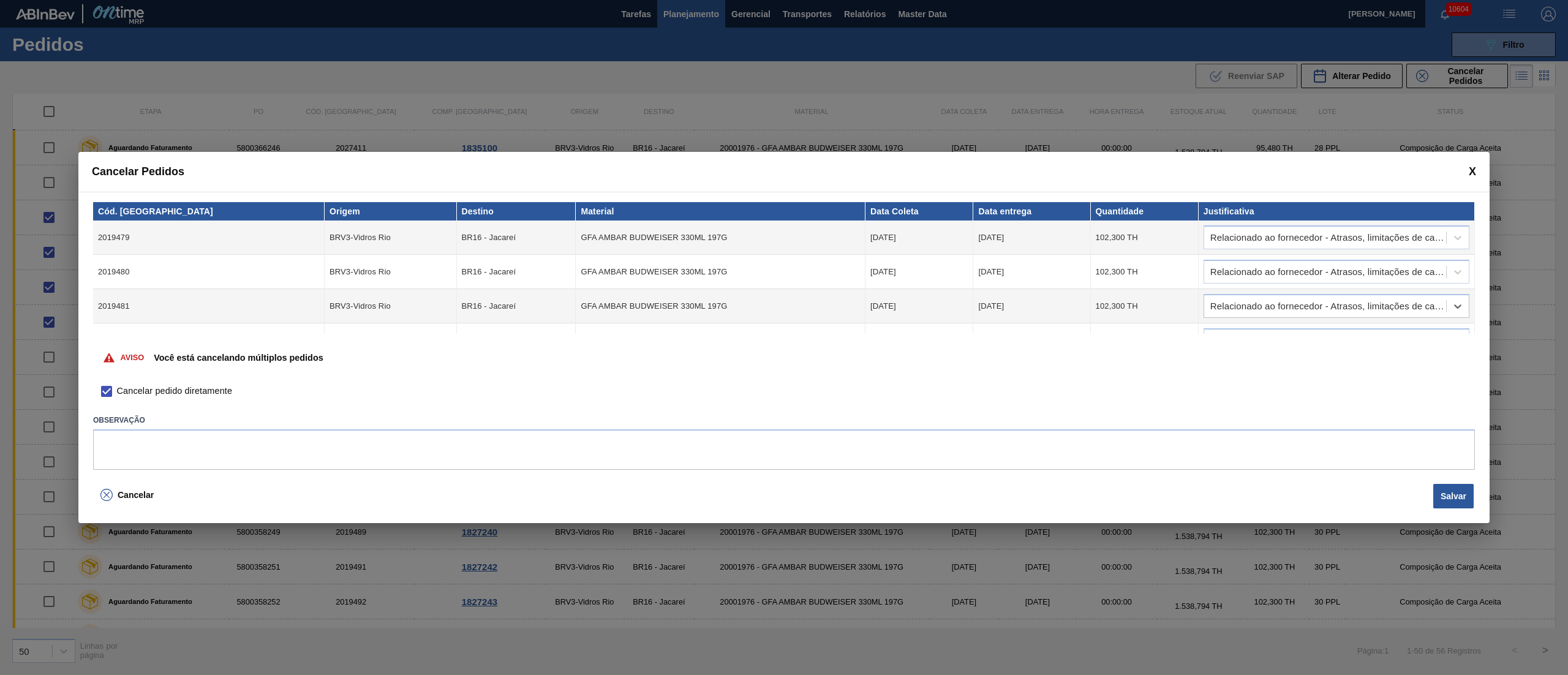
click at [1228, 327] on td at bounding box center [1337, 340] width 277 height 35
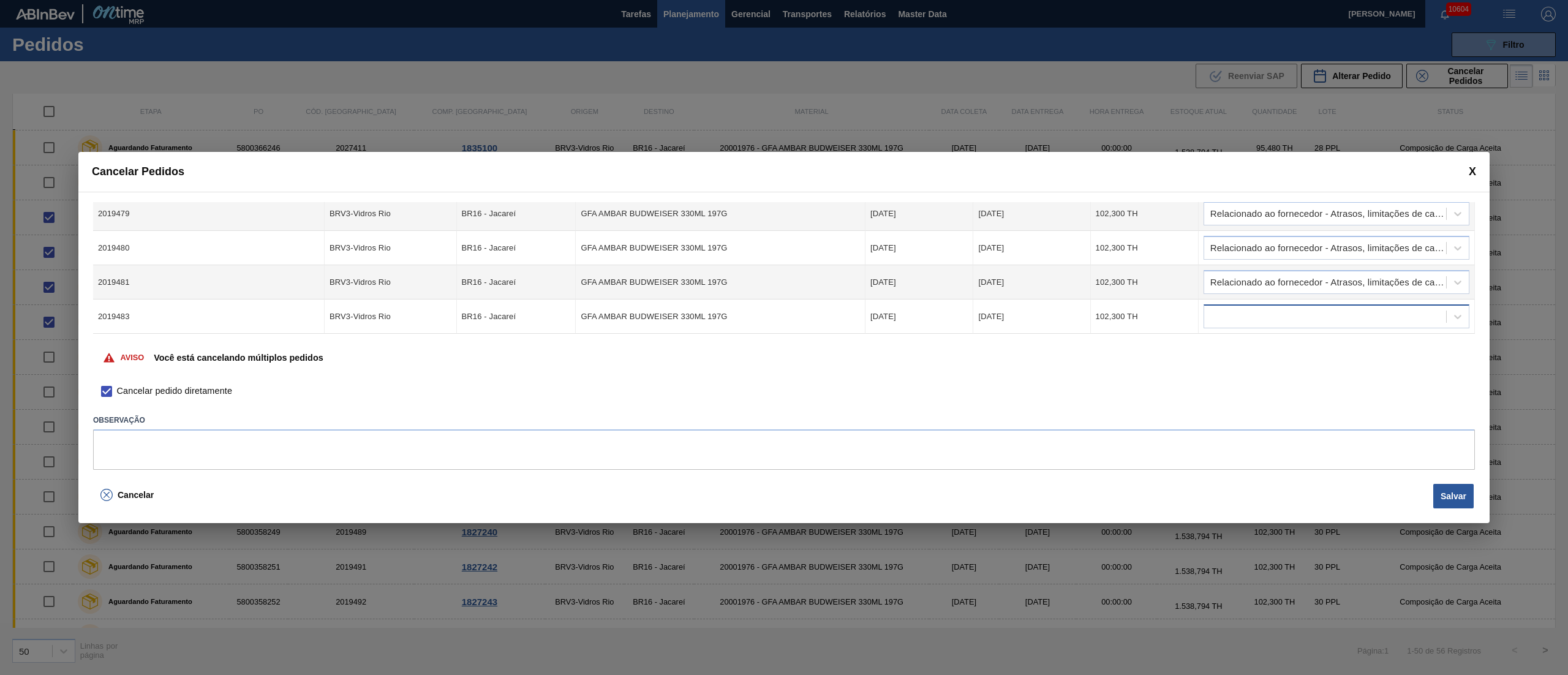
click at [1238, 330] on td at bounding box center [1337, 316] width 277 height 35
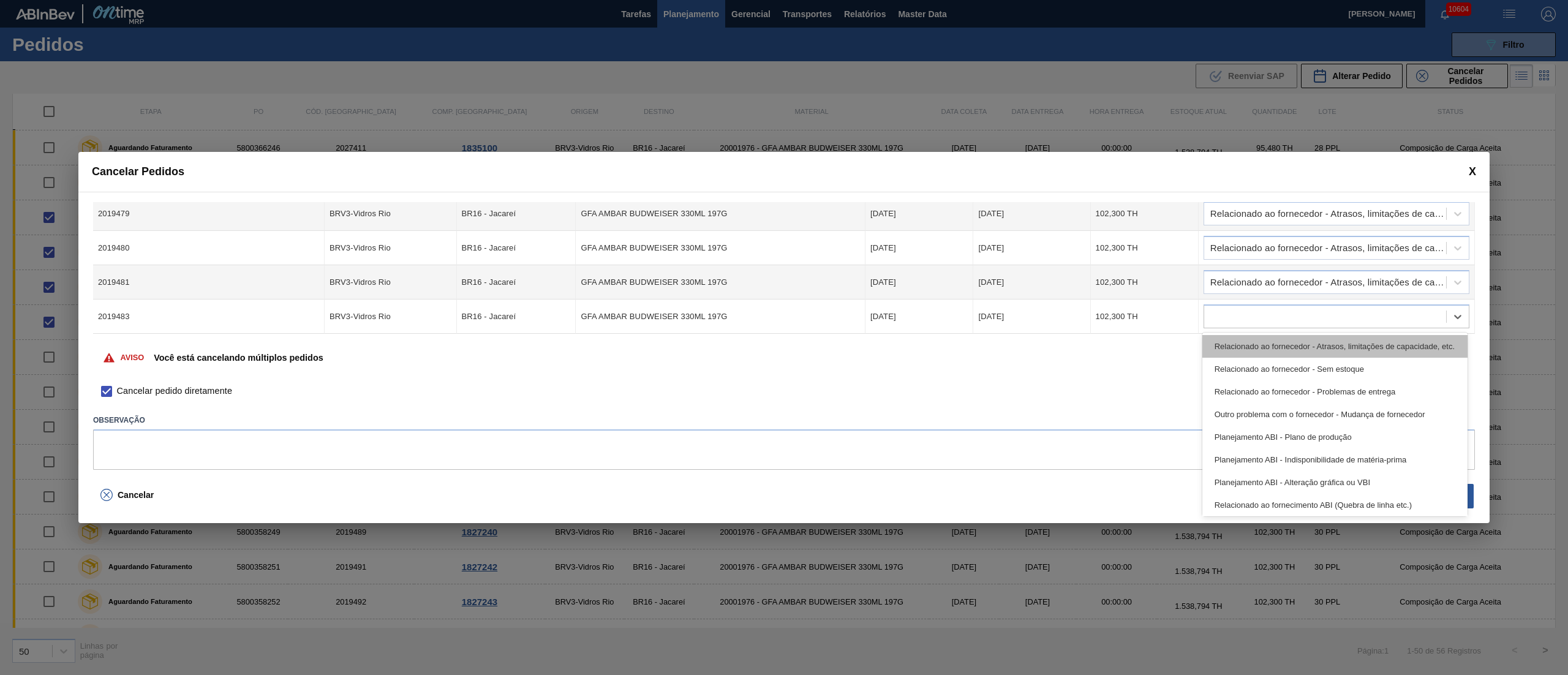
click at [1238, 342] on div "Relacionado ao fornecedor - Atrasos, limitações de capacidade, etc." at bounding box center [1334, 346] width 266 height 23
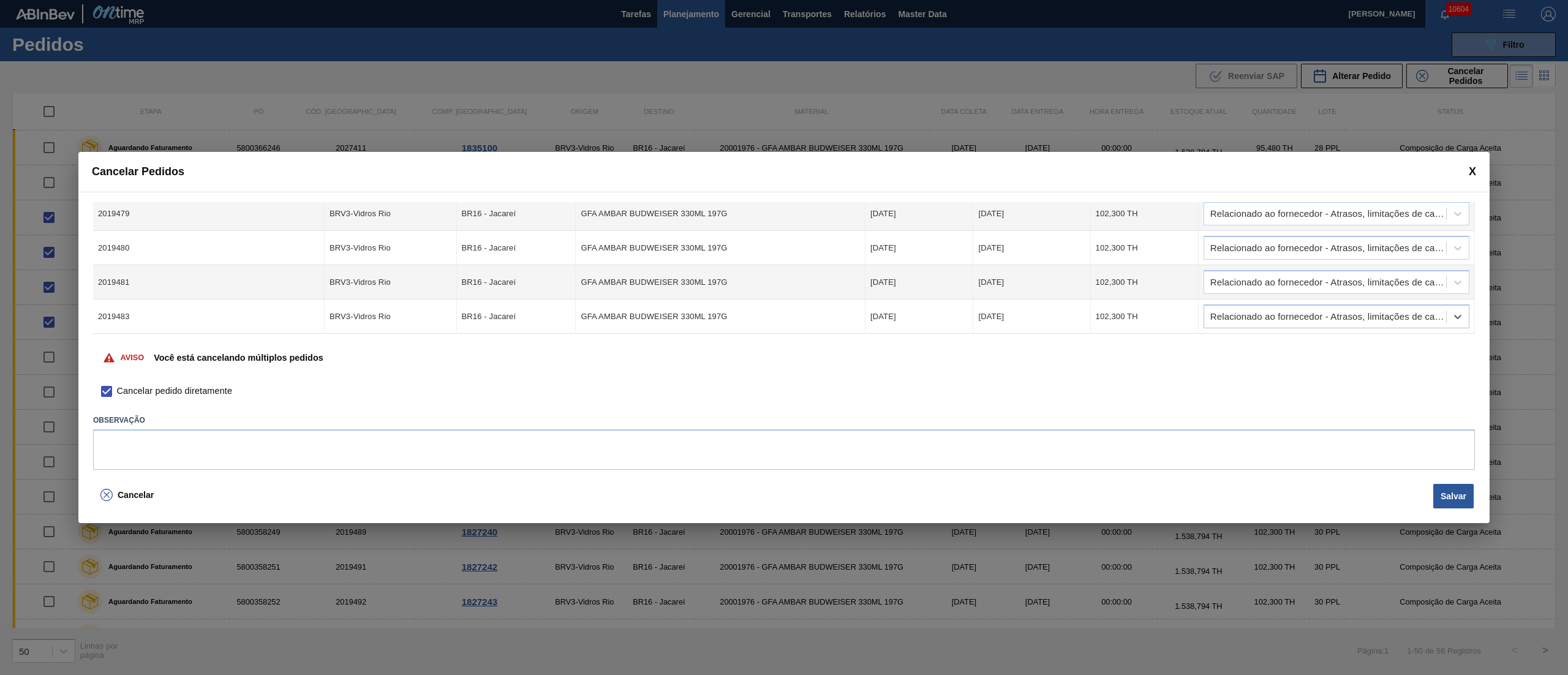
scroll to position [24, 0]
click at [1441, 489] on button "Salvar" at bounding box center [1453, 496] width 40 height 24
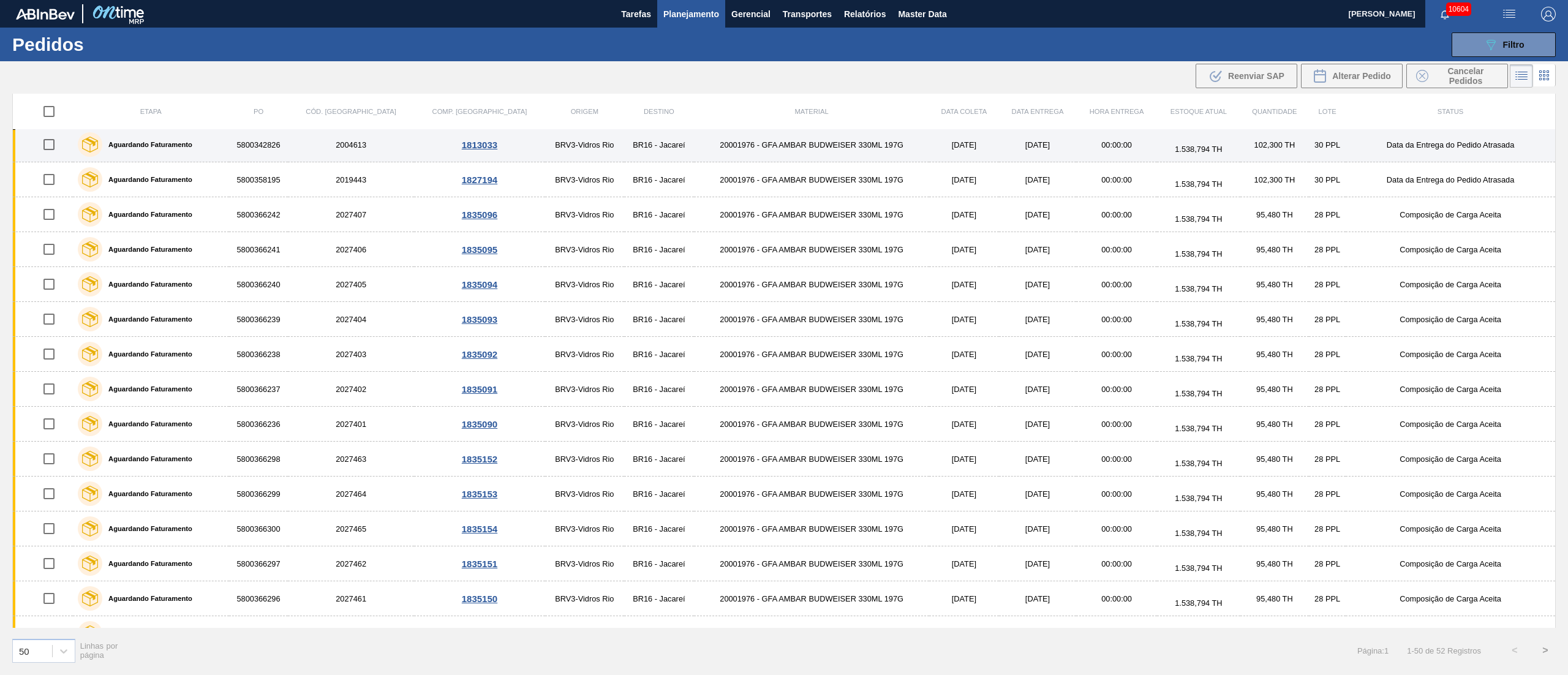
scroll to position [0, 0]
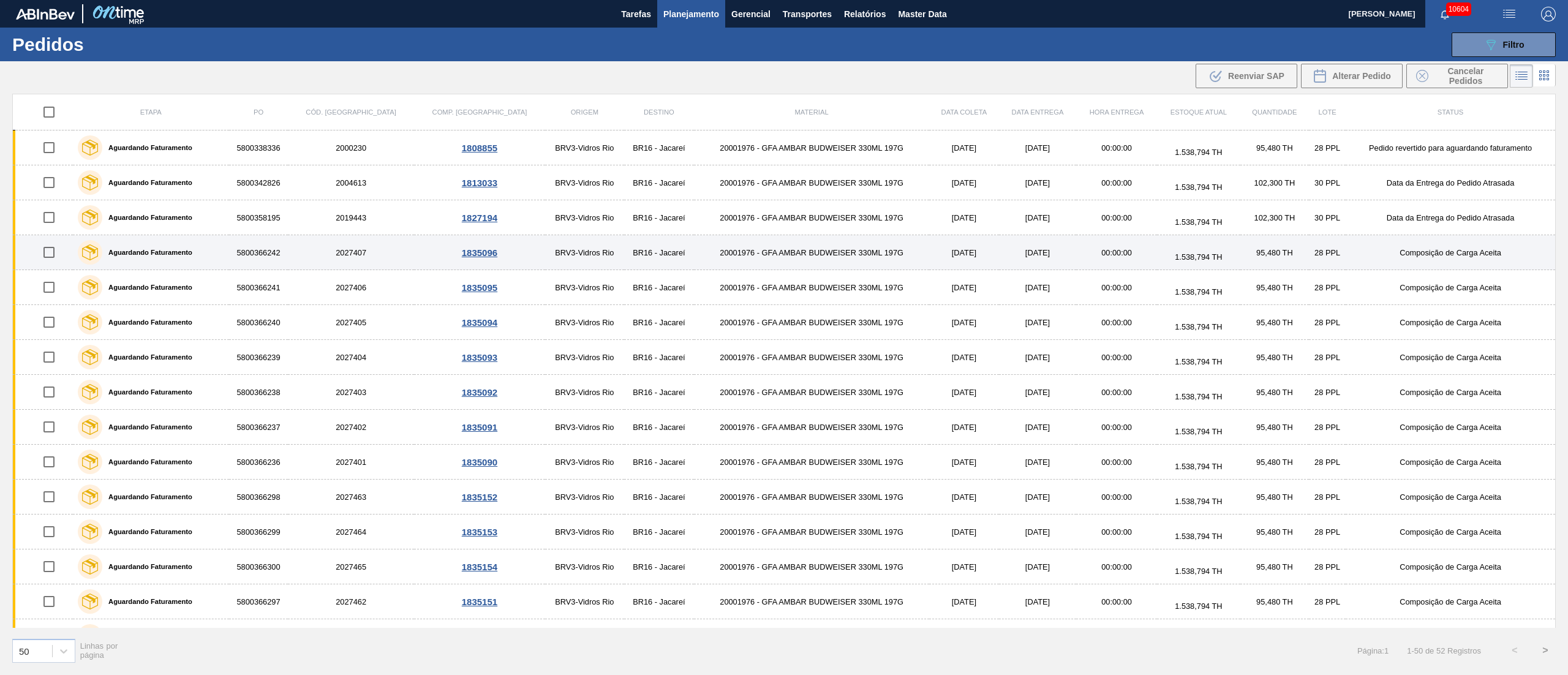
click at [55, 256] on input "checkbox" at bounding box center [49, 252] width 26 height 26
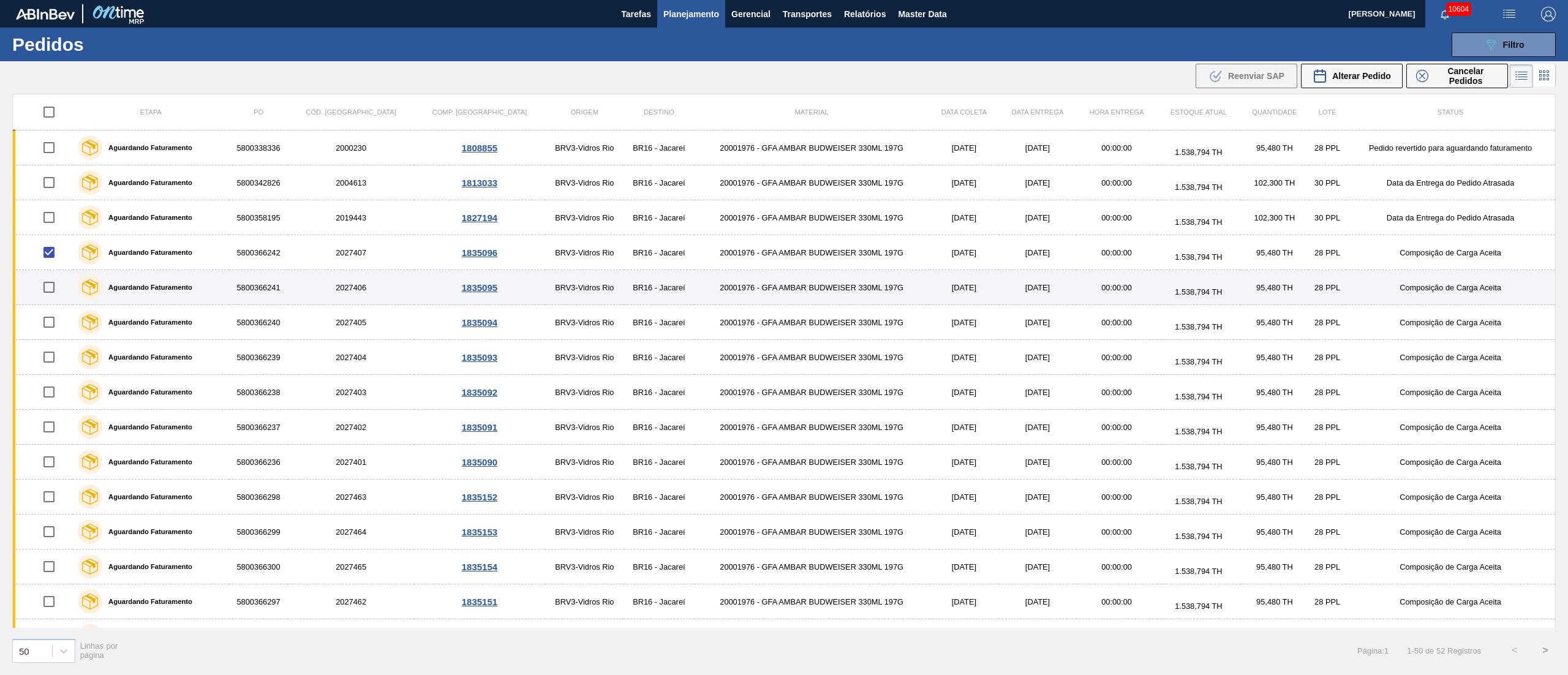
click at [52, 299] on input "checkbox" at bounding box center [49, 287] width 26 height 26
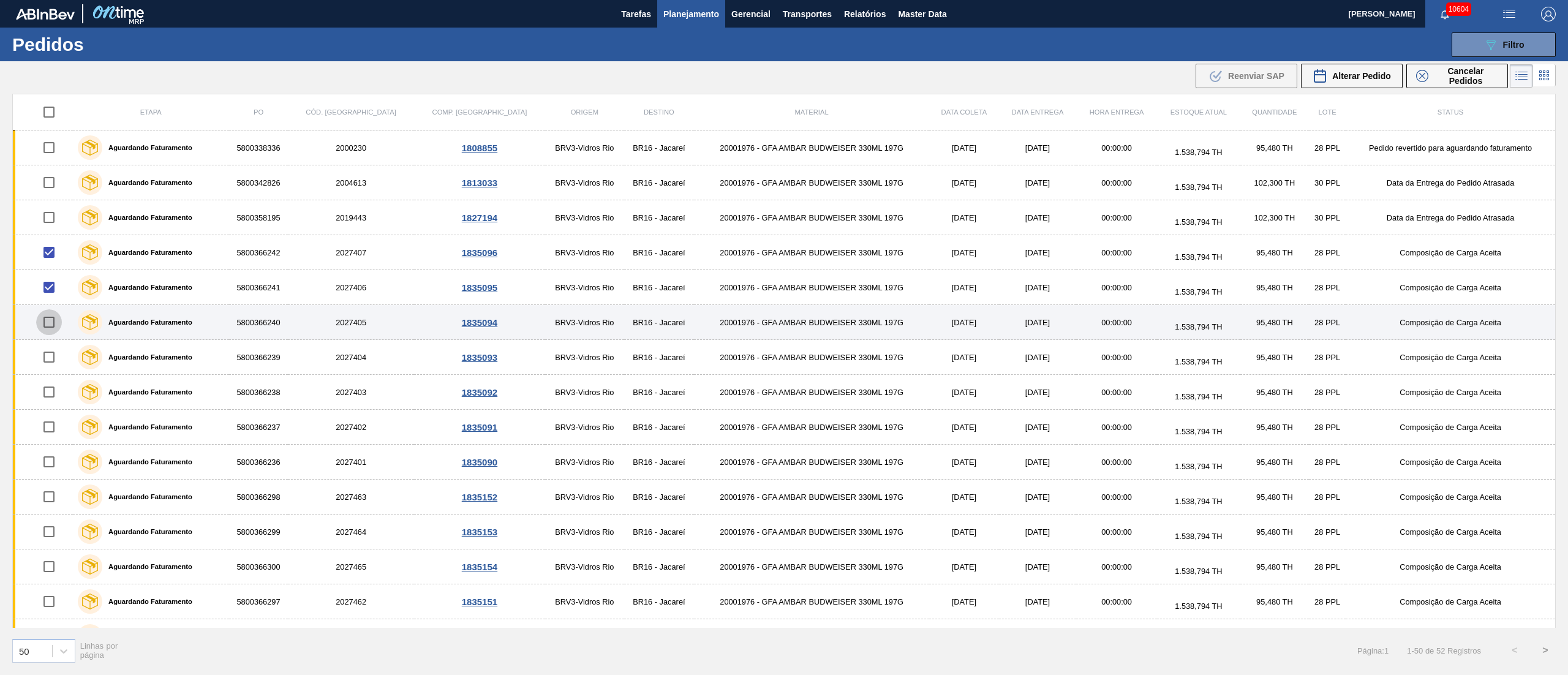
drag, startPoint x: 48, startPoint y: 324, endPoint x: 52, endPoint y: 351, distance: 27.3
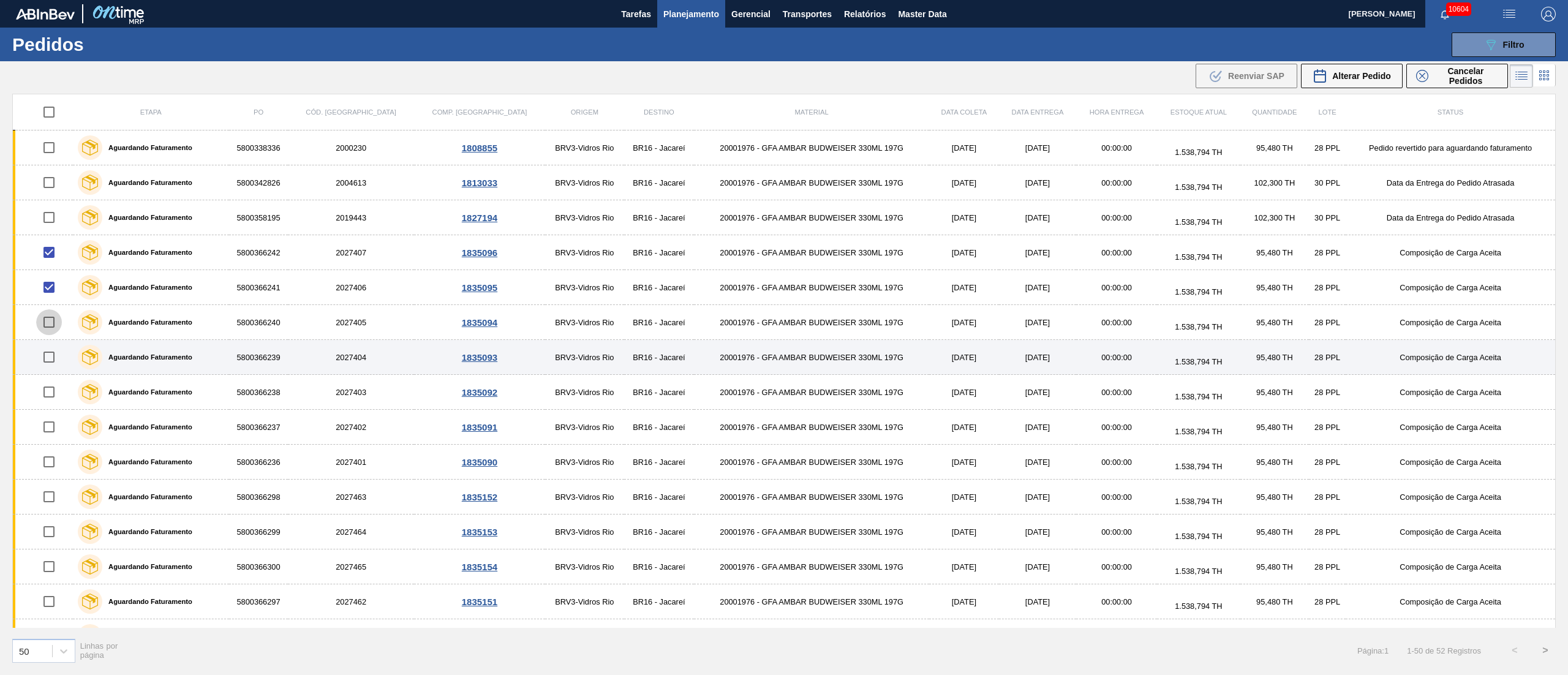
click at [48, 326] on input "checkbox" at bounding box center [49, 322] width 26 height 26
click at [52, 367] on input "checkbox" at bounding box center [49, 356] width 26 height 26
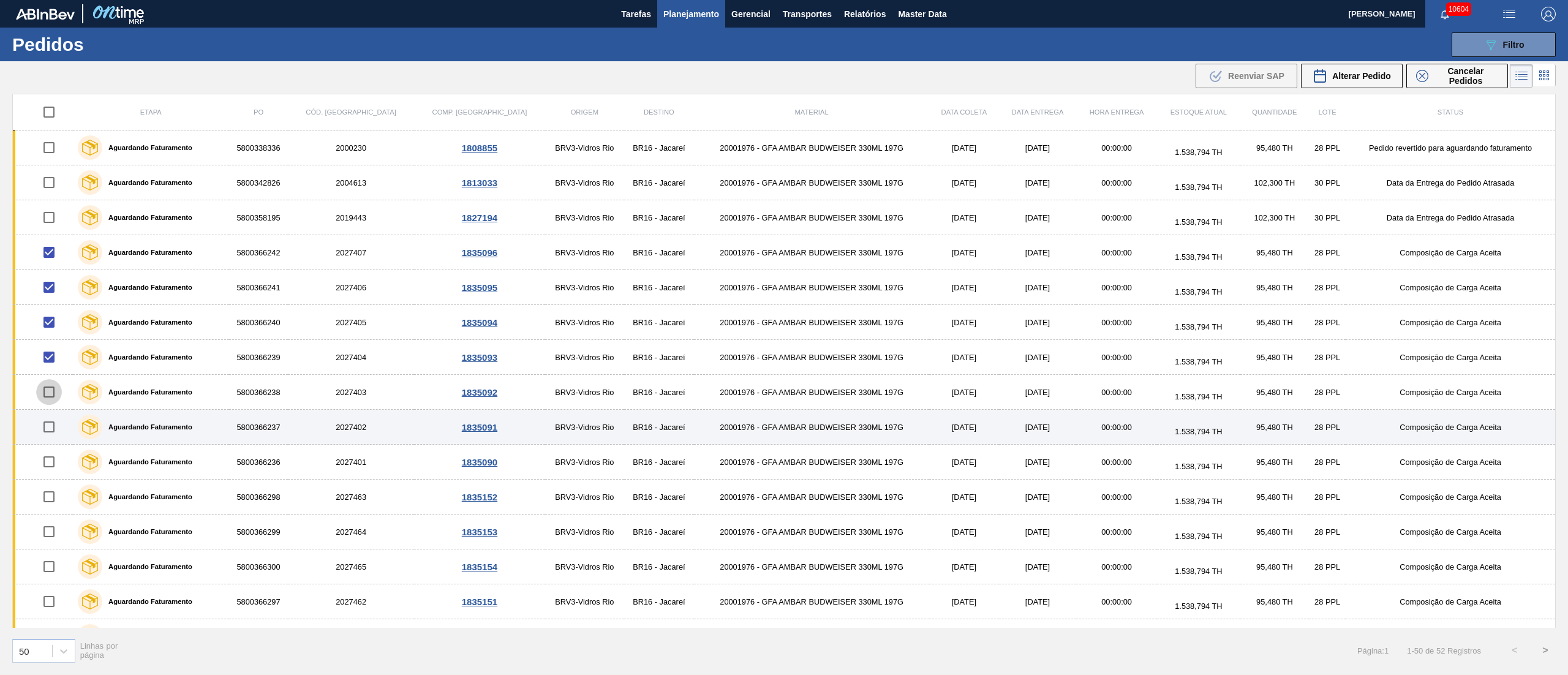
drag, startPoint x: 52, startPoint y: 395, endPoint x: 62, endPoint y: 430, distance: 36.4
click at [52, 397] on input "checkbox" at bounding box center [49, 392] width 26 height 26
click at [47, 433] on input "checkbox" at bounding box center [49, 426] width 26 height 26
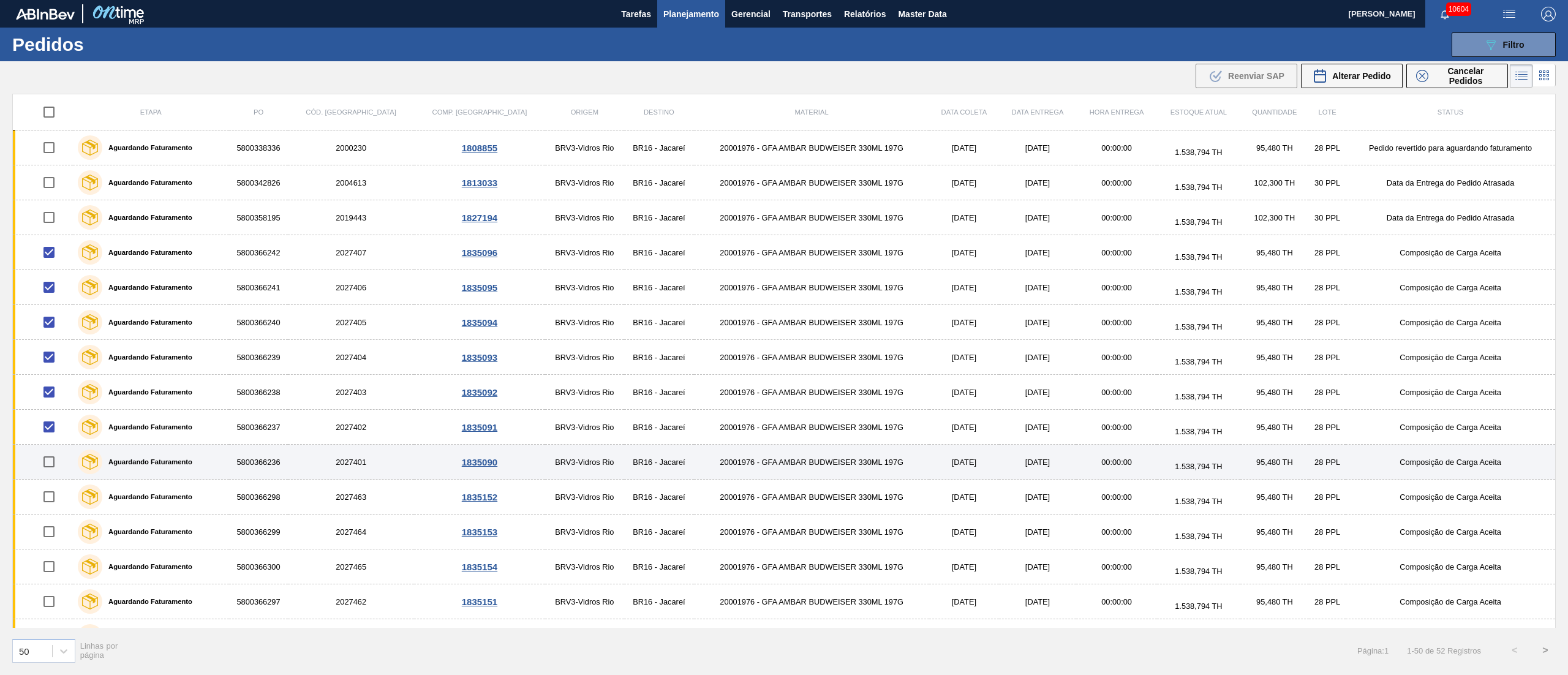
click at [47, 464] on input "checkbox" at bounding box center [49, 462] width 26 height 26
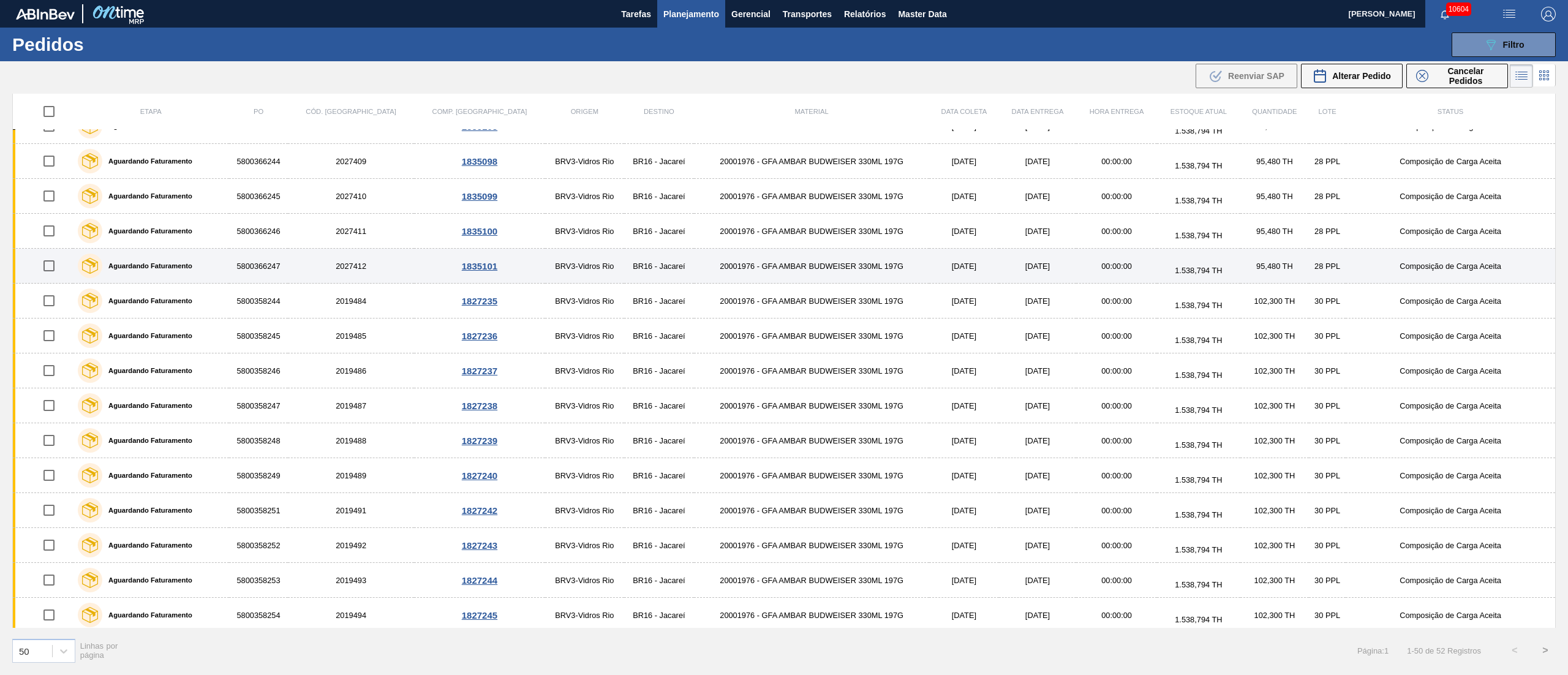
scroll to position [735, 0]
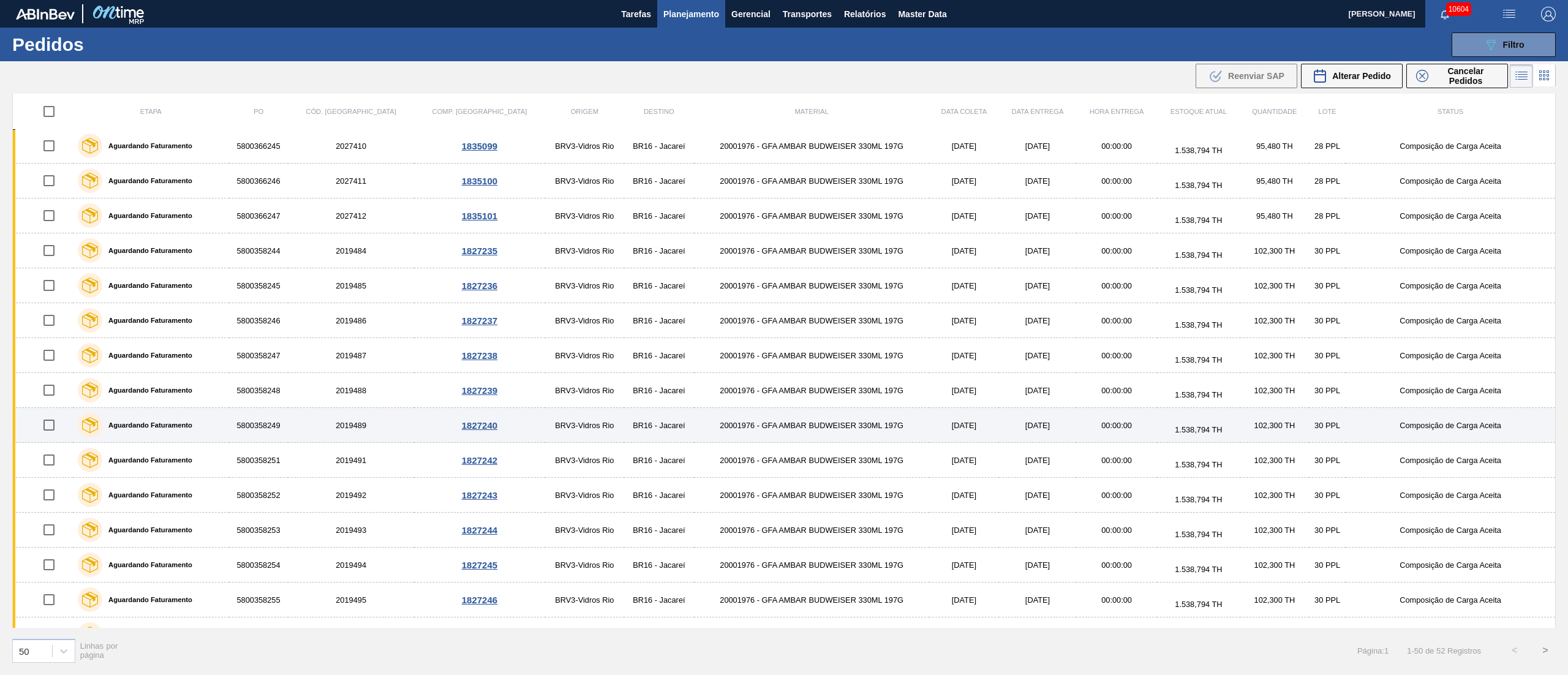
click at [46, 431] on input "checkbox" at bounding box center [49, 425] width 26 height 26
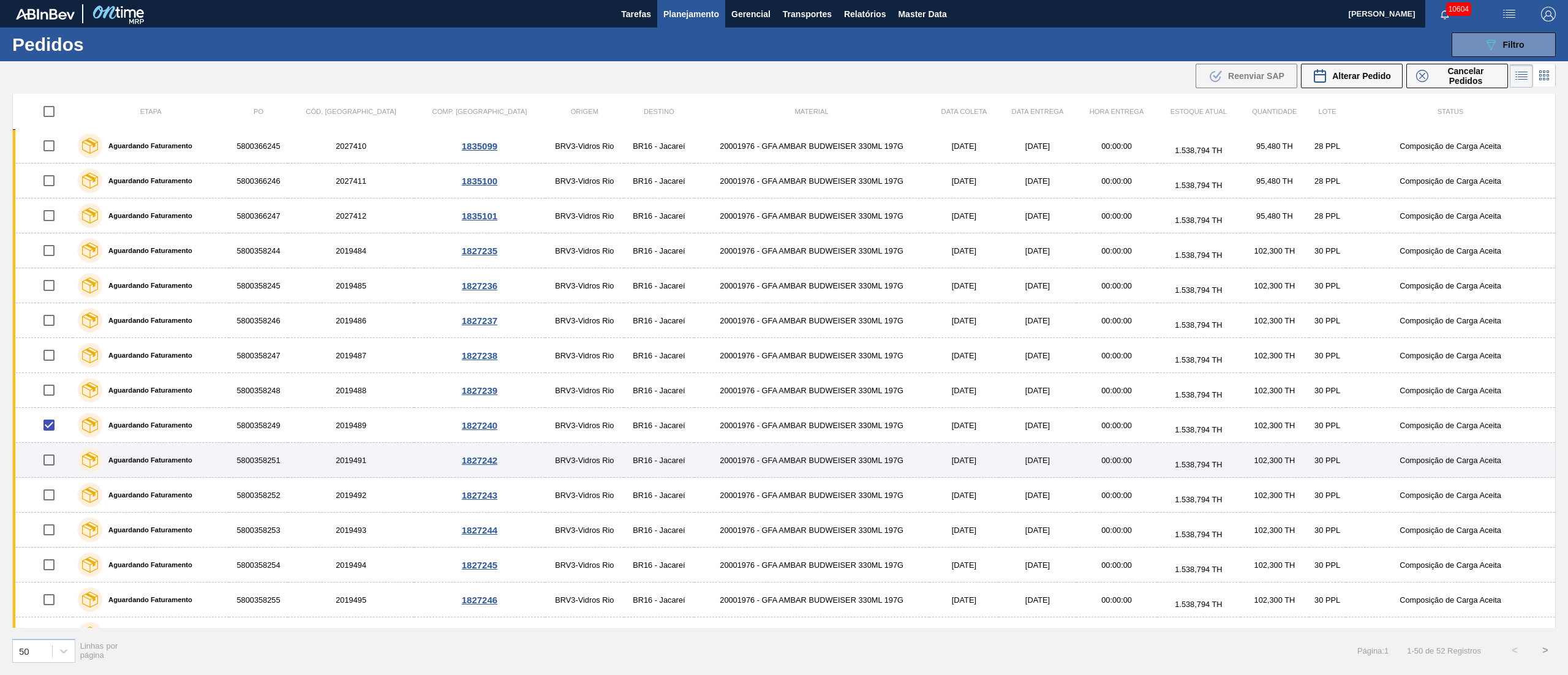
click at [57, 473] on input "checkbox" at bounding box center [49, 459] width 26 height 26
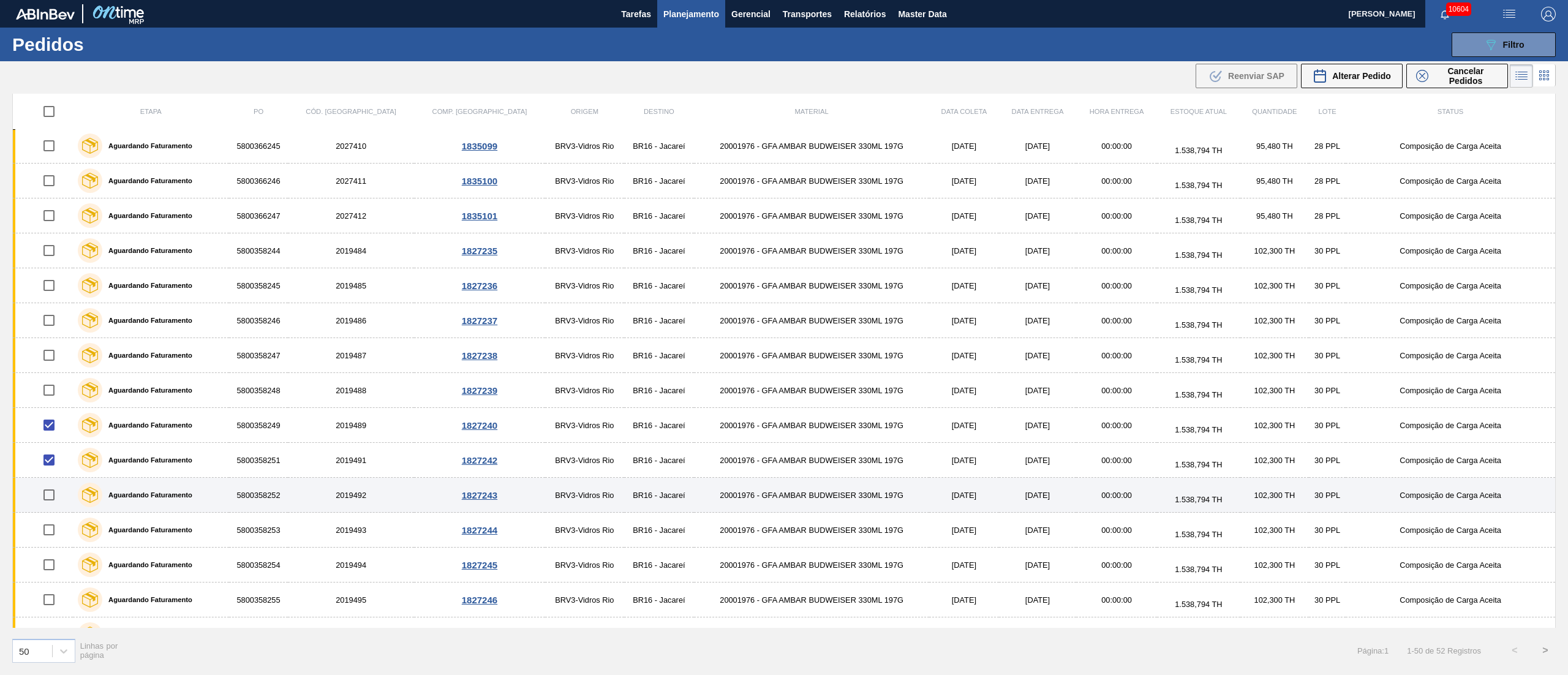
click at [52, 503] on input "checkbox" at bounding box center [49, 495] width 26 height 26
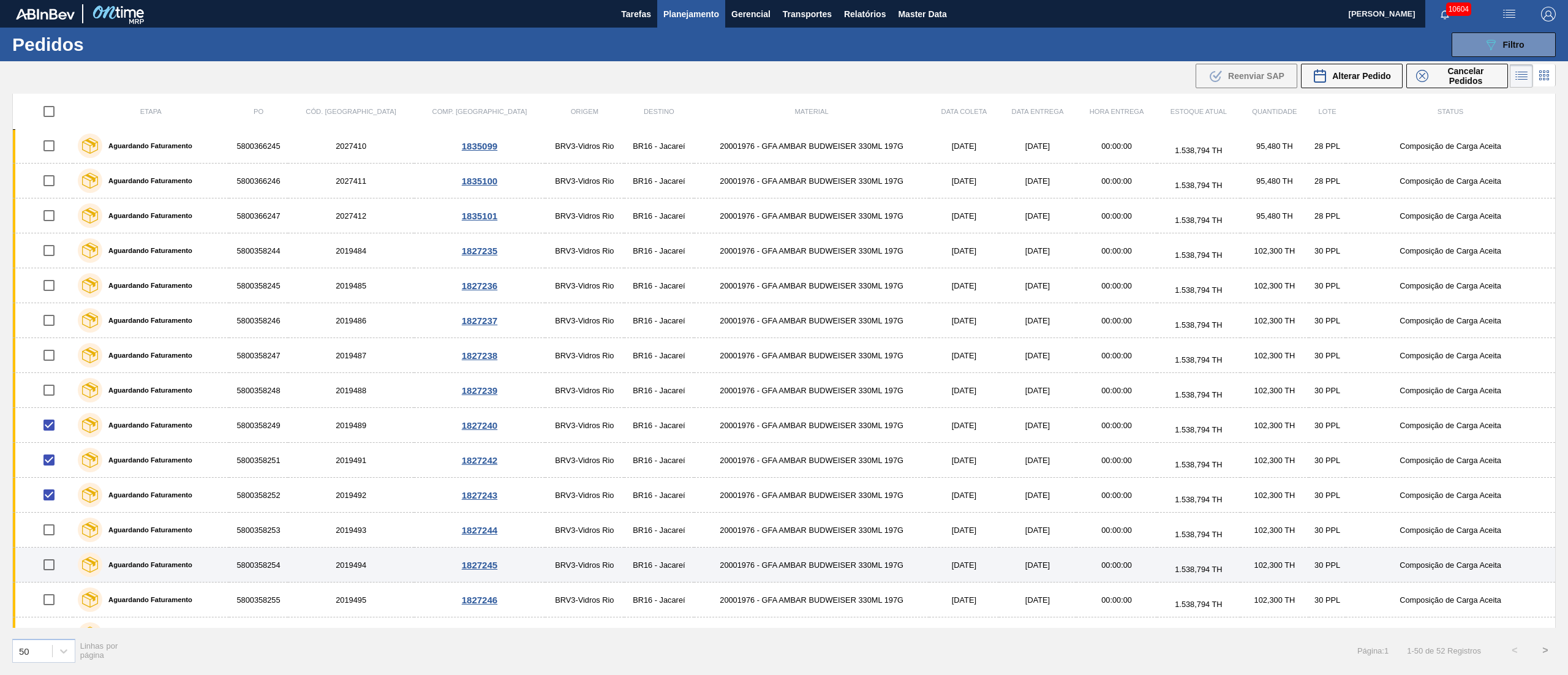
drag, startPoint x: 51, startPoint y: 541, endPoint x: 47, endPoint y: 565, distance: 24.3
click at [51, 543] on input "checkbox" at bounding box center [49, 529] width 26 height 26
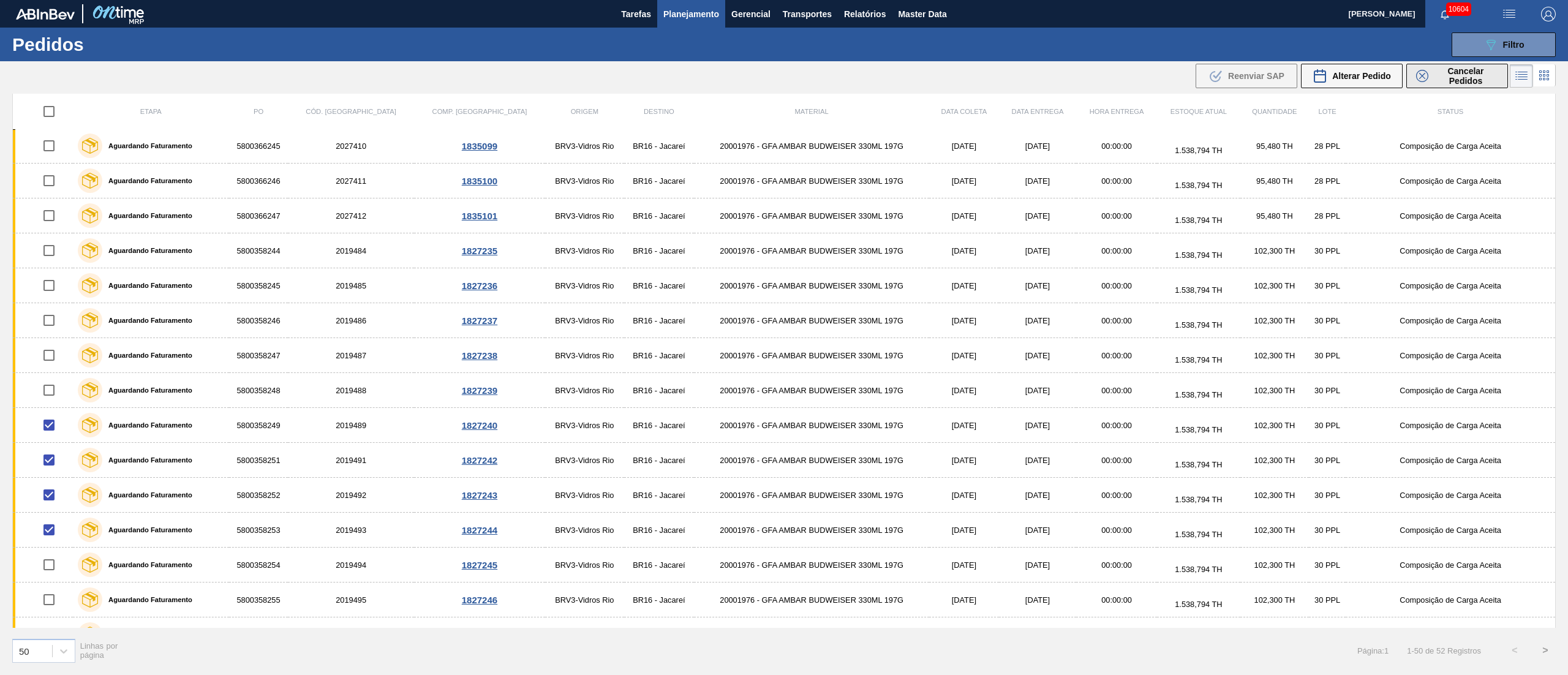
click at [1476, 67] on span "Cancelar Pedidos" at bounding box center [1465, 75] width 65 height 19
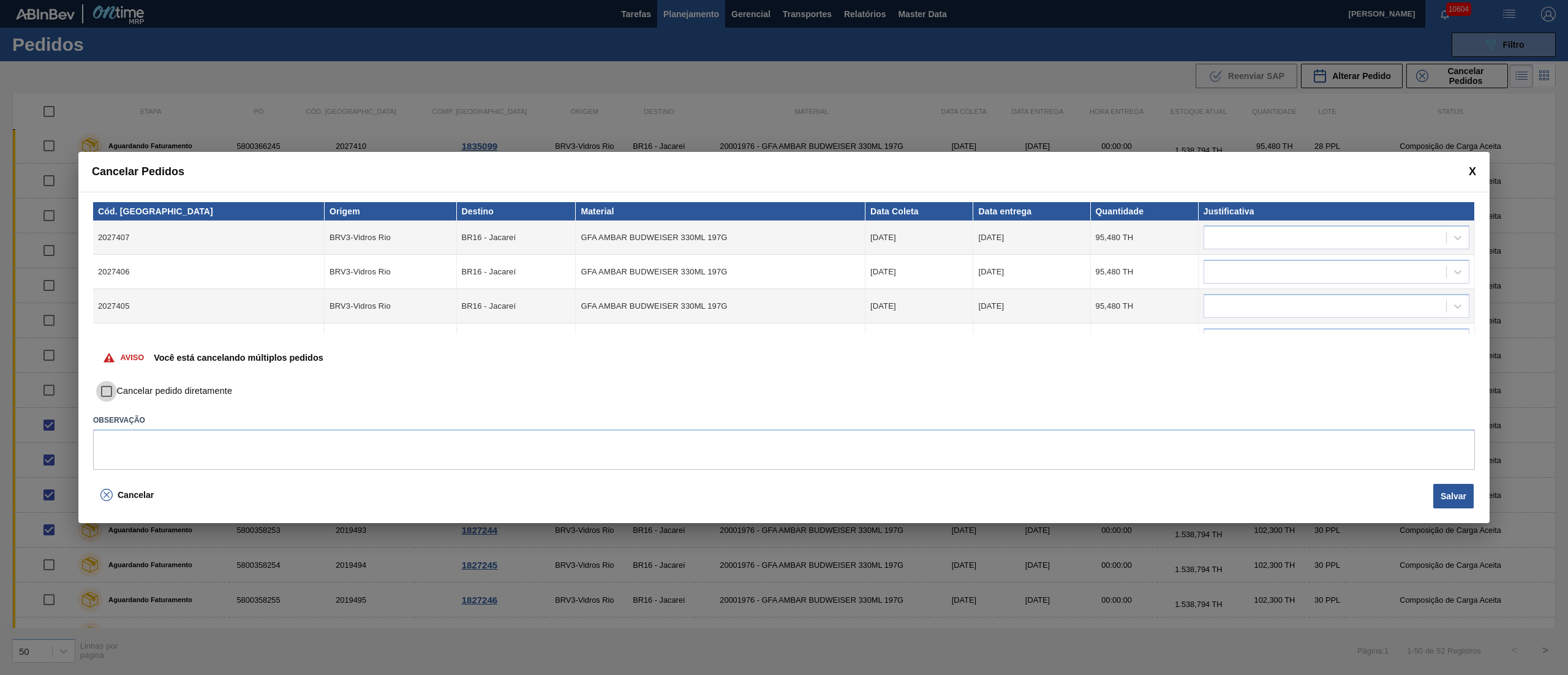
click at [111, 387] on input "Cancelar pedido diretamente" at bounding box center [106, 391] width 21 height 21
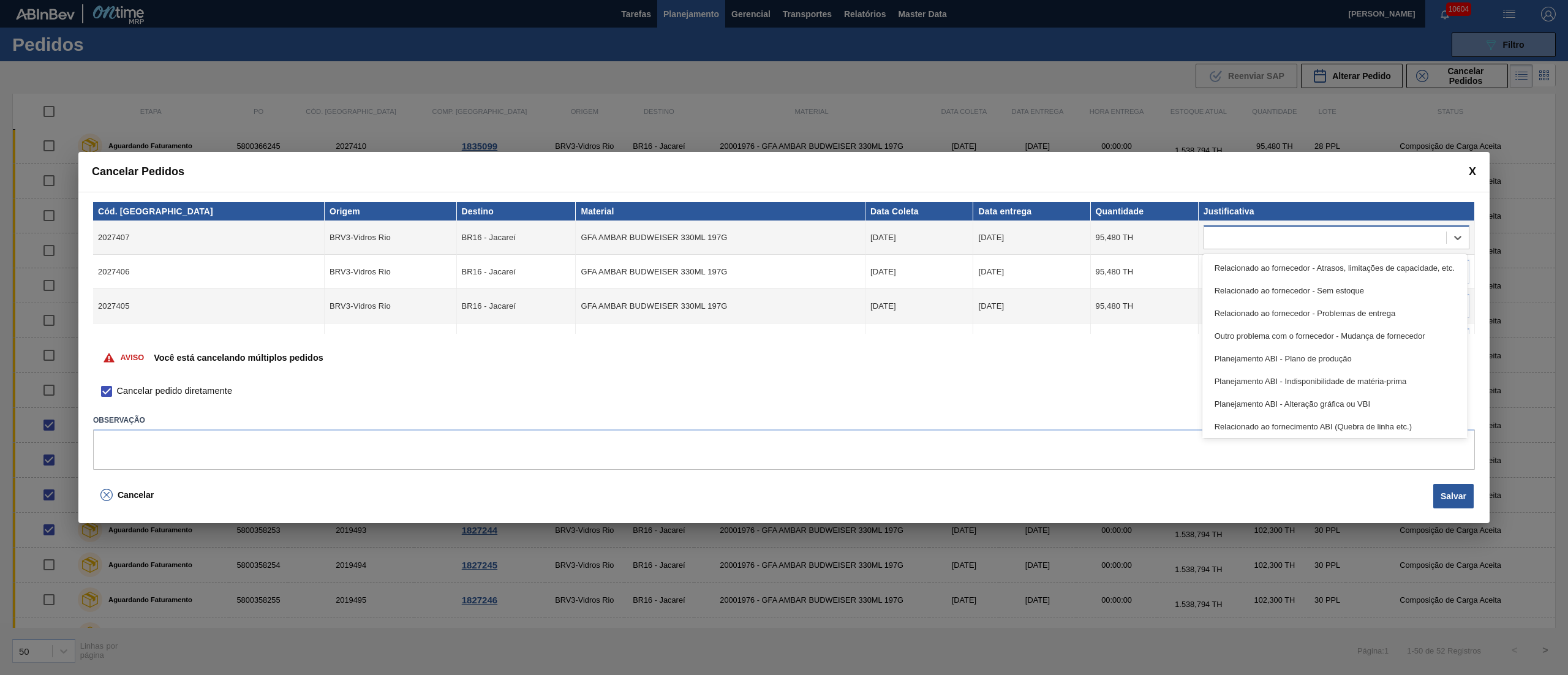
click at [1345, 235] on div at bounding box center [1324, 238] width 242 height 18
click at [1289, 270] on div "Relacionado ao fornecedor - Atrasos, limitações de capacidade, etc." at bounding box center [1334, 267] width 266 height 23
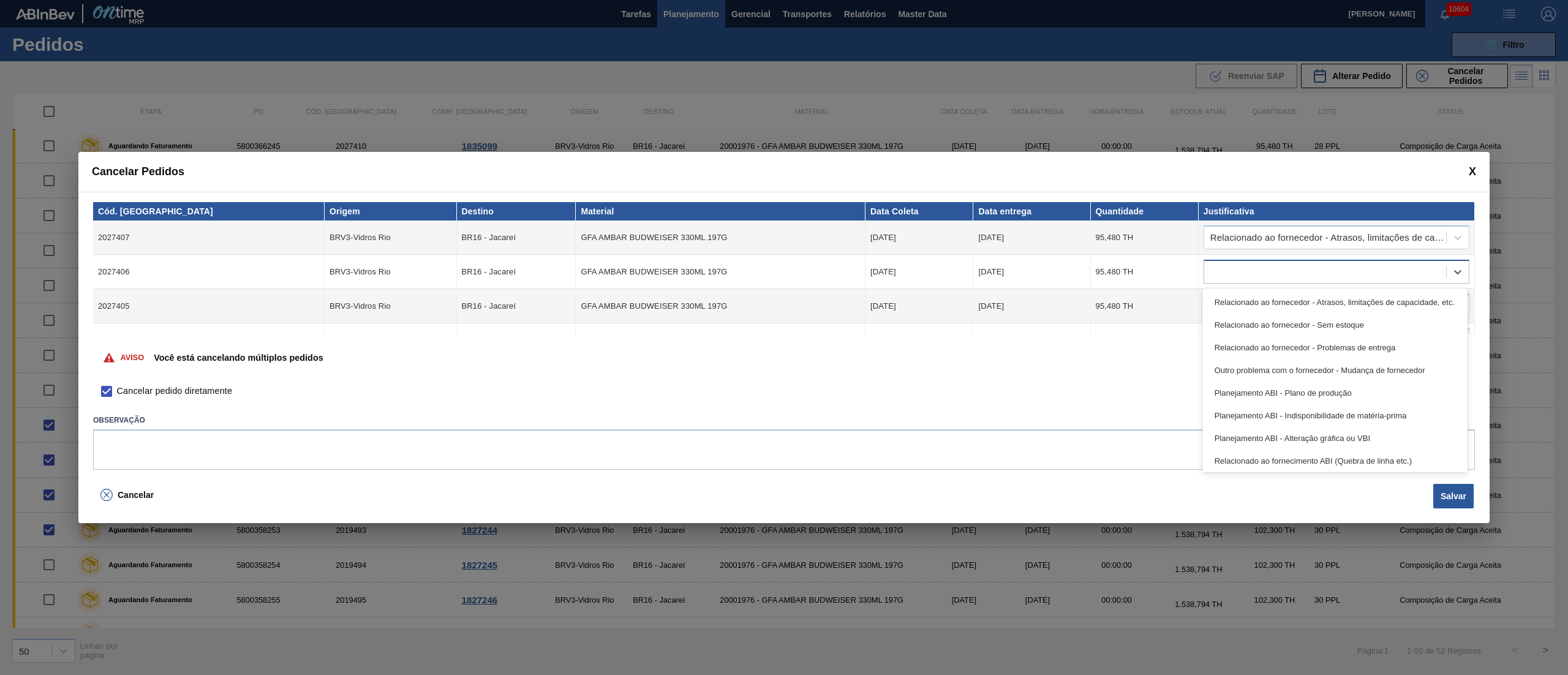
click at [1282, 278] on div at bounding box center [1324, 271] width 242 height 18
click at [1275, 297] on div "Relacionado ao fornecedor - Atrasos, limitações de capacidade, etc." at bounding box center [1334, 302] width 266 height 23
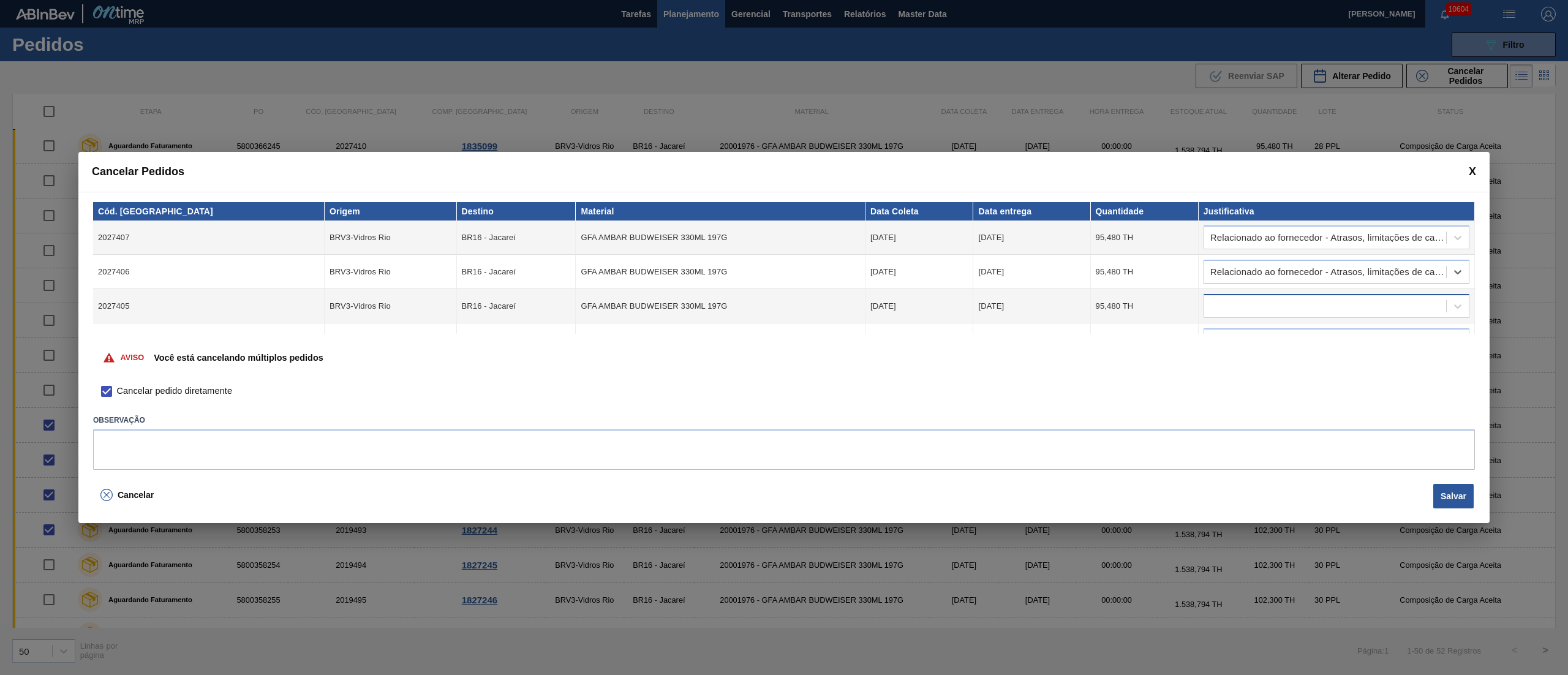
click at [1273, 303] on div at bounding box center [1324, 306] width 242 height 18
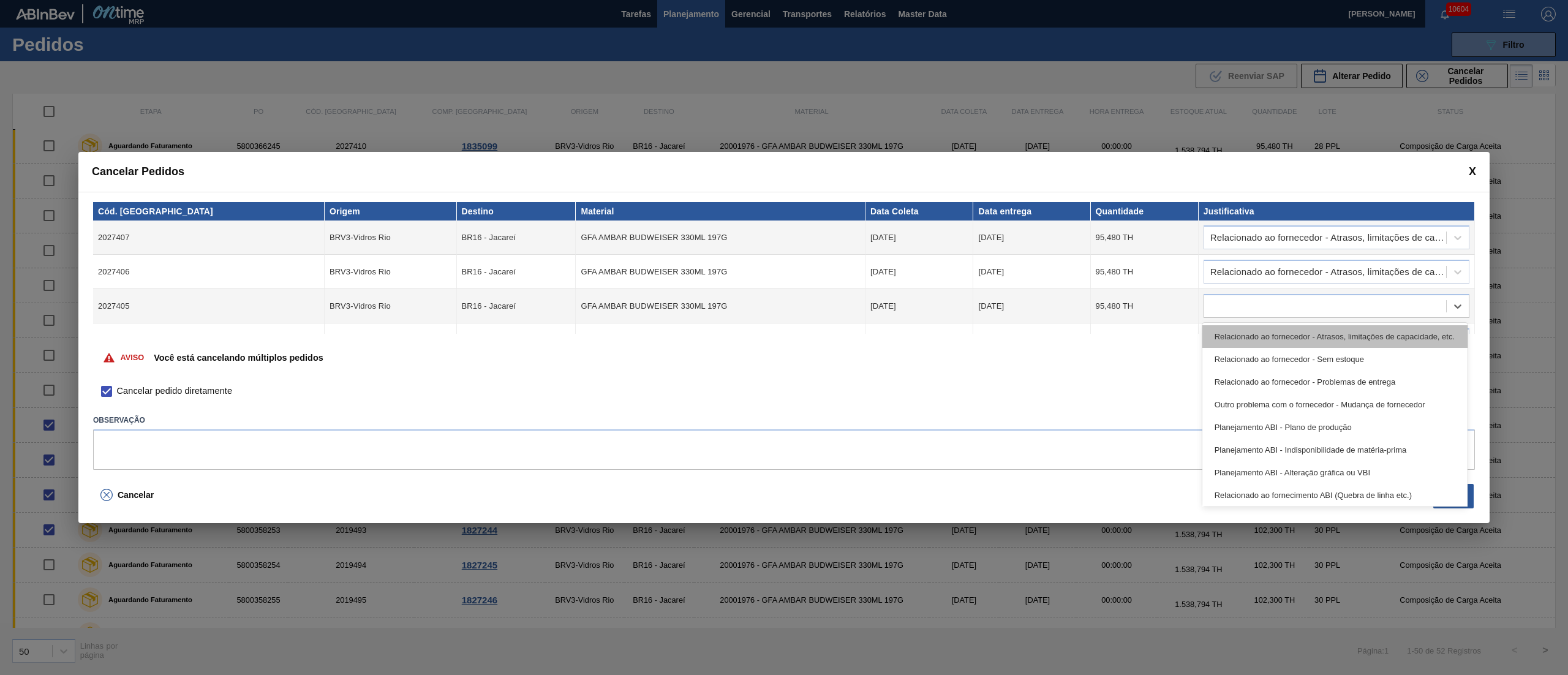
click at [1267, 335] on div "Relacionado ao fornecedor - Atrasos, limitações de capacidade, etc." at bounding box center [1334, 336] width 266 height 23
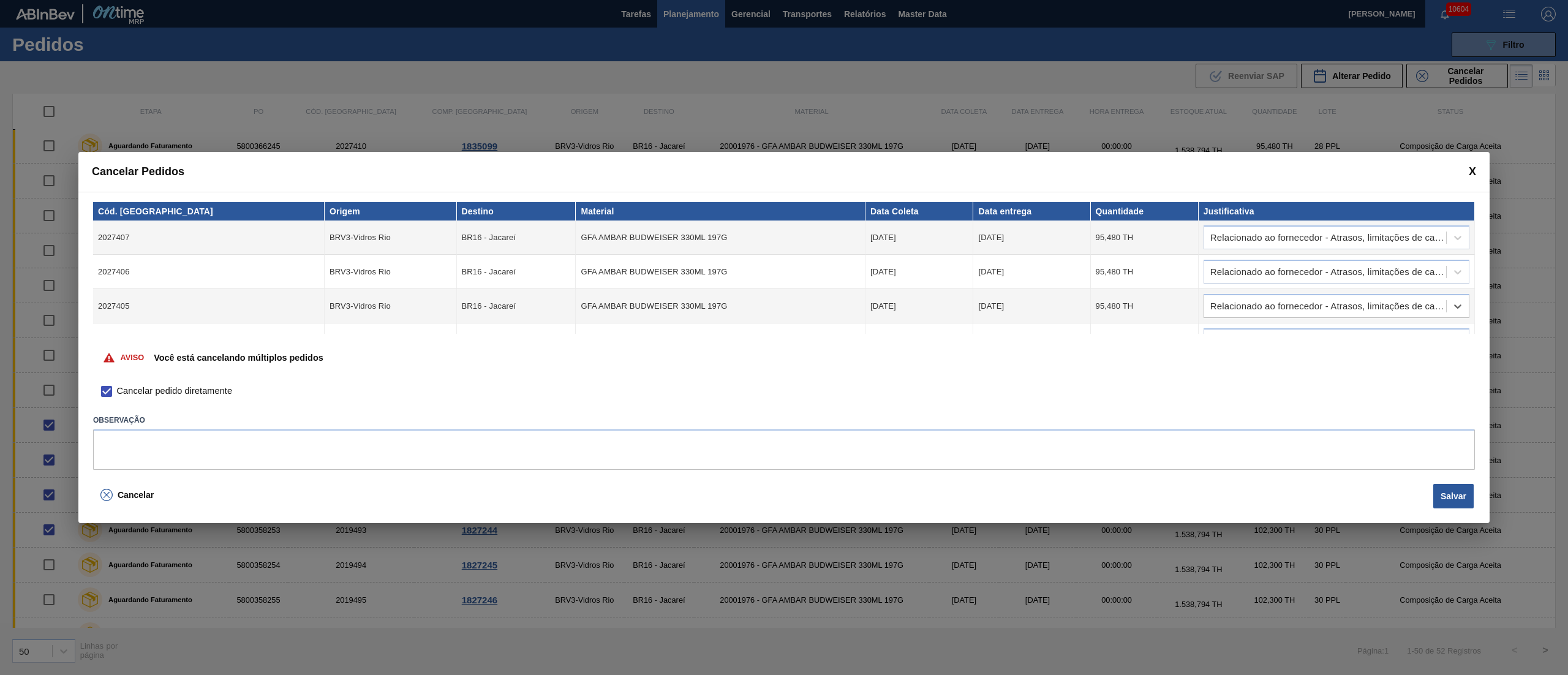
click at [1267, 335] on div "Aviso Você está cancelando múltiplos pedidos" at bounding box center [783, 357] width 1382 height 47
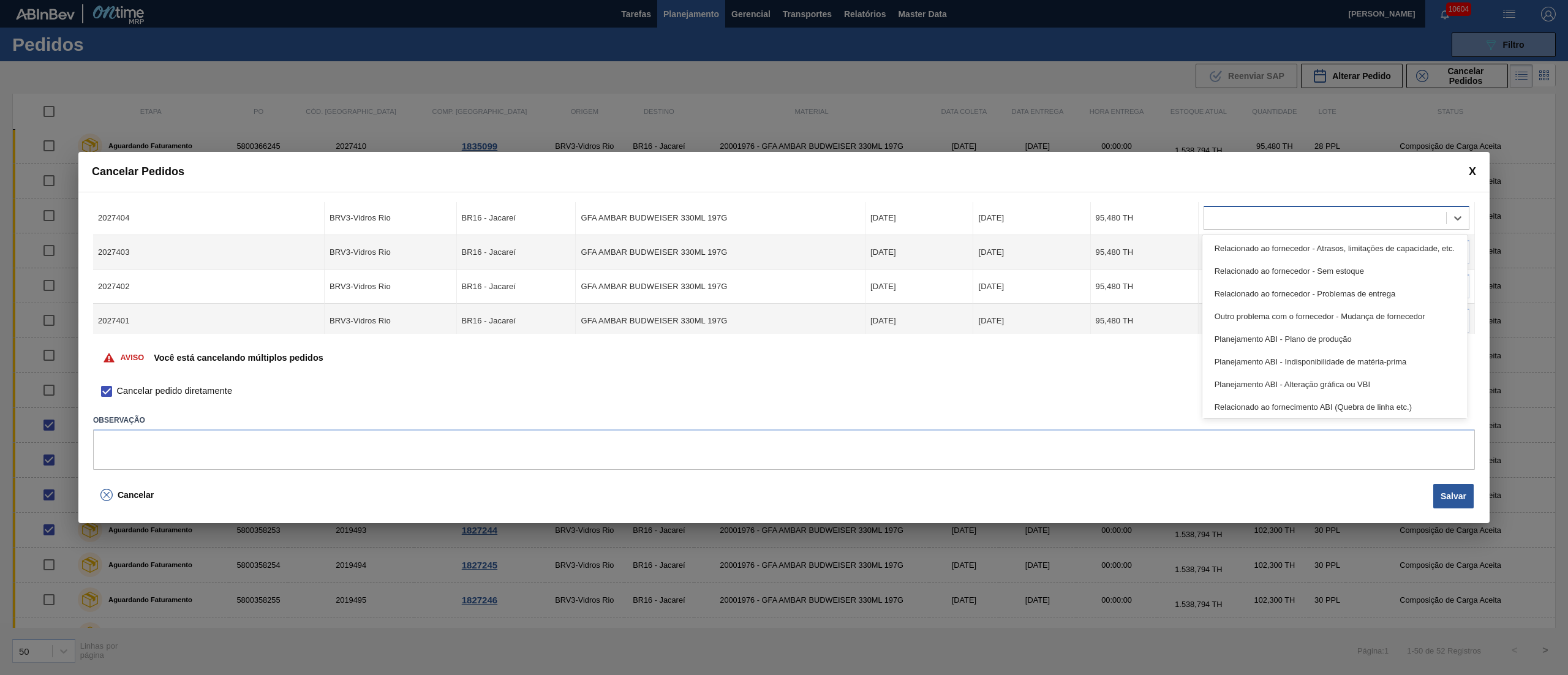
click at [1231, 220] on div at bounding box center [1324, 217] width 242 height 18
click at [1224, 249] on div "Relacionado ao fornecedor - Atrasos, limitações de capacidade, etc." at bounding box center [1334, 248] width 266 height 23
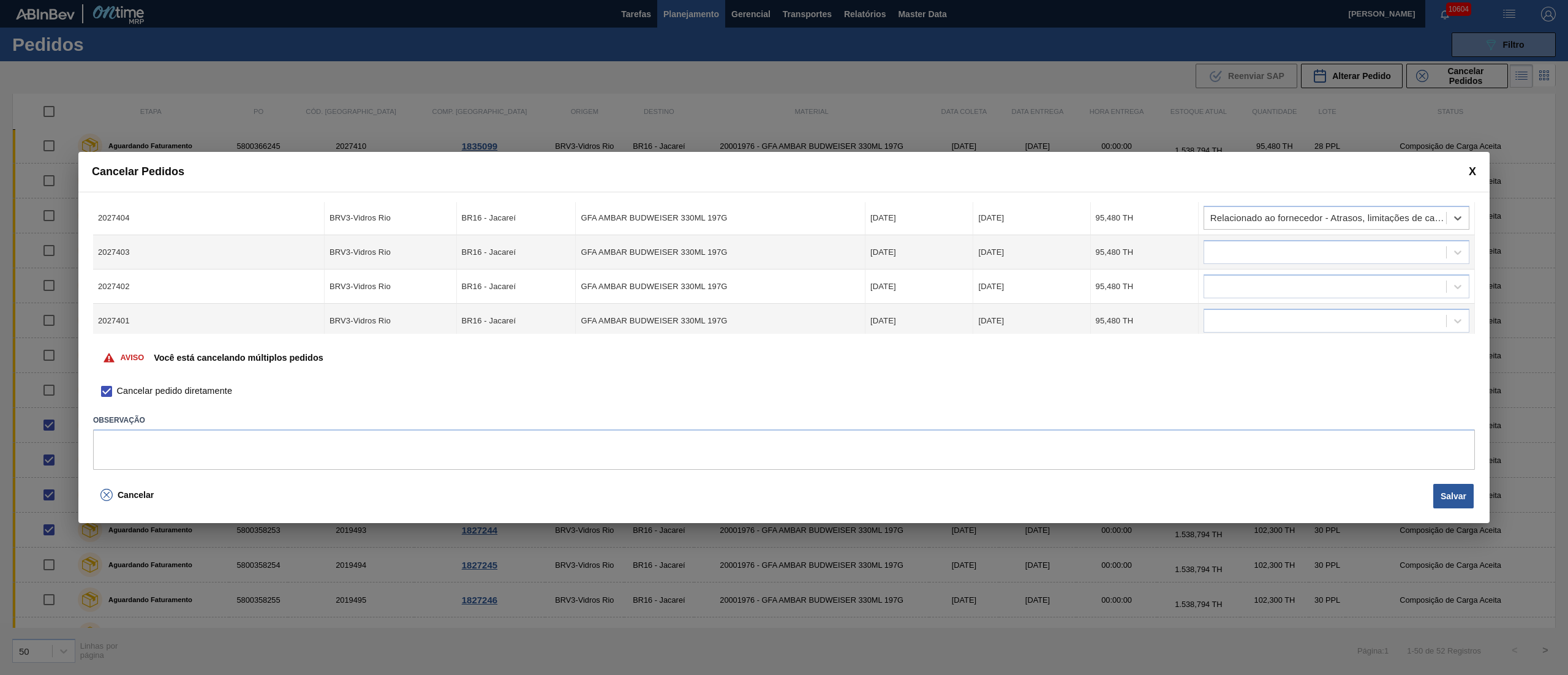
click at [1224, 249] on div at bounding box center [1324, 252] width 242 height 18
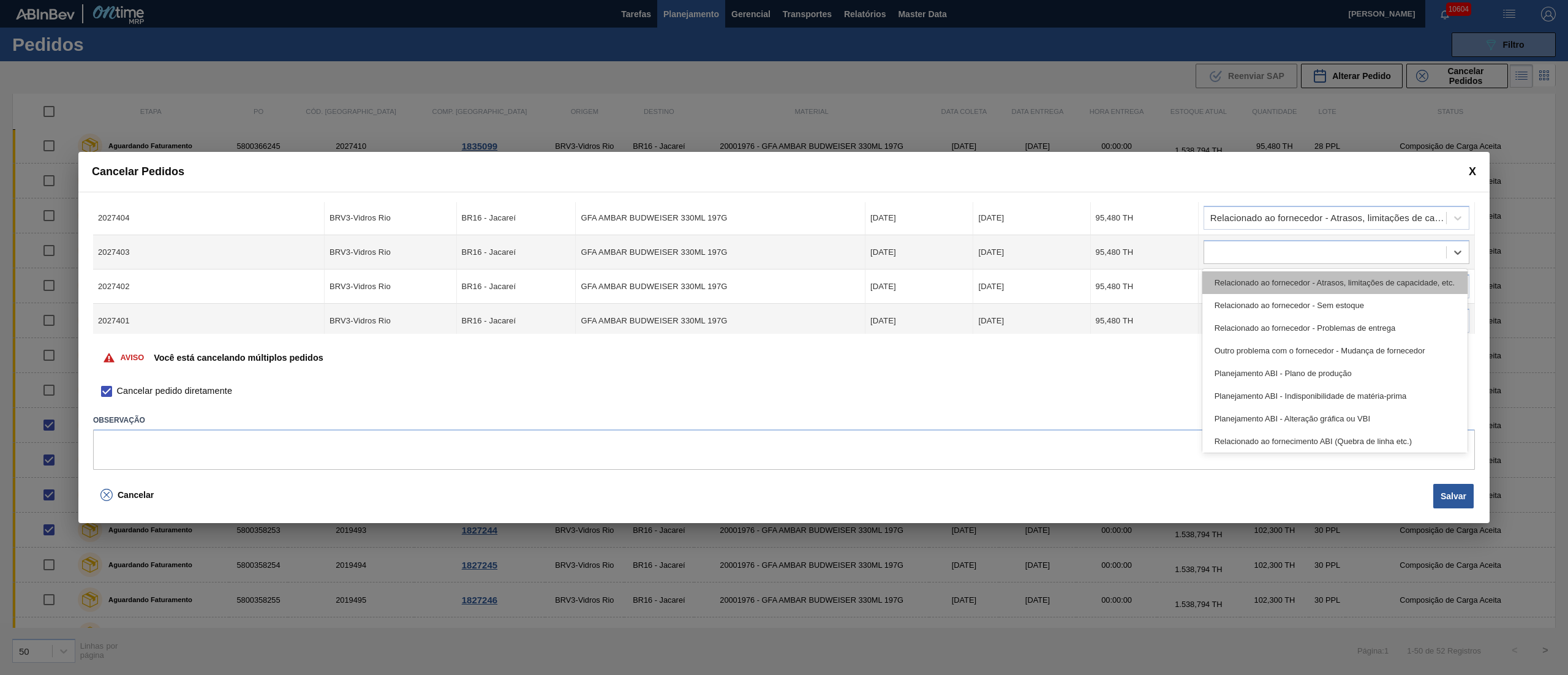
click at [1230, 281] on div "Relacionado ao fornecedor - Atrasos, limitações de capacidade, etc." at bounding box center [1334, 282] width 266 height 23
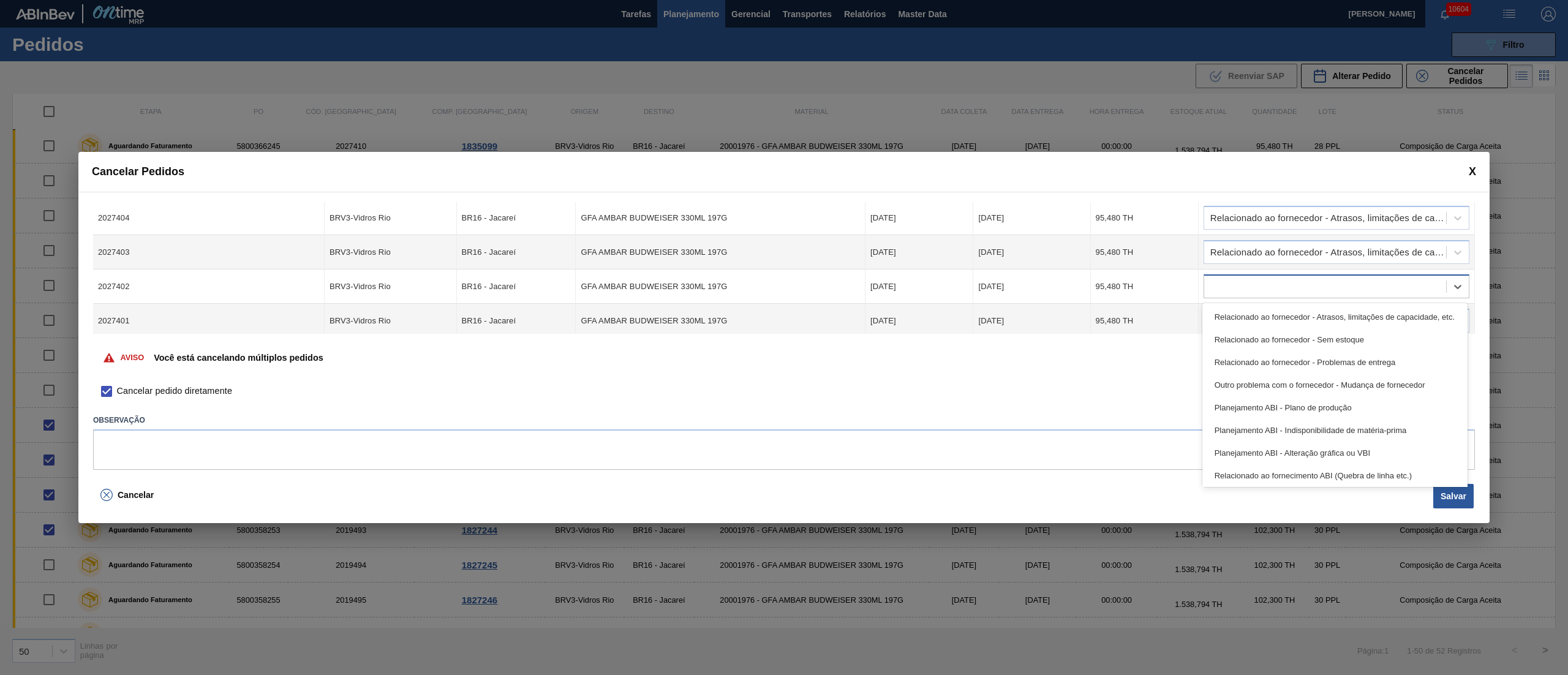
click at [1228, 281] on div at bounding box center [1324, 287] width 242 height 18
click at [1241, 323] on div "Relacionado ao fornecedor - Atrasos, limitações de capacidade, etc." at bounding box center [1334, 317] width 266 height 23
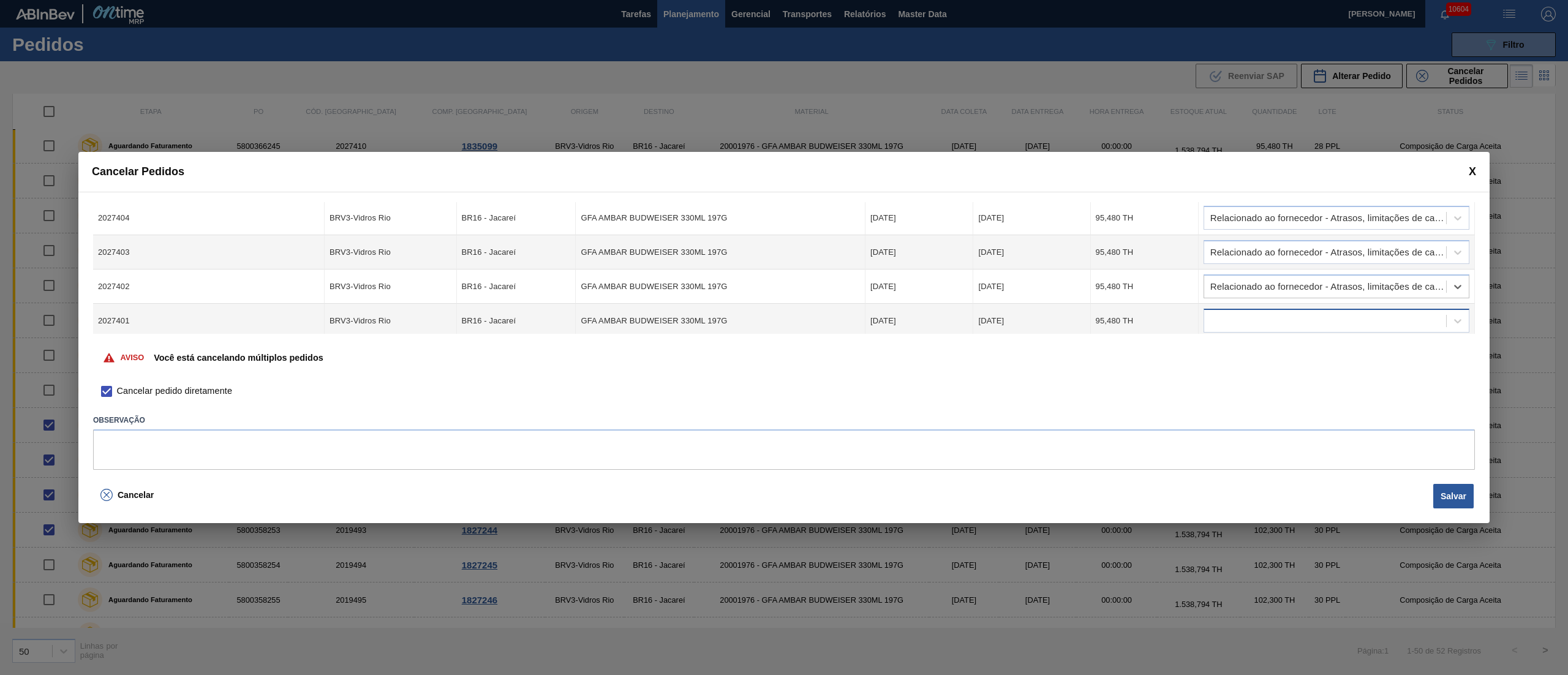
click at [1241, 313] on div at bounding box center [1324, 321] width 242 height 18
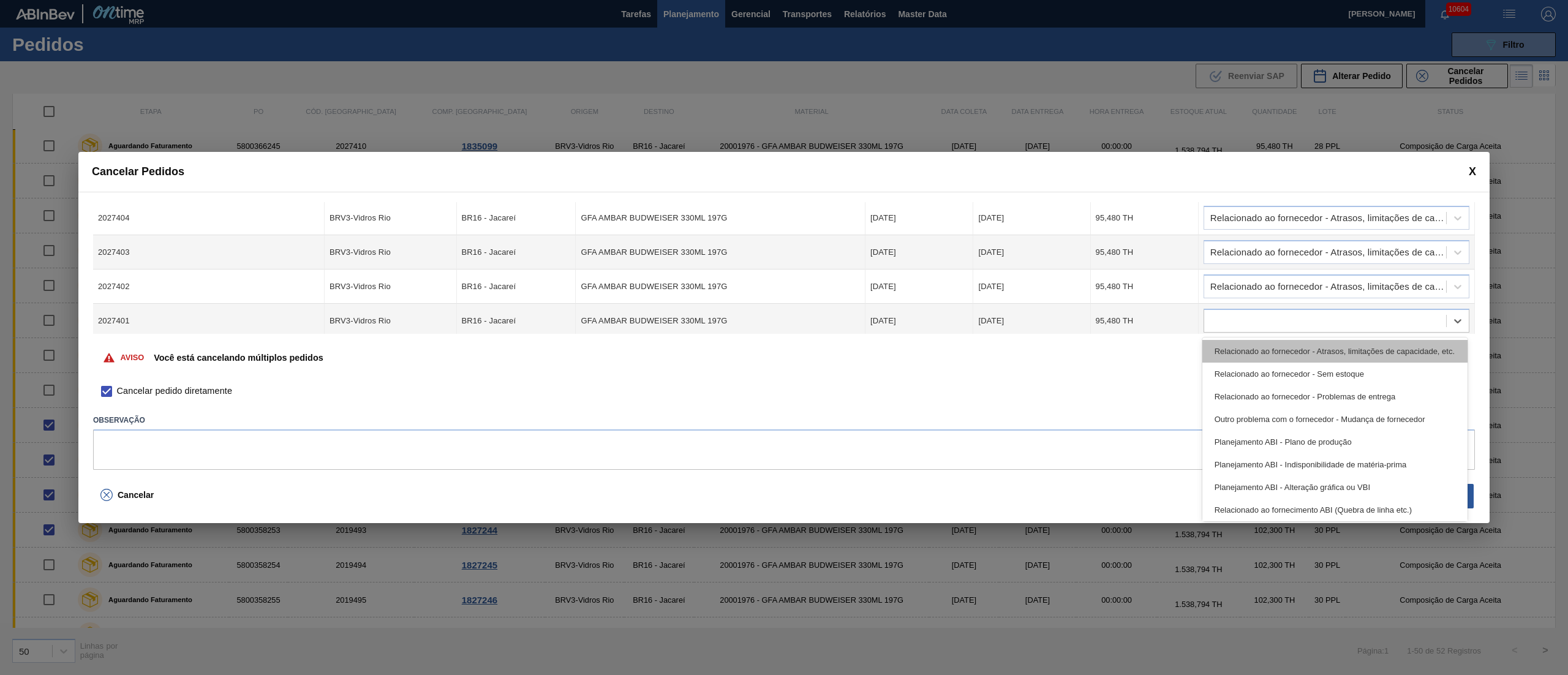
click at [1241, 341] on div "Relacionado ao fornecedor - Atrasos, limitações de capacidade, etc." at bounding box center [1334, 351] width 266 height 23
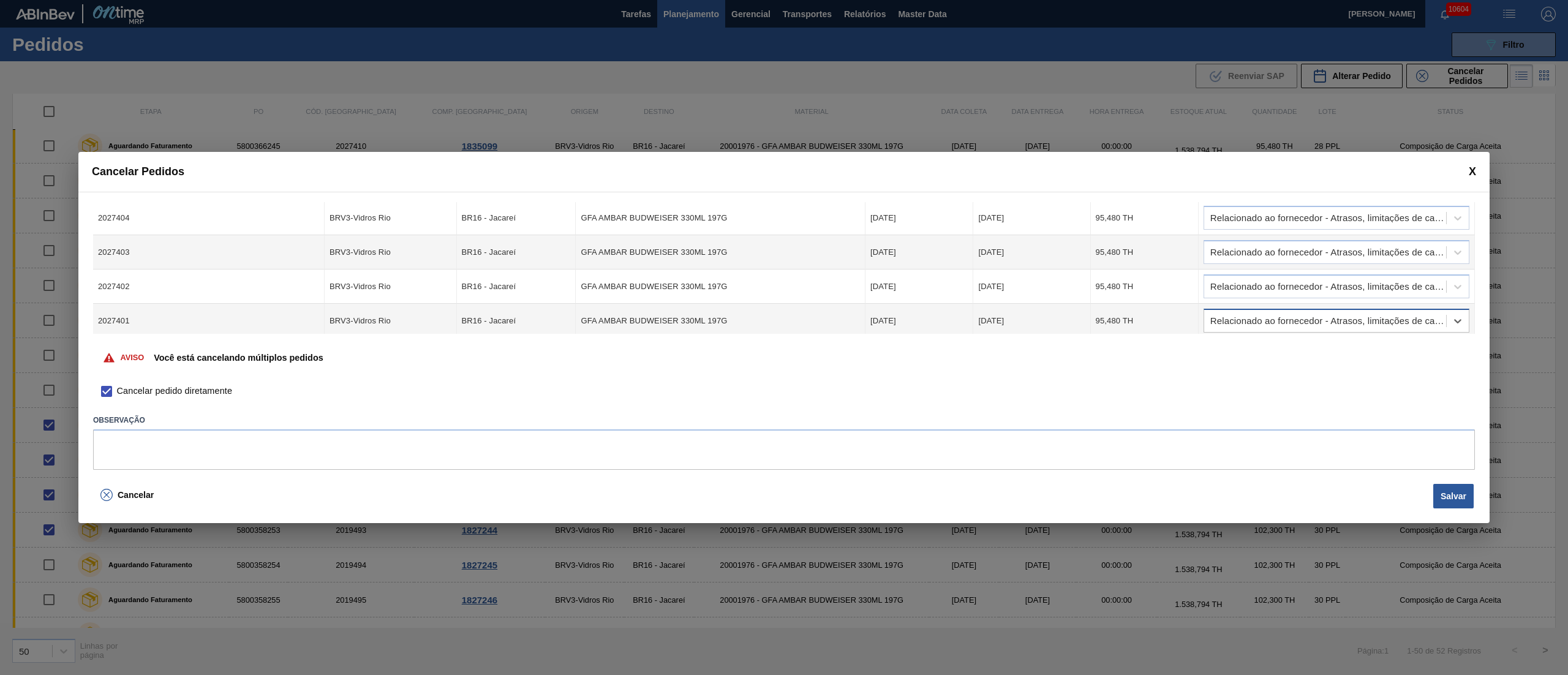
scroll to position [245, 0]
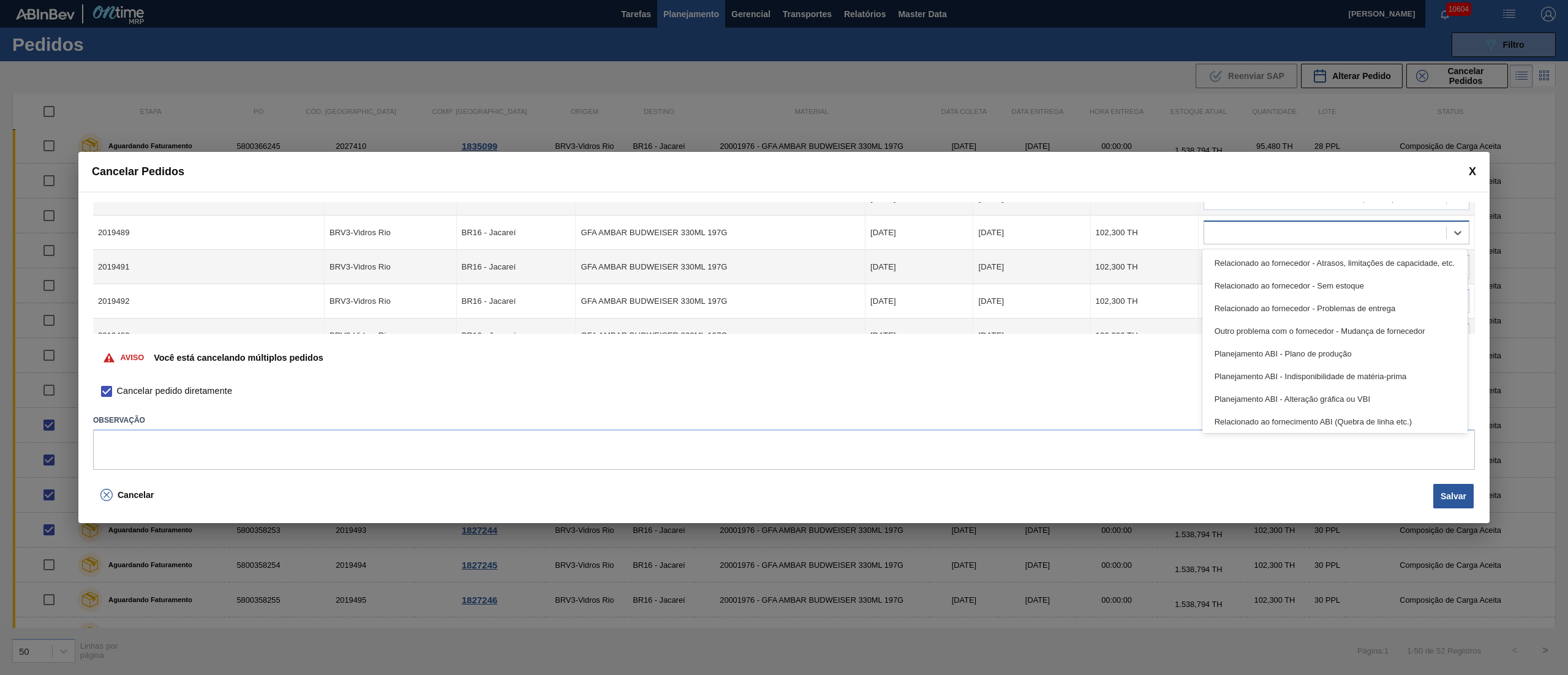
click at [1242, 238] on div at bounding box center [1324, 233] width 242 height 18
click at [1235, 276] on div "Relacionado ao fornecedor - Sem estoque" at bounding box center [1334, 285] width 266 height 23
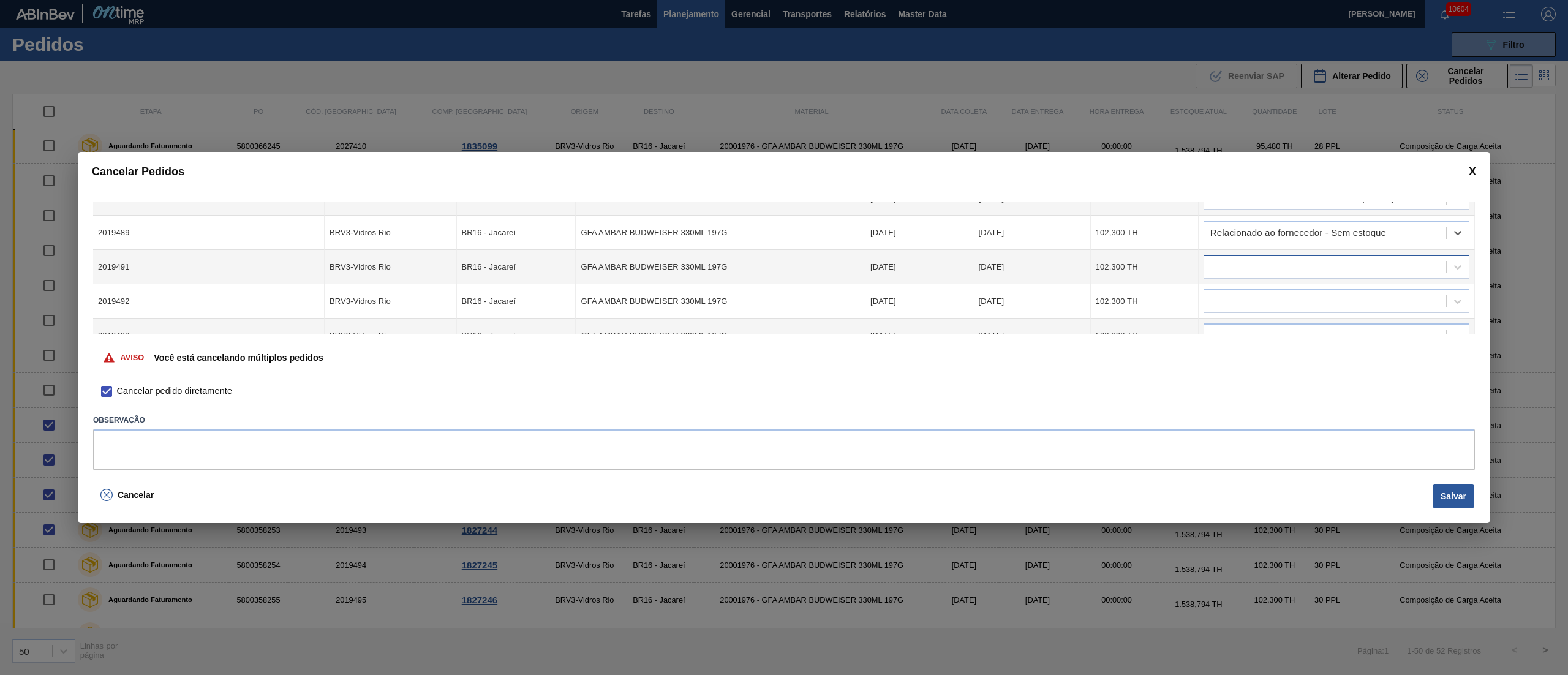
click at [1233, 259] on div at bounding box center [1324, 267] width 242 height 18
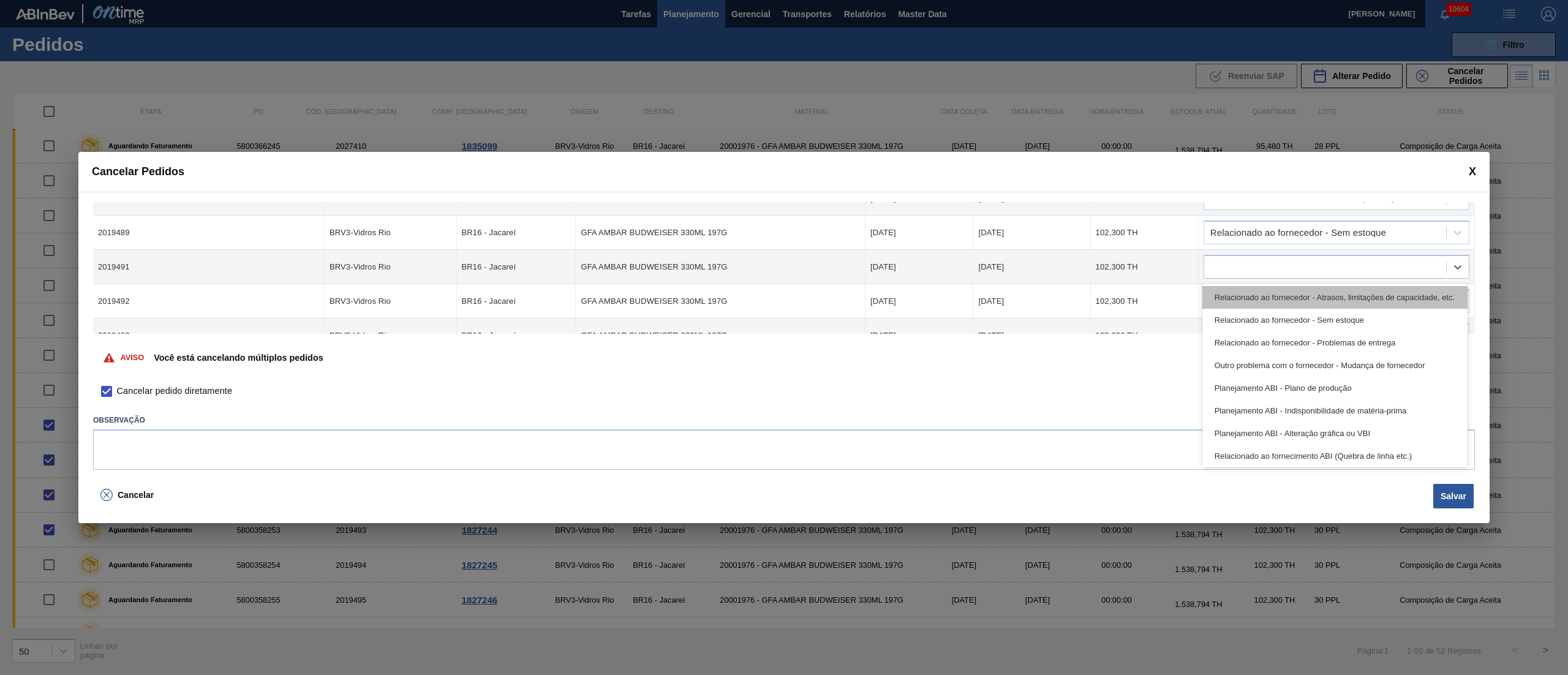
click at [1238, 301] on div "Relacionado ao fornecedor - Atrasos, limitações de capacidade, etc." at bounding box center [1334, 297] width 266 height 23
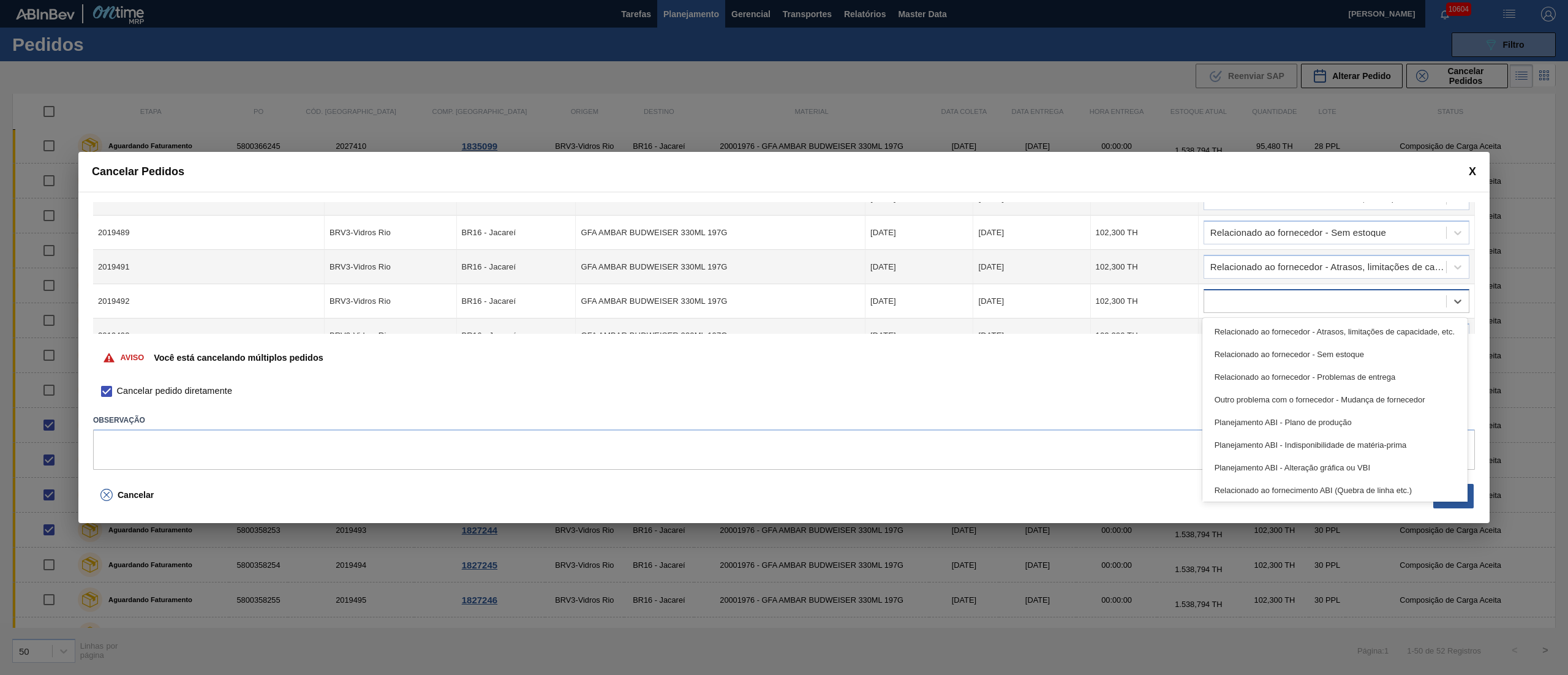
click at [1235, 297] on div at bounding box center [1324, 301] width 242 height 18
click at [1235, 328] on div "Relacionado ao fornecedor - Atrasos, limitações de capacidade, etc." at bounding box center [1334, 331] width 266 height 23
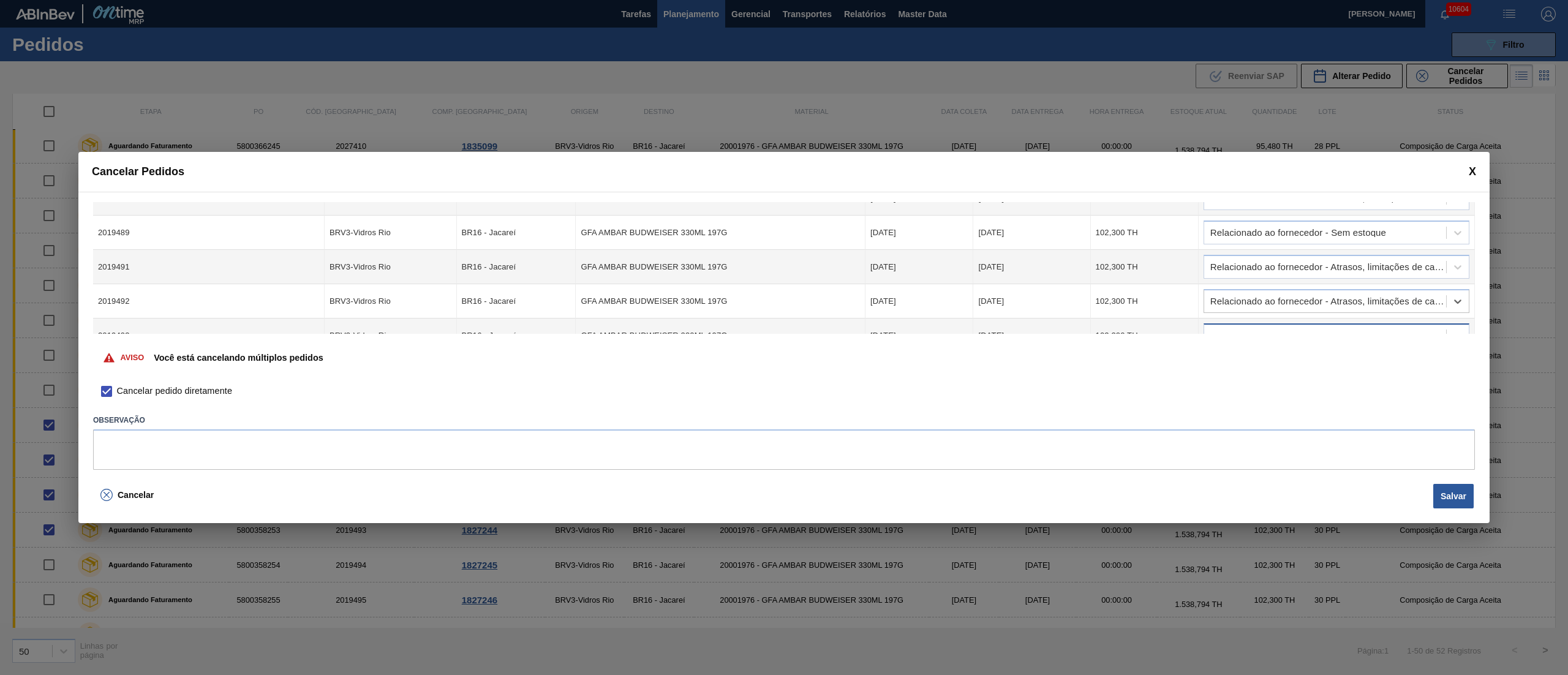
click at [1235, 333] on div at bounding box center [1324, 335] width 242 height 18
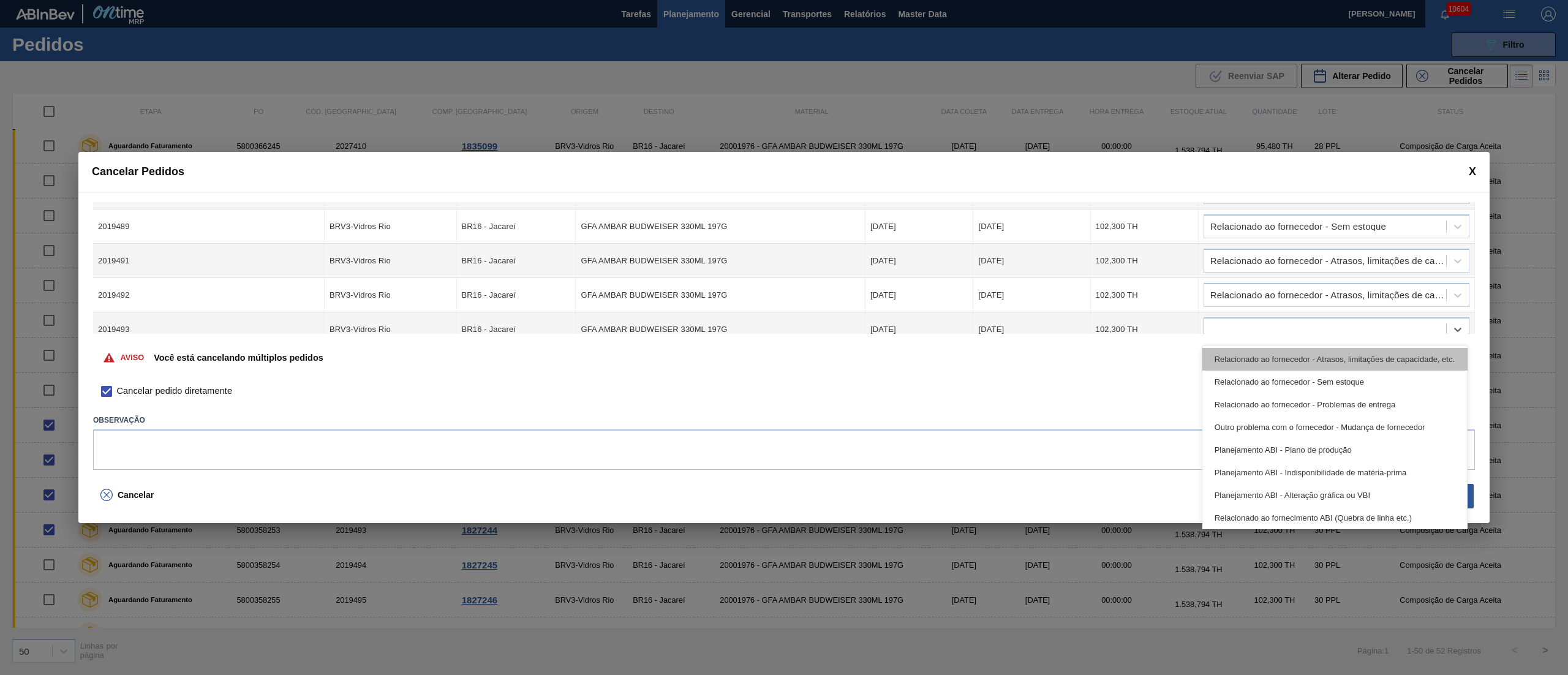
click at [1243, 355] on div "Relacionado ao fornecedor - Atrasos, limitações de capacidade, etc." at bounding box center [1334, 359] width 266 height 23
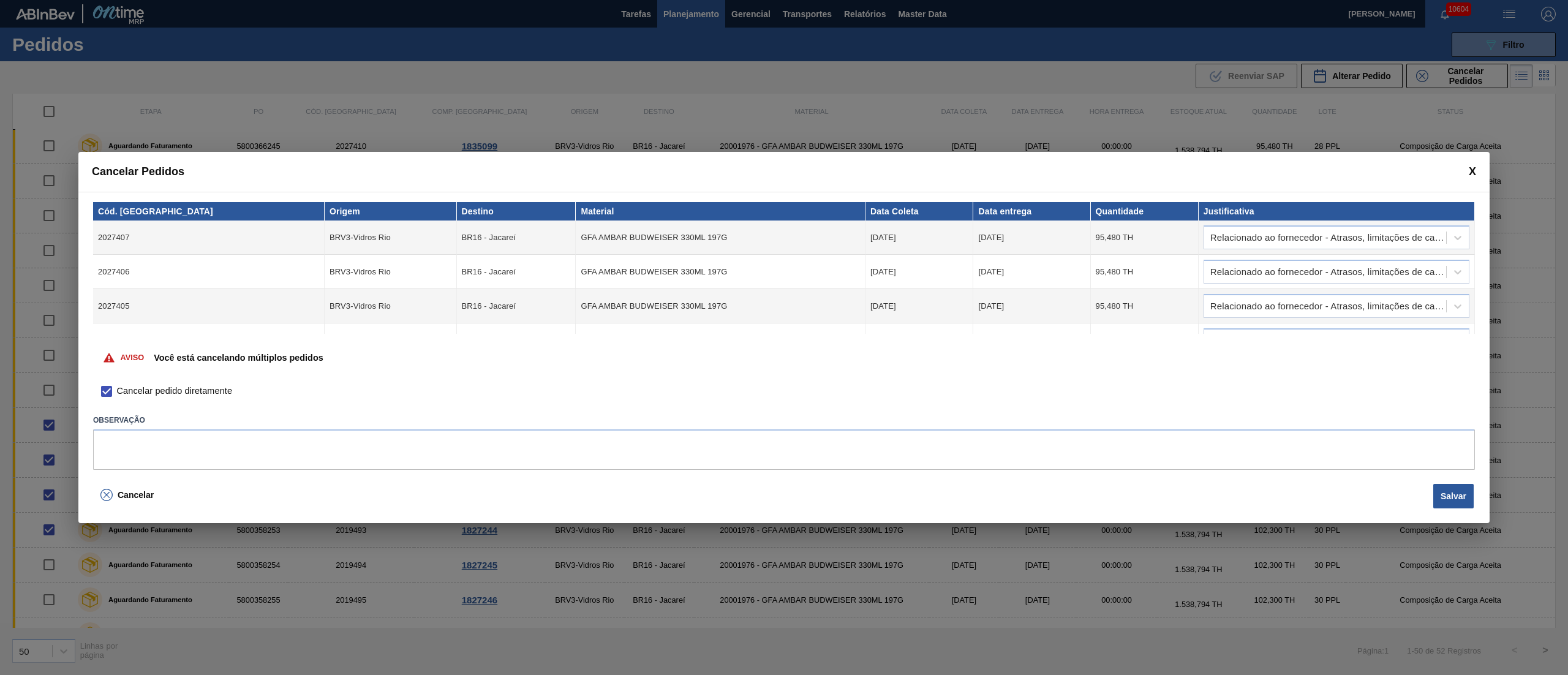
scroll to position [263, 0]
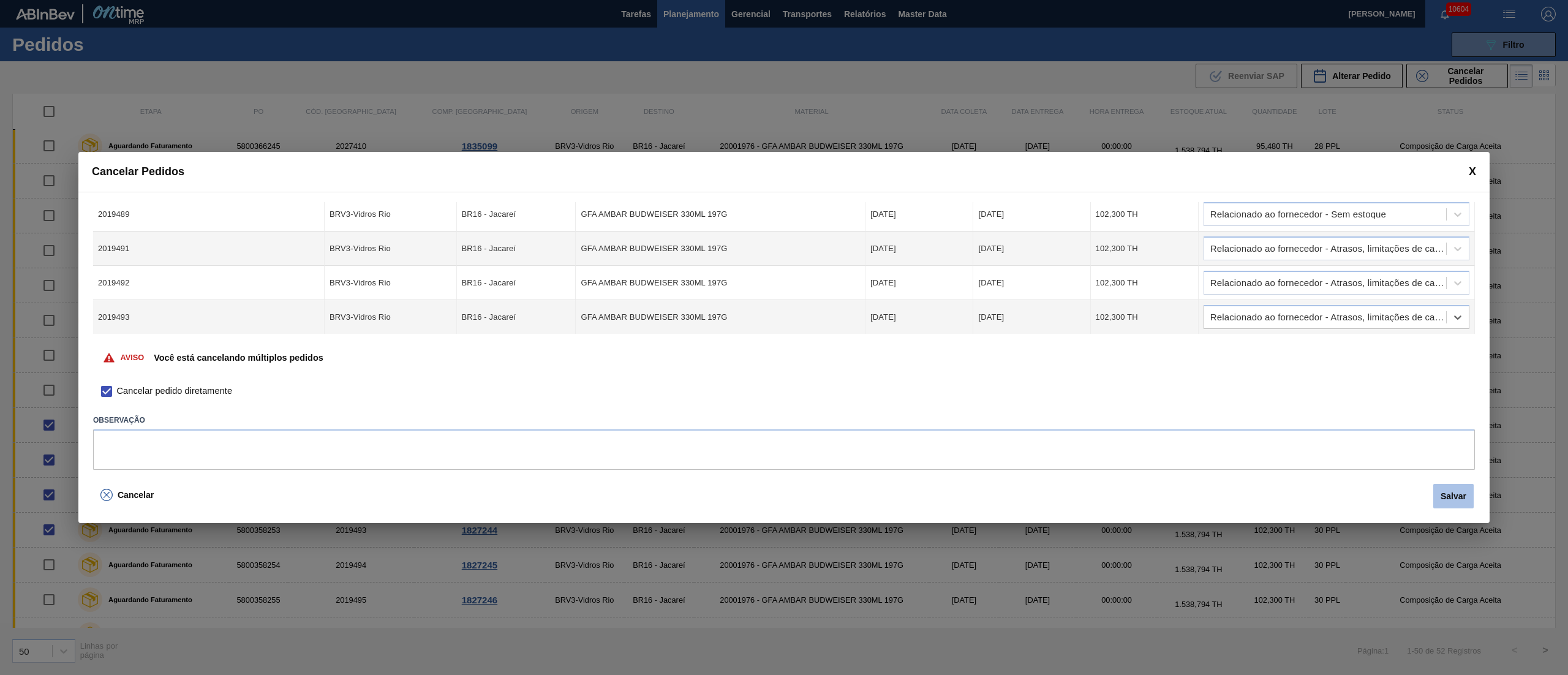
click at [1446, 494] on button "Salvar" at bounding box center [1453, 496] width 40 height 24
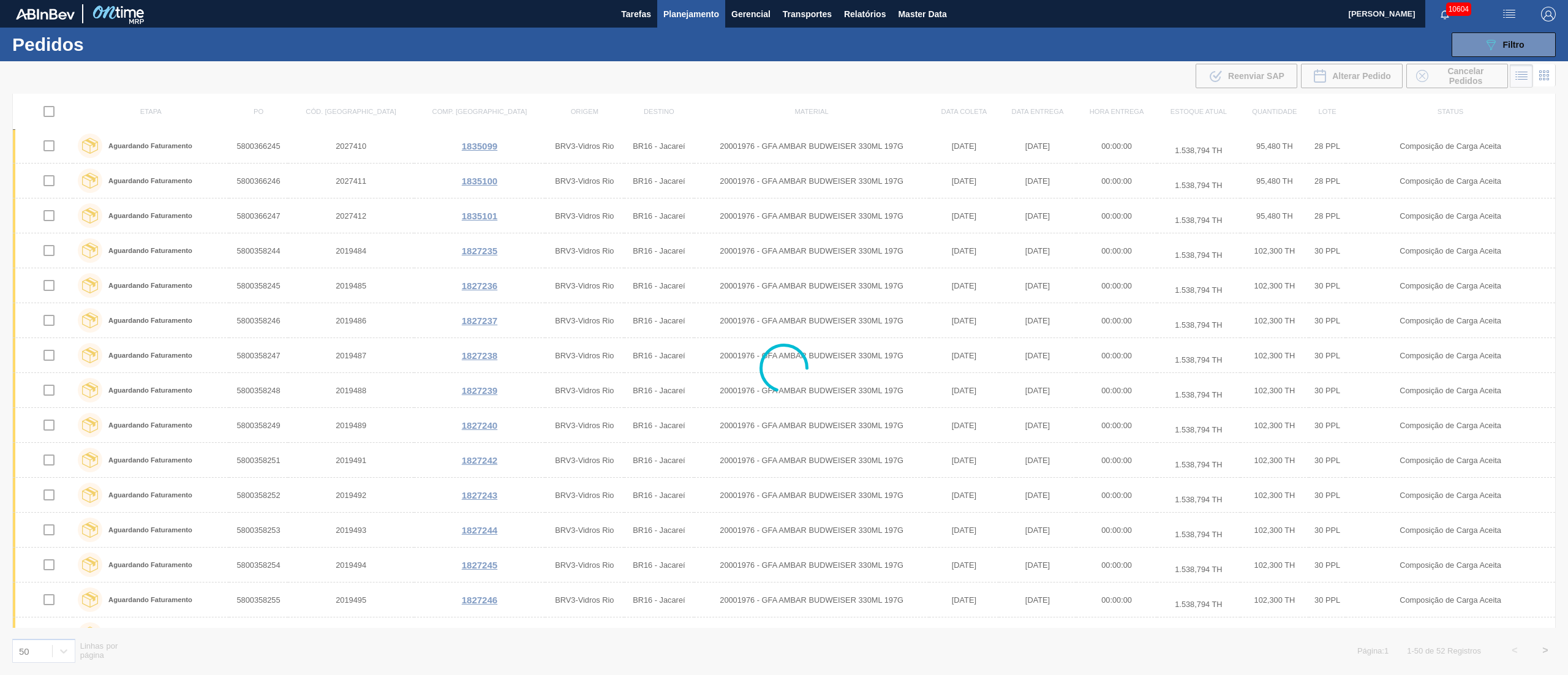
scroll to position [419, 0]
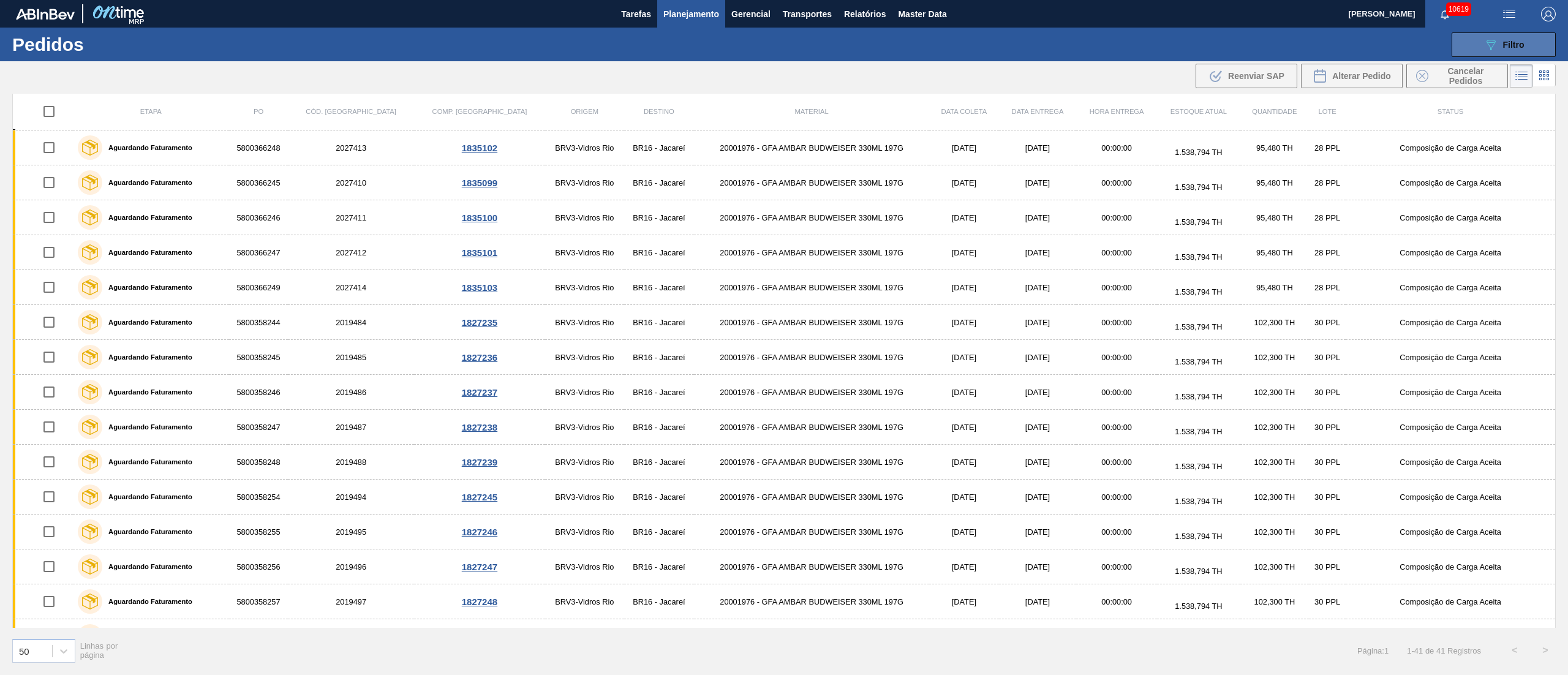
click at [1501, 51] on div "089F7B8B-B2A5-4AFE-B5C0-19BA573D28AC Filtro" at bounding box center [1504, 44] width 41 height 14
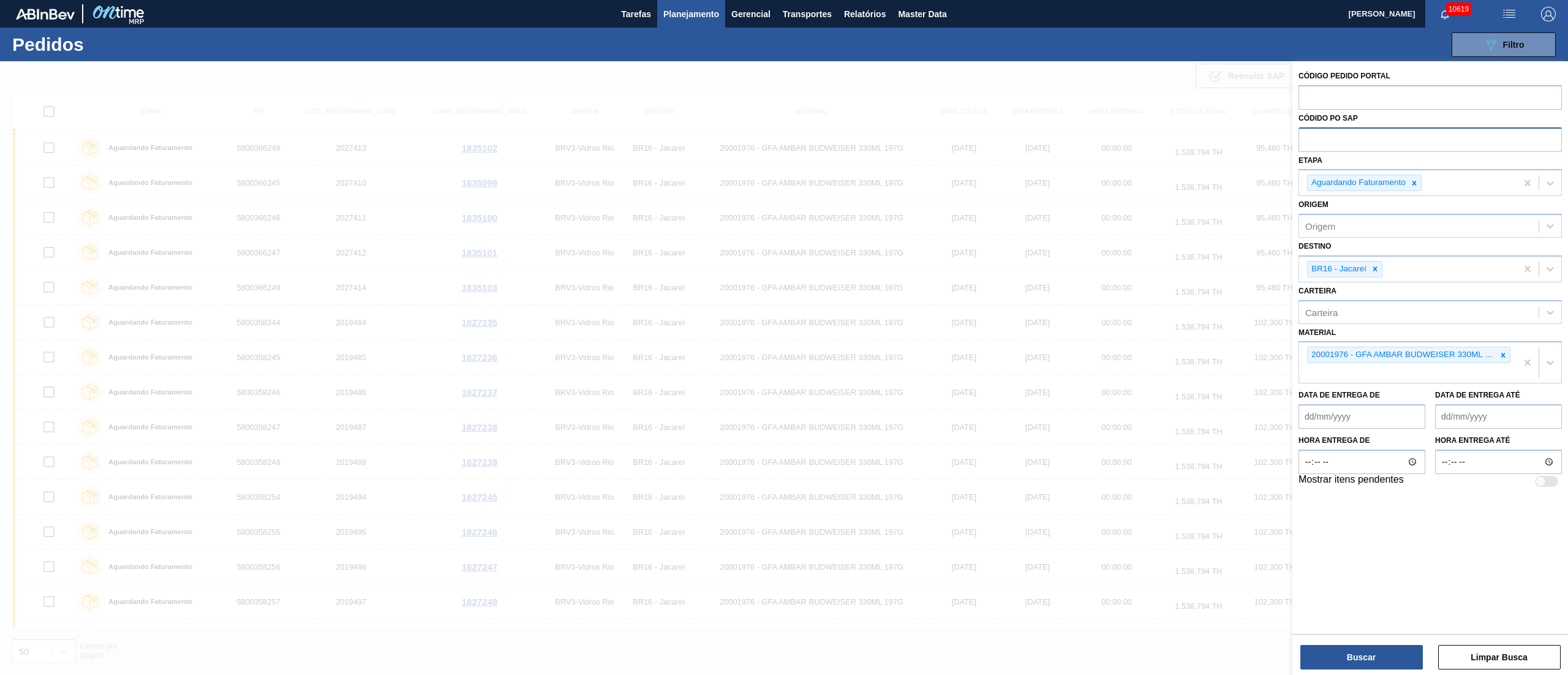
click at [1394, 146] on input "text" at bounding box center [1430, 139] width 263 height 24
paste input "text"
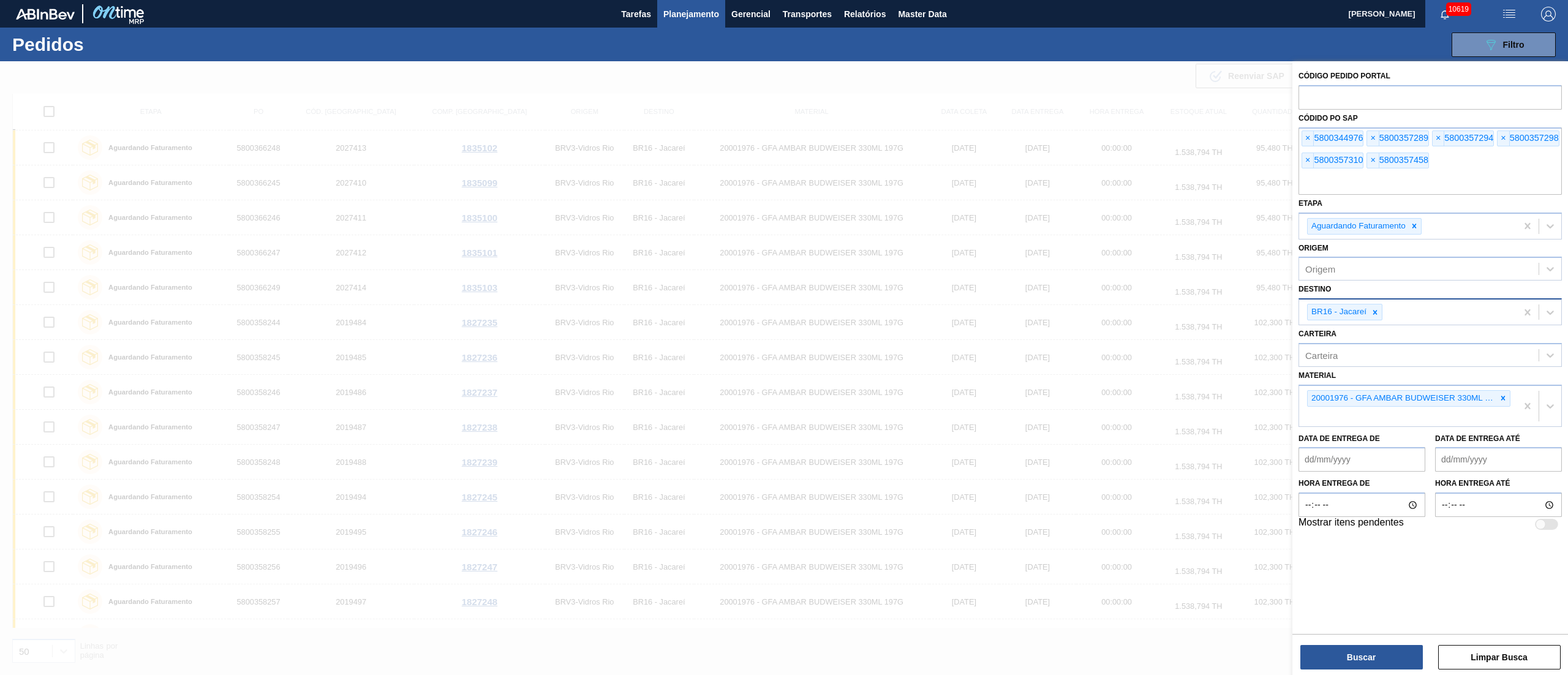
drag, startPoint x: 1415, startPoint y: 229, endPoint x: 1399, endPoint y: 300, distance: 72.8
click at [1415, 229] on icon at bounding box center [1415, 226] width 8 height 8
click at [1372, 308] on icon at bounding box center [1375, 309] width 8 height 8
click at [1505, 389] on icon at bounding box center [1503, 392] width 8 height 8
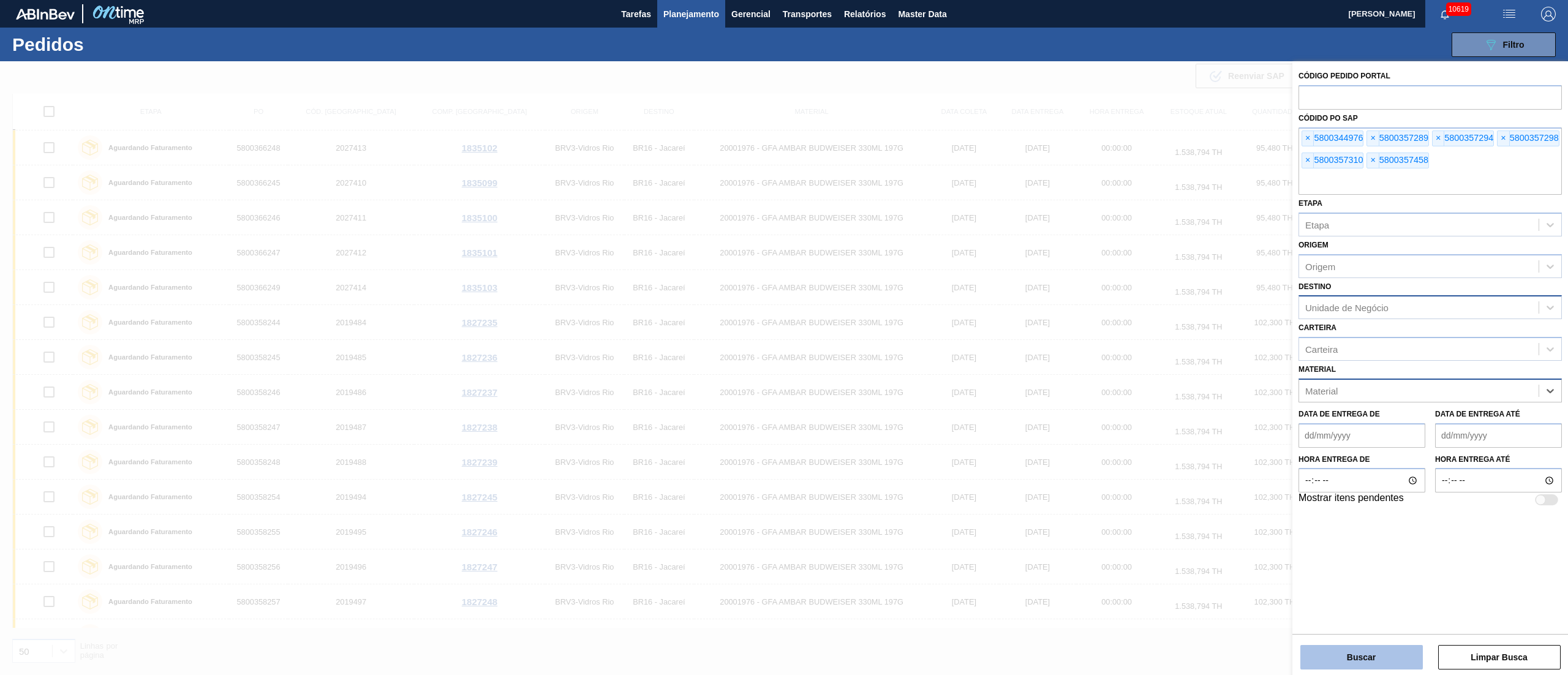
click at [1388, 653] on button "Buscar" at bounding box center [1361, 656] width 122 height 24
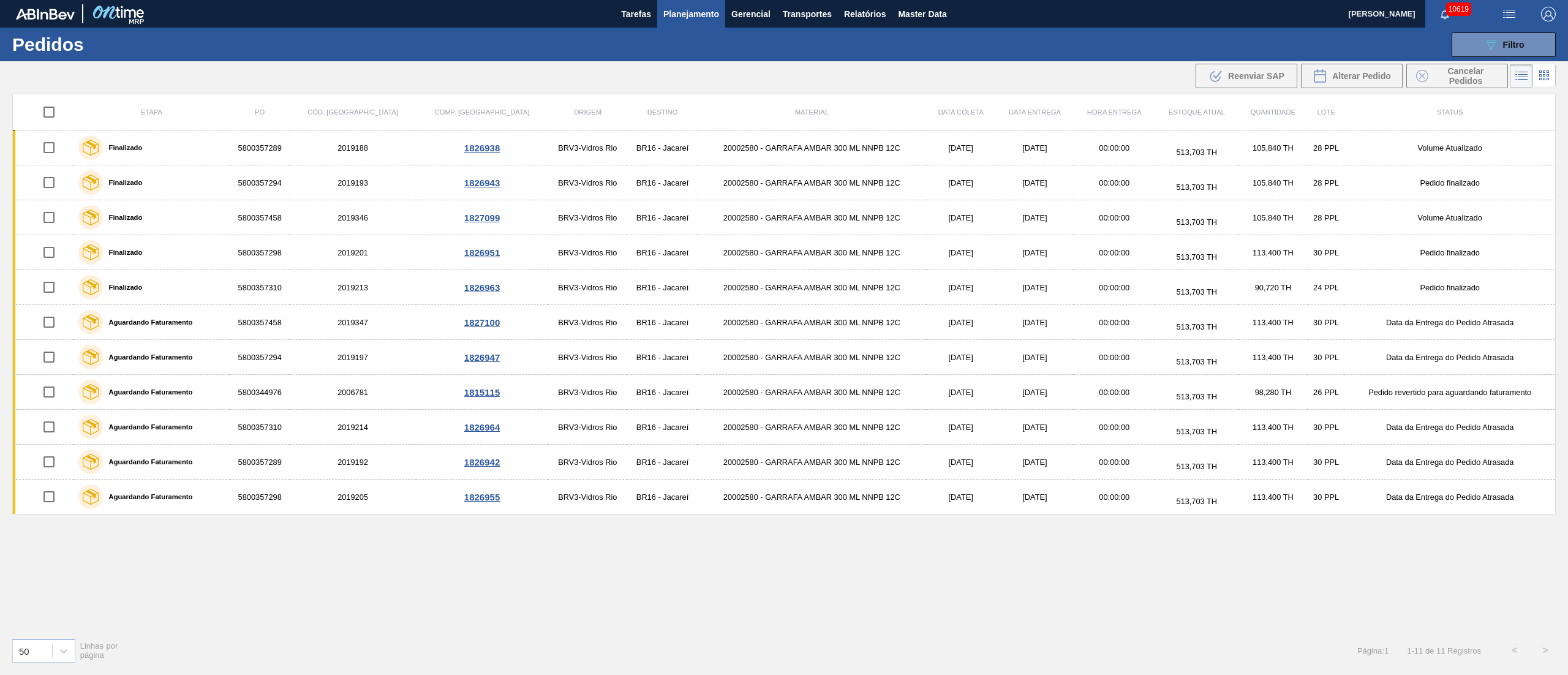
scroll to position [0, 0]
click at [52, 112] on input "checkbox" at bounding box center [49, 112] width 26 height 26
click at [1455, 71] on span "Cancelar Pedidos" at bounding box center [1465, 75] width 65 height 19
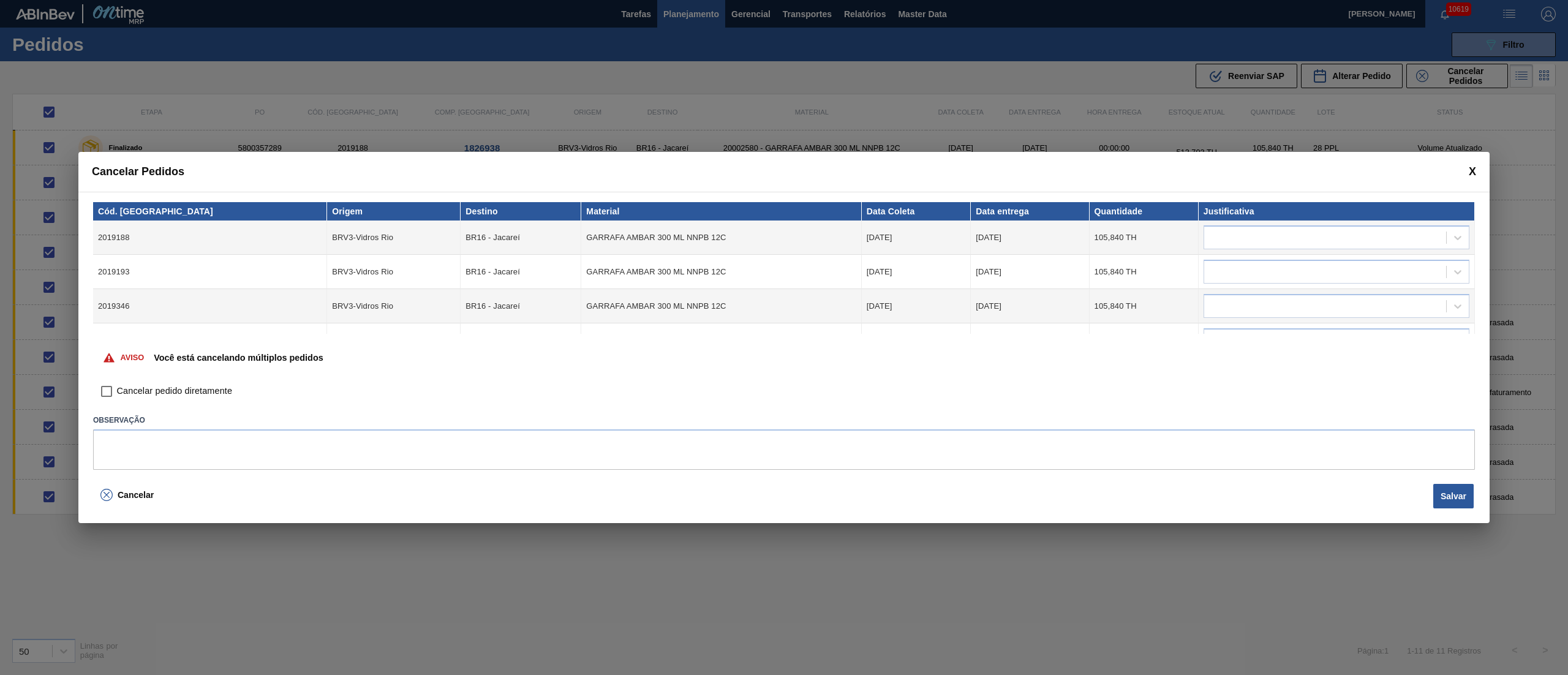
click at [100, 391] on input "Cancelar pedido diretamente" at bounding box center [106, 391] width 21 height 21
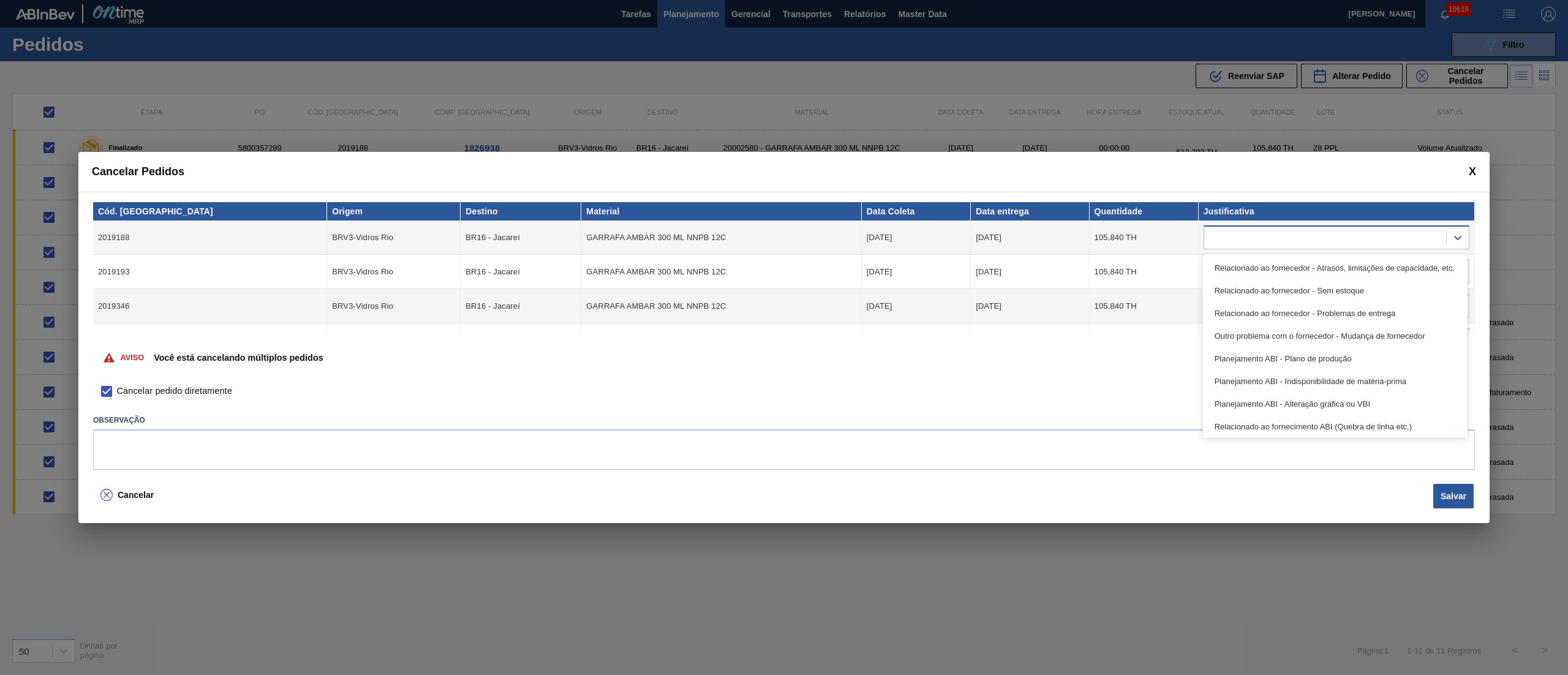
click at [1282, 238] on div at bounding box center [1324, 238] width 242 height 18
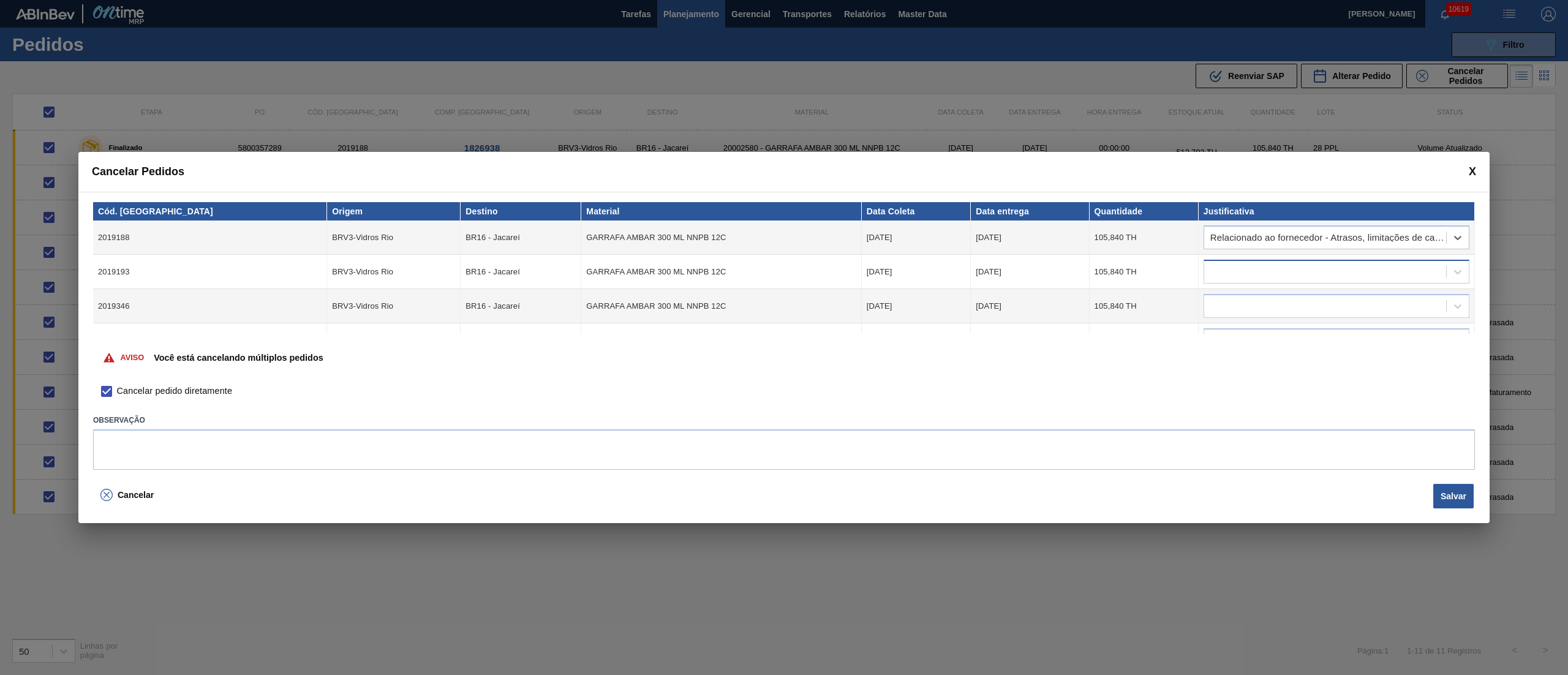
click at [1255, 265] on div at bounding box center [1324, 271] width 242 height 18
click at [1240, 308] on div at bounding box center [1324, 306] width 242 height 18
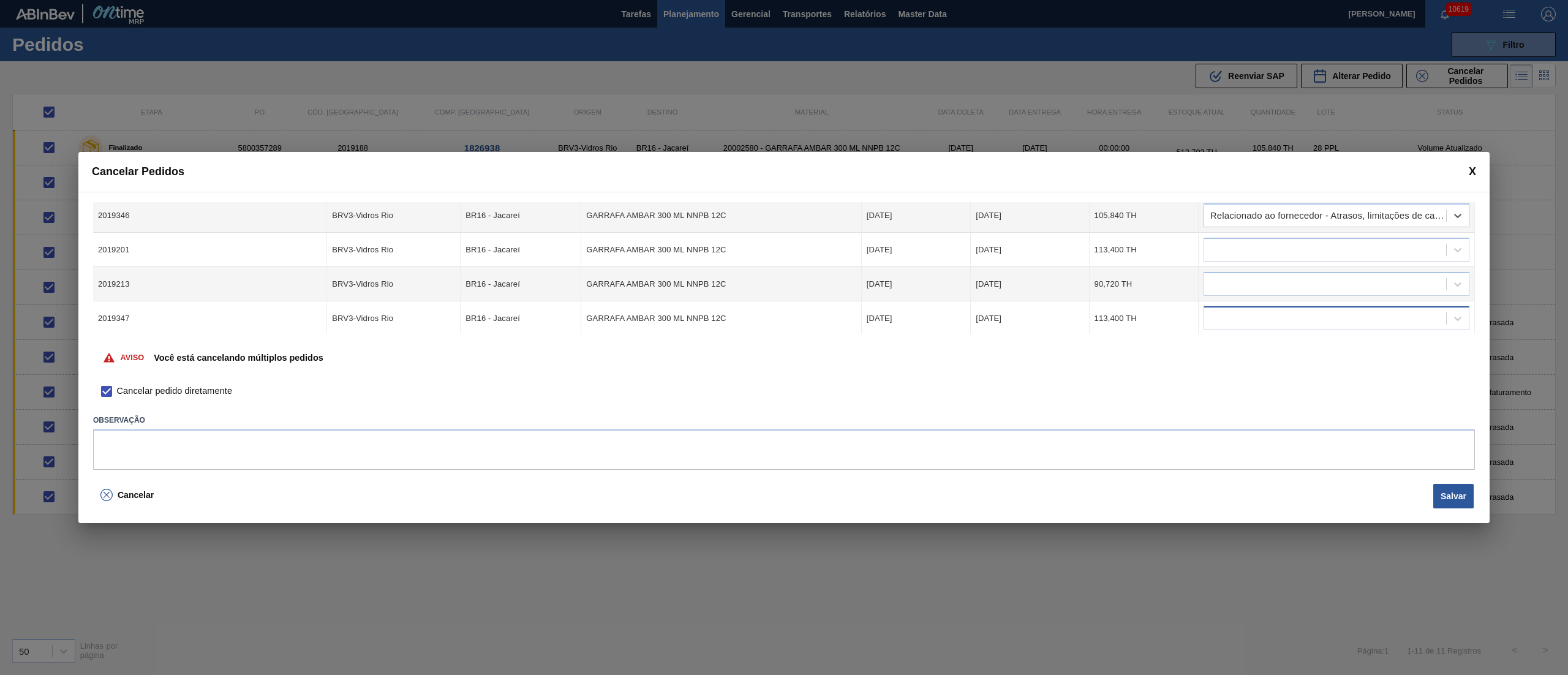
scroll to position [122, 0]
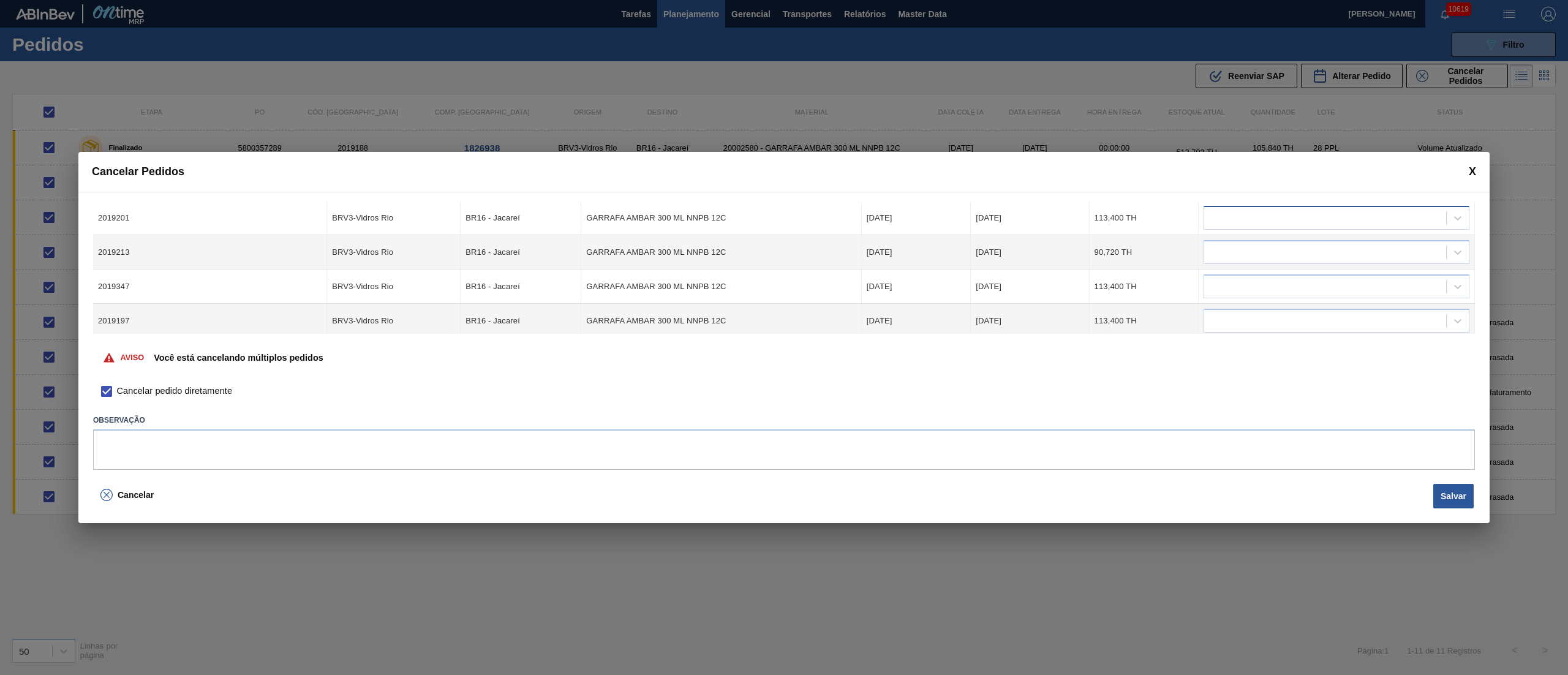
click at [1222, 217] on div at bounding box center [1324, 217] width 242 height 18
click at [1224, 251] on div at bounding box center [1324, 252] width 242 height 18
click at [1230, 287] on div at bounding box center [1324, 287] width 242 height 18
click at [1233, 313] on div at bounding box center [1324, 321] width 242 height 18
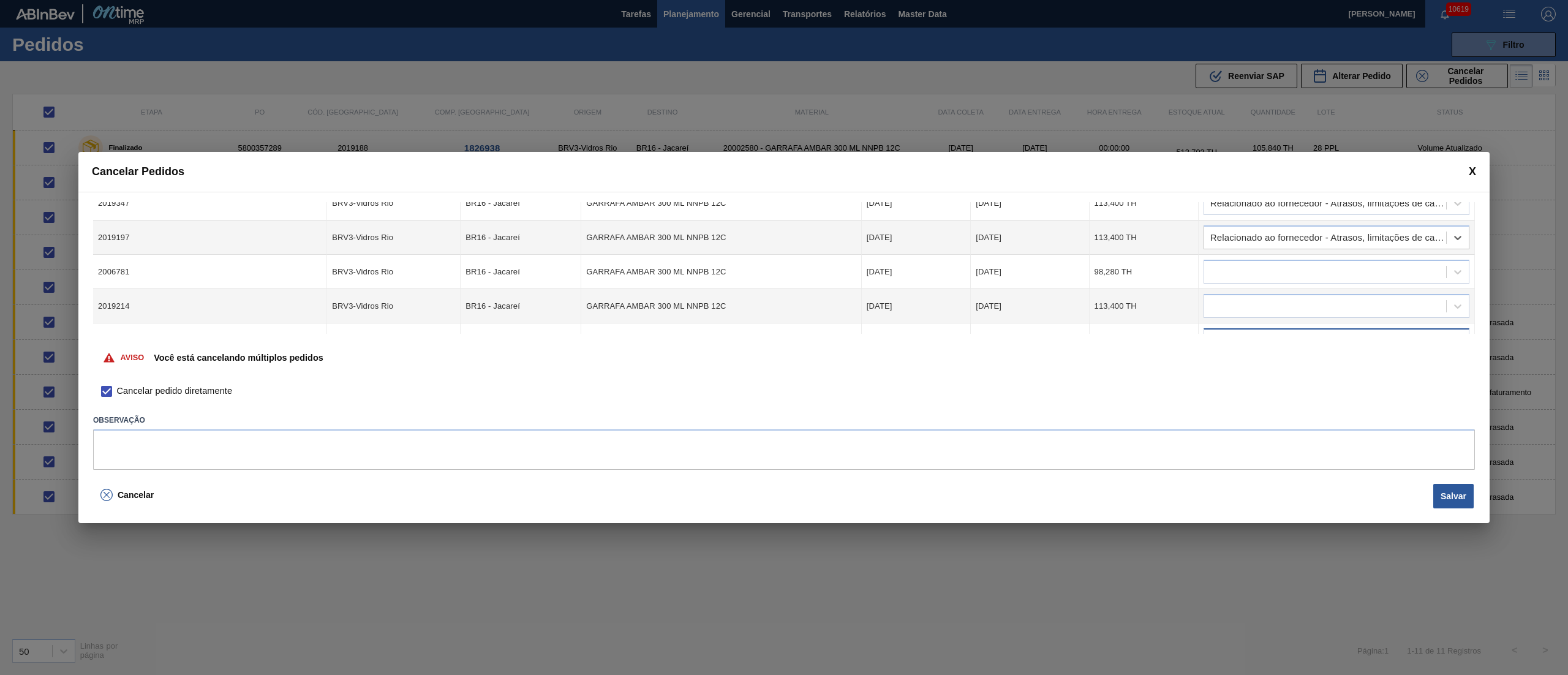
scroll to position [245, 0]
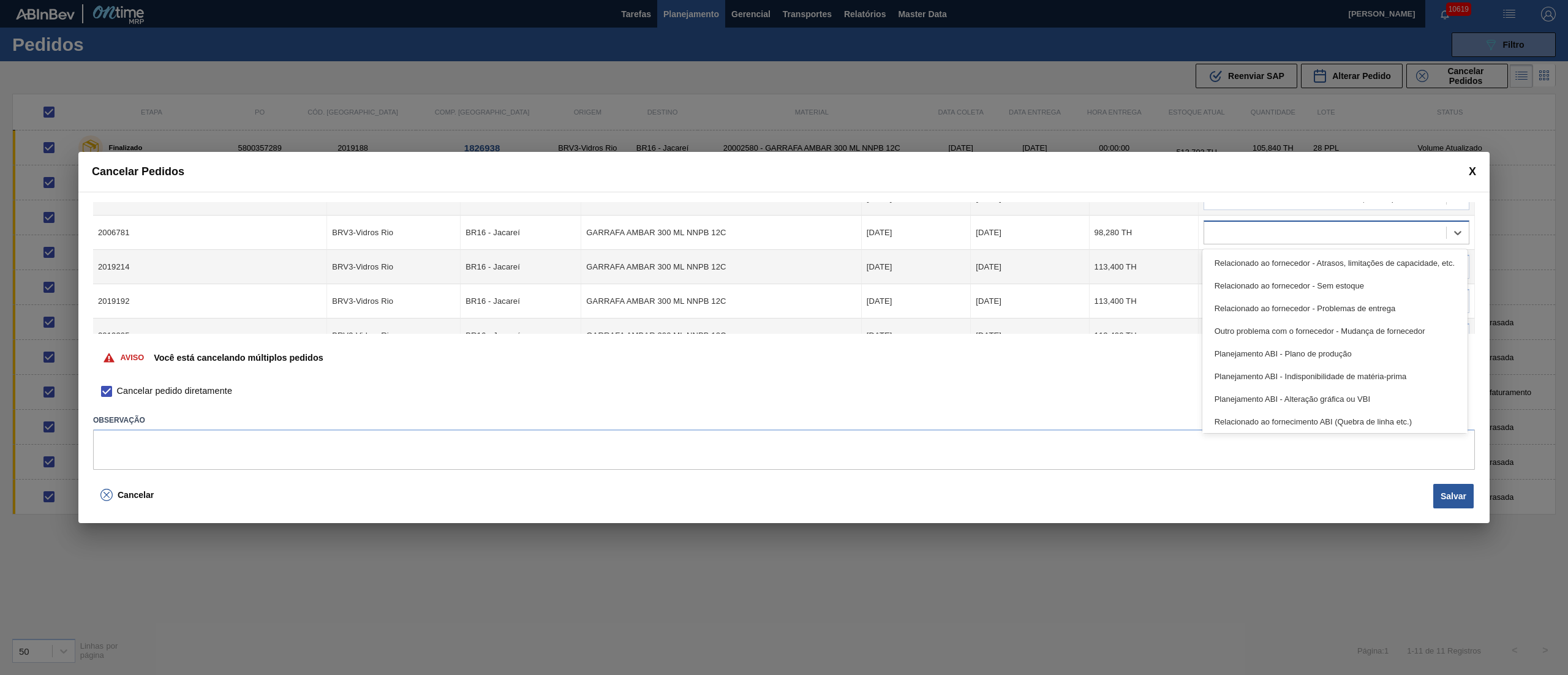
click at [1224, 233] on div at bounding box center [1324, 233] width 242 height 18
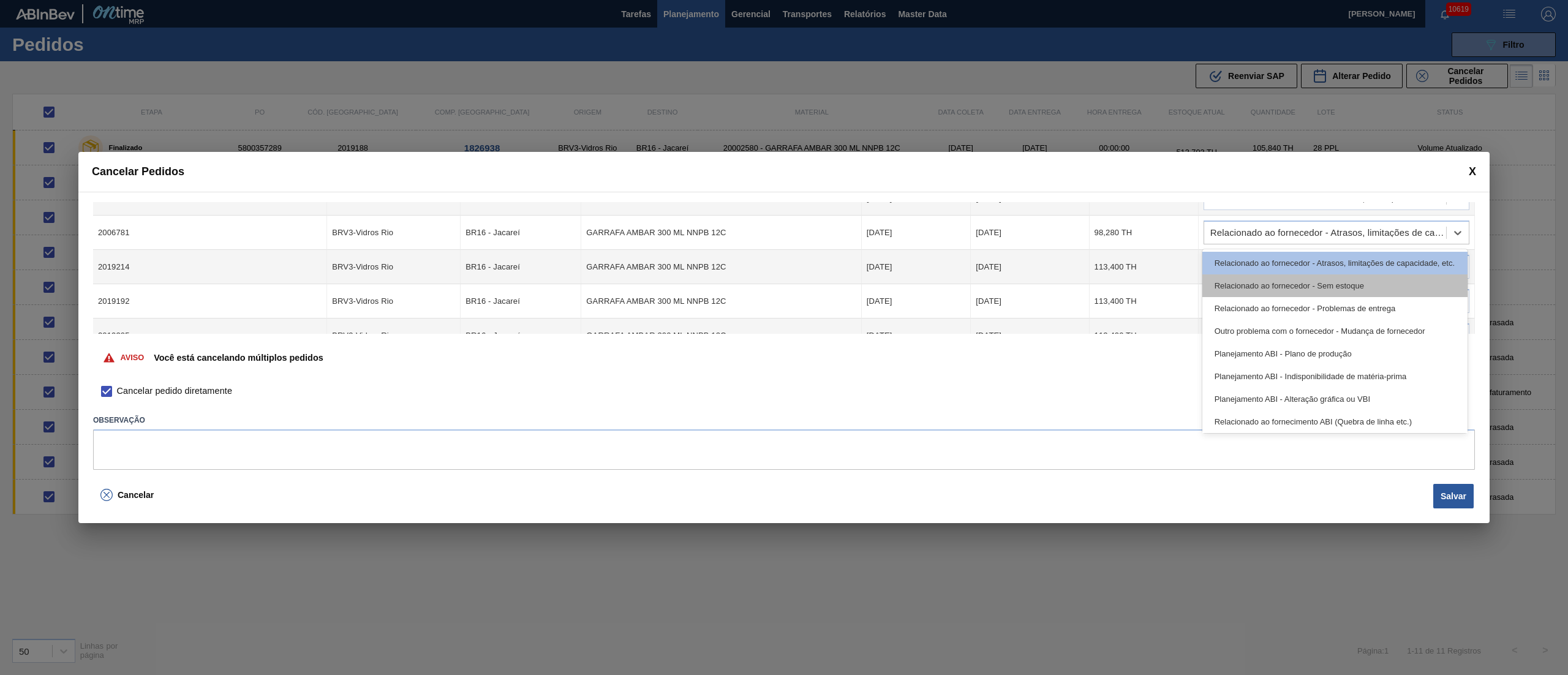
click at [1222, 274] on div "Relacionado ao fornecedor - Sem estoque" at bounding box center [1334, 285] width 266 height 23
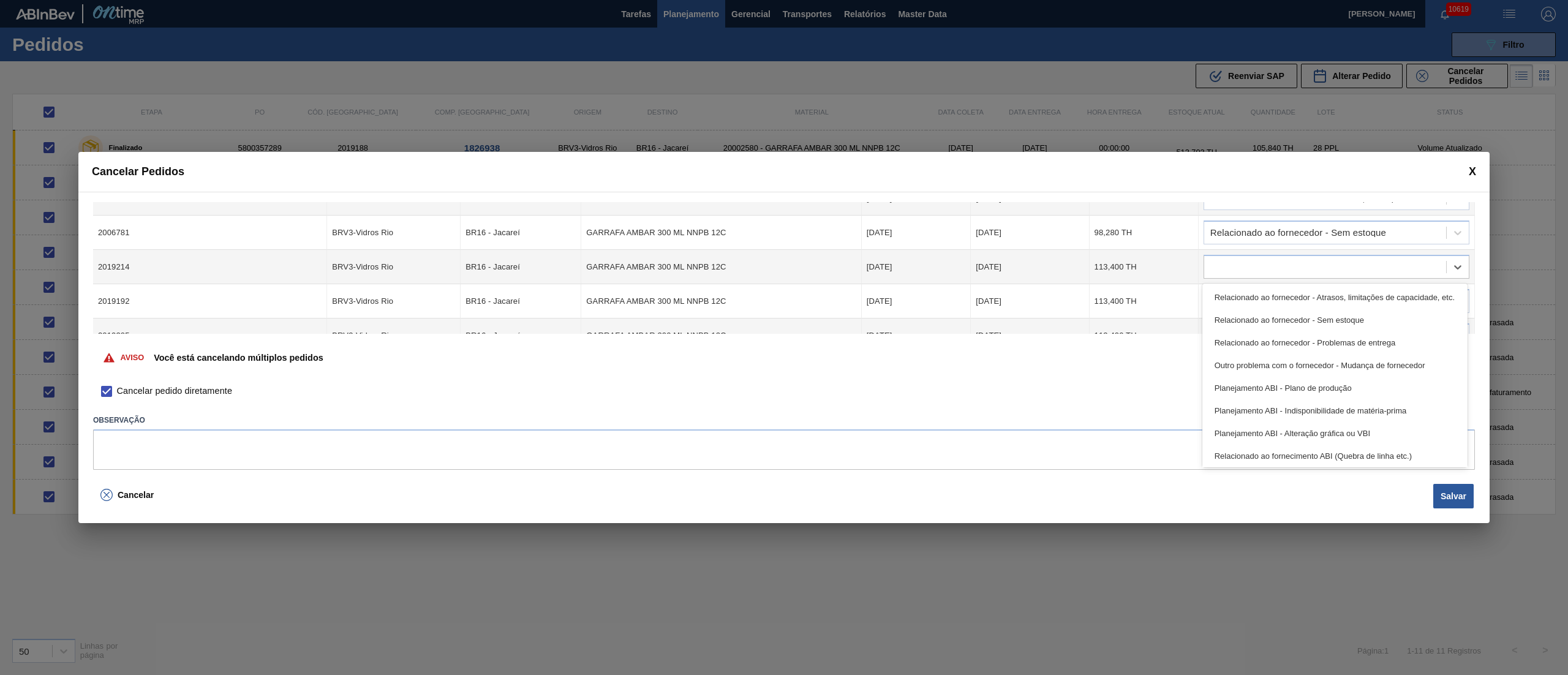
click at [1222, 274] on div at bounding box center [1324, 267] width 242 height 18
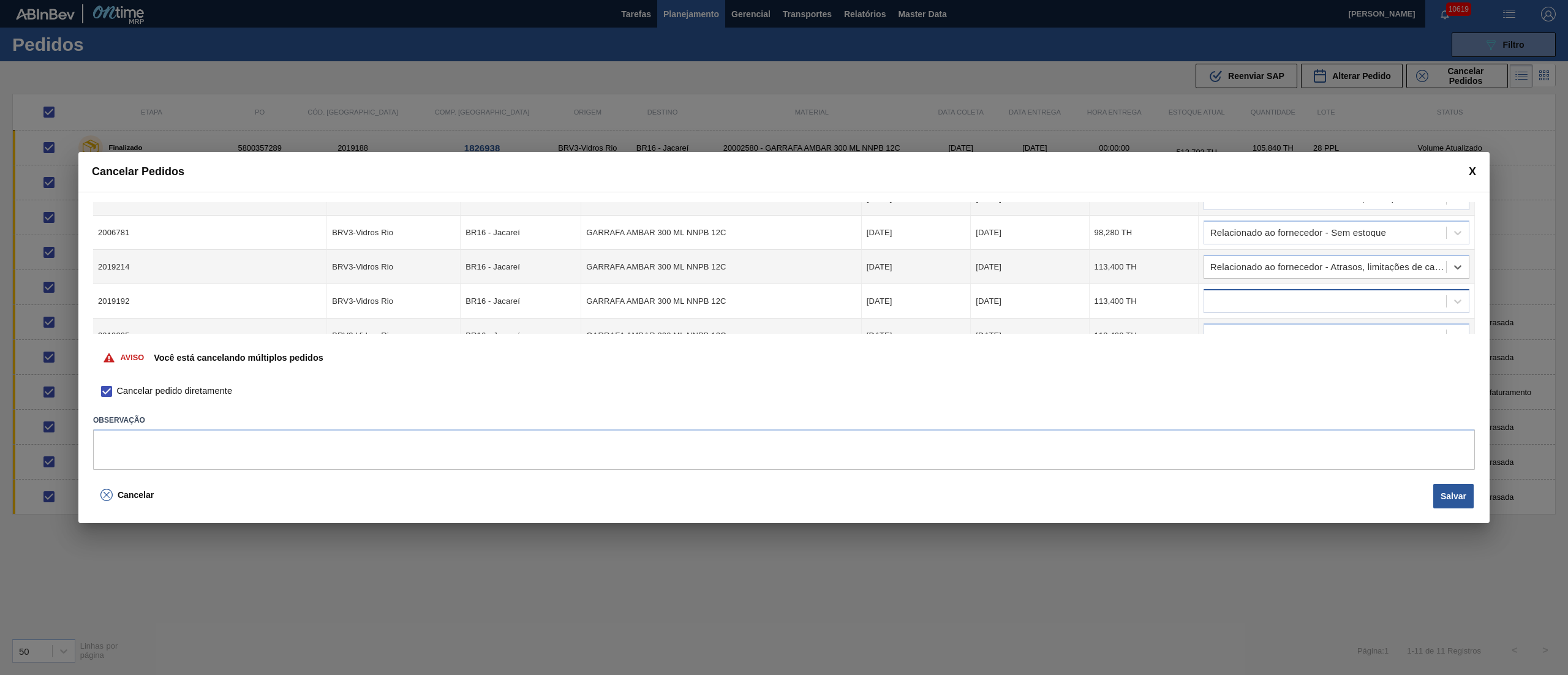
click at [1226, 297] on div at bounding box center [1324, 301] width 242 height 18
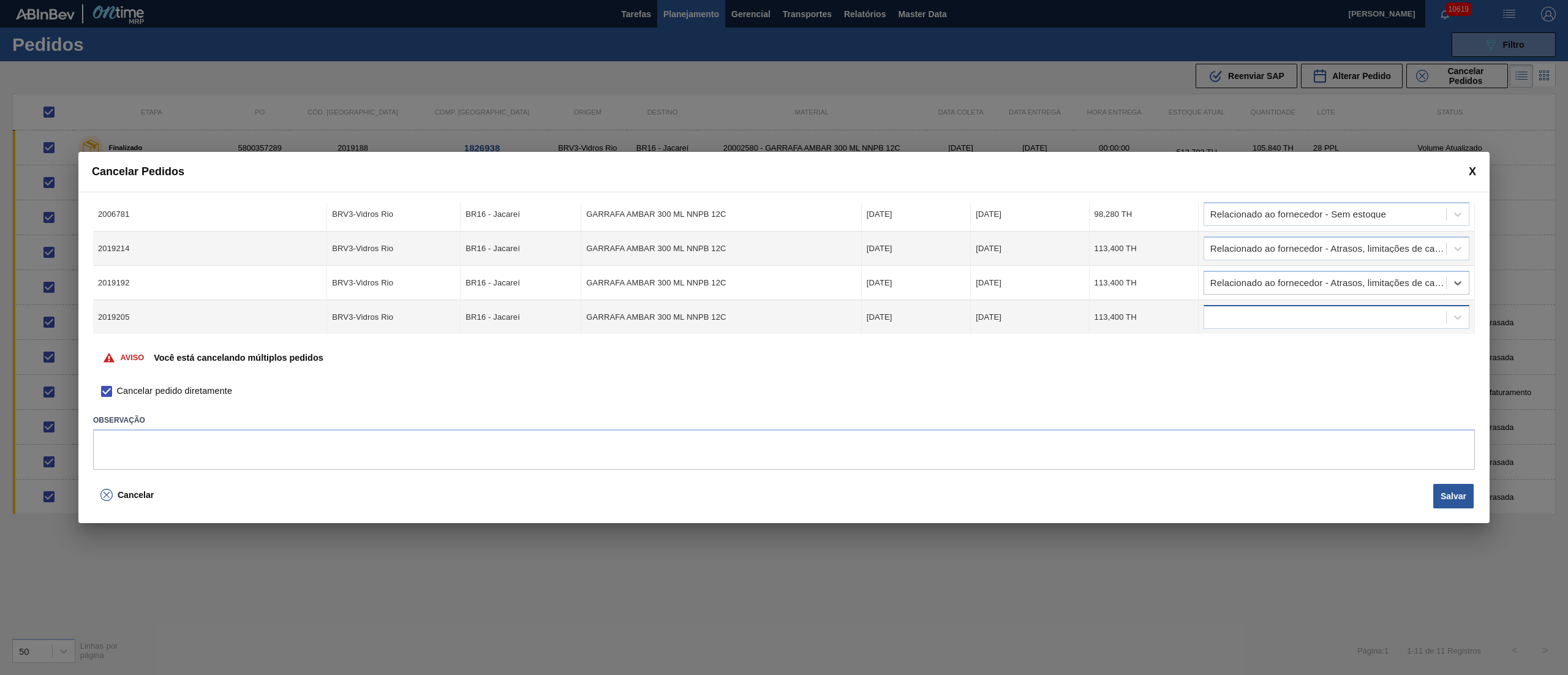
click at [1222, 310] on div at bounding box center [1324, 317] width 242 height 18
click at [1446, 491] on button "Salvar" at bounding box center [1453, 496] width 40 height 24
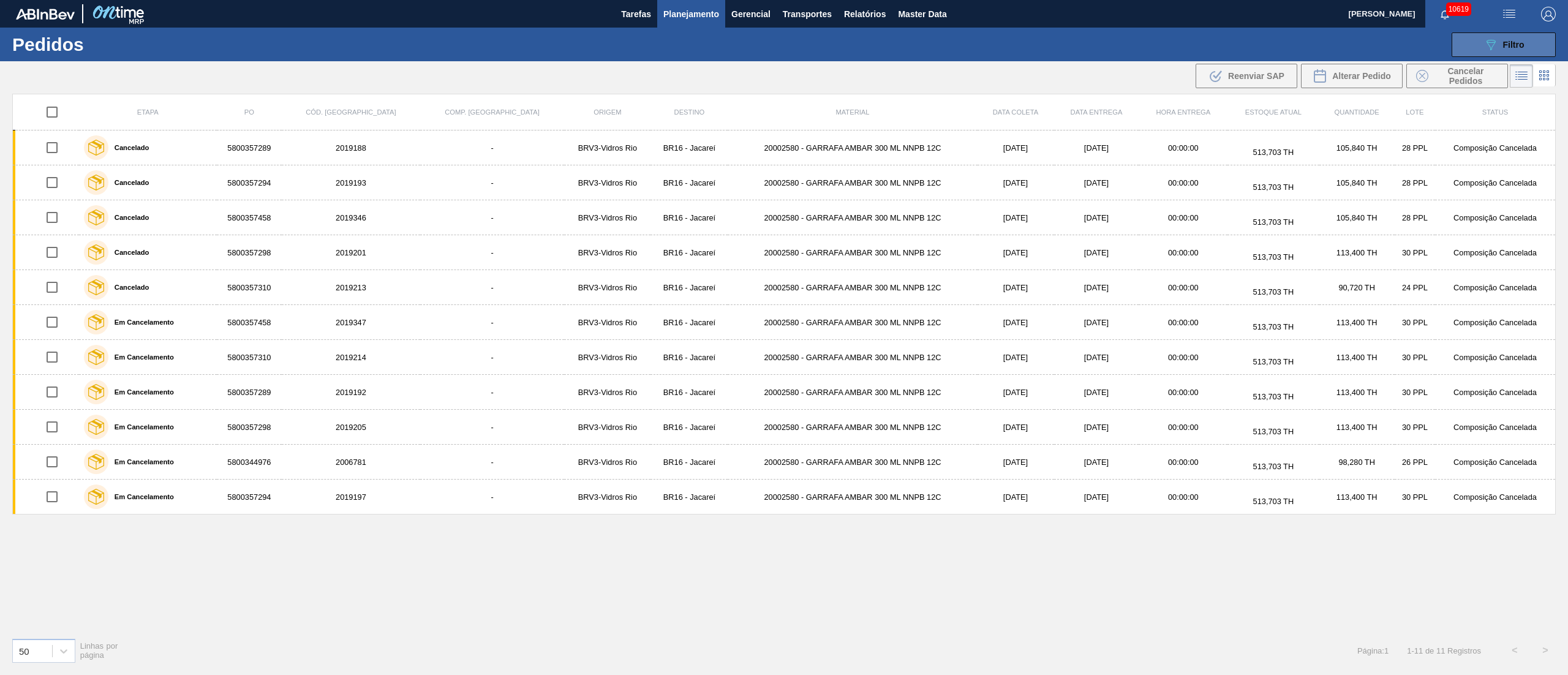
click at [1534, 39] on button "089F7B8B-B2A5-4AFE-B5C0-19BA573D28AC Filtro" at bounding box center [1504, 45] width 105 height 24
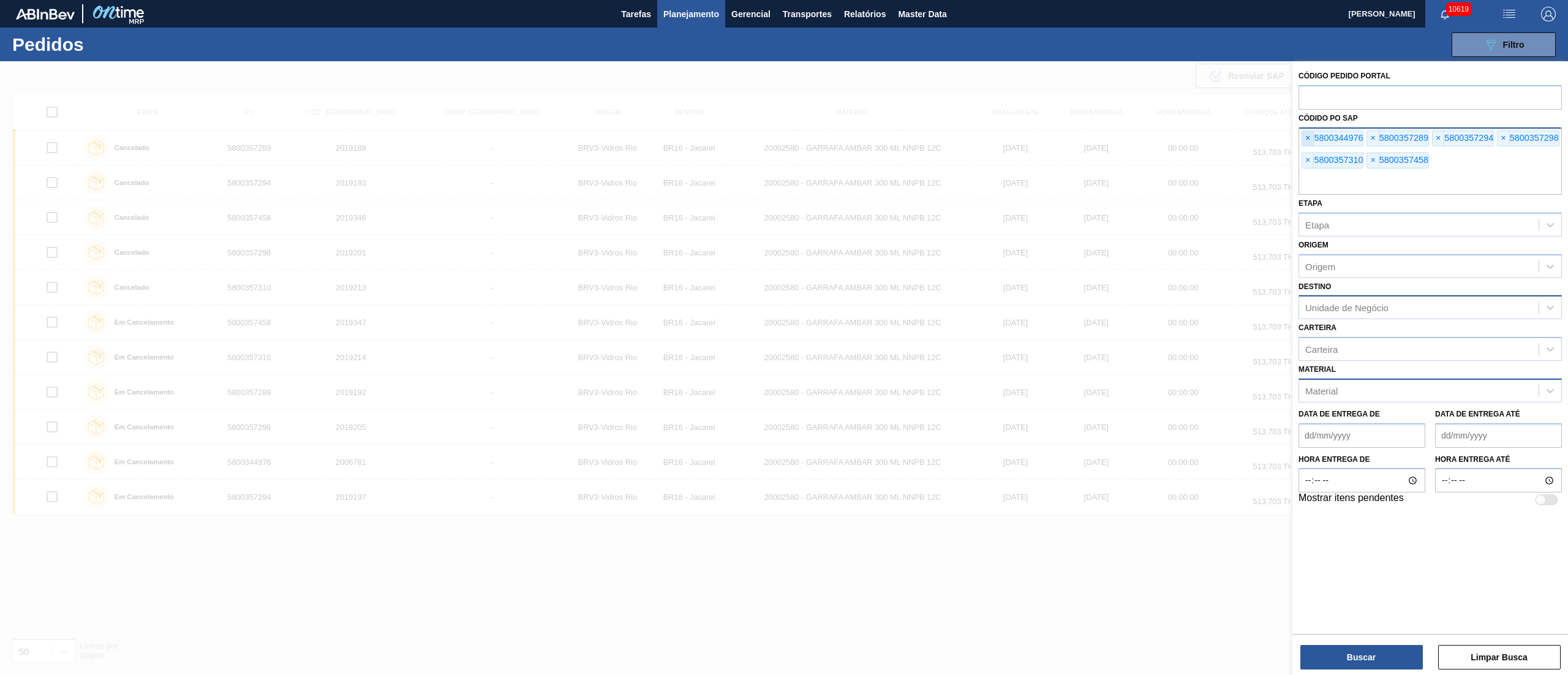
click at [1308, 131] on span "×" at bounding box center [1308, 137] width 12 height 14
click at [1308, 134] on span "×" at bounding box center [1308, 137] width 12 height 14
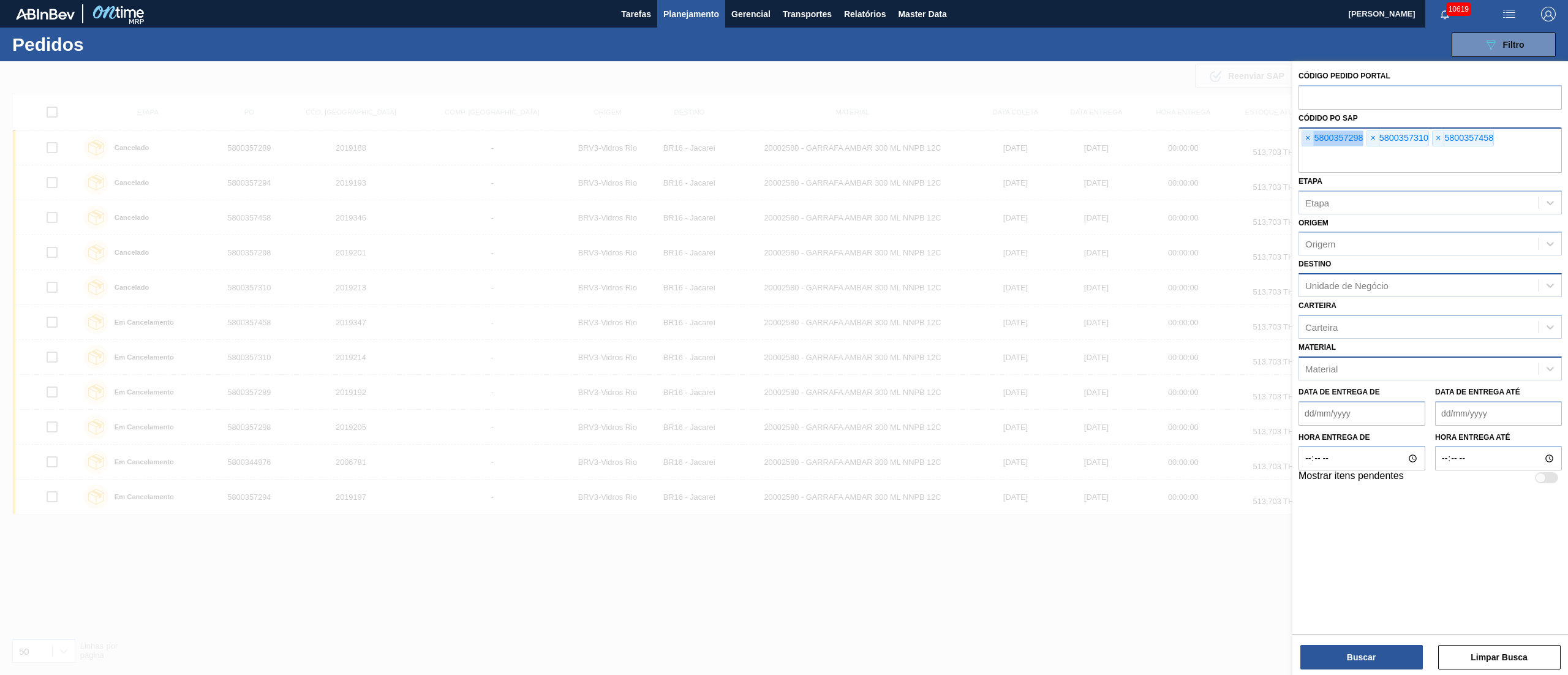
click at [1308, 134] on span "×" at bounding box center [1308, 137] width 12 height 14
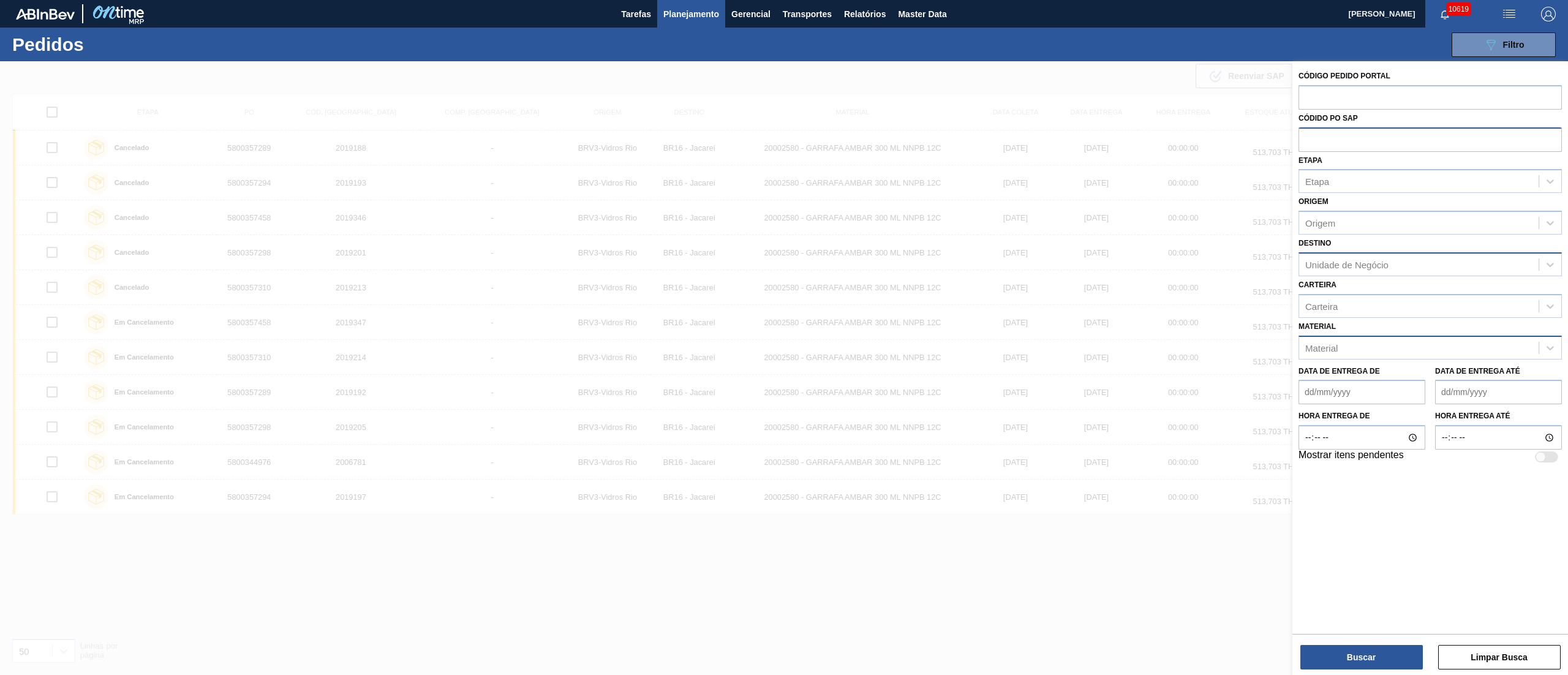
click at [1308, 134] on input "text" at bounding box center [1430, 139] width 263 height 24
paste input "5800359279"
click at [1356, 660] on button "Buscar" at bounding box center [1361, 656] width 122 height 24
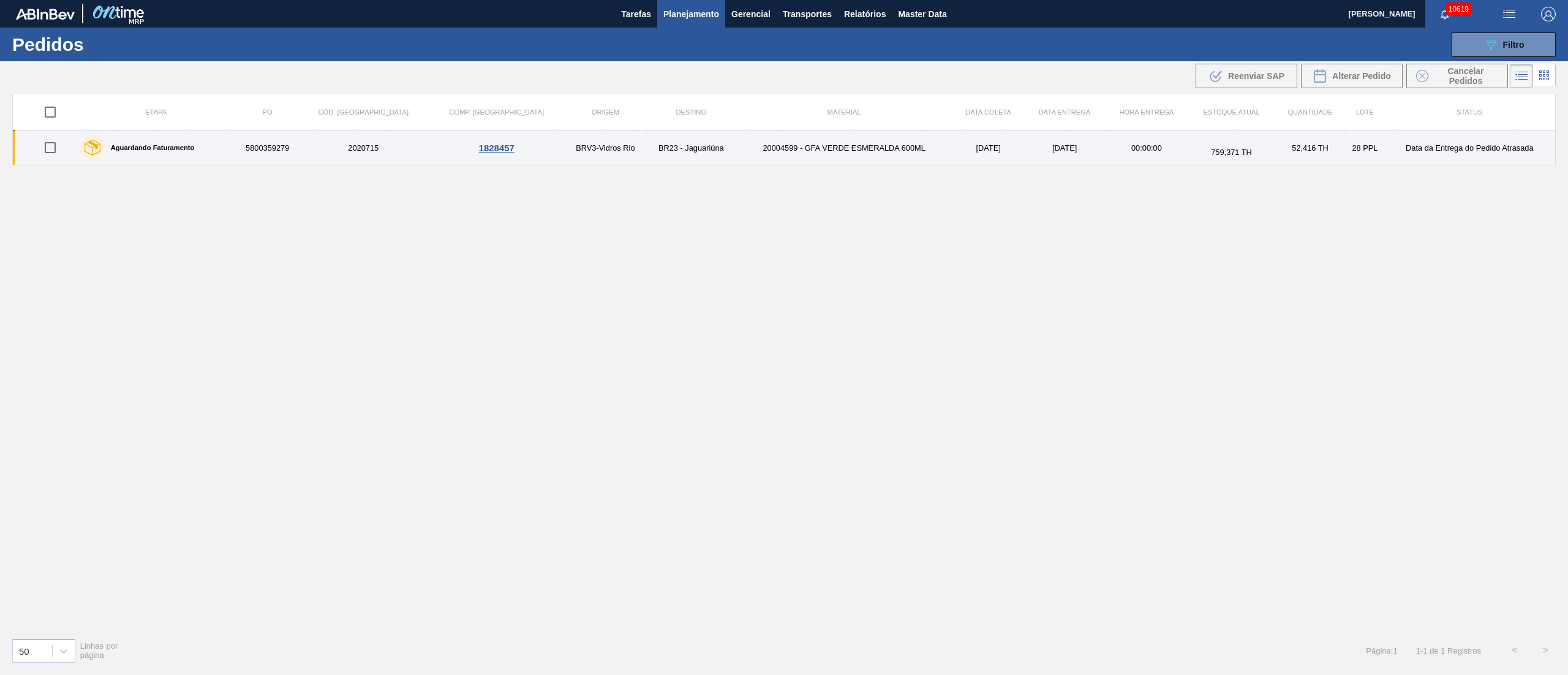
click at [51, 148] on input "checkbox" at bounding box center [50, 147] width 26 height 26
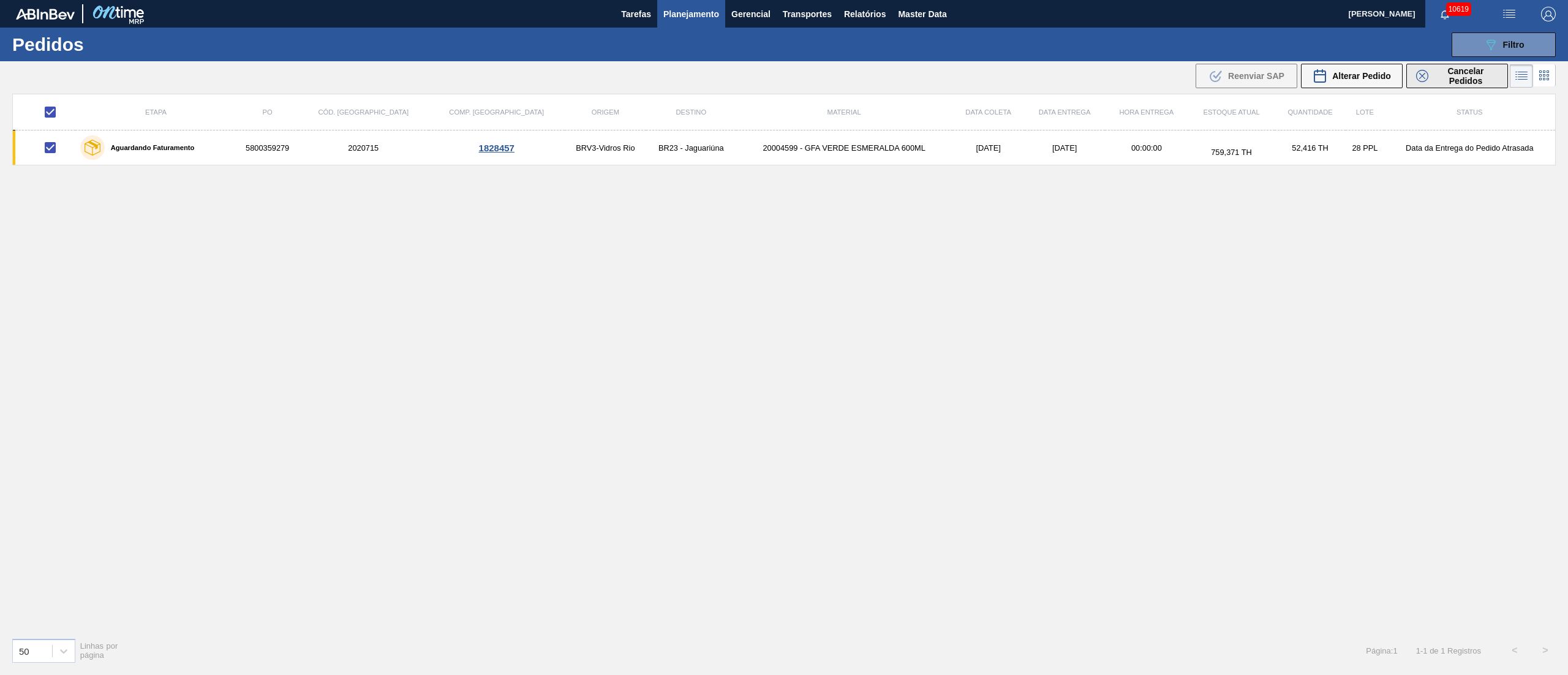
click at [1475, 72] on span "Cancelar Pedidos" at bounding box center [1465, 75] width 65 height 19
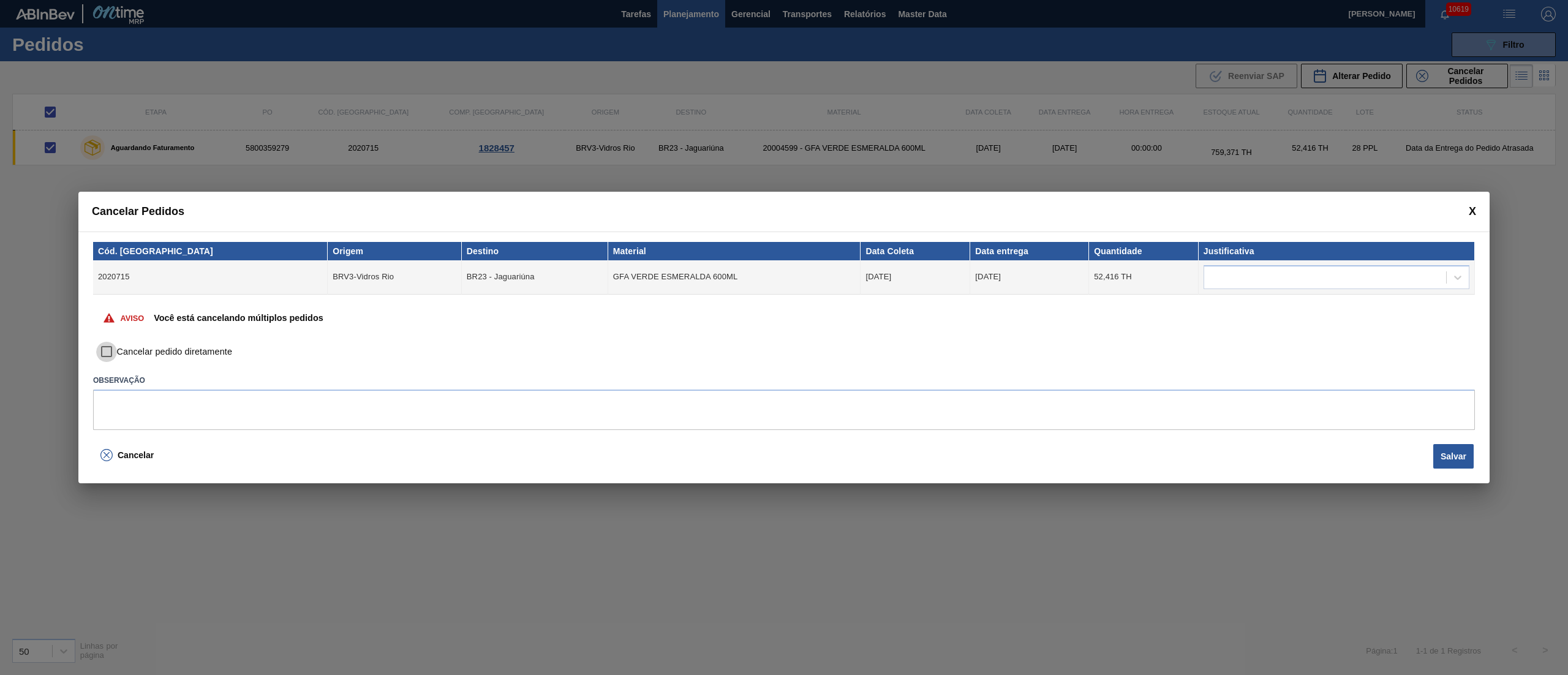
click at [105, 354] on input "Cancelar pedido diretamente" at bounding box center [106, 351] width 21 height 21
click at [1240, 279] on div at bounding box center [1324, 276] width 242 height 18
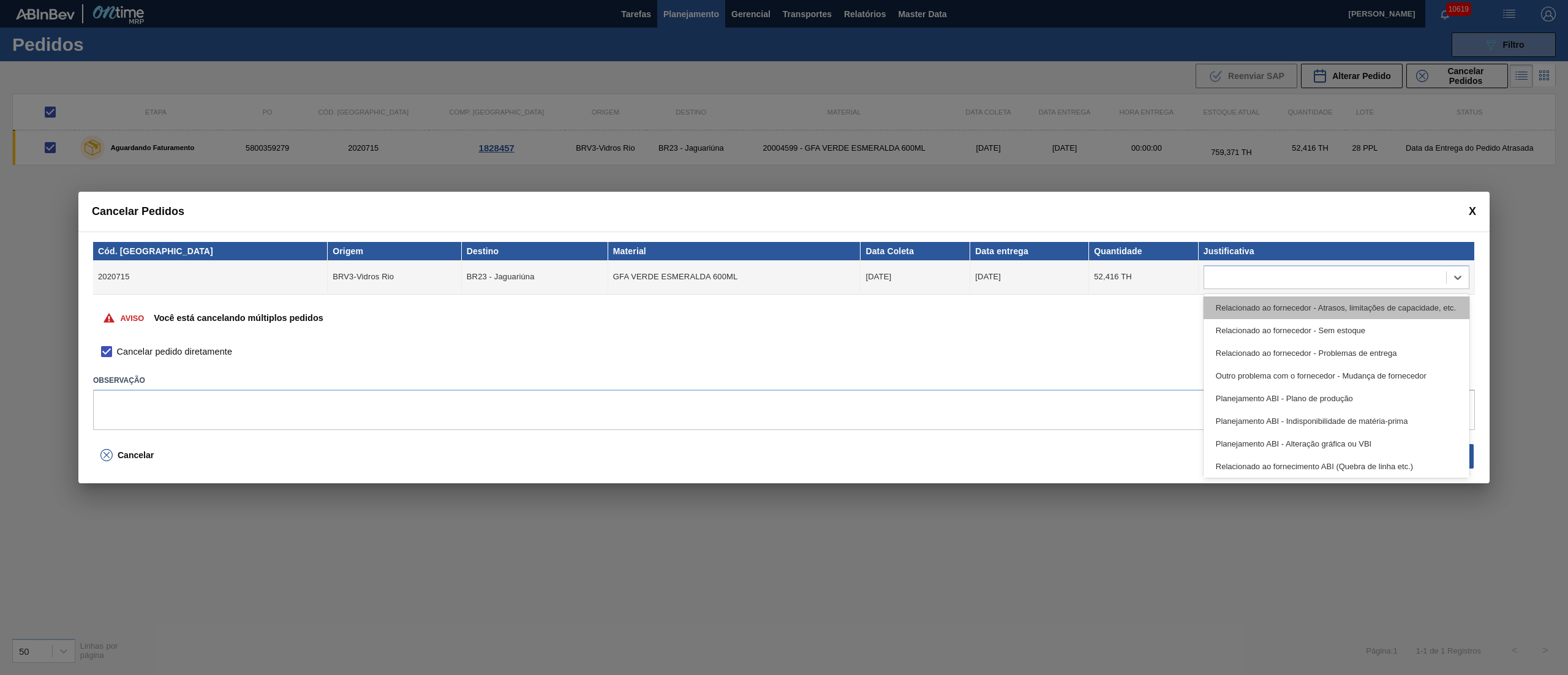
click at [1232, 308] on div "Relacionado ao fornecedor - Atrasos, limitações de capacidade, etc." at bounding box center [1336, 308] width 266 height 23
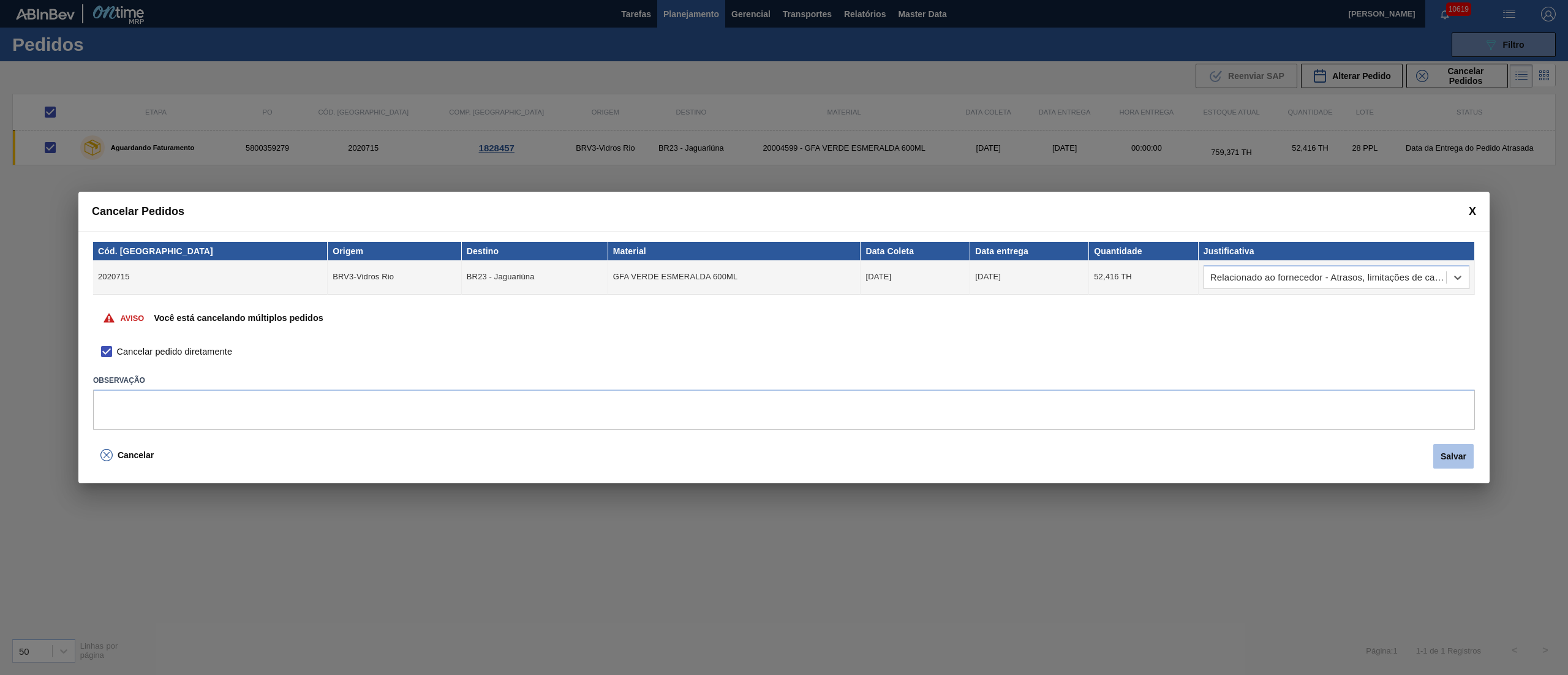
click at [1453, 460] on button "Salvar" at bounding box center [1453, 456] width 40 height 24
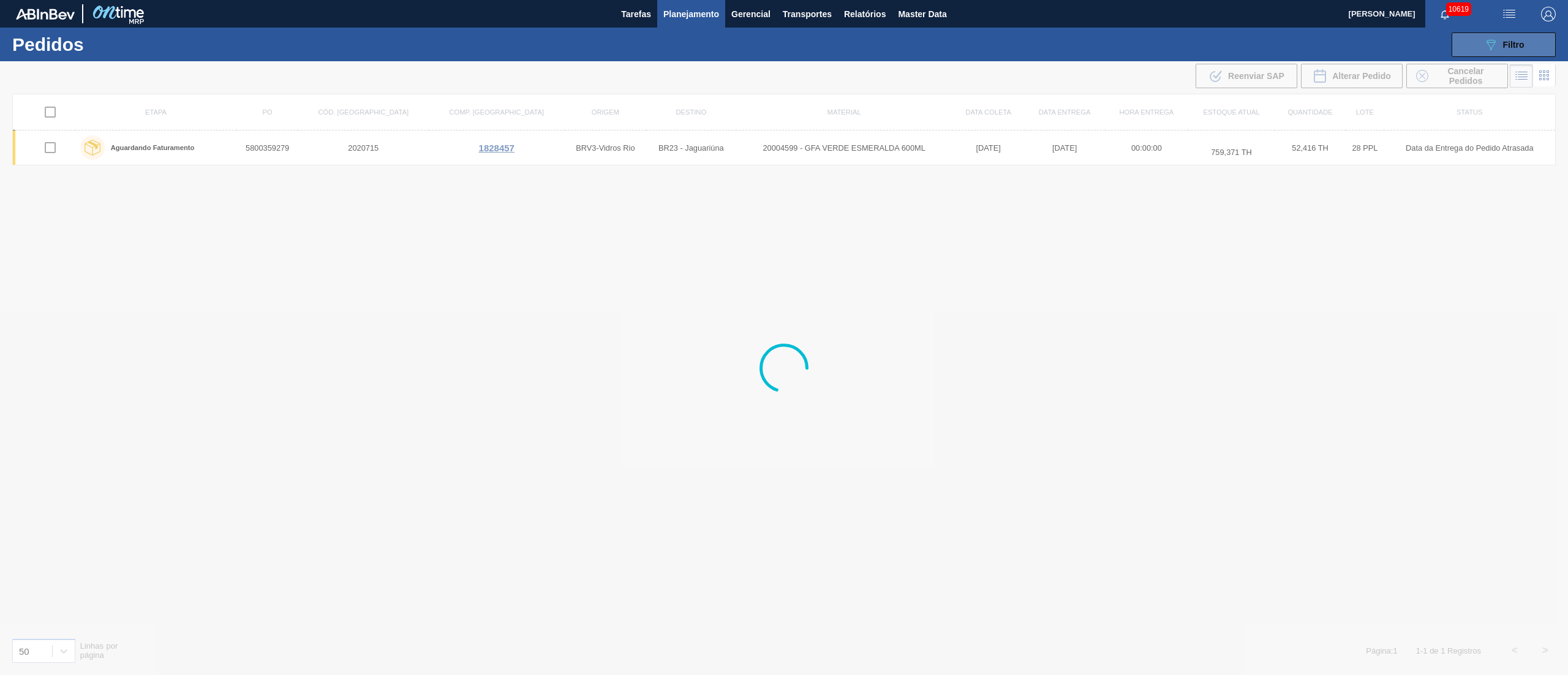
click at [1520, 41] on span "Filtro" at bounding box center [1513, 45] width 21 height 10
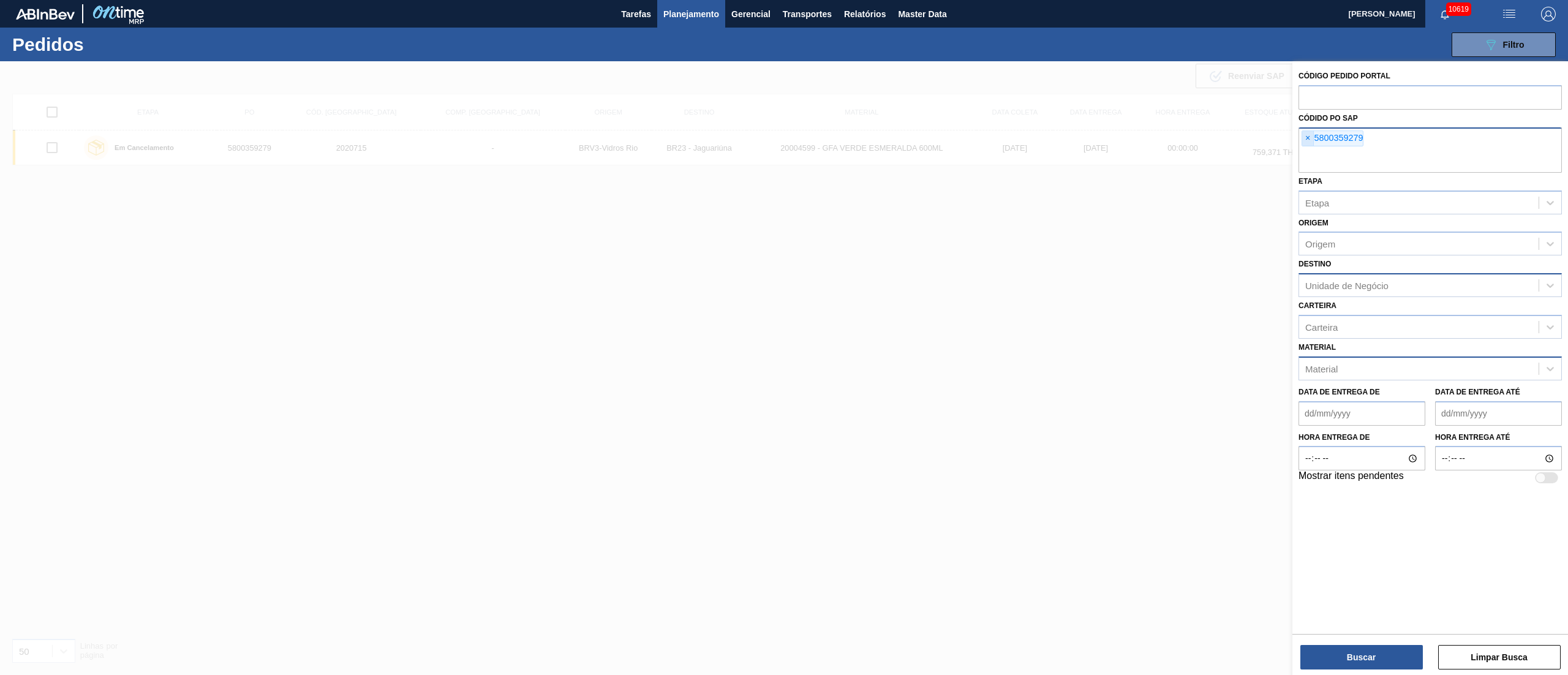
click at [1307, 136] on span "×" at bounding box center [1308, 137] width 12 height 14
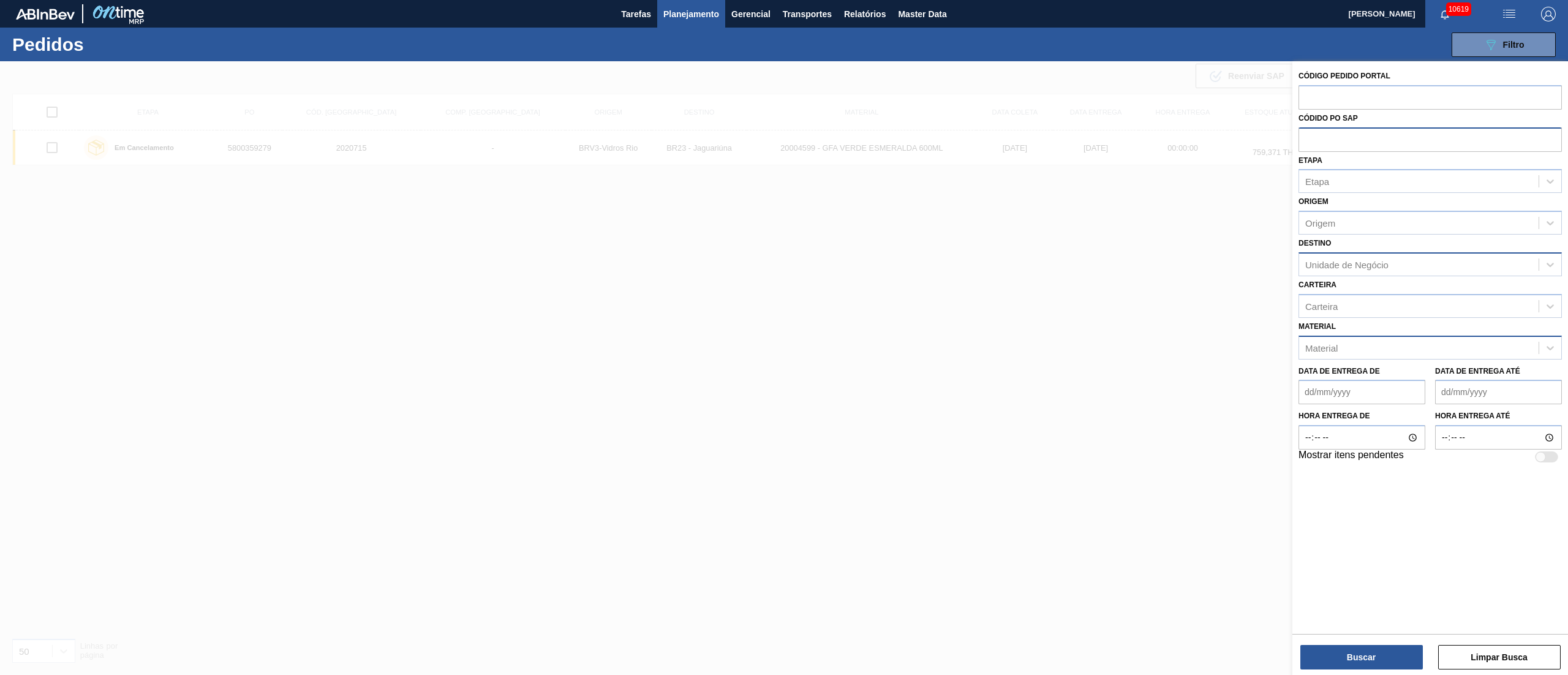
paste input "text"
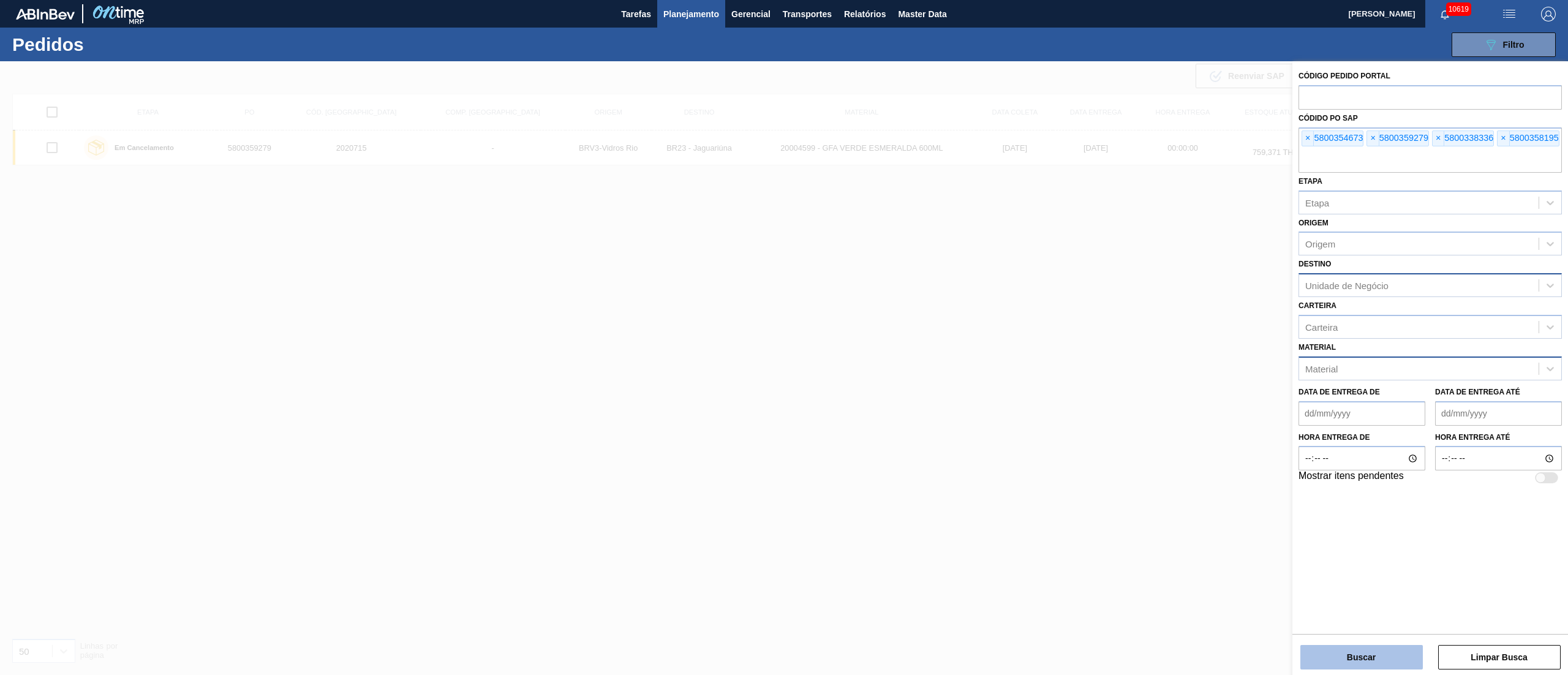
click at [1371, 658] on button "Buscar" at bounding box center [1361, 656] width 122 height 24
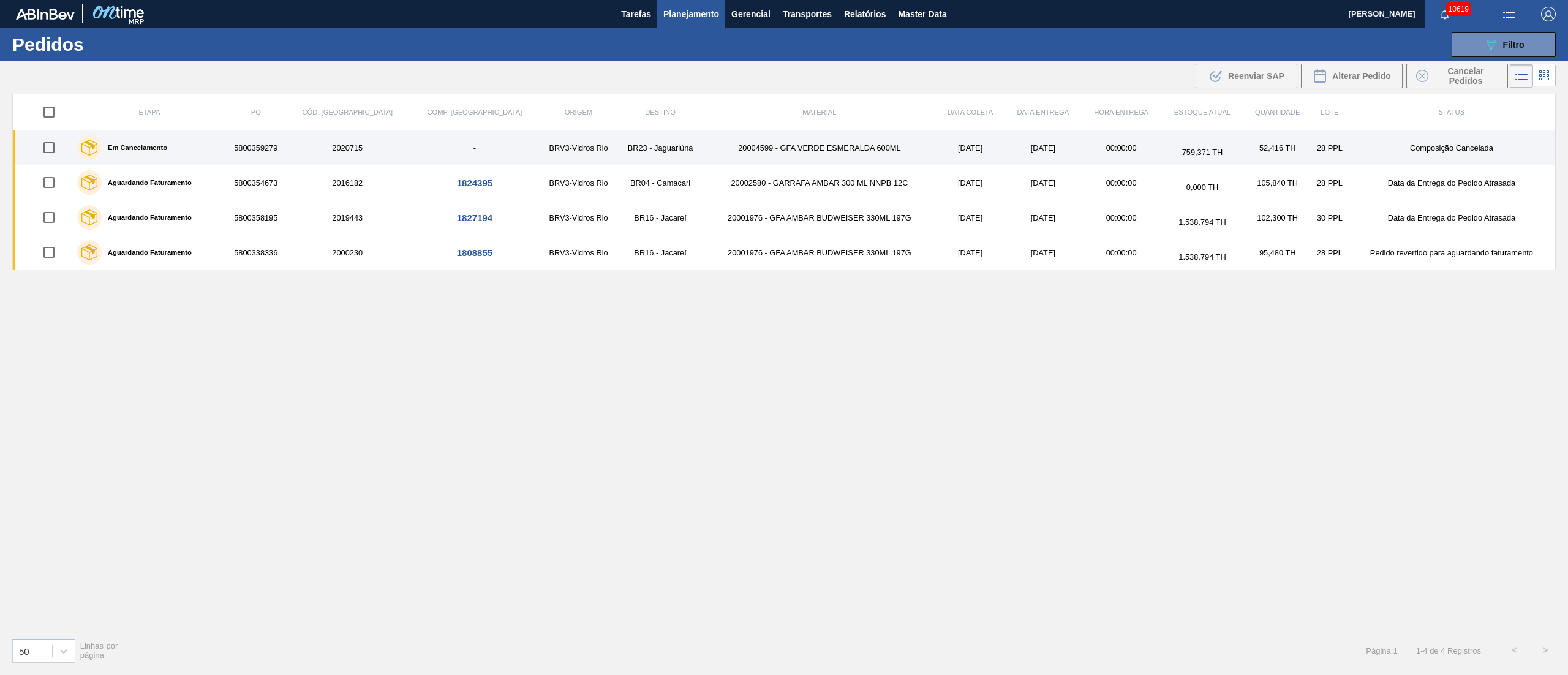
click at [45, 146] on input "checkbox" at bounding box center [49, 147] width 26 height 26
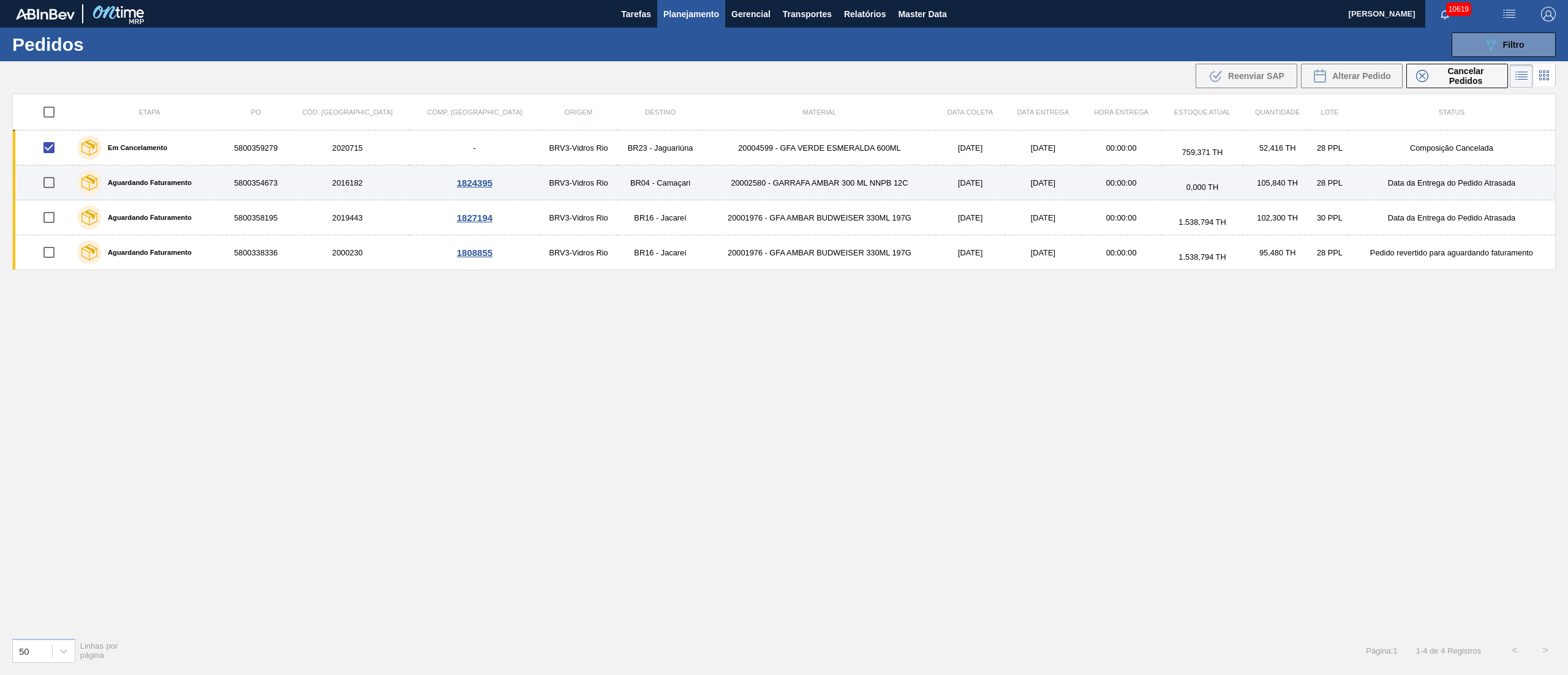
click at [55, 189] on input "checkbox" at bounding box center [49, 182] width 26 height 26
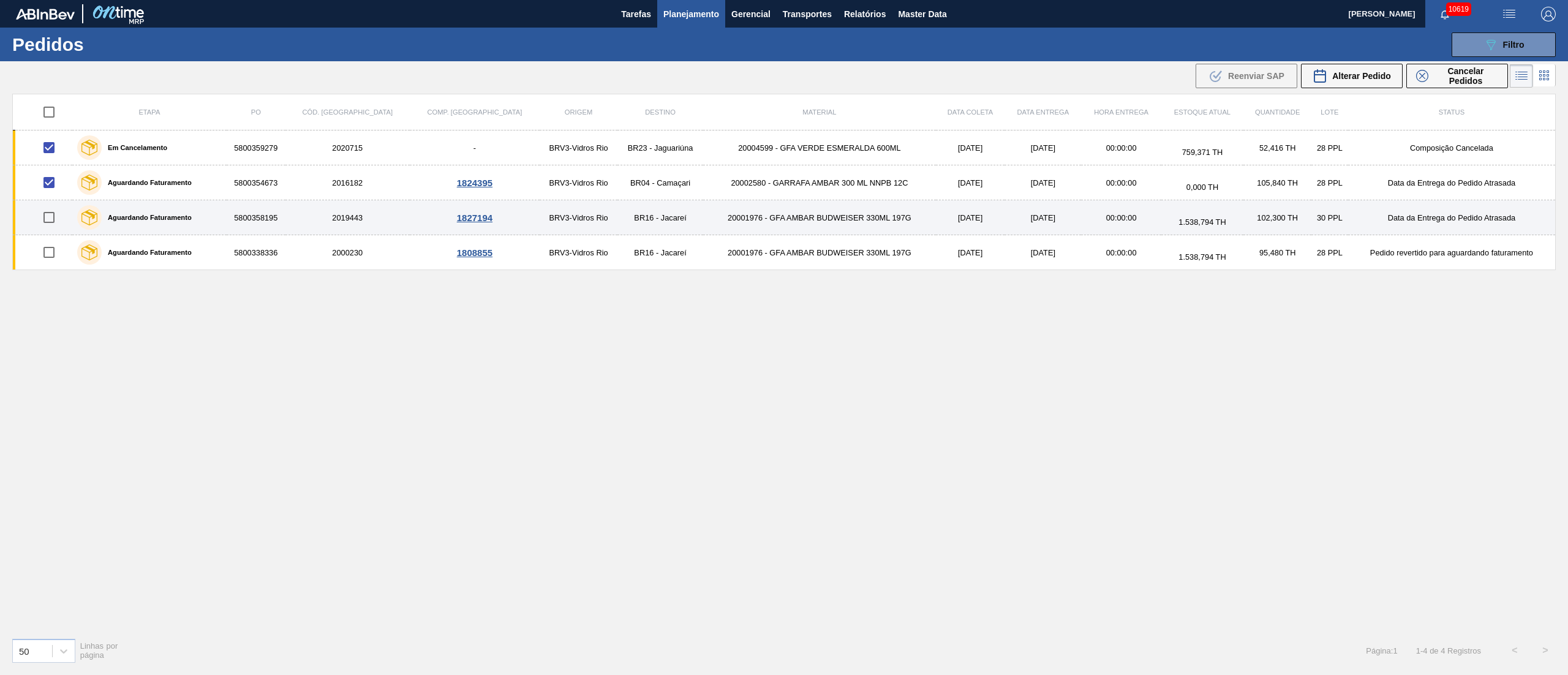
click at [51, 217] on input "checkbox" at bounding box center [49, 217] width 26 height 26
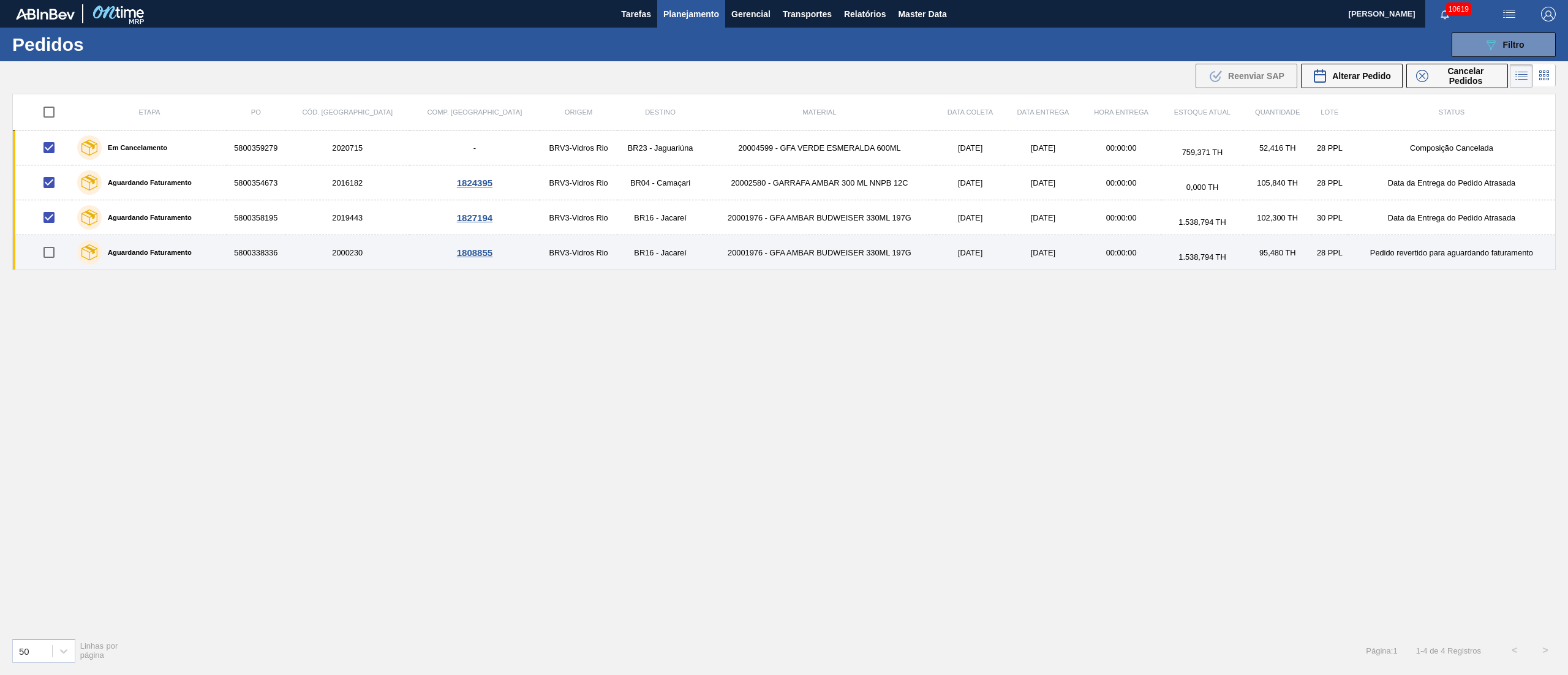
click at [48, 254] on input "checkbox" at bounding box center [49, 252] width 26 height 26
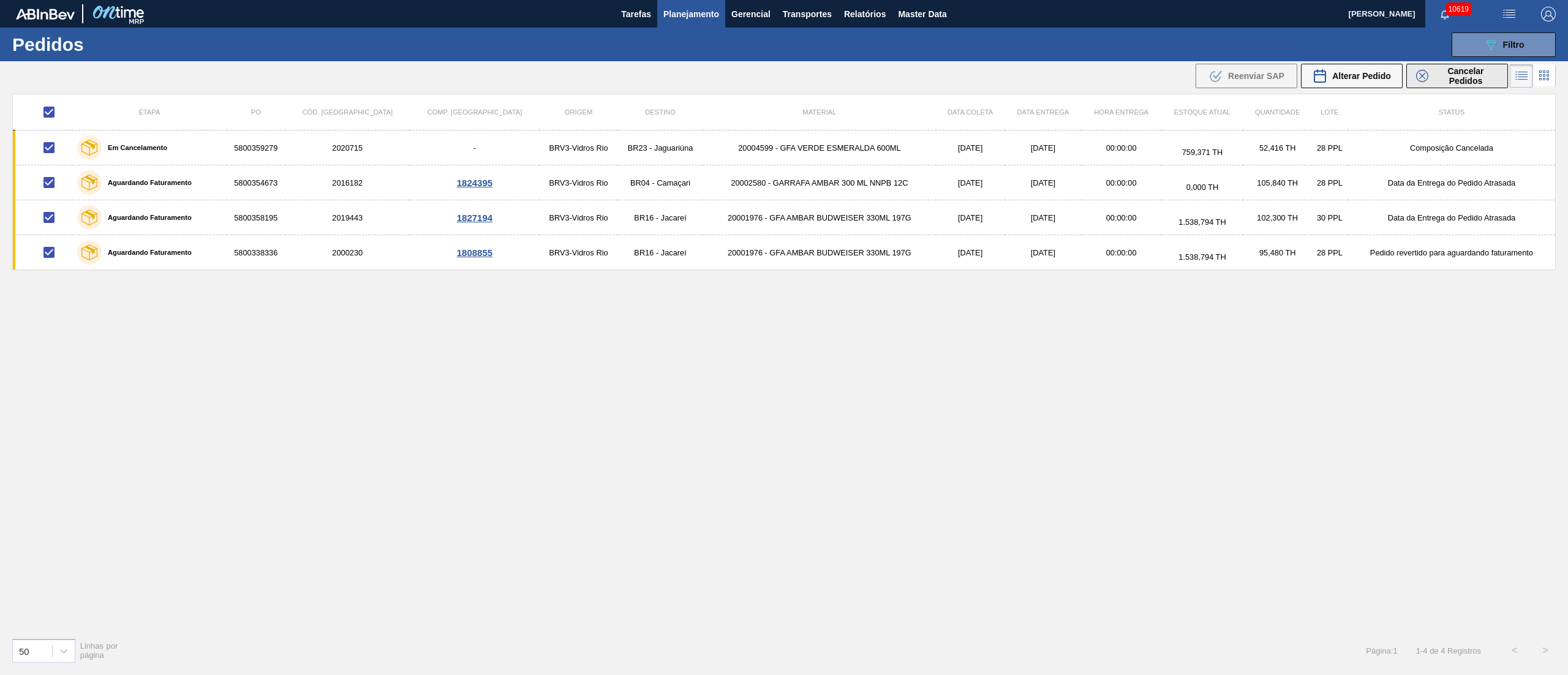
click at [1470, 78] on span "Cancelar Pedidos" at bounding box center [1465, 75] width 65 height 19
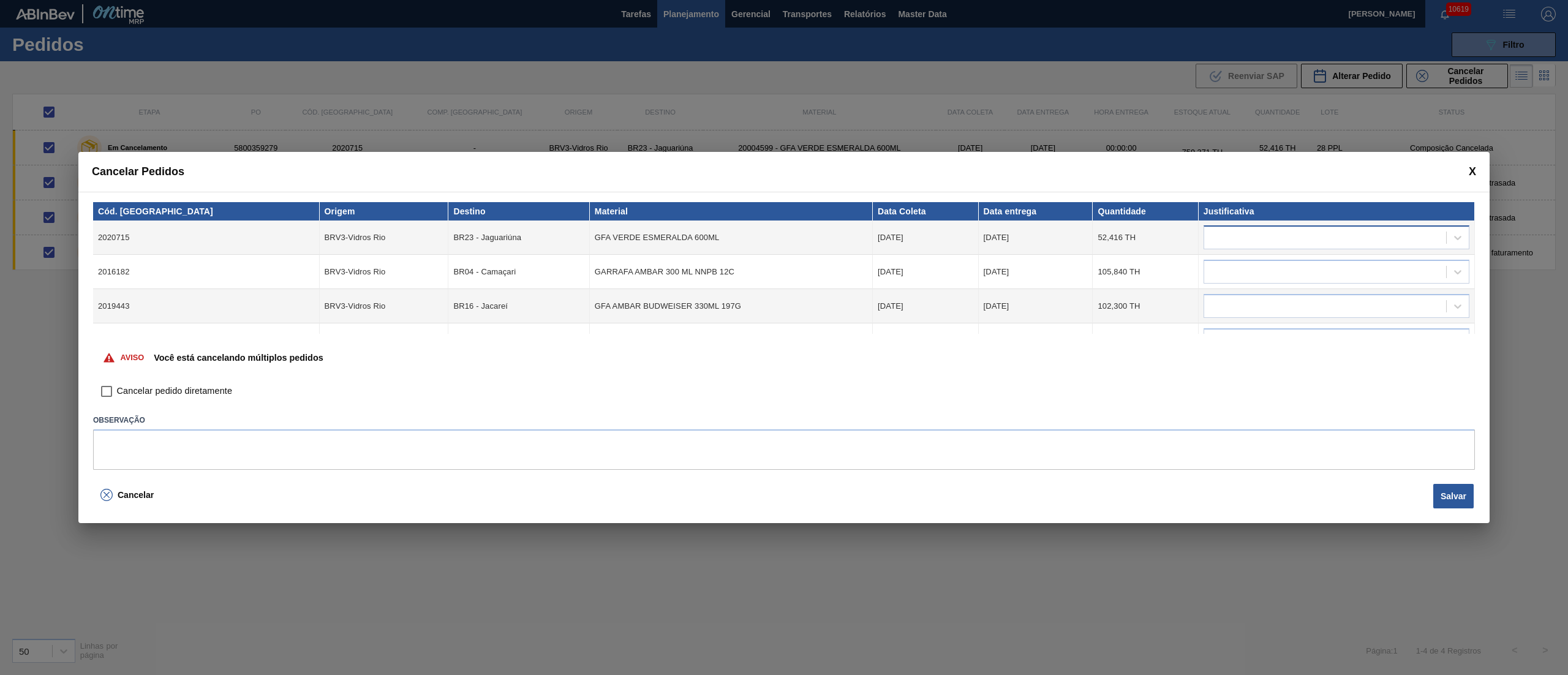
click at [1227, 229] on div at bounding box center [1324, 238] width 242 height 18
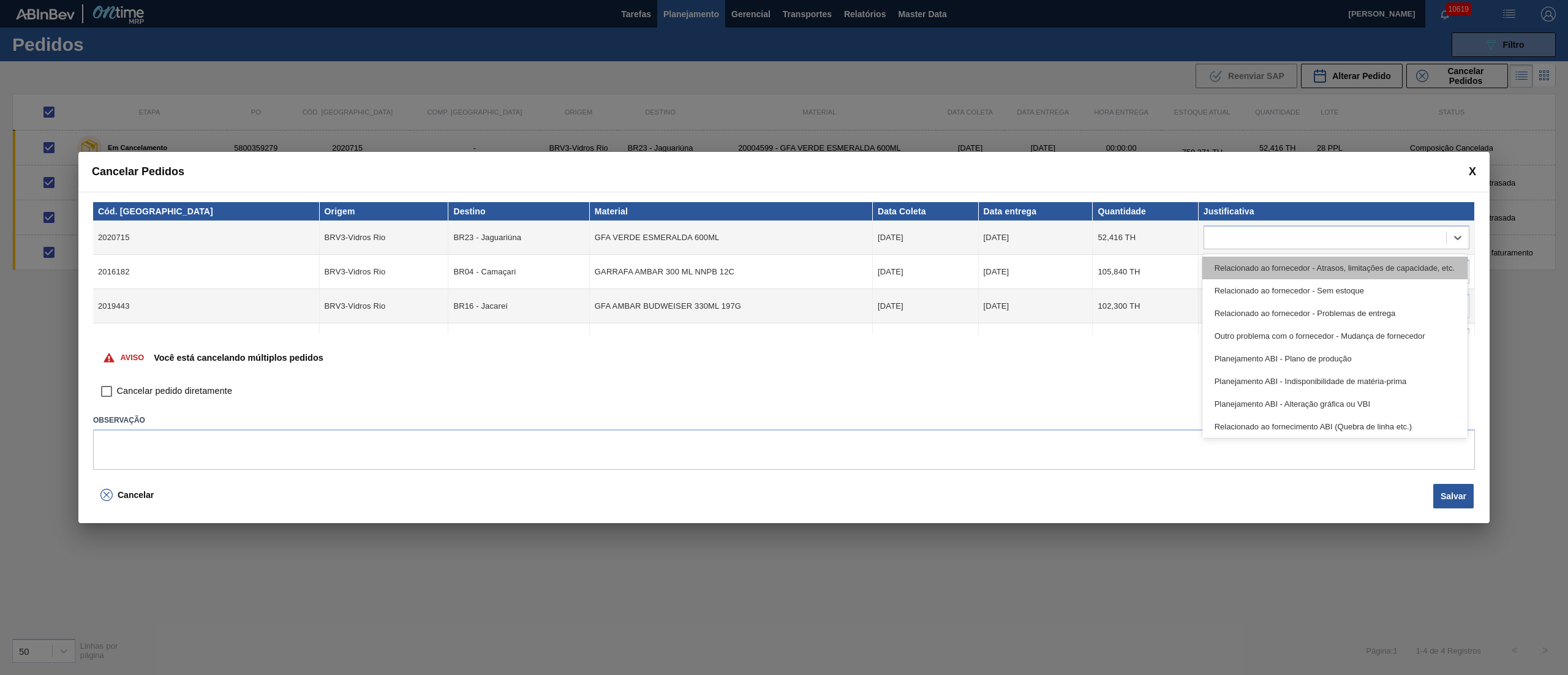
click at [1238, 261] on div "Relacionado ao fornecedor - Atrasos, limitações de capacidade, etc." at bounding box center [1334, 267] width 266 height 23
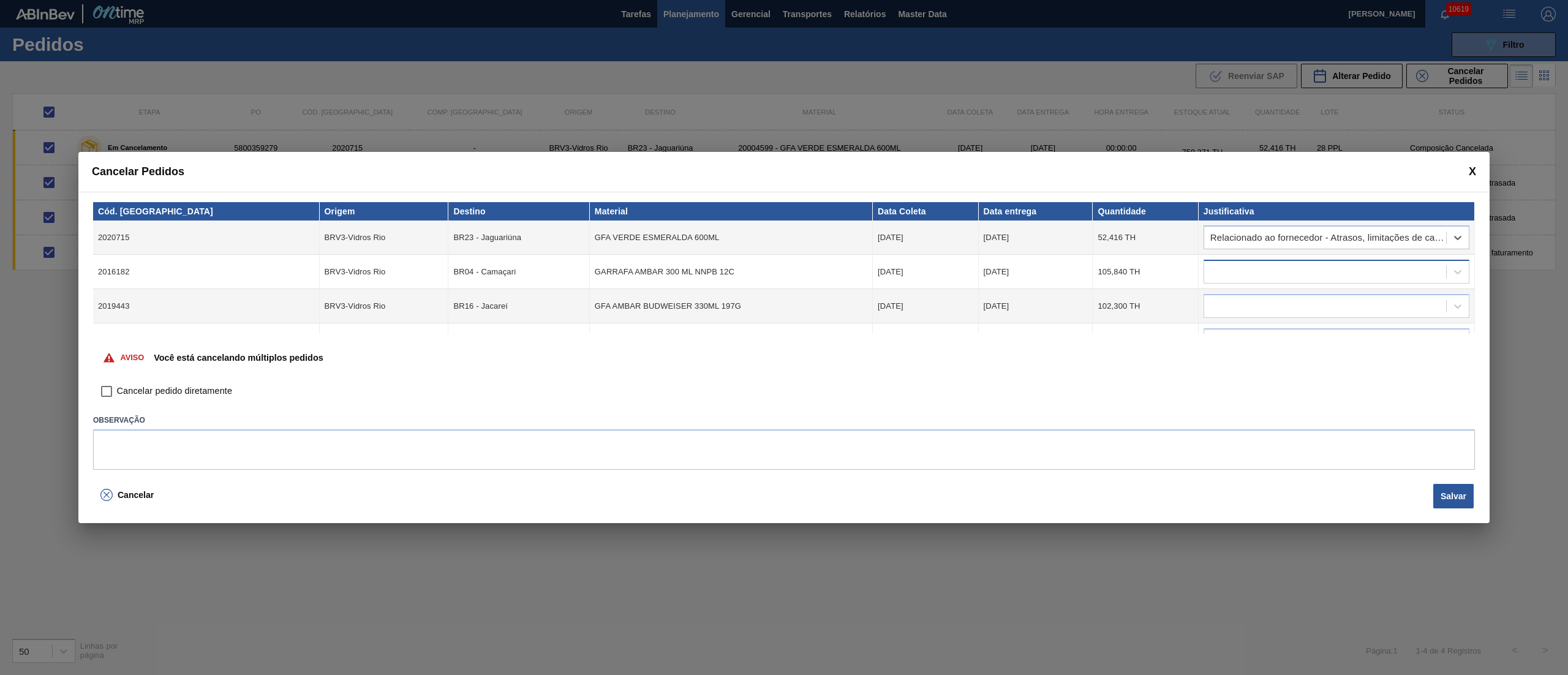
click at [1238, 267] on div at bounding box center [1324, 271] width 242 height 18
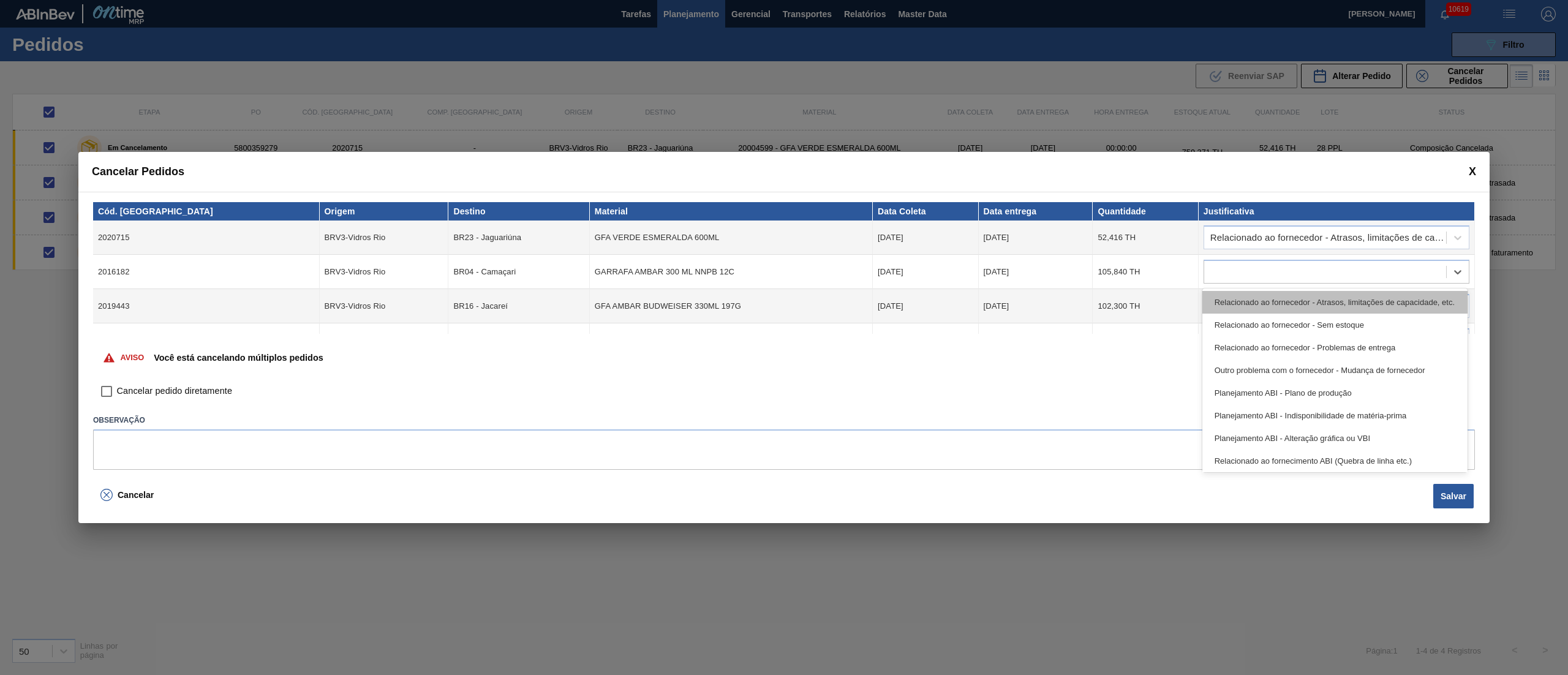
click at [1244, 293] on div "Relacionado ao fornecedor - Atrasos, limitações de capacidade, etc." at bounding box center [1334, 302] width 266 height 23
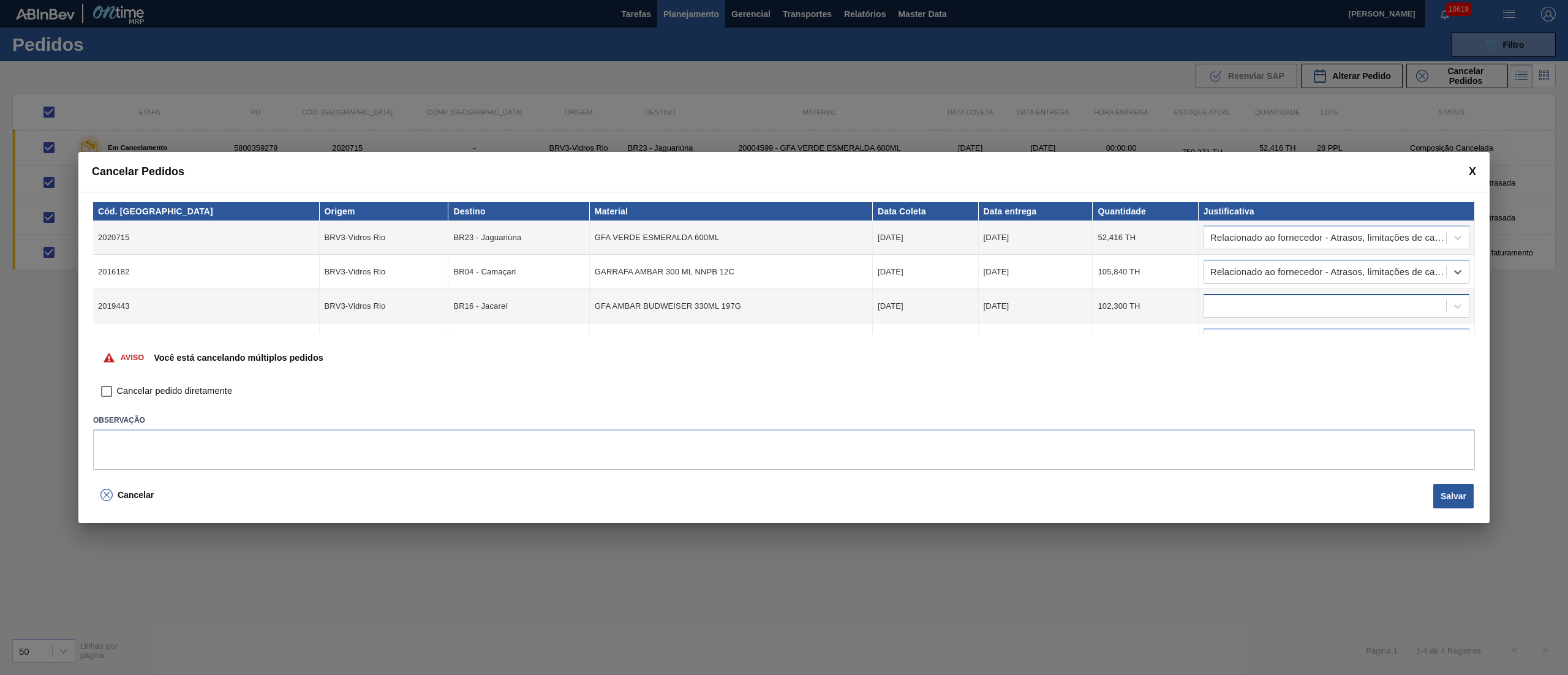
click at [1244, 296] on div at bounding box center [1336, 306] width 266 height 24
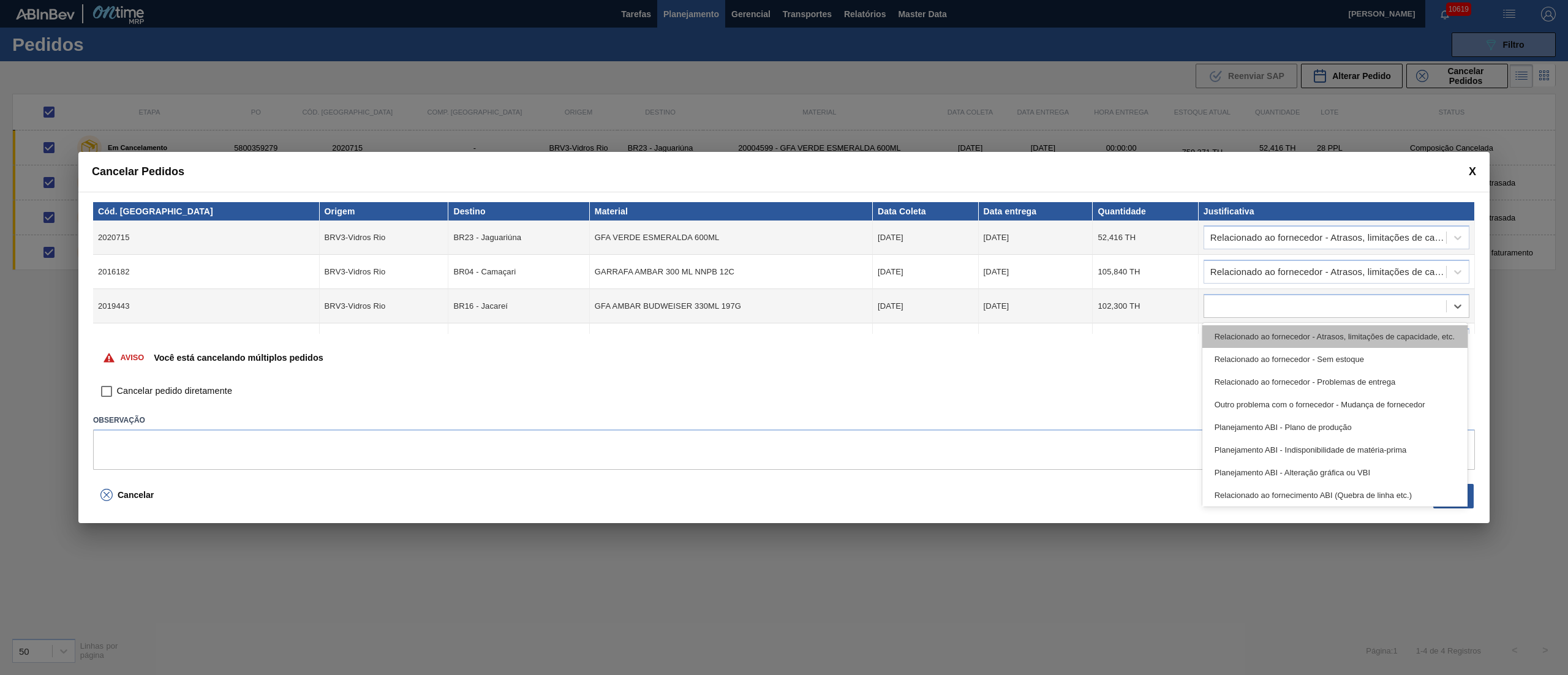
click at [1251, 338] on div "Relacionado ao fornecedor - Atrasos, limitações de capacidade, etc." at bounding box center [1334, 336] width 266 height 23
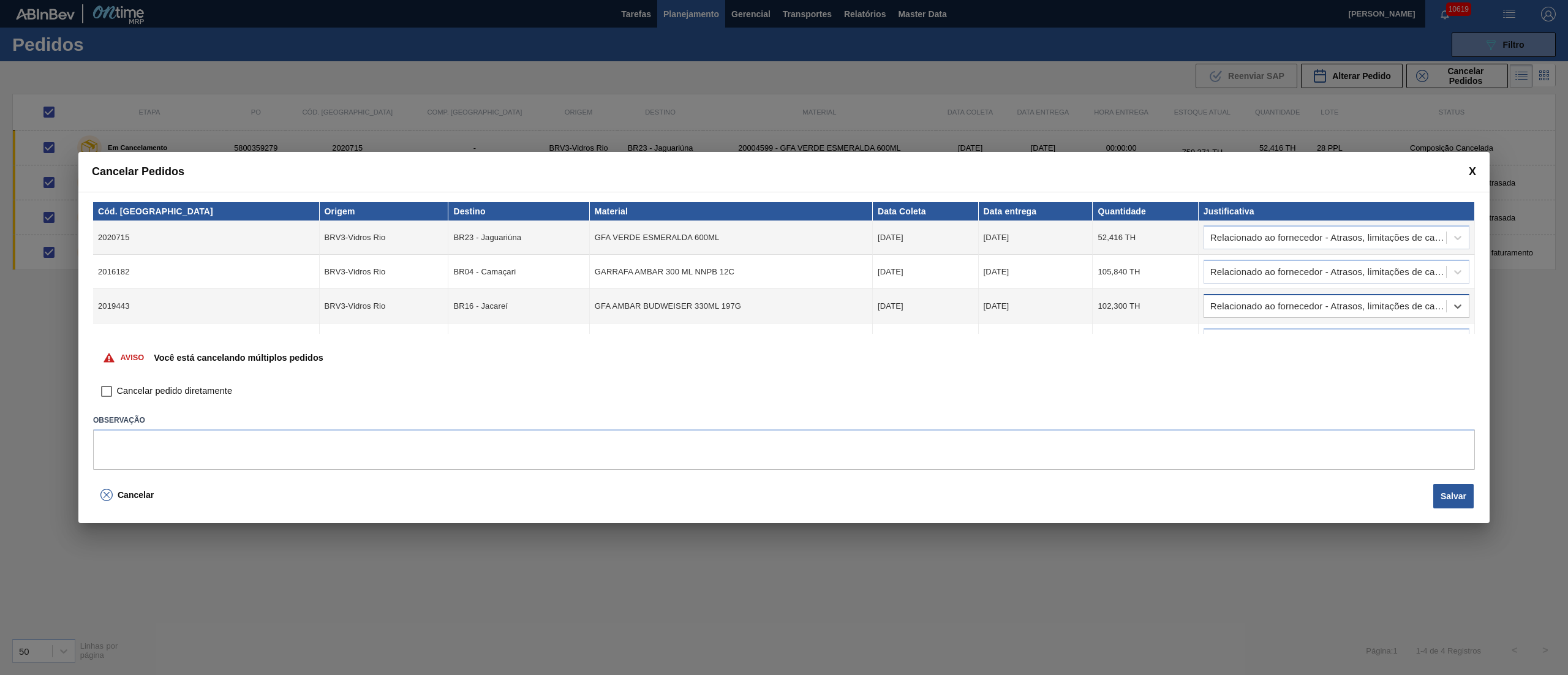
scroll to position [24, 0]
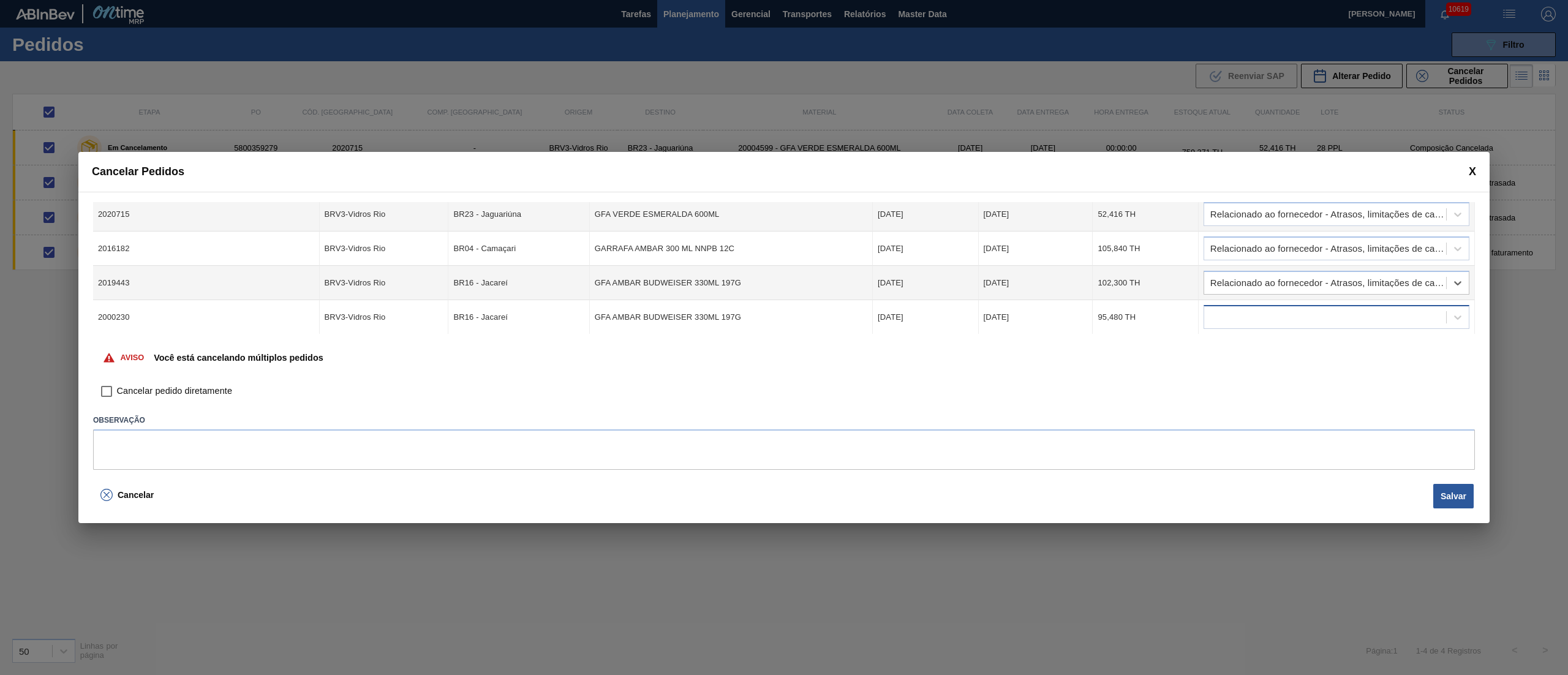
click at [1242, 315] on div at bounding box center [1324, 317] width 242 height 18
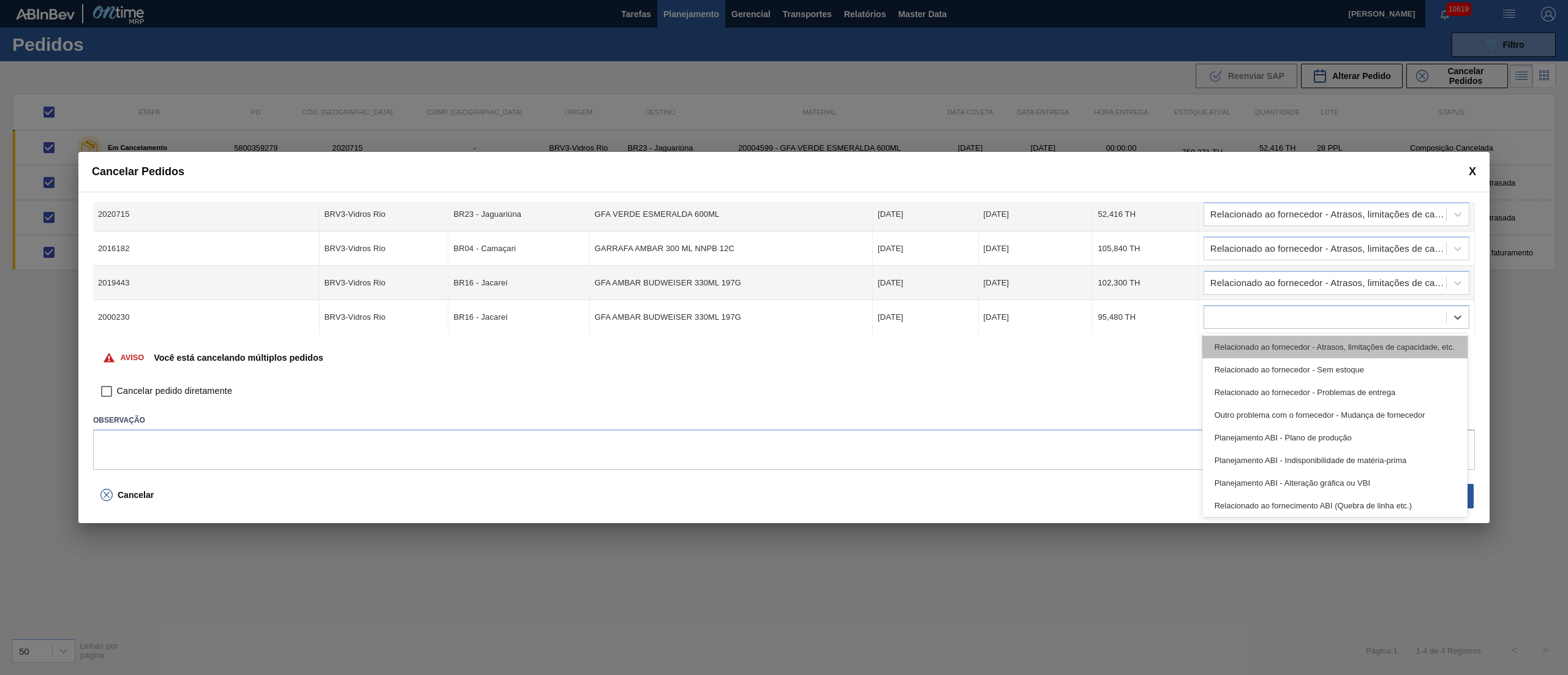
click at [1251, 347] on div "Relacionado ao fornecedor - Atrasos, limitações de capacidade, etc." at bounding box center [1334, 346] width 266 height 23
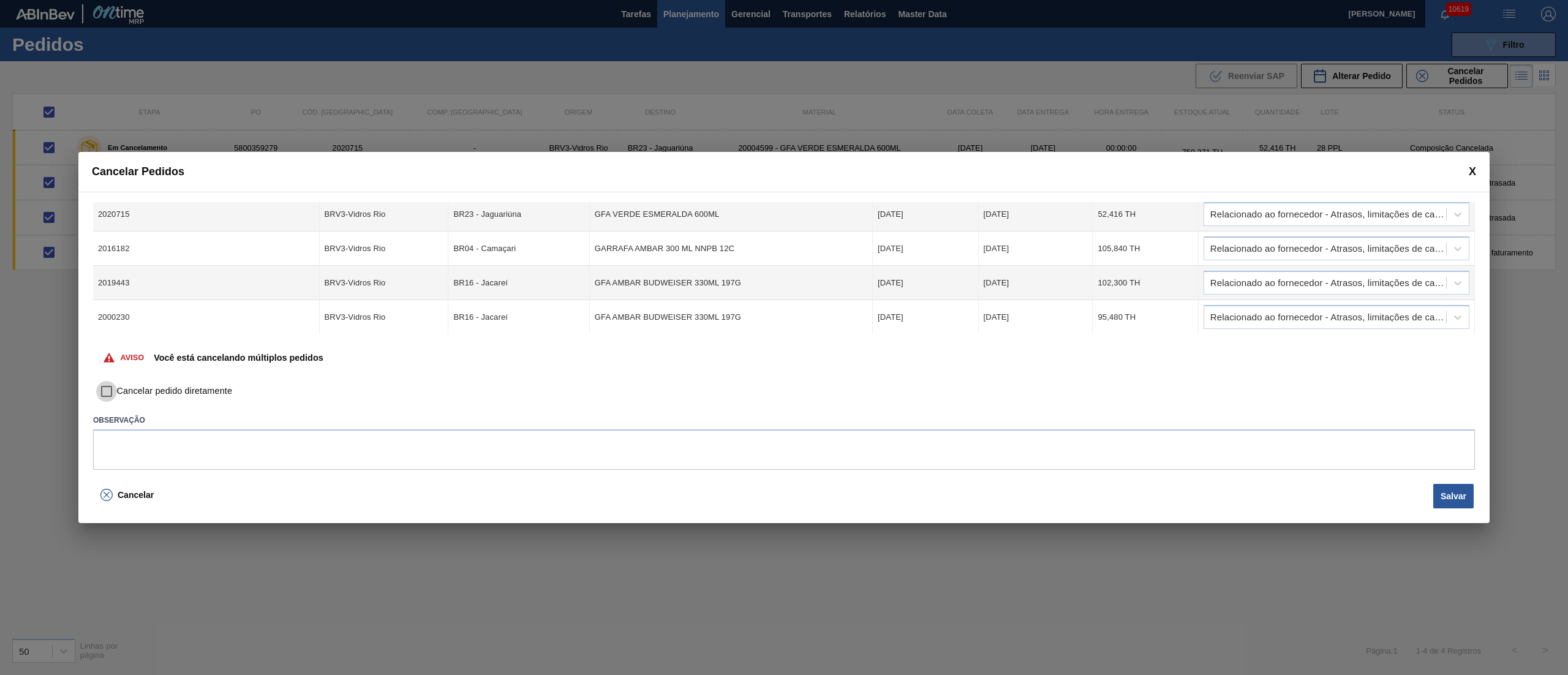
click at [113, 393] on input "Cancelar pedido diretamente" at bounding box center [106, 391] width 21 height 21
click at [1433, 497] on button "Salvar" at bounding box center [1453, 496] width 40 height 24
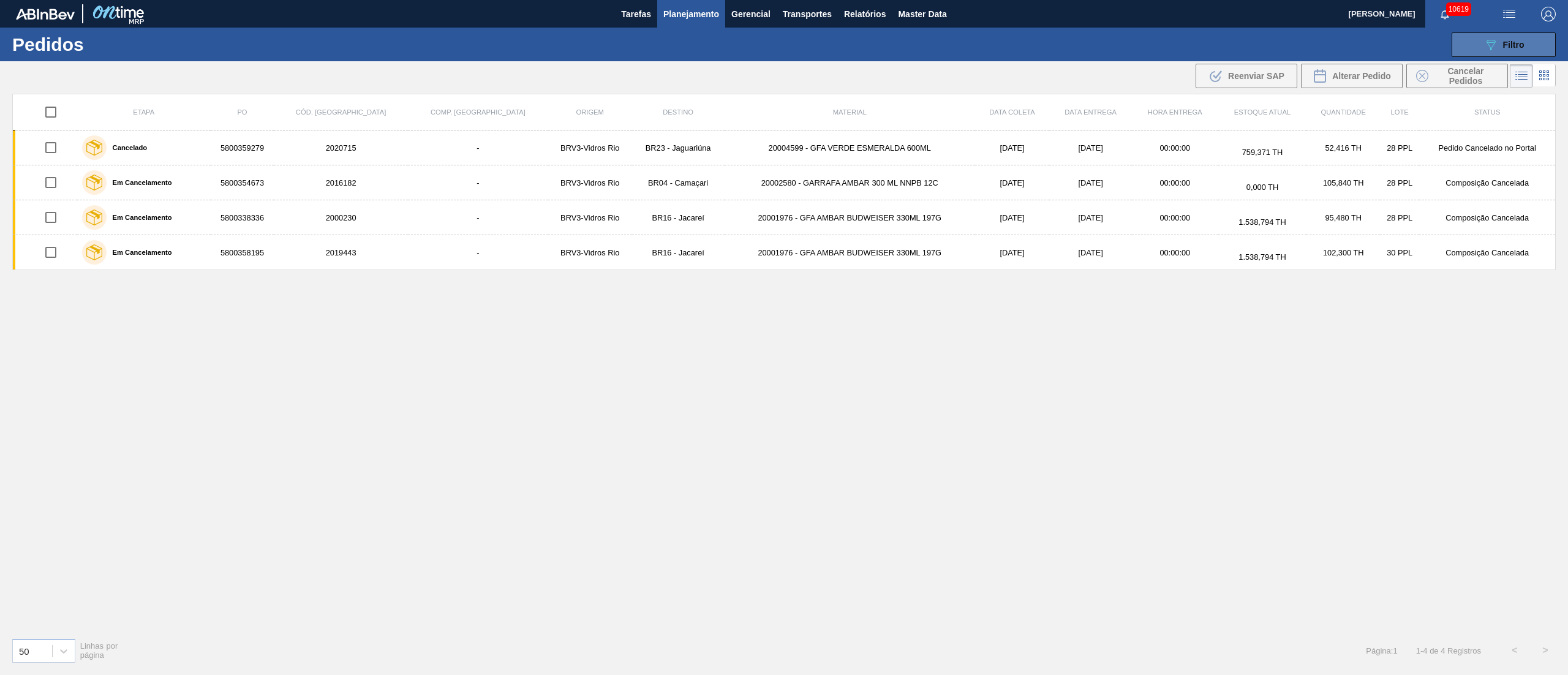
click at [1504, 55] on button "089F7B8B-B2A5-4AFE-B5C0-19BA573D28AC Filtro" at bounding box center [1504, 45] width 105 height 24
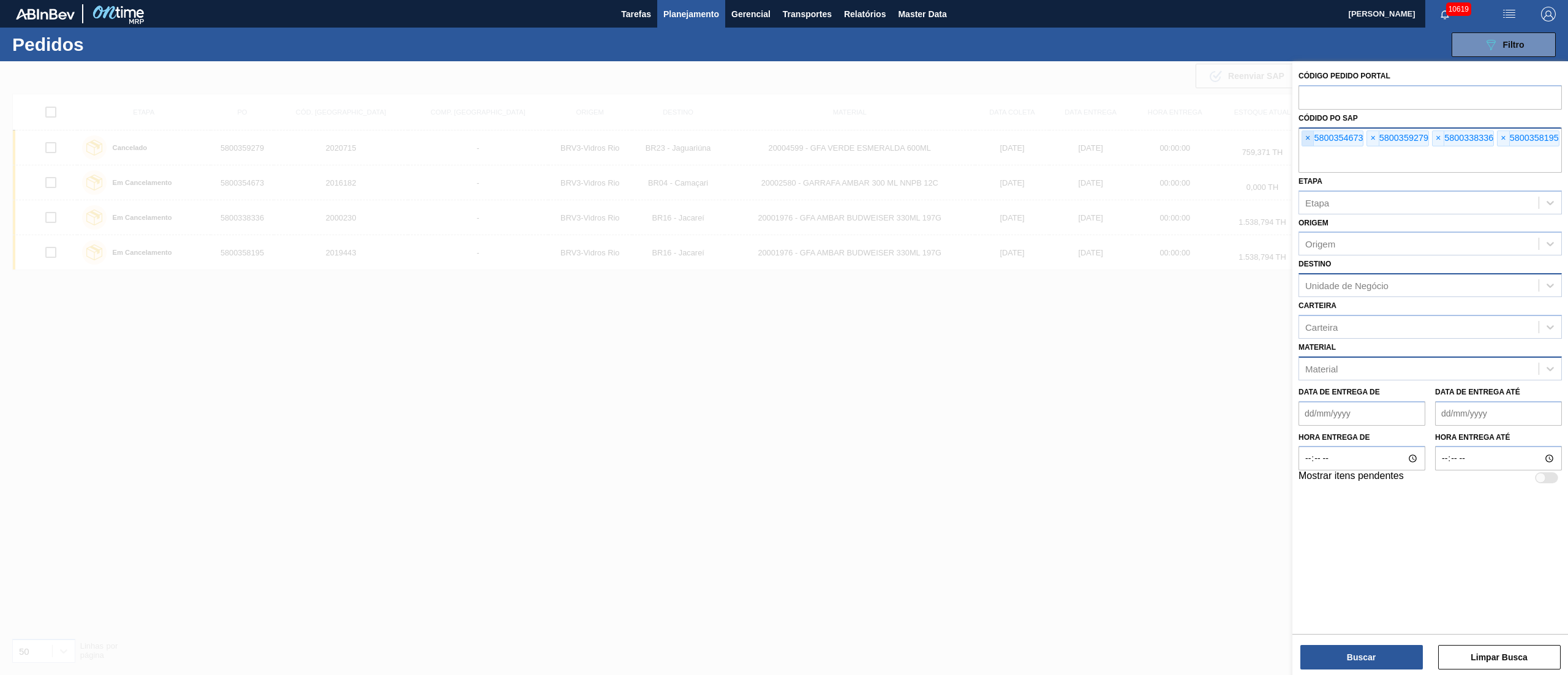
click at [1312, 140] on span "×" at bounding box center [1308, 137] width 12 height 14
click at [1312, 149] on input "text" at bounding box center [1430, 161] width 263 height 24
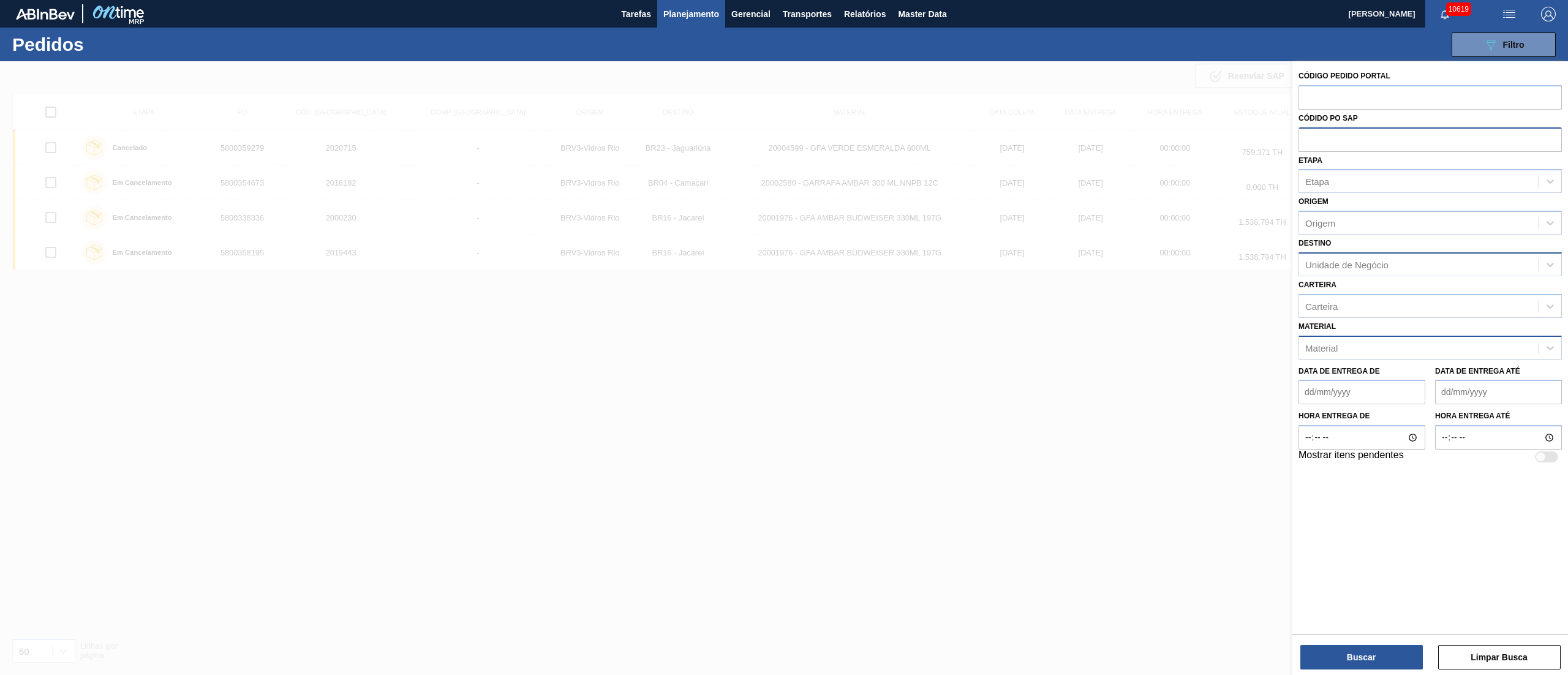
paste input "text"
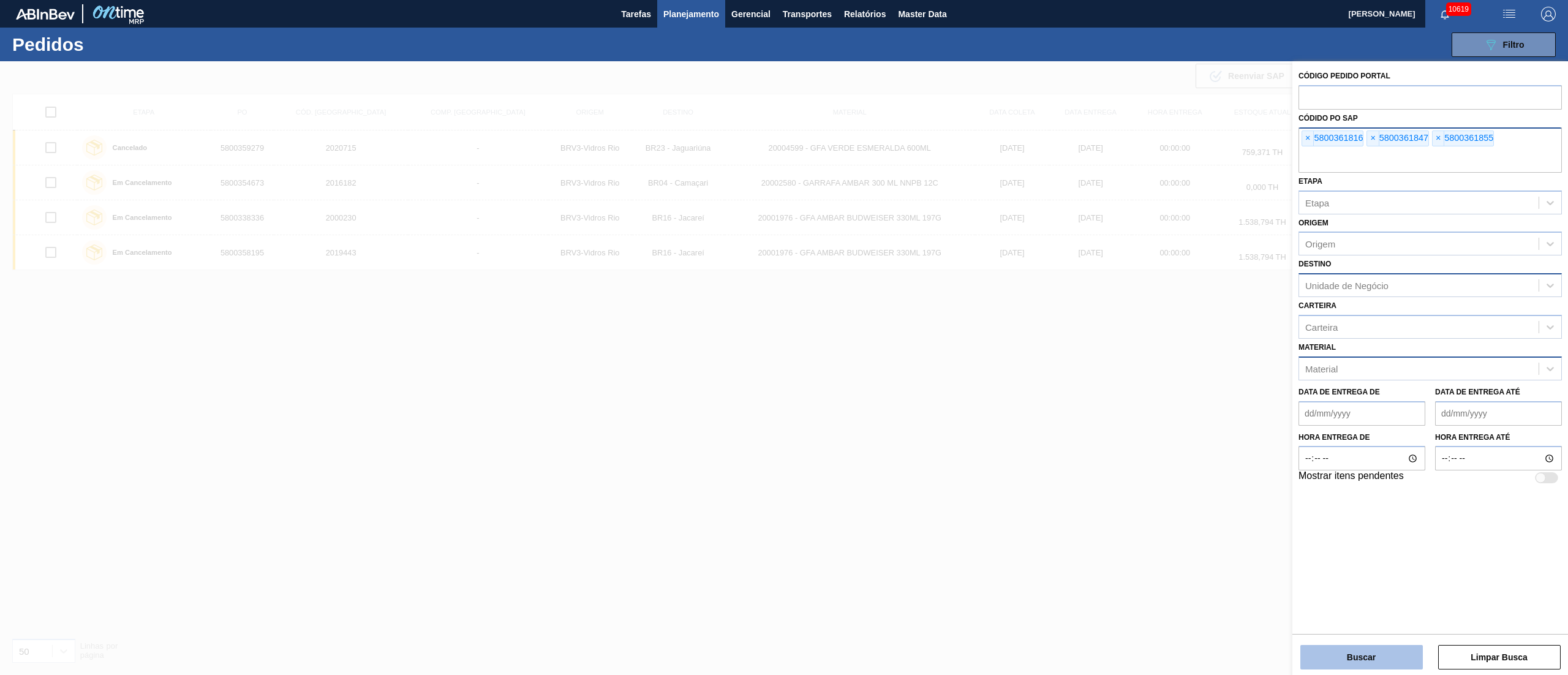
click at [1361, 654] on button "Buscar" at bounding box center [1361, 656] width 122 height 24
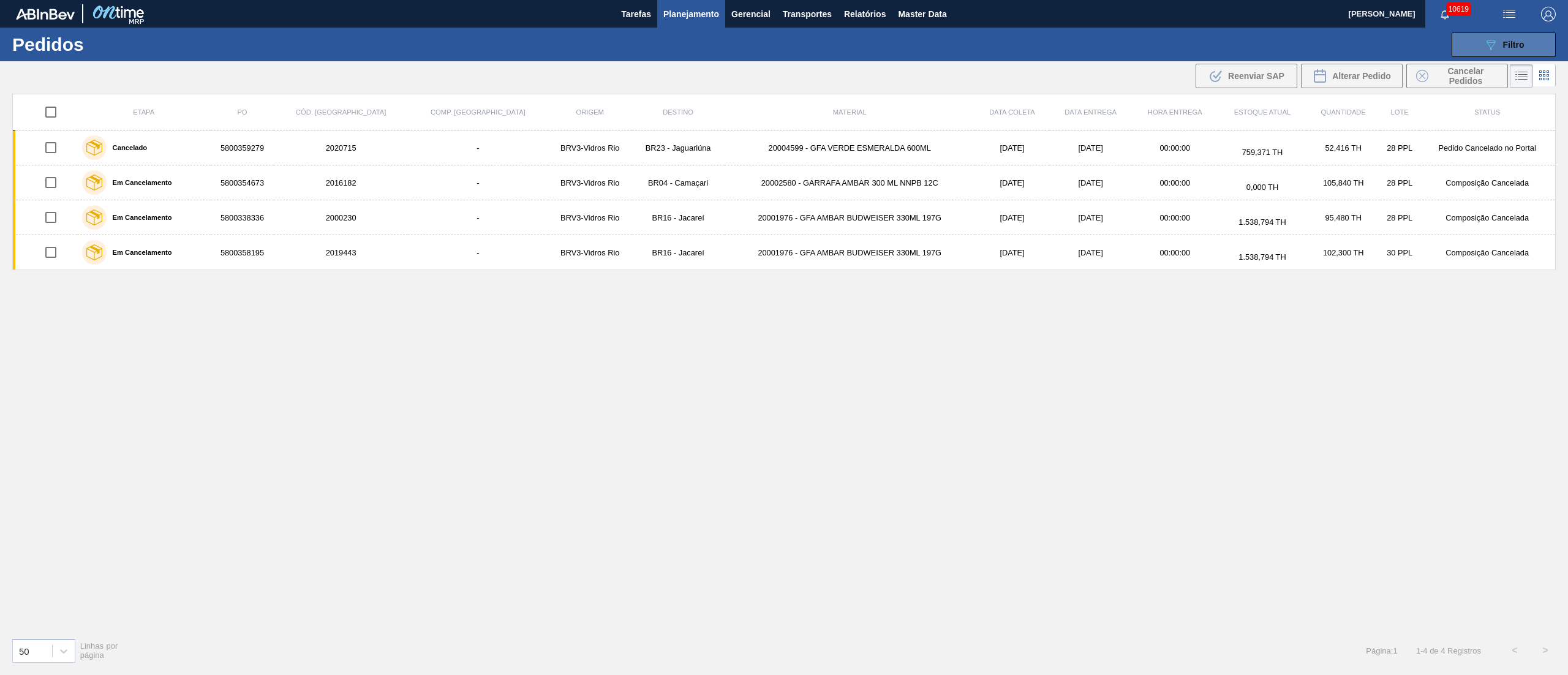
click at [1489, 49] on icon "089F7B8B-B2A5-4AFE-B5C0-19BA573D28AC" at bounding box center [1490, 44] width 14 height 14
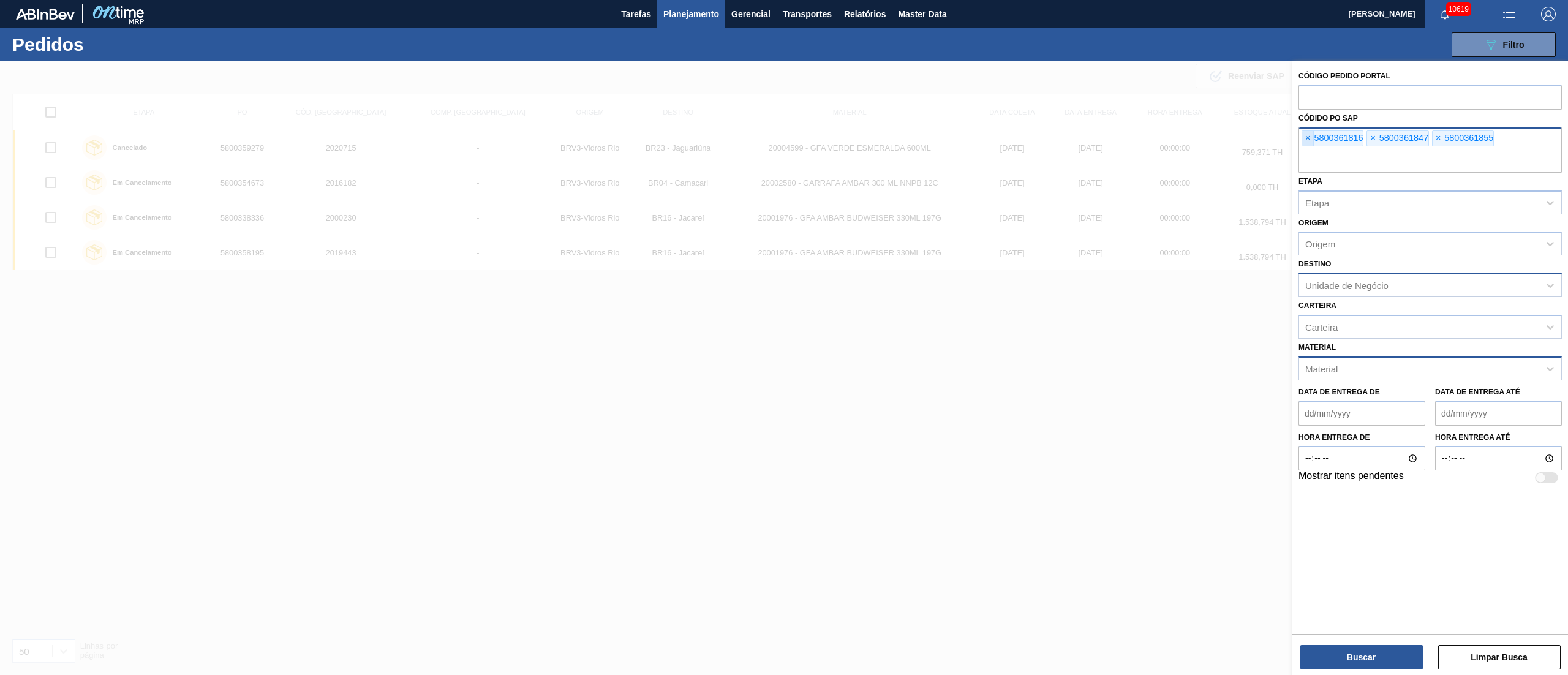
click at [1307, 139] on span "×" at bounding box center [1308, 137] width 12 height 14
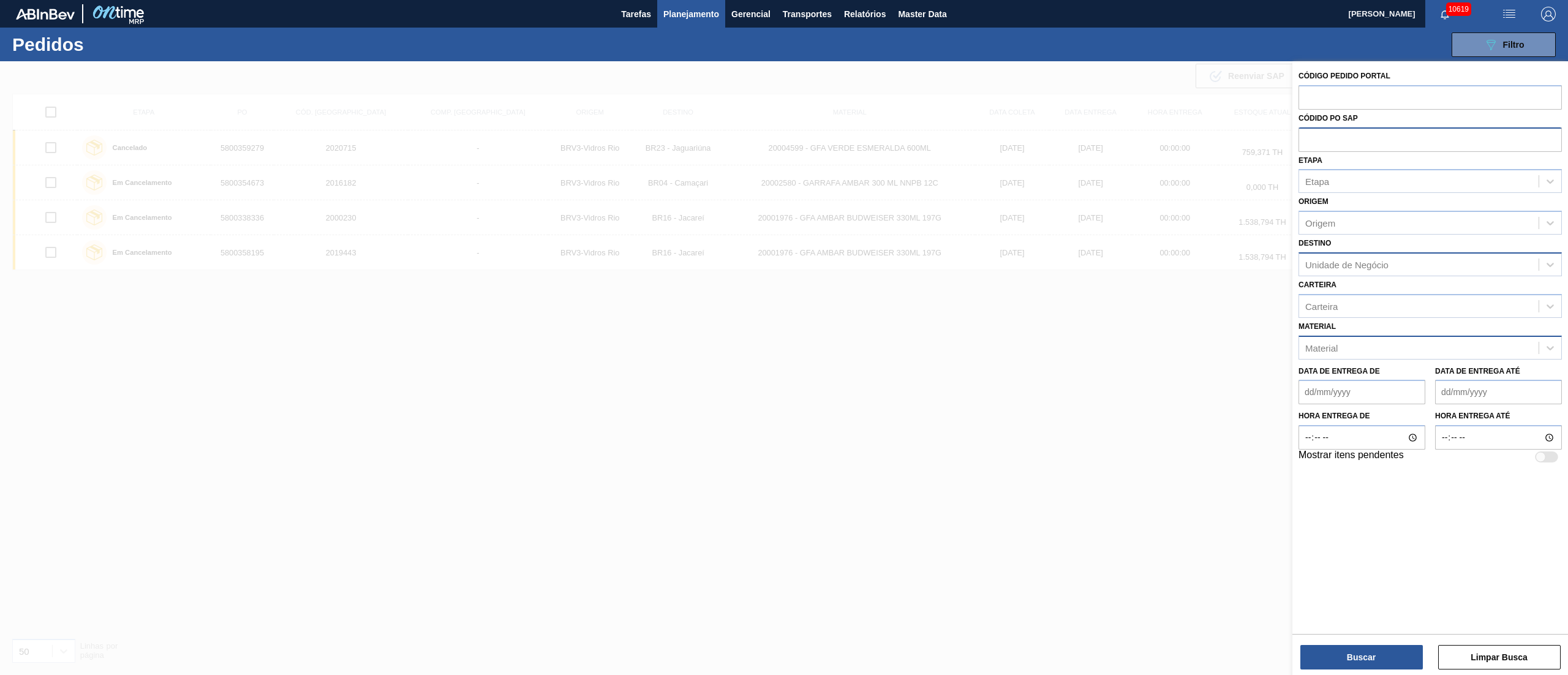
click at [1307, 139] on input "text" at bounding box center [1430, 139] width 263 height 24
paste input "text"
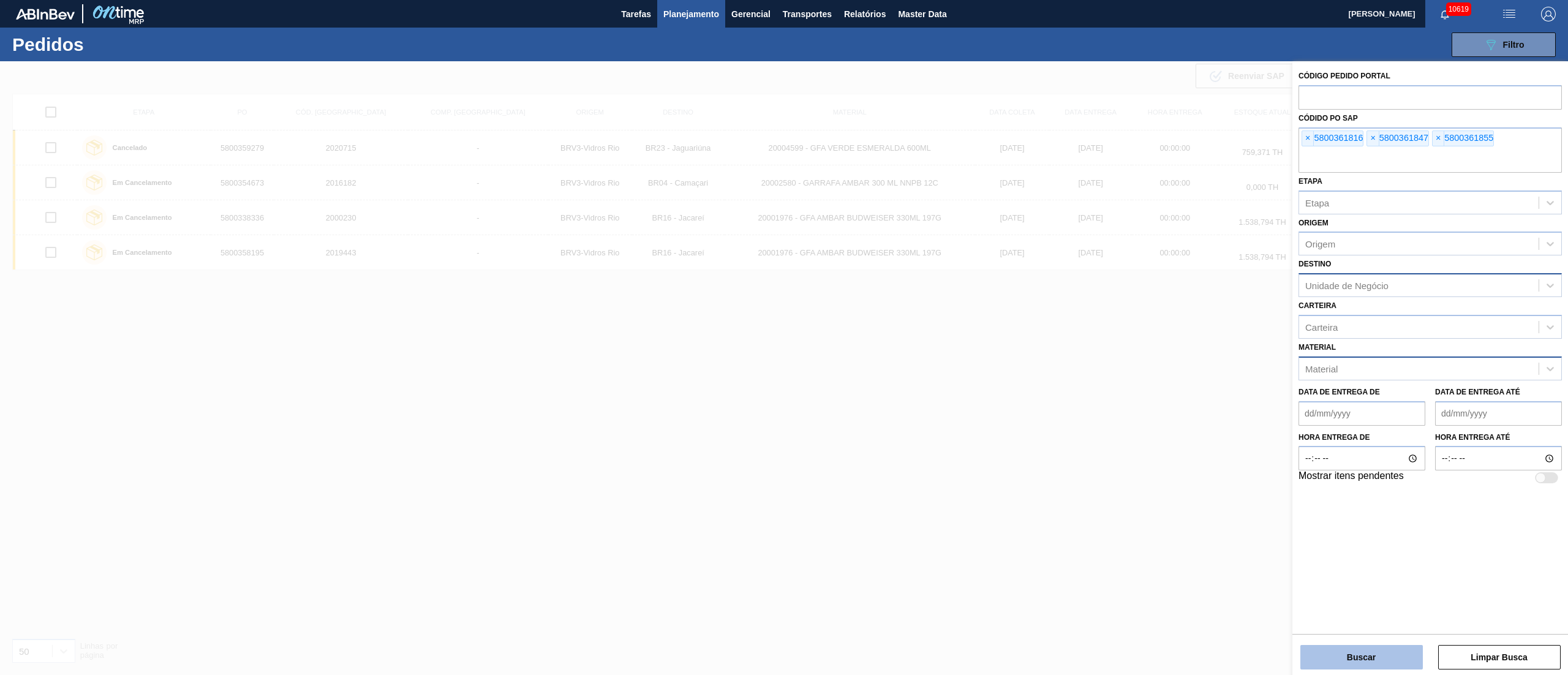
click at [1362, 646] on button "Buscar" at bounding box center [1361, 656] width 122 height 24
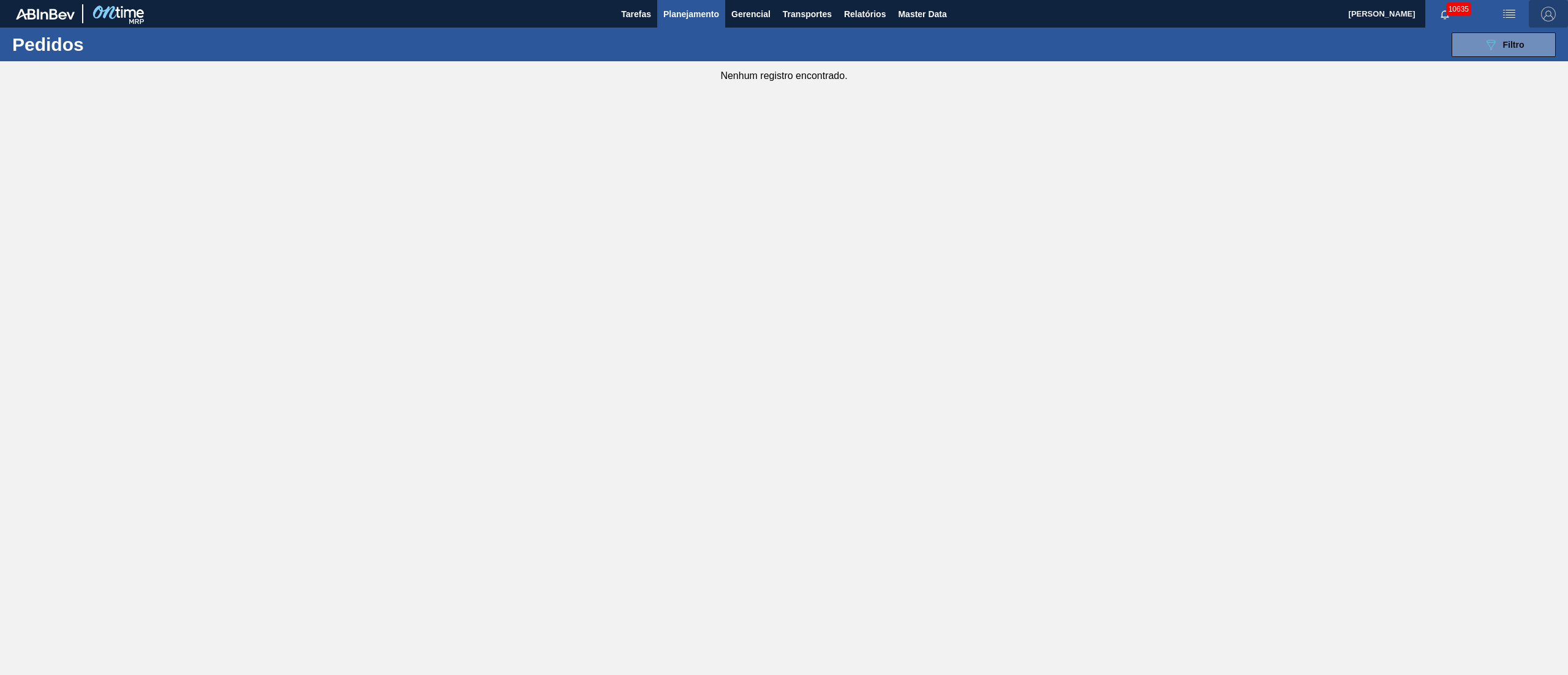
click at [1540, 17] on span "button" at bounding box center [1548, 13] width 30 height 14
click at [1510, 109] on div at bounding box center [1516, 110] width 24 height 11
checkbox input "true"
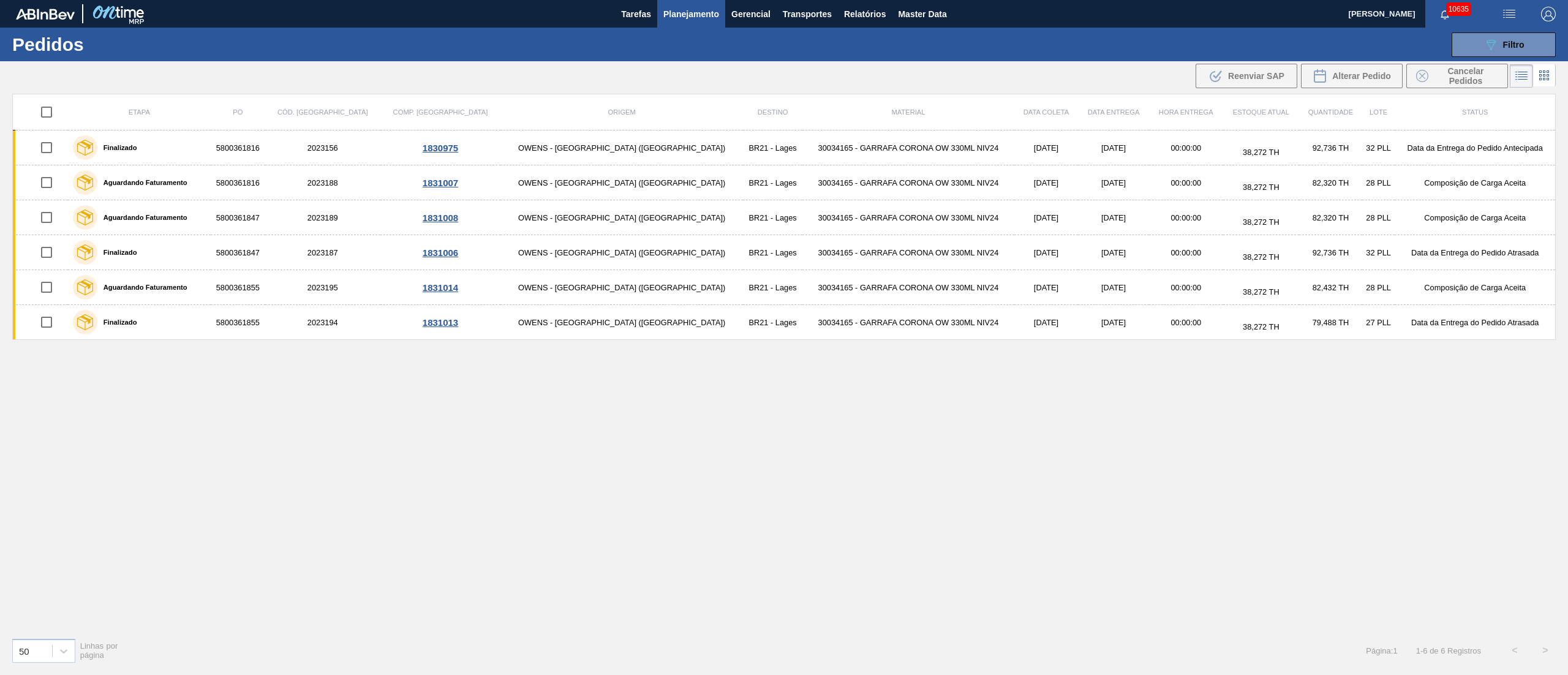
click at [687, 14] on span "Planejamento" at bounding box center [691, 13] width 56 height 14
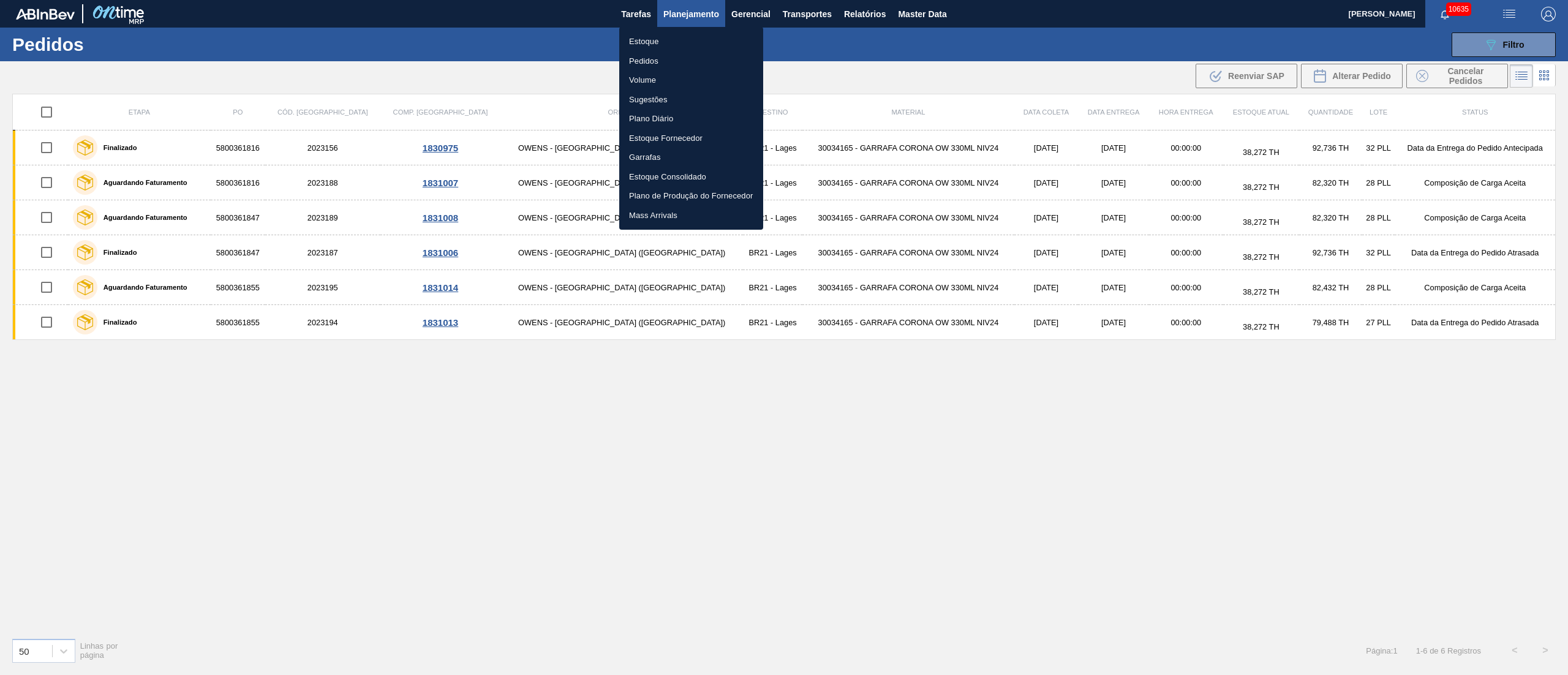
click at [642, 56] on li "Pedidos" at bounding box center [691, 61] width 144 height 19
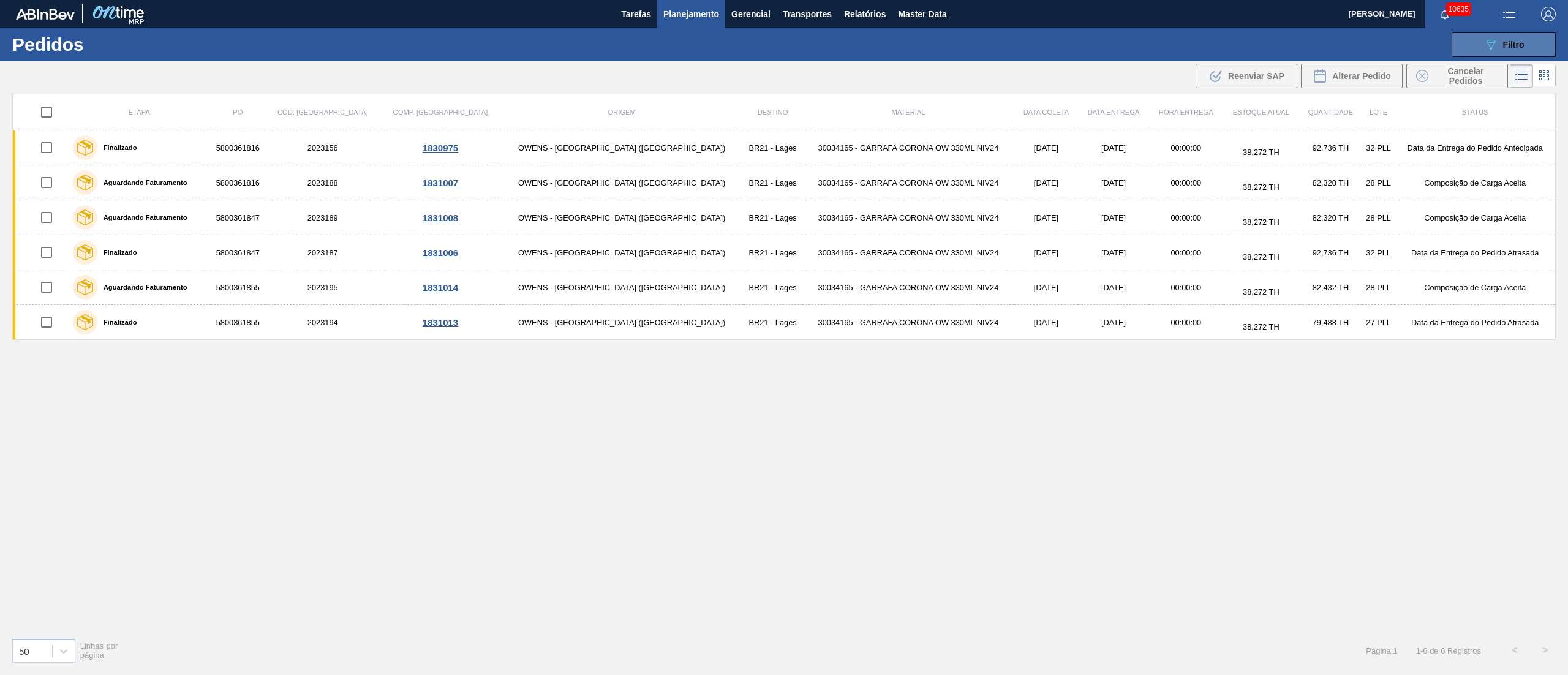
click at [1506, 34] on button "089F7B8B-B2A5-4AFE-B5C0-19BA573D28AC Filtro" at bounding box center [1504, 45] width 105 height 24
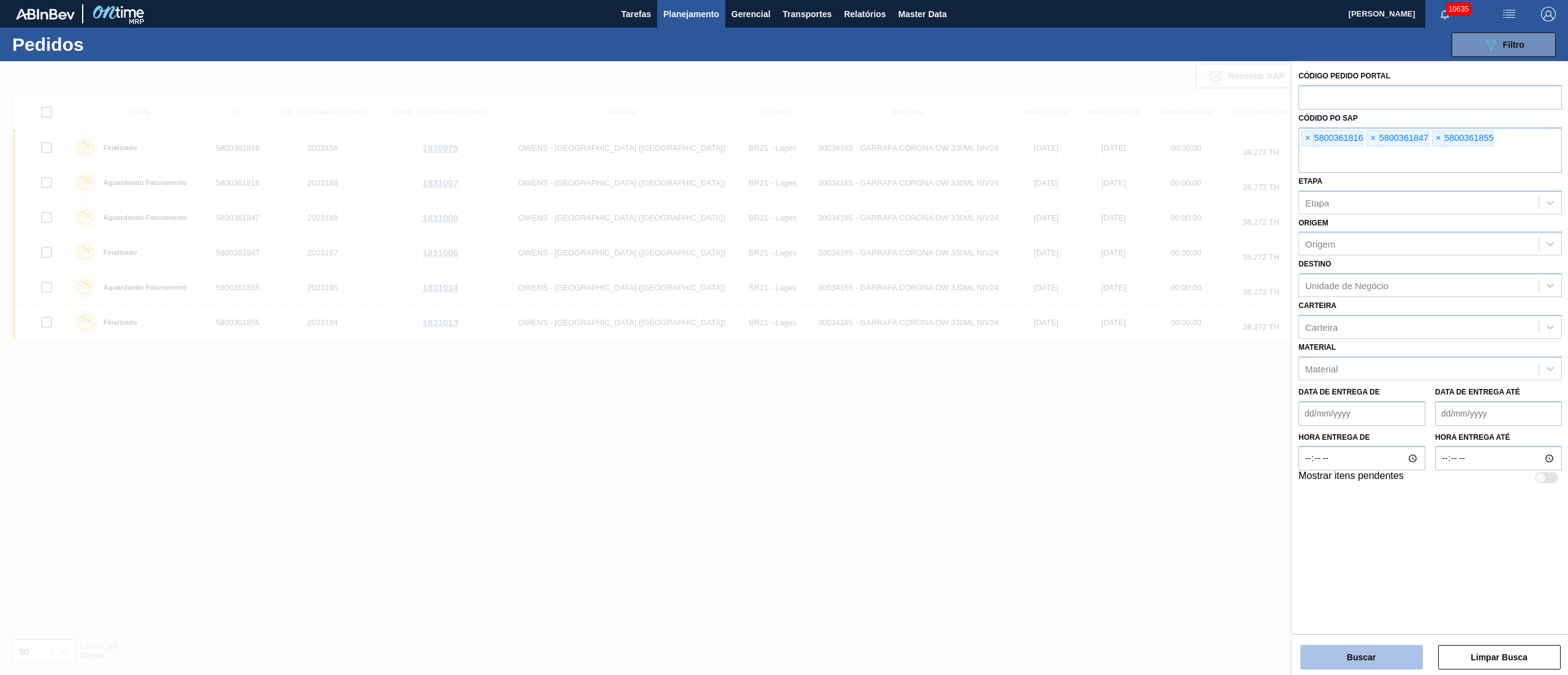
click at [1356, 657] on button "Buscar" at bounding box center [1361, 656] width 122 height 24
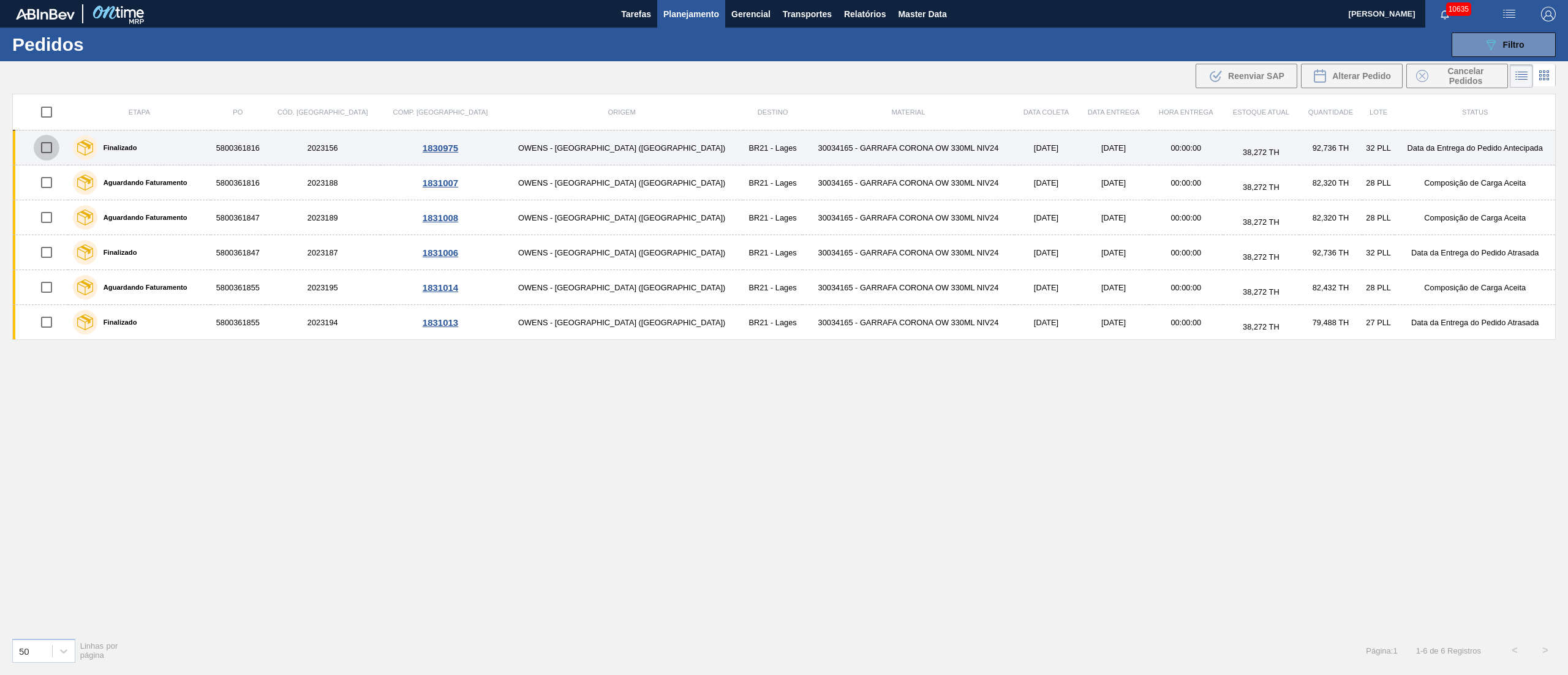
click at [49, 151] on input "checkbox" at bounding box center [46, 147] width 26 height 26
checkbox input "true"
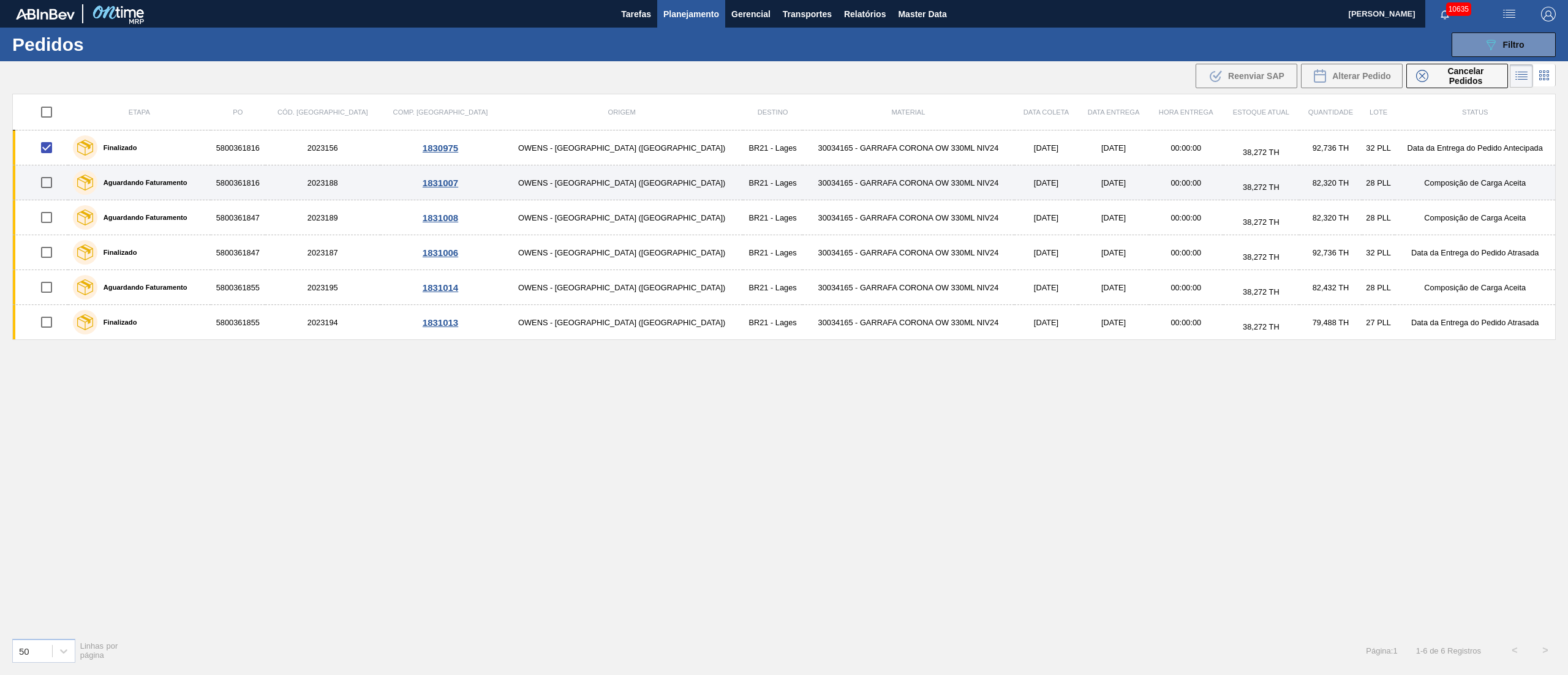
click at [40, 193] on input "checkbox" at bounding box center [46, 182] width 26 height 26
checkbox input "true"
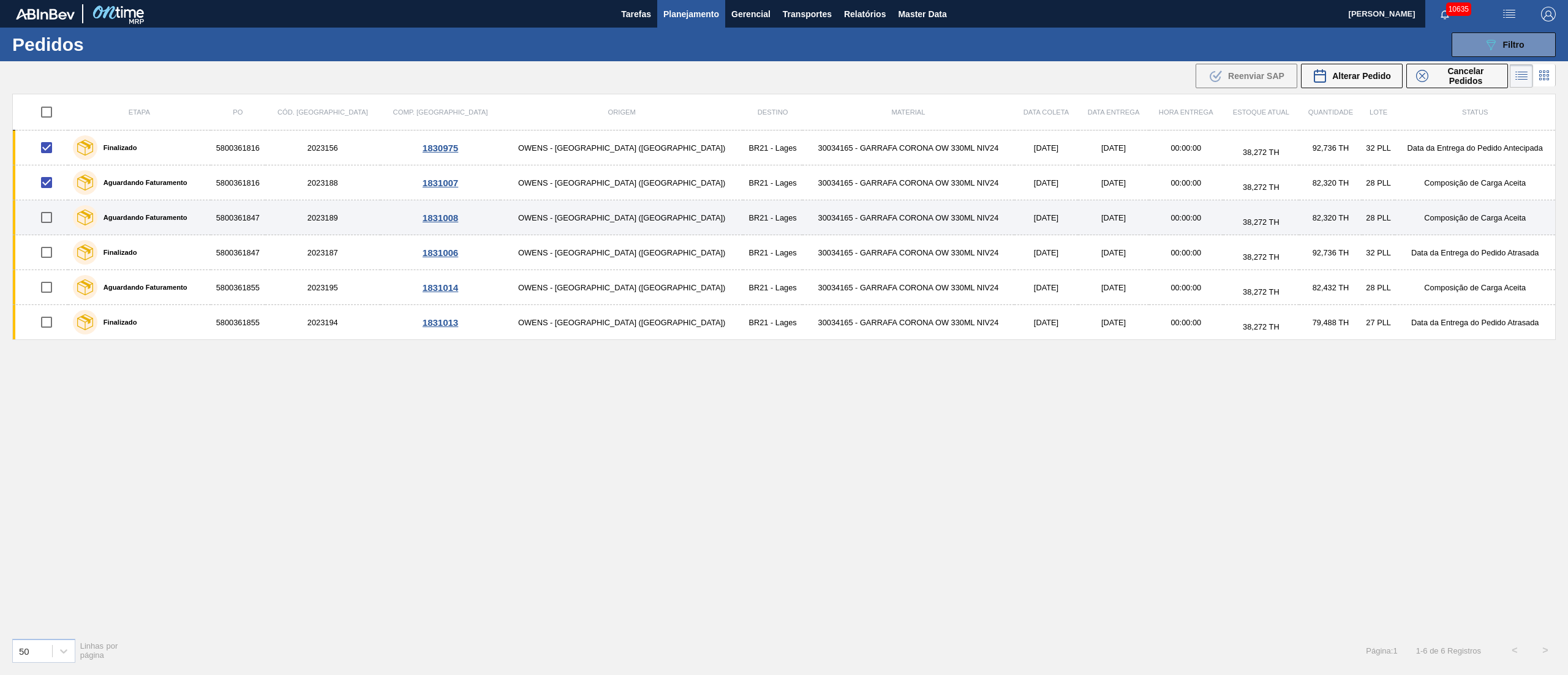
click at [49, 222] on input "checkbox" at bounding box center [46, 217] width 26 height 26
checkbox input "true"
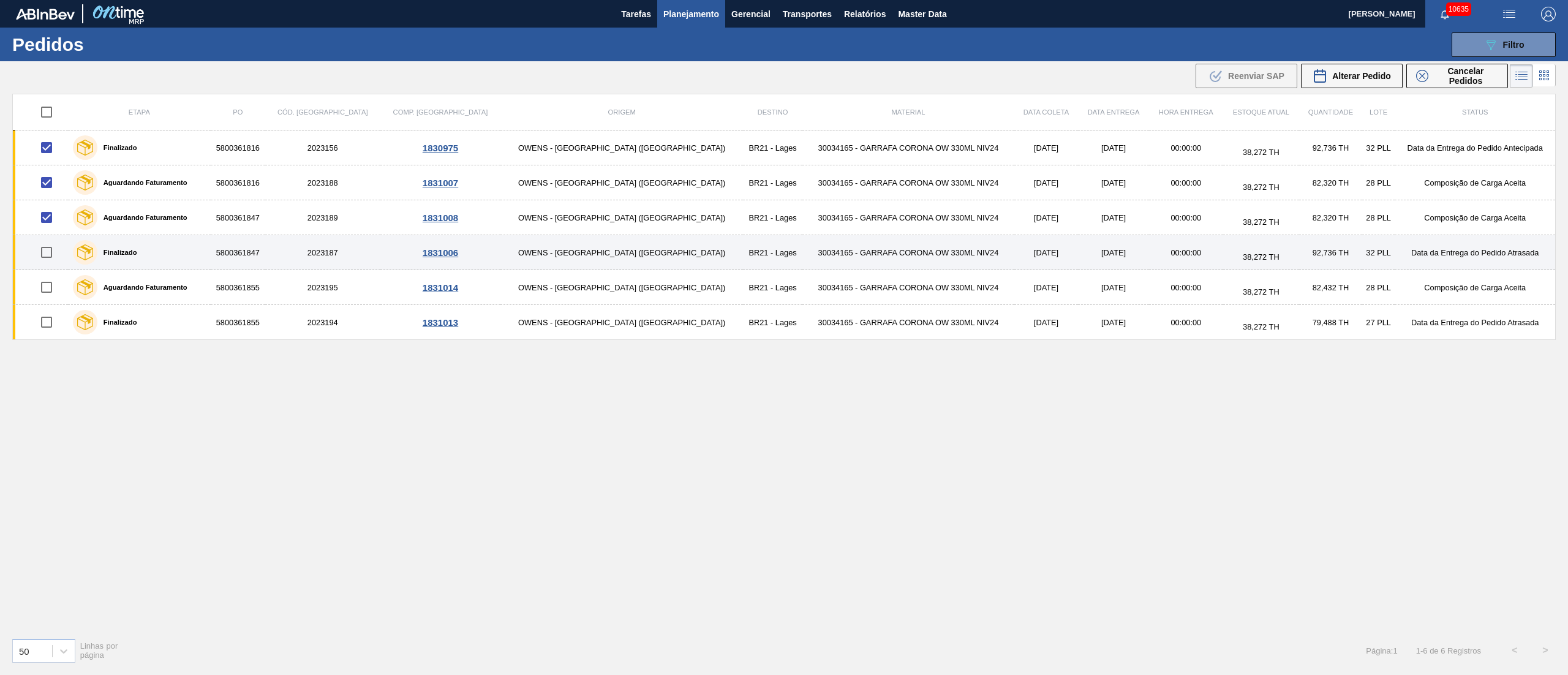
click at [49, 249] on input "checkbox" at bounding box center [46, 252] width 26 height 26
checkbox input "true"
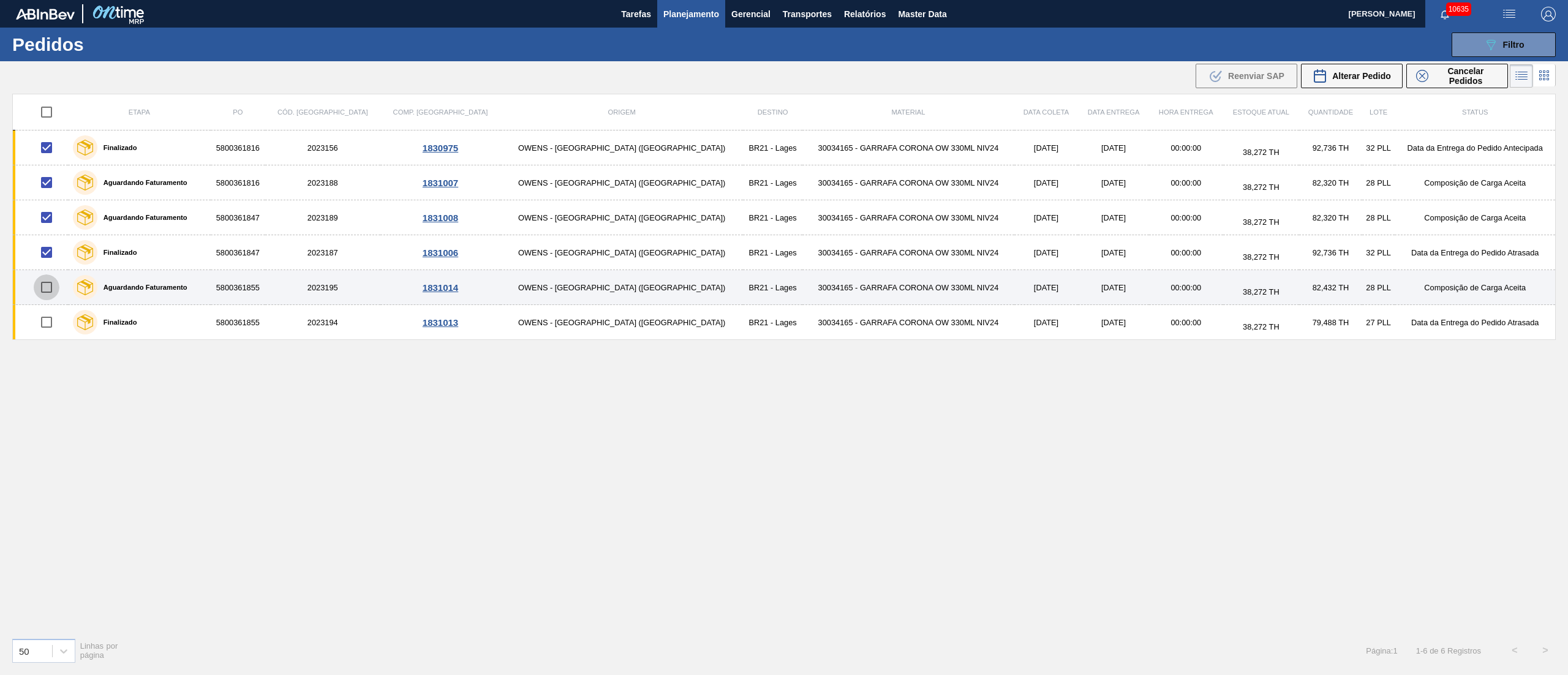
click at [49, 288] on input "checkbox" at bounding box center [46, 287] width 26 height 26
checkbox input "true"
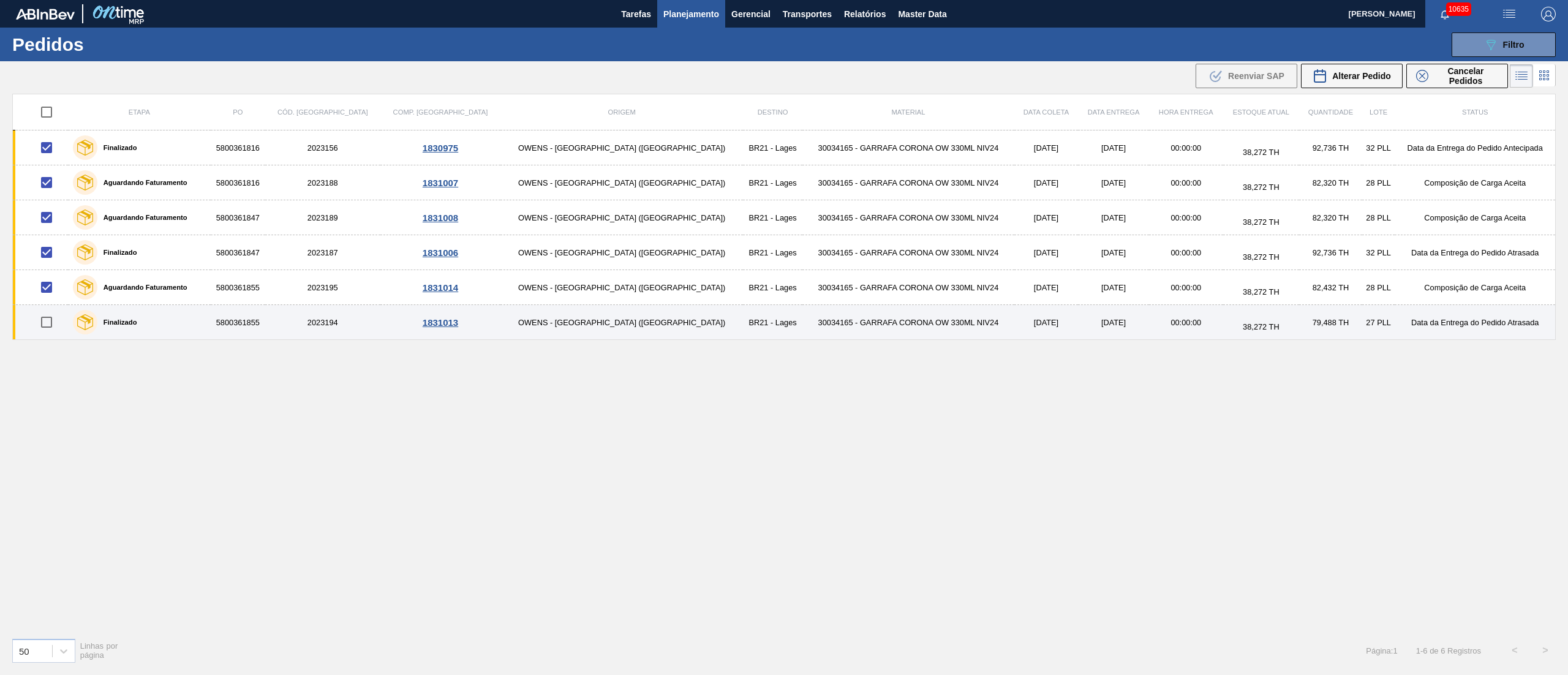
click at [50, 329] on input "checkbox" at bounding box center [46, 322] width 26 height 26
checkbox input "true"
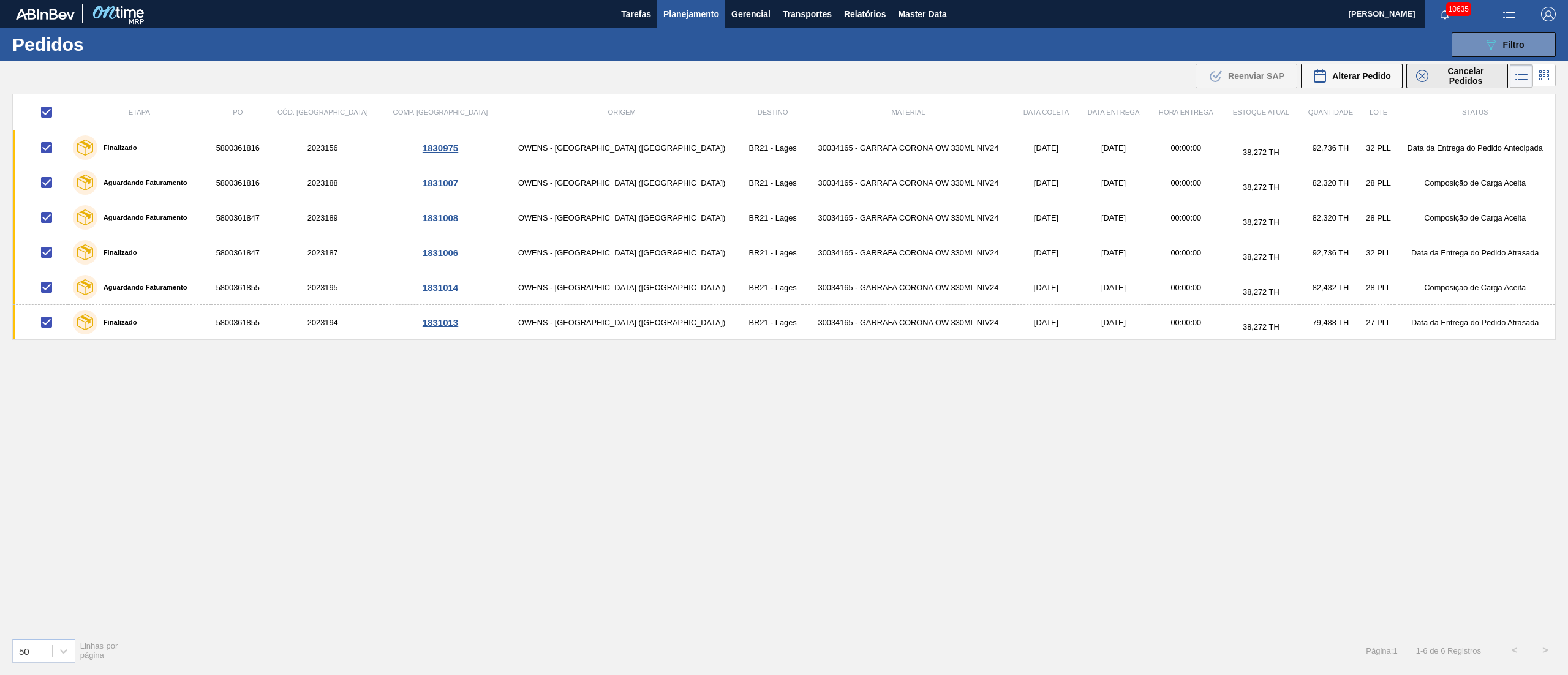
click at [1447, 75] on span "Cancelar Pedidos" at bounding box center [1465, 75] width 65 height 19
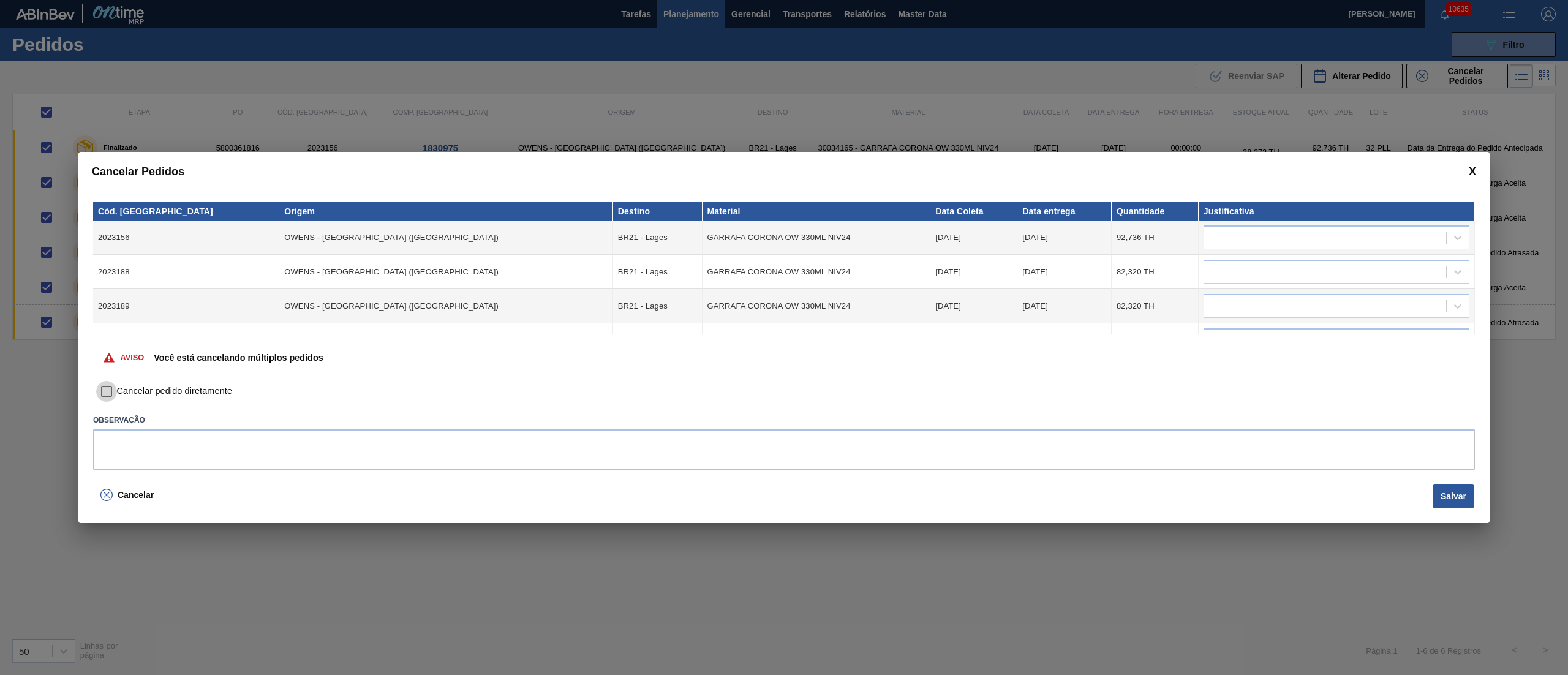
click at [109, 396] on input "Cancelar pedido diretamente" at bounding box center [106, 391] width 21 height 21
checkbox input "true"
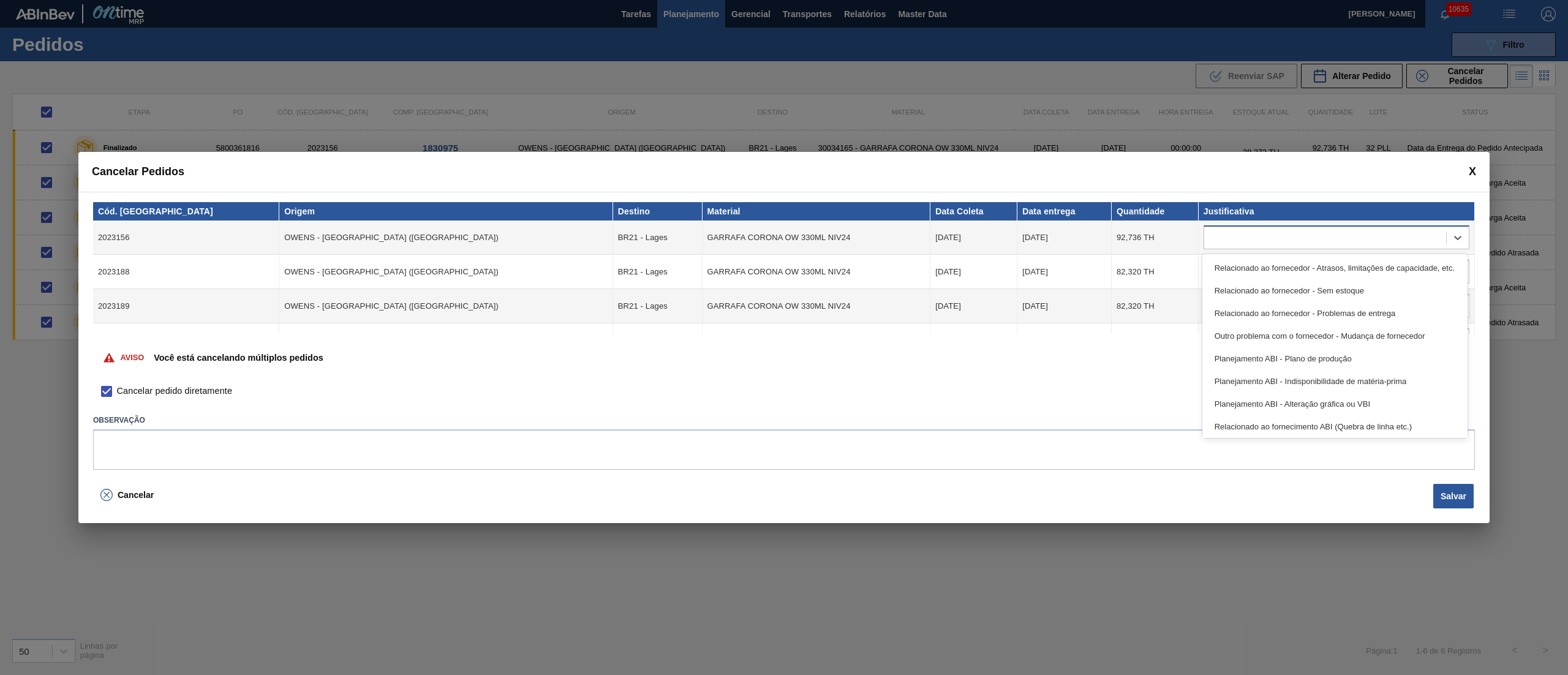
click at [1308, 232] on div at bounding box center [1324, 238] width 242 height 18
click at [1297, 261] on div "Relacionado ao fornecedor - Atrasos, limitações de capacidade, etc." at bounding box center [1334, 267] width 266 height 23
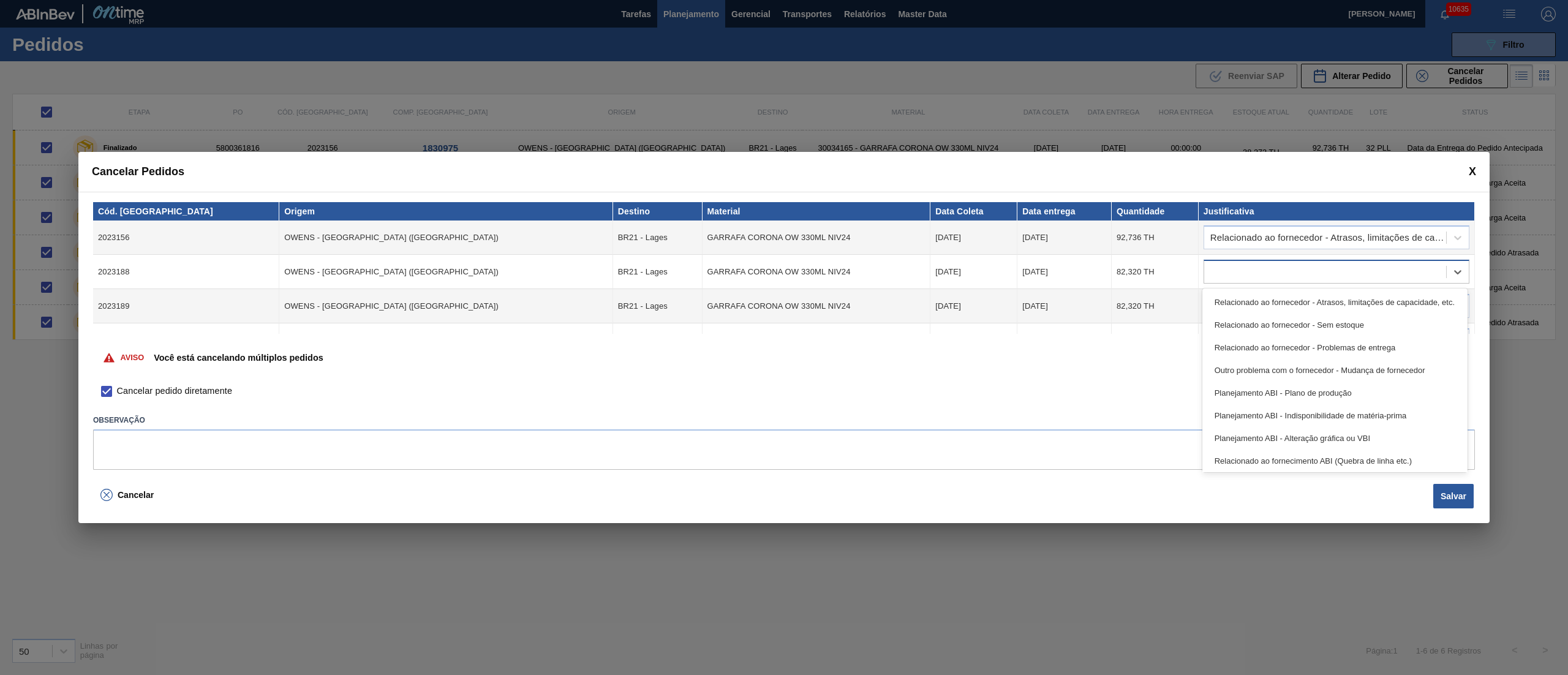
click at [1276, 268] on div at bounding box center [1324, 271] width 242 height 18
click at [1254, 308] on div "Relacionado ao fornecedor - Atrasos, limitações de capacidade, etc." at bounding box center [1334, 302] width 266 height 23
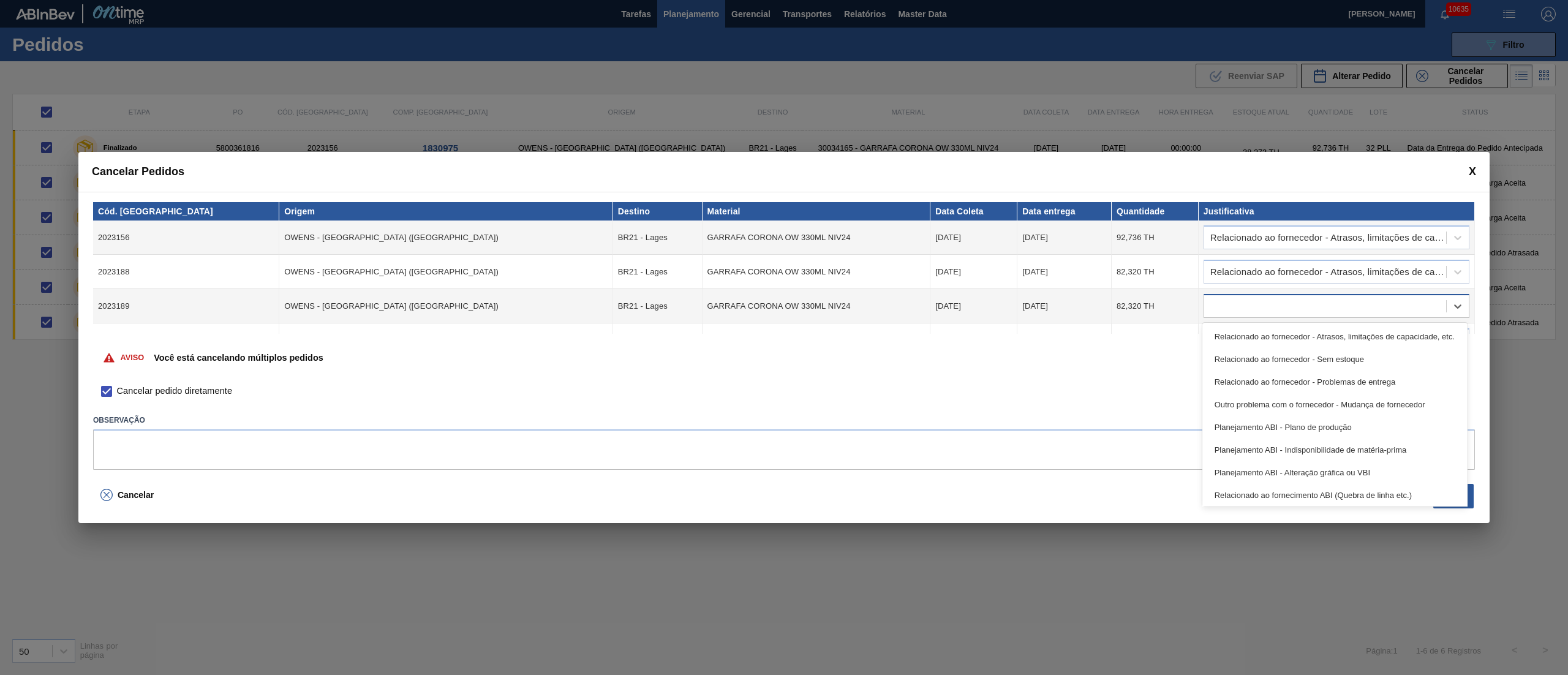
click at [1254, 301] on div at bounding box center [1324, 306] width 242 height 18
click at [1248, 333] on div "Relacionado ao fornecedor - Atrasos, limitações de capacidade, etc." at bounding box center [1334, 336] width 266 height 23
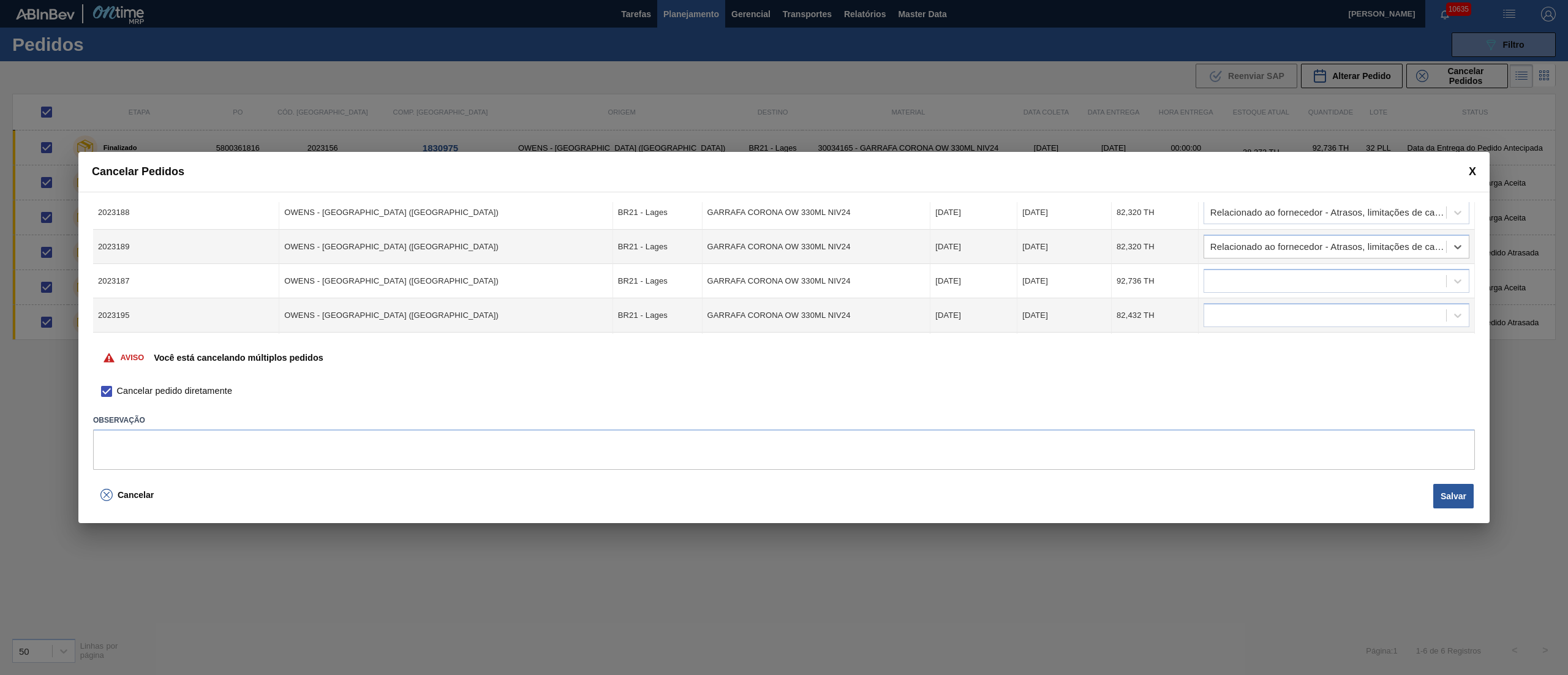
scroll to position [92, 0]
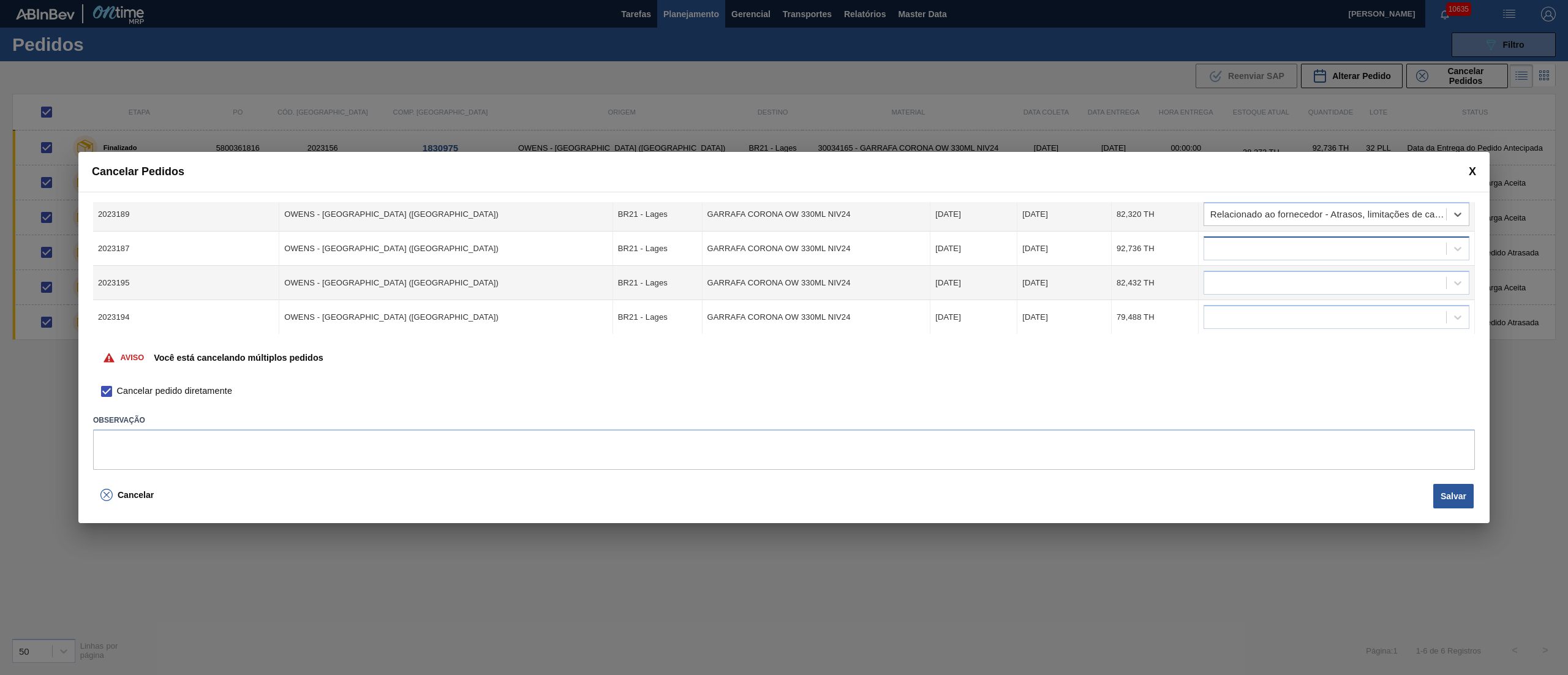
click at [1242, 245] on div at bounding box center [1324, 249] width 242 height 18
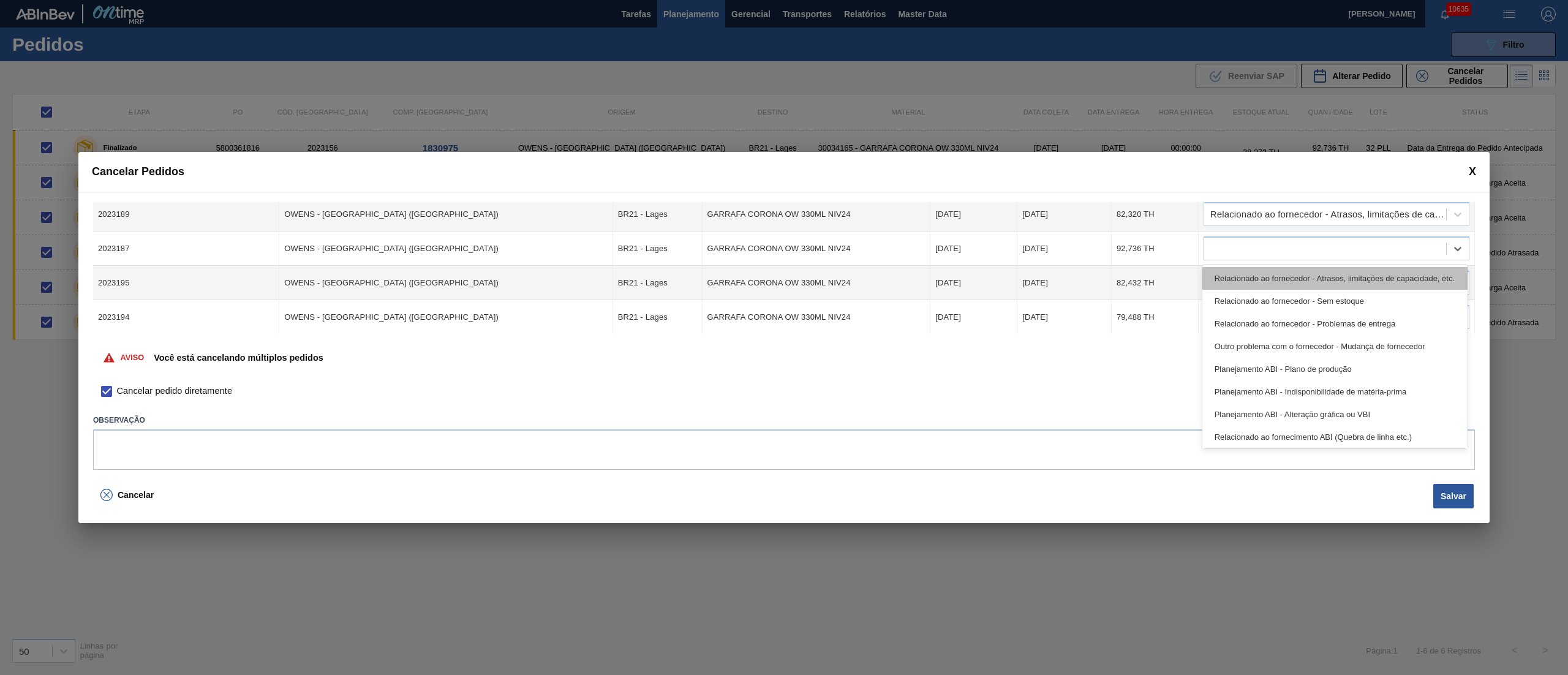
click at [1235, 276] on div "Relacionado ao fornecedor - Atrasos, limitações de capacidade, etc." at bounding box center [1334, 278] width 266 height 23
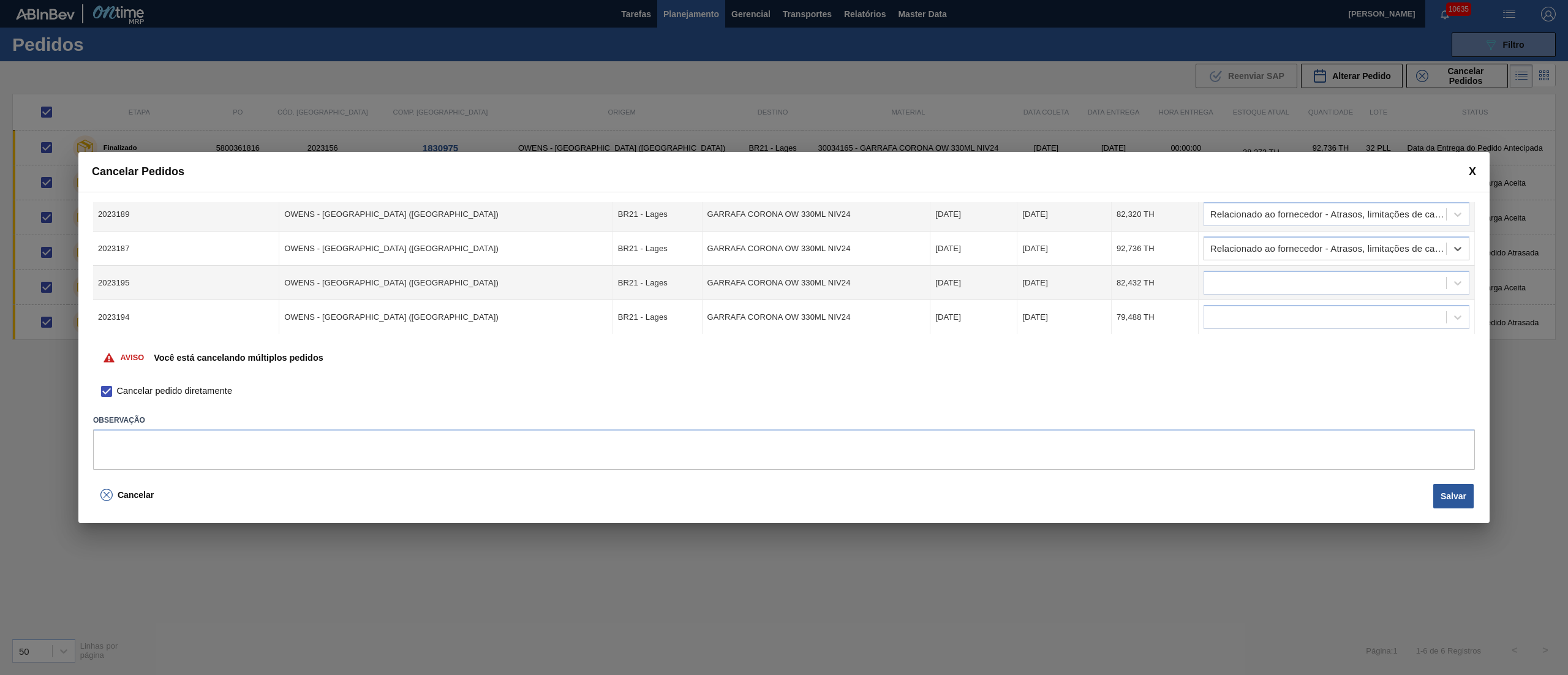
click at [1235, 276] on div at bounding box center [1324, 282] width 242 height 18
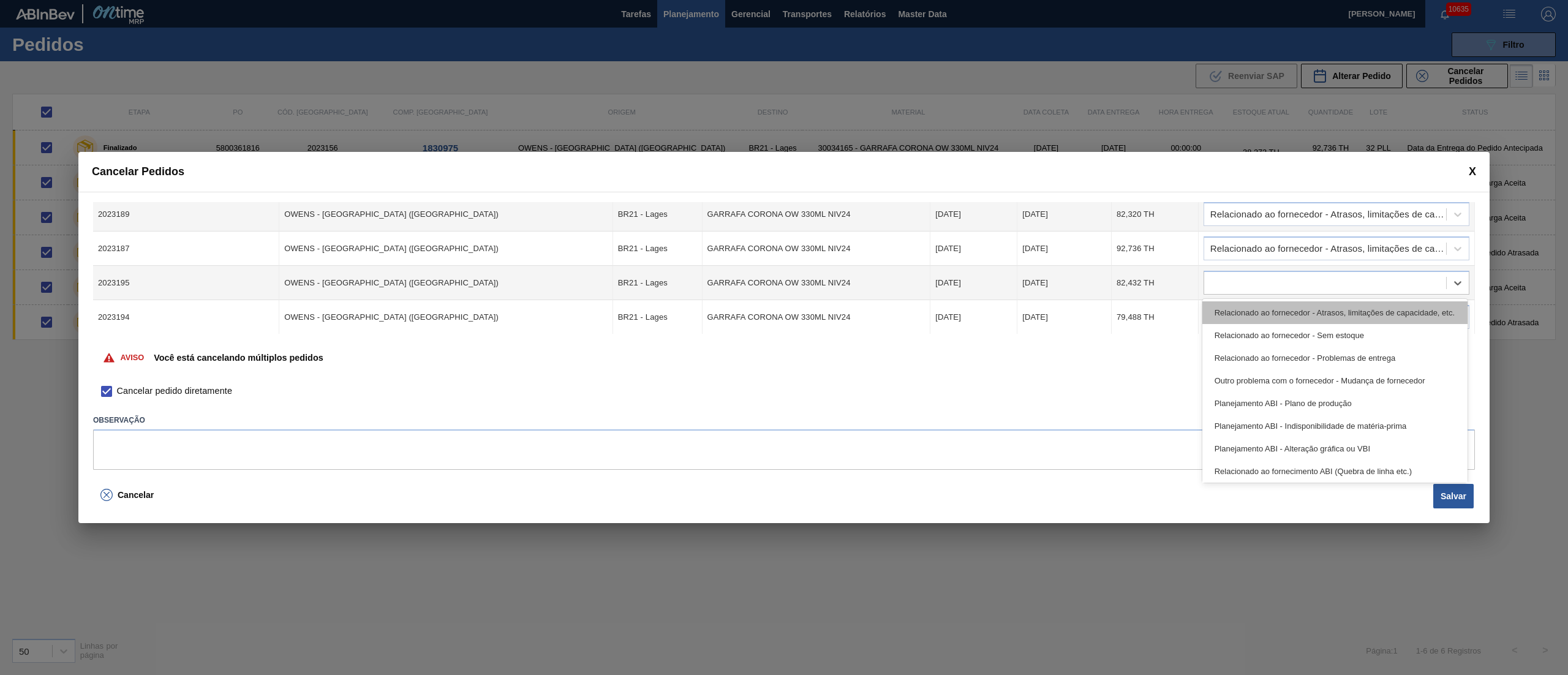
click at [1236, 310] on div "Relacionado ao fornecedor - Atrasos, limitações de capacidade, etc." at bounding box center [1334, 312] width 266 height 23
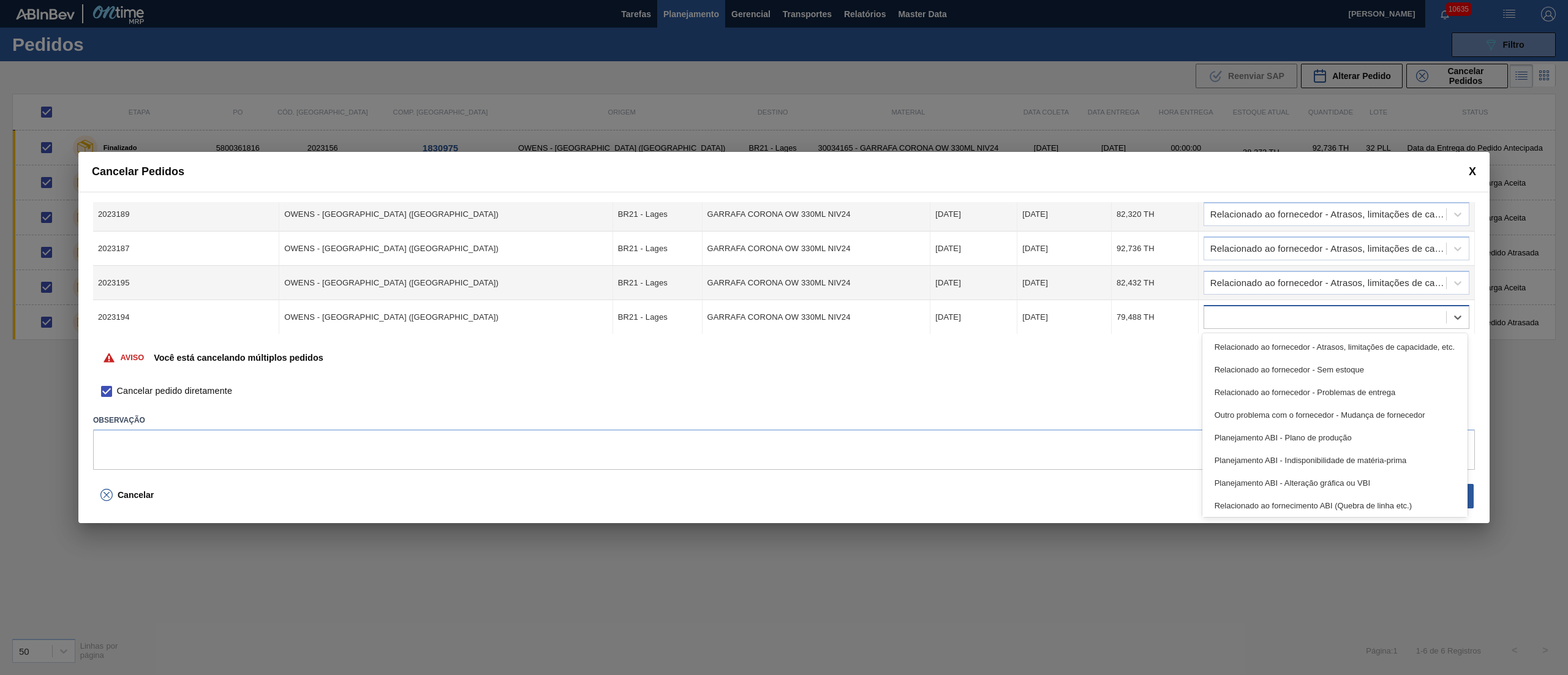
click at [1235, 306] on div at bounding box center [1336, 317] width 266 height 24
click at [1238, 337] on div "Relacionado ao fornecedor - Atrasos, limitações de capacidade, etc." at bounding box center [1334, 346] width 266 height 23
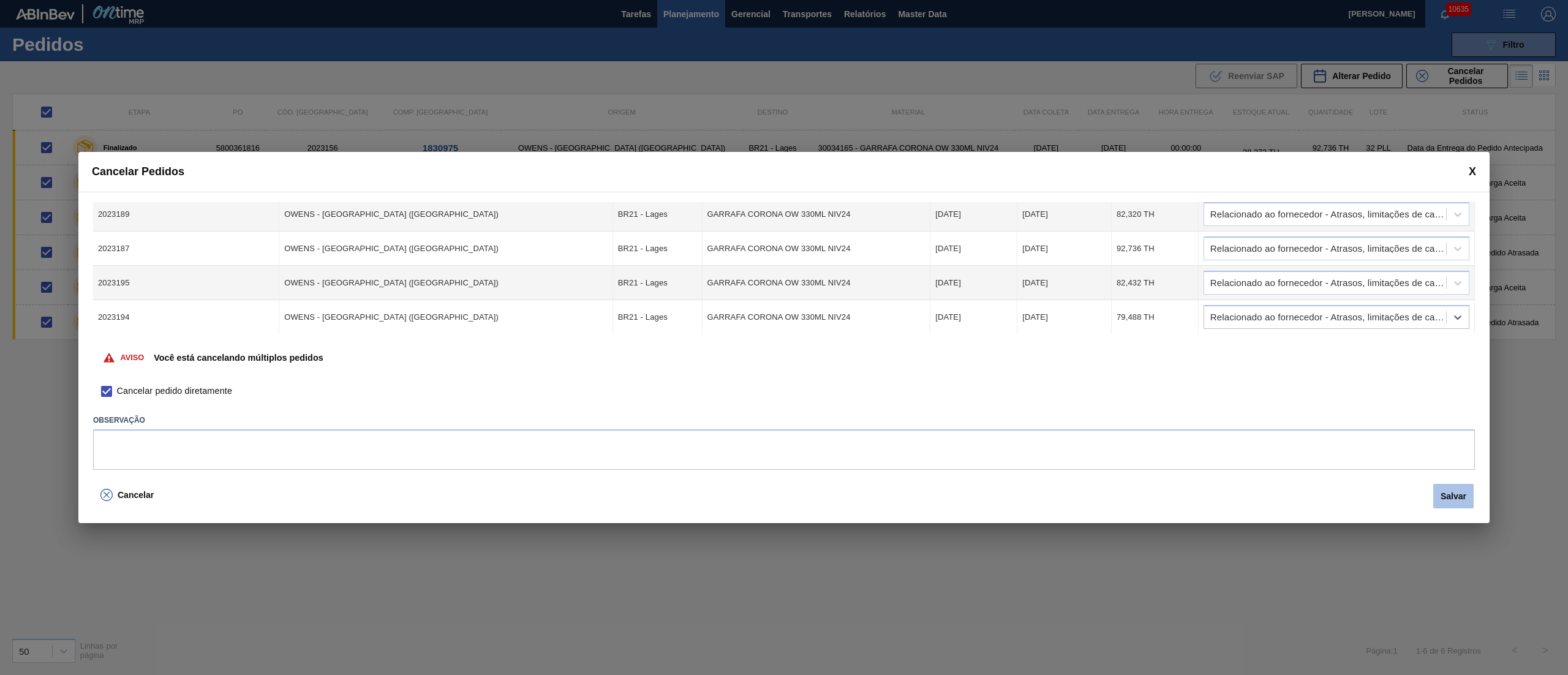
click at [1446, 497] on button "Salvar" at bounding box center [1453, 496] width 40 height 24
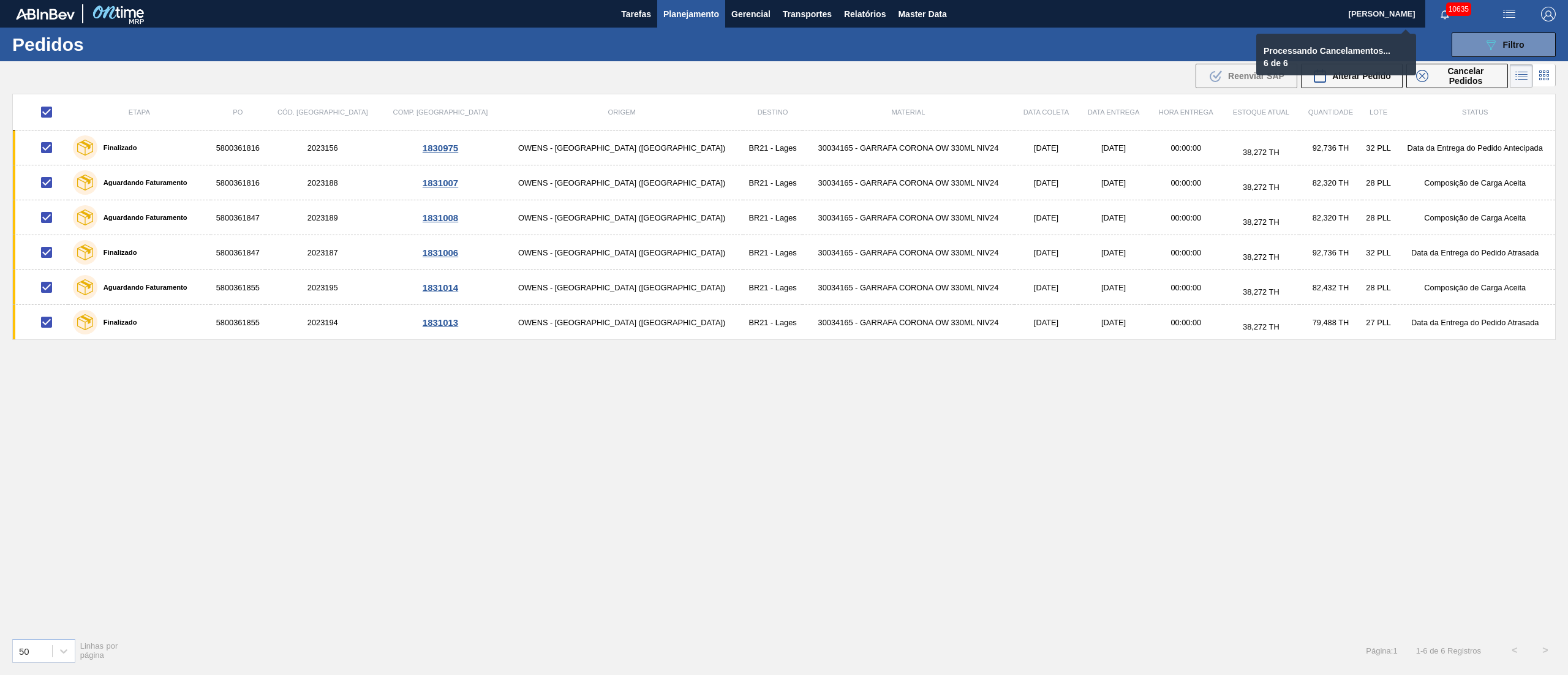
checkbox input "false"
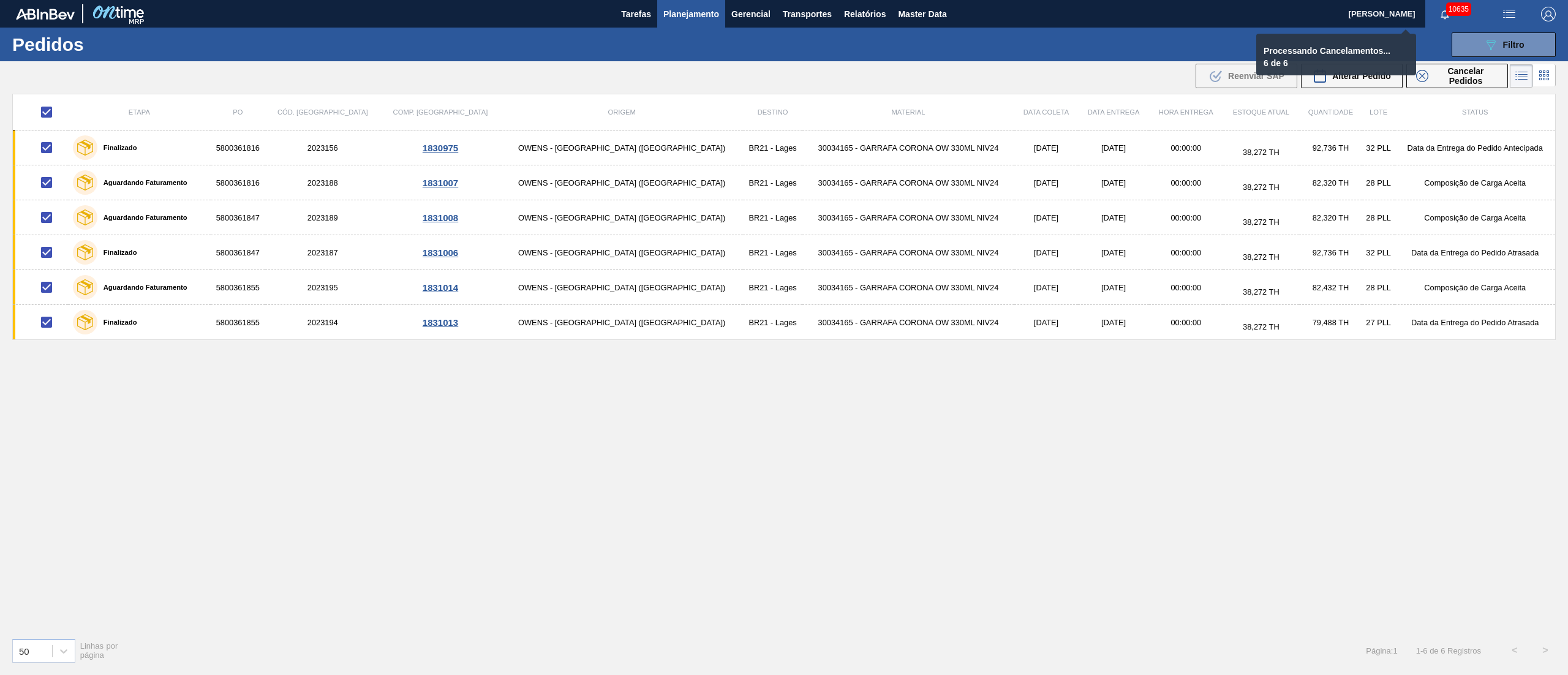
checkbox input "false"
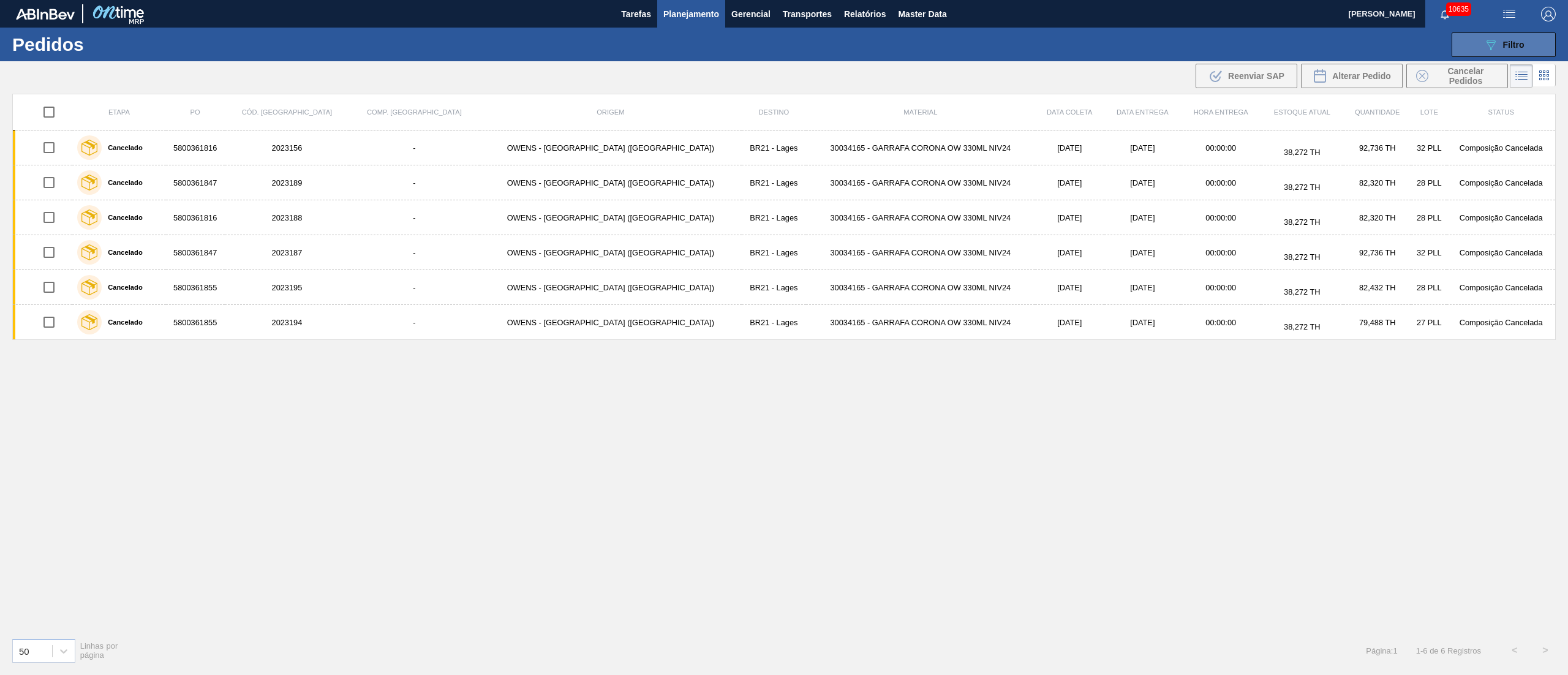
click at [1512, 41] on span "Filtro" at bounding box center [1513, 45] width 21 height 10
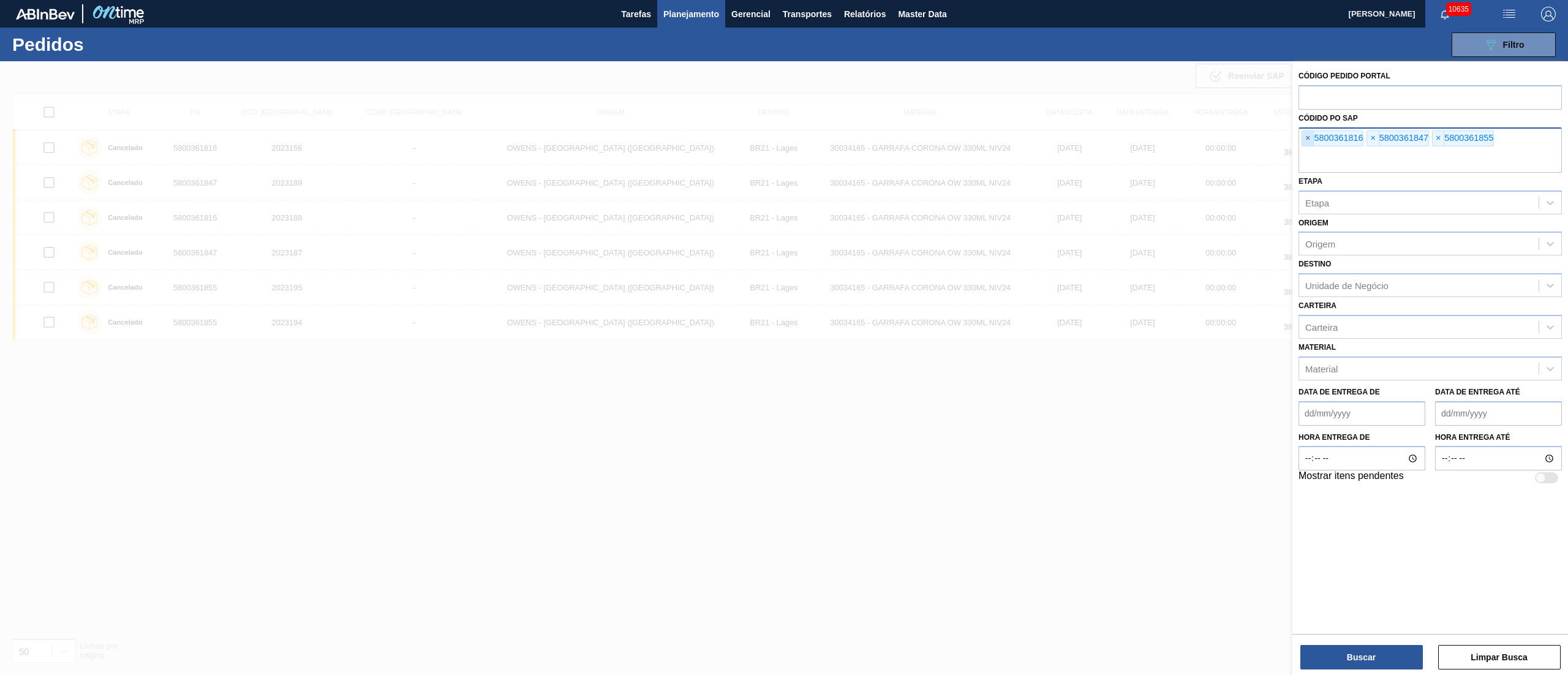
click at [1303, 140] on span "×" at bounding box center [1308, 137] width 12 height 14
click at [1303, 149] on input "text" at bounding box center [1430, 161] width 263 height 24
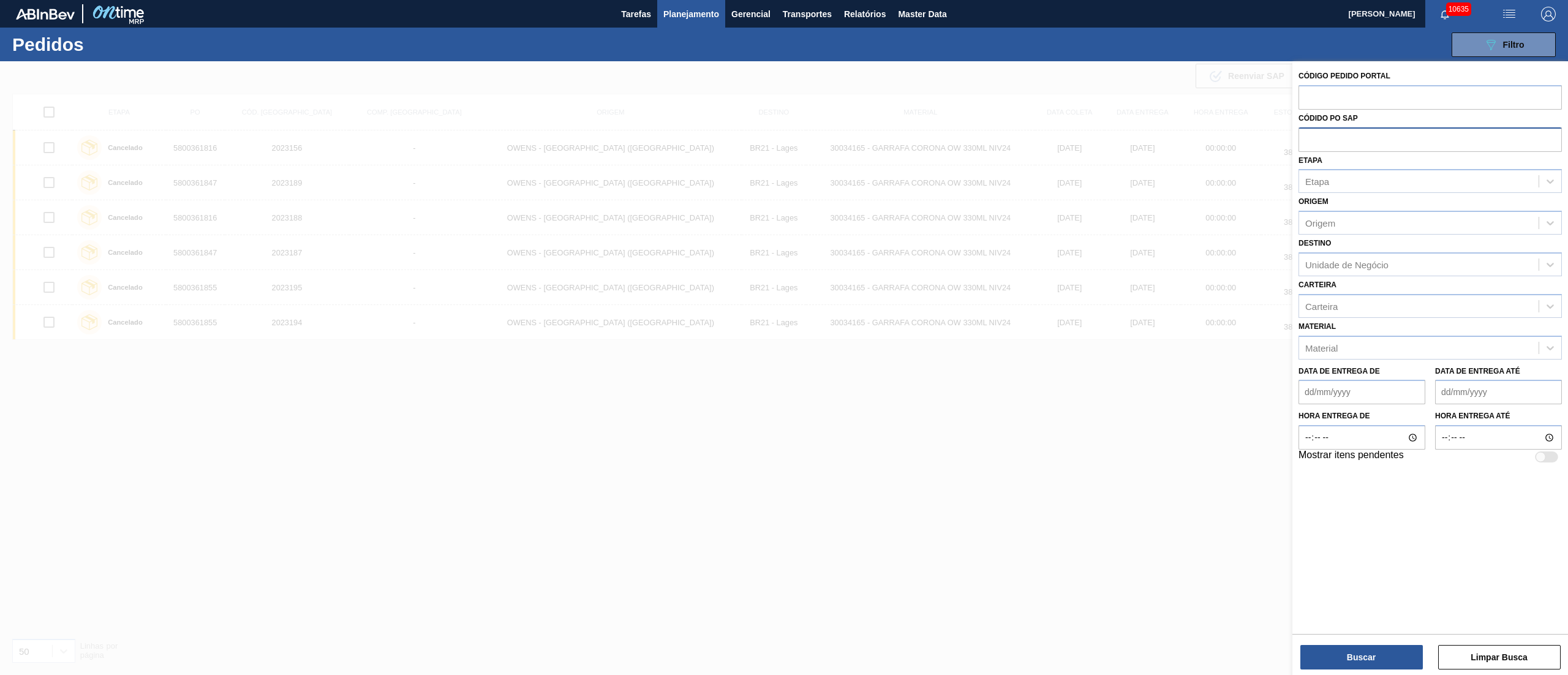
click at [1303, 140] on input "text" at bounding box center [1430, 139] width 263 height 24
paste input "5800358293"
type input "5800358293"
click at [1347, 656] on button "Buscar" at bounding box center [1361, 656] width 122 height 24
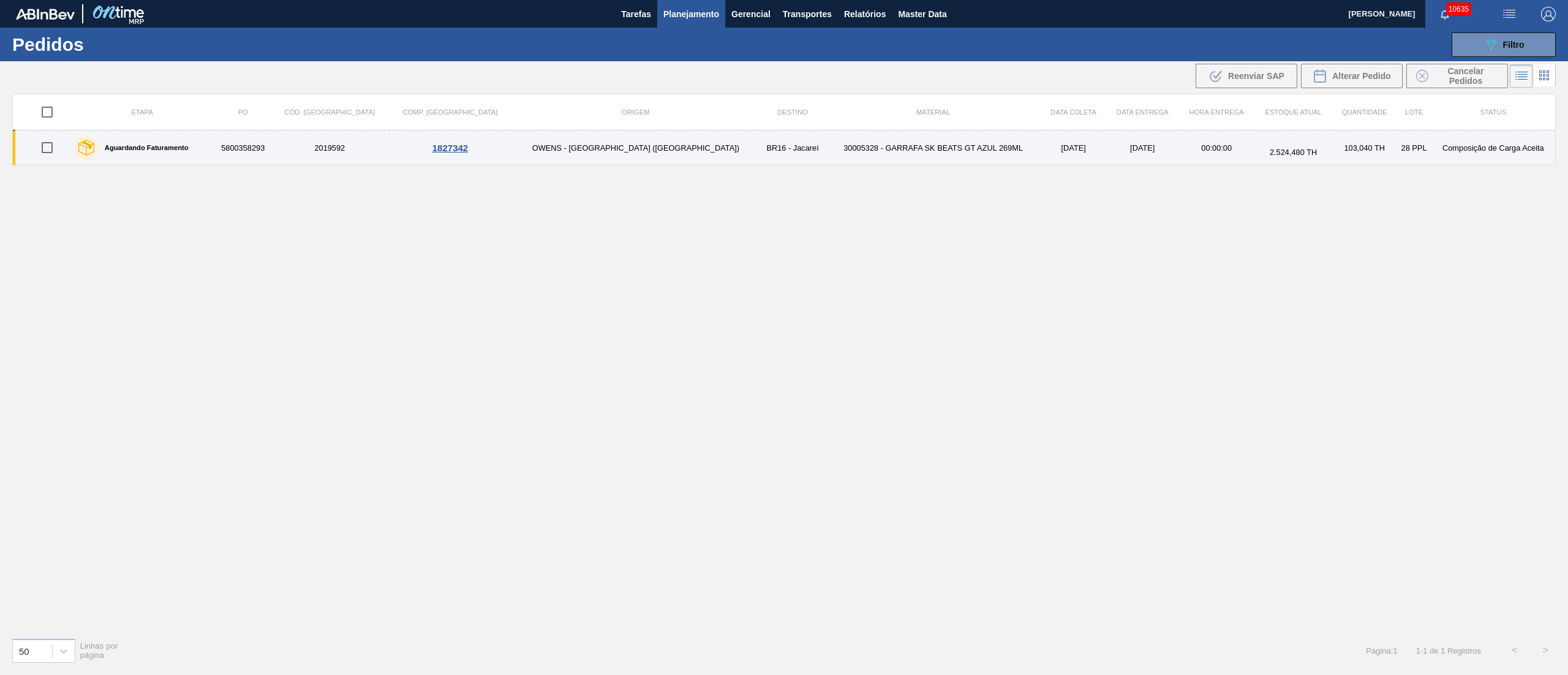
click at [52, 149] on input "checkbox" at bounding box center [47, 147] width 26 height 26
checkbox input "true"
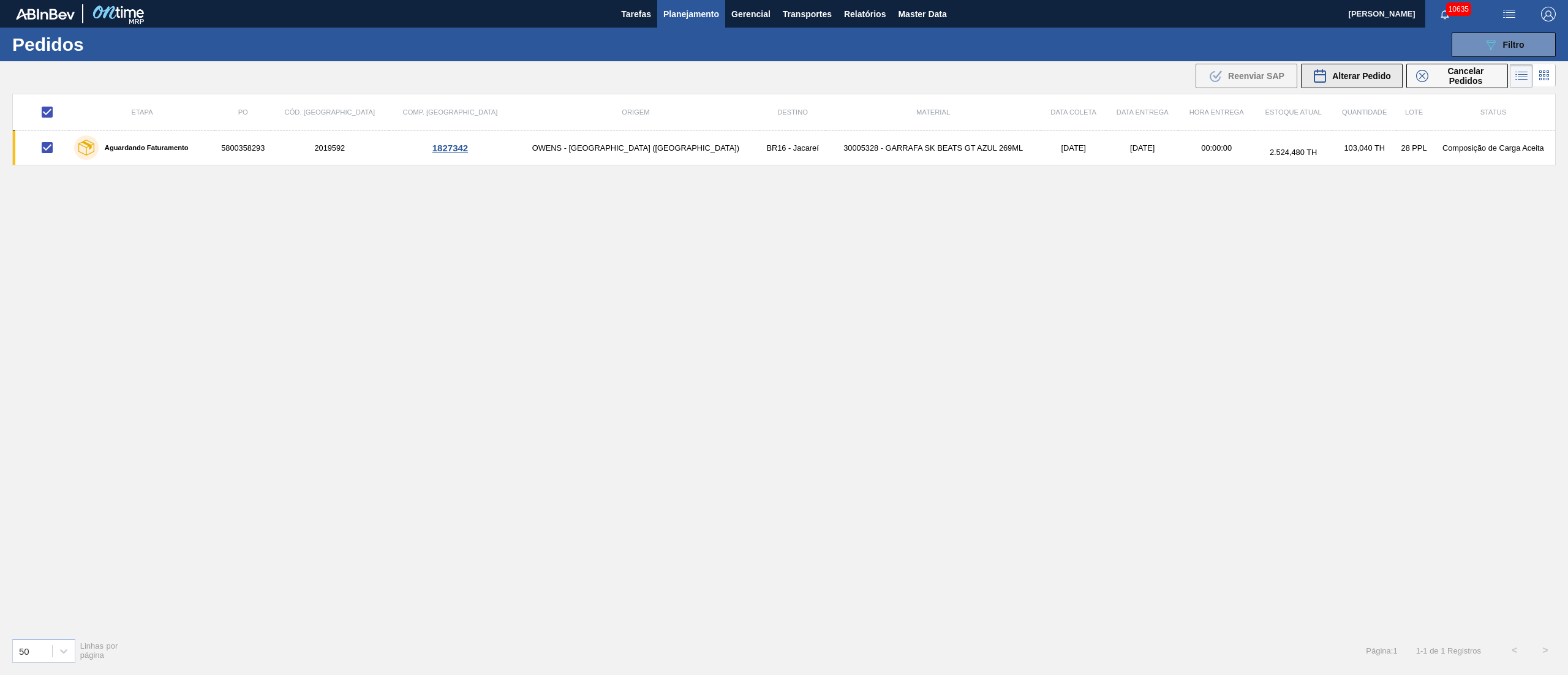
click at [1360, 71] on span "Alterar Pedido" at bounding box center [1361, 76] width 59 height 10
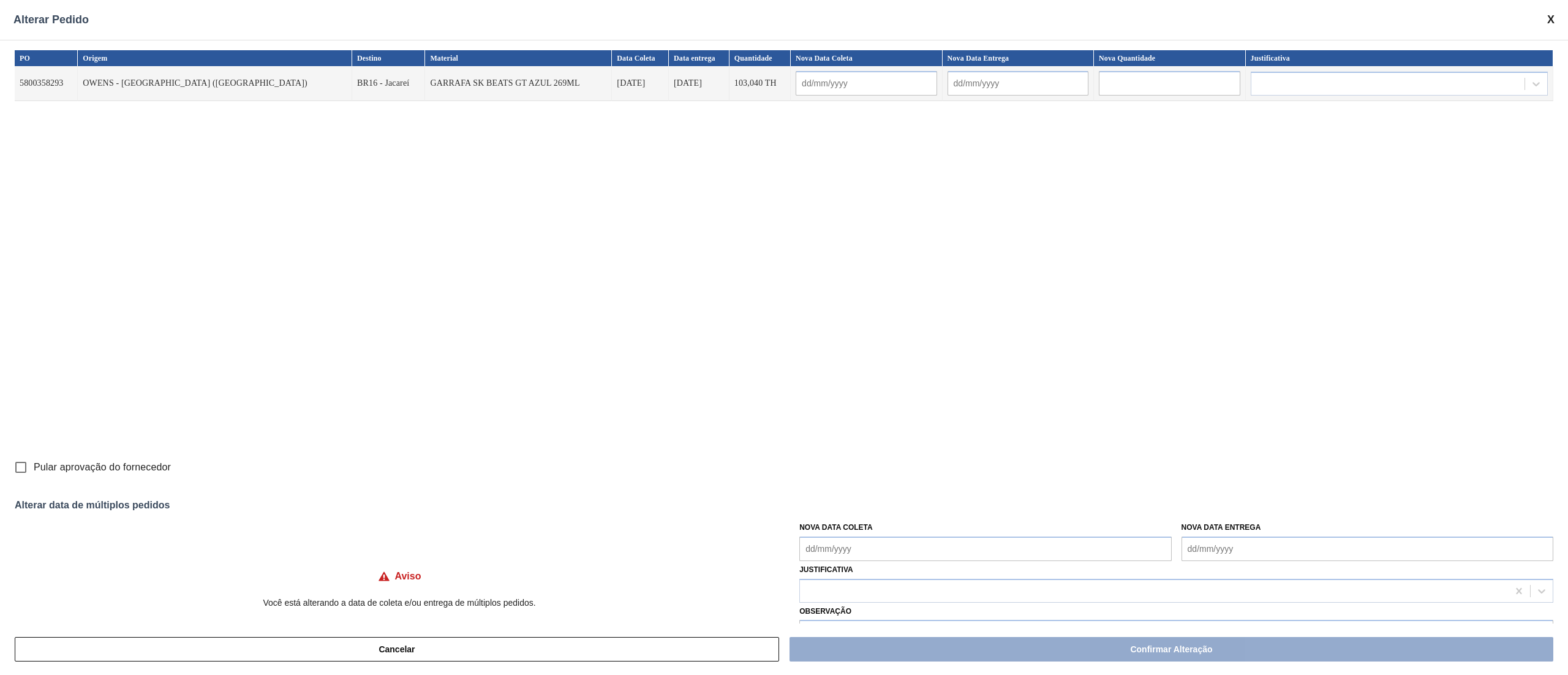
click at [830, 545] on Coleta "Nova Data Coleta" at bounding box center [985, 548] width 372 height 24
click at [613, 328] on div "PO Origem Destino Material Data Coleta Data entrega Quantidade Nova Data Coleta…" at bounding box center [783, 253] width 1538 height 404
click at [22, 467] on input "Pular aprovação do fornecedor" at bounding box center [20, 467] width 26 height 26
checkbox input "true"
click at [929, 552] on Coleta "Nova Data Coleta" at bounding box center [985, 548] width 372 height 24
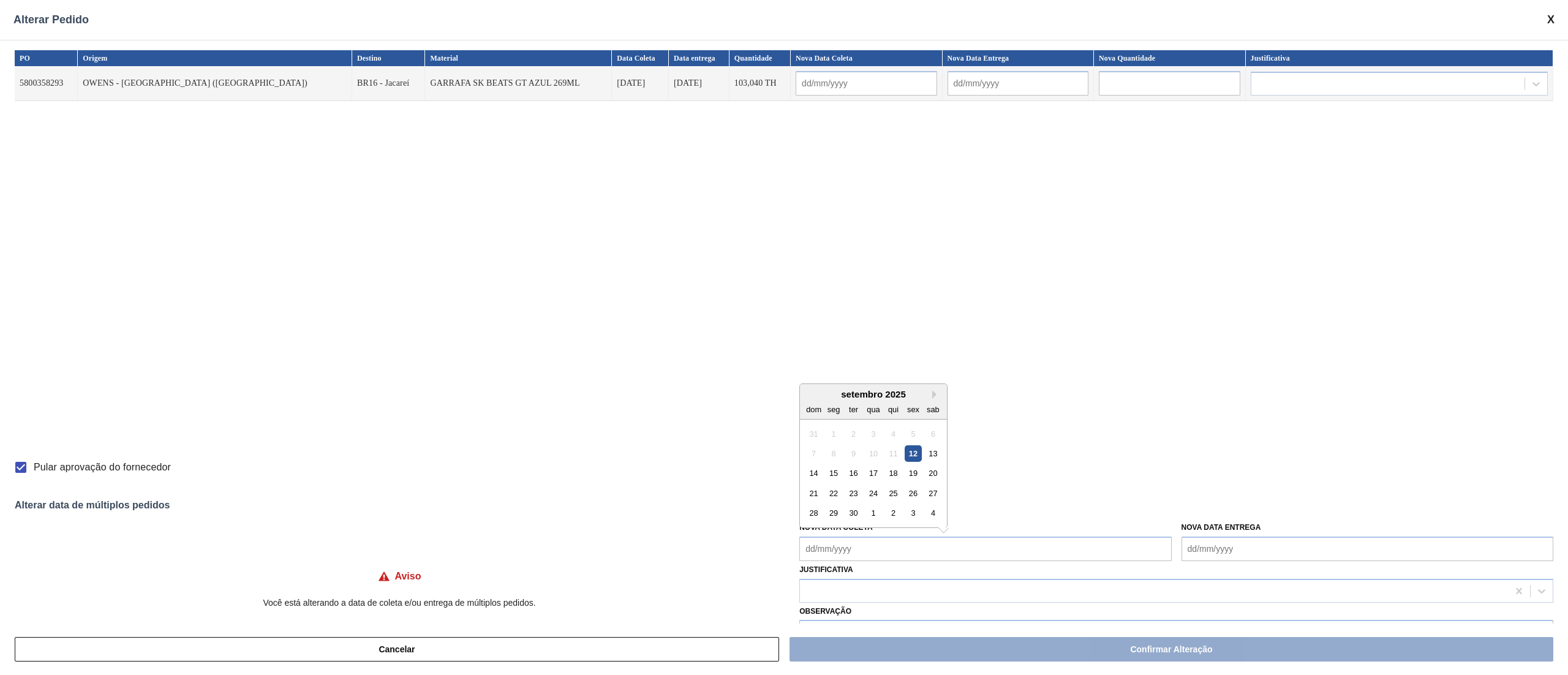
click at [910, 456] on div "12" at bounding box center [914, 453] width 17 height 17
type Coleta "[DATE]"
type input "[DATE]"
type input "13/09/2025"
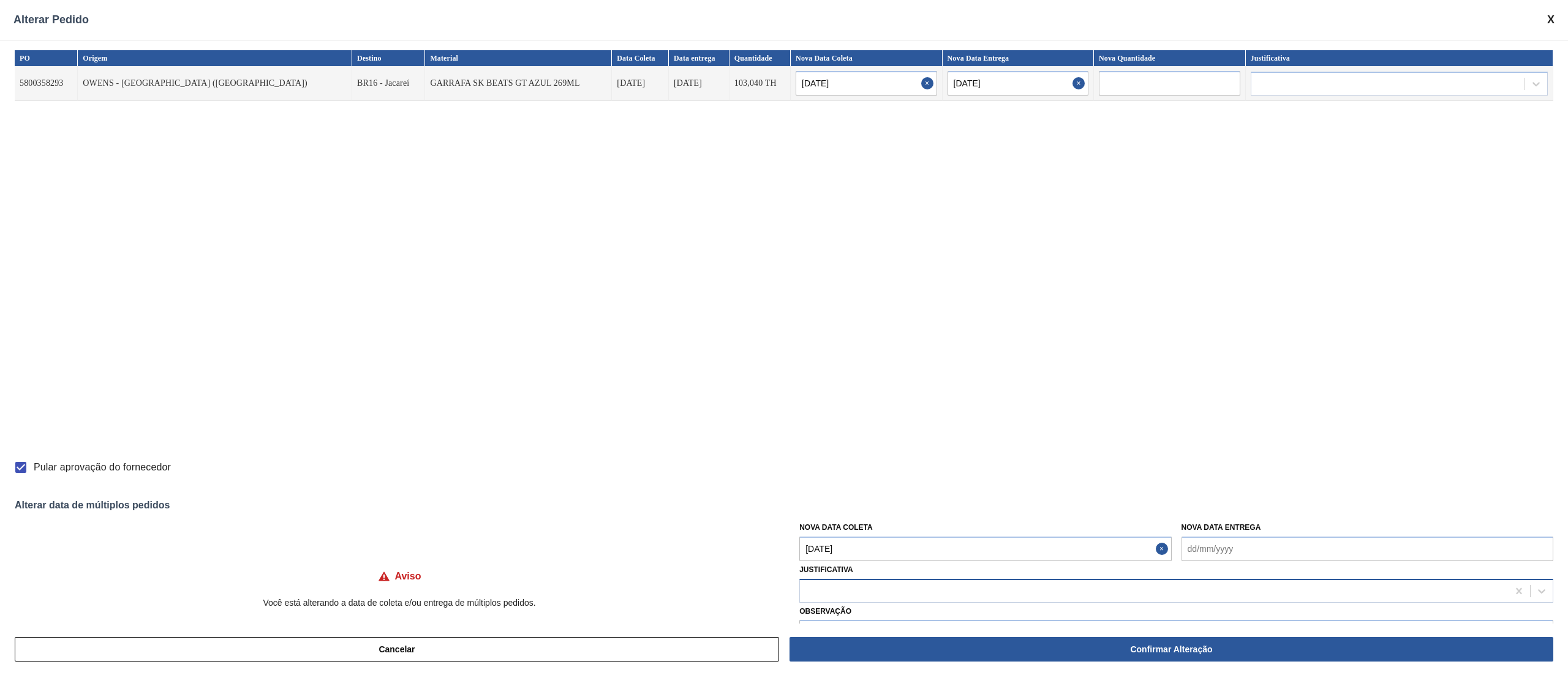
click at [849, 592] on div at bounding box center [1154, 590] width 708 height 18
type input "ou"
click at [15, 467] on input "Pular aprovação do fornecedor" at bounding box center [20, 467] width 26 height 26
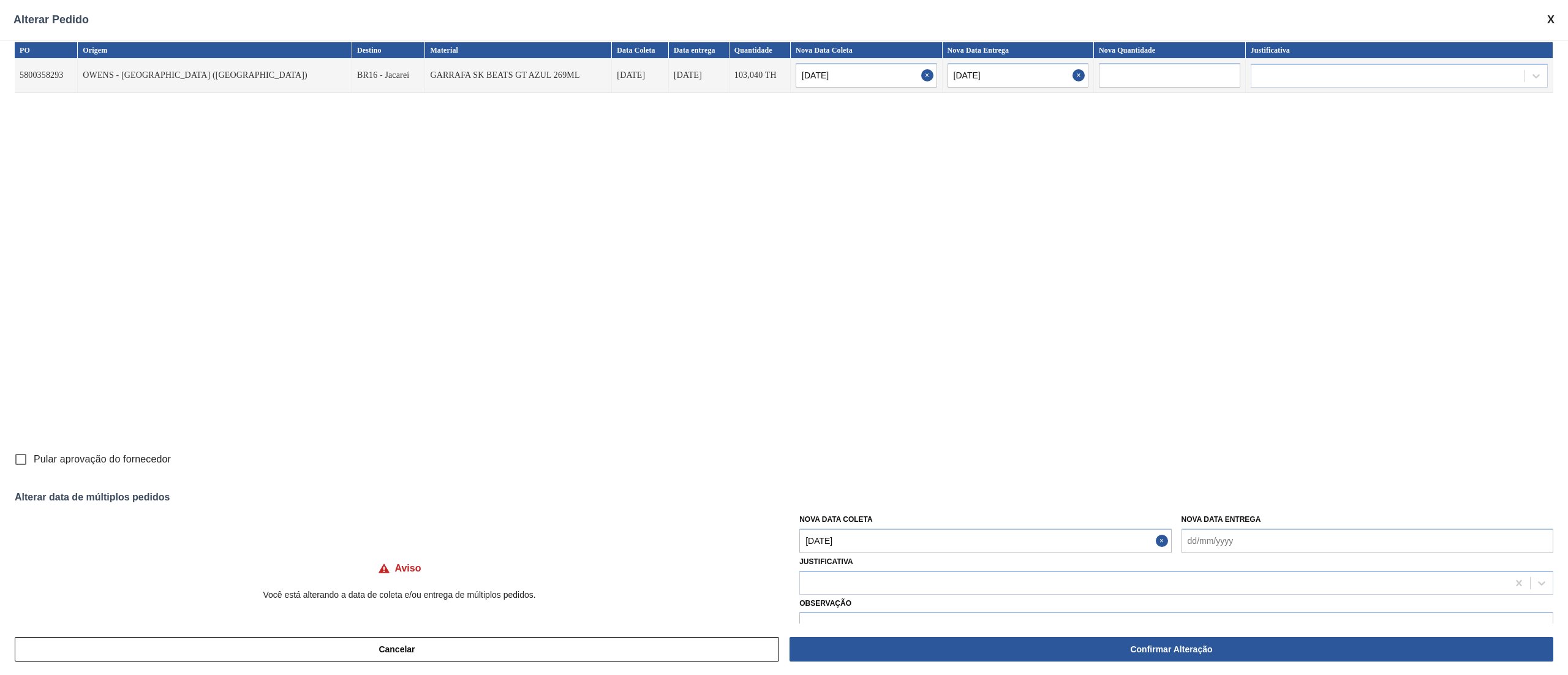
scroll to position [0, 0]
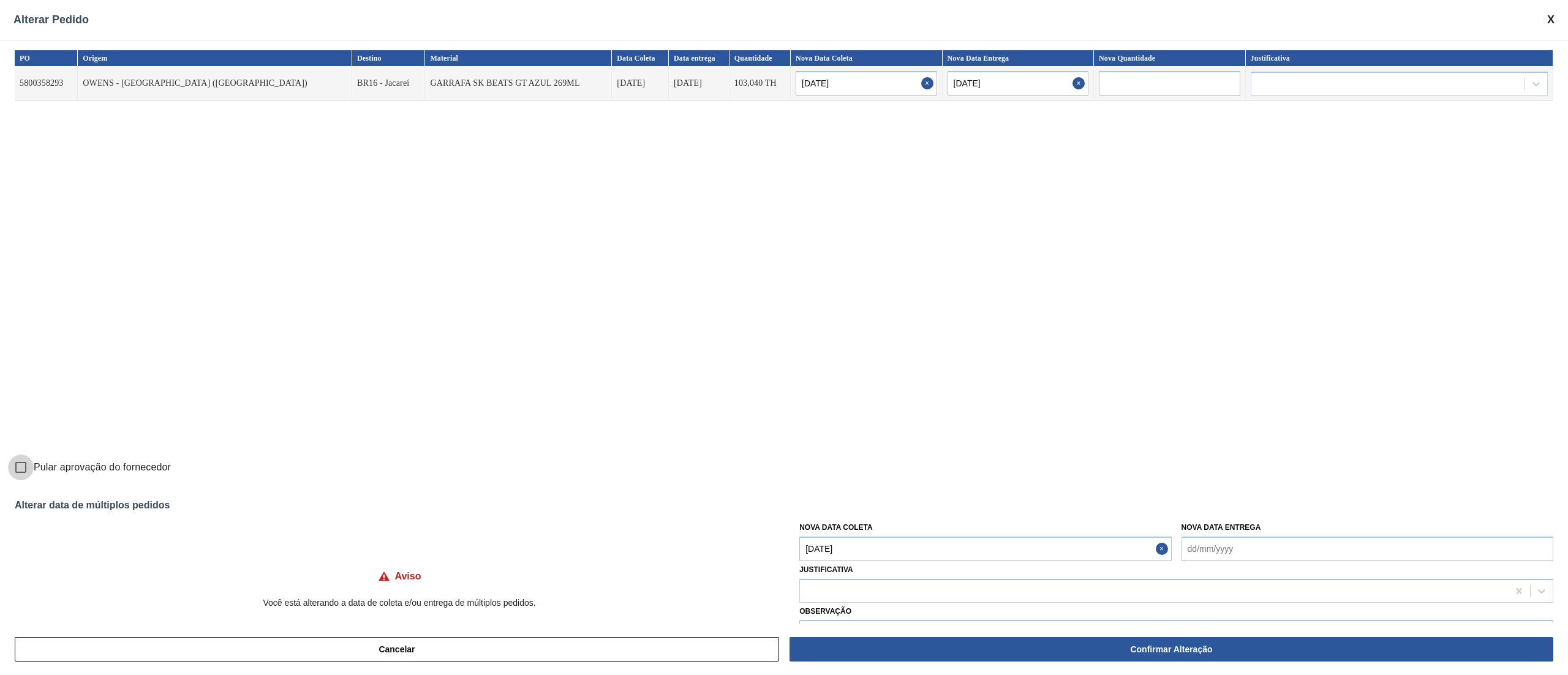
click at [18, 464] on input "Pular aprovação do fornecedor" at bounding box center [20, 467] width 26 height 26
click at [19, 470] on input "Pular aprovação do fornecedor" at bounding box center [20, 467] width 26 height 26
checkbox input "false"
click at [881, 212] on div "PO Origem Destino Material Data Coleta Data entrega Quantidade Nova Data Coleta…" at bounding box center [783, 253] width 1538 height 404
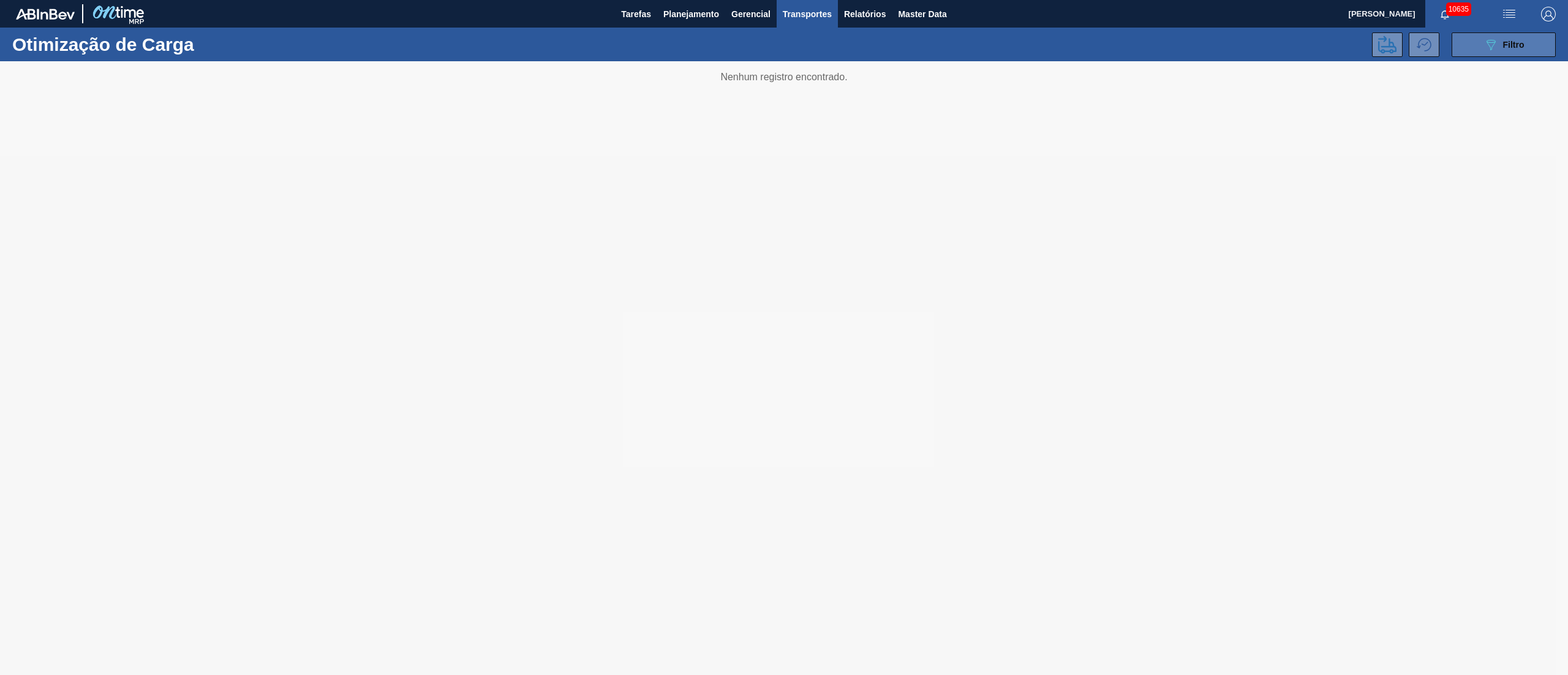
click at [1495, 39] on icon "089F7B8B-B2A5-4AFE-B5C0-19BA573D28AC" at bounding box center [1490, 44] width 14 height 14
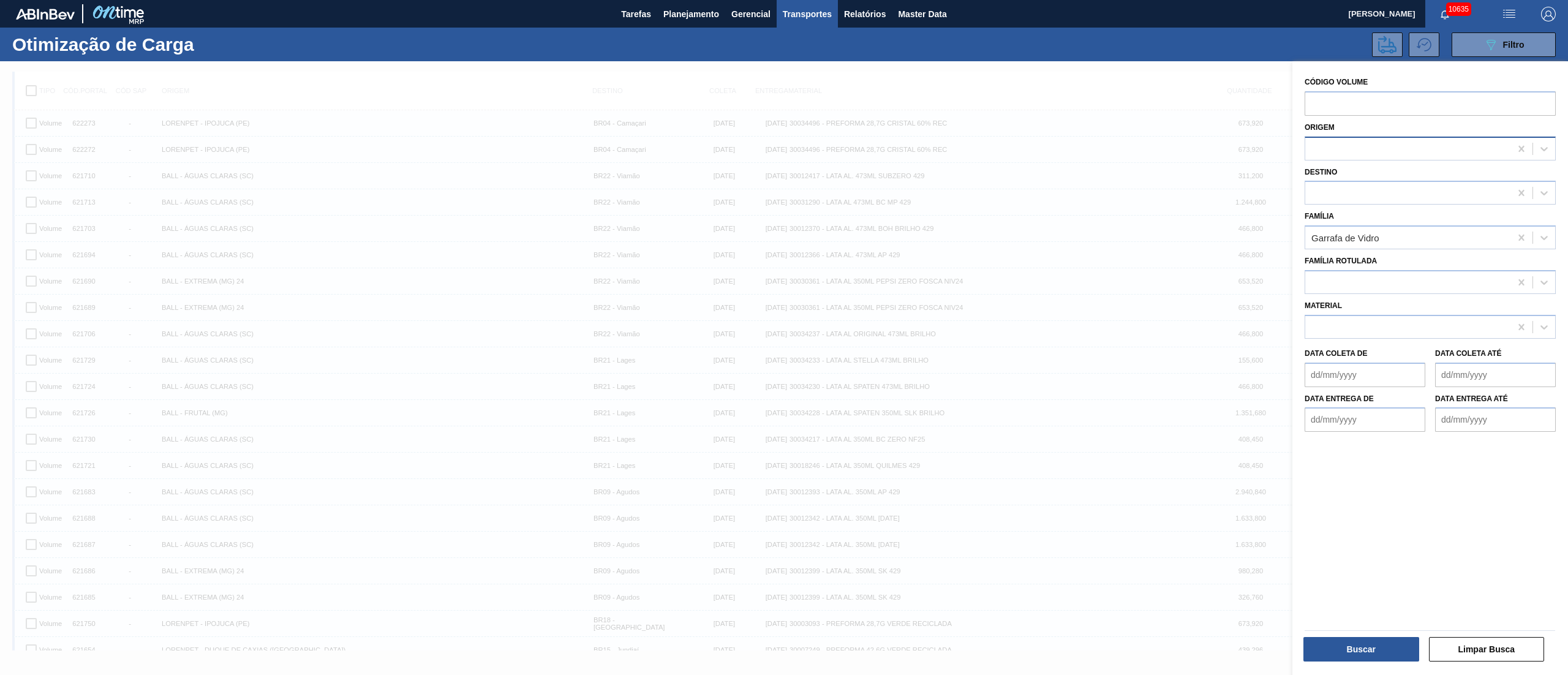
click at [1330, 147] on div at bounding box center [1407, 148] width 205 height 18
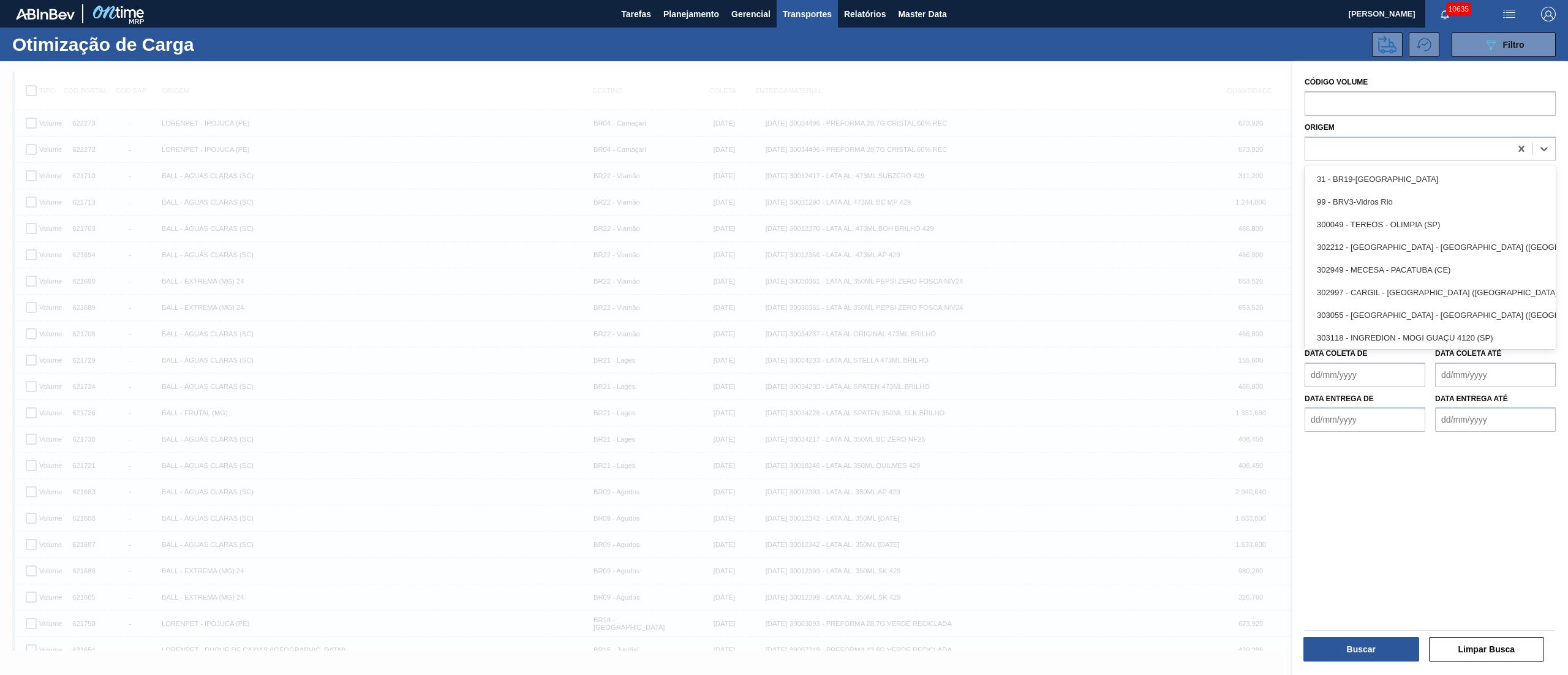
click at [1351, 126] on div "Origem option 31 - BR19-Nova Rio focused, 1 of 101. 101 results available. Use …" at bounding box center [1431, 139] width 251 height 41
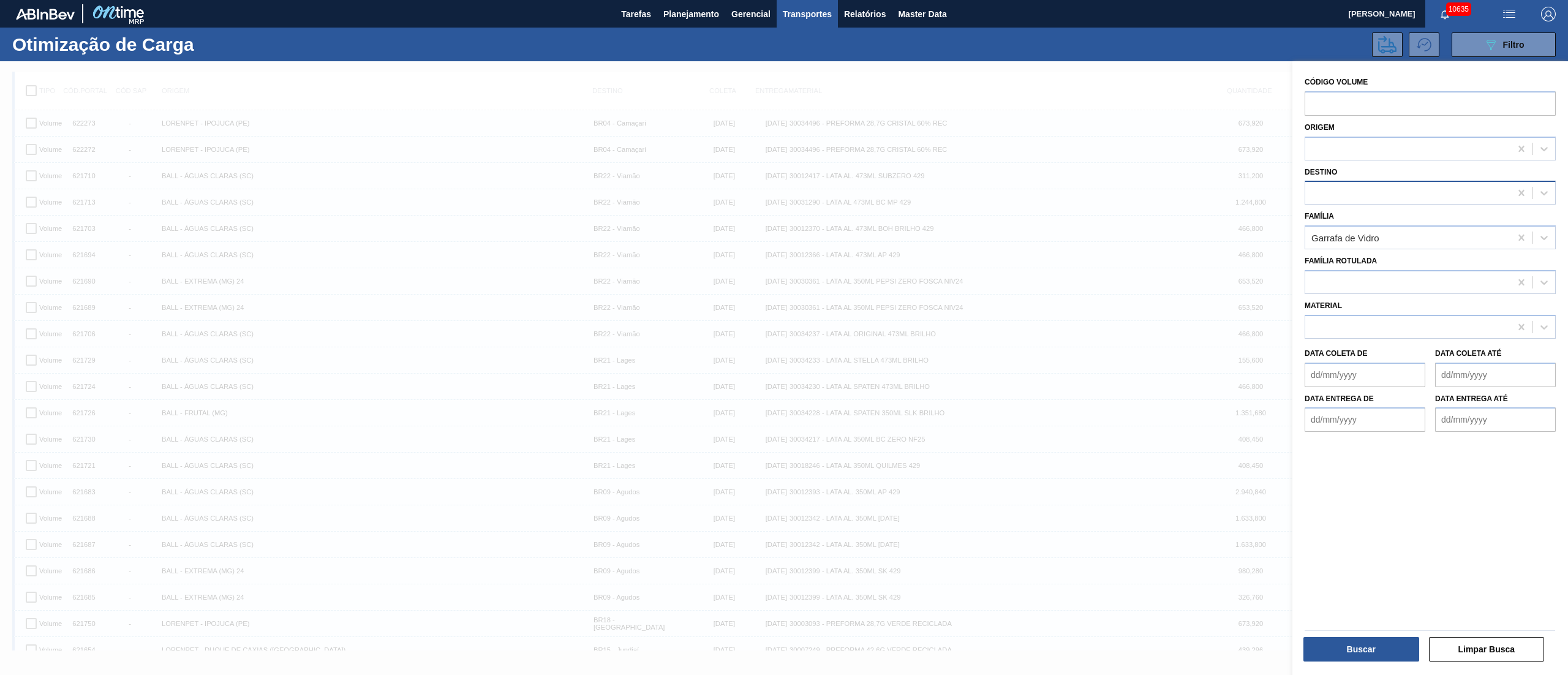
click at [1317, 198] on div at bounding box center [1407, 193] width 205 height 18
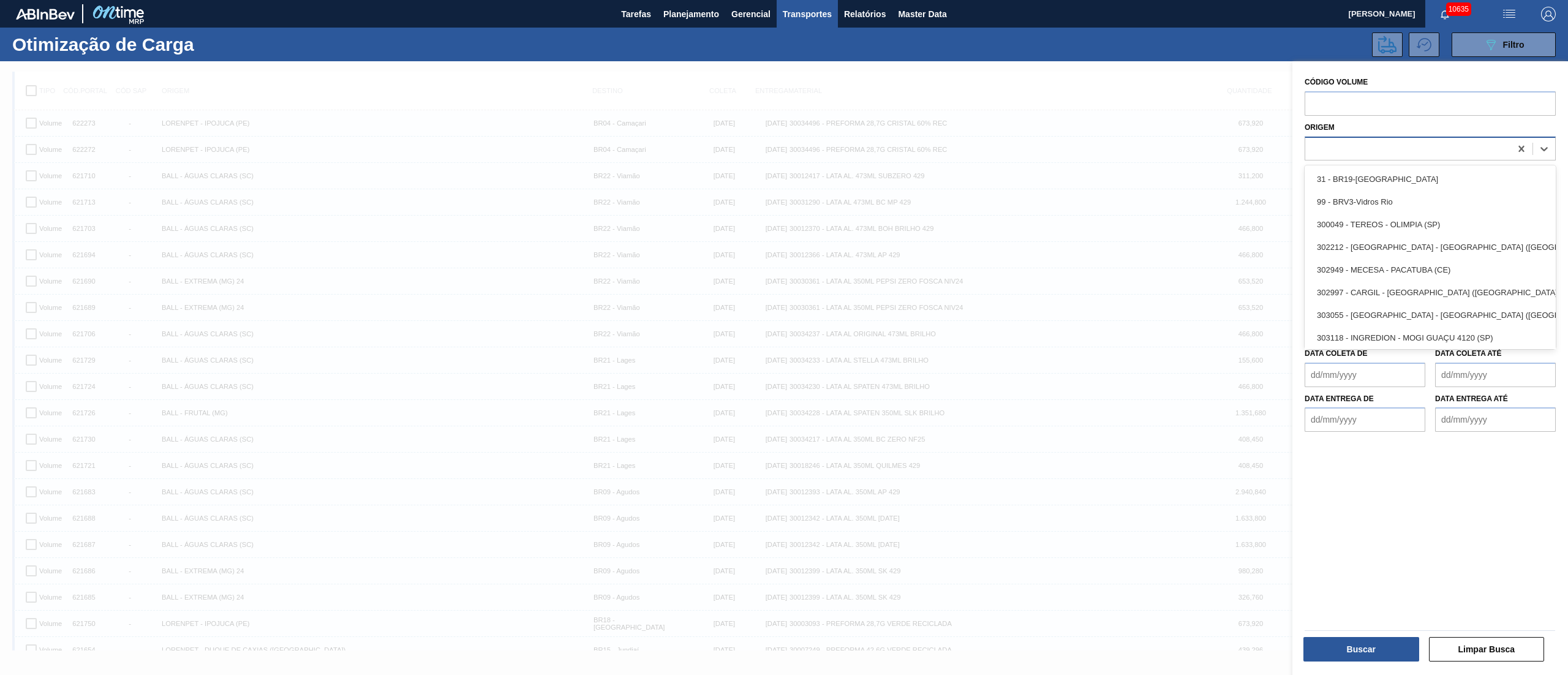
click at [1328, 147] on div at bounding box center [1407, 148] width 205 height 18
click at [1328, 104] on input "text" at bounding box center [1431, 103] width 251 height 24
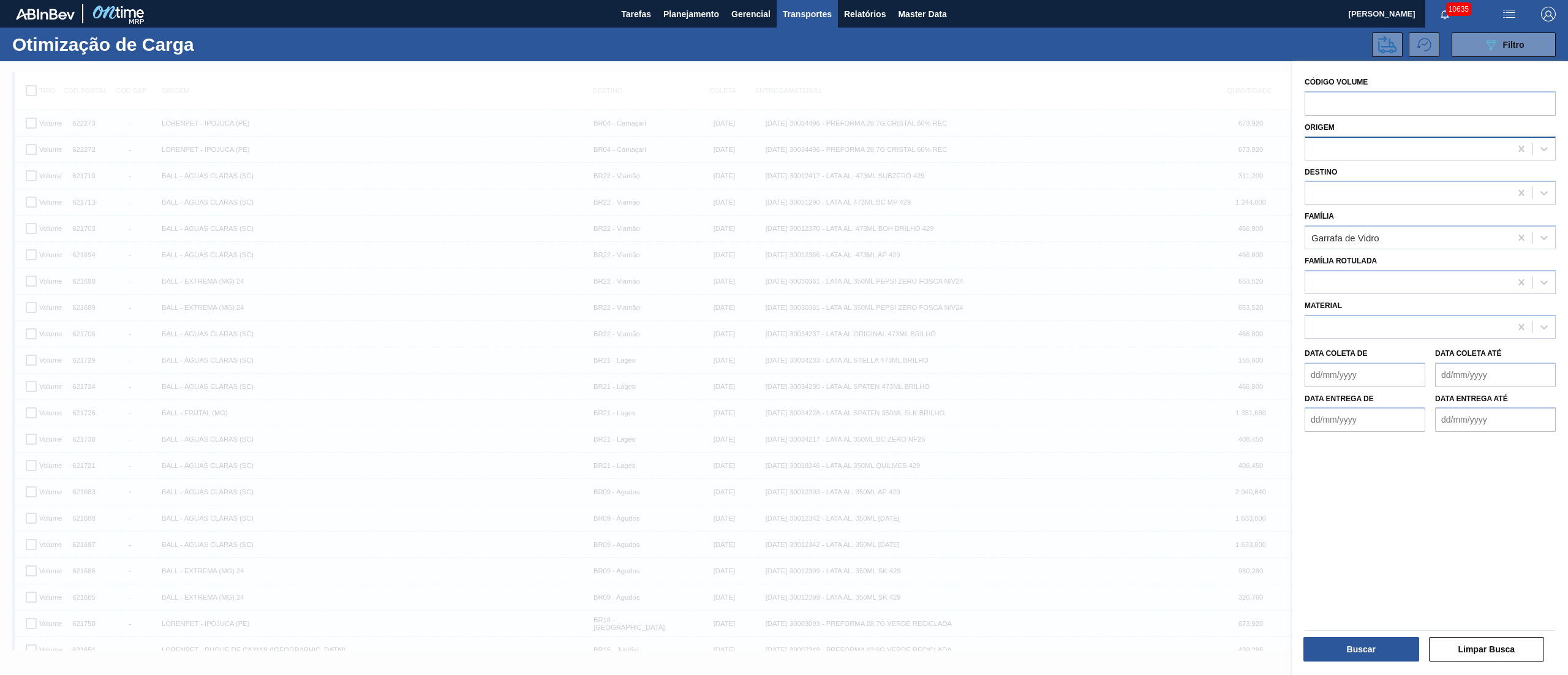
drag, startPoint x: 1307, startPoint y: 147, endPoint x: 1324, endPoint y: 149, distance: 17.1
click at [1307, 149] on div at bounding box center [1407, 148] width 205 height 18
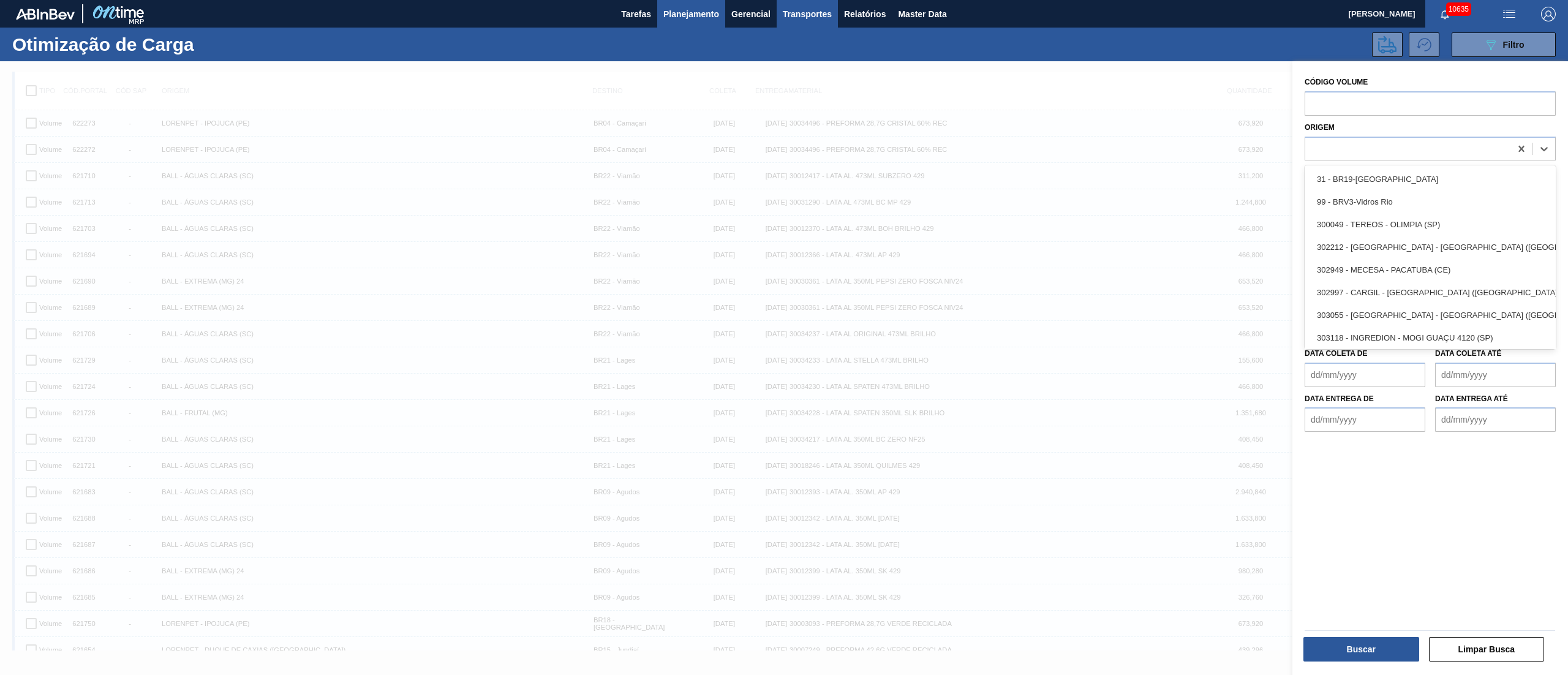
click at [678, 13] on span "Planejamento" at bounding box center [691, 13] width 56 height 14
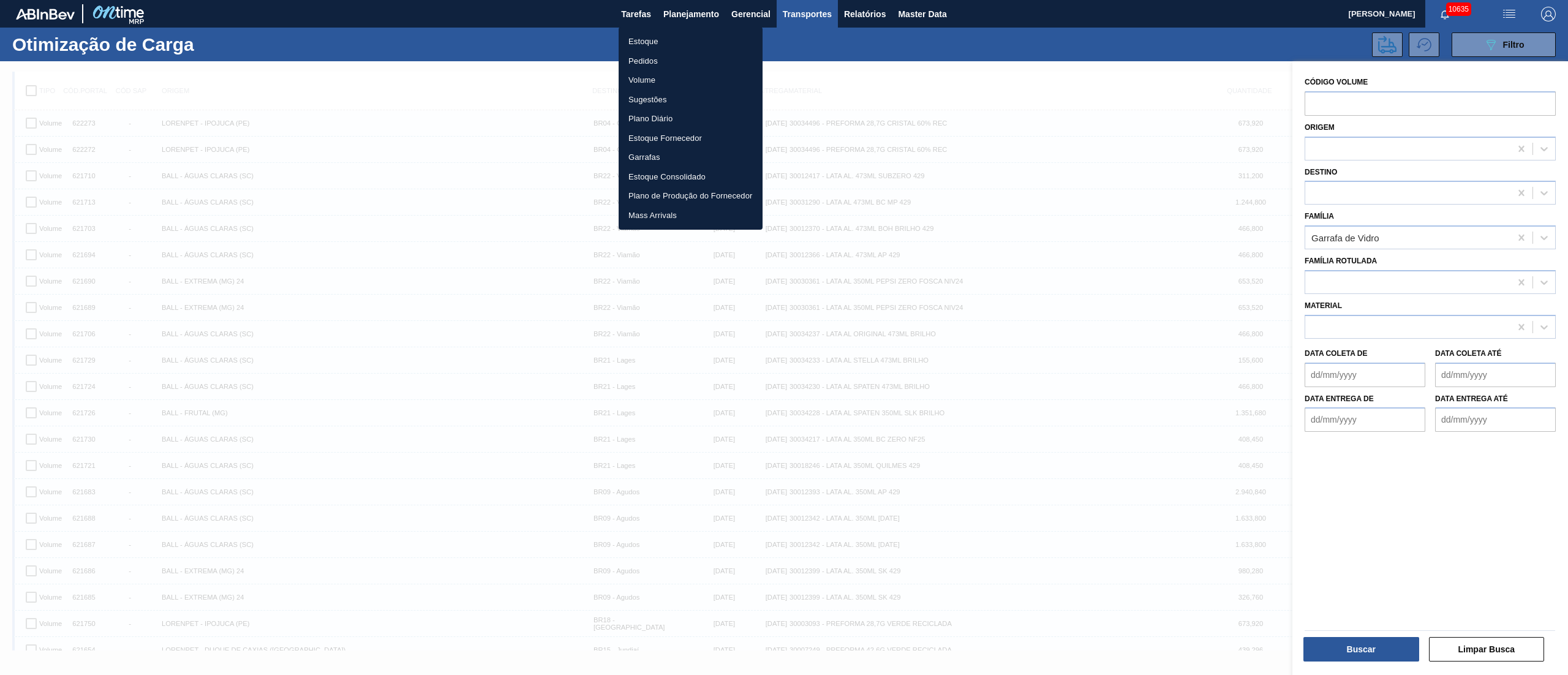
click at [648, 54] on li "Pedidos" at bounding box center [690, 61] width 144 height 19
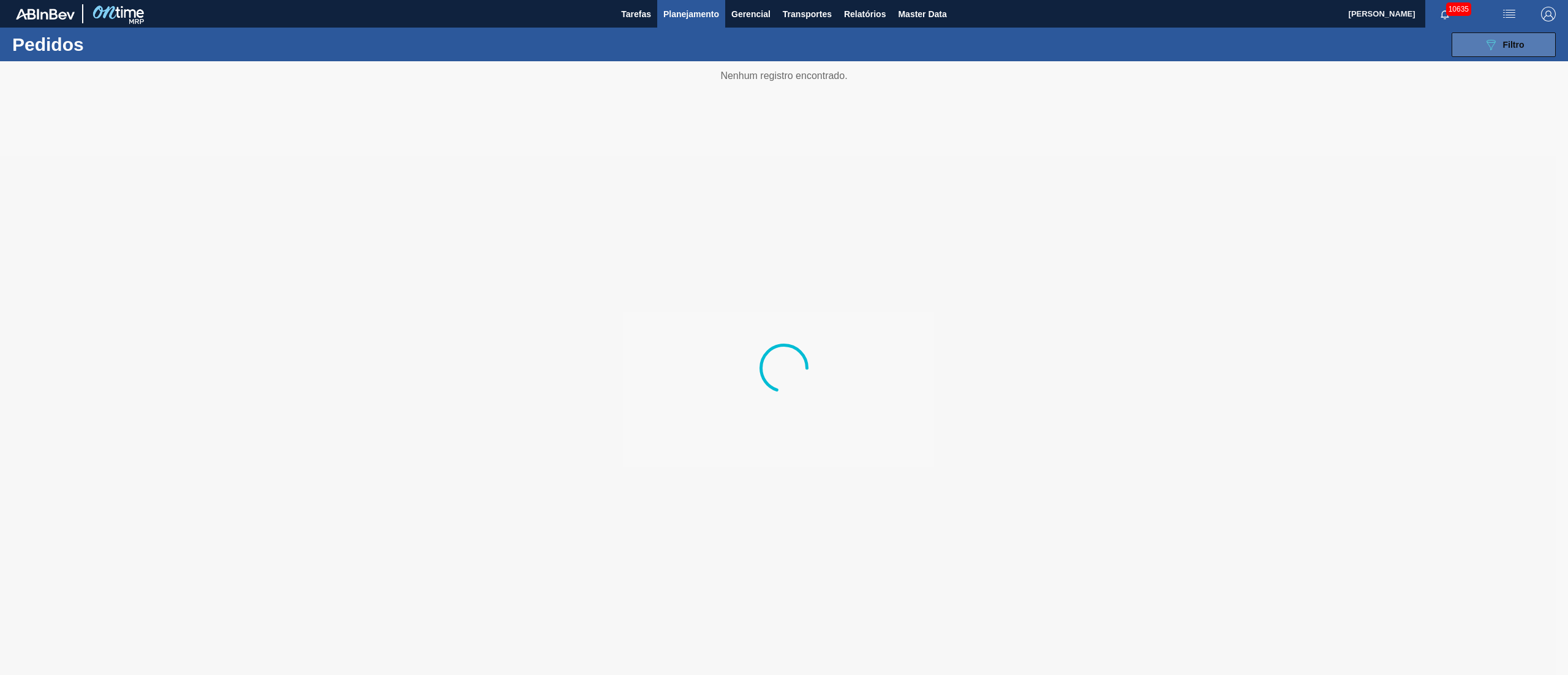
click at [1517, 44] on span "Filtro" at bounding box center [1513, 45] width 21 height 10
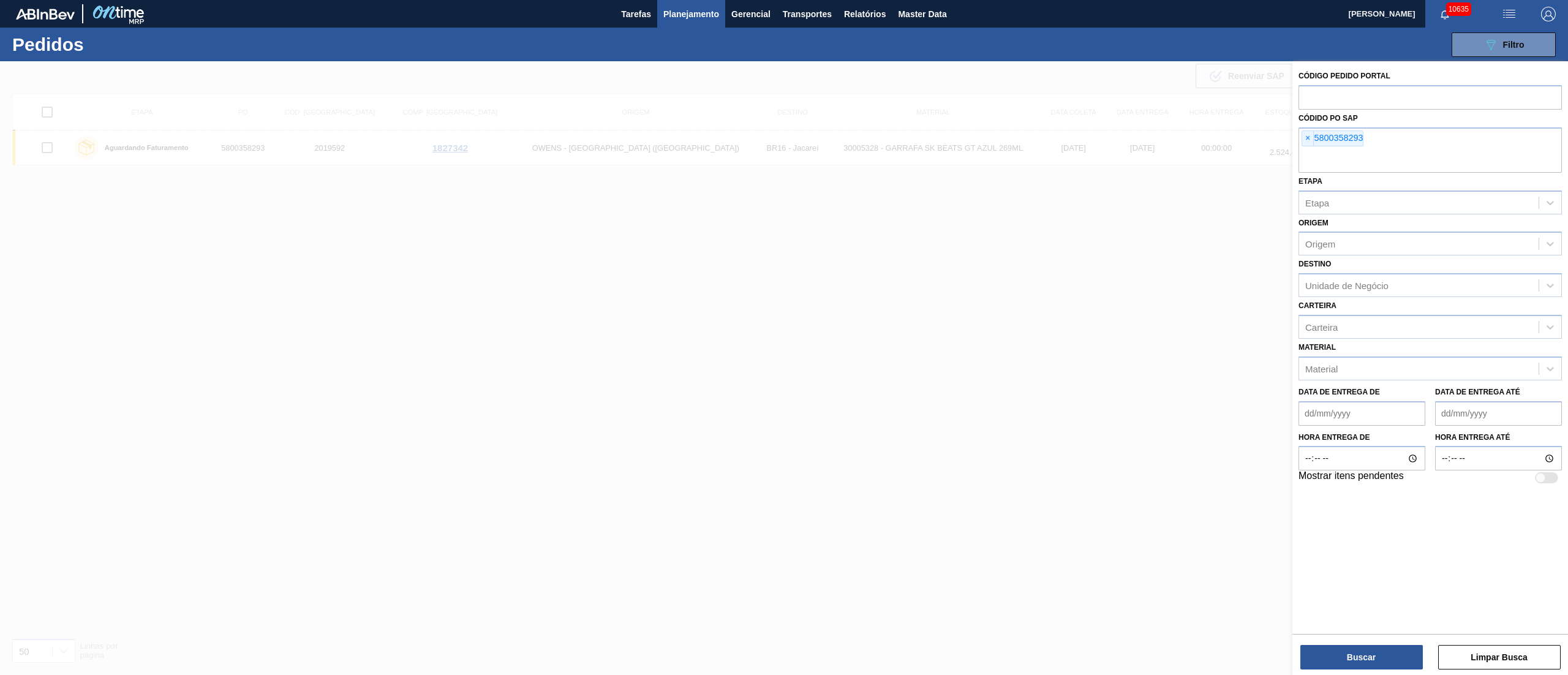
click at [1309, 142] on span "×" at bounding box center [1308, 137] width 12 height 14
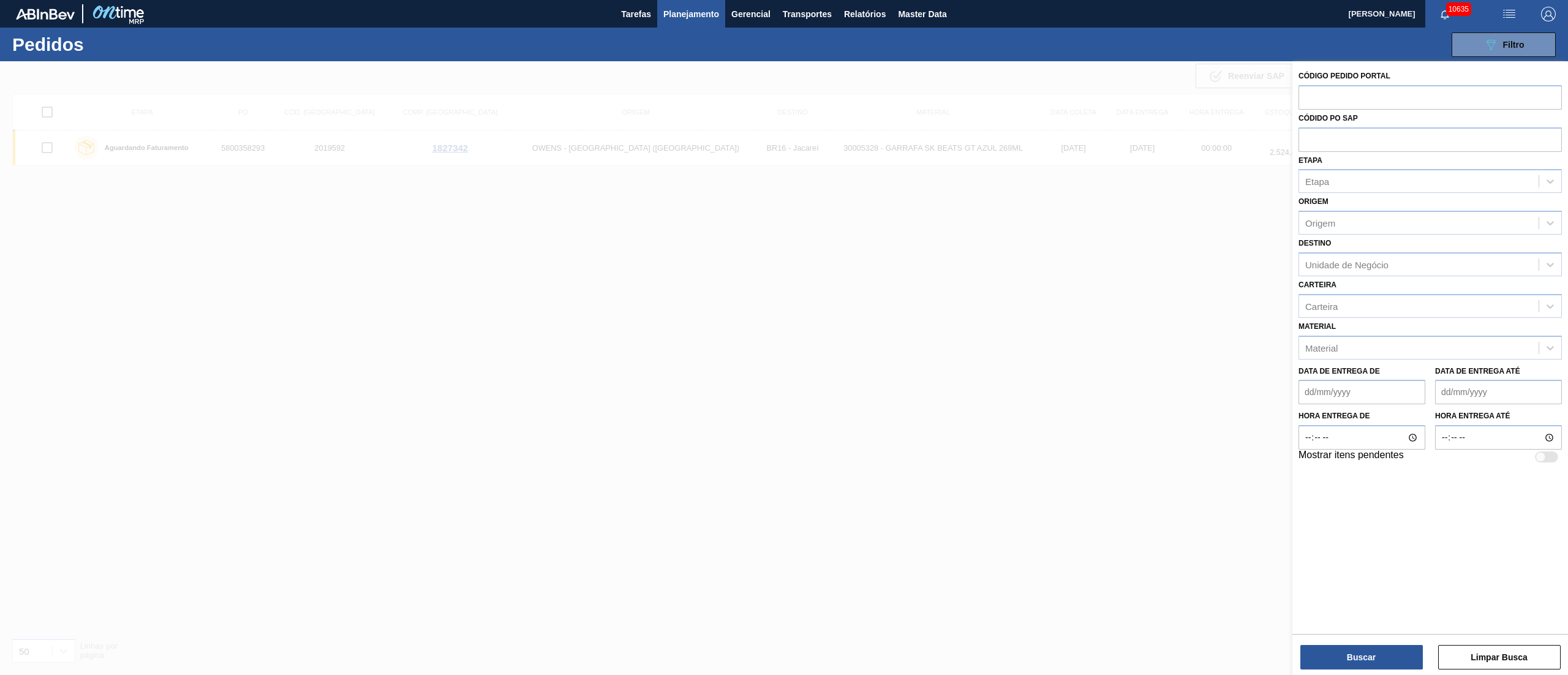
paste input "text"
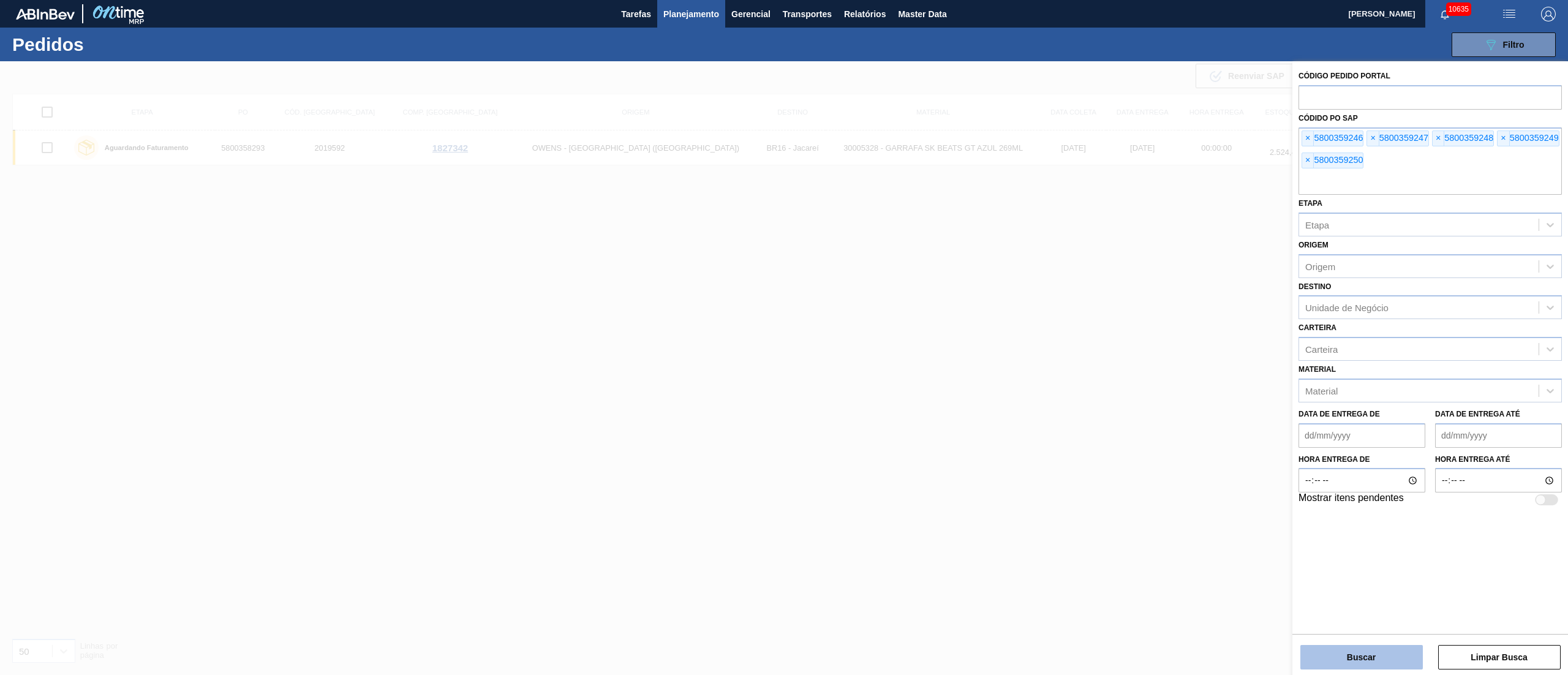
click at [1361, 653] on button "Buscar" at bounding box center [1361, 656] width 122 height 24
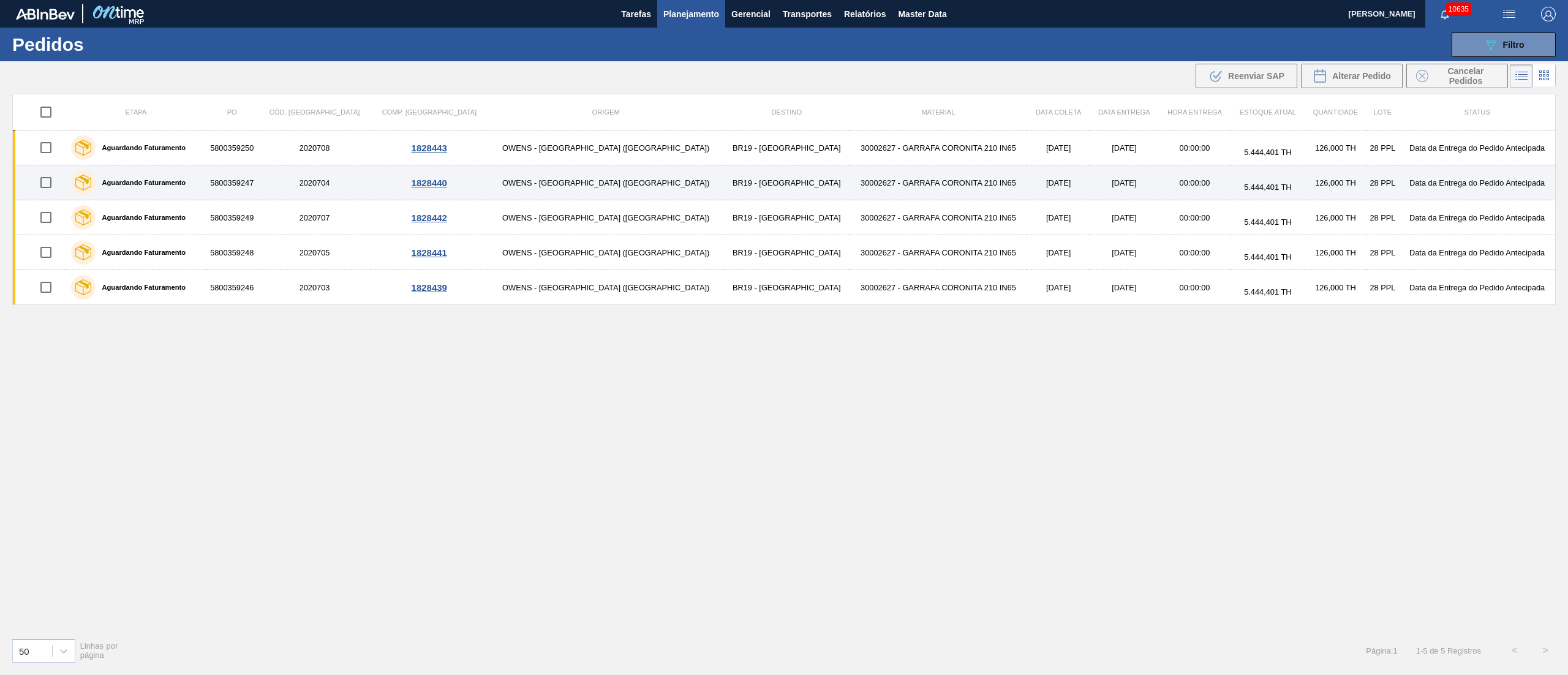
click at [47, 190] on input "checkbox" at bounding box center [46, 182] width 26 height 26
checkbox input "true"
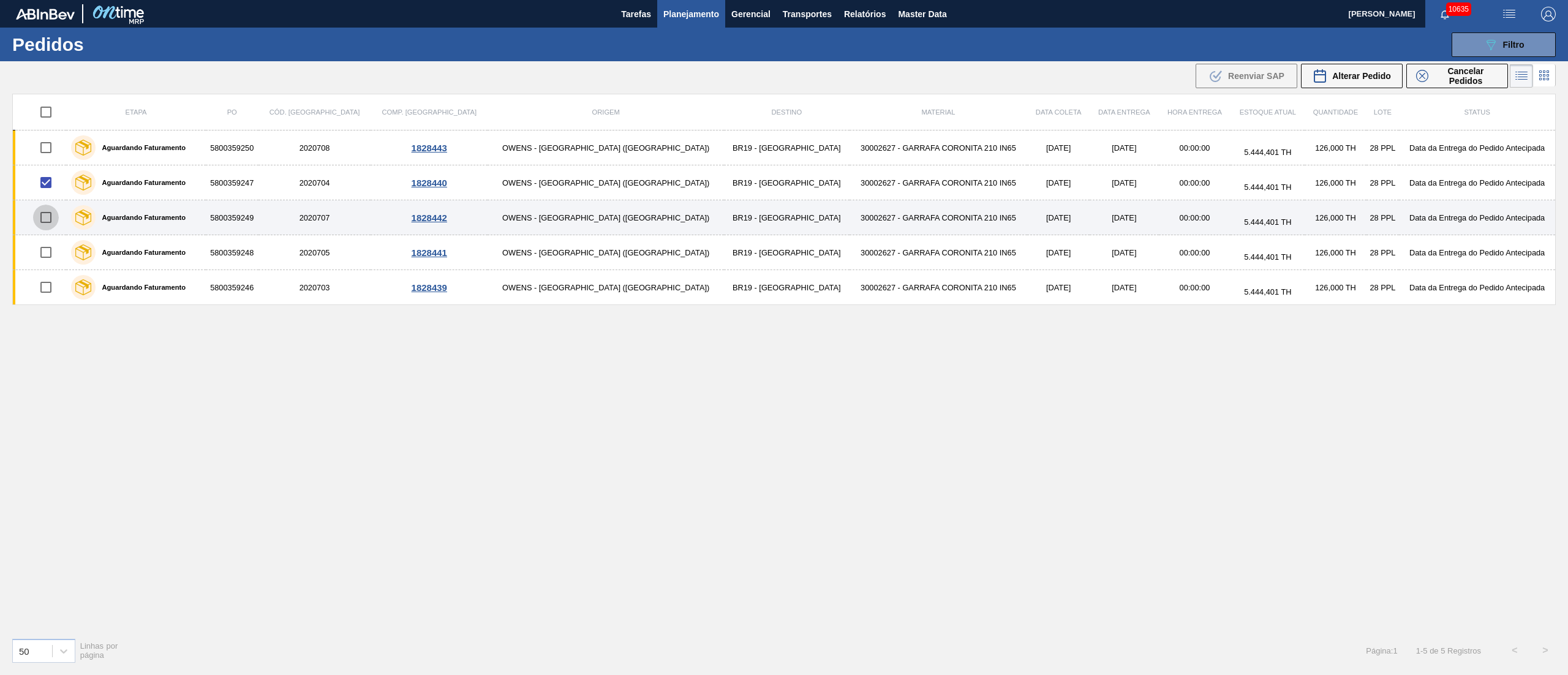
click at [51, 222] on input "checkbox" at bounding box center [46, 217] width 26 height 26
checkbox input "true"
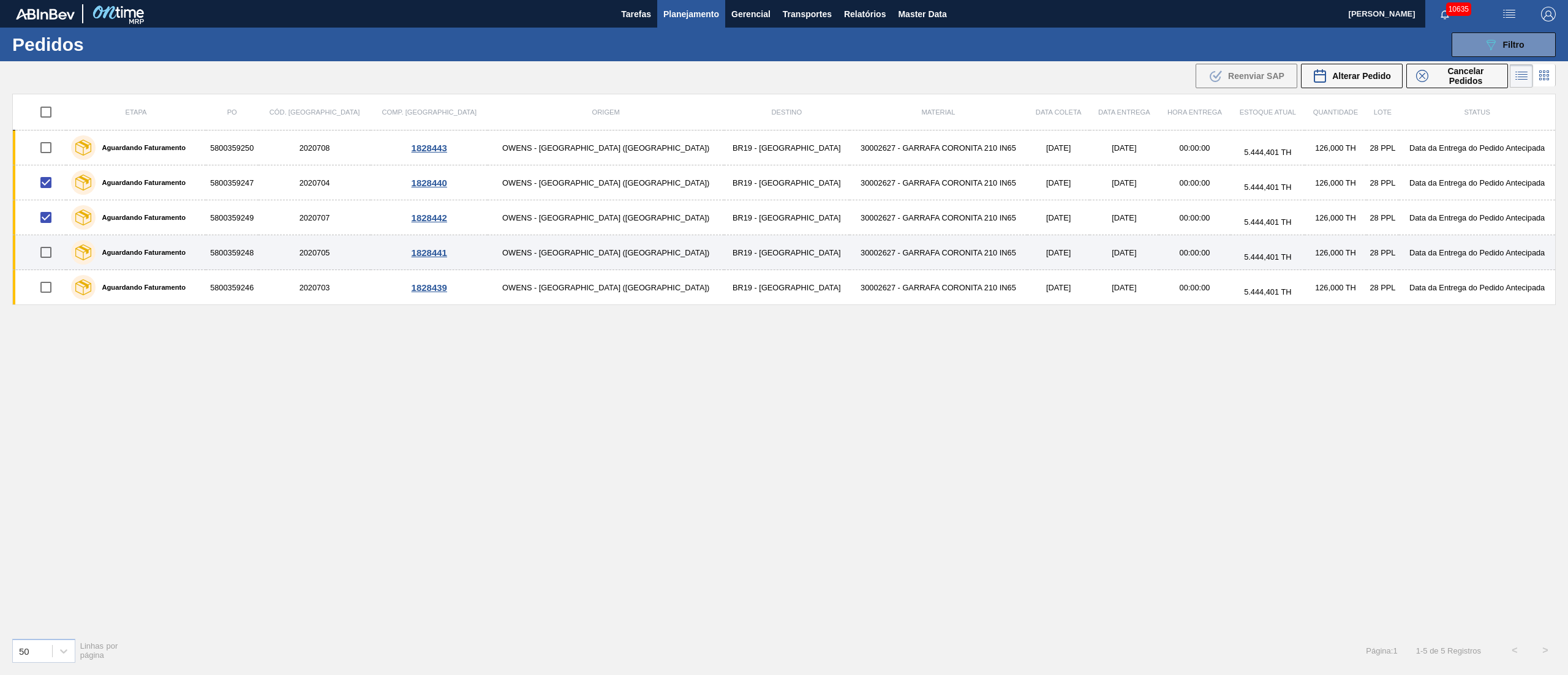
click at [51, 259] on input "checkbox" at bounding box center [46, 252] width 26 height 26
checkbox input "true"
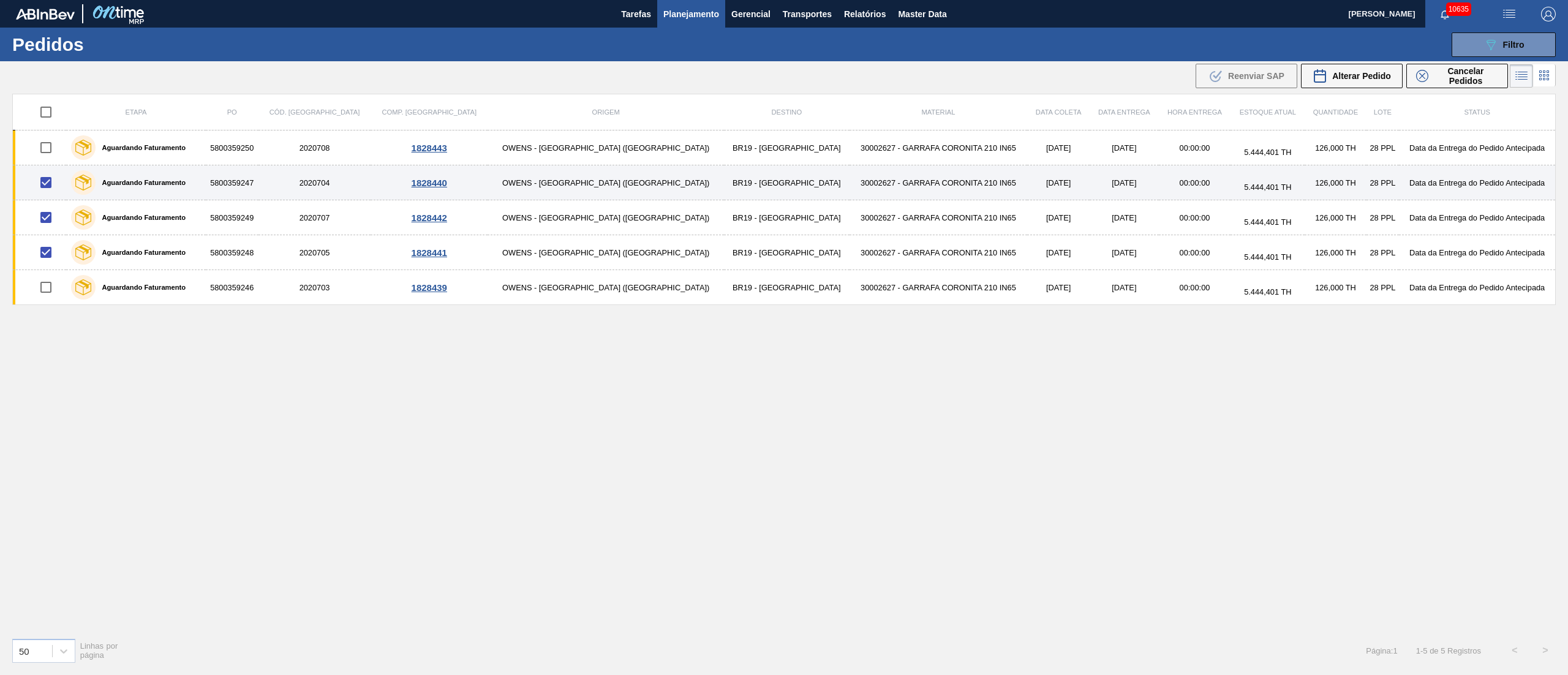
click at [52, 183] on input "checkbox" at bounding box center [46, 182] width 26 height 26
checkbox input "false"
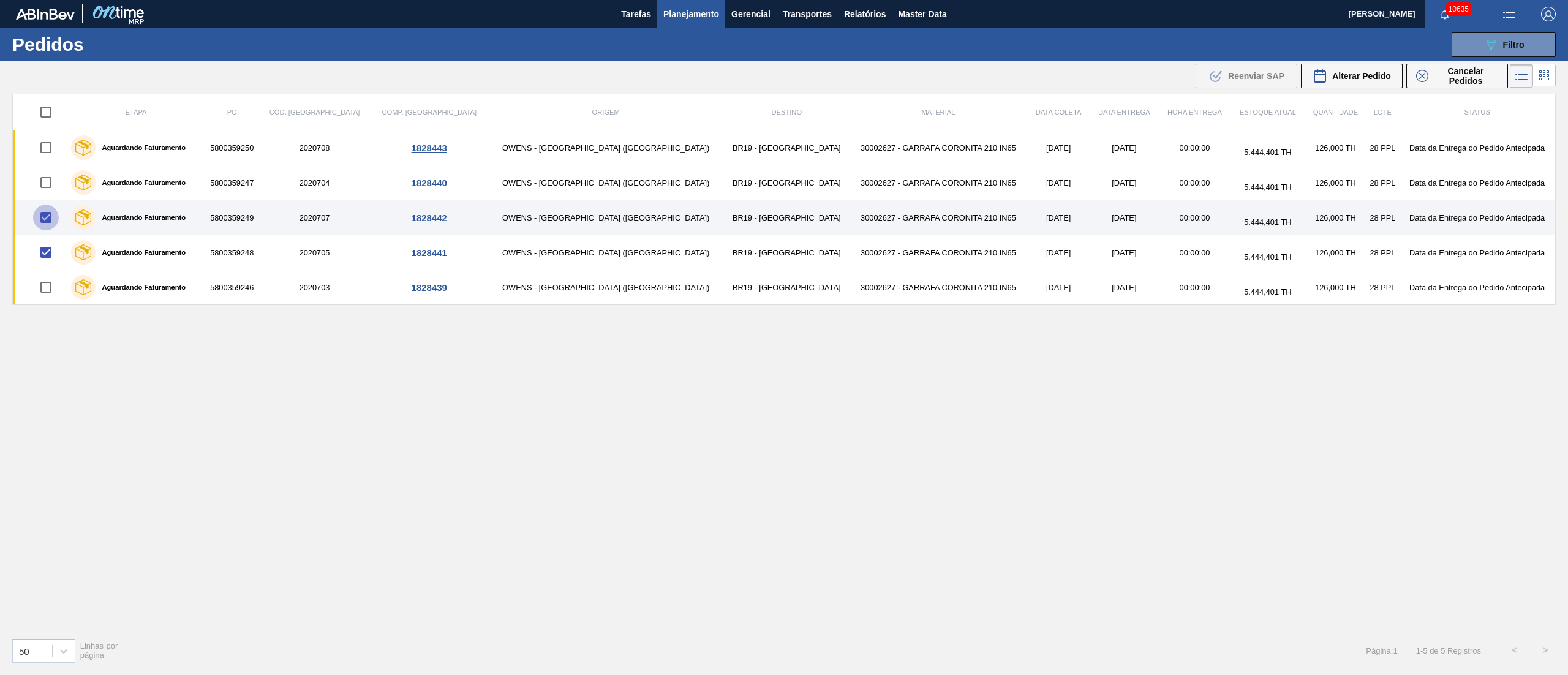
click at [52, 225] on input "checkbox" at bounding box center [46, 217] width 26 height 26
checkbox input "false"
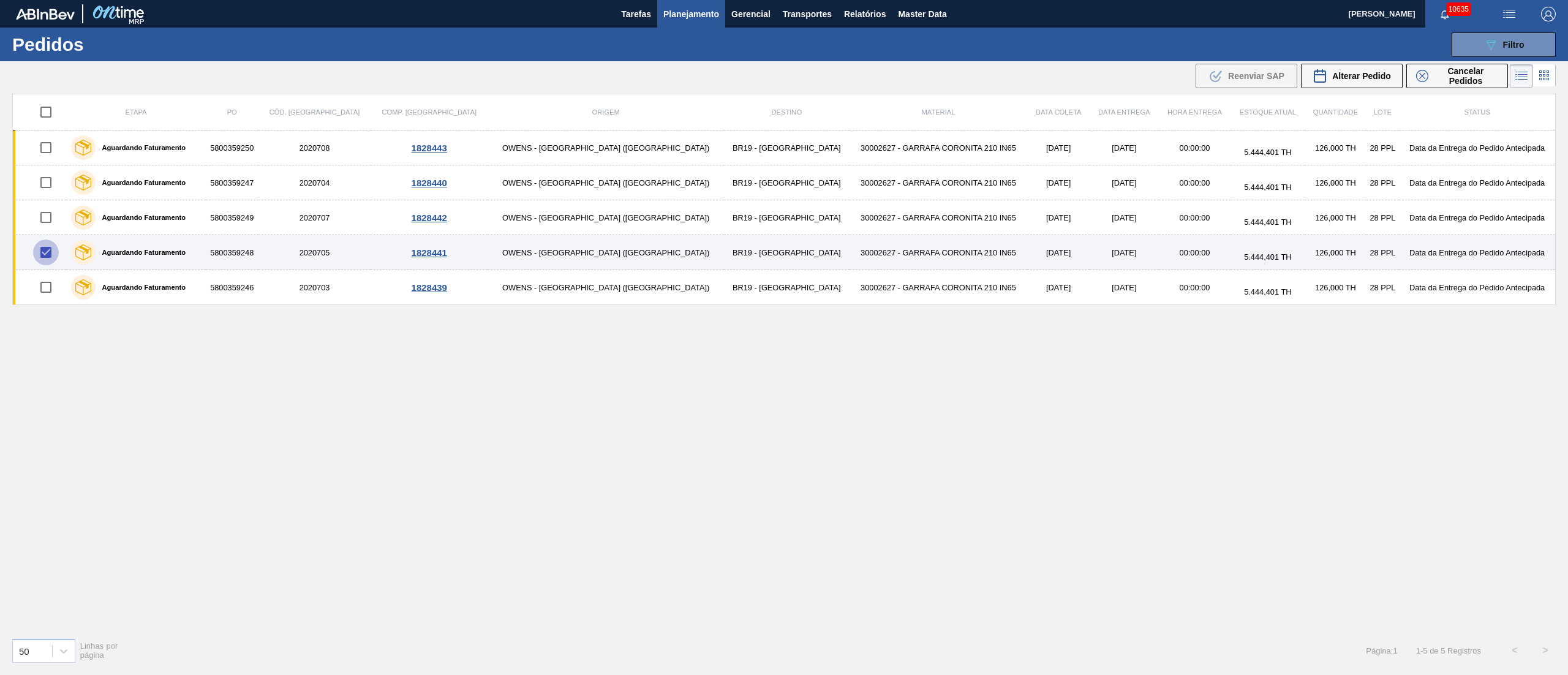
click at [55, 248] on input "checkbox" at bounding box center [46, 252] width 26 height 26
checkbox input "false"
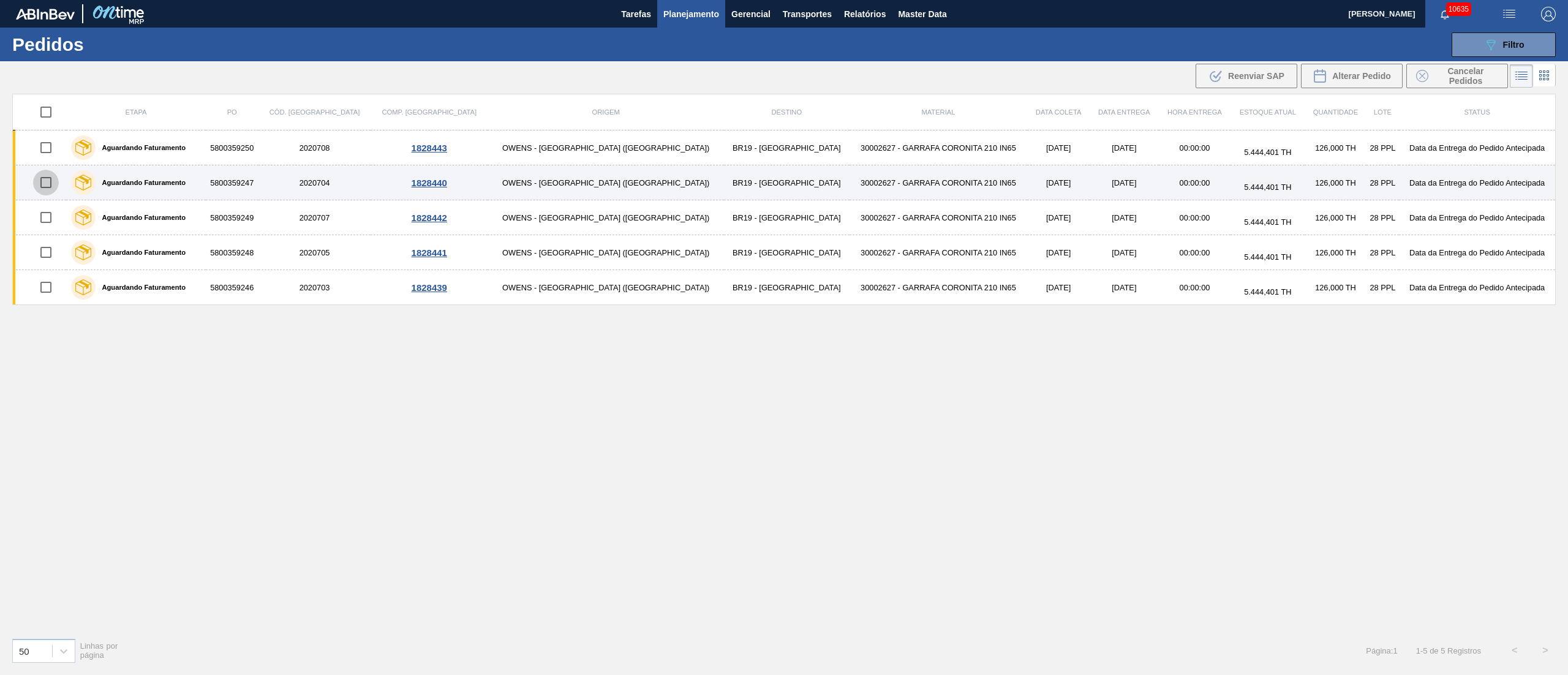
click at [54, 187] on input "checkbox" at bounding box center [46, 182] width 26 height 26
checkbox input "true"
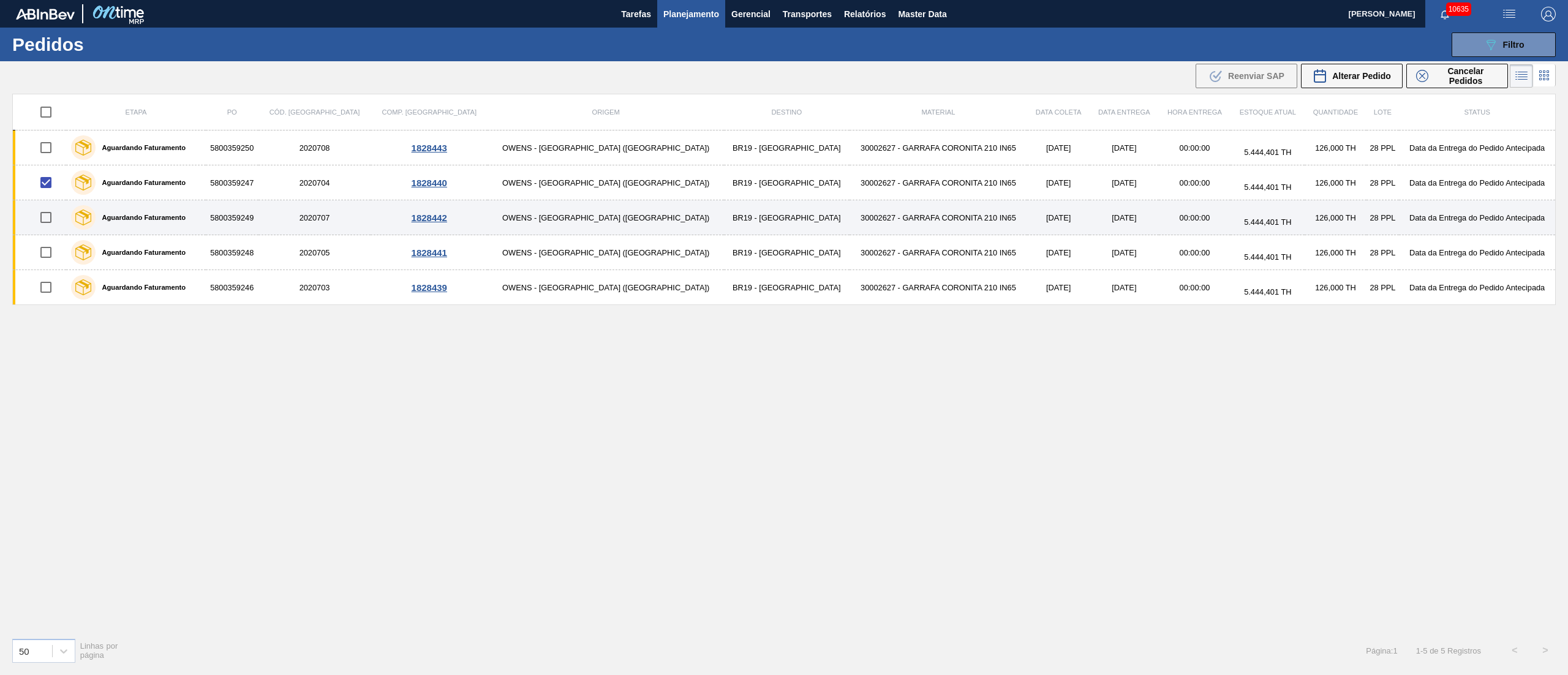
click at [46, 212] on input "checkbox" at bounding box center [46, 217] width 26 height 26
checkbox input "true"
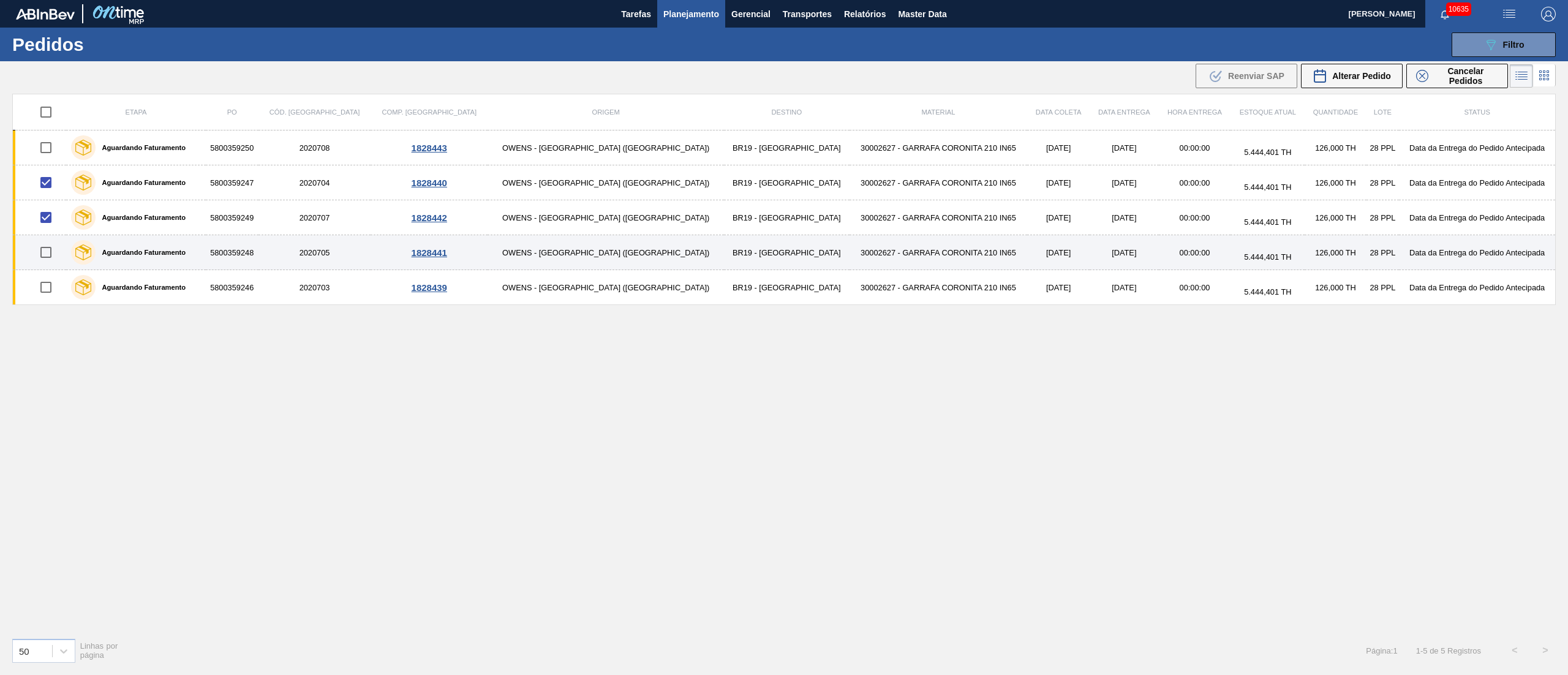
click at [54, 259] on input "checkbox" at bounding box center [46, 252] width 26 height 26
checkbox input "true"
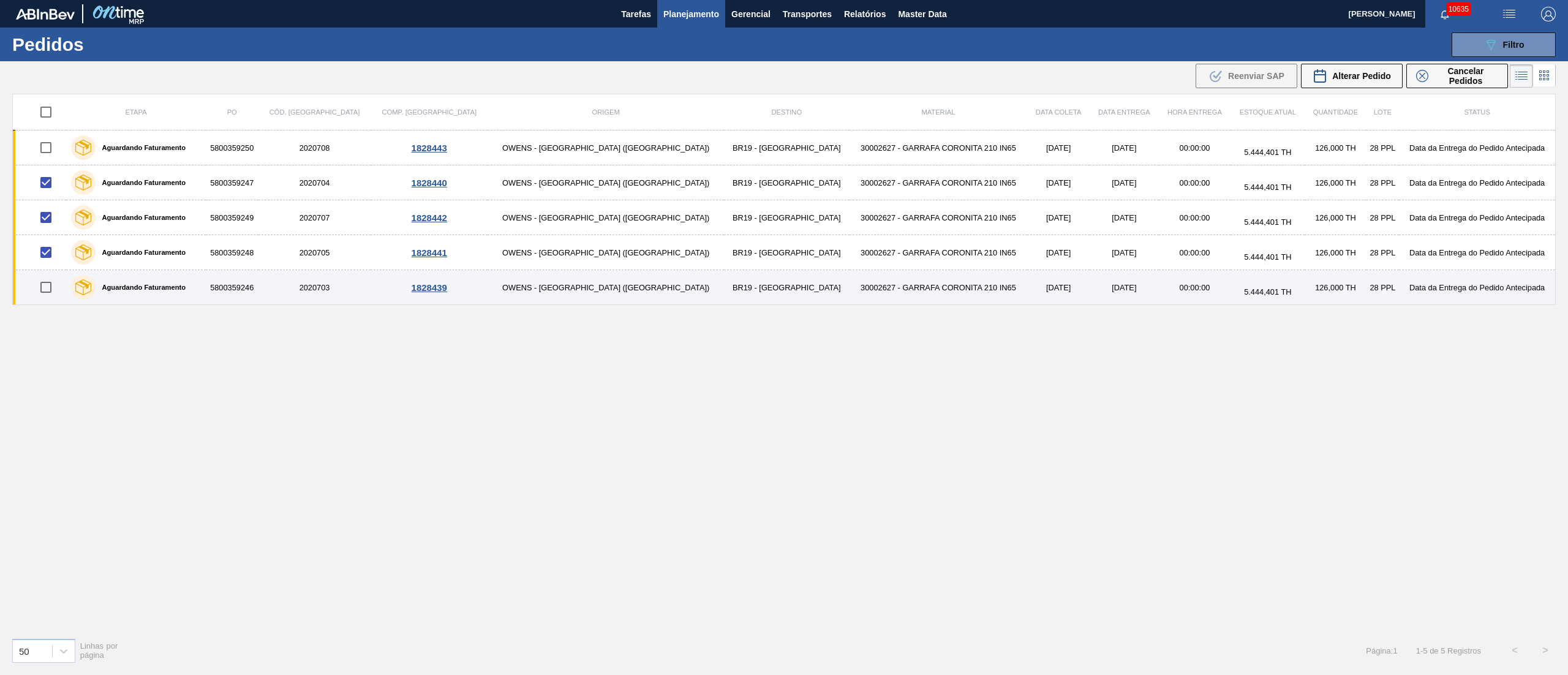
click at [55, 290] on input "checkbox" at bounding box center [46, 287] width 26 height 26
checkbox input "true"
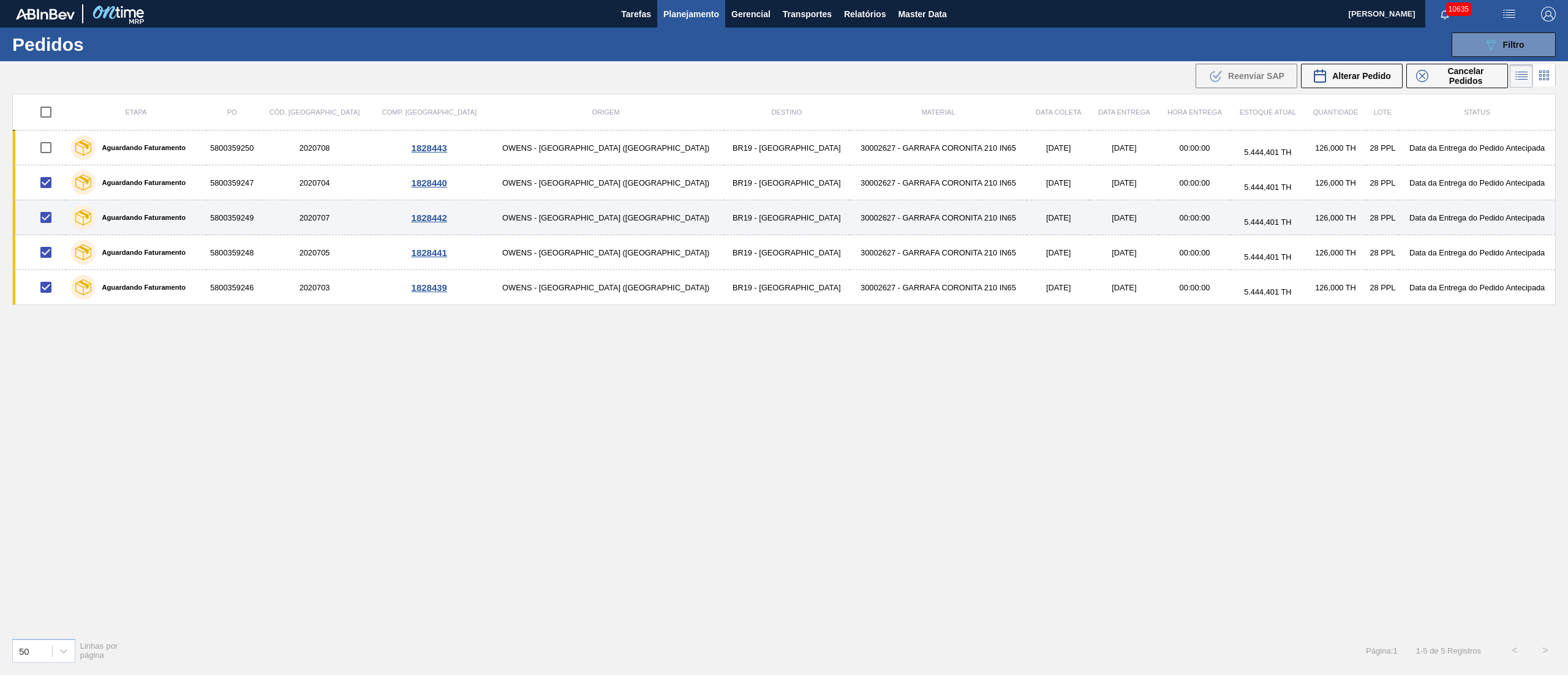
click at [55, 224] on input "checkbox" at bounding box center [46, 217] width 26 height 26
checkbox input "false"
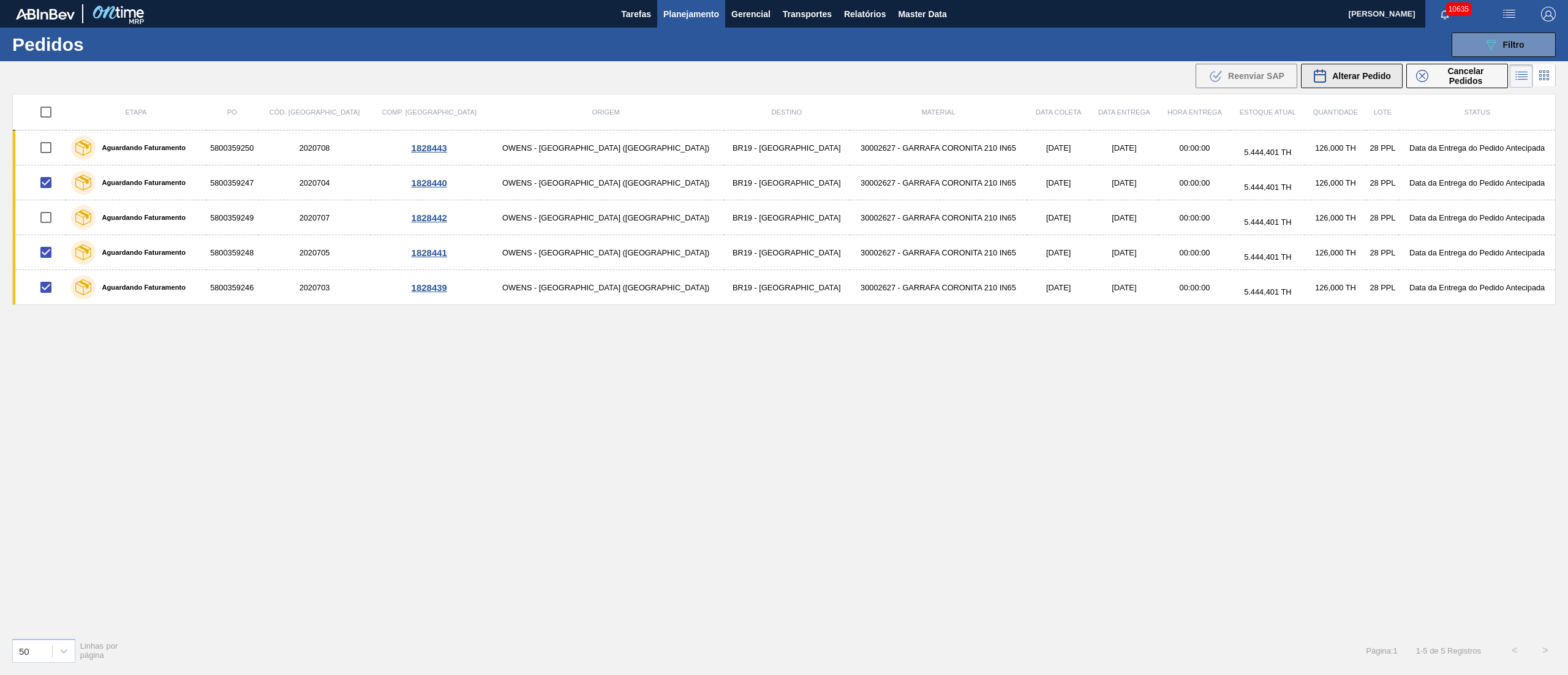
click at [1373, 73] on span "Alterar Pedido" at bounding box center [1361, 76] width 59 height 10
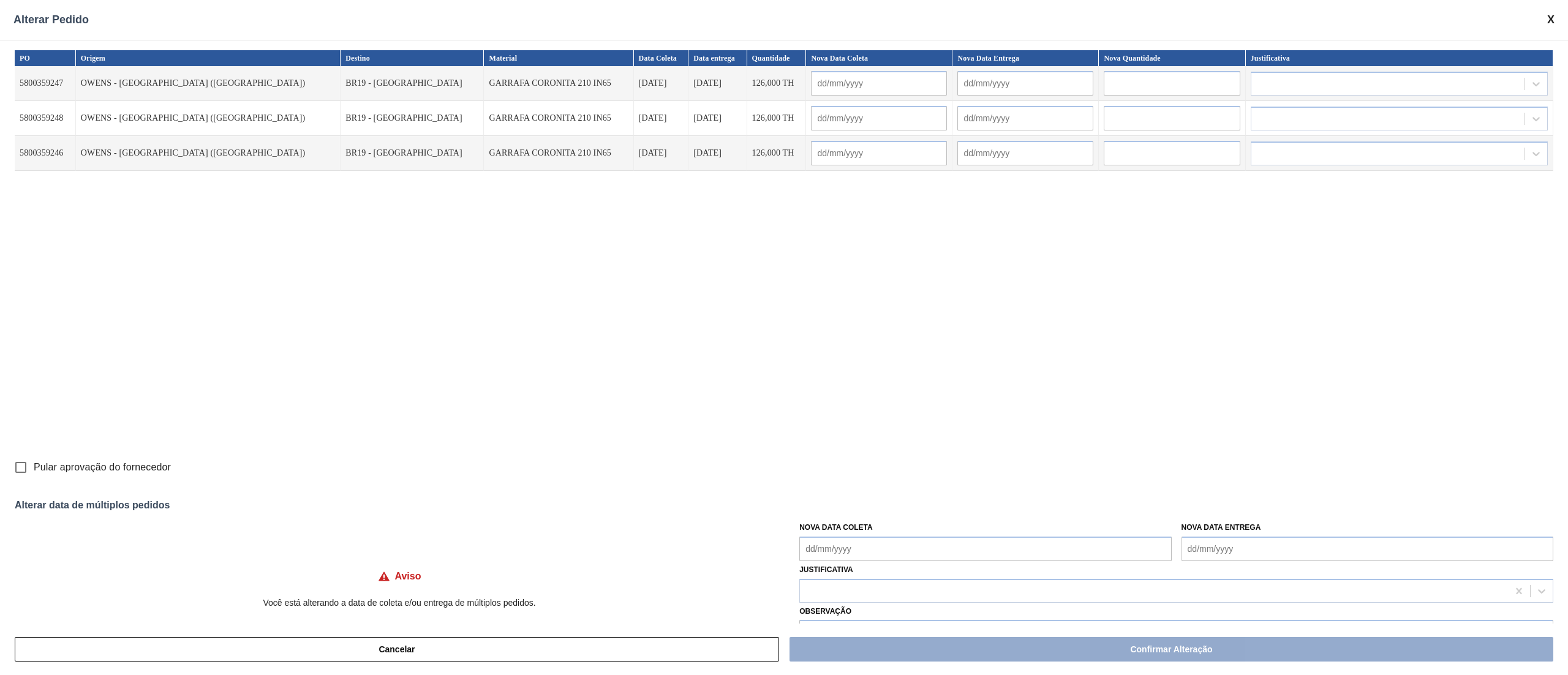
click at [867, 548] on Coleta "Nova Data Coleta" at bounding box center [985, 548] width 372 height 24
click at [909, 453] on div "12" at bounding box center [914, 453] width 17 height 17
type Coleta "[DATE]"
type input "[DATE]"
type input "13/09/2025"
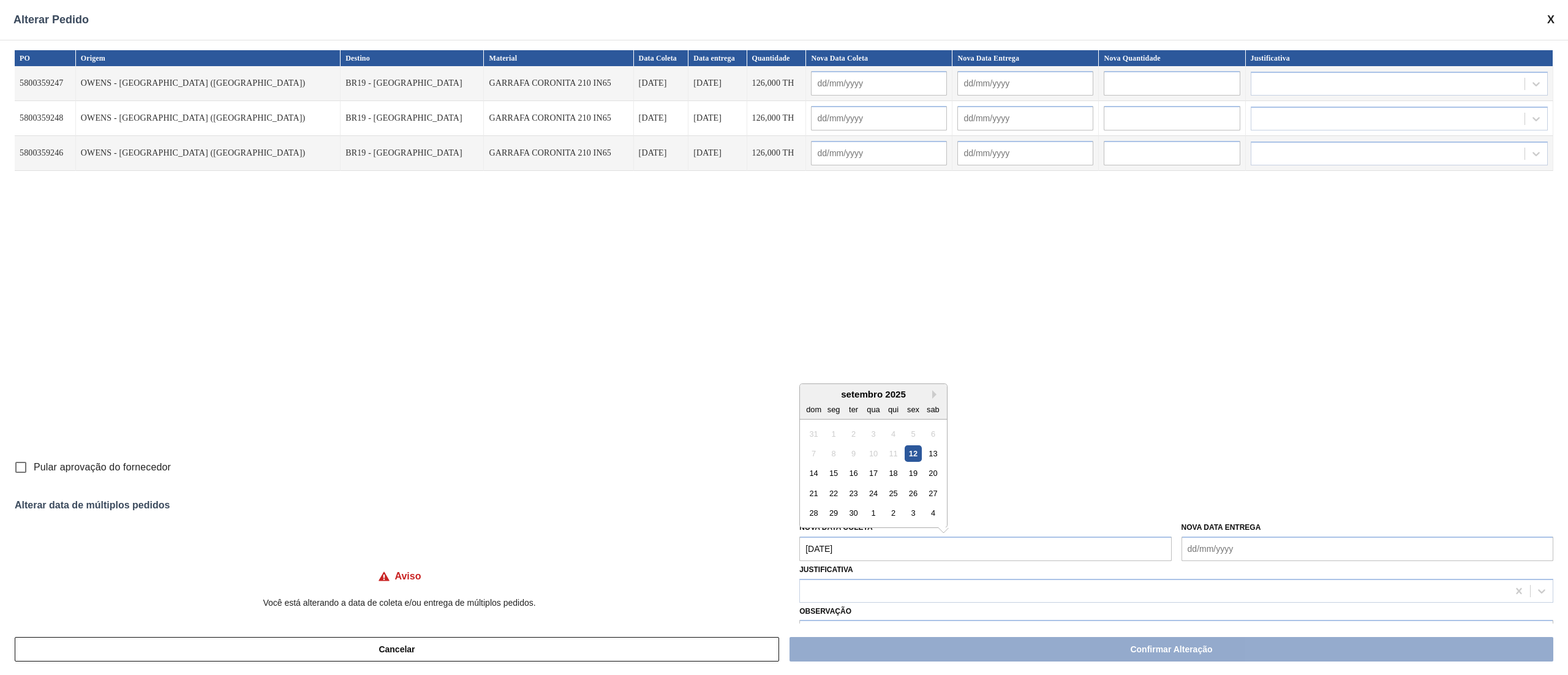
type input "[DATE]"
type input "13/09/2025"
type input "[DATE]"
type input "13/09/2025"
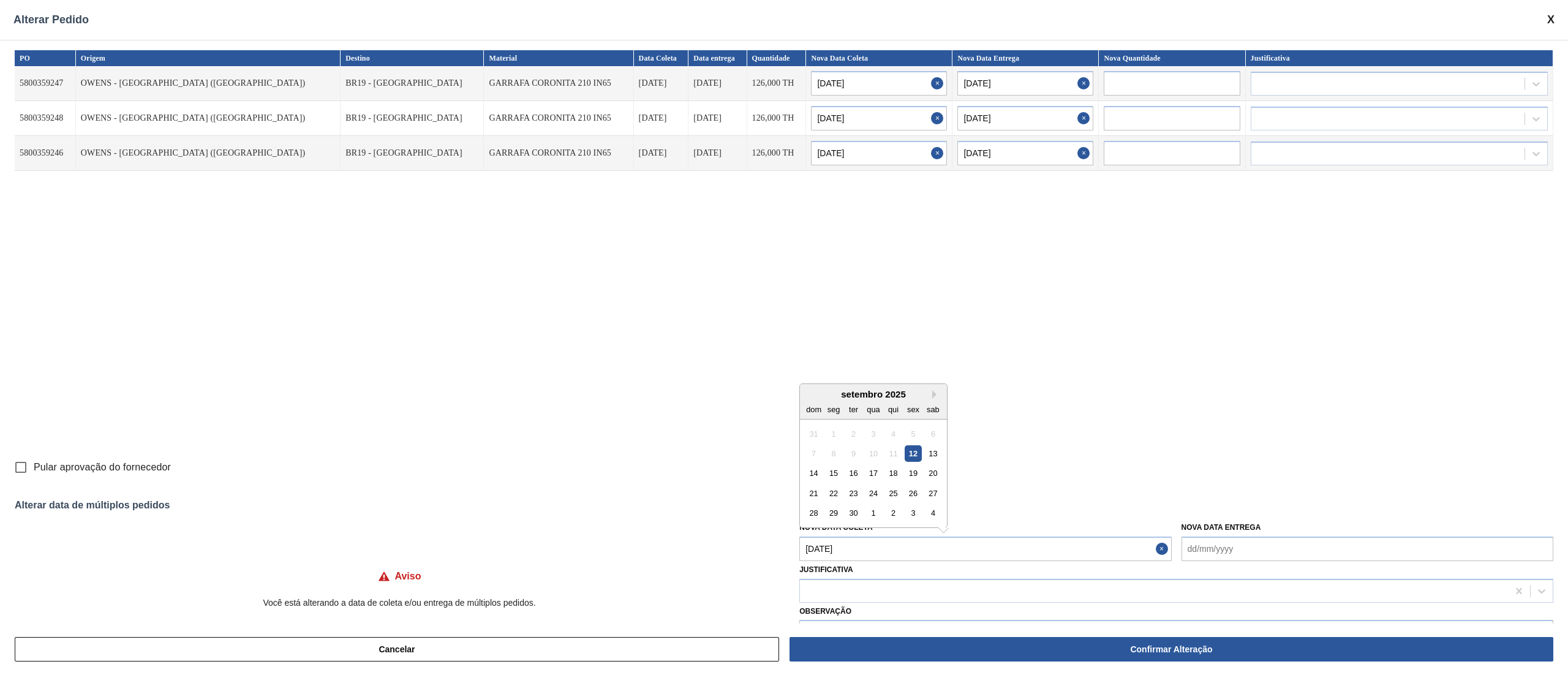
click at [871, 540] on Coleta "[DATE]" at bounding box center [985, 548] width 372 height 24
click at [929, 454] on div "13" at bounding box center [933, 453] width 17 height 17
type Coleta "13/09/2025"
type input "13/09/2025"
type input "[DATE]"
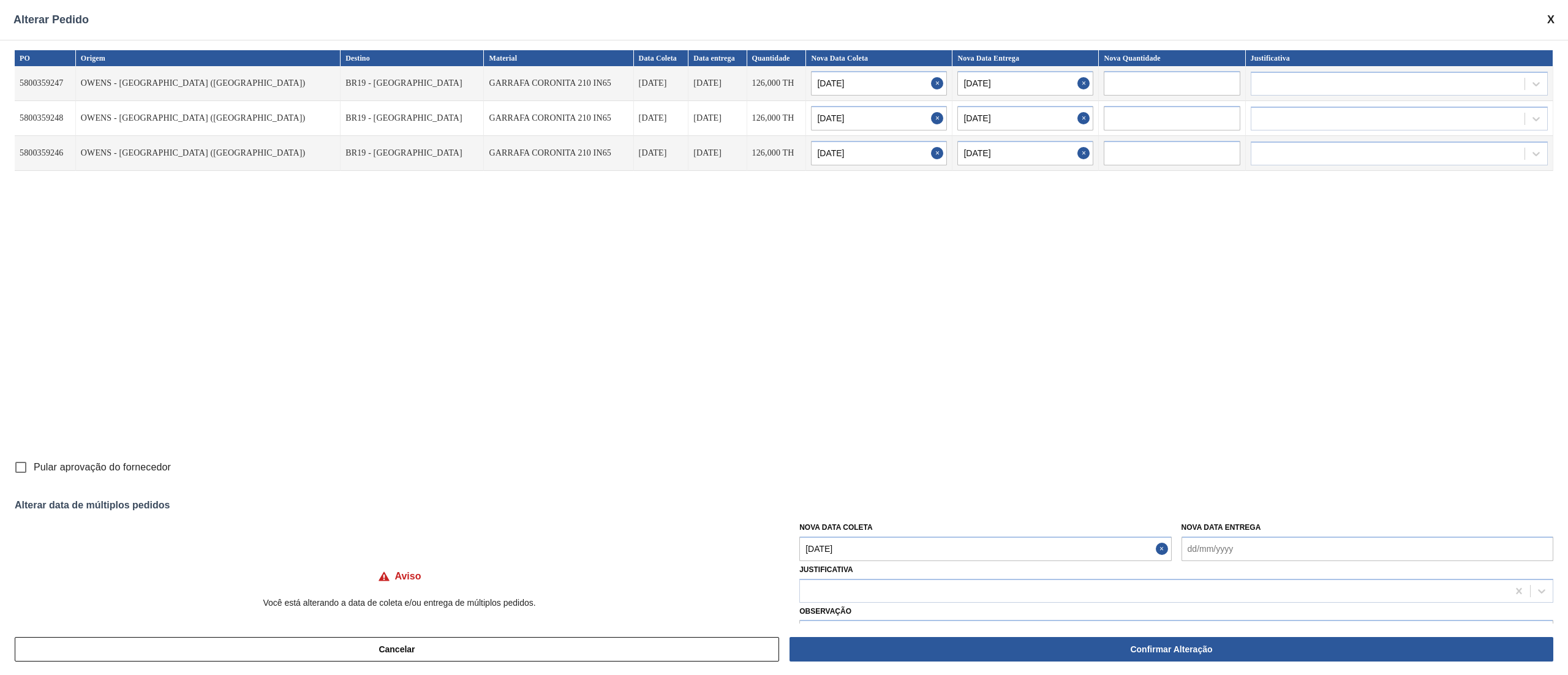
type input "13/09/2025"
type input "[DATE]"
type input "13/09/2025"
type input "[DATE]"
click at [841, 592] on div at bounding box center [1154, 590] width 708 height 18
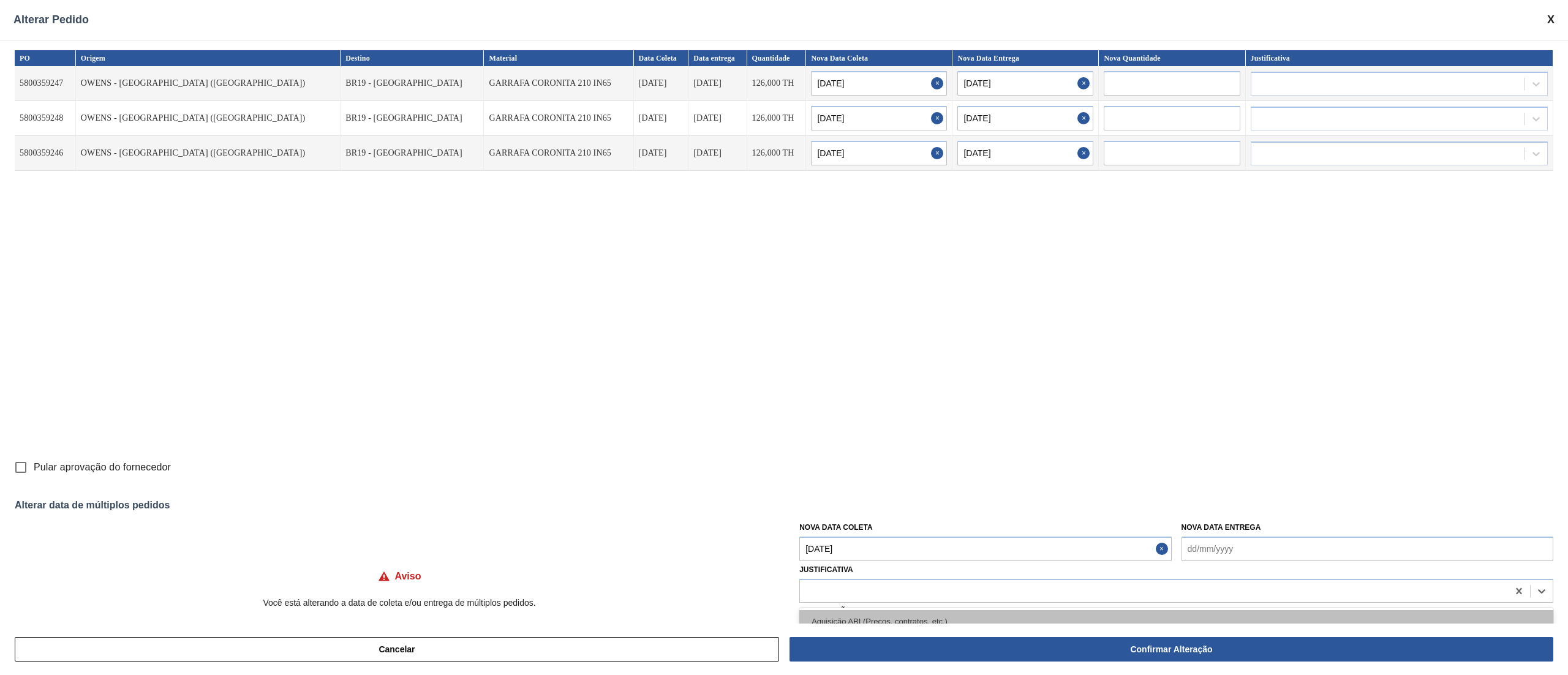
click at [824, 616] on div "Aquisição ABI (Preços, contratos, etc.)" at bounding box center [1176, 621] width 754 height 23
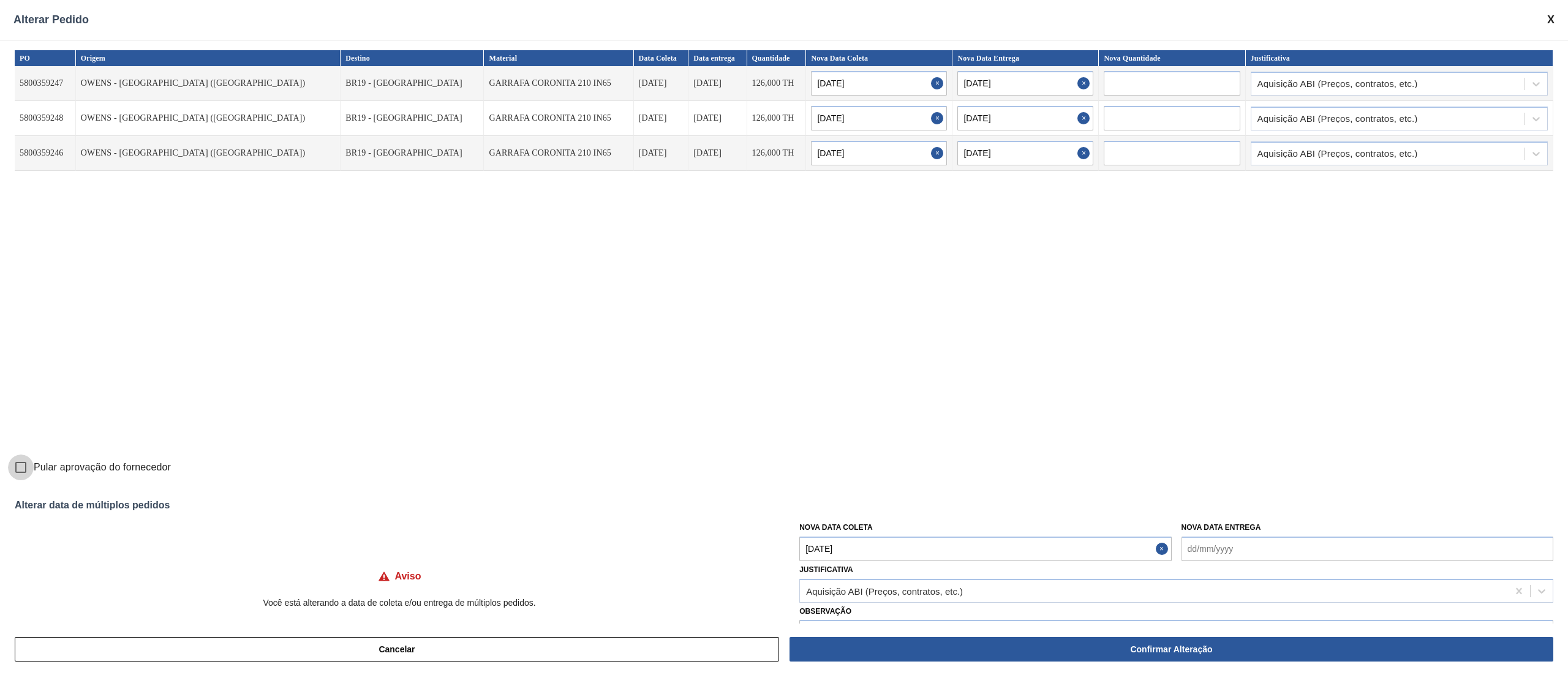
click at [30, 470] on input "Pular aprovação do fornecedor" at bounding box center [20, 467] width 26 height 26
checkbox input "true"
click at [1255, 651] on button "Confirmar Alteração" at bounding box center [1172, 649] width 764 height 24
checkbox input "false"
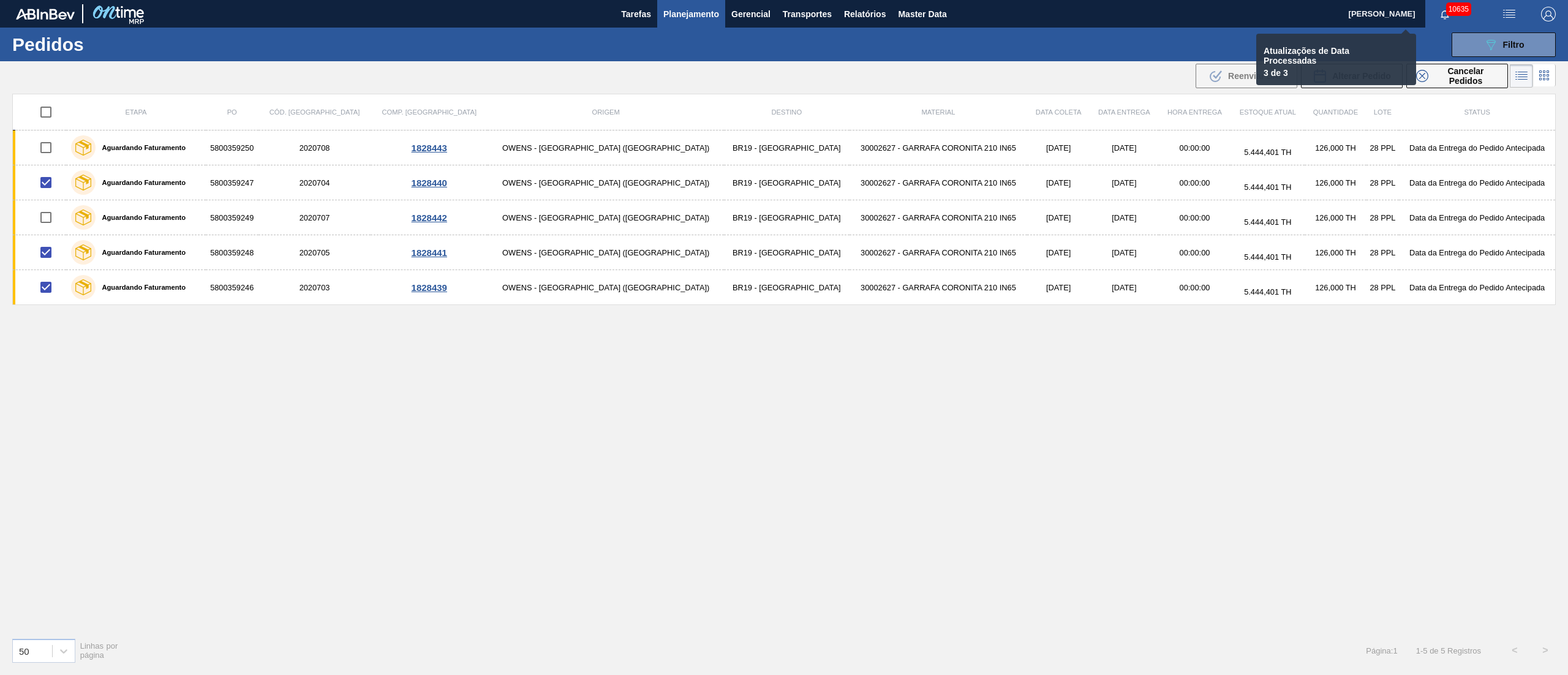
checkbox input "false"
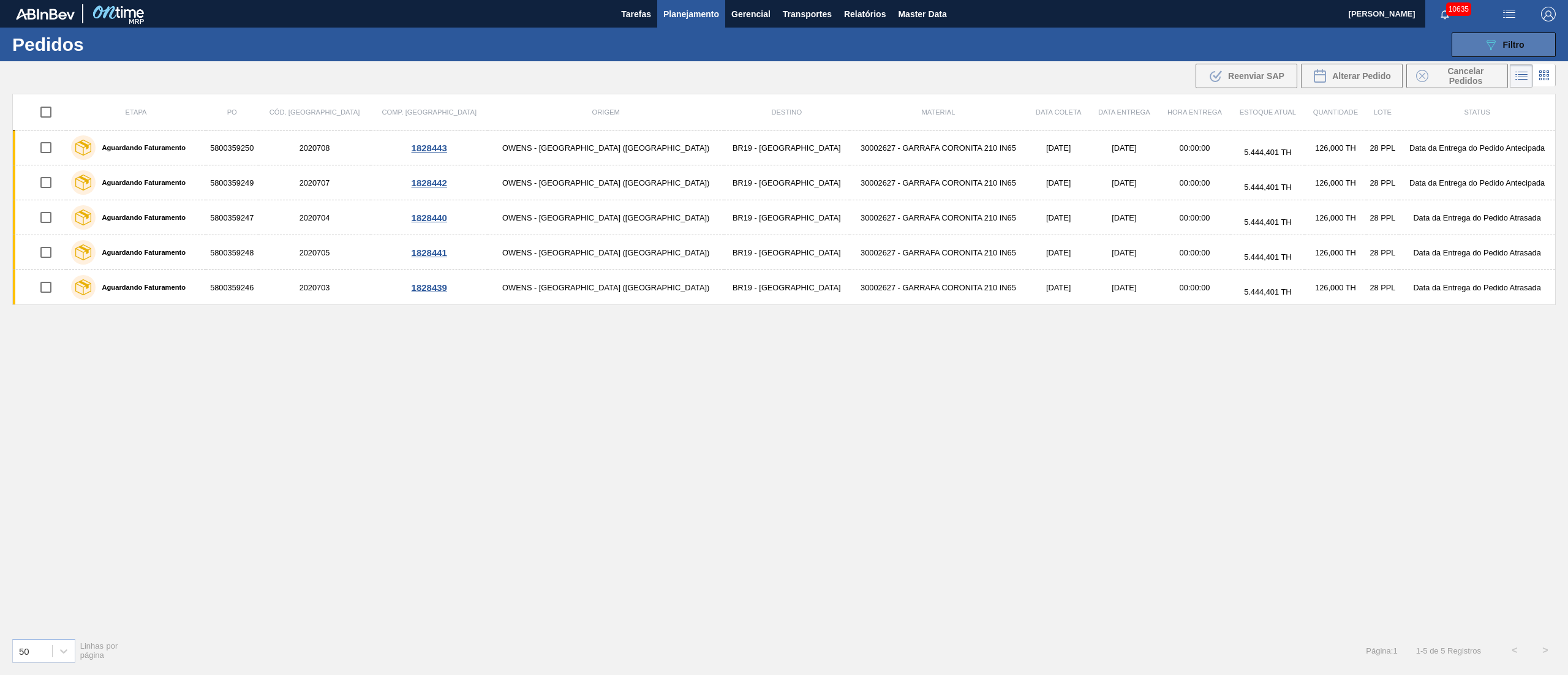
click at [1490, 33] on button "089F7B8B-B2A5-4AFE-B5C0-19BA573D28AC Filtro" at bounding box center [1504, 45] width 105 height 24
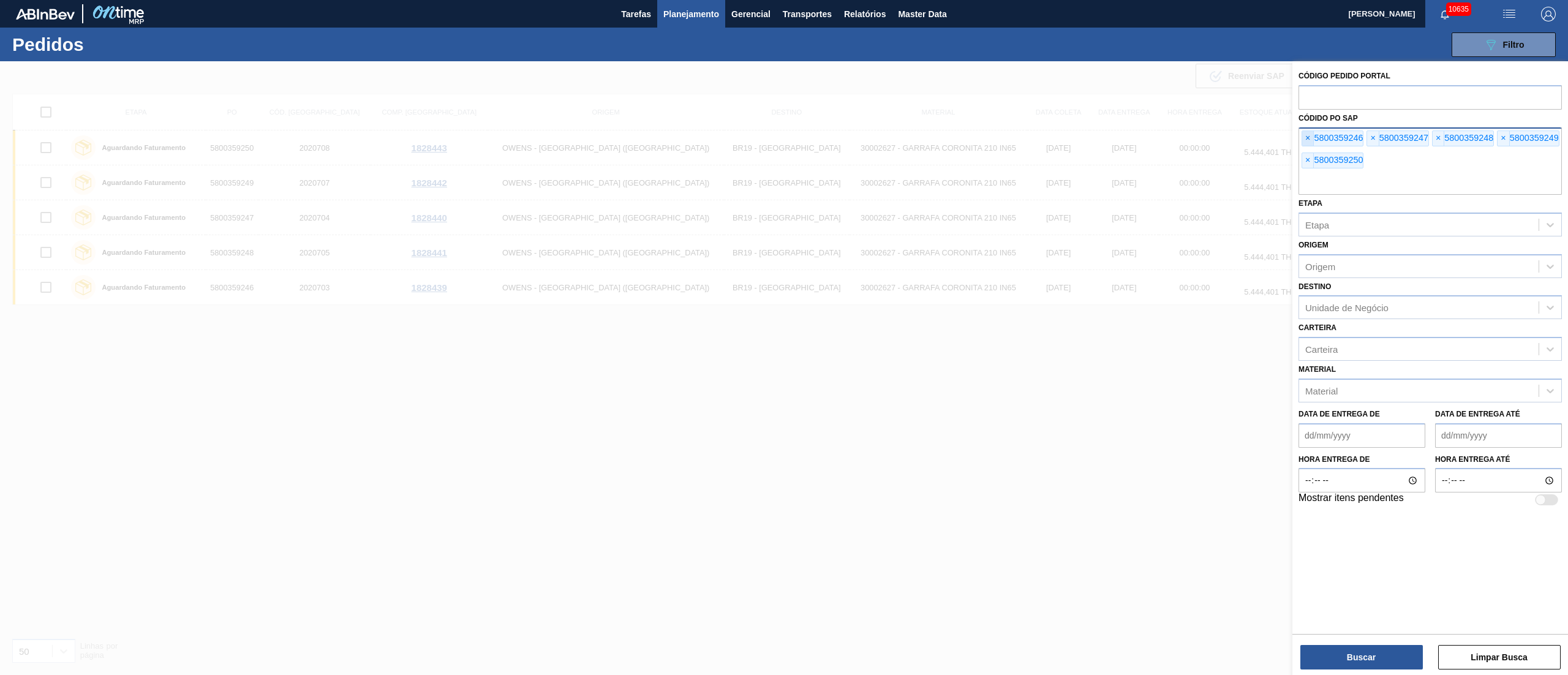
click at [1309, 138] on span "×" at bounding box center [1308, 137] width 12 height 14
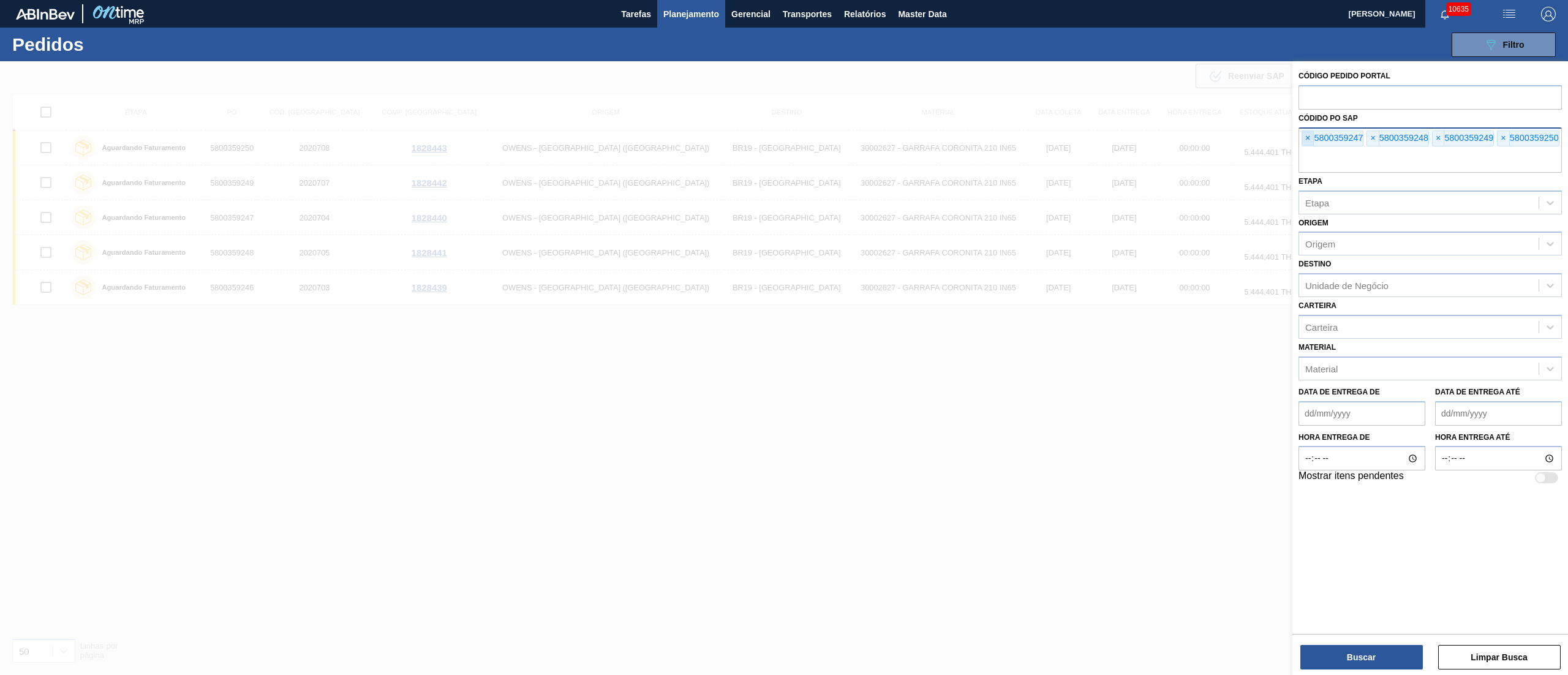
click at [1309, 138] on span "×" at bounding box center [1308, 137] width 12 height 14
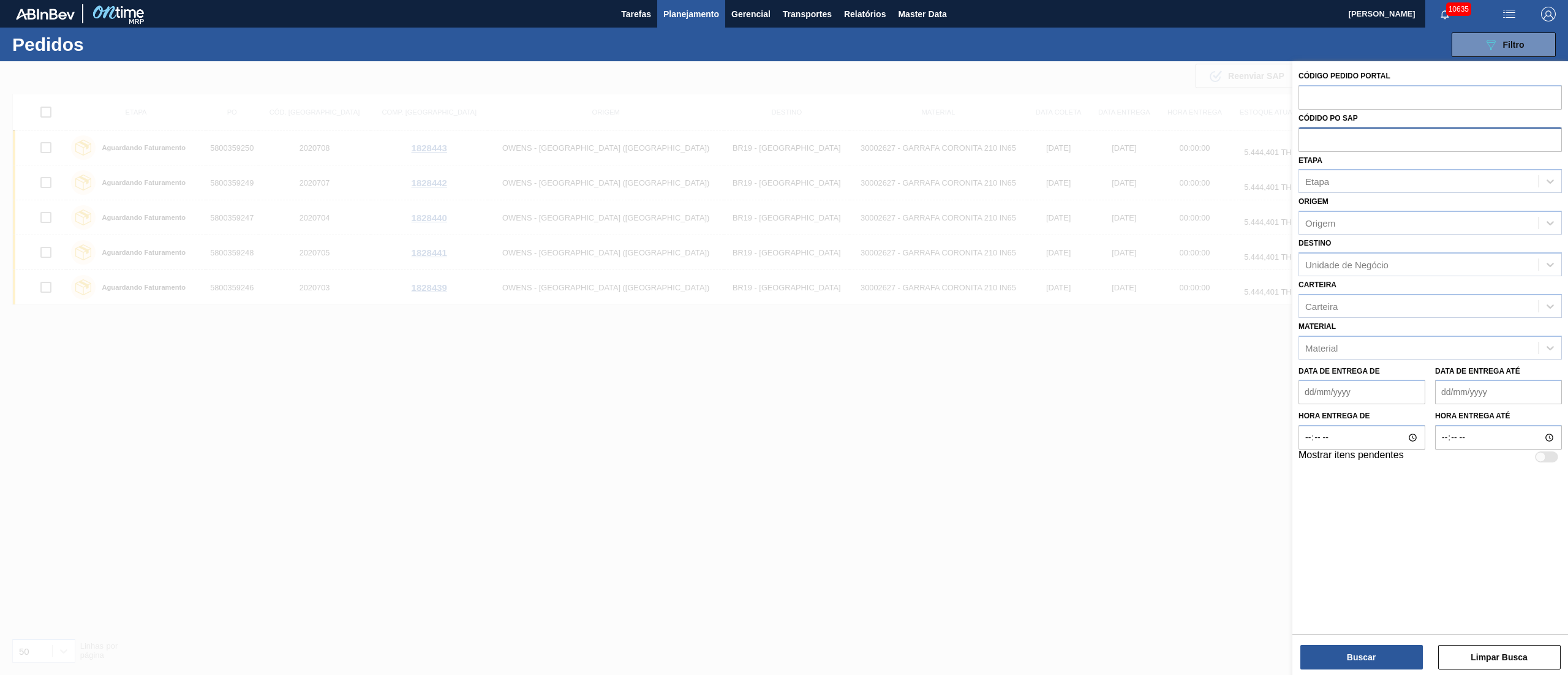
click at [1309, 138] on input "text" at bounding box center [1430, 139] width 263 height 24
paste input "text"
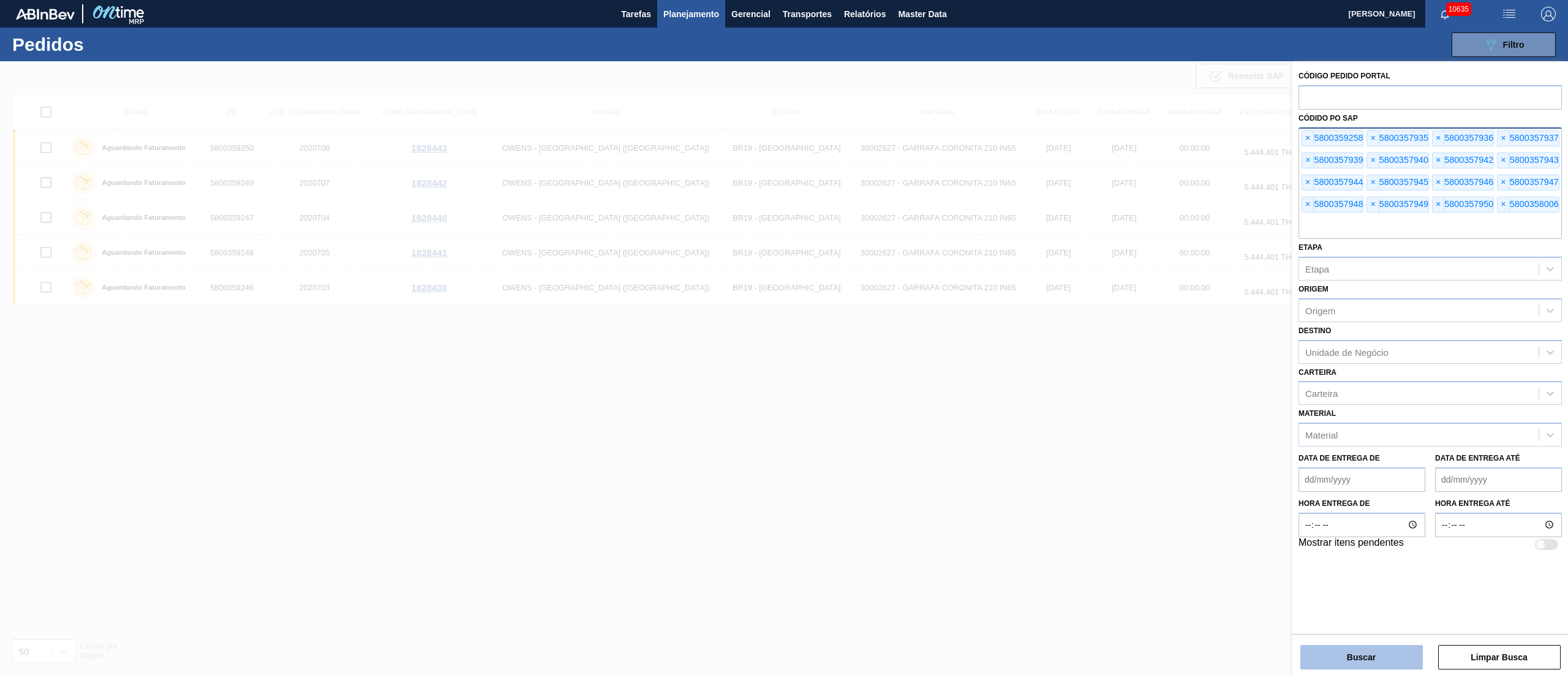
click at [1363, 651] on button "Buscar" at bounding box center [1361, 656] width 122 height 24
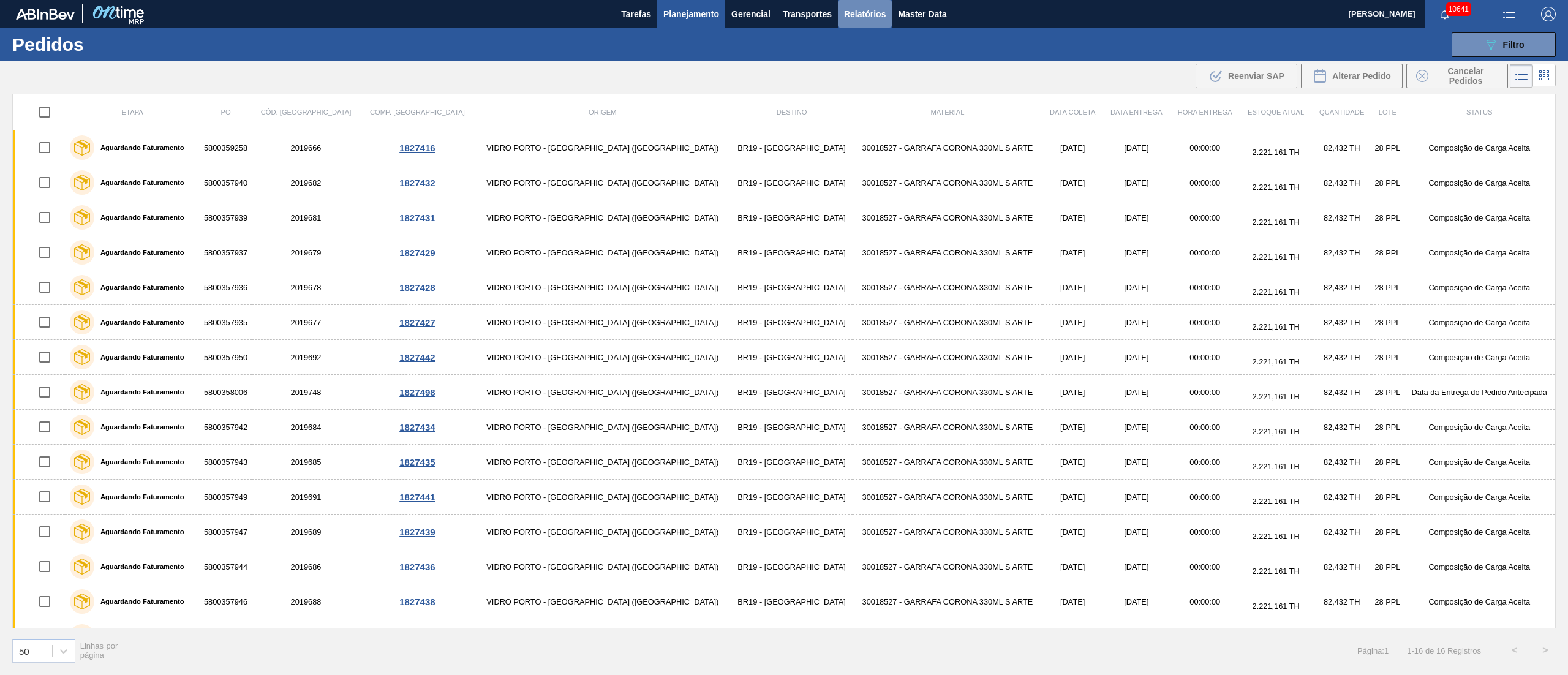
click at [865, 12] on span "Relatórios" at bounding box center [864, 13] width 41 height 14
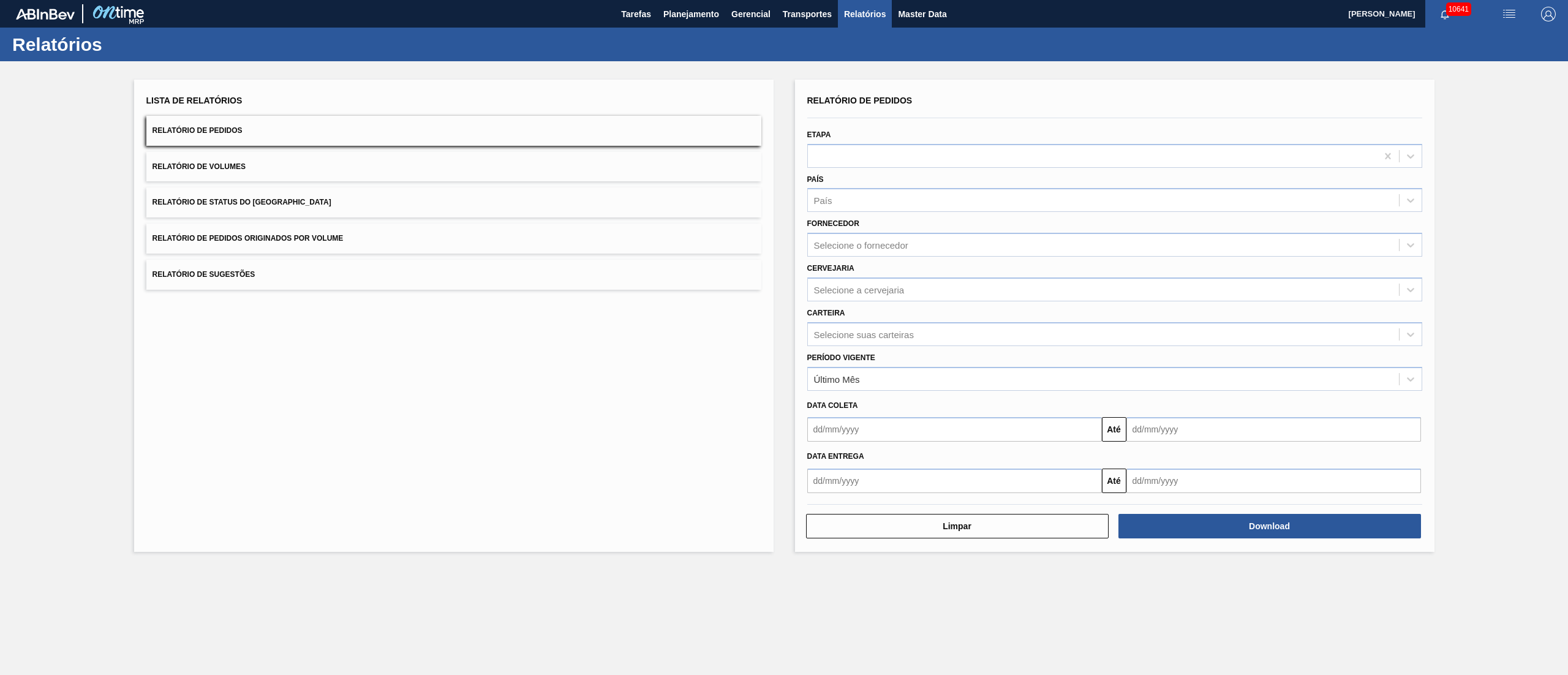
click at [314, 244] on button "Relatório de Pedidos Originados por Volume" at bounding box center [454, 238] width 615 height 30
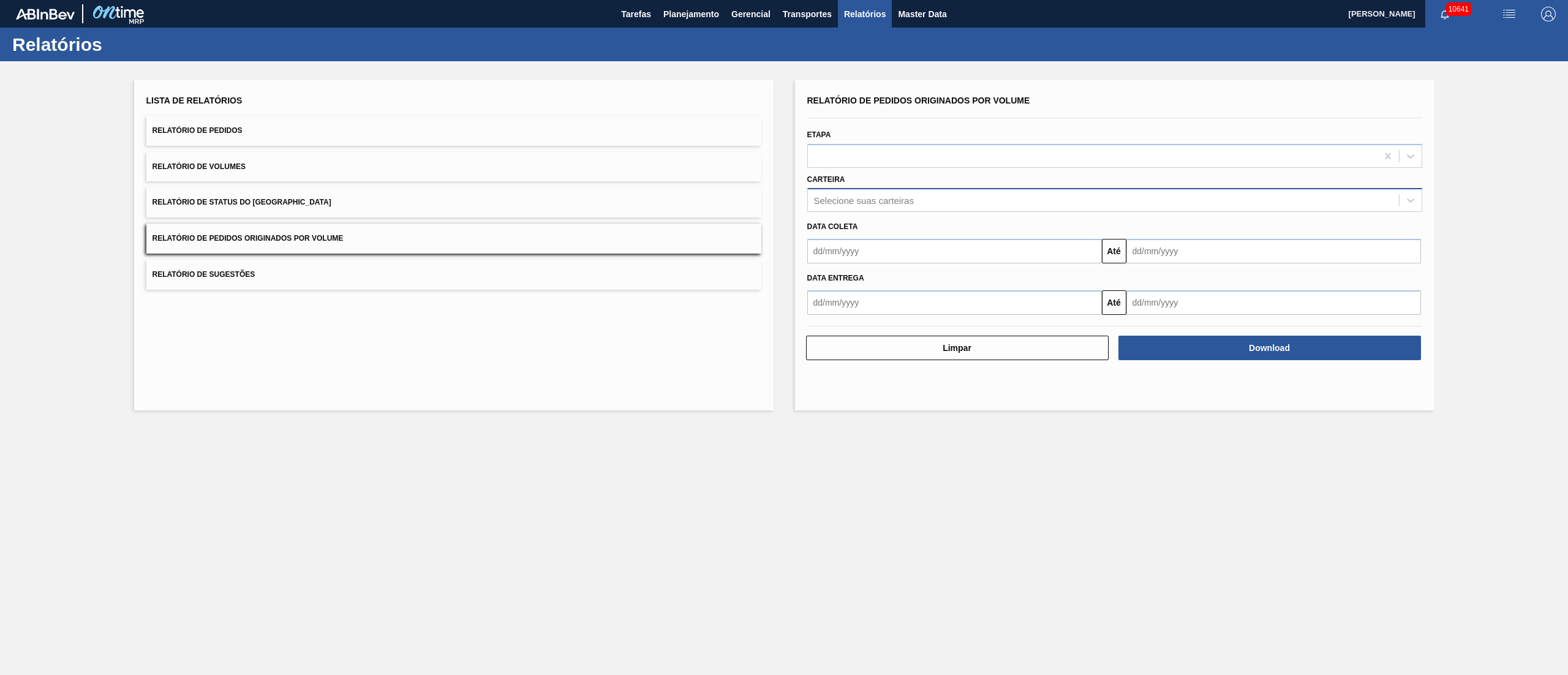
click at [873, 198] on div "Selecione suas carteiras" at bounding box center [864, 201] width 99 height 10
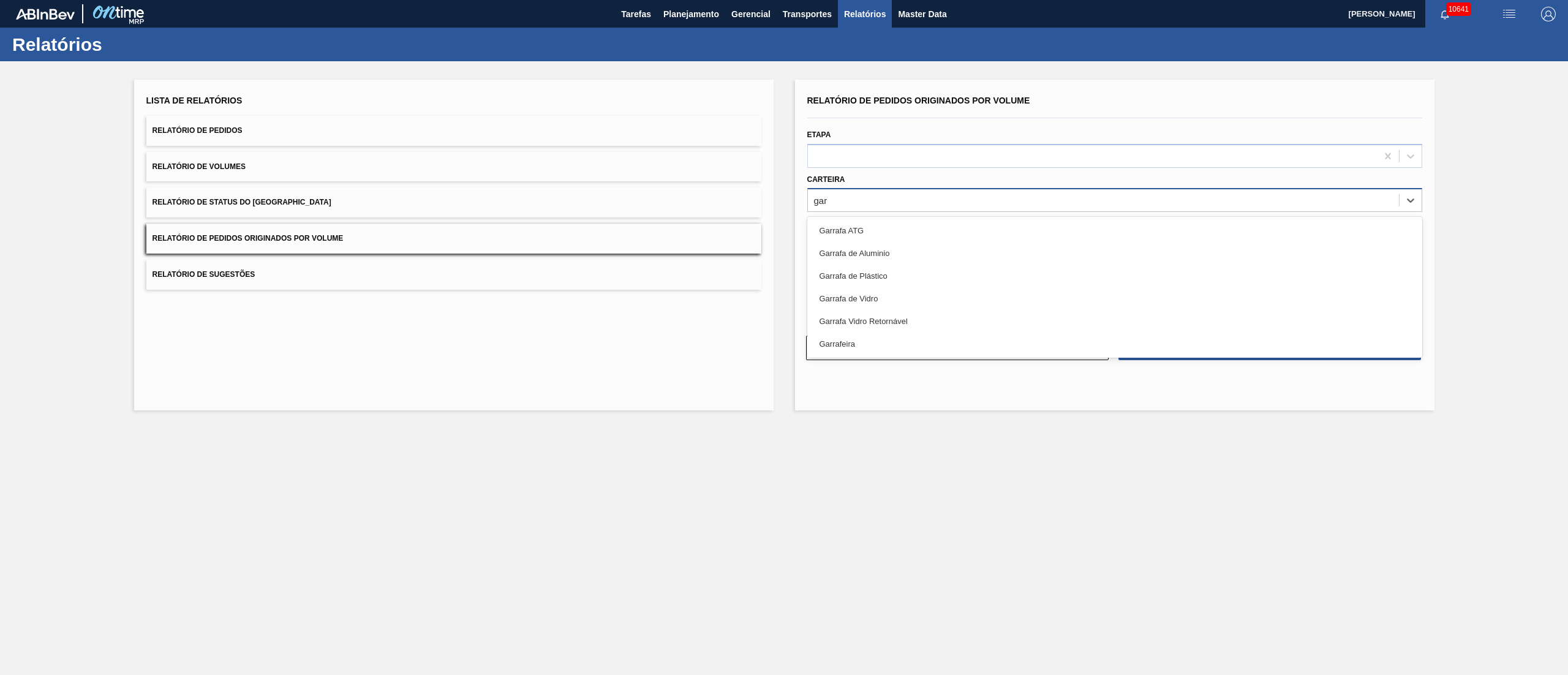
type input "garr"
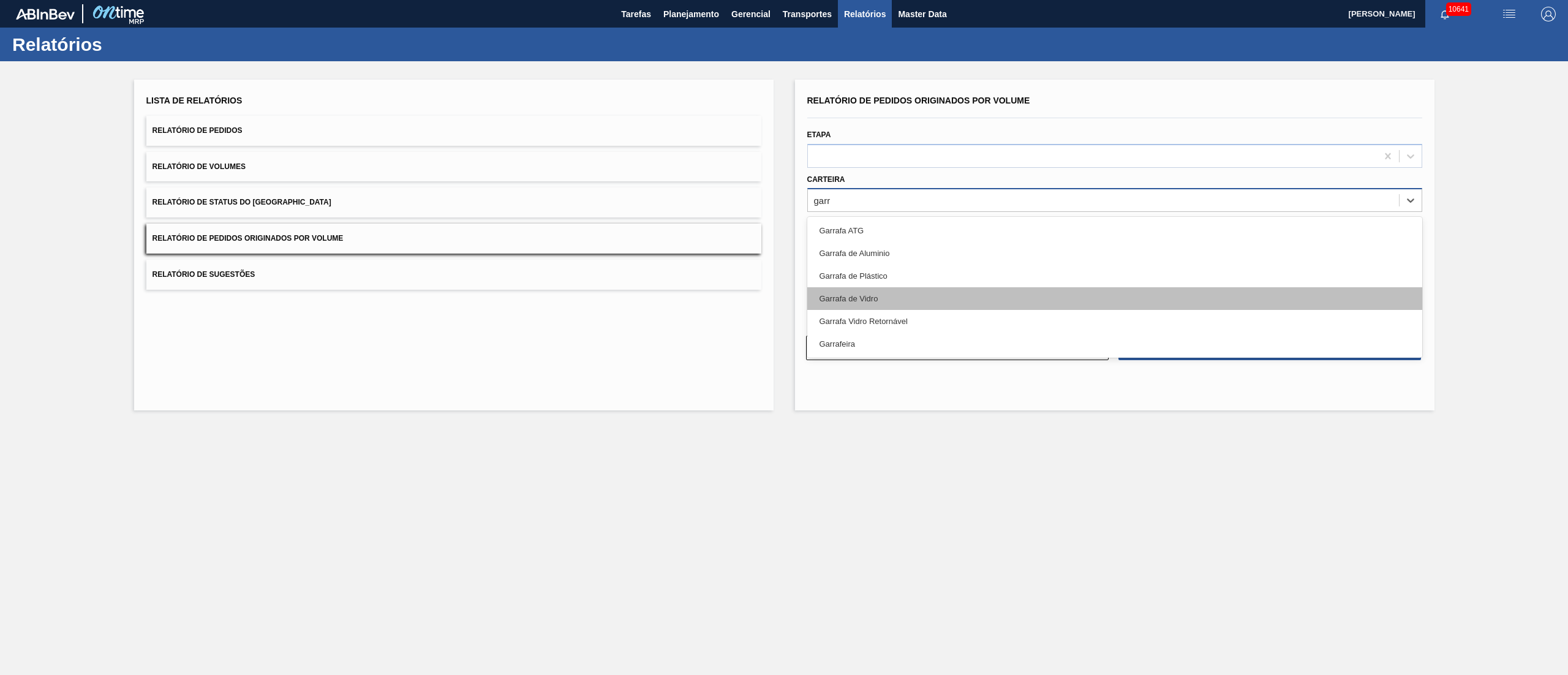
click at [871, 298] on div "Garrafa de Vidro" at bounding box center [1114, 298] width 615 height 23
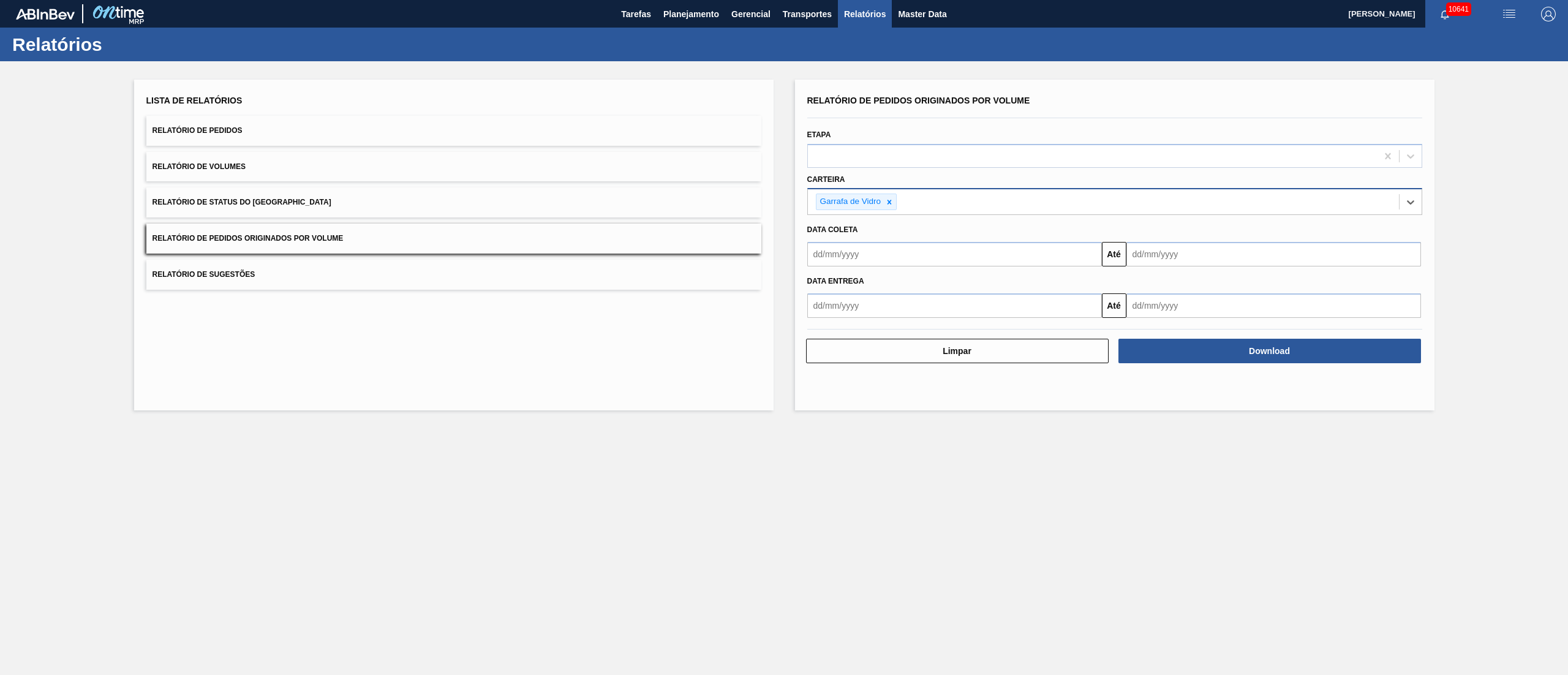
click at [875, 249] on input "text" at bounding box center [954, 254] width 294 height 24
click at [841, 324] on div "1" at bounding box center [841, 323] width 17 height 17
type input "[DATE]"
click at [1181, 254] on input "text" at bounding box center [1273, 254] width 294 height 24
click at [1182, 397] on div "30" at bounding box center [1180, 403] width 17 height 17
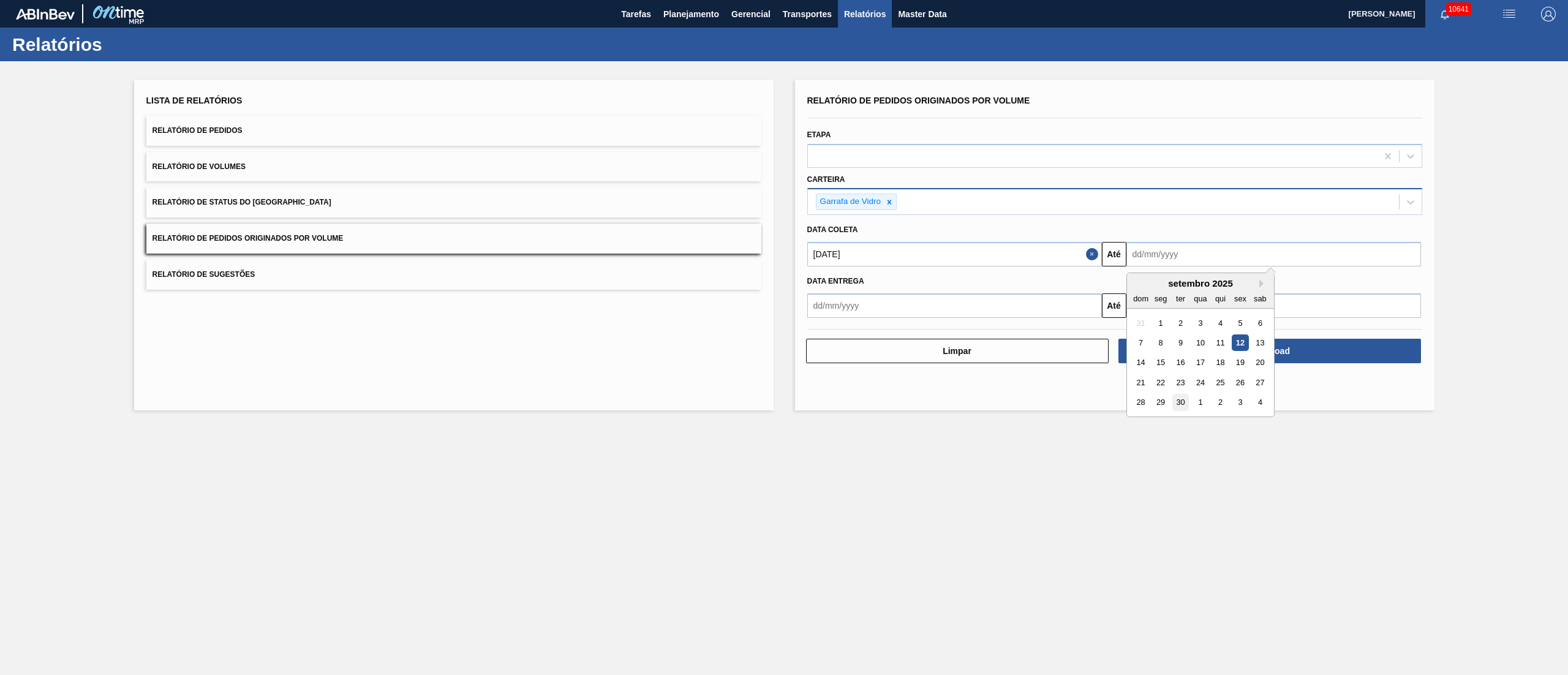
type input "[DATE]"
click at [1228, 365] on div "Relatório de Pedidos Originados por Volume Etapa Carteira Garrafa de Vidro Data…" at bounding box center [1114, 244] width 640 height 330
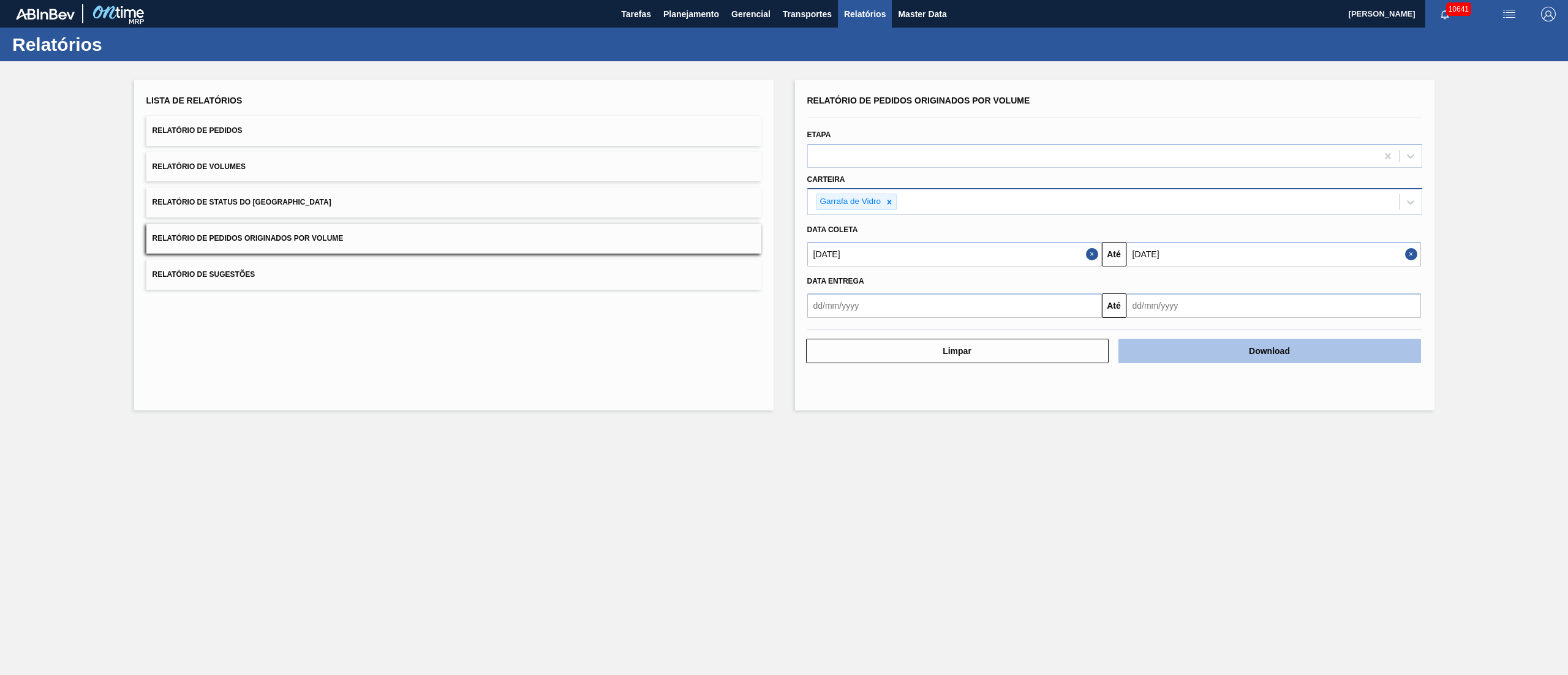
click at [1291, 351] on button "Download" at bounding box center [1270, 351] width 303 height 24
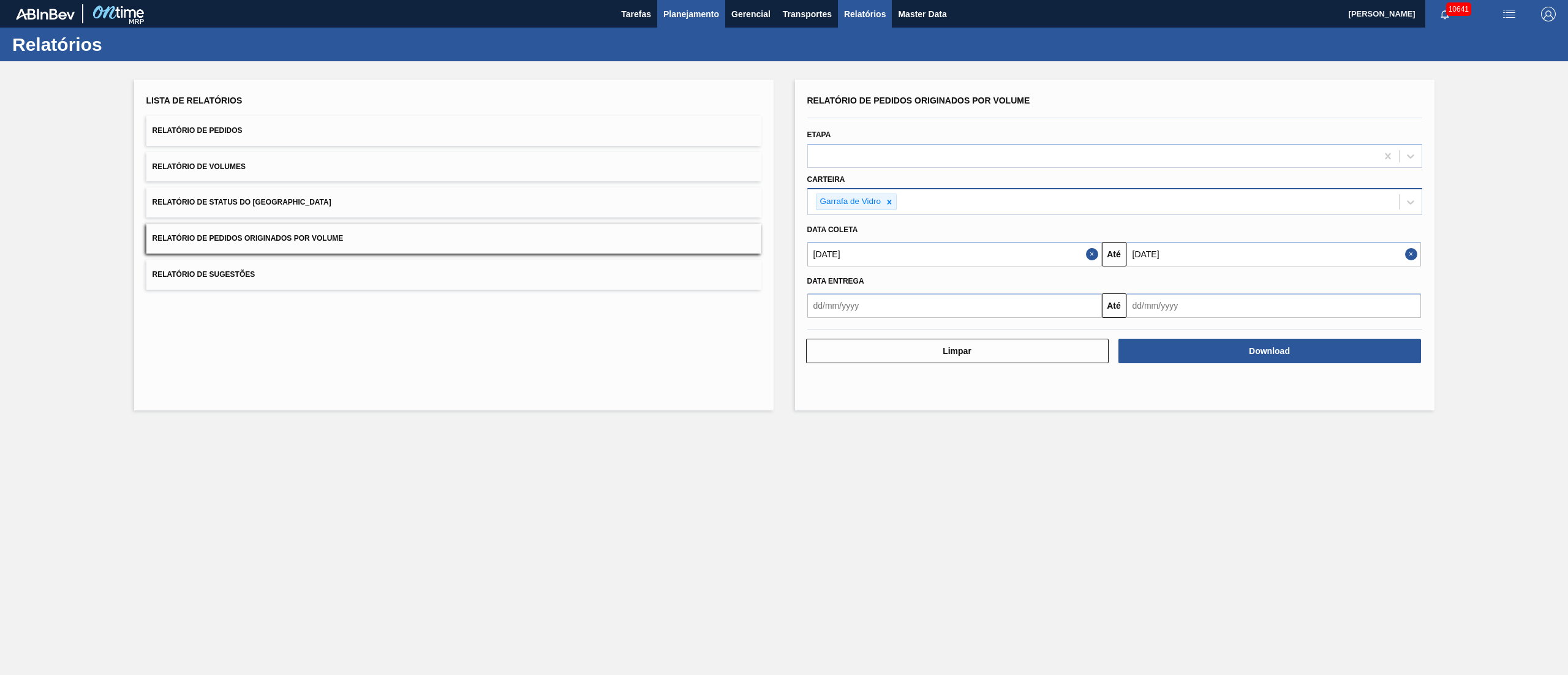
click at [667, 3] on button "Planejamento" at bounding box center [691, 13] width 68 height 28
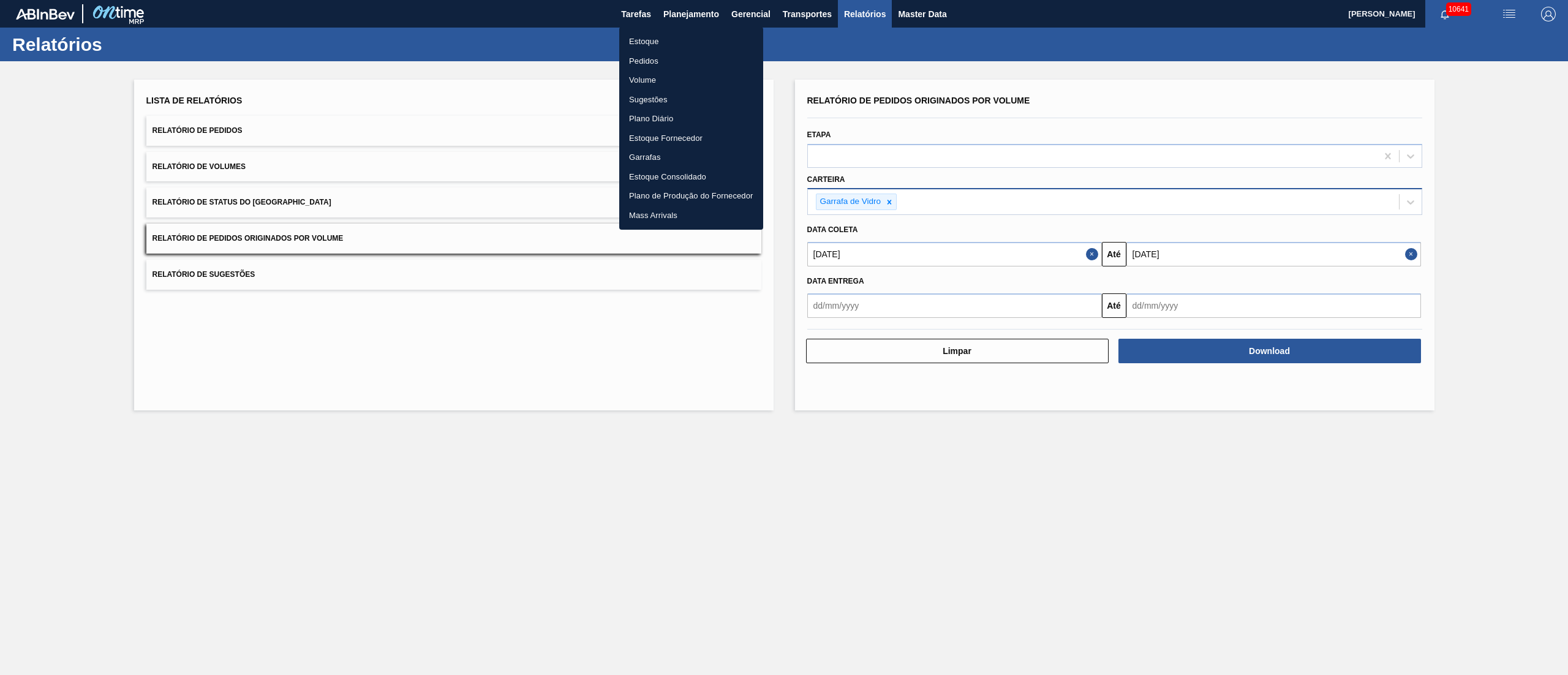
click at [644, 59] on li "Pedidos" at bounding box center [691, 61] width 144 height 19
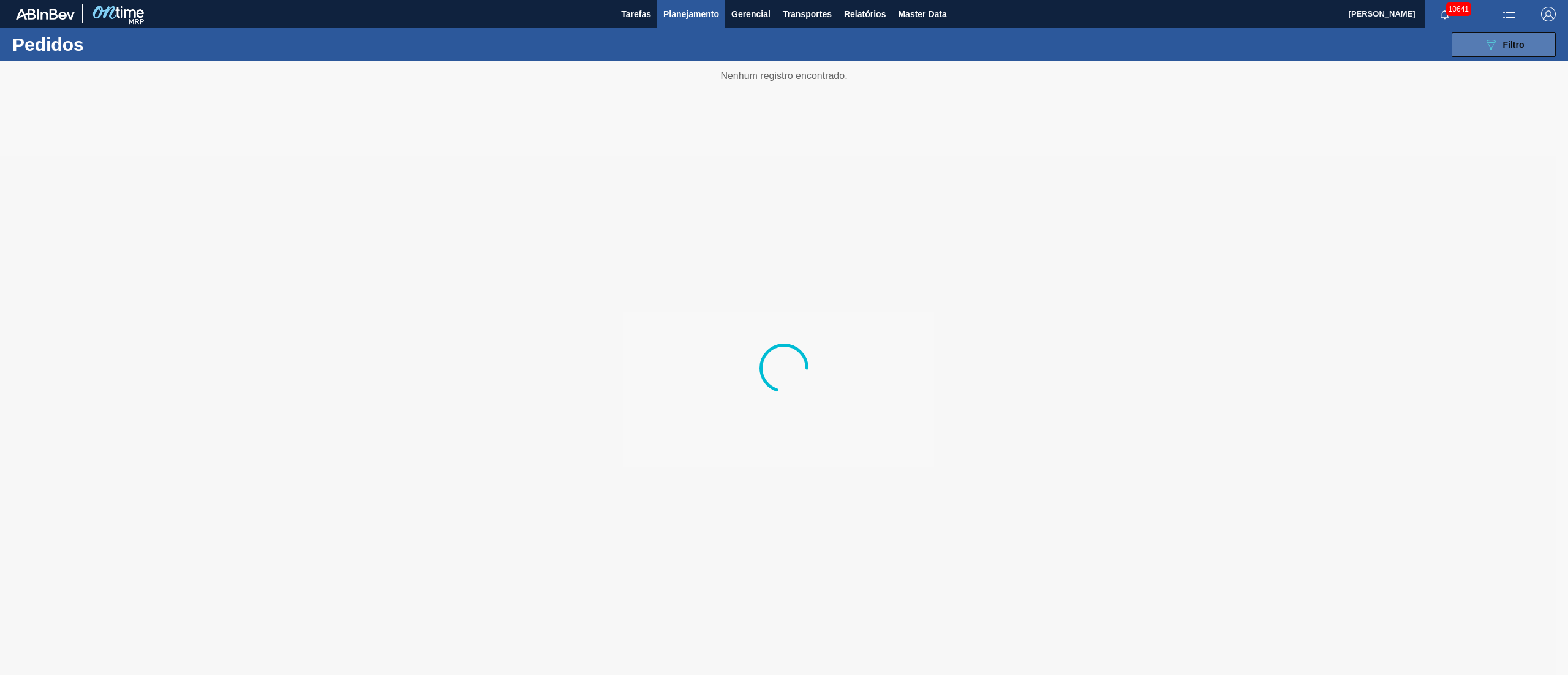
click at [1517, 52] on button "089F7B8B-B2A5-4AFE-B5C0-19BA573D28AC Filtro" at bounding box center [1504, 45] width 105 height 24
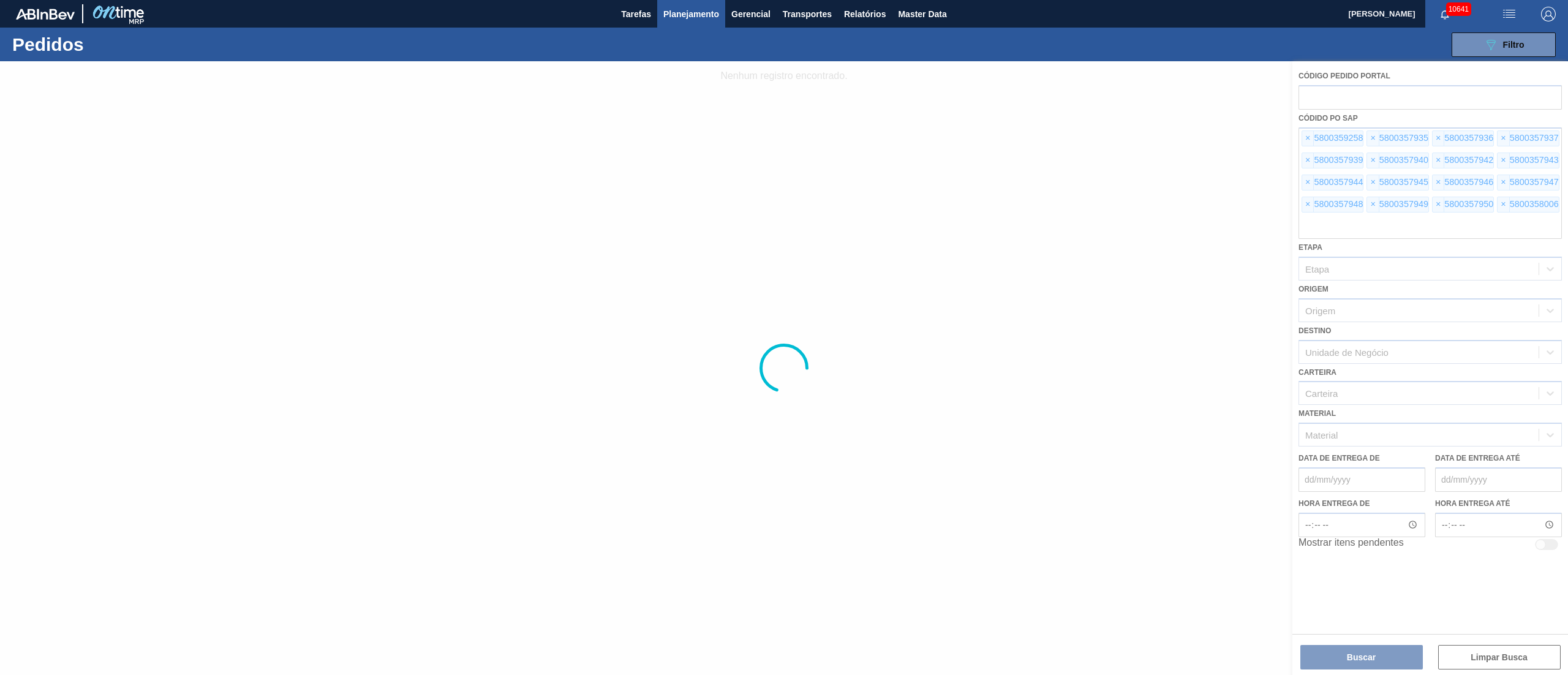
click at [1311, 139] on div at bounding box center [784, 368] width 1568 height 613
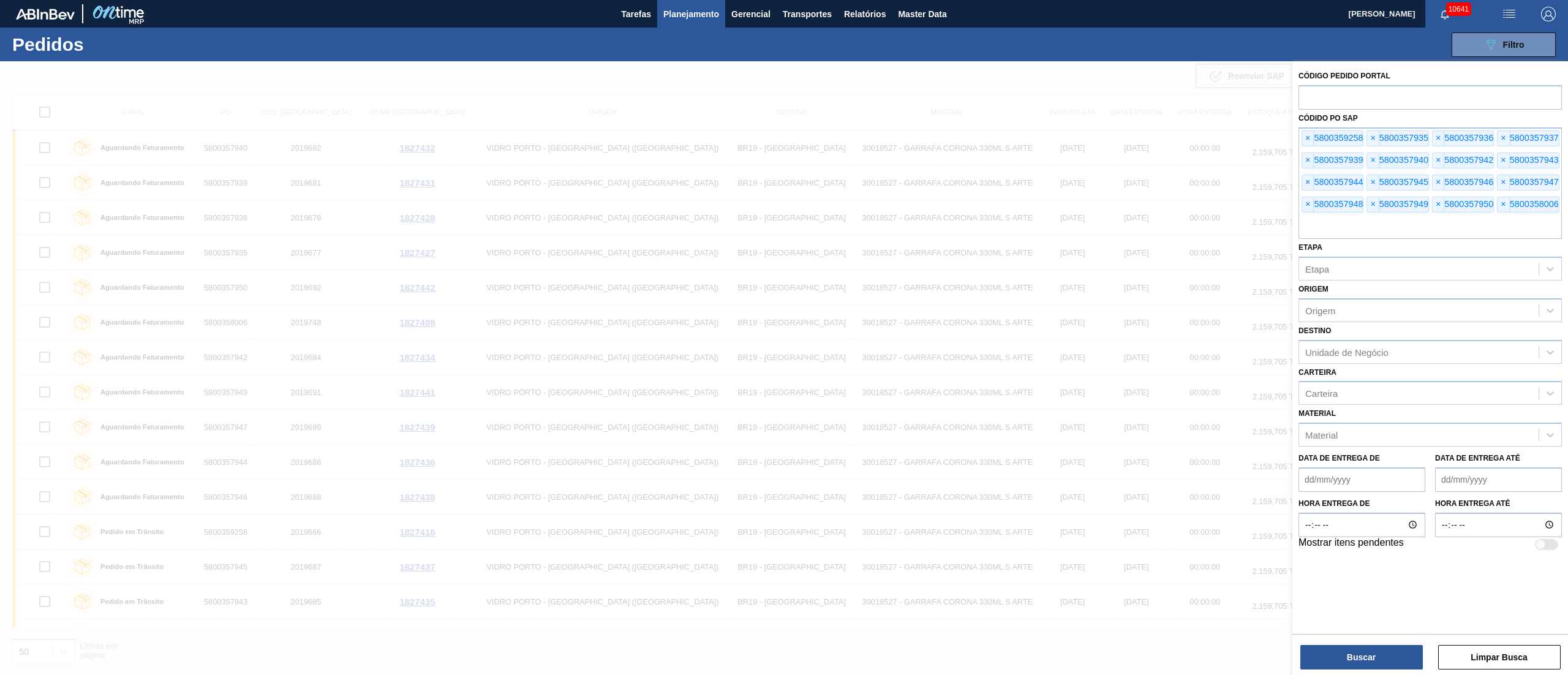
click at [682, 9] on span "Planejamento" at bounding box center [691, 13] width 56 height 14
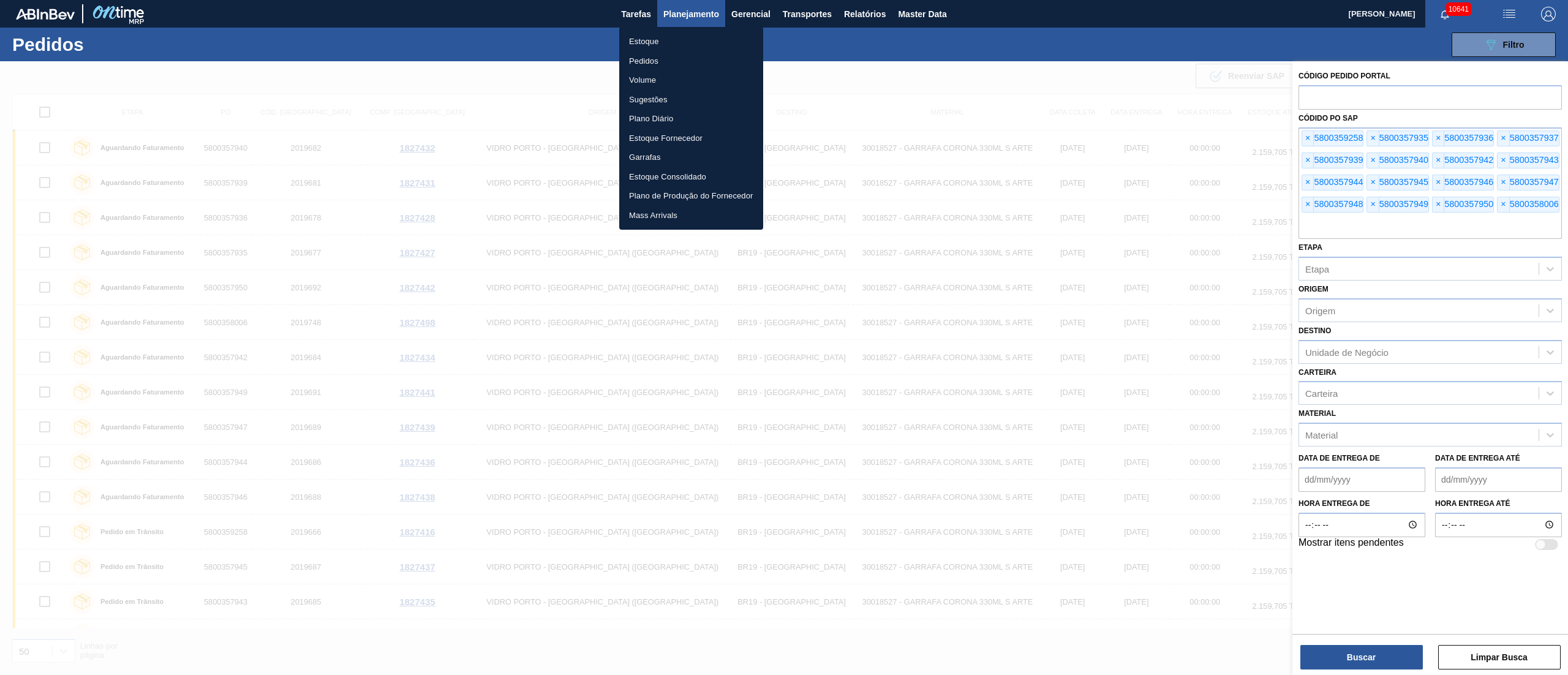
click at [644, 35] on li "Estoque" at bounding box center [691, 41] width 144 height 19
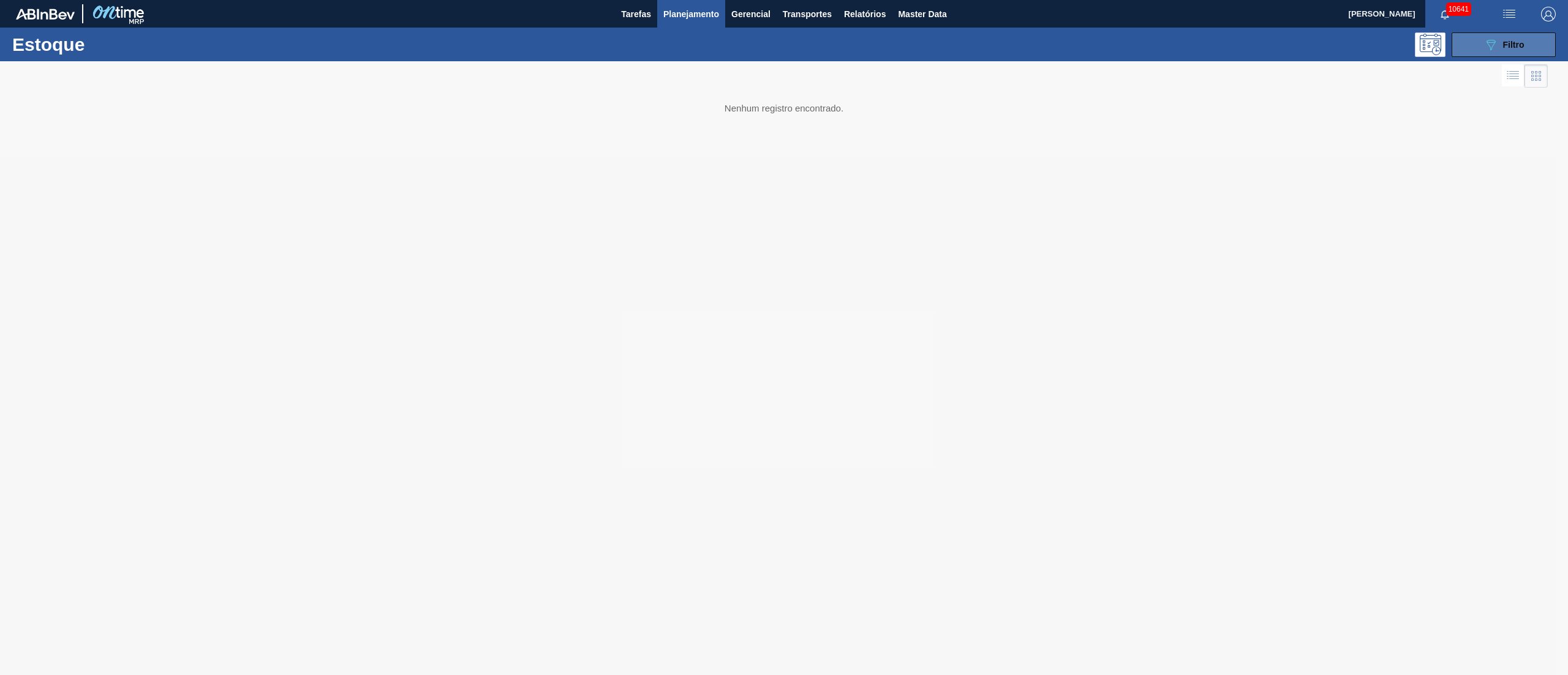
click at [1502, 46] on div "089F7B8B-B2A5-4AFE-B5C0-19BA573D28AC Filtro" at bounding box center [1504, 44] width 41 height 14
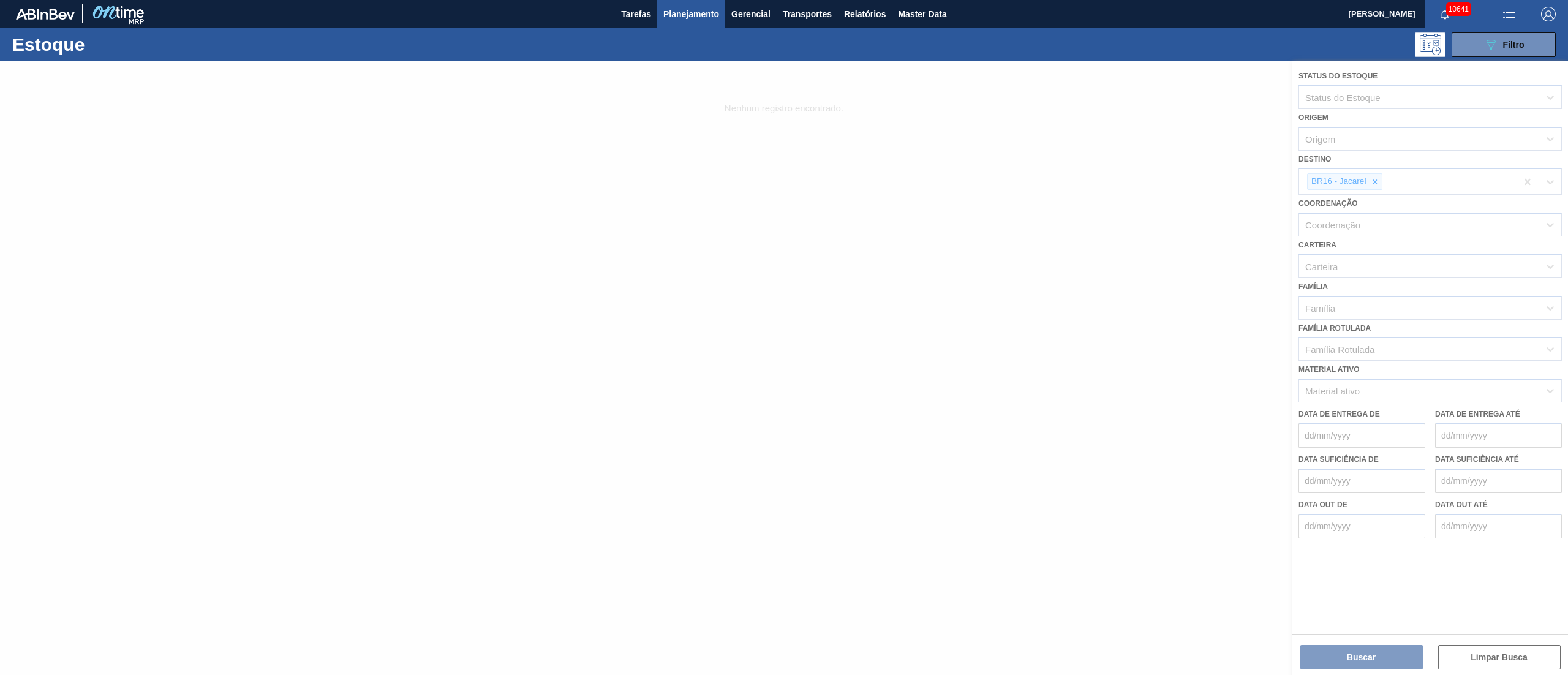
click at [1378, 181] on div at bounding box center [784, 368] width 1568 height 613
click at [1373, 179] on div at bounding box center [784, 368] width 1568 height 613
click at [1376, 183] on div at bounding box center [784, 368] width 1568 height 613
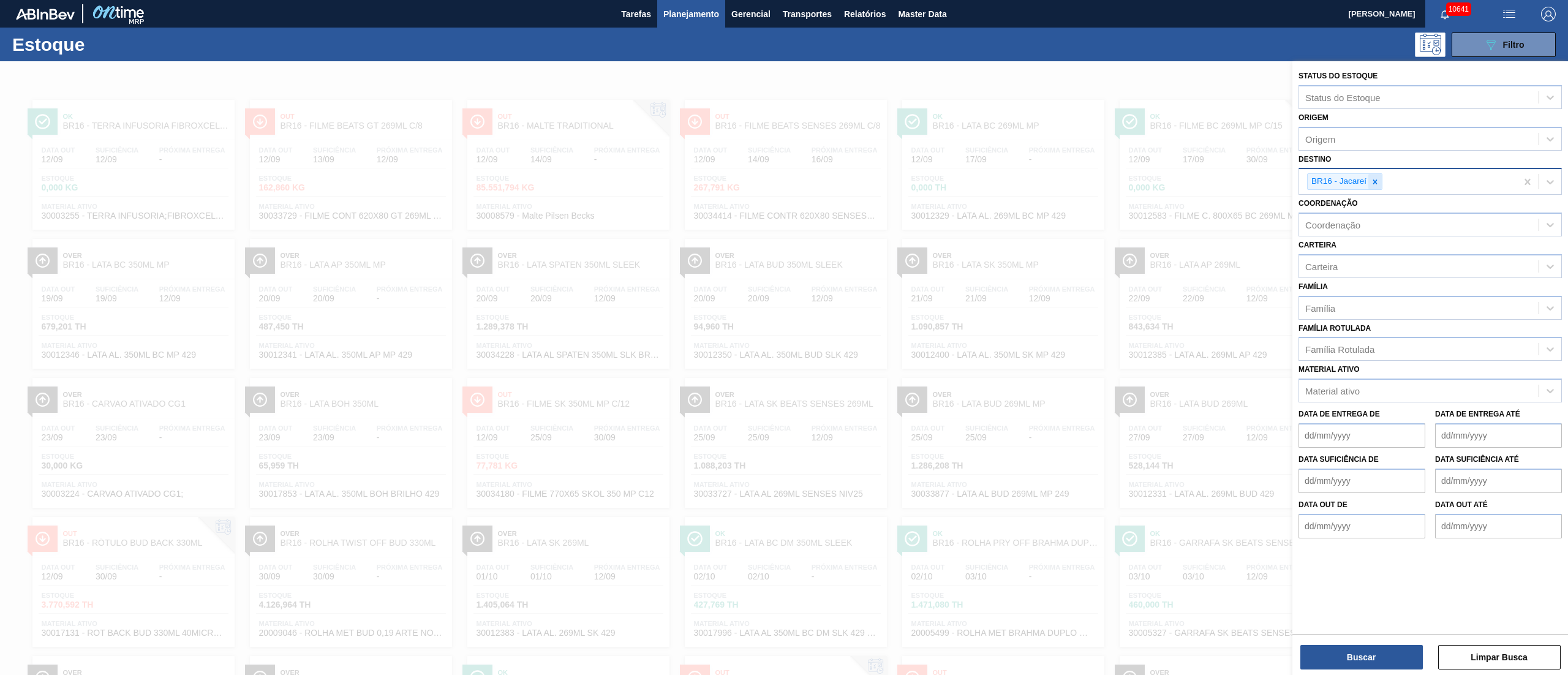
click at [1376, 181] on icon at bounding box center [1375, 181] width 4 height 4
type input "21"
click at [1346, 212] on div "BR21 - Lages" at bounding box center [1430, 210] width 263 height 23
click at [1347, 345] on div "Família Rotulada" at bounding box center [1340, 349] width 69 height 10
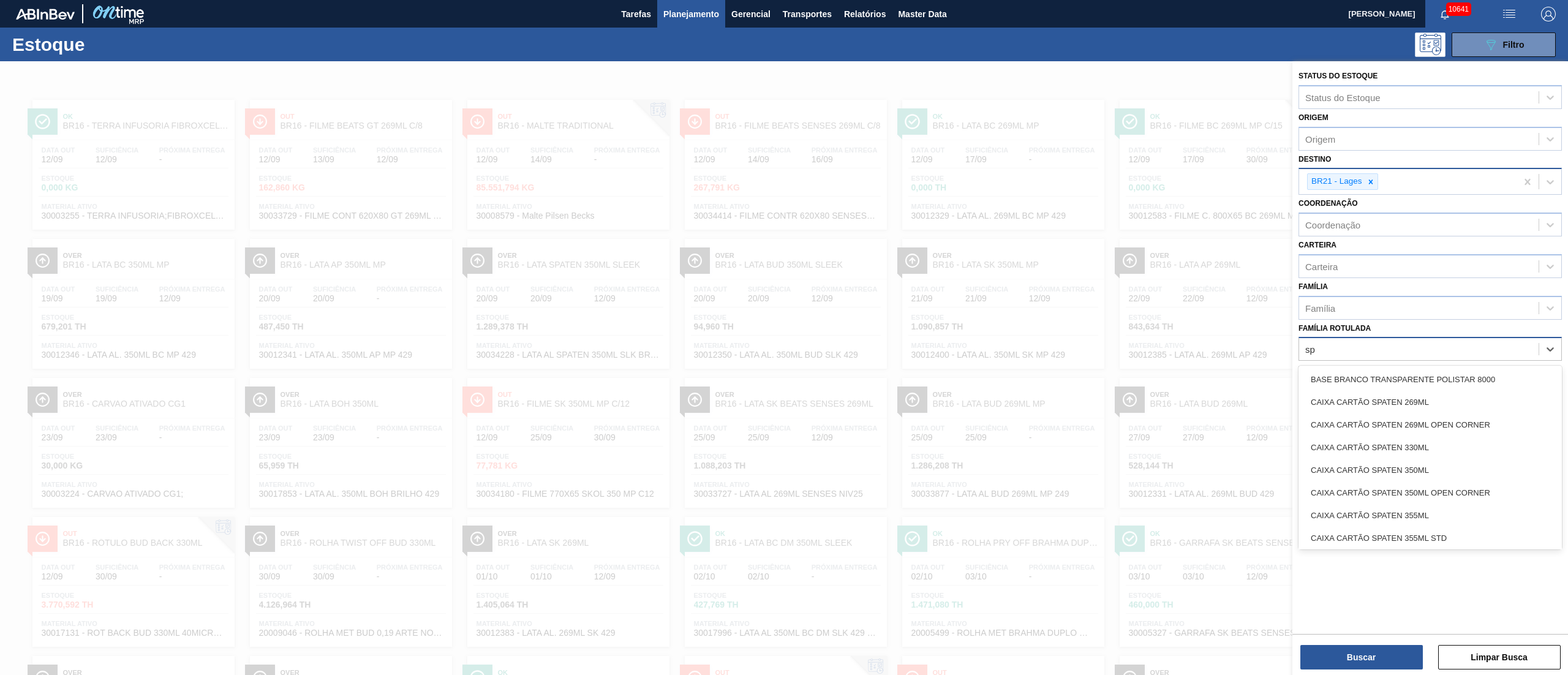
type Rotulada "s"
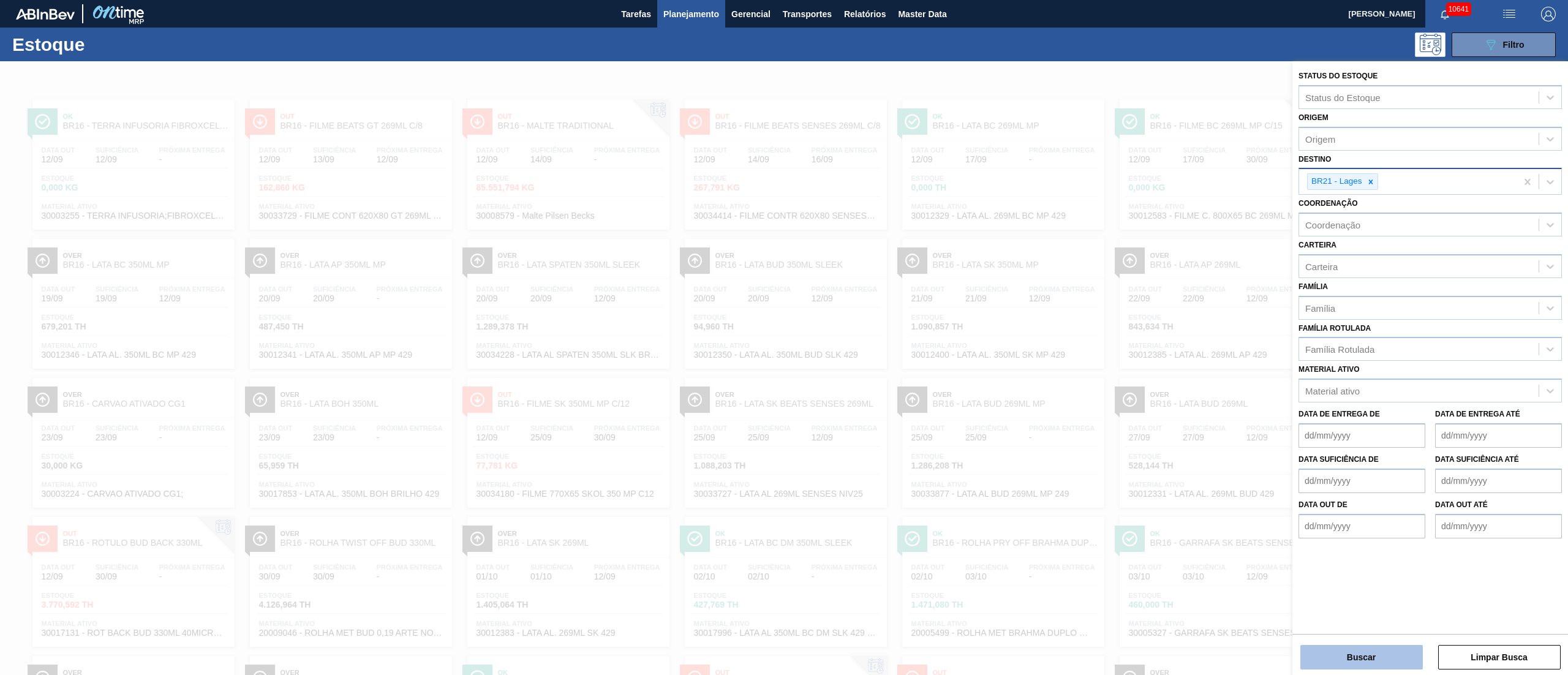
click at [1365, 653] on button "Buscar" at bounding box center [1361, 656] width 122 height 24
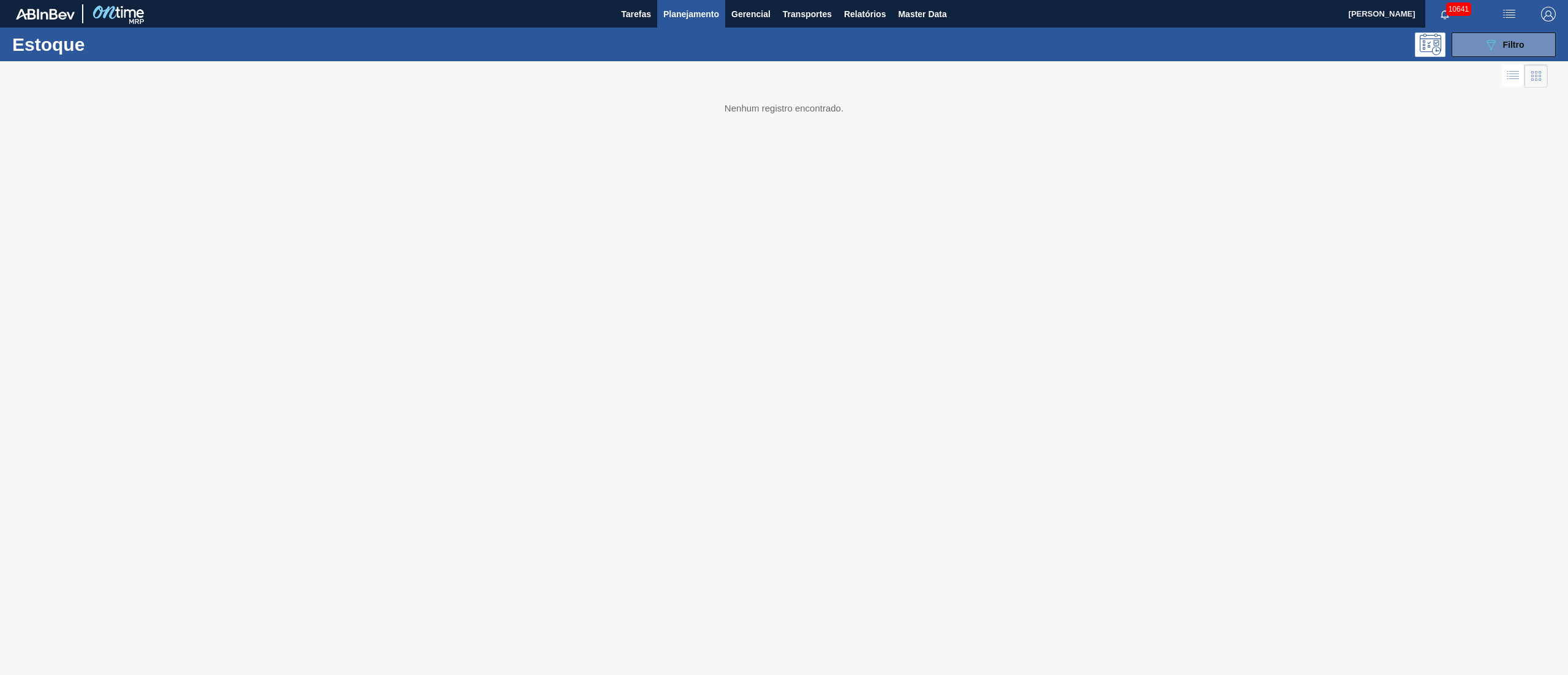
click at [1552, 8] on img "button" at bounding box center [1548, 13] width 14 height 14
click at [1525, 108] on div at bounding box center [1516, 110] width 24 height 11
checkbox input "false"
click at [692, 24] on button "Planejamento" at bounding box center [691, 13] width 68 height 28
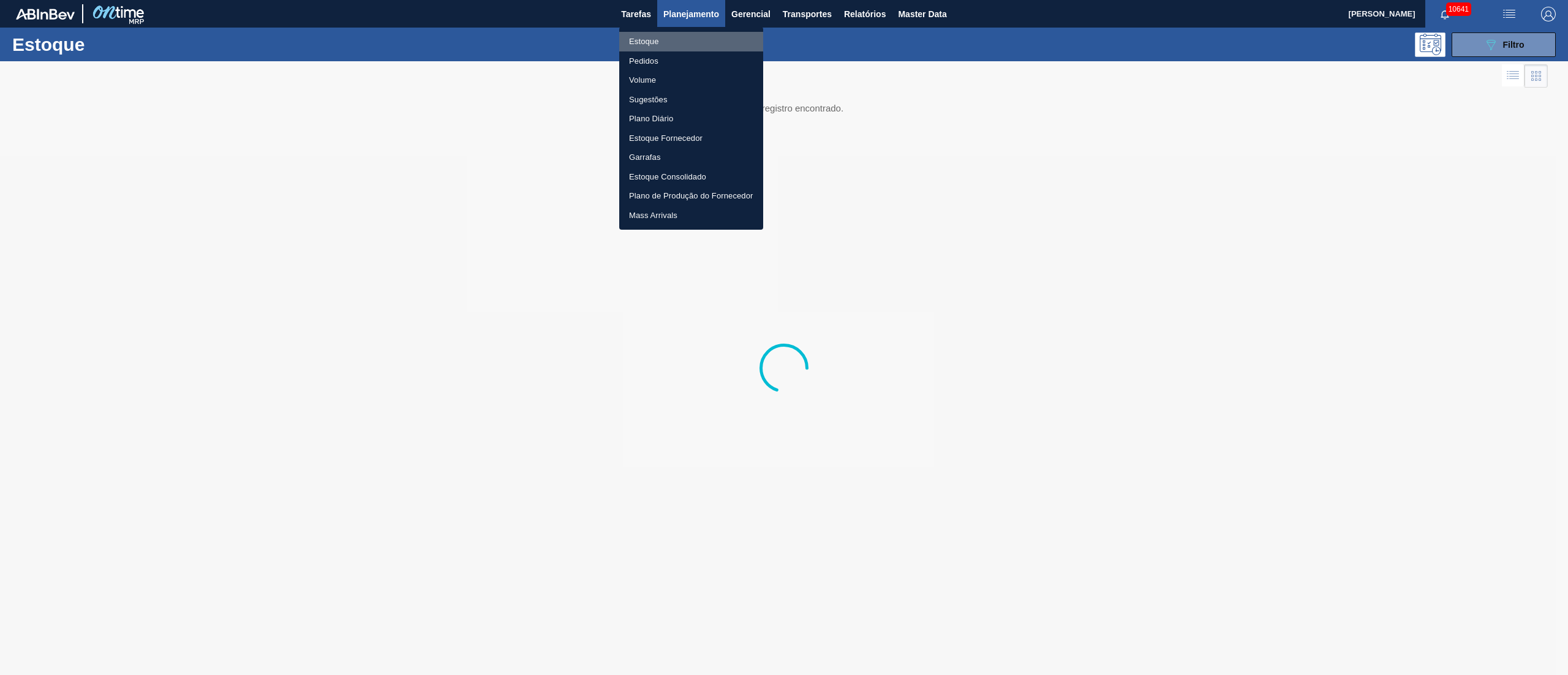
click at [645, 44] on li "Estoque" at bounding box center [691, 41] width 144 height 19
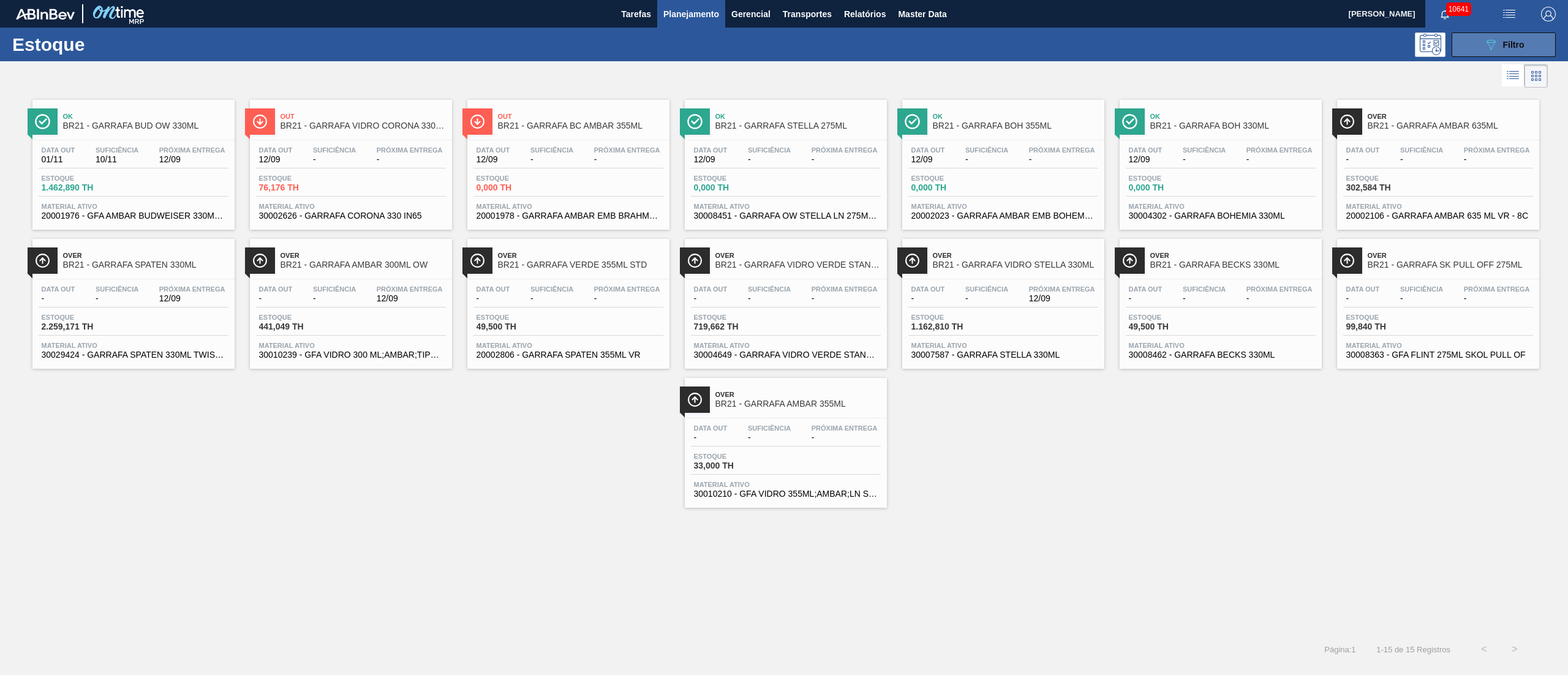
click at [1501, 43] on div "089F7B8B-B2A5-4AFE-B5C0-19BA573D28AC Filtro" at bounding box center [1504, 44] width 41 height 14
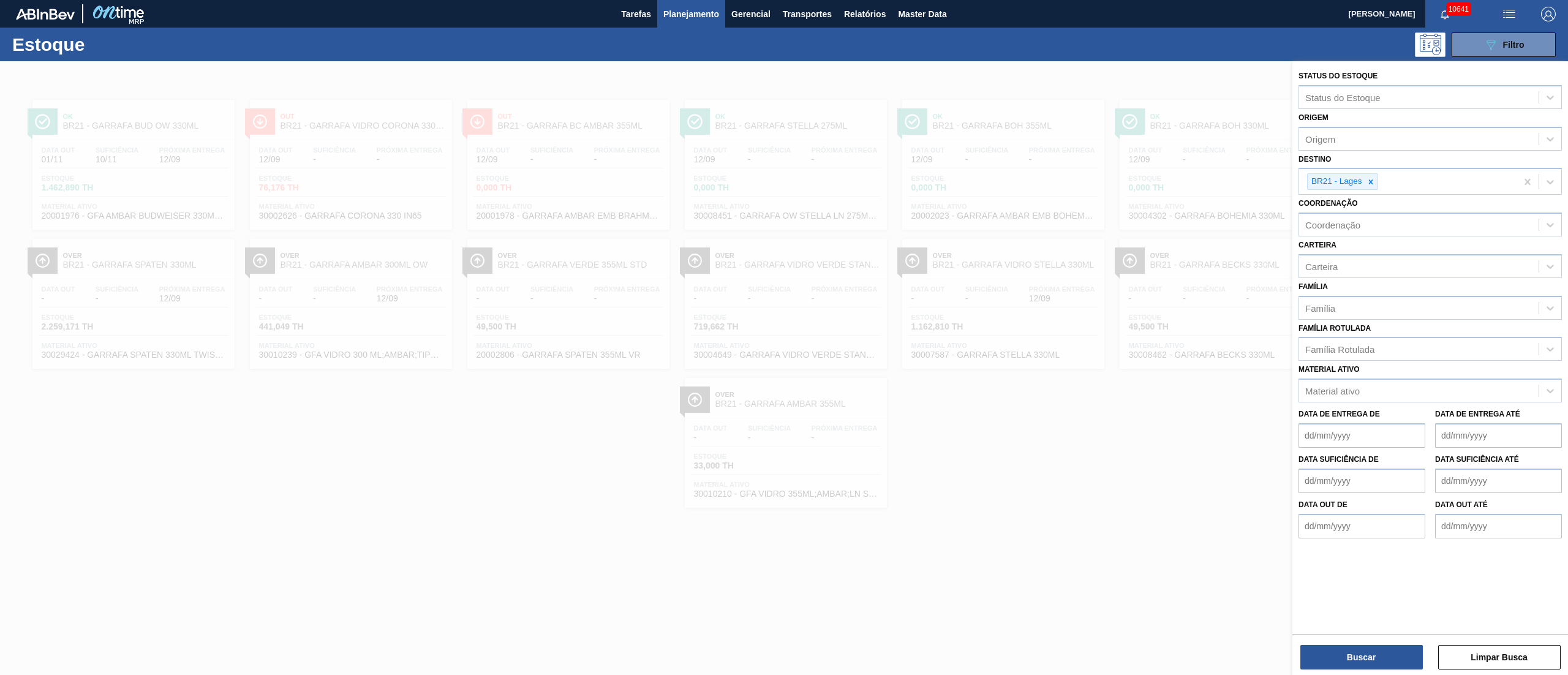
click at [1051, 508] on div at bounding box center [784, 399] width 1568 height 675
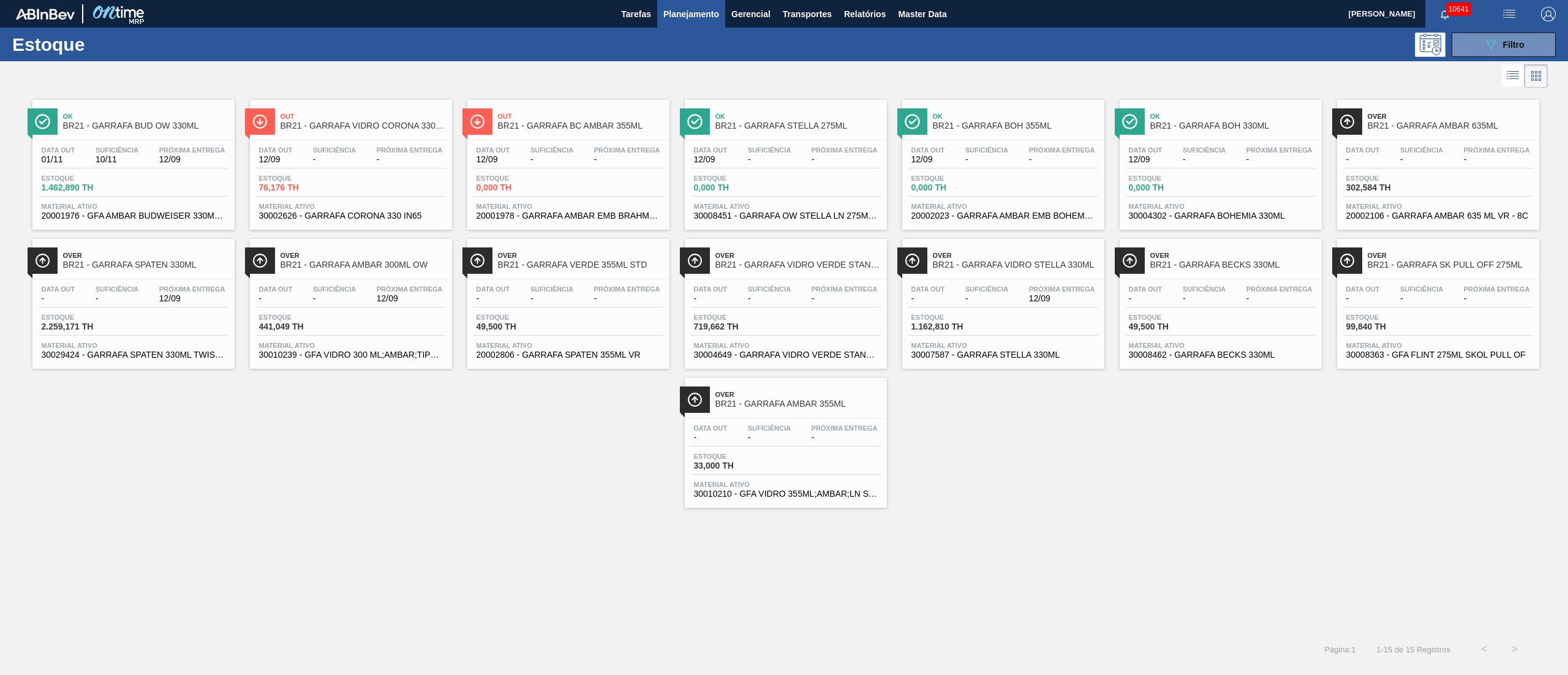
click at [136, 315] on div "Estoque 2.259,171 TH" at bounding box center [133, 324] width 190 height 22
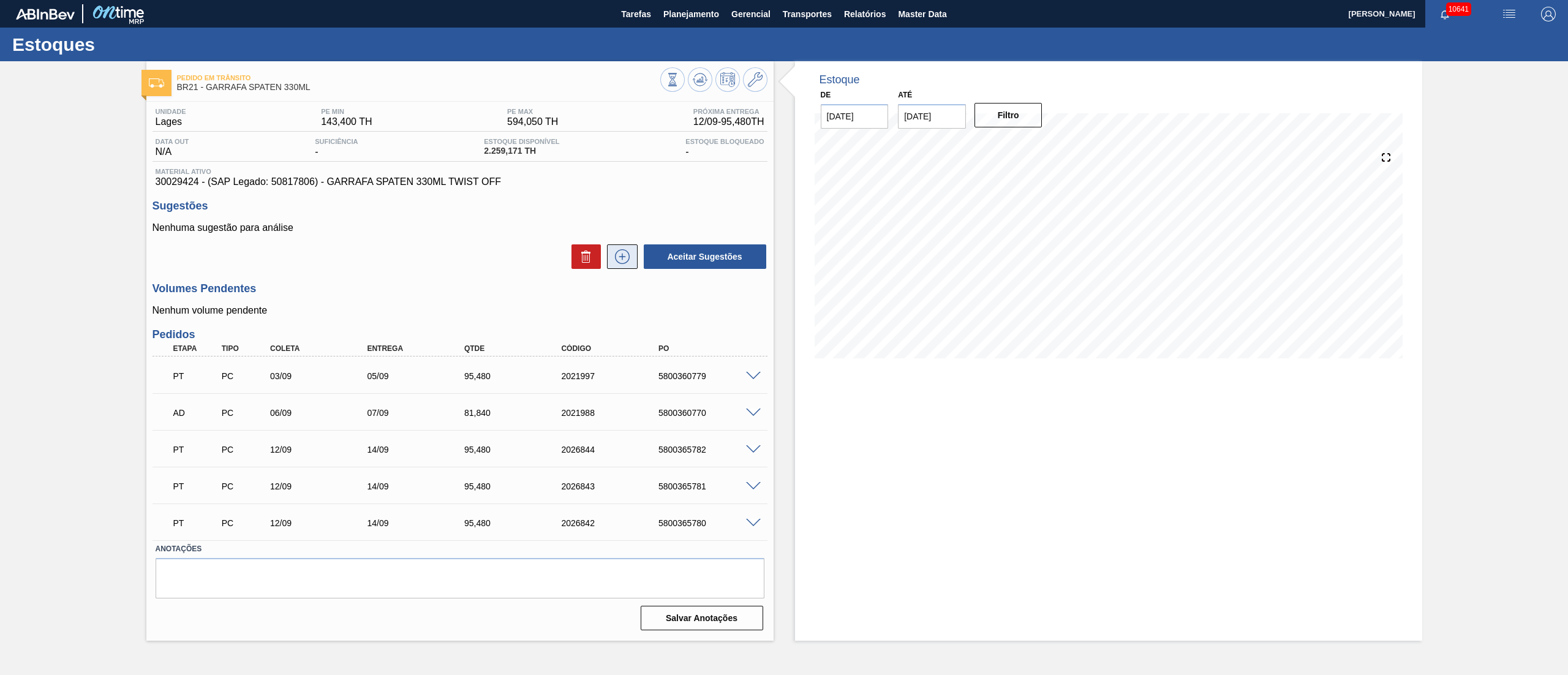
click at [626, 260] on icon at bounding box center [622, 256] width 19 height 14
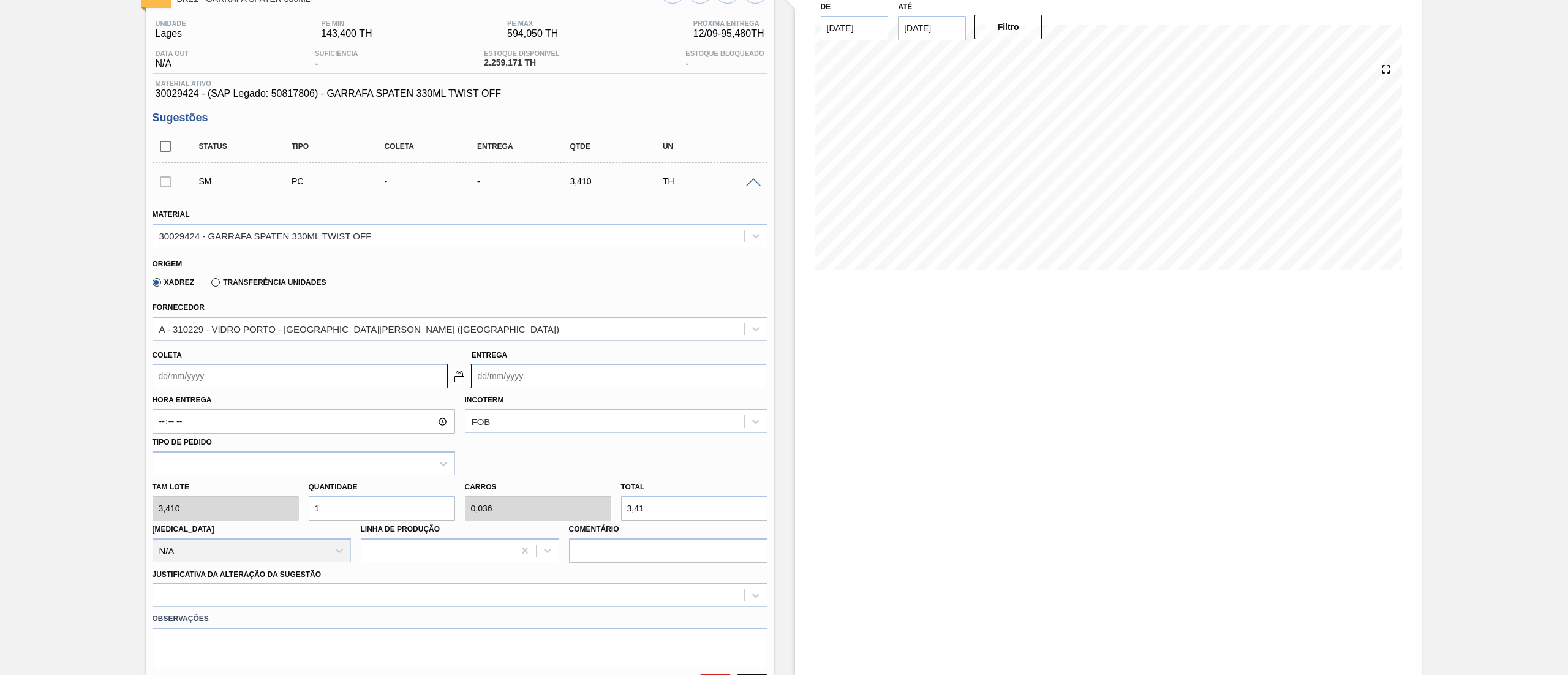
scroll to position [122, 0]
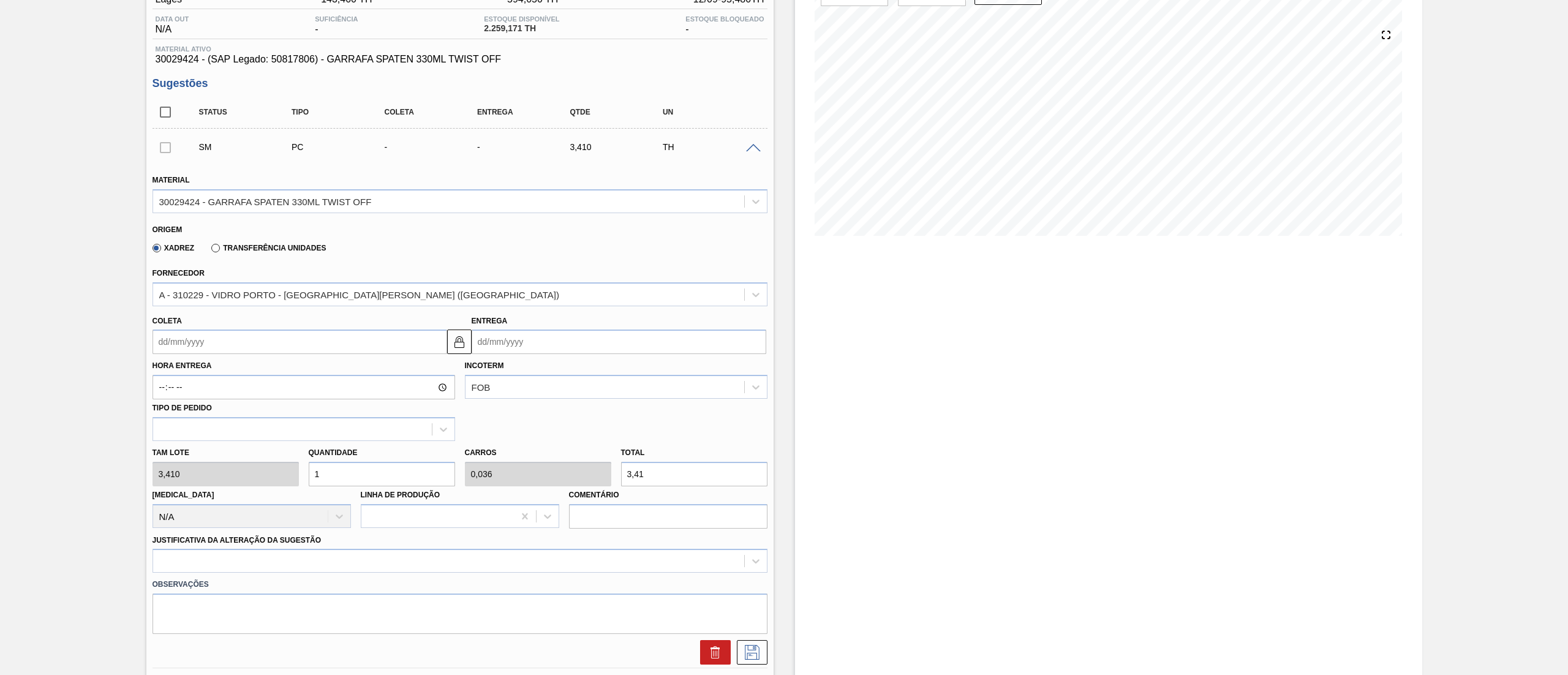
click at [219, 479] on div "[PERSON_NAME] 3,410 Quantidade 1 Carros 0,036 Total 3,41 [MEDICAL_DATA] N/A Lin…" at bounding box center [459, 485] width 625 height 88
type input "4"
type input "0,143"
type input "13,64"
type input "48"
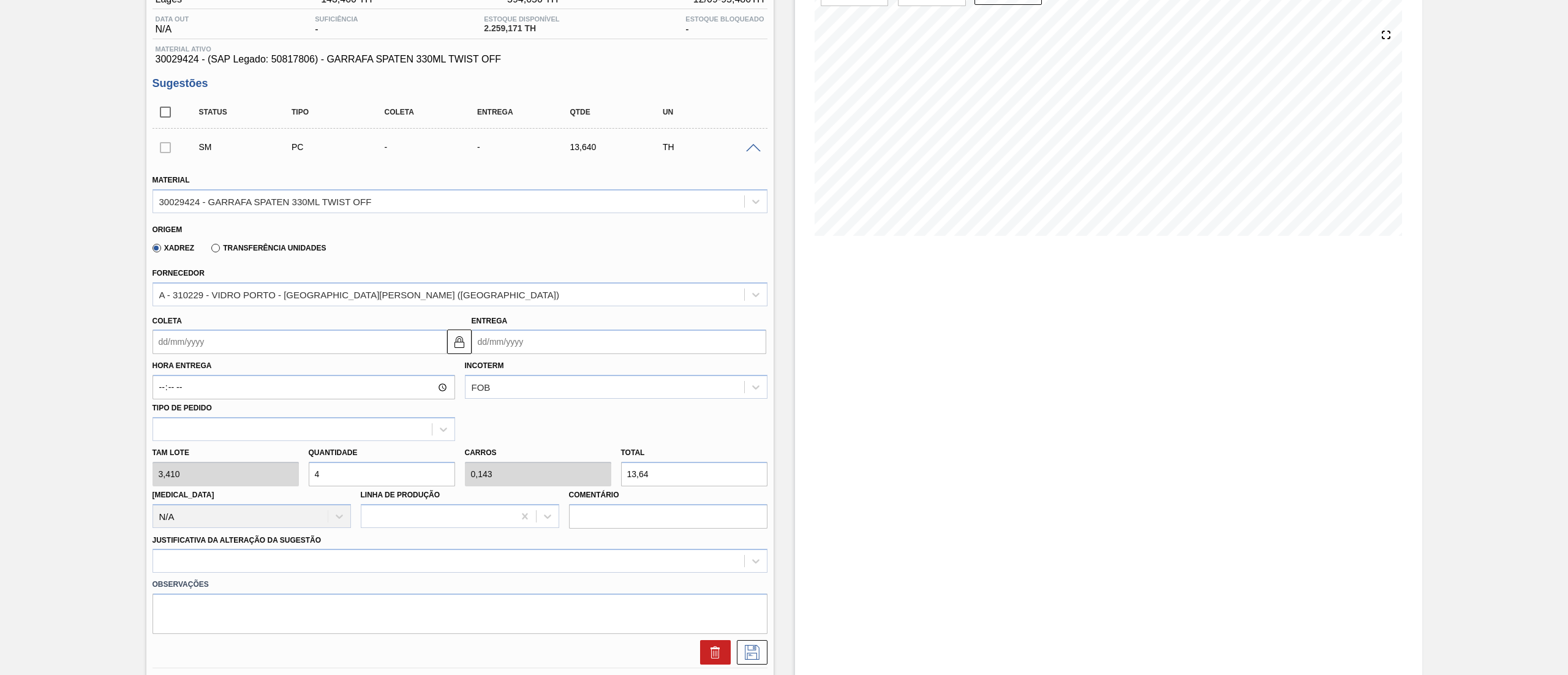
type input "1,714"
type input "163,68"
type input "4"
type input "0,143"
type input "13,64"
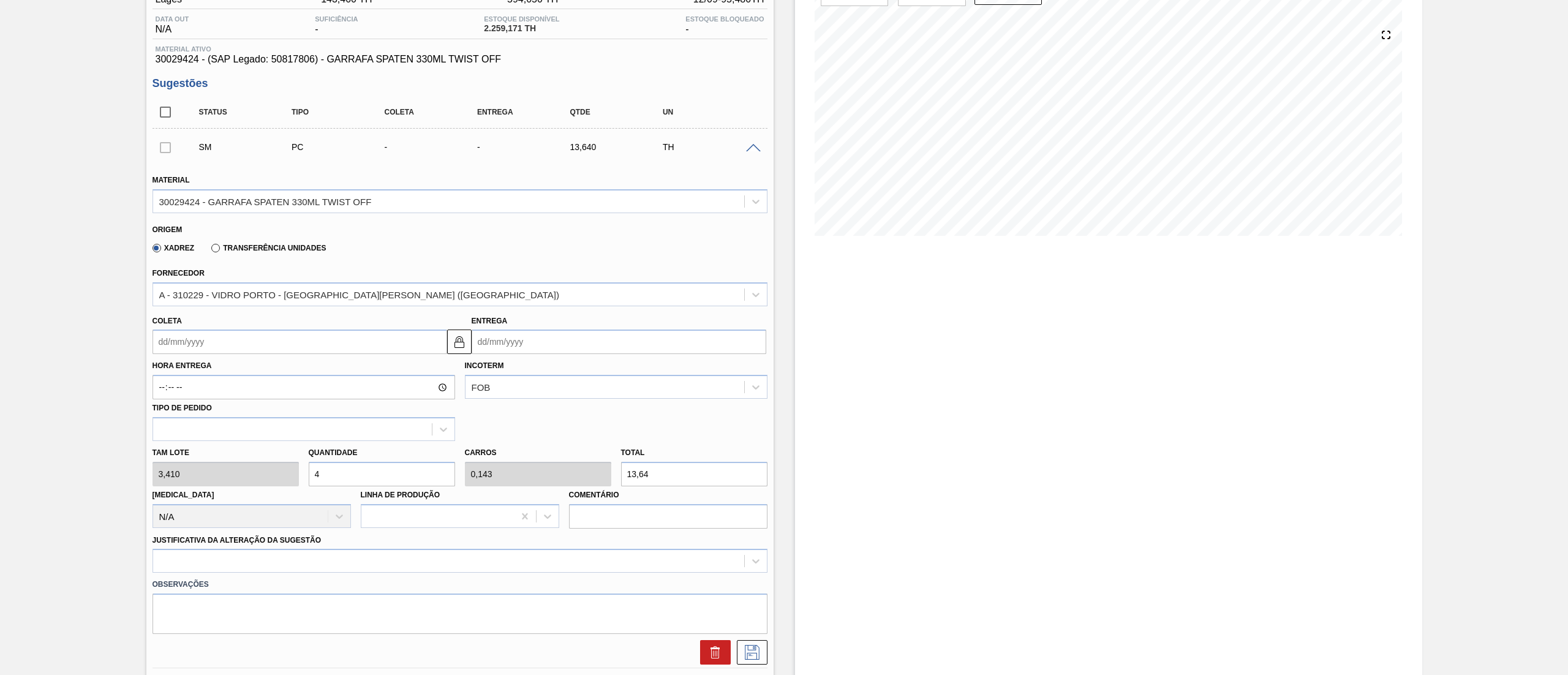
type input "0"
type input "5"
type input "0,179"
type input "17,05"
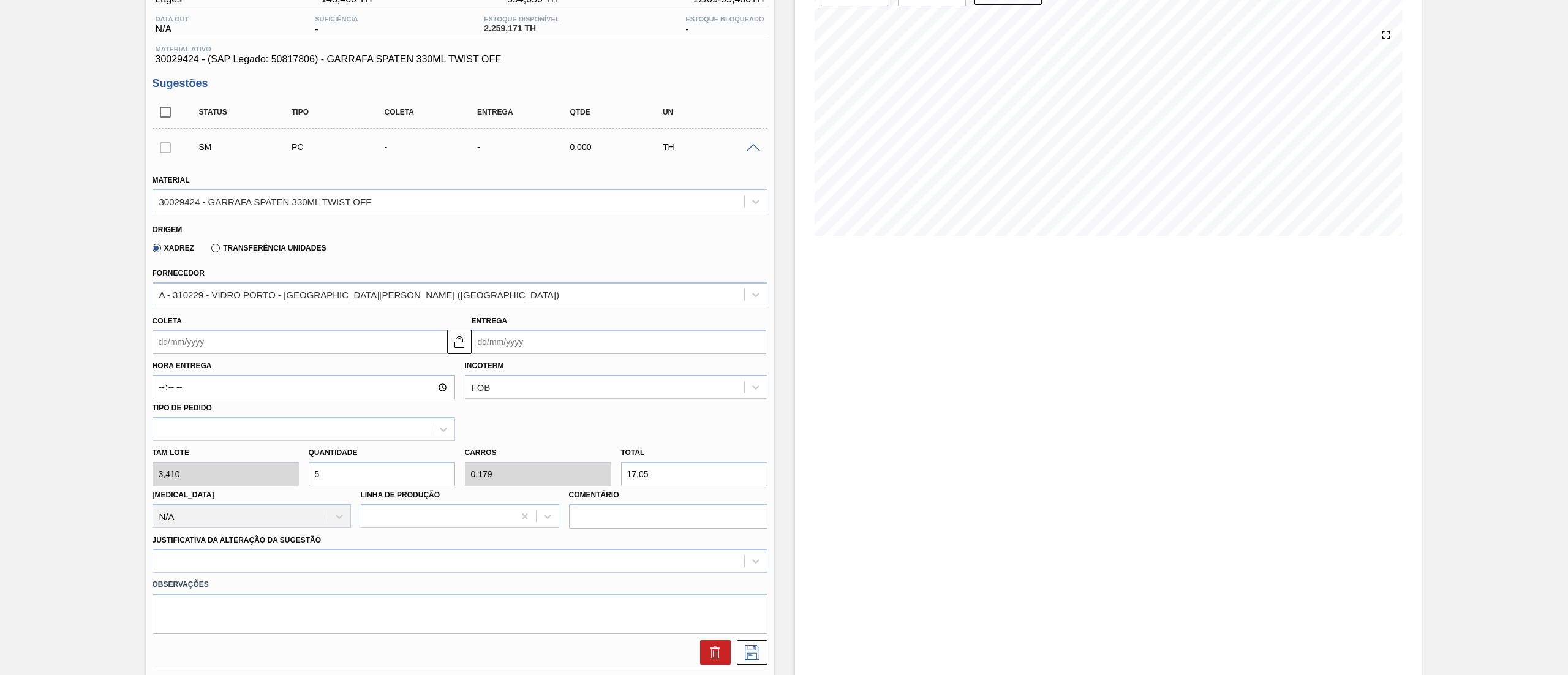
type input "56"
type input "2"
type input "190,96"
type input "56"
click at [241, 559] on div at bounding box center [459, 560] width 615 height 24
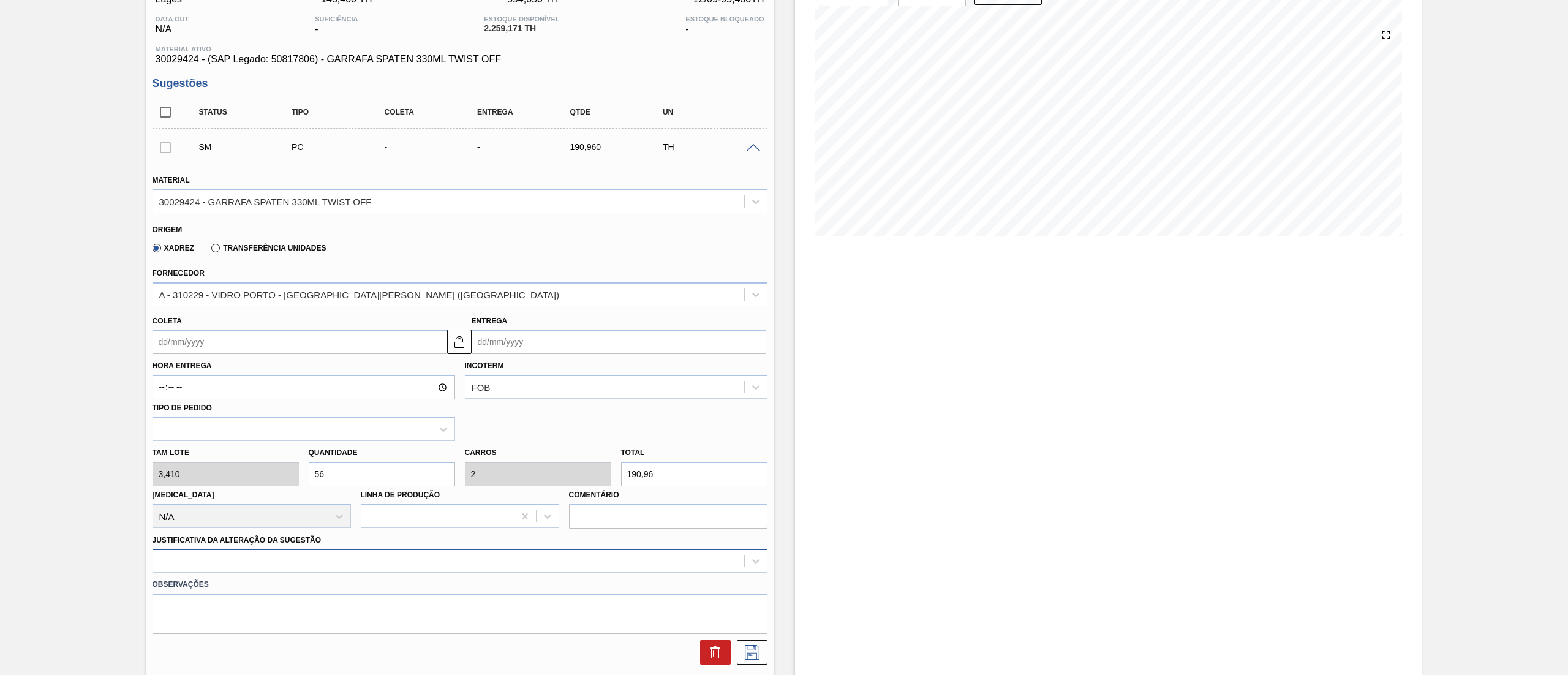
scroll to position [214, 0]
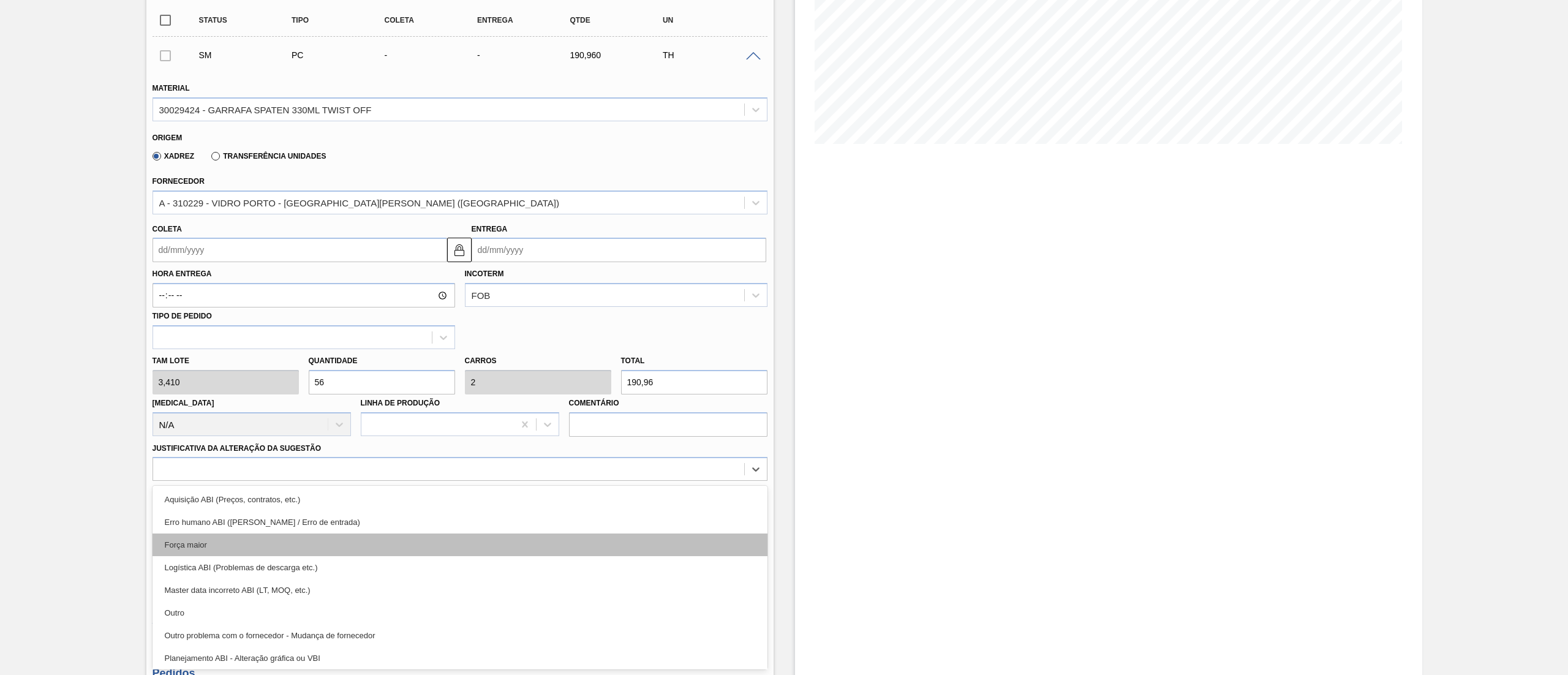
click at [239, 545] on div "Força maior" at bounding box center [459, 544] width 615 height 23
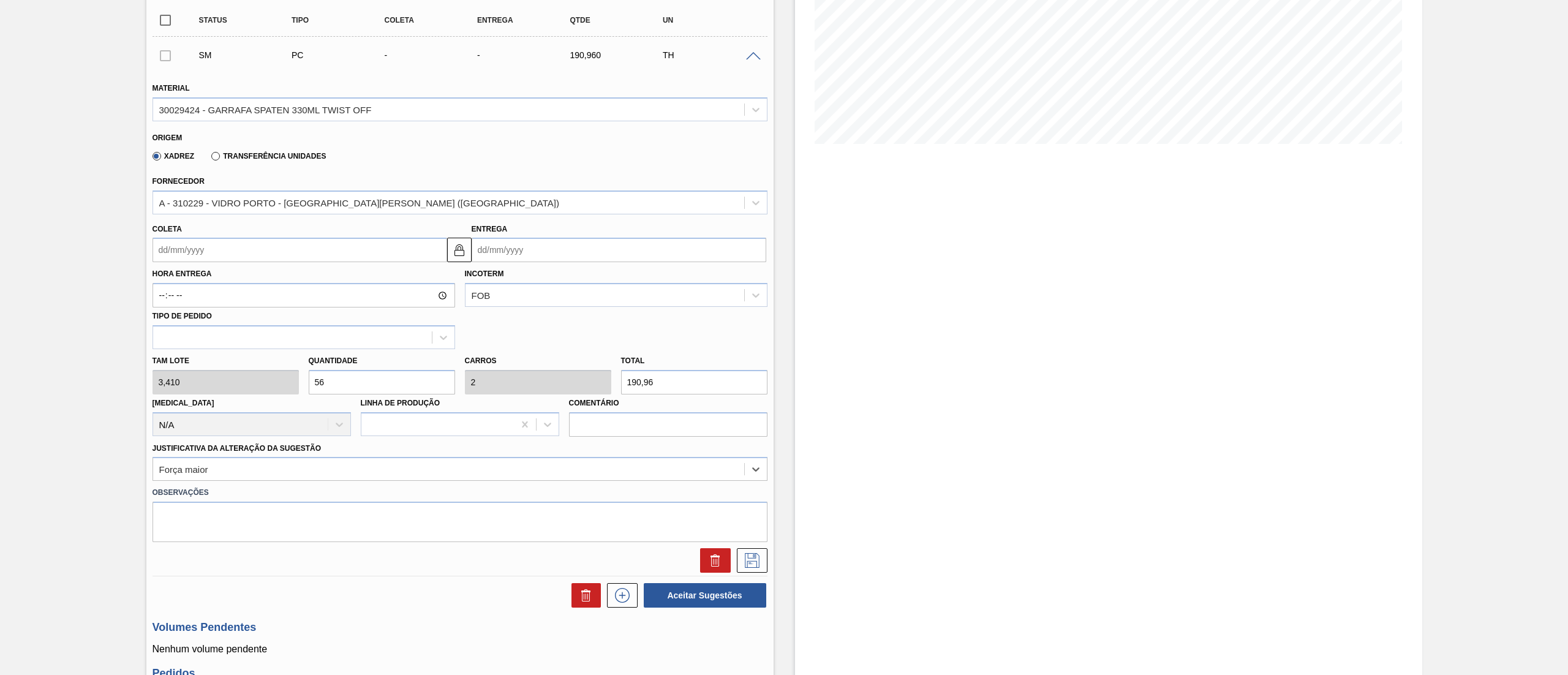
click at [230, 245] on input "Coleta" at bounding box center [299, 249] width 294 height 24
click at [185, 360] on div "15" at bounding box center [186, 359] width 17 height 17
type input "[DATE]"
click at [754, 561] on icon at bounding box center [751, 560] width 14 height 14
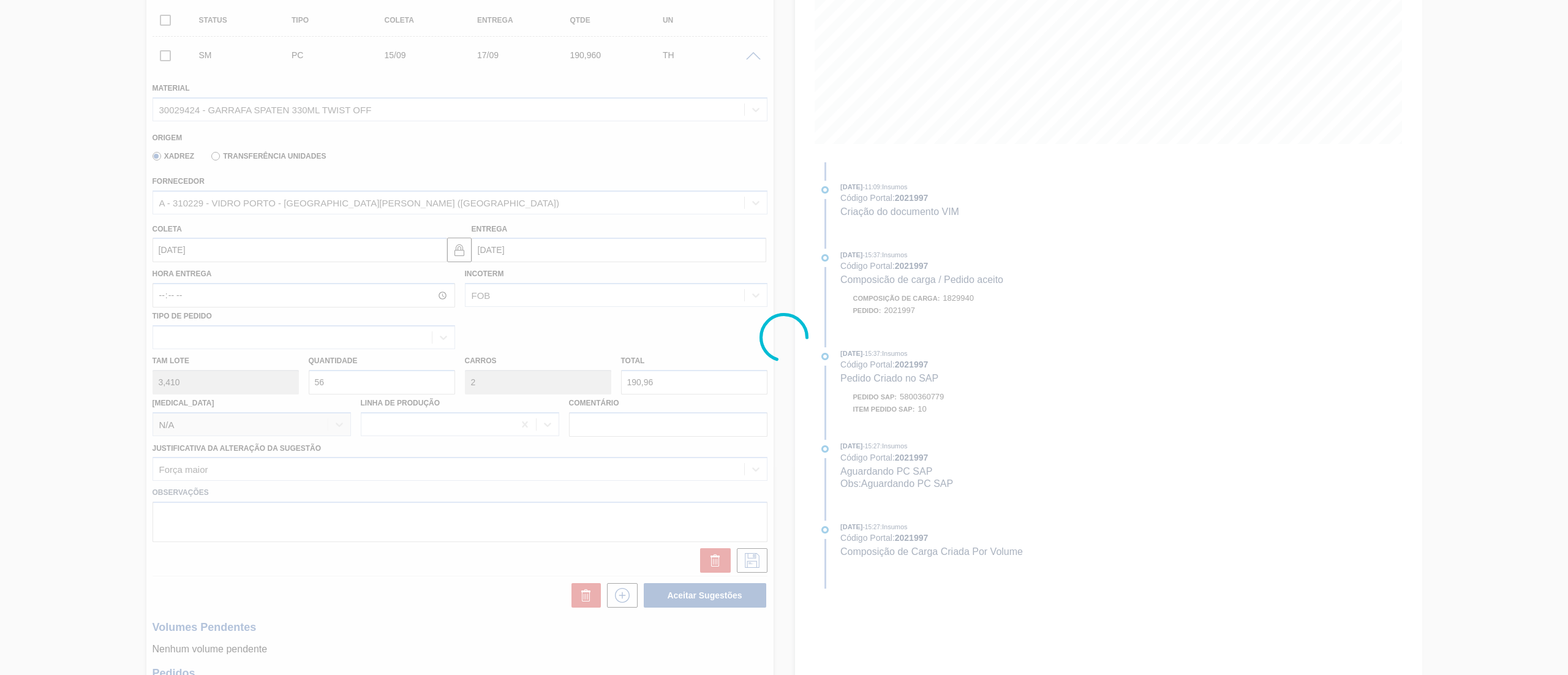
scroll to position [16, 0]
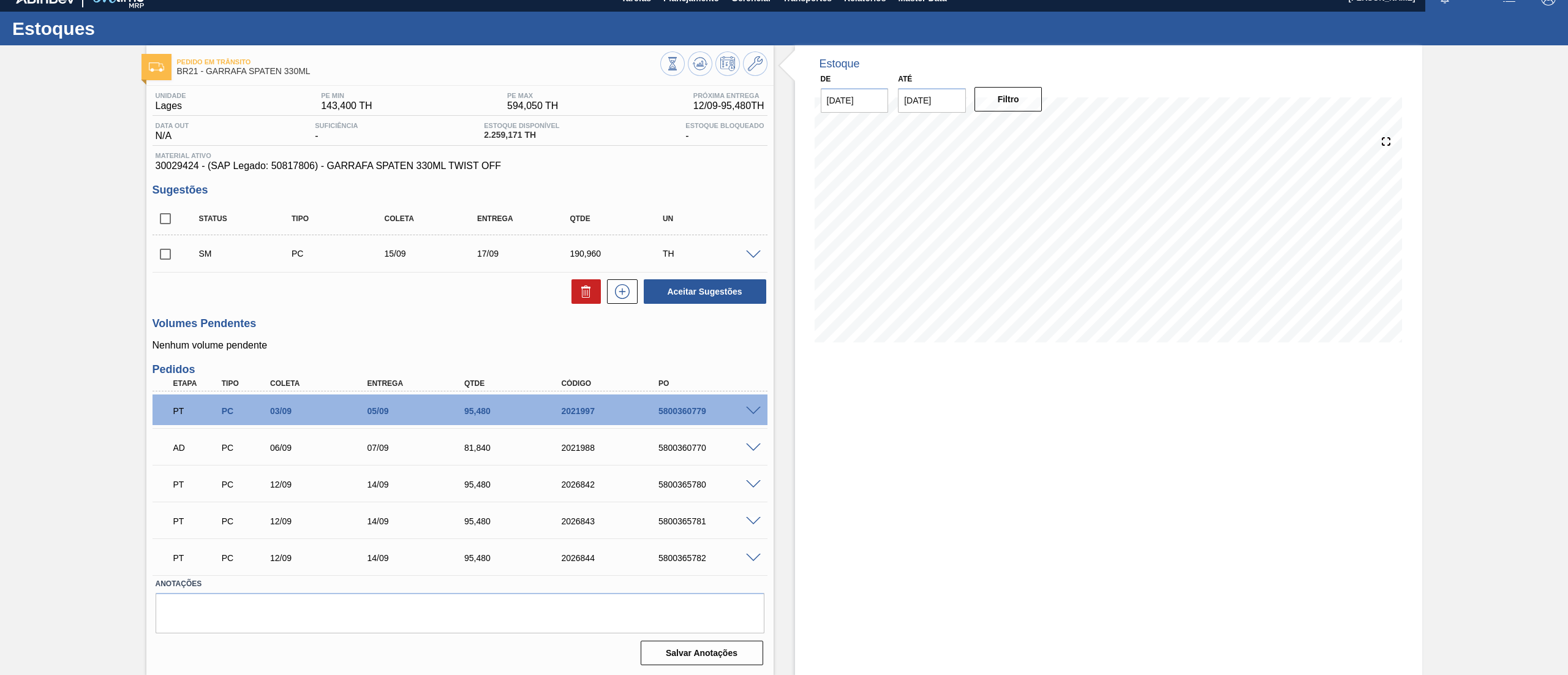
drag, startPoint x: 163, startPoint y: 254, endPoint x: 169, endPoint y: 259, distance: 7.8
click at [163, 254] on input "checkbox" at bounding box center [165, 254] width 26 height 26
checkbox input "true"
click at [622, 292] on icon at bounding box center [622, 291] width 7 height 1
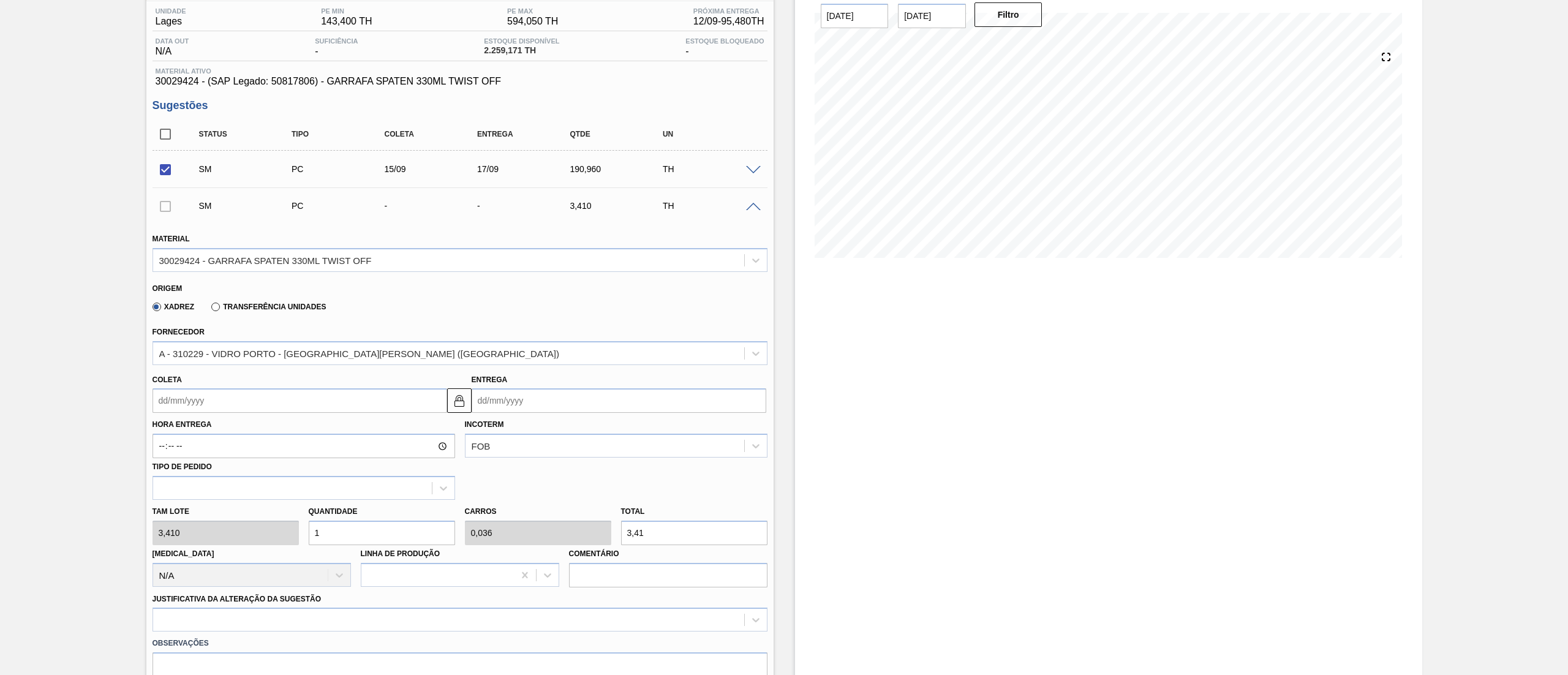
scroll to position [138, 0]
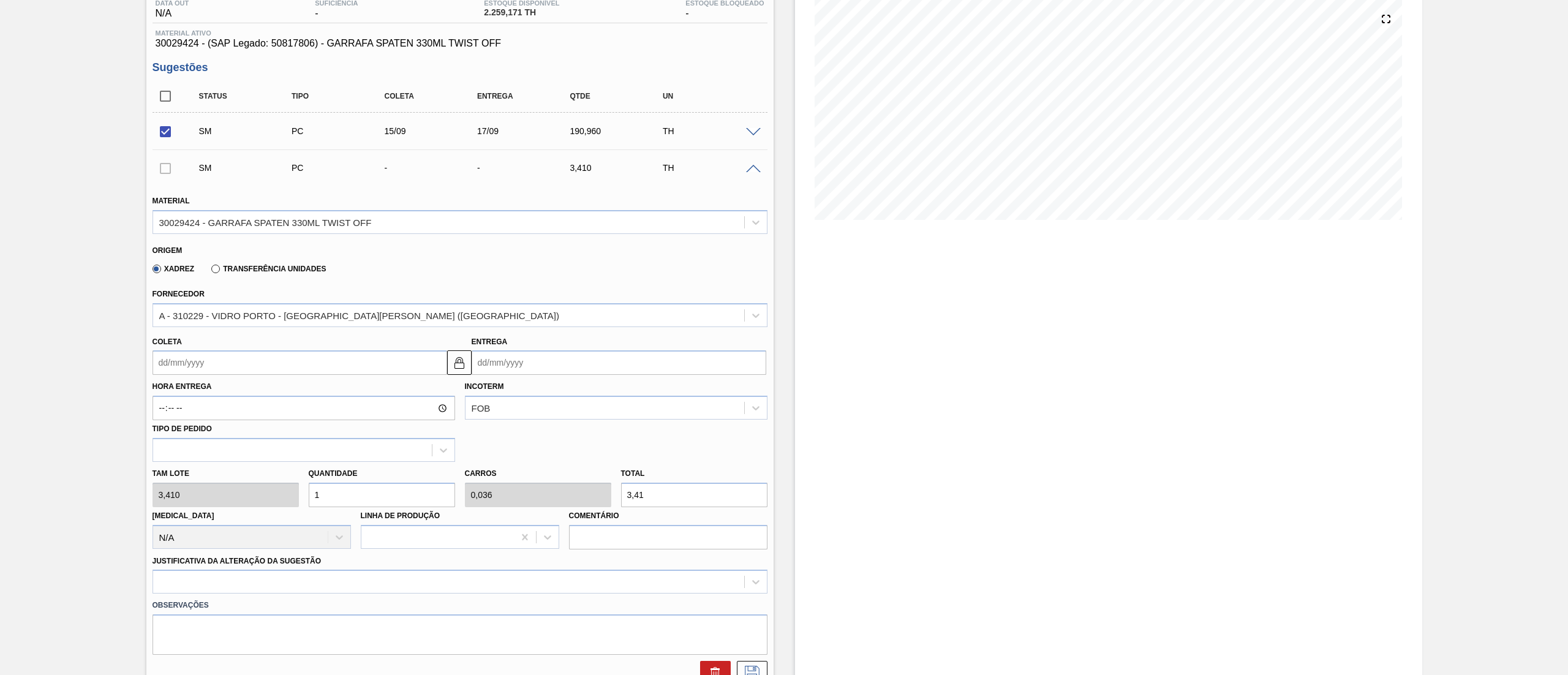
click at [203, 364] on input "Coleta" at bounding box center [299, 362] width 294 height 24
click at [212, 469] on div "16" at bounding box center [207, 471] width 17 height 17
type input "[DATE]"
click at [199, 486] on div "[PERSON_NAME] 3,410 Quantidade 1 Carros 0,036 Total 3,41 [MEDICAL_DATA] N/A Lin…" at bounding box center [459, 506] width 625 height 88
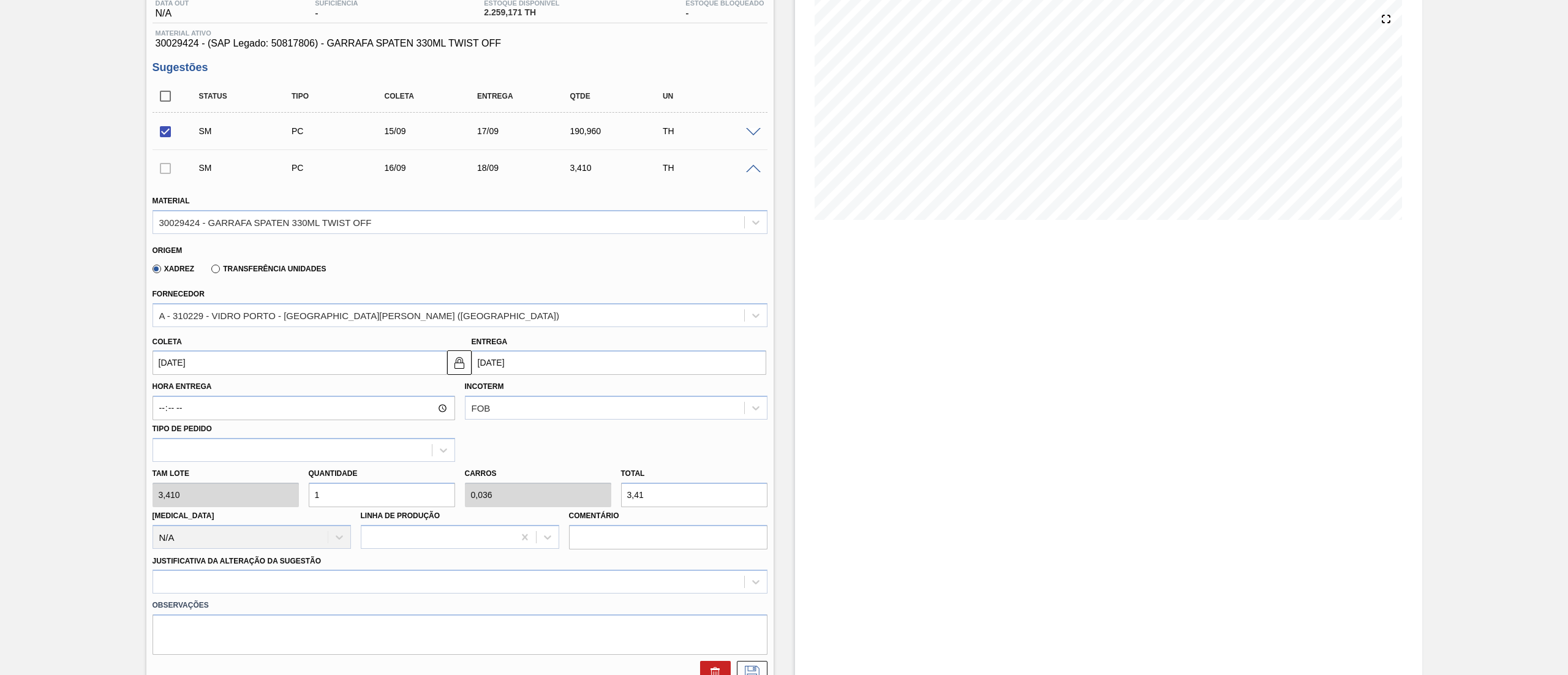
type input "5"
type input "0,179"
type input "17,05"
type input "56"
type input "2"
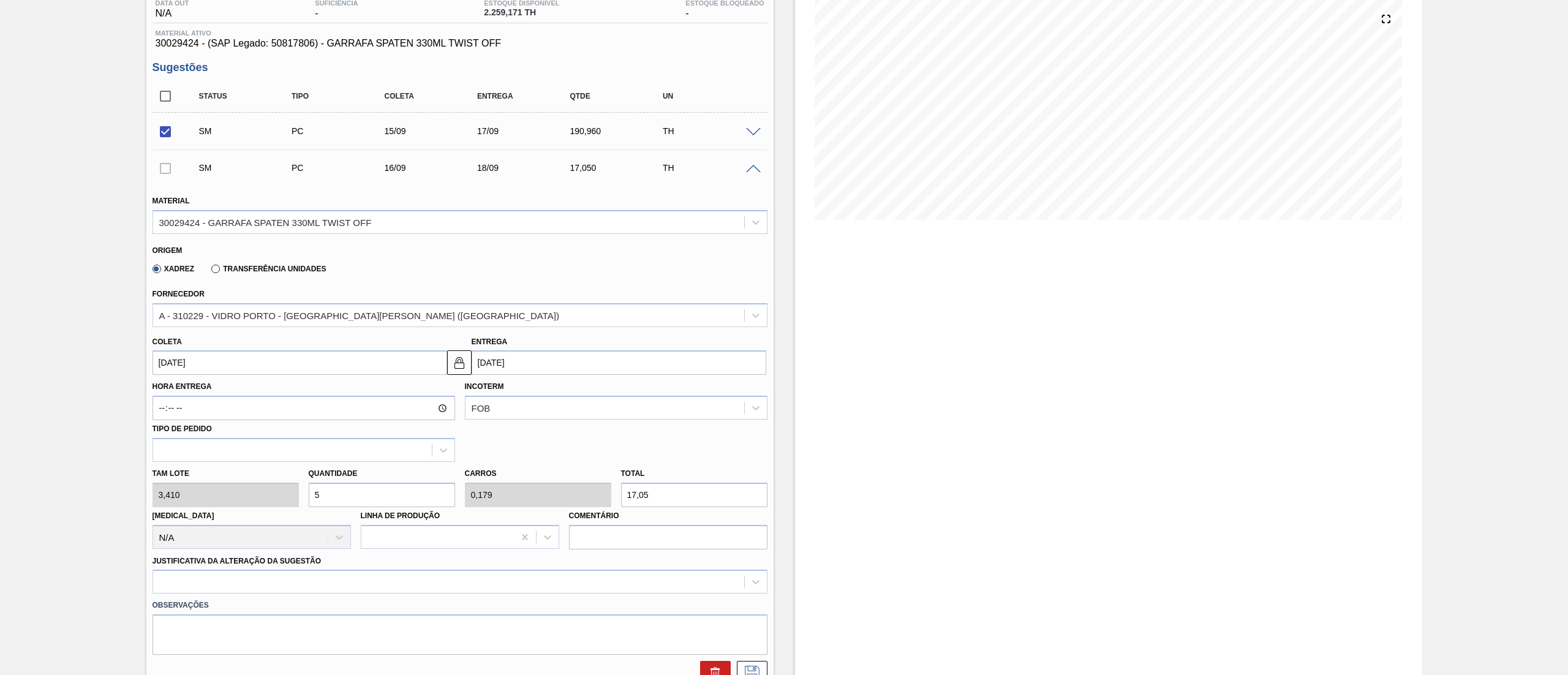
type input "190,96"
type input "56"
click at [366, 590] on div "option Master data incorreto ABI (LT, MOQ, etc.) focused, 5 of 18. 18 results a…" at bounding box center [459, 581] width 615 height 24
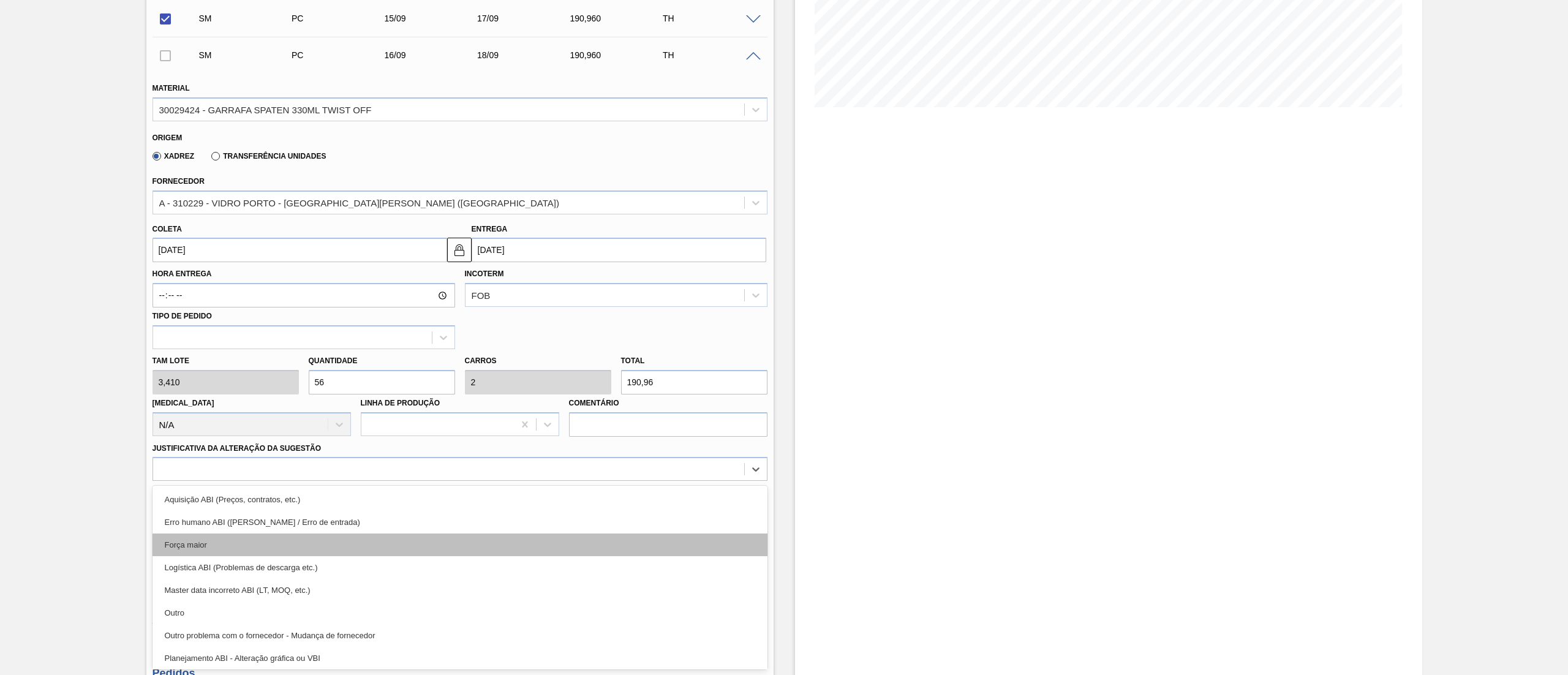
click at [226, 534] on div "Força maior" at bounding box center [459, 544] width 615 height 23
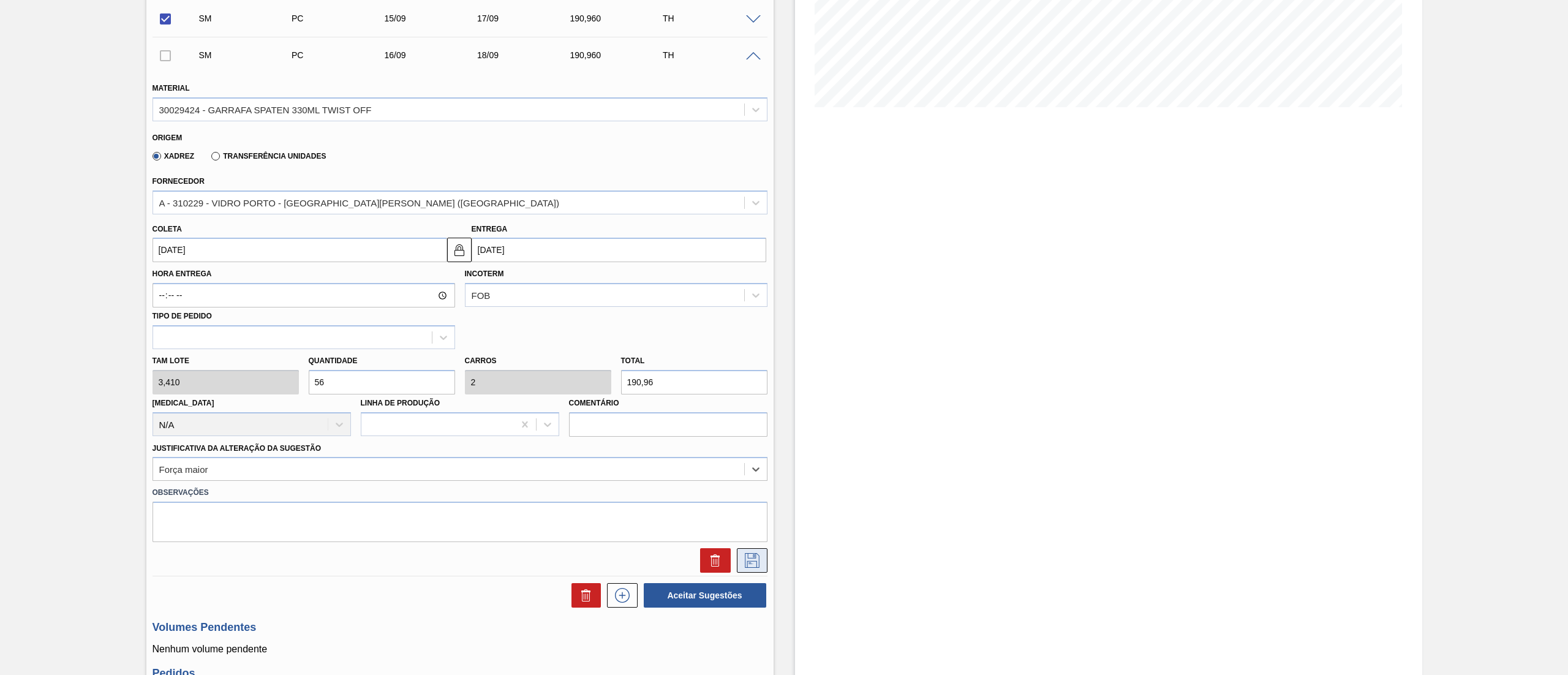
click at [760, 557] on icon at bounding box center [752, 560] width 19 height 14
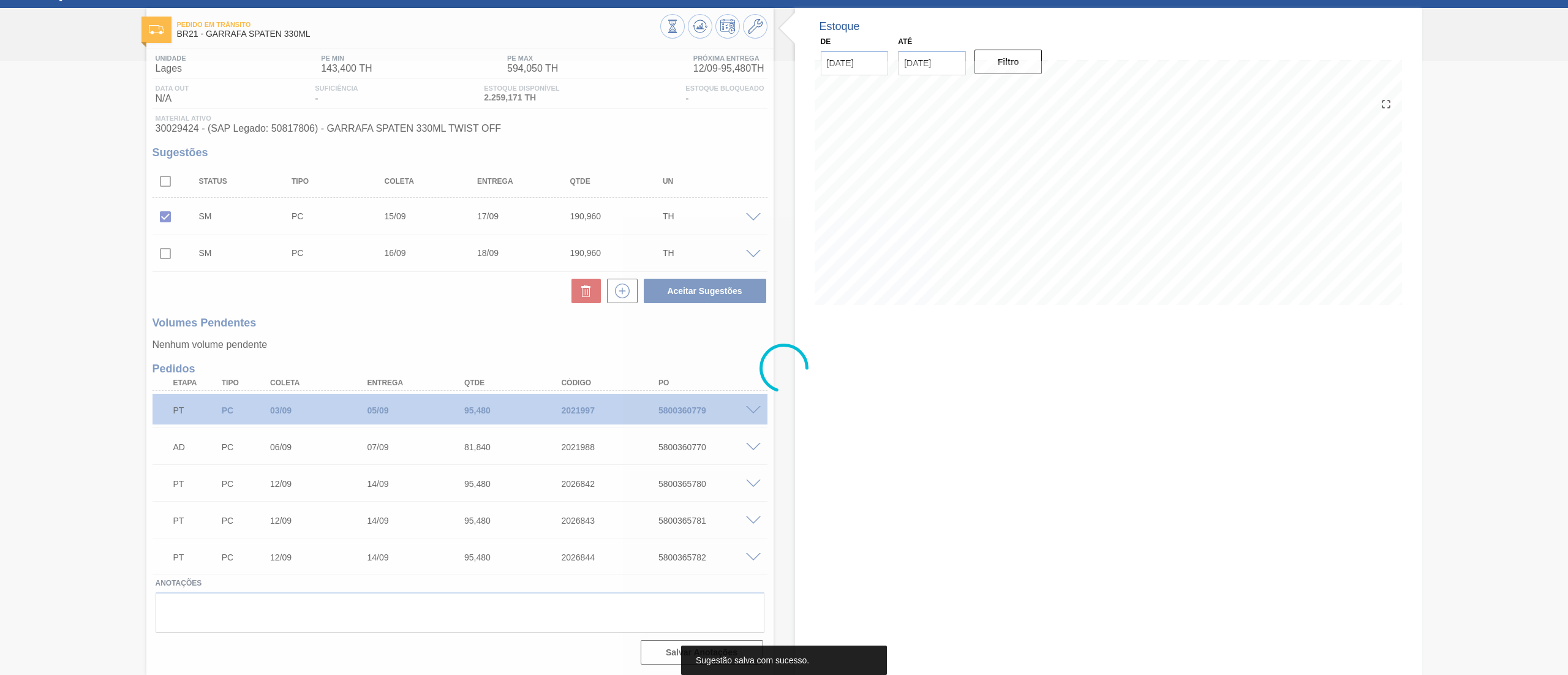
scroll to position [52, 0]
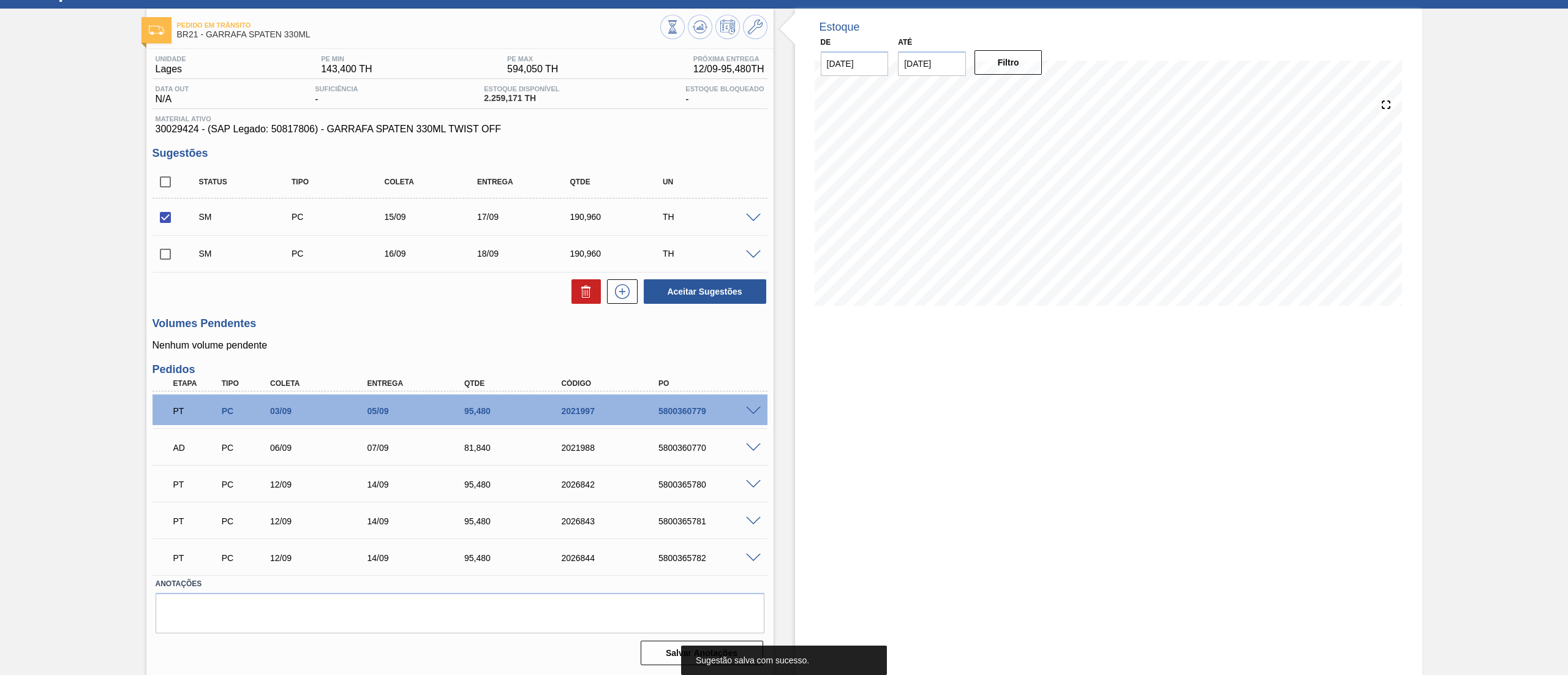
click at [162, 252] on input "checkbox" at bounding box center [165, 254] width 26 height 26
checkbox input "true"
click at [711, 289] on button "Aceitar Sugestões" at bounding box center [705, 291] width 122 height 24
checkbox input "false"
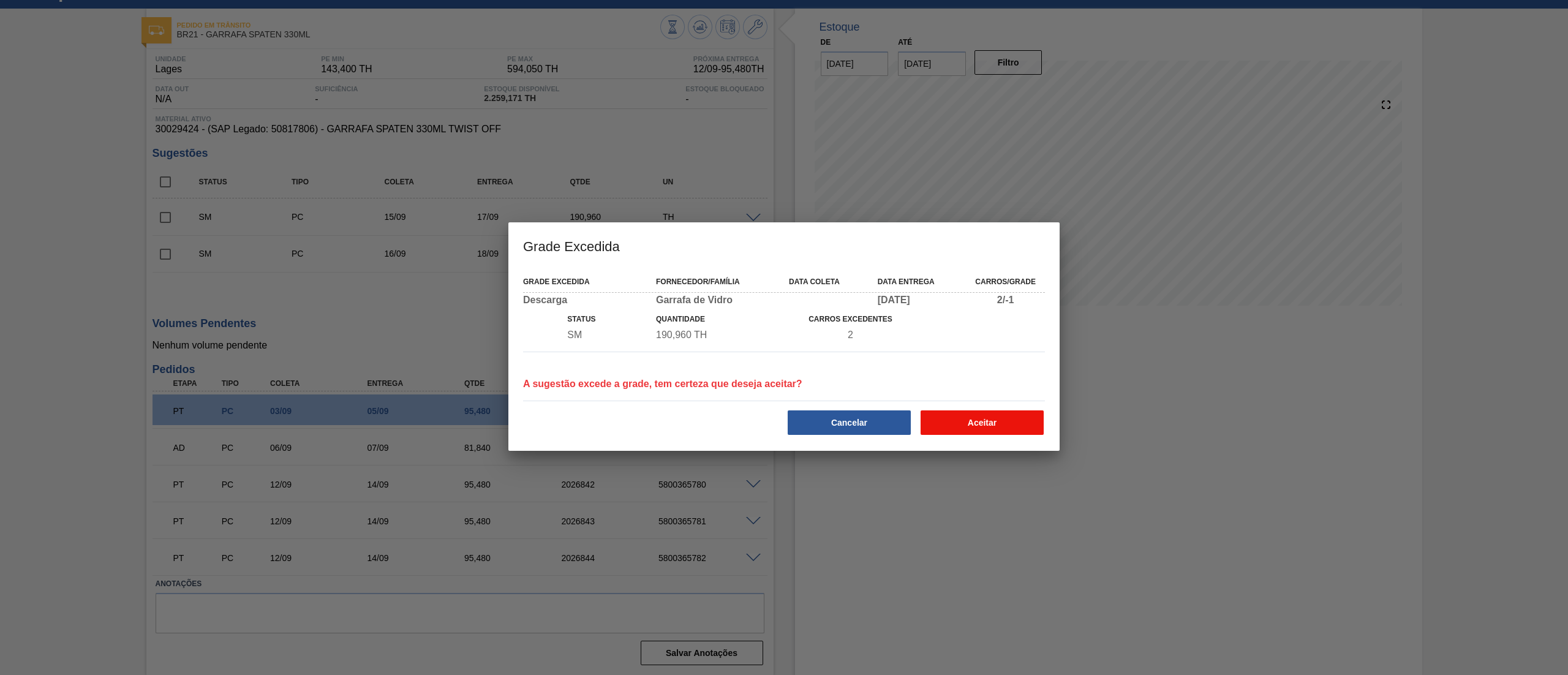
click at [979, 424] on button "Aceitar" at bounding box center [982, 422] width 123 height 24
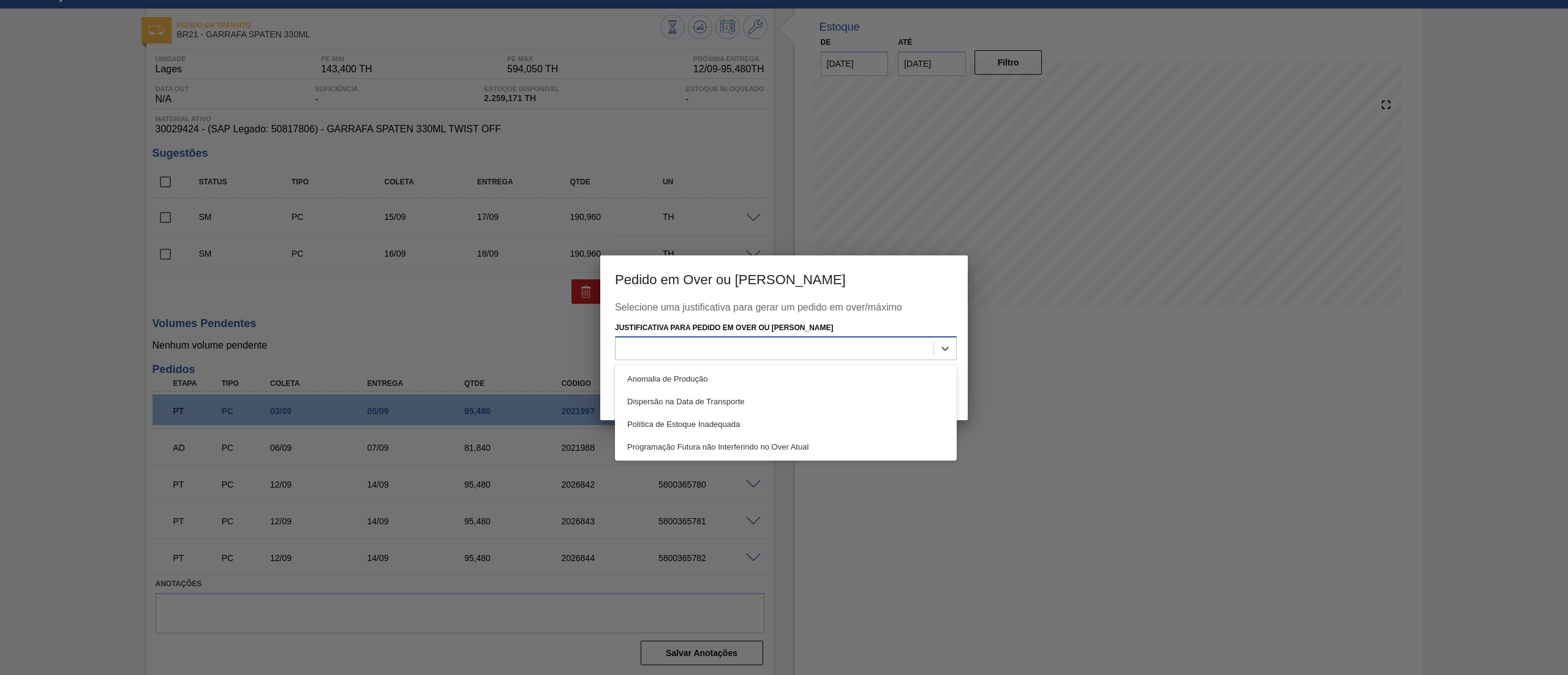
click at [790, 343] on div at bounding box center [774, 348] width 318 height 18
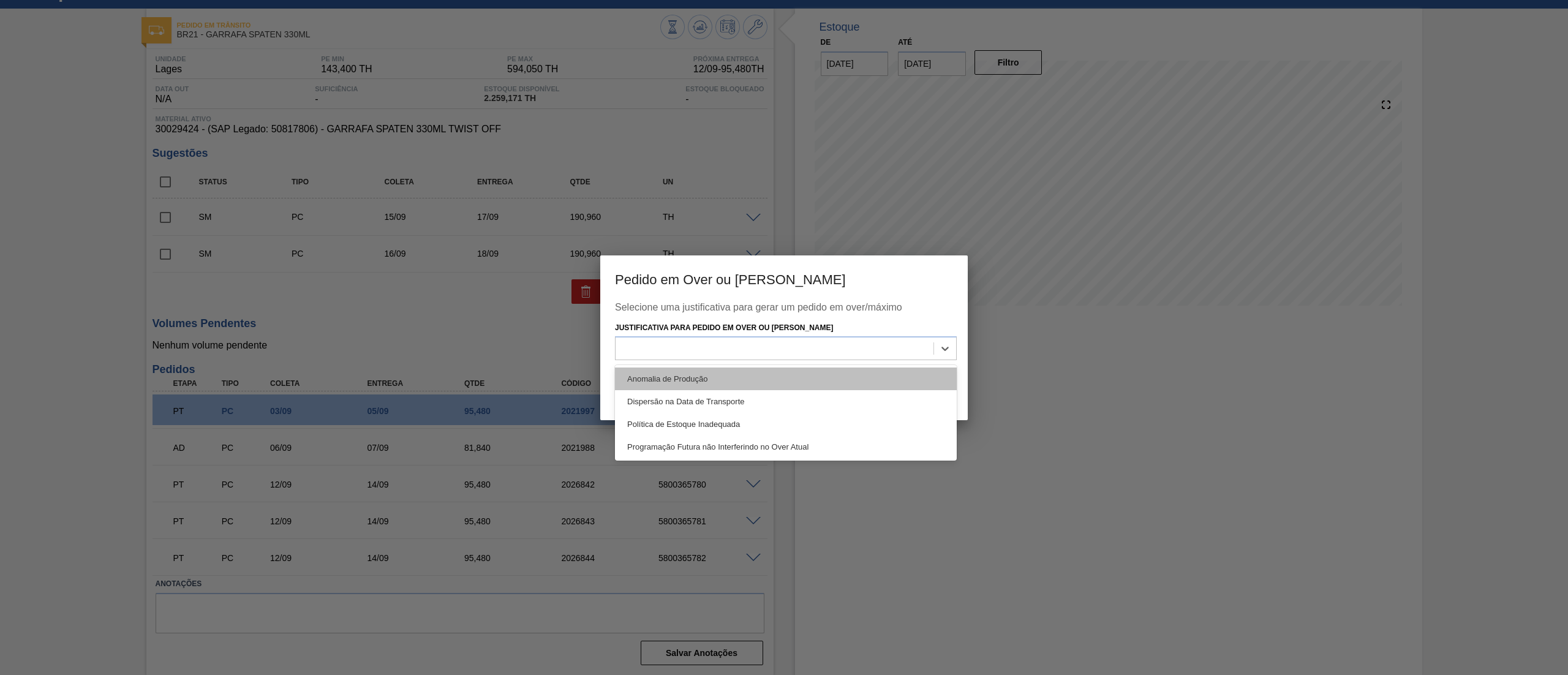
click at [662, 377] on div "Anomalia de Produção" at bounding box center [785, 378] width 341 height 23
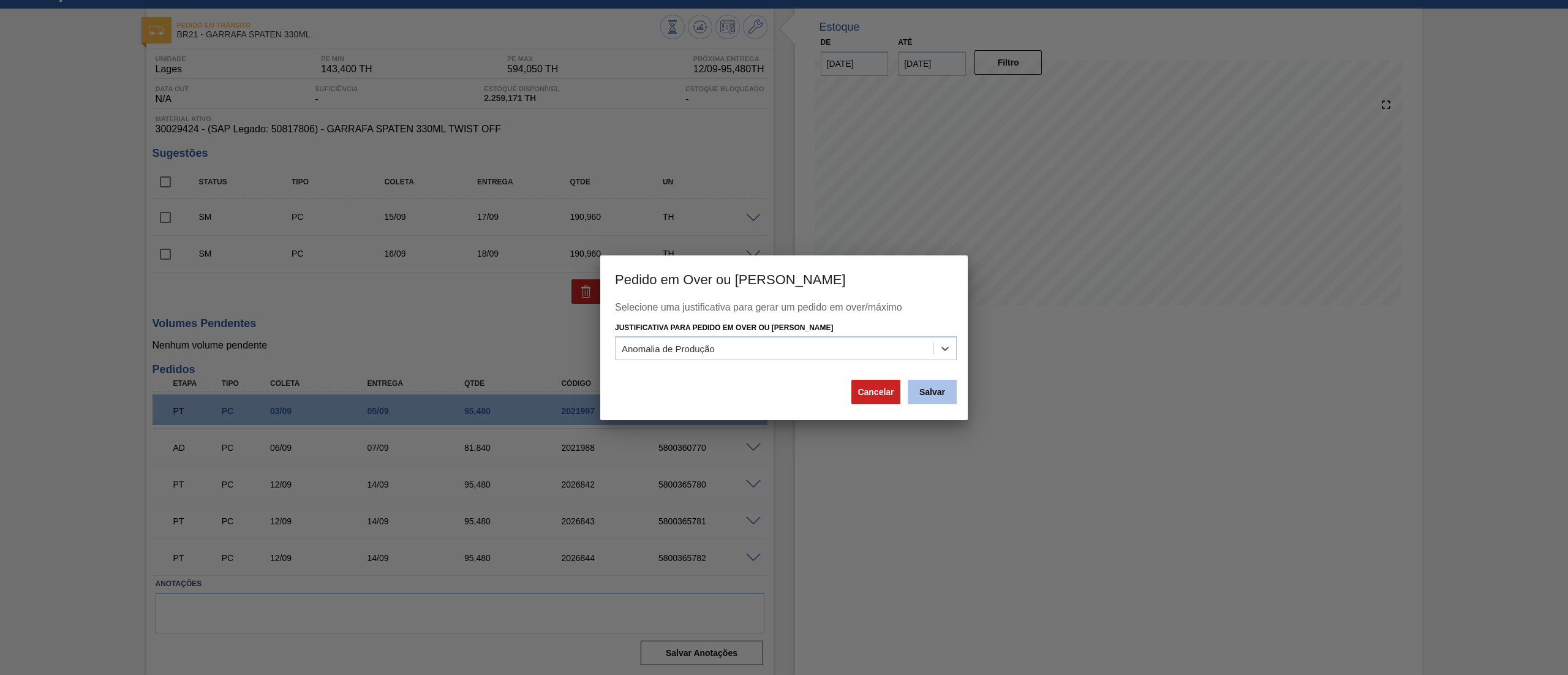
click at [921, 394] on button "Salvar" at bounding box center [932, 391] width 49 height 24
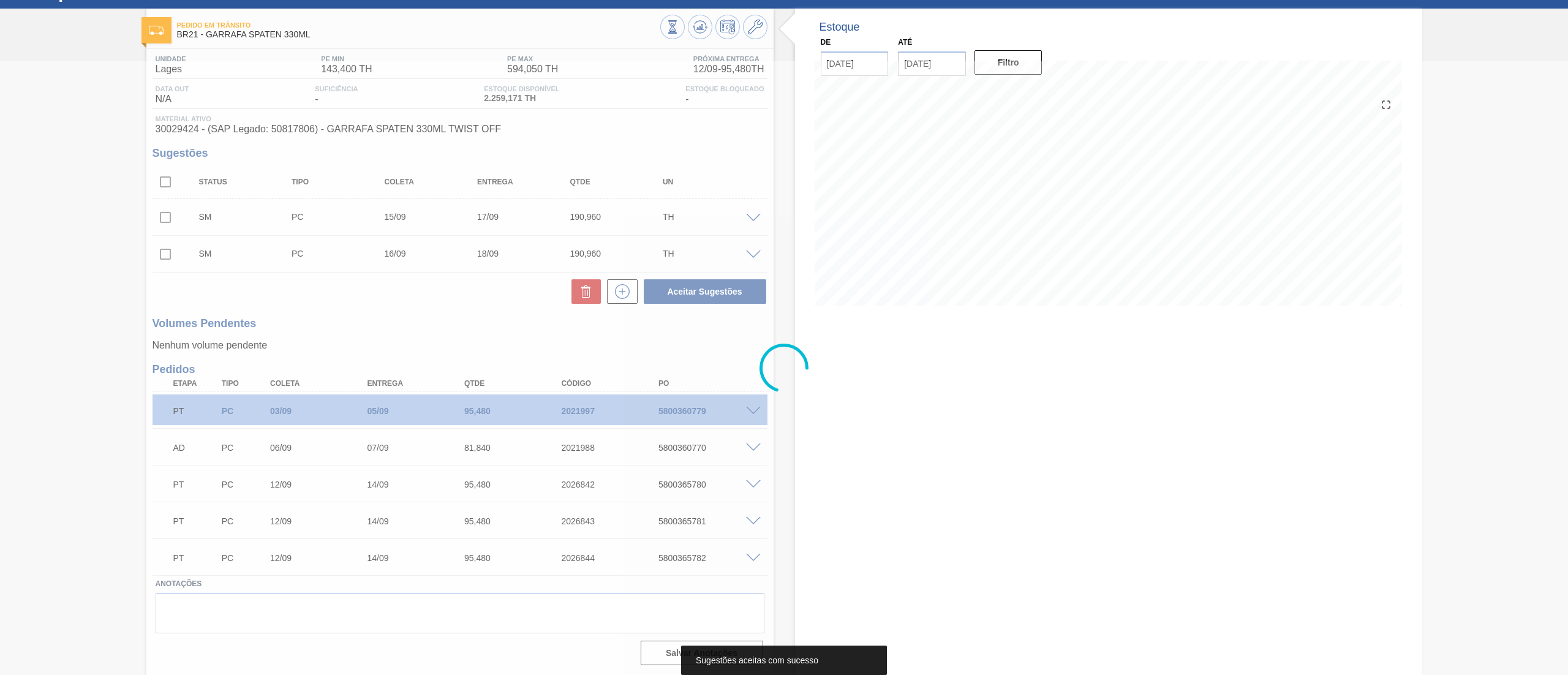
scroll to position [33, 0]
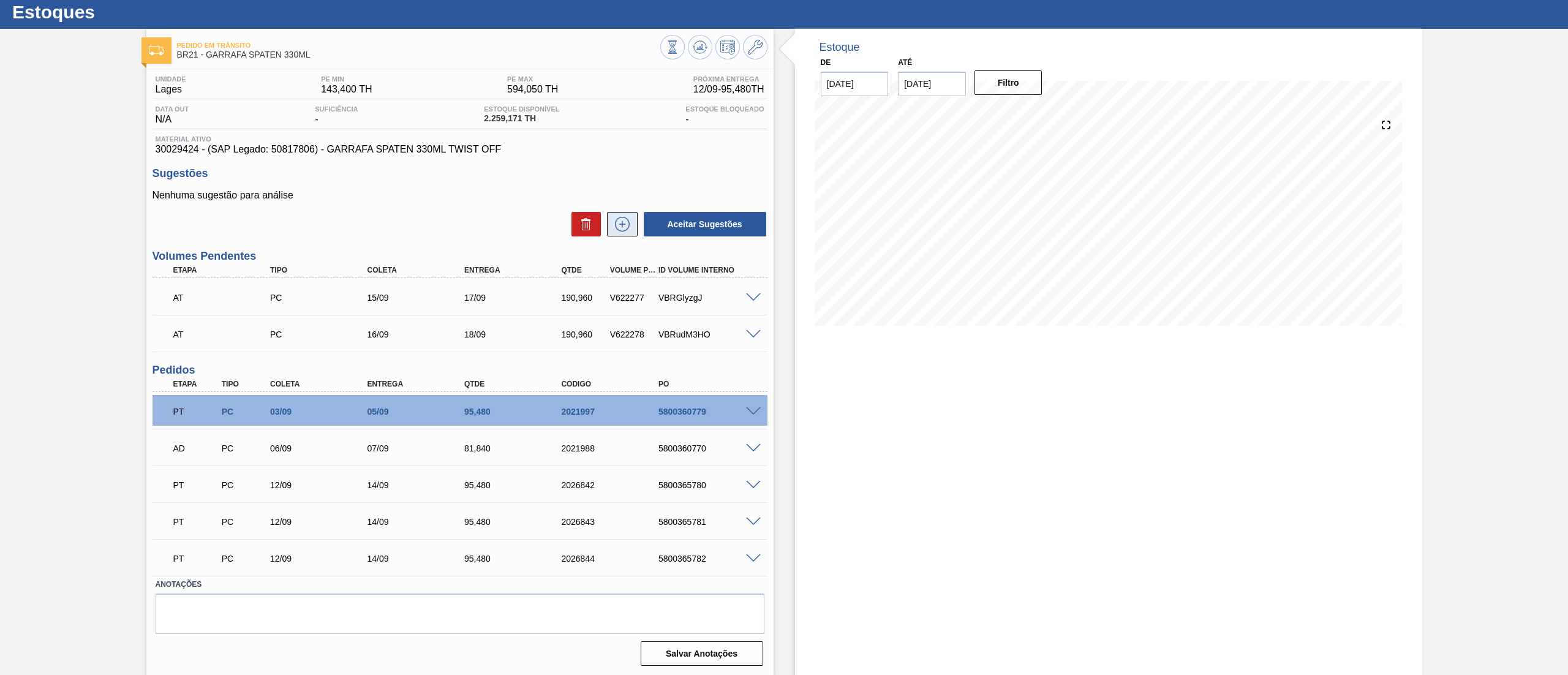
click at [615, 221] on icon at bounding box center [621, 223] width 14 height 14
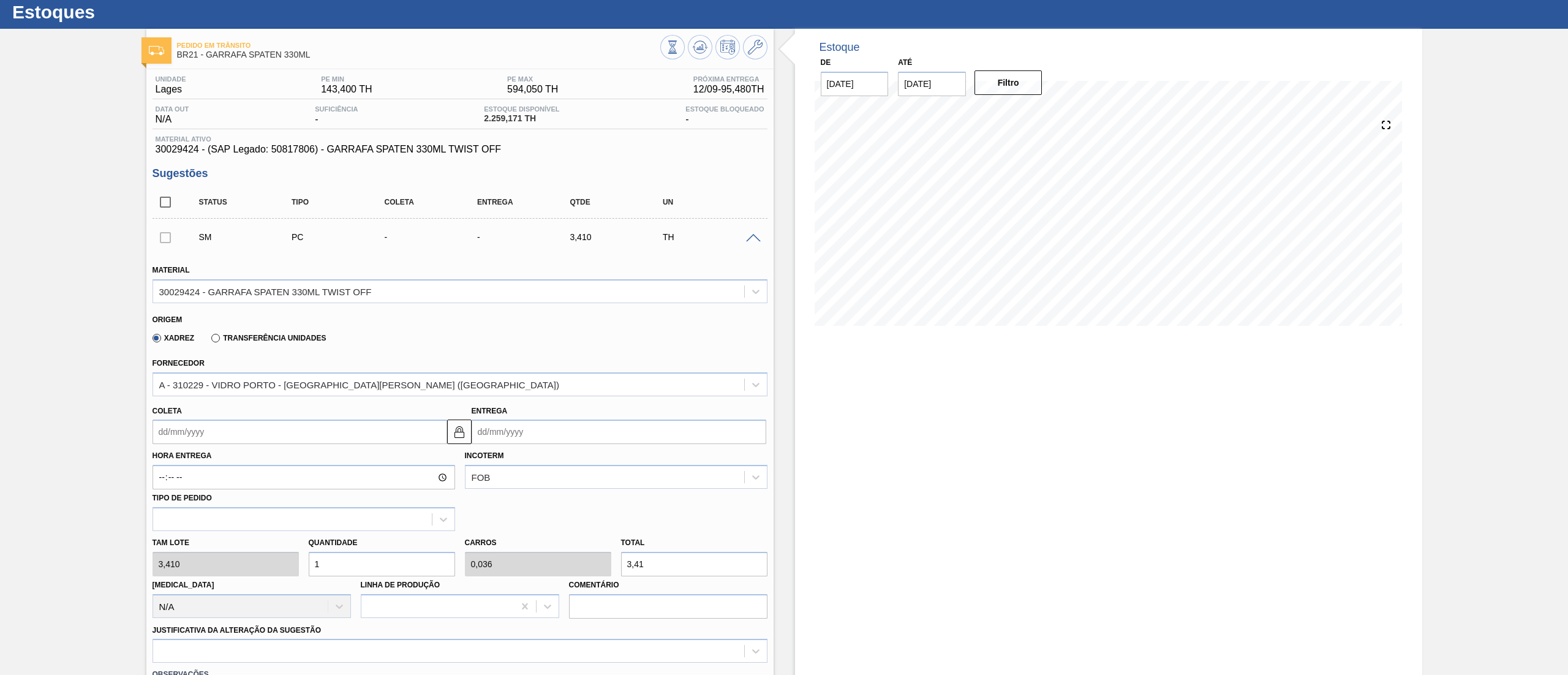
click at [137, 541] on div "Pedido [PERSON_NAME] BR21 - GARRAFA SPATEN 330ML Unidade [PERSON_NAME] MIN 143,…" at bounding box center [784, 629] width 1568 height 1200
type input "5"
type input "0,179"
type input "17,05"
type input "56"
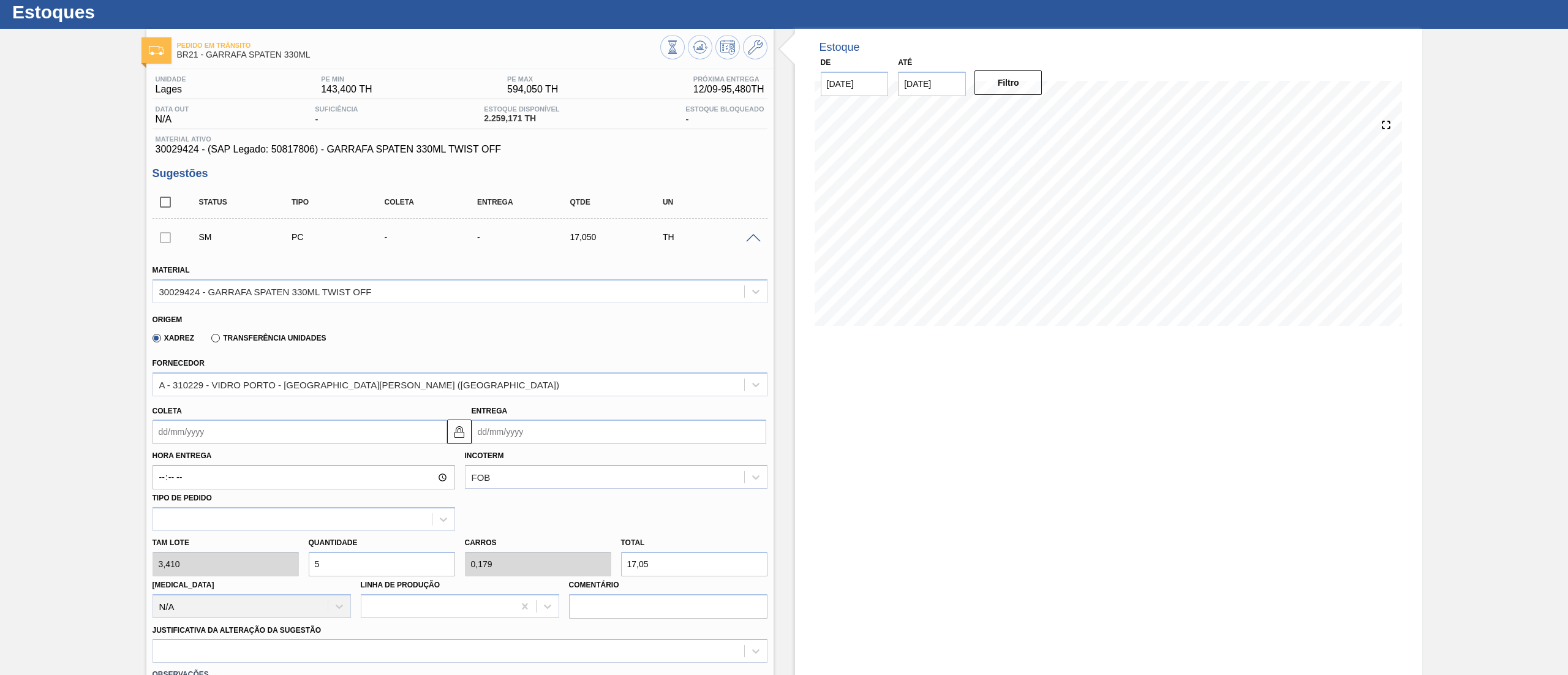
type input "2"
type input "190,96"
type input "56"
click at [258, 428] on input "Coleta" at bounding box center [299, 431] width 294 height 24
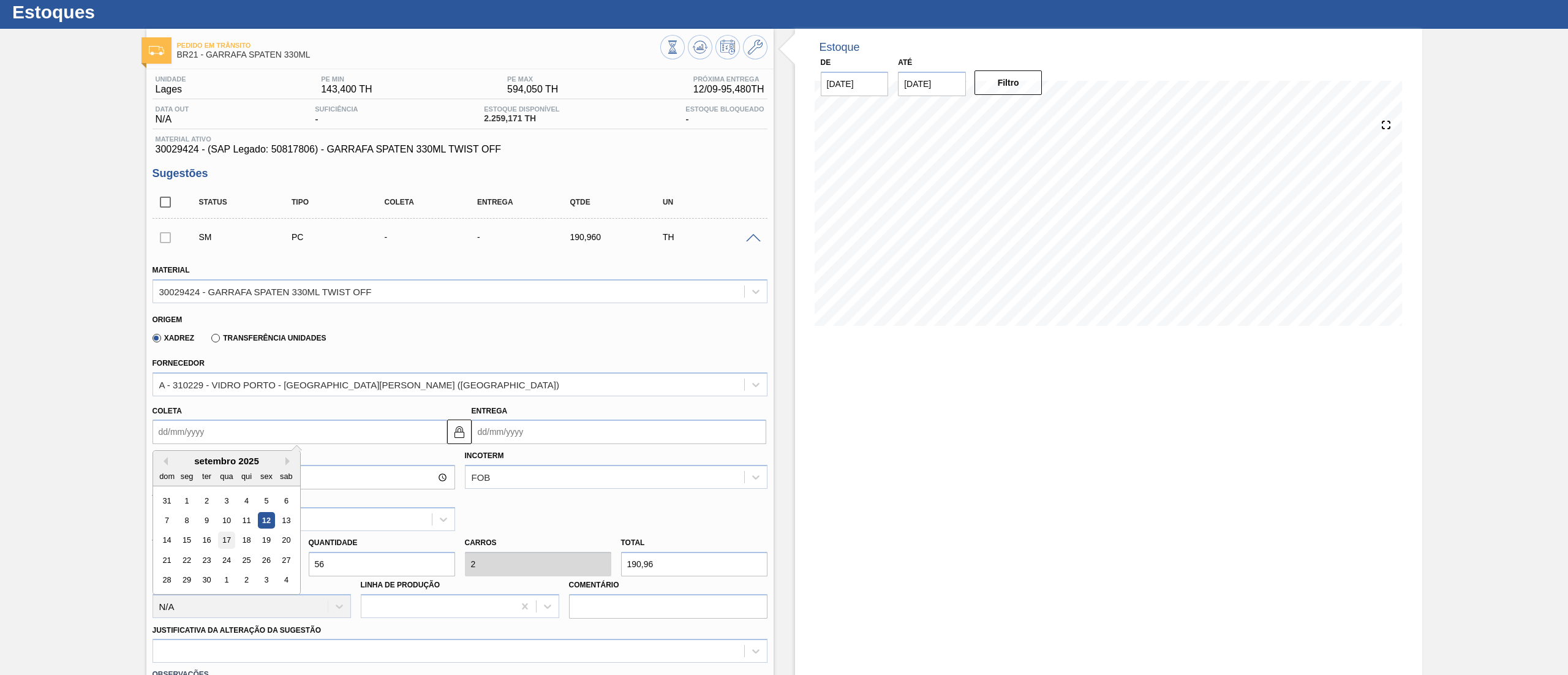
click at [229, 543] on div "17" at bounding box center [227, 540] width 17 height 17
type input "[DATE]"
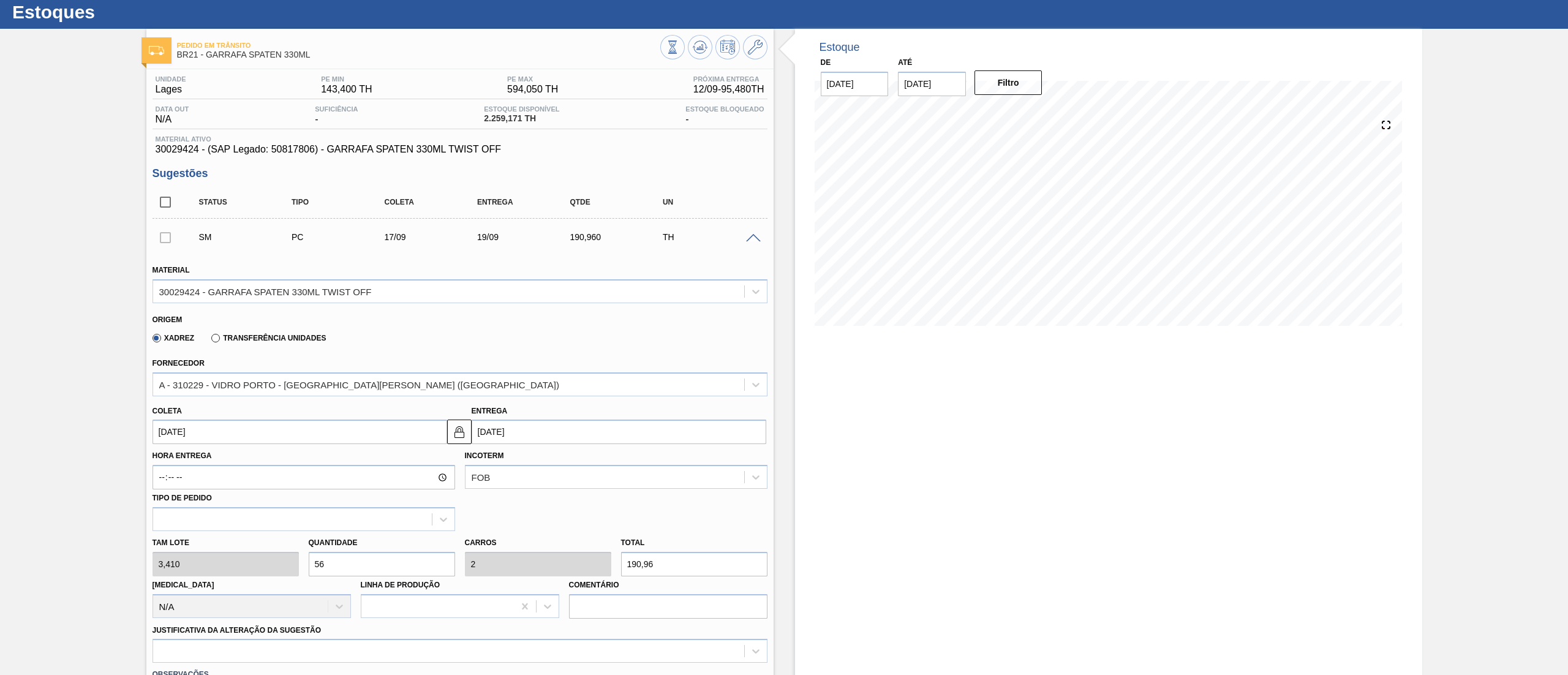
click at [257, 437] on input "[DATE]" at bounding box center [299, 431] width 294 height 24
click at [222, 538] on div "17" at bounding box center [227, 540] width 17 height 17
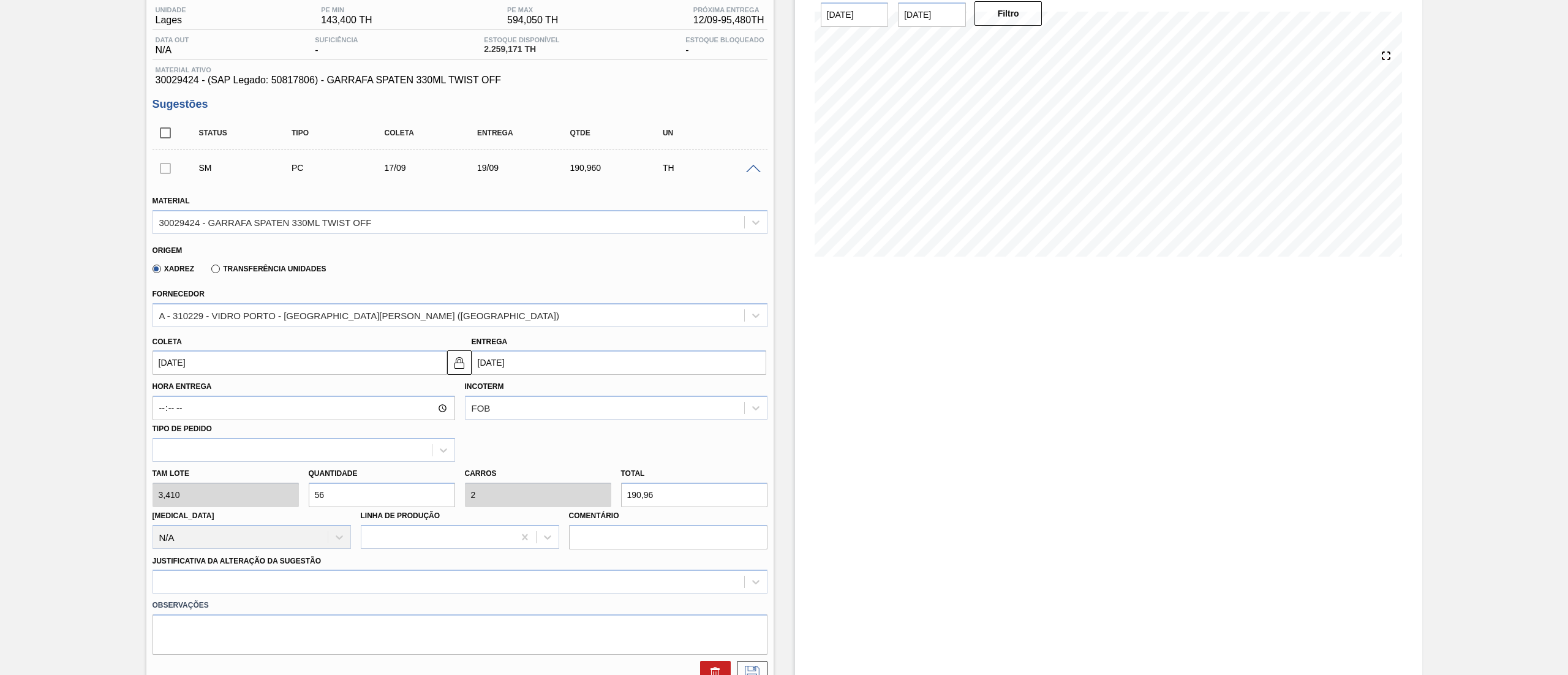
scroll to position [155, 0]
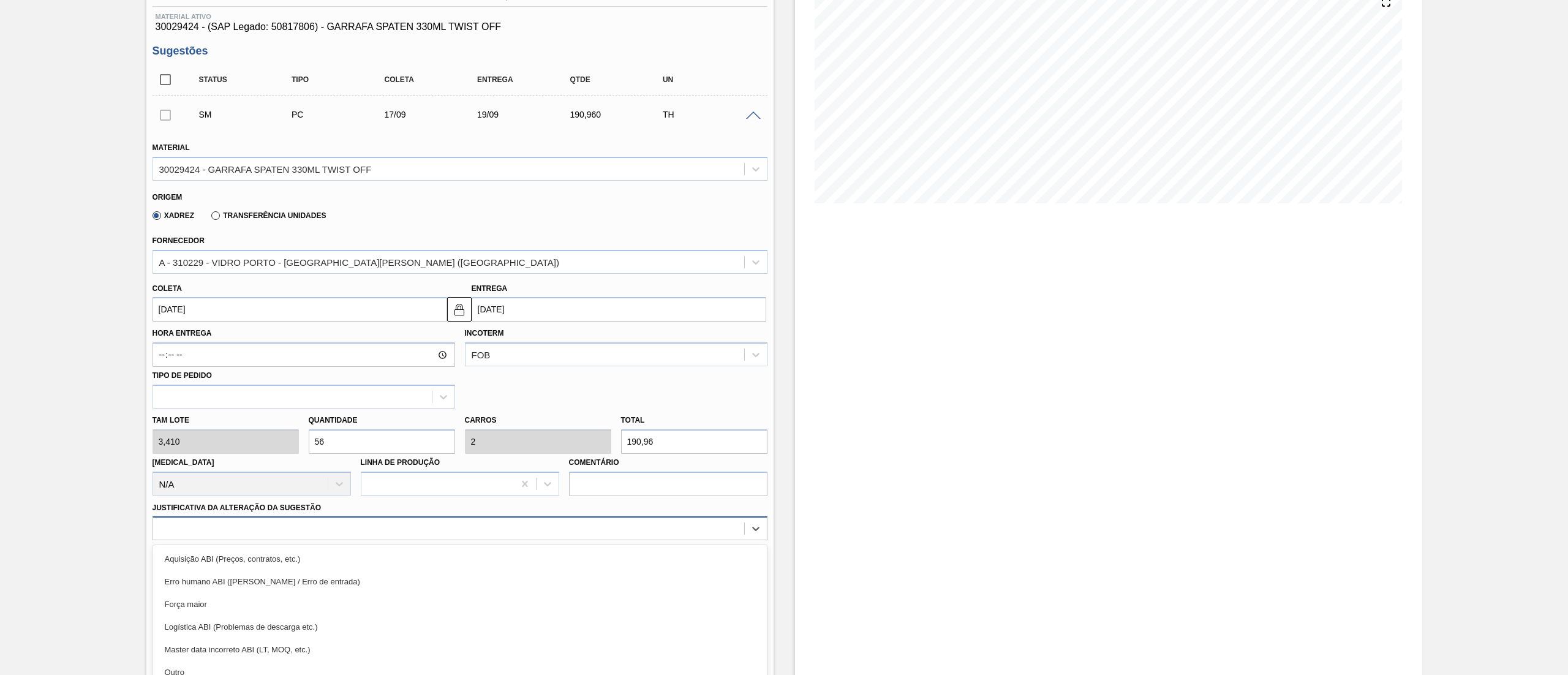
click at [341, 533] on div "option Aquisição ABI (Preços, contratos, etc.) focused, 1 of 18. 18 results ava…" at bounding box center [459, 528] width 615 height 24
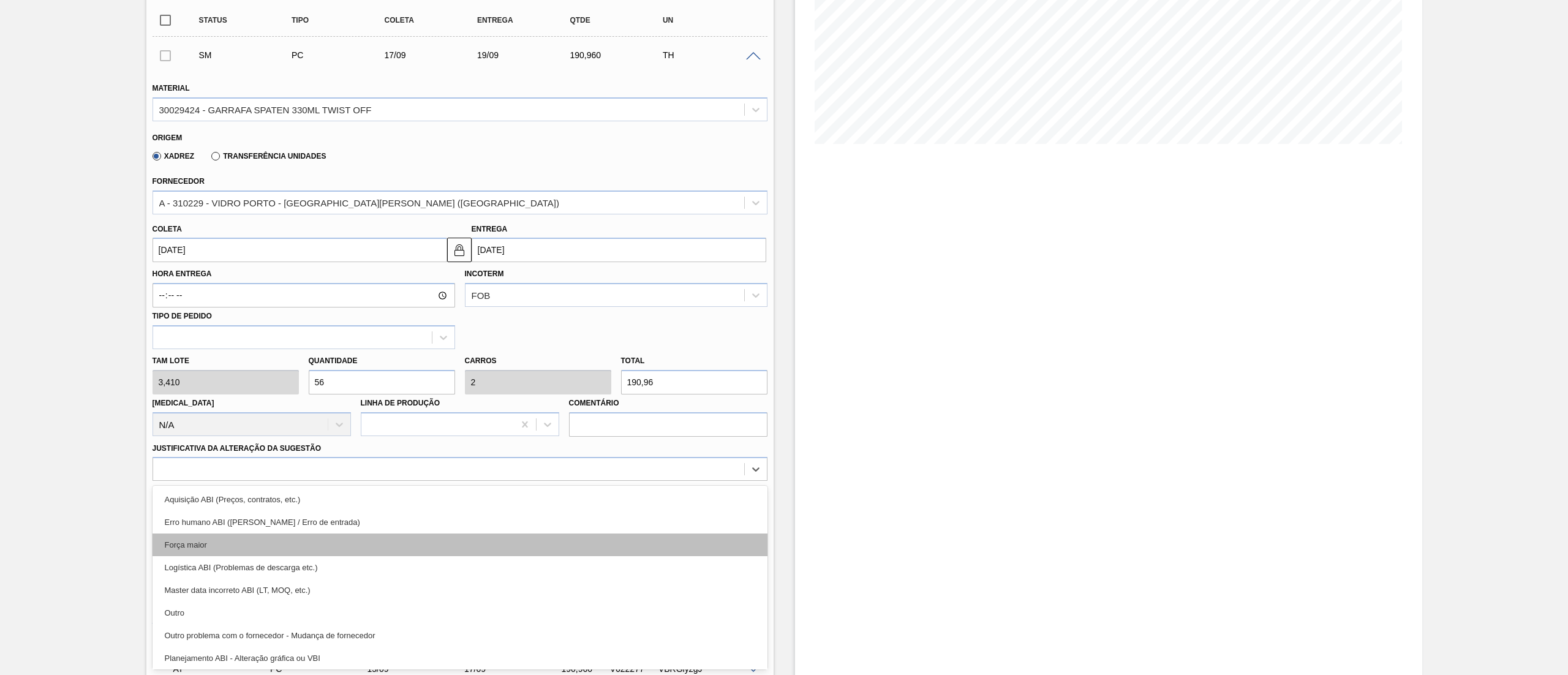
click at [224, 541] on div "Força maior" at bounding box center [459, 544] width 615 height 23
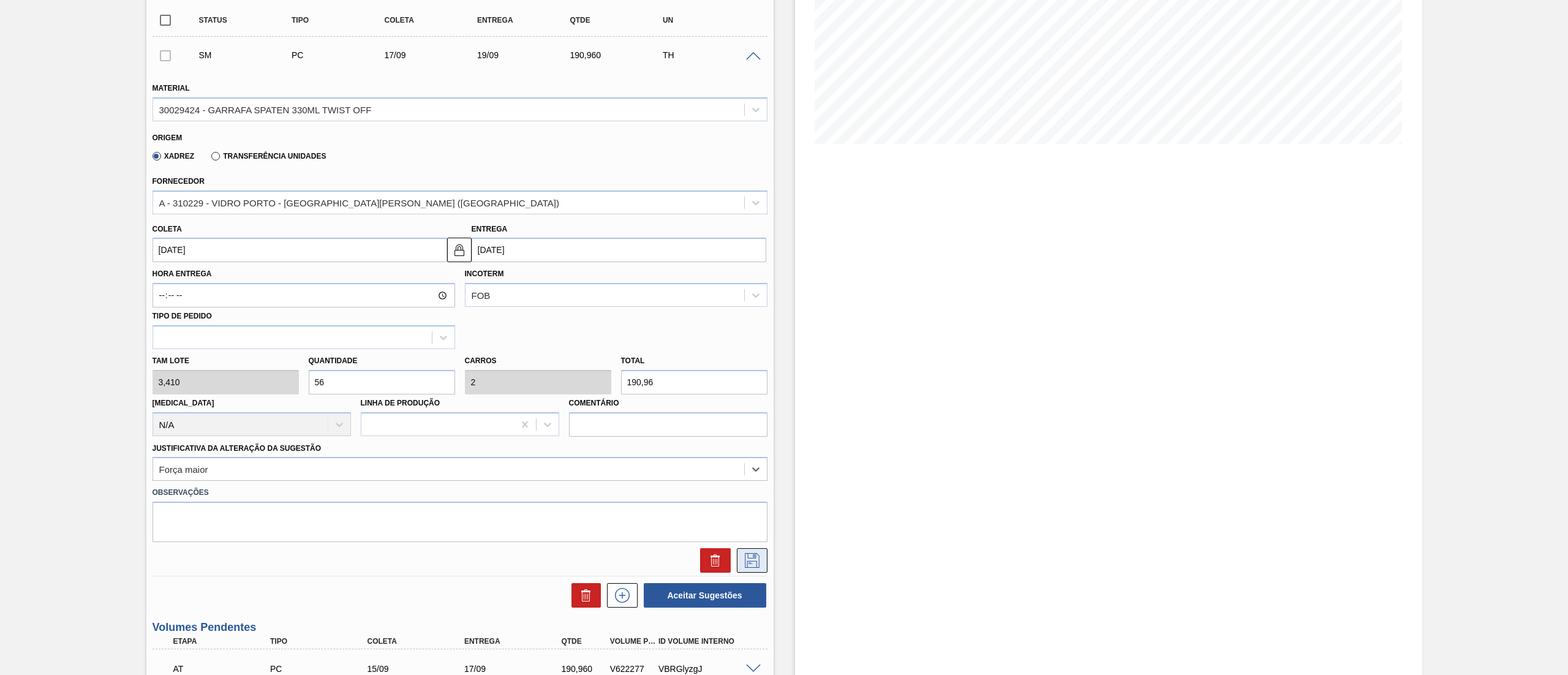
click at [744, 562] on icon at bounding box center [751, 560] width 14 height 14
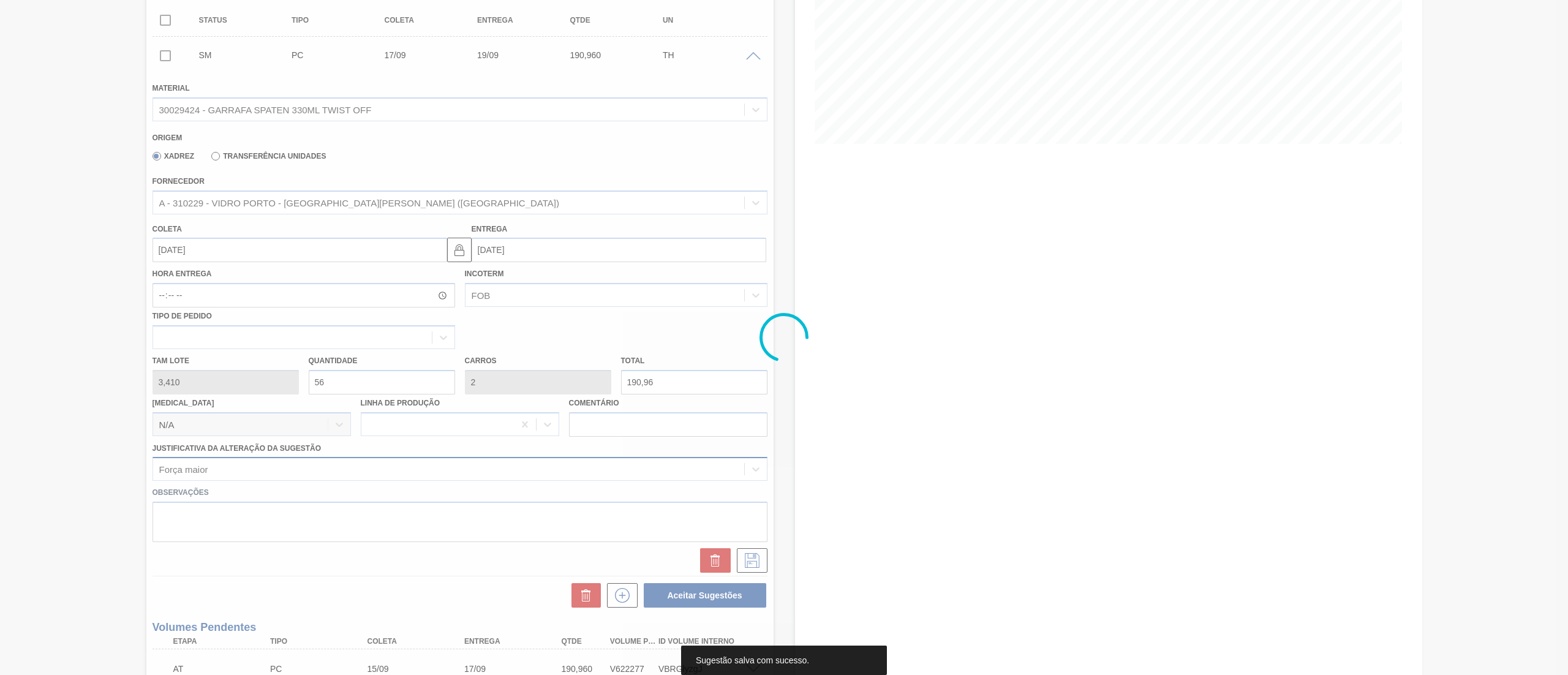
scroll to position [83, 0]
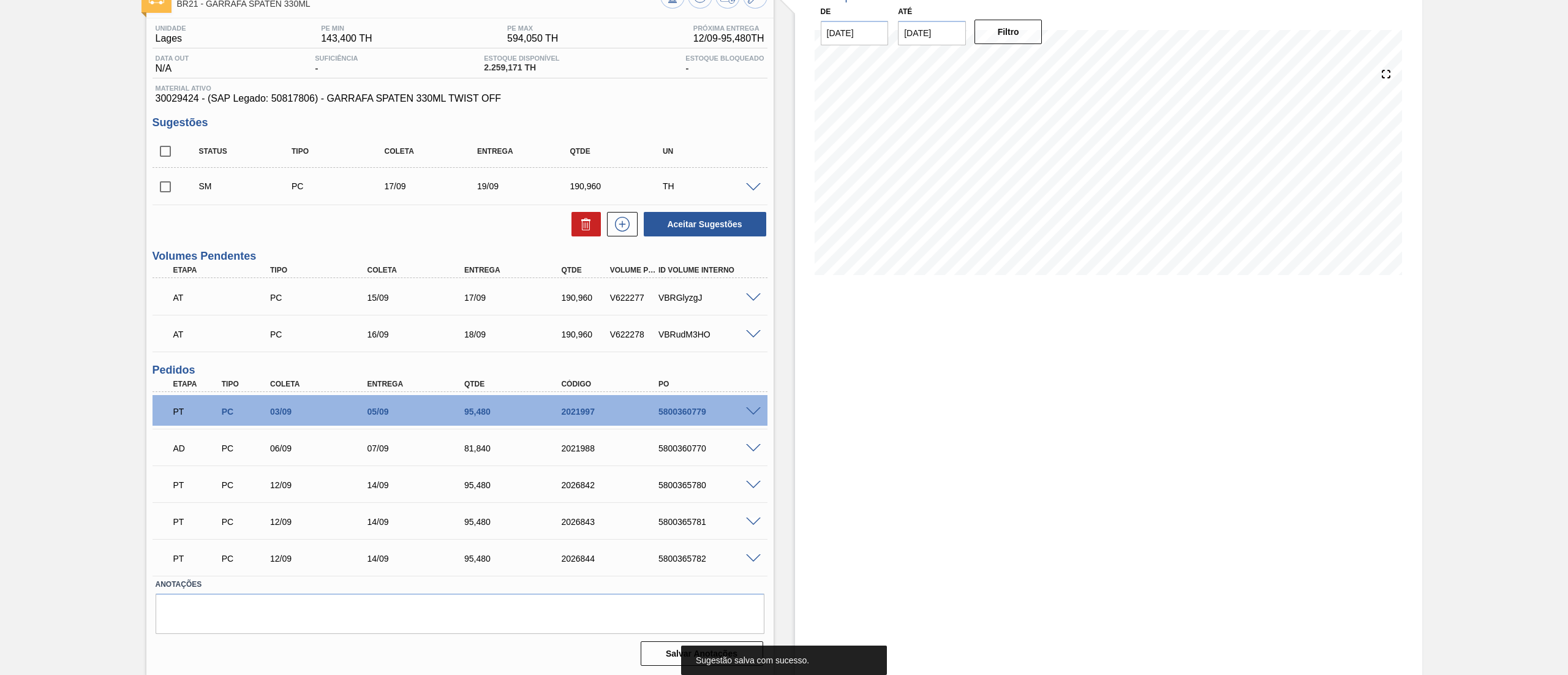
click at [165, 191] on input "checkbox" at bounding box center [165, 186] width 26 height 26
click at [704, 230] on button "Aceitar Sugestões" at bounding box center [705, 223] width 122 height 24
checkbox input "false"
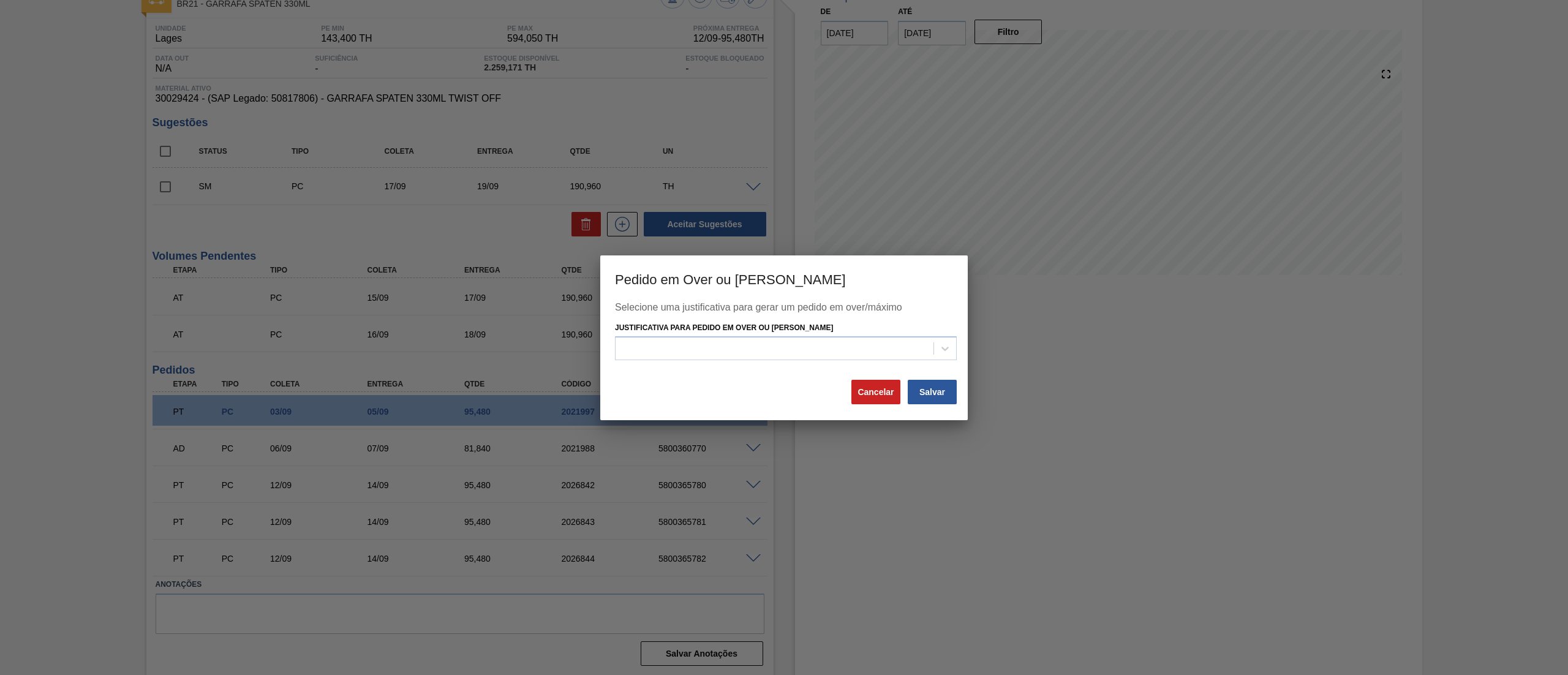
click at [651, 333] on div "Justificativa para Pedido em Over ou [PERSON_NAME]" at bounding box center [785, 340] width 341 height 41
click at [644, 344] on div at bounding box center [774, 348] width 318 height 18
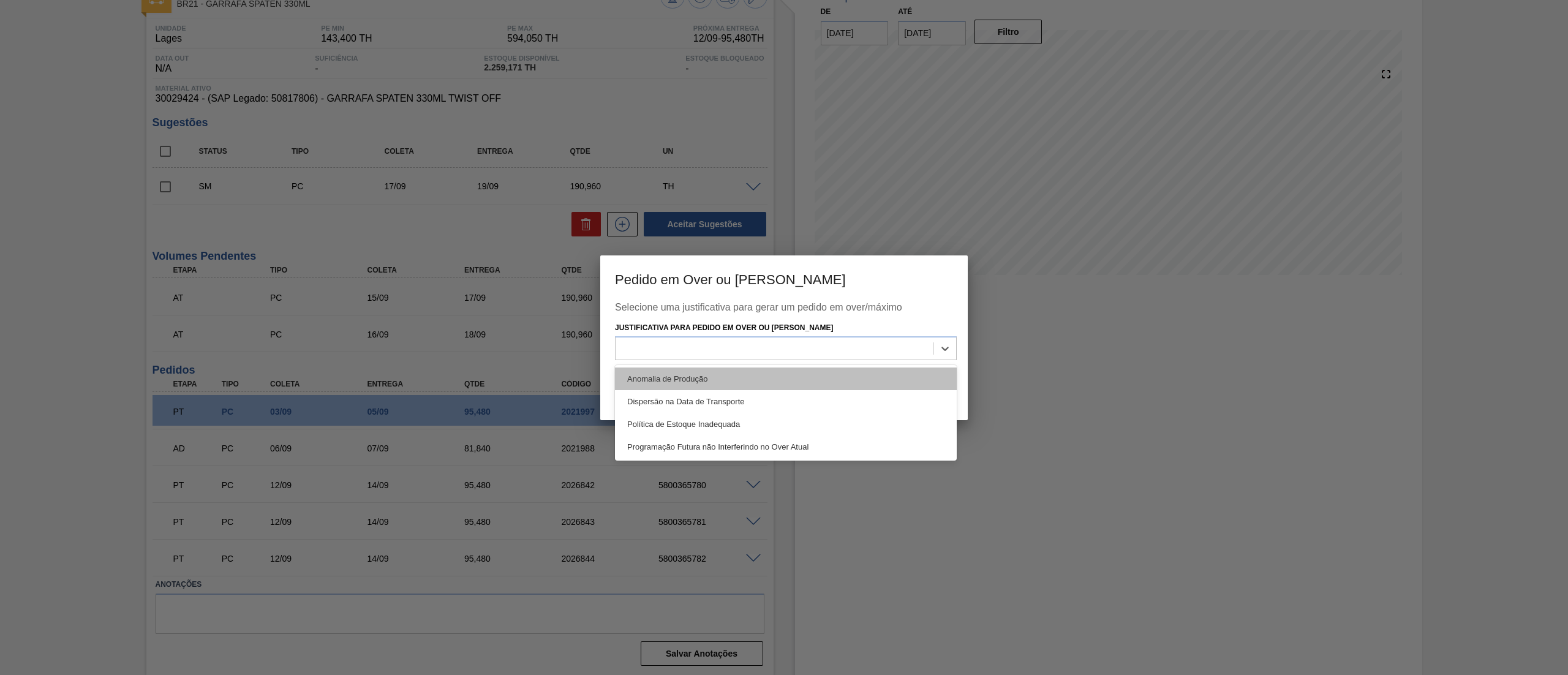
click at [635, 375] on div "Anomalia de Produção" at bounding box center [785, 378] width 341 height 23
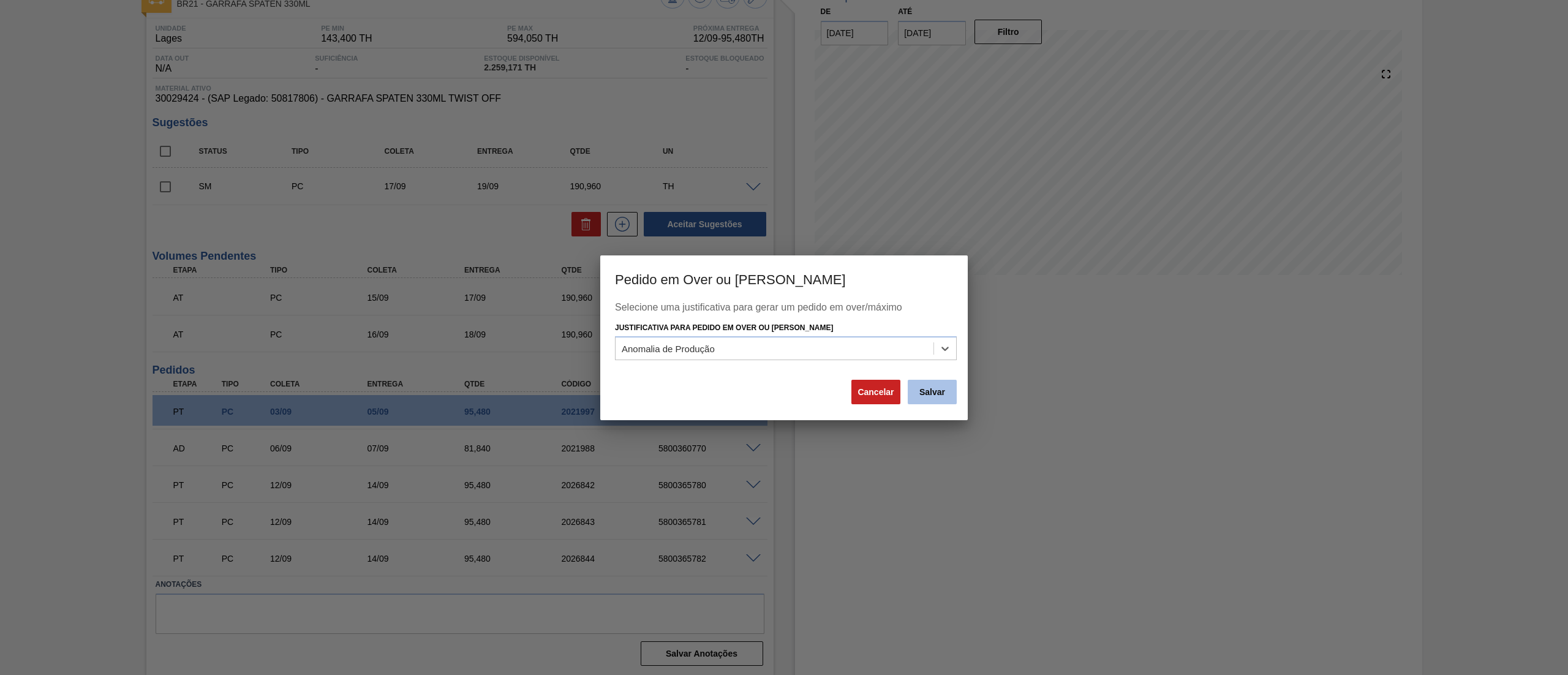
click at [939, 392] on button "Salvar" at bounding box center [932, 391] width 49 height 24
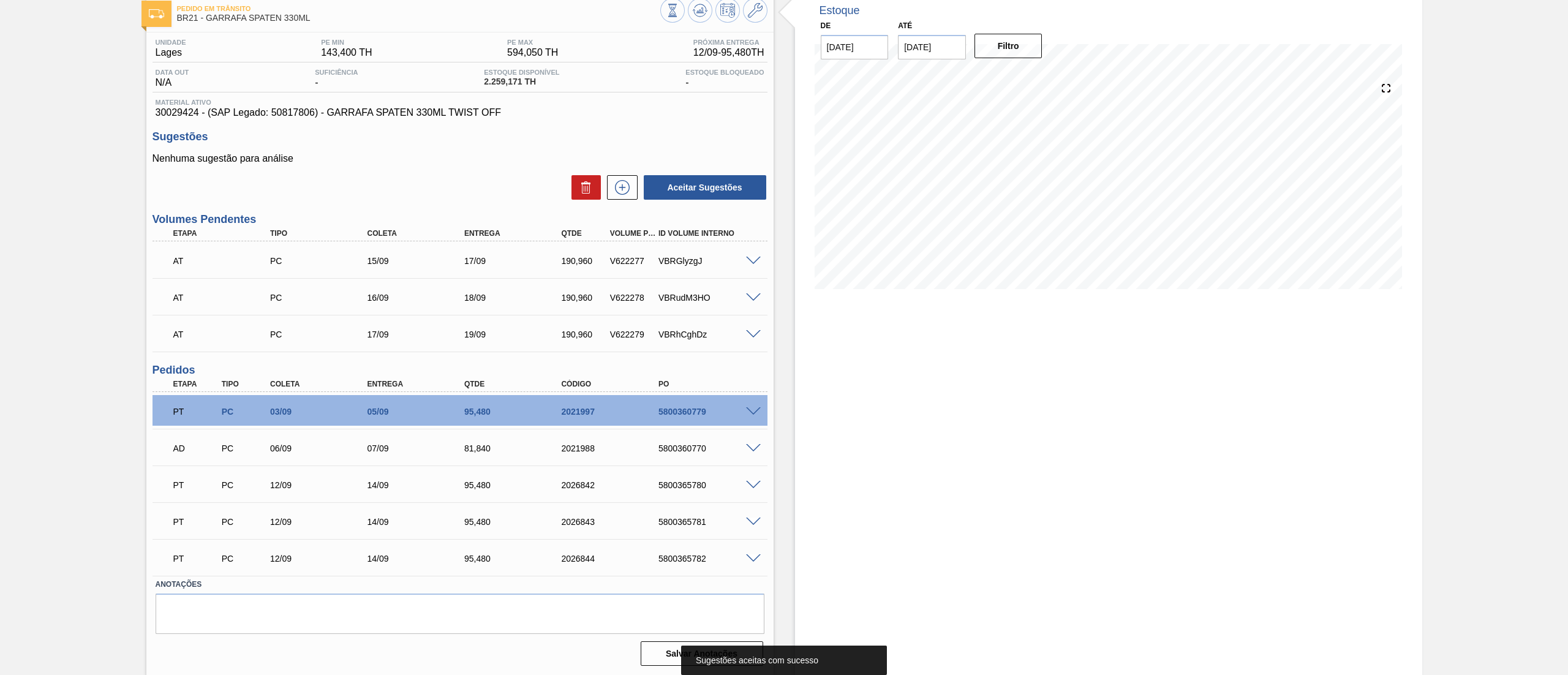
scroll to position [0, 0]
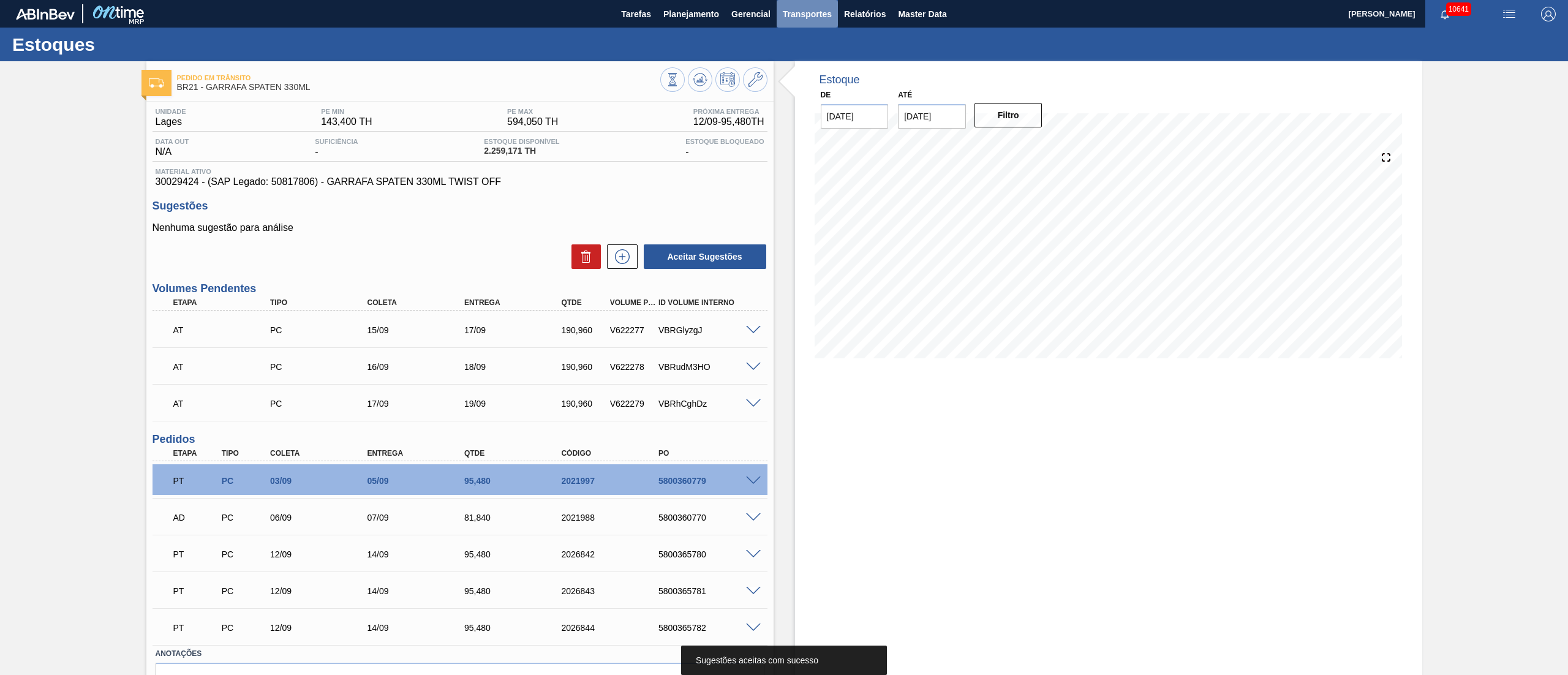
click at [808, 9] on span "Transportes" at bounding box center [808, 13] width 49 height 14
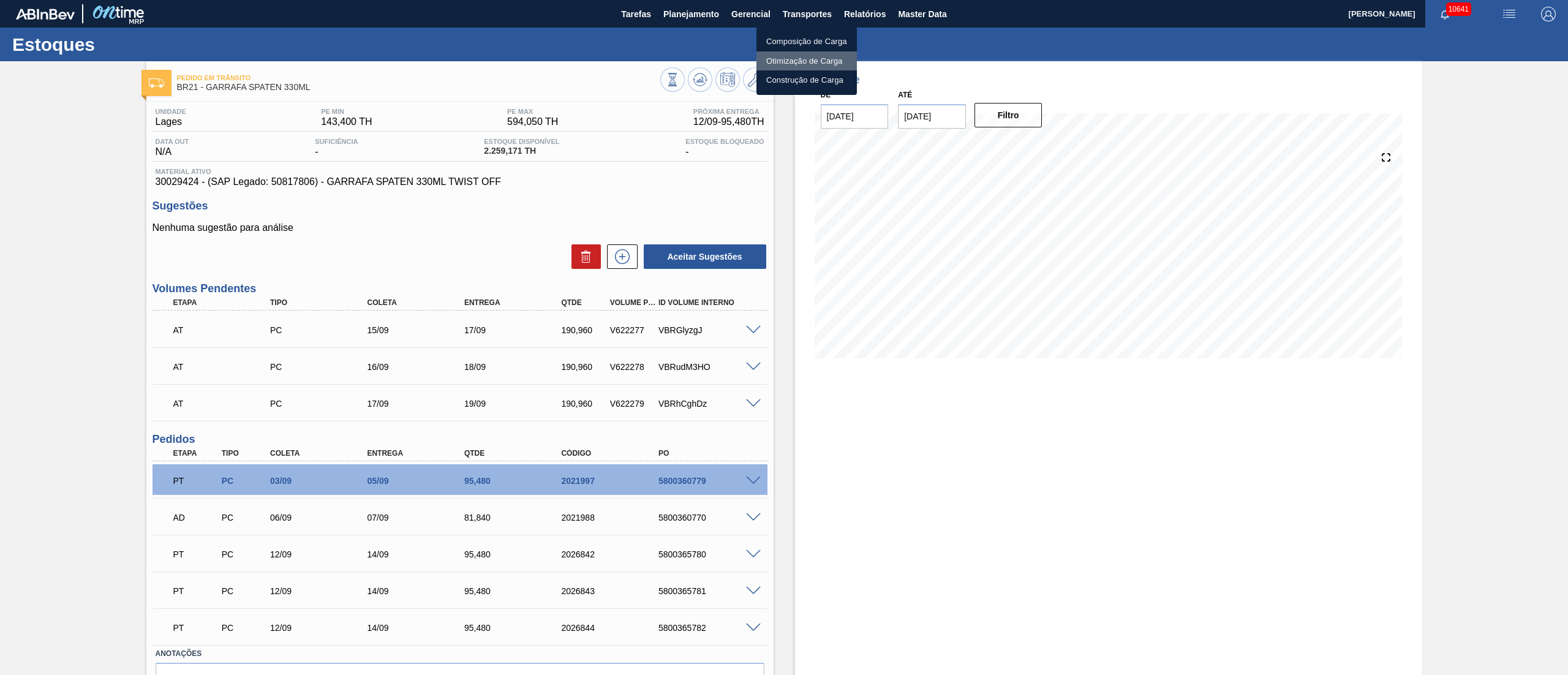
click at [783, 56] on li "Otimização de Carga" at bounding box center [806, 61] width 100 height 19
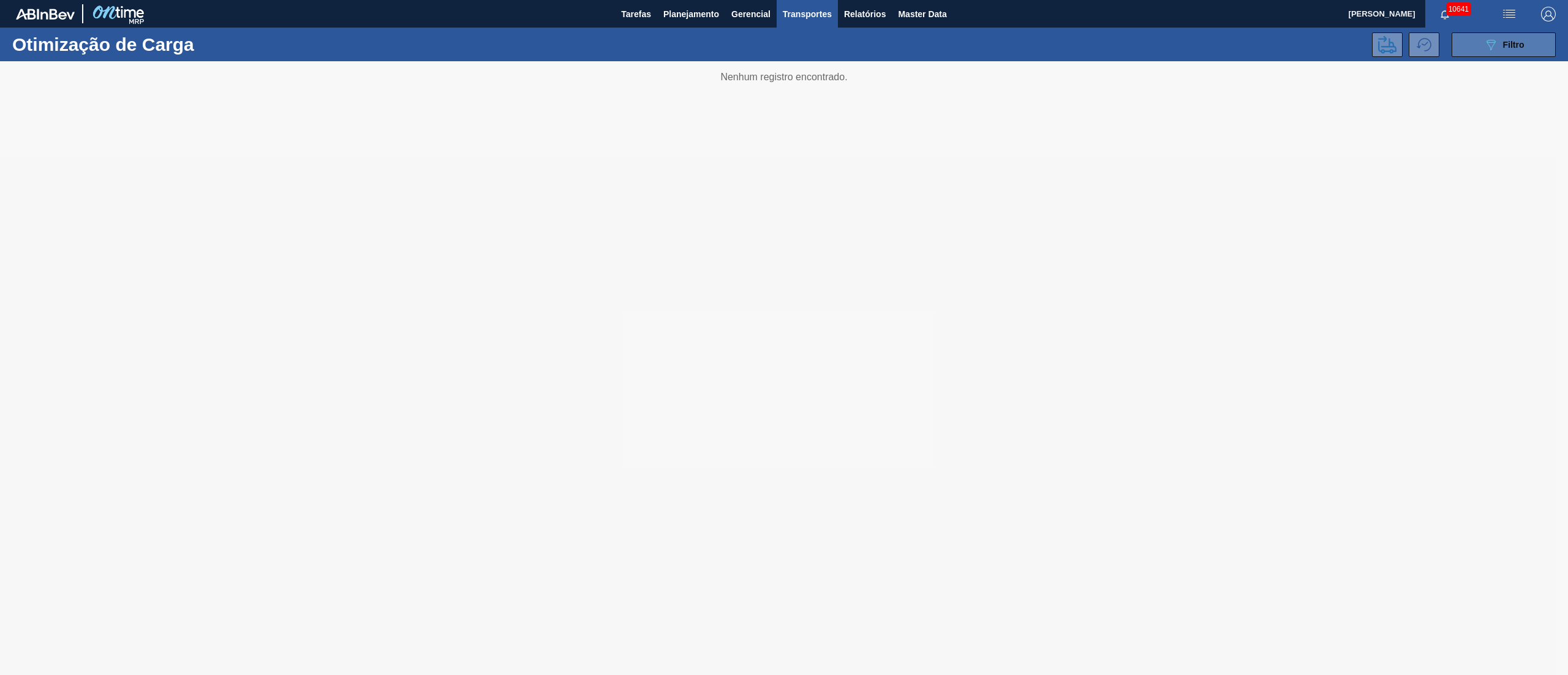
click at [1512, 43] on span "Filtro" at bounding box center [1513, 45] width 21 height 10
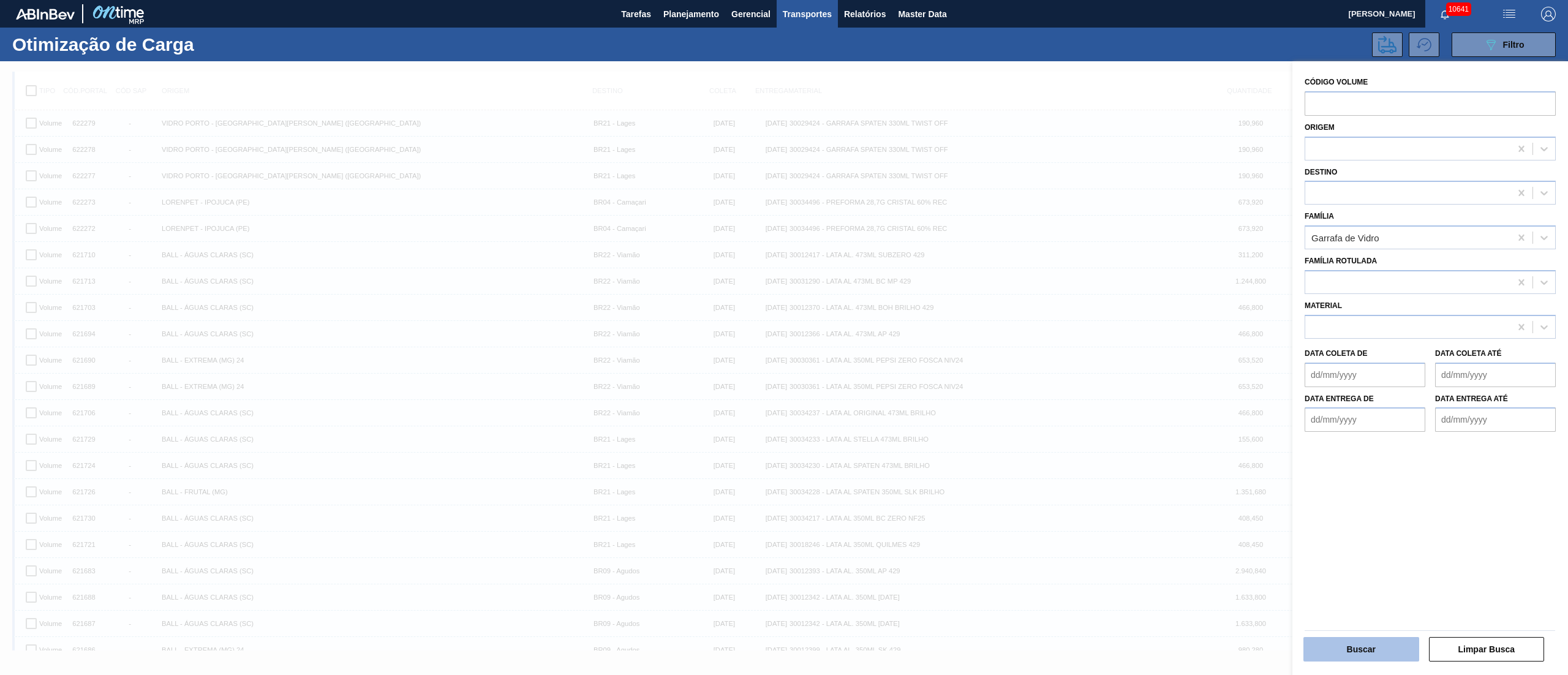
click at [1356, 644] on button "Buscar" at bounding box center [1361, 649] width 115 height 24
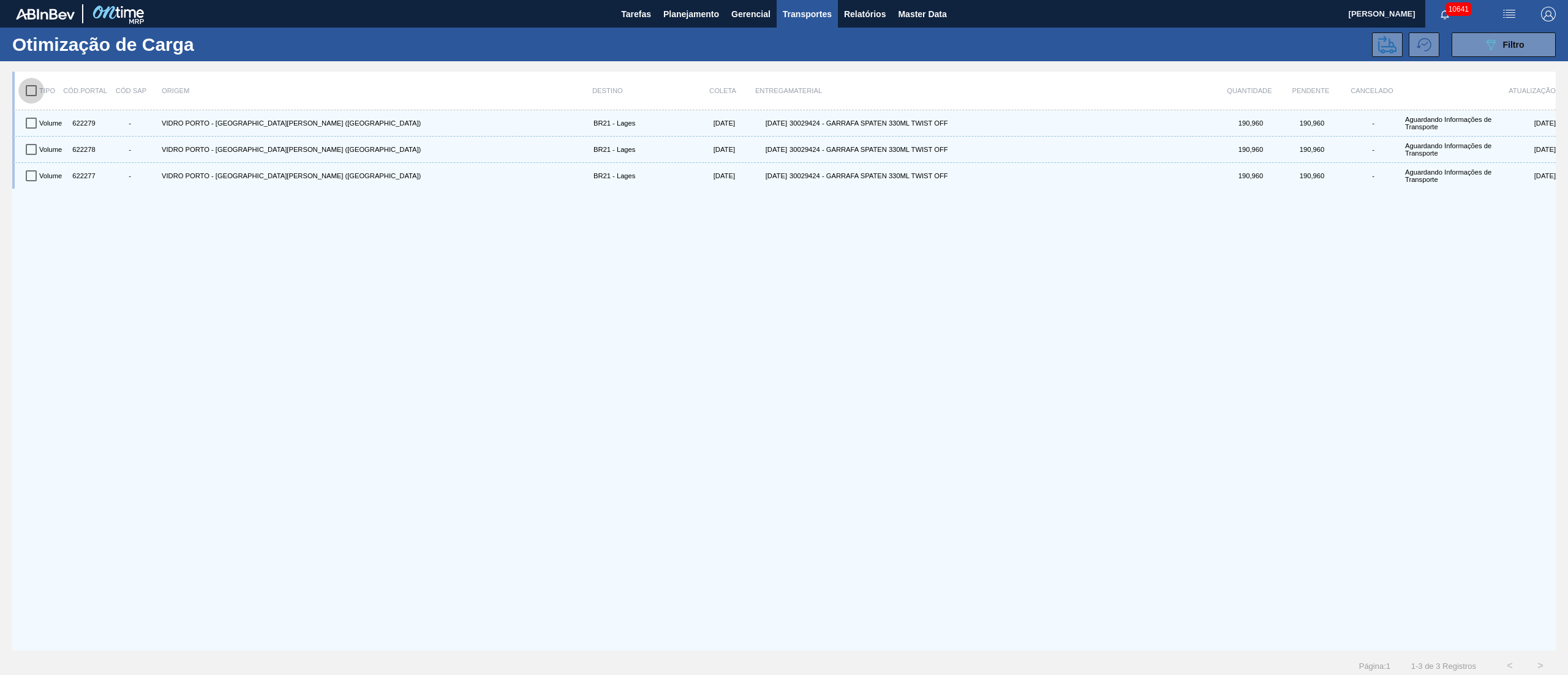
click at [24, 82] on input "checkbox" at bounding box center [31, 90] width 26 height 26
checkbox input "true"
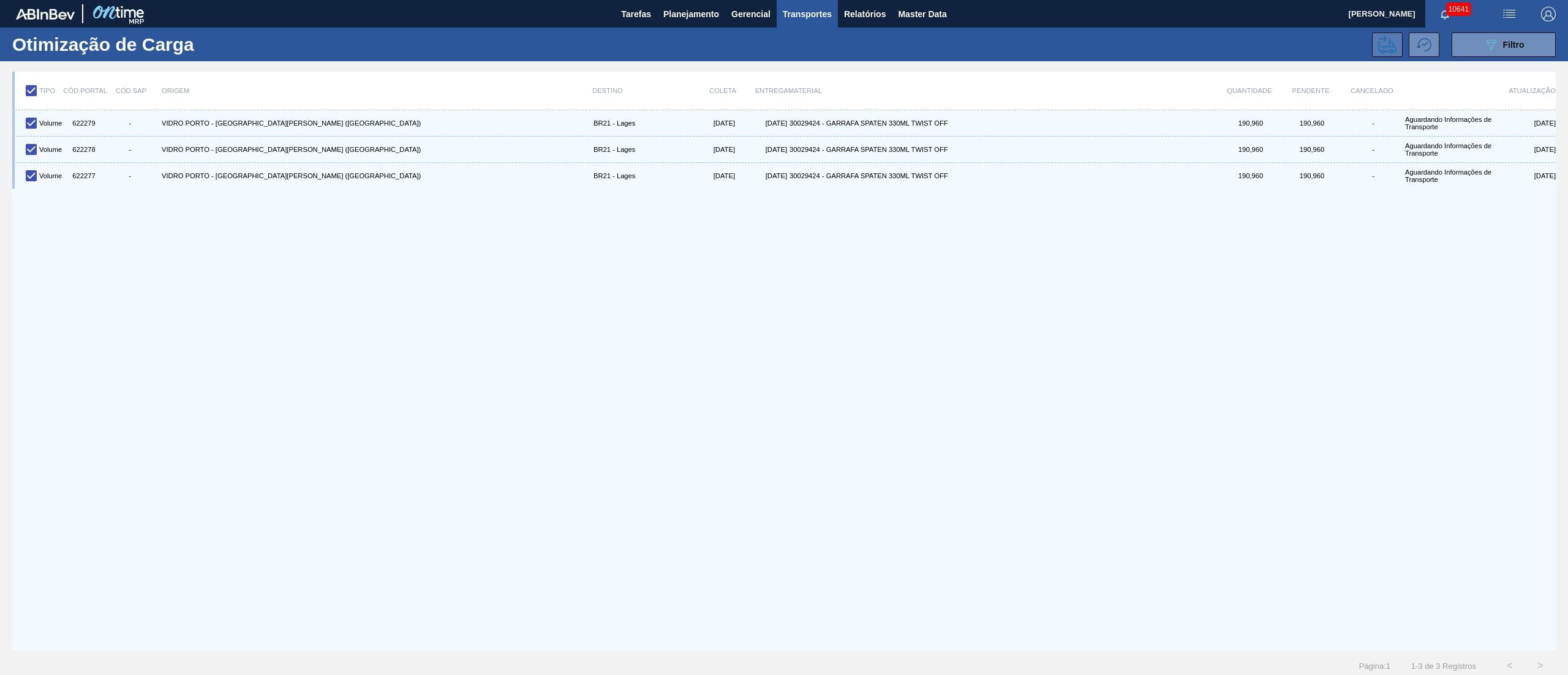
click at [1381, 39] on icon at bounding box center [1388, 44] width 19 height 18
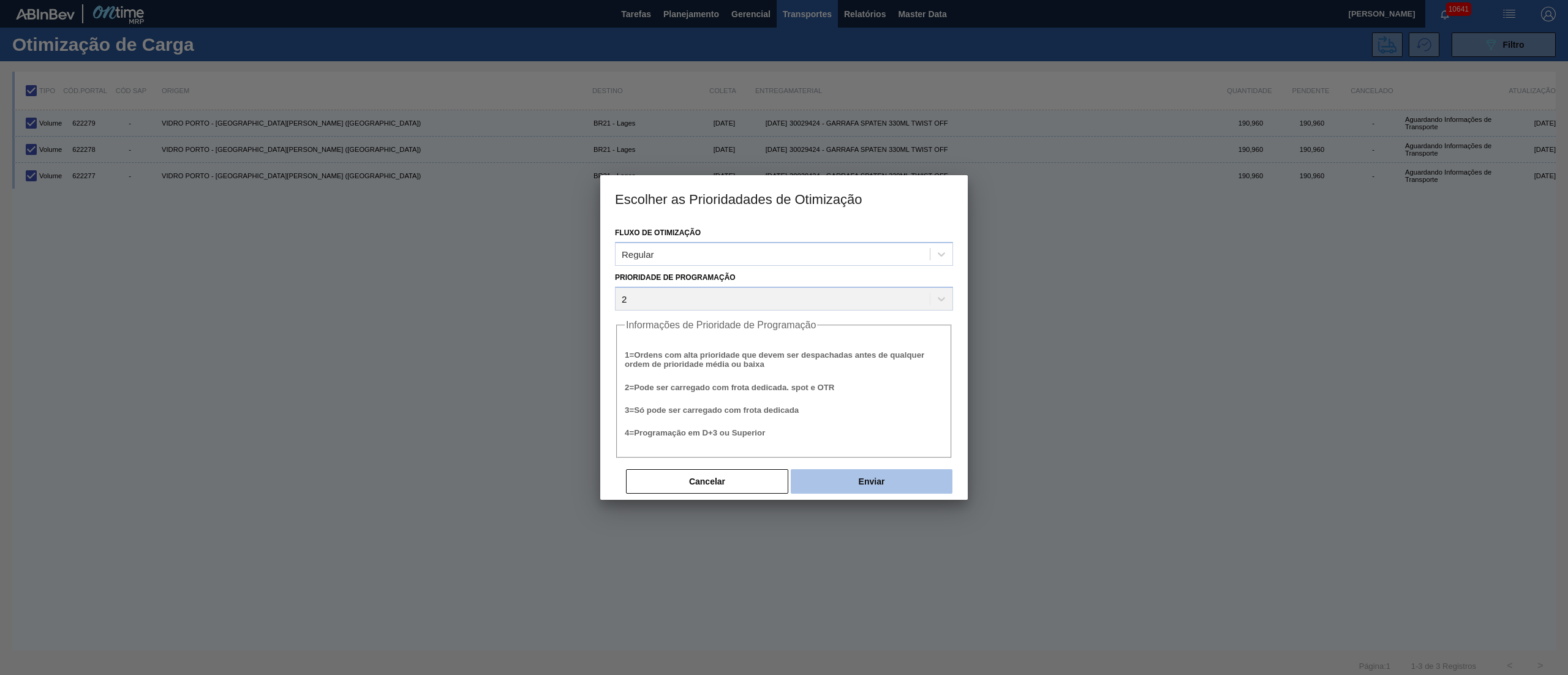
click at [854, 480] on button "Enviar" at bounding box center [872, 481] width 162 height 24
